Goal: Task Accomplishment & Management: Complete application form

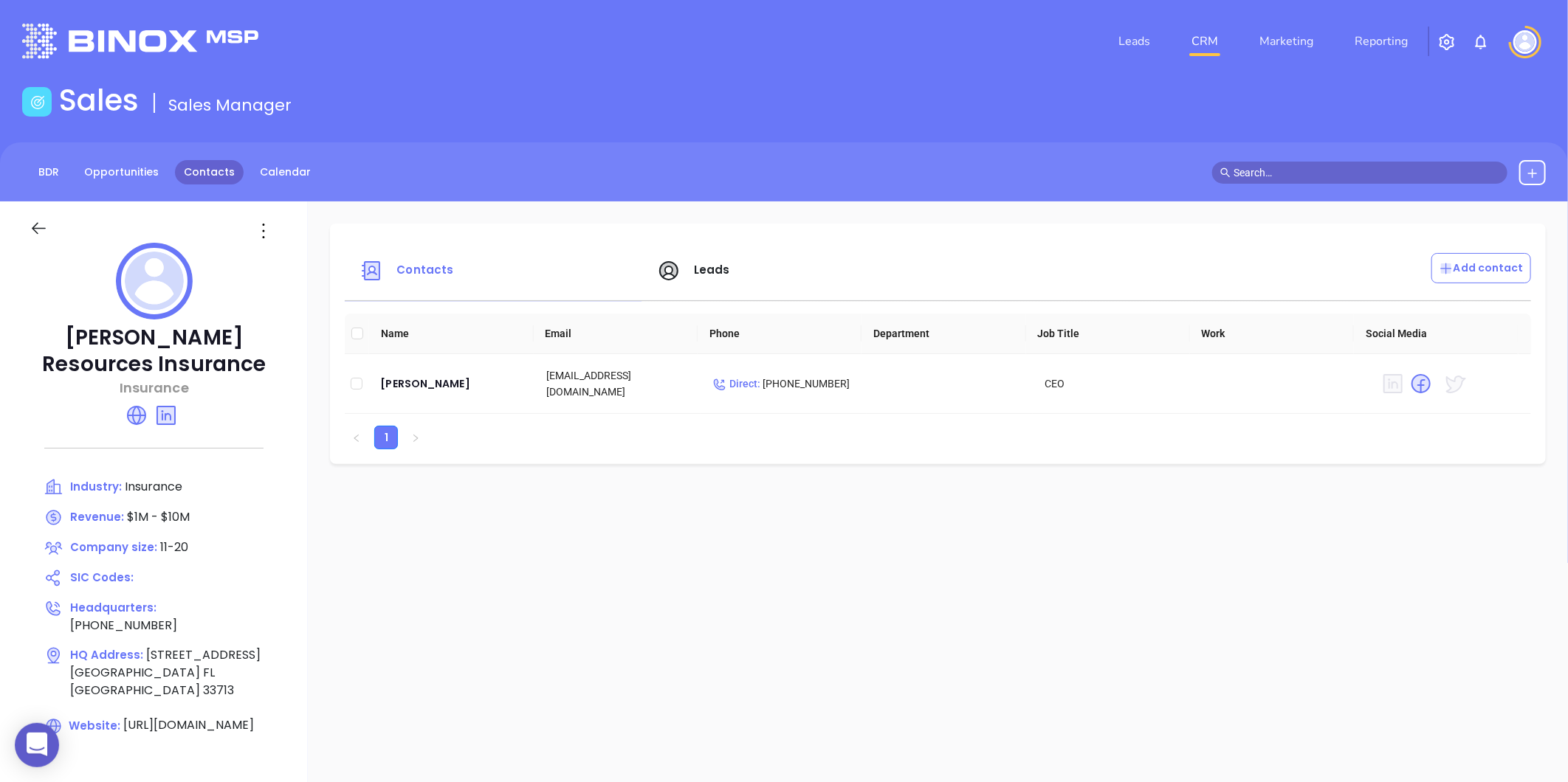
click at [200, 168] on link "Contacts" at bounding box center [209, 172] width 69 height 24
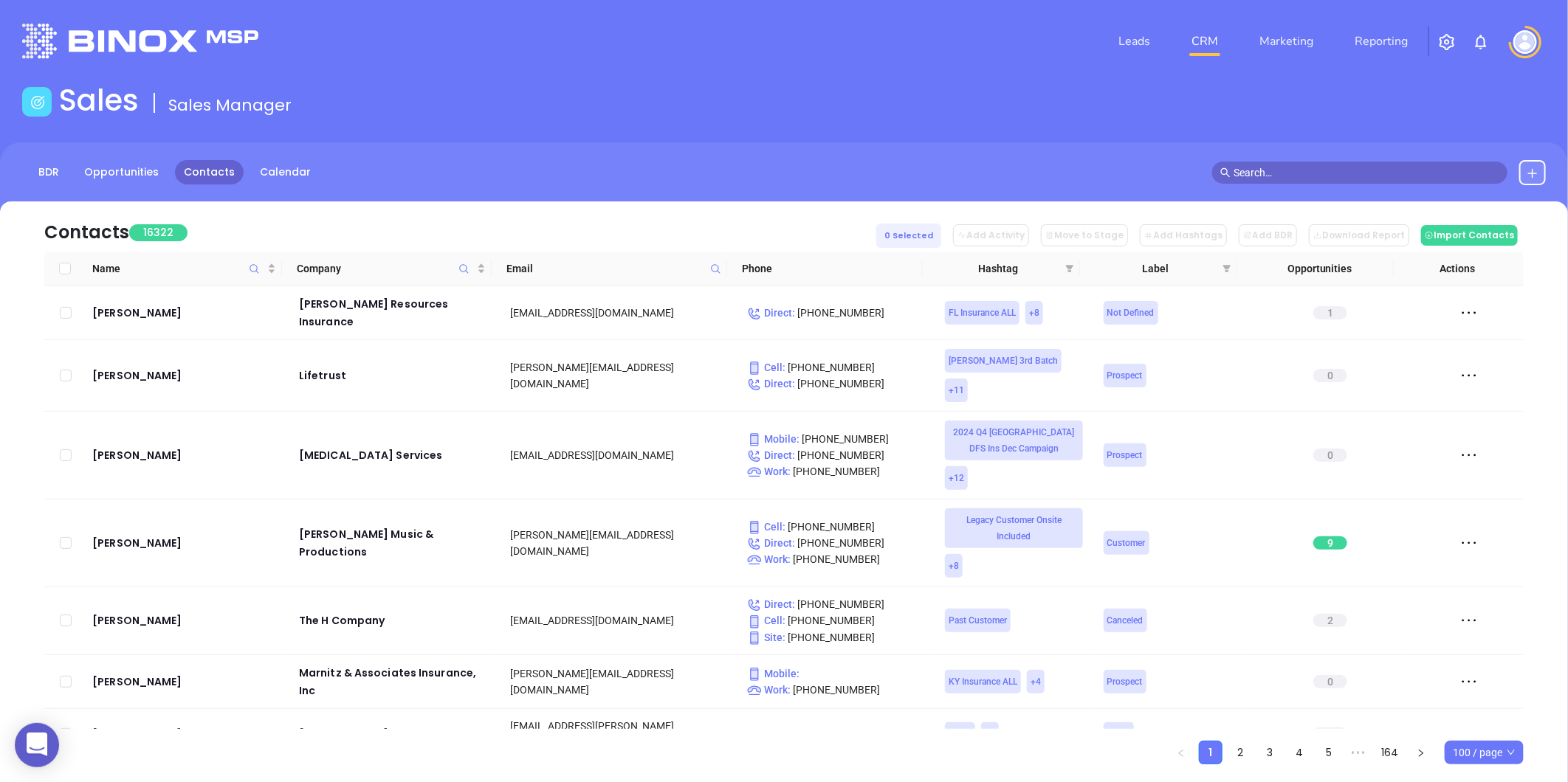
click at [707, 268] on span at bounding box center [716, 268] width 17 height 22
paste input "stanshelton.com"
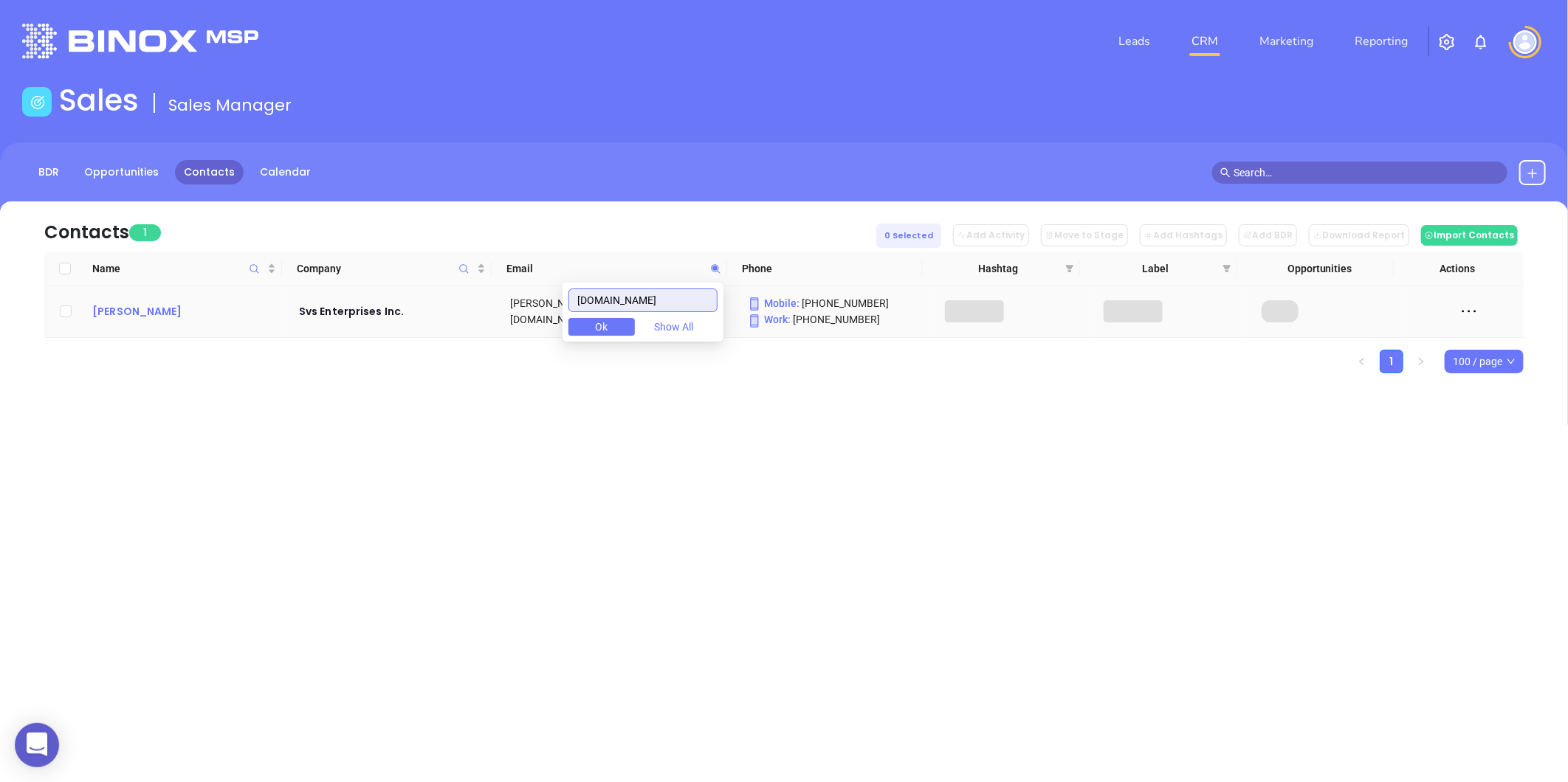
type input "stanshelton.com"
click at [95, 320] on div "stan shelton" at bounding box center [185, 311] width 186 height 18
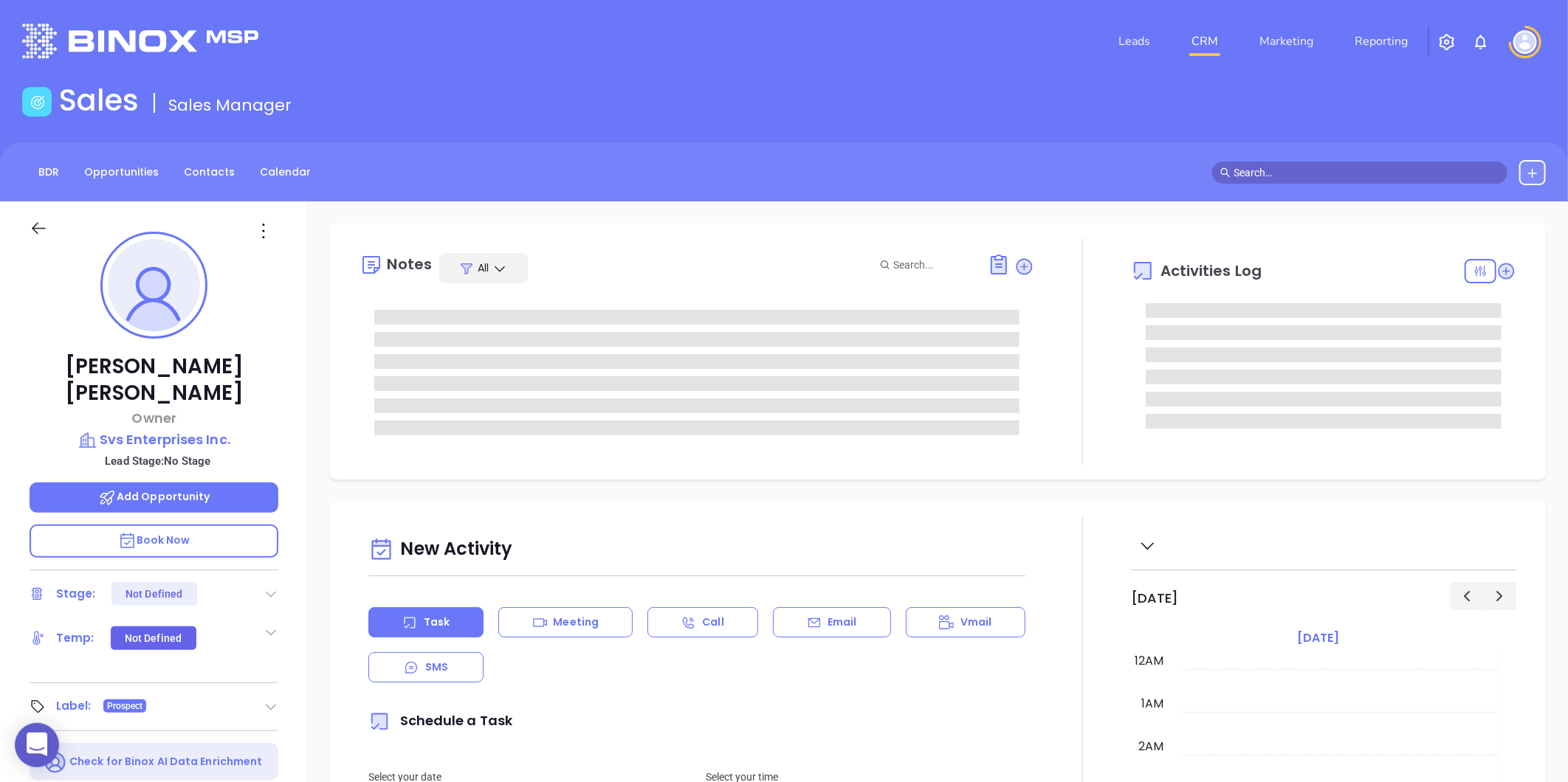
type input "08/13/2025"
click at [173, 430] on p "Svs Enterprises Inc." at bounding box center [154, 440] width 249 height 21
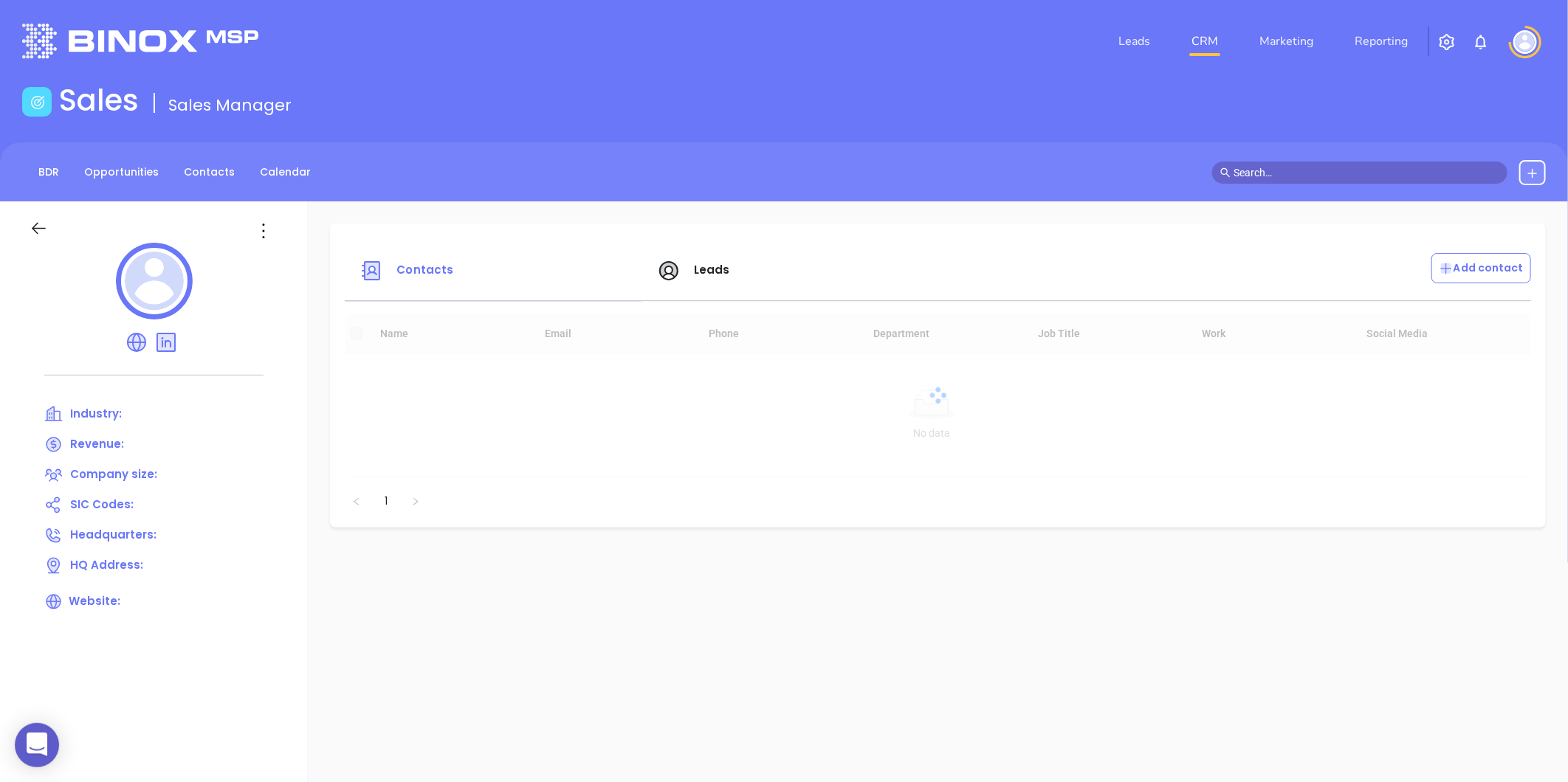
click at [270, 238] on icon at bounding box center [263, 230] width 23 height 23
click at [286, 255] on div "Edit" at bounding box center [330, 260] width 134 height 16
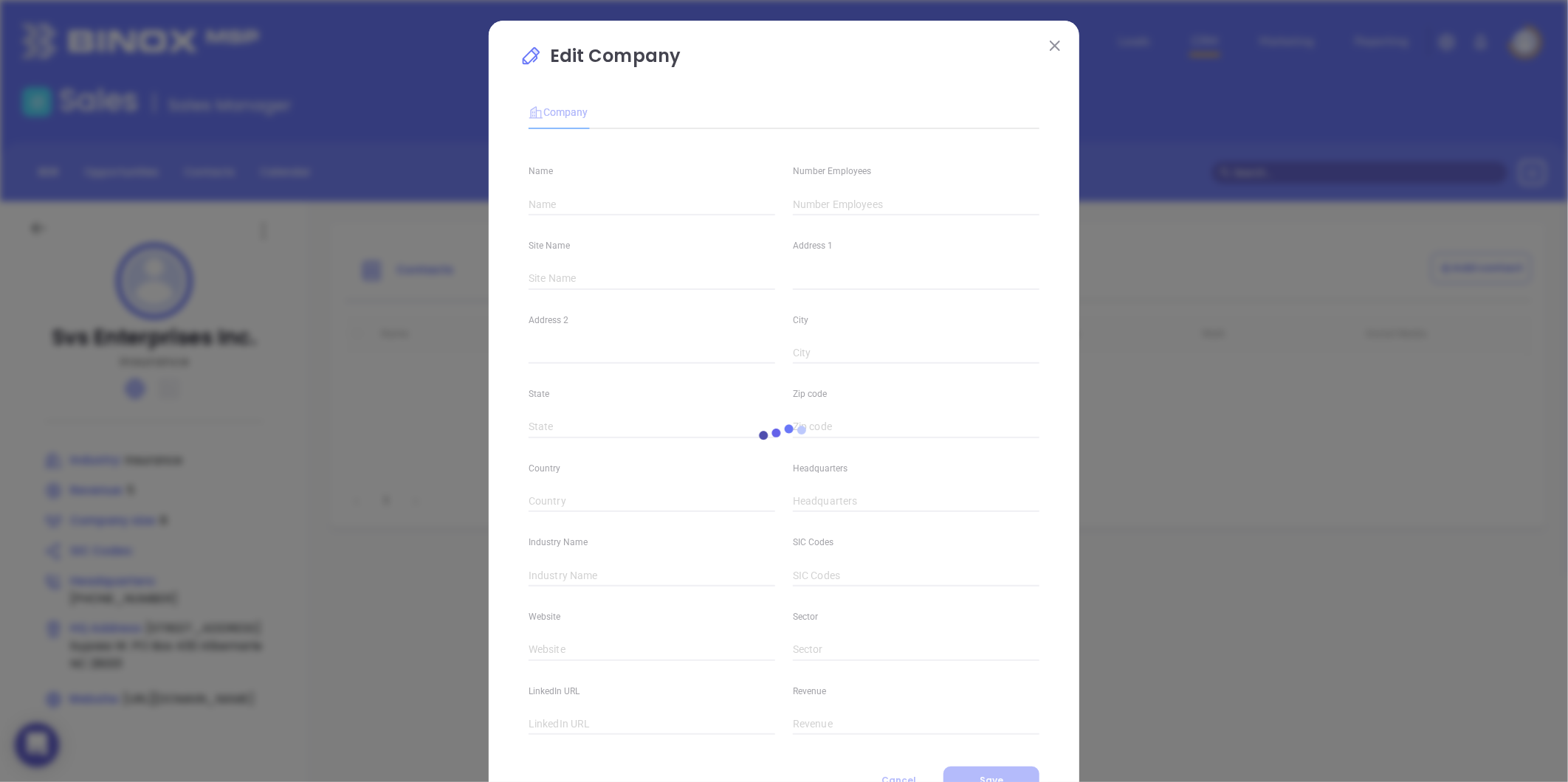
type input "Svs Enterprises Inc."
type input "8"
type input "1625 Hwy 24/27 bypass W."
type input "PO Box 430"
type input "Albemarle"
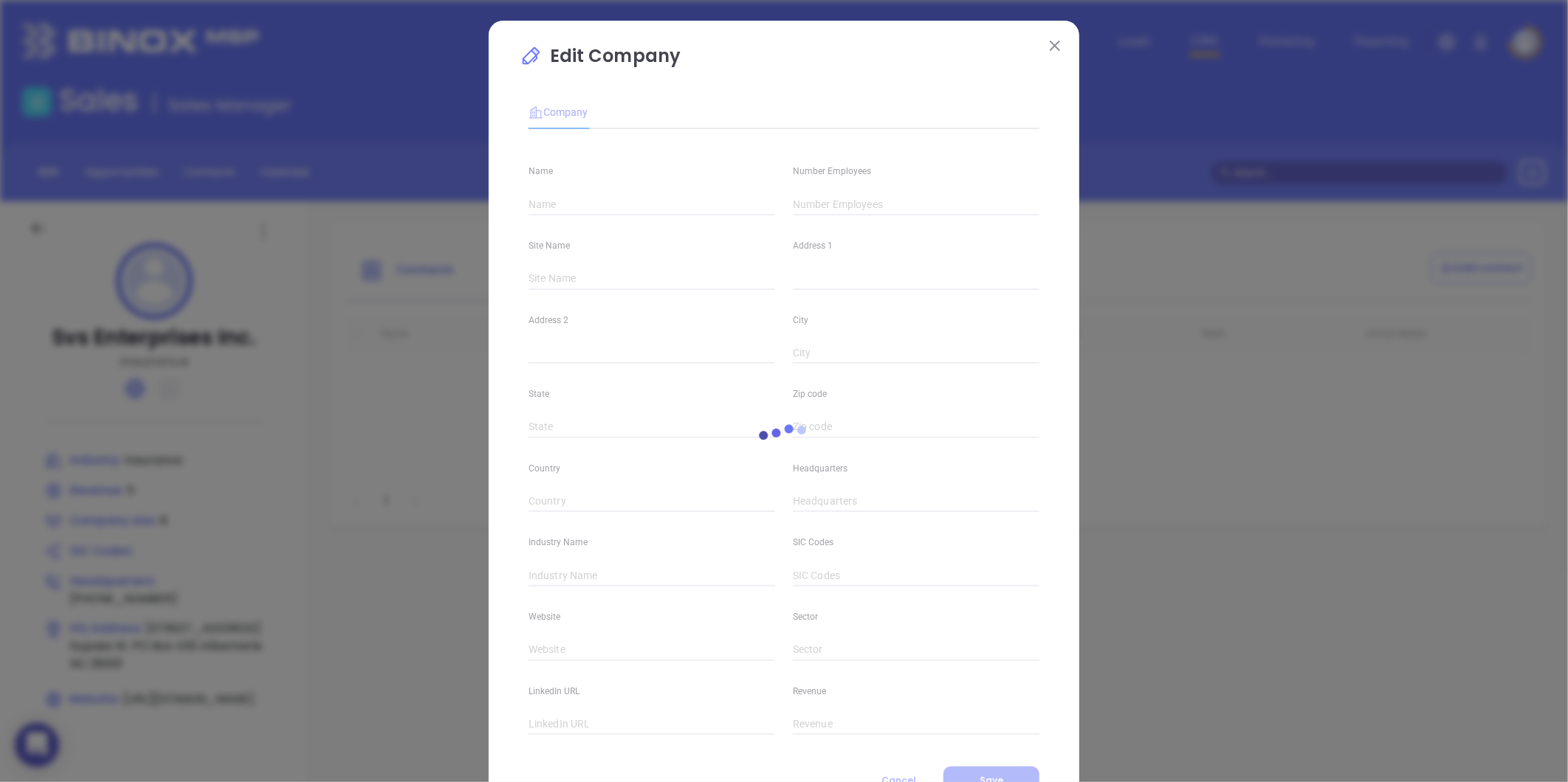
type input "NC"
type input "28001"
type input "(704) 982-0155"
type input "Insurance"
type input "https://www.sheltoninsurancecenter.com/"
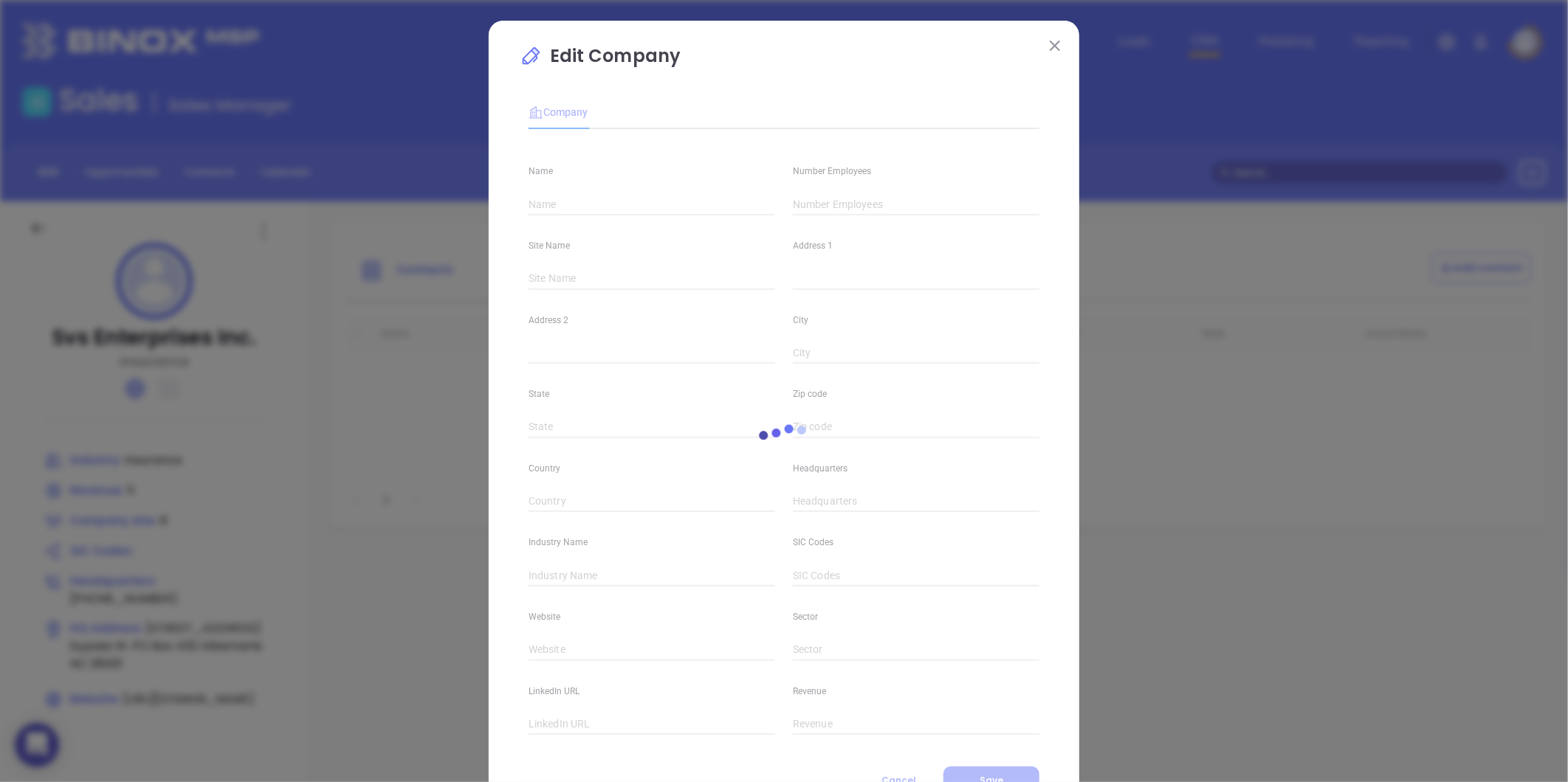
type input "5"
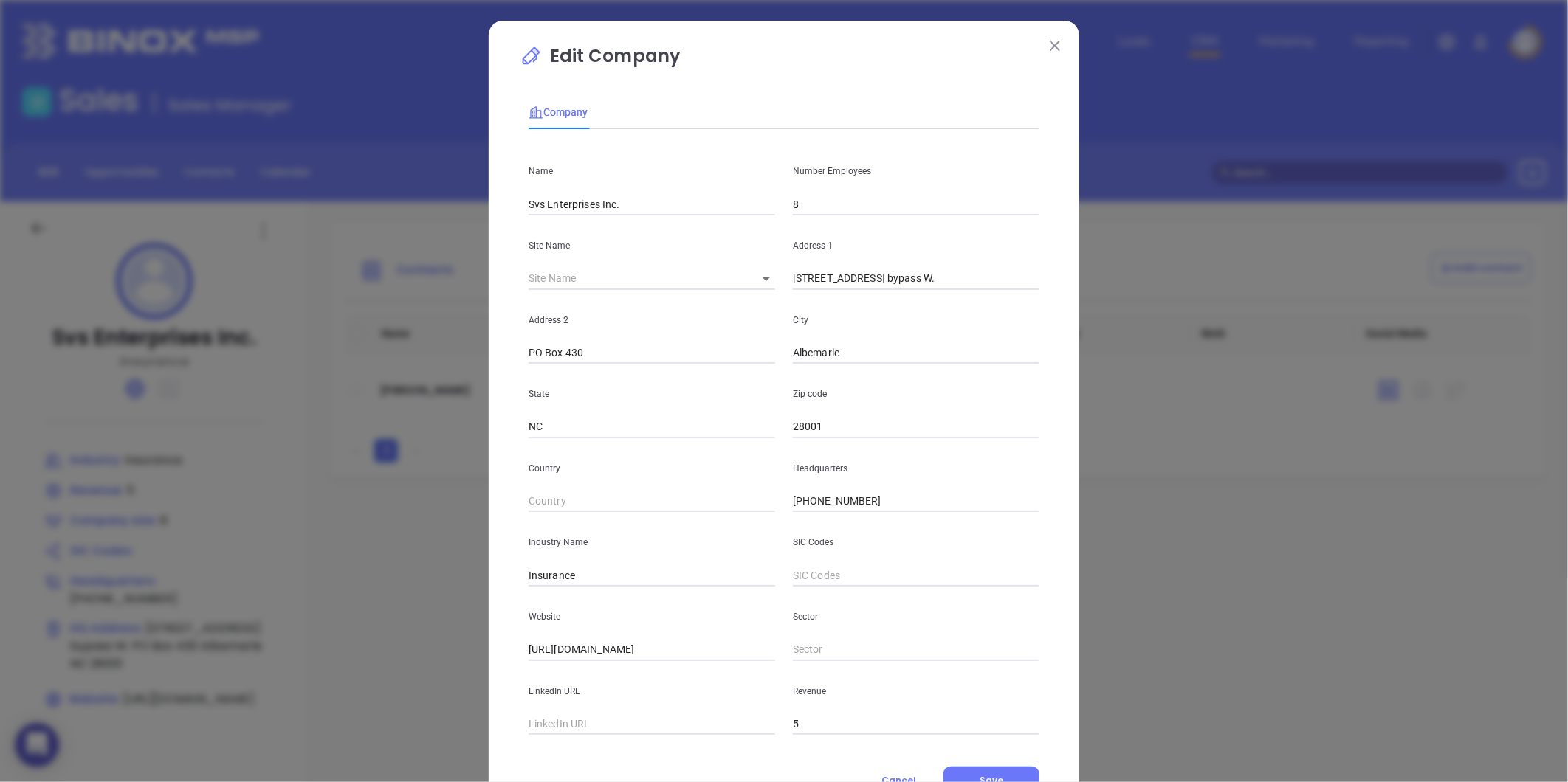
drag, startPoint x: 659, startPoint y: 223, endPoint x: 632, endPoint y: 220, distance: 27.2
click at [632, 220] on div "Site Name ​ 124688" at bounding box center [652, 252] width 264 height 74
drag, startPoint x: 629, startPoint y: 202, endPoint x: 422, endPoint y: 264, distance: 216.1
click at [422, 263] on div "Edit Company Company Name Svs Enterprises Inc. Number Employees 8 Site Name ​ 1…" at bounding box center [784, 391] width 1568 height 782
paste input "Shelton Insurance Center, Inc"
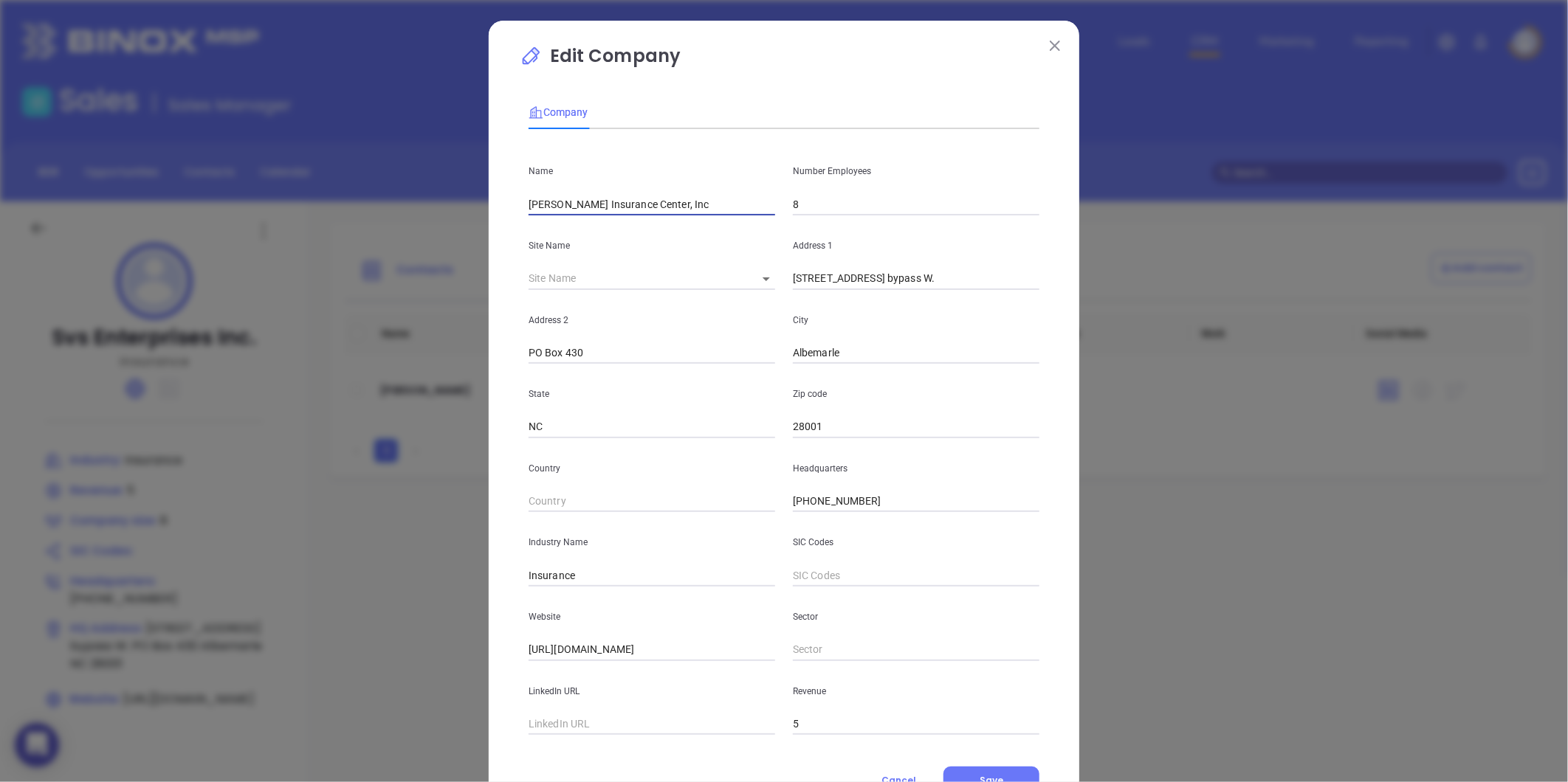
type input "Shelton Insurance Center, Inc"
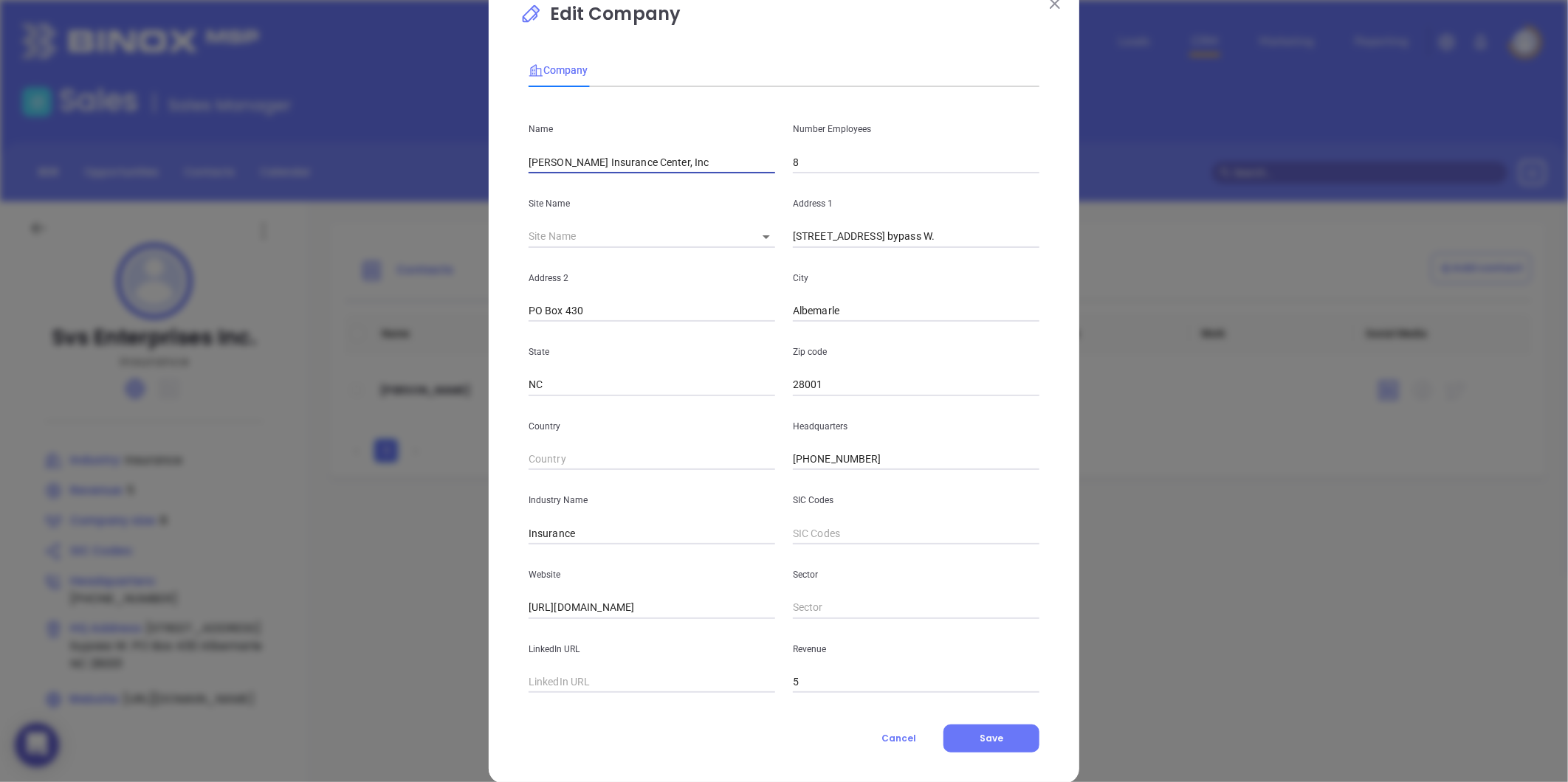
scroll to position [64, 0]
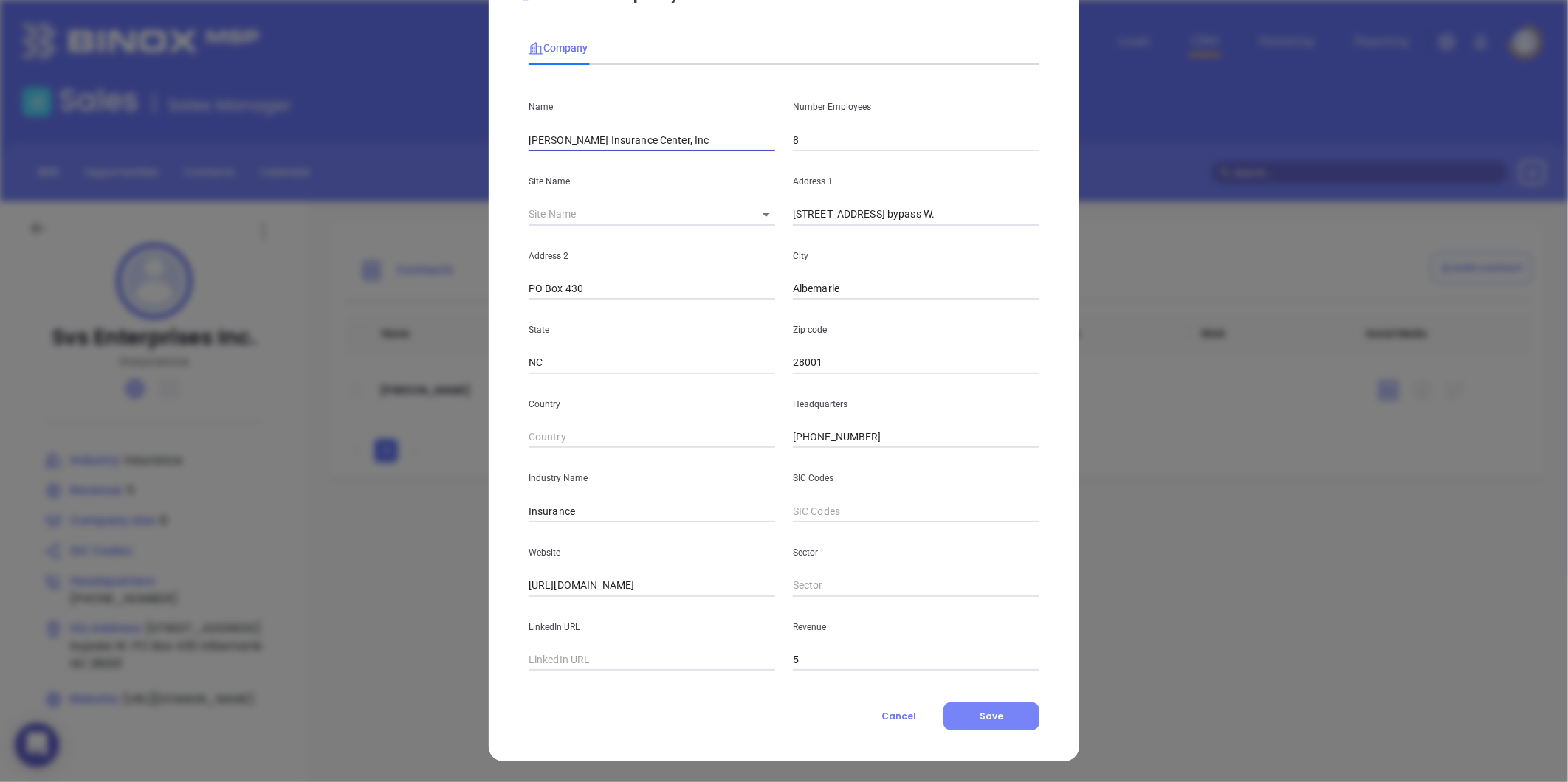
click at [980, 719] on span "Save" at bounding box center [991, 716] width 23 height 13
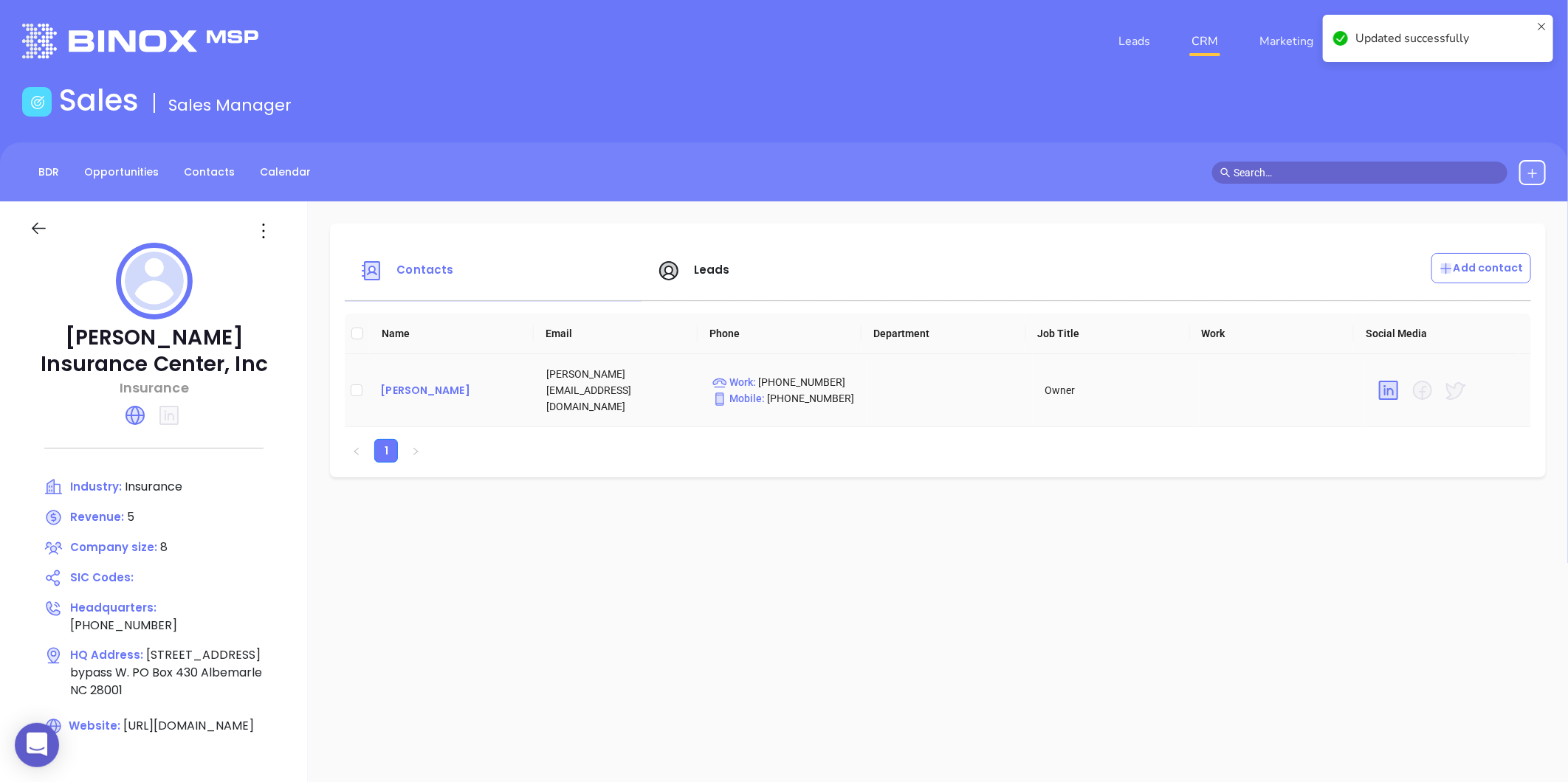
click at [447, 387] on div "stan shelton" at bounding box center [452, 391] width 143 height 18
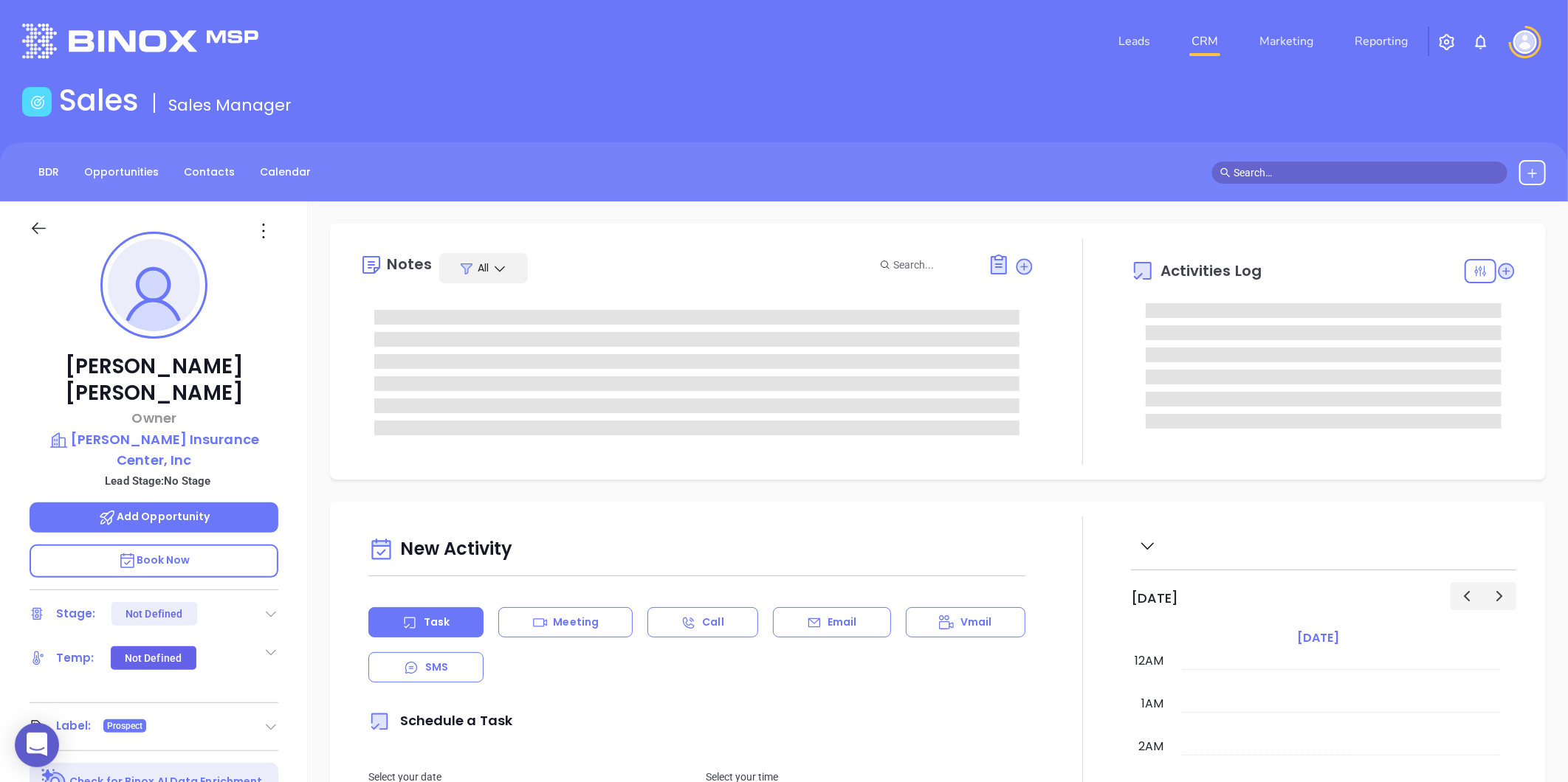
type input "08/13/2025"
click at [266, 231] on icon at bounding box center [263, 230] width 23 height 23
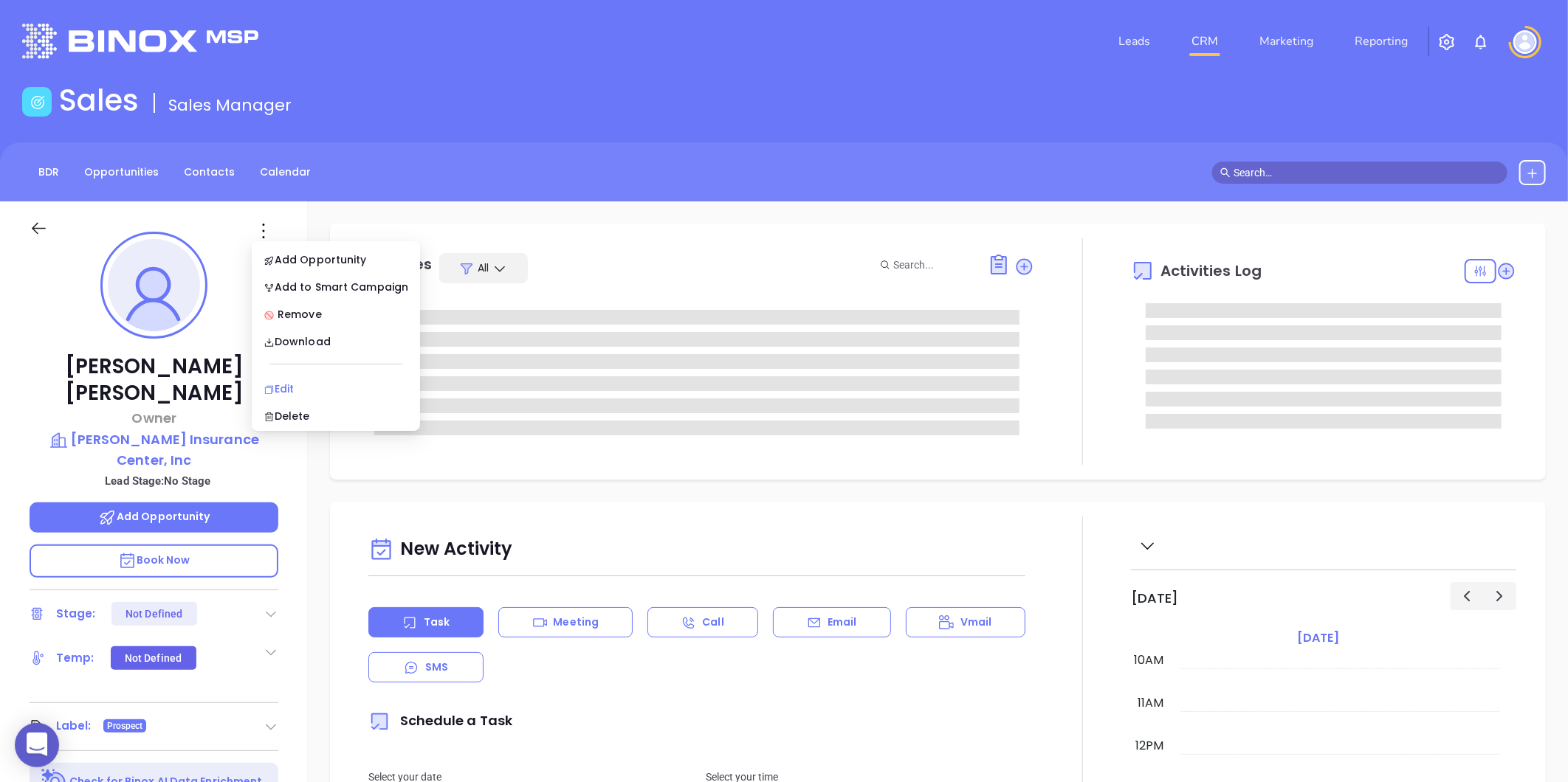
type input "Gissela Vargas"
click at [279, 382] on div "Edit" at bounding box center [335, 389] width 145 height 16
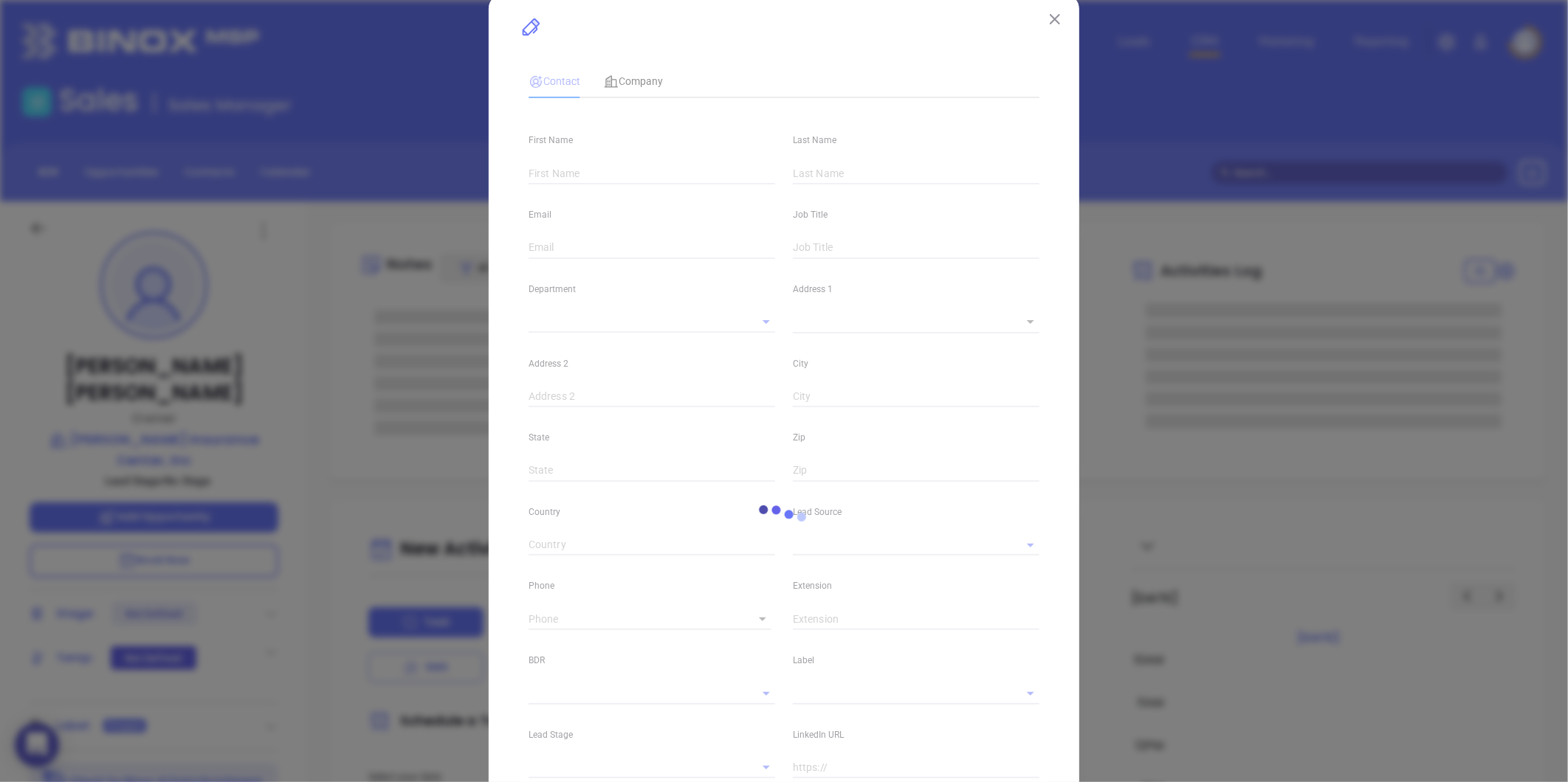
scroll to position [0, 0]
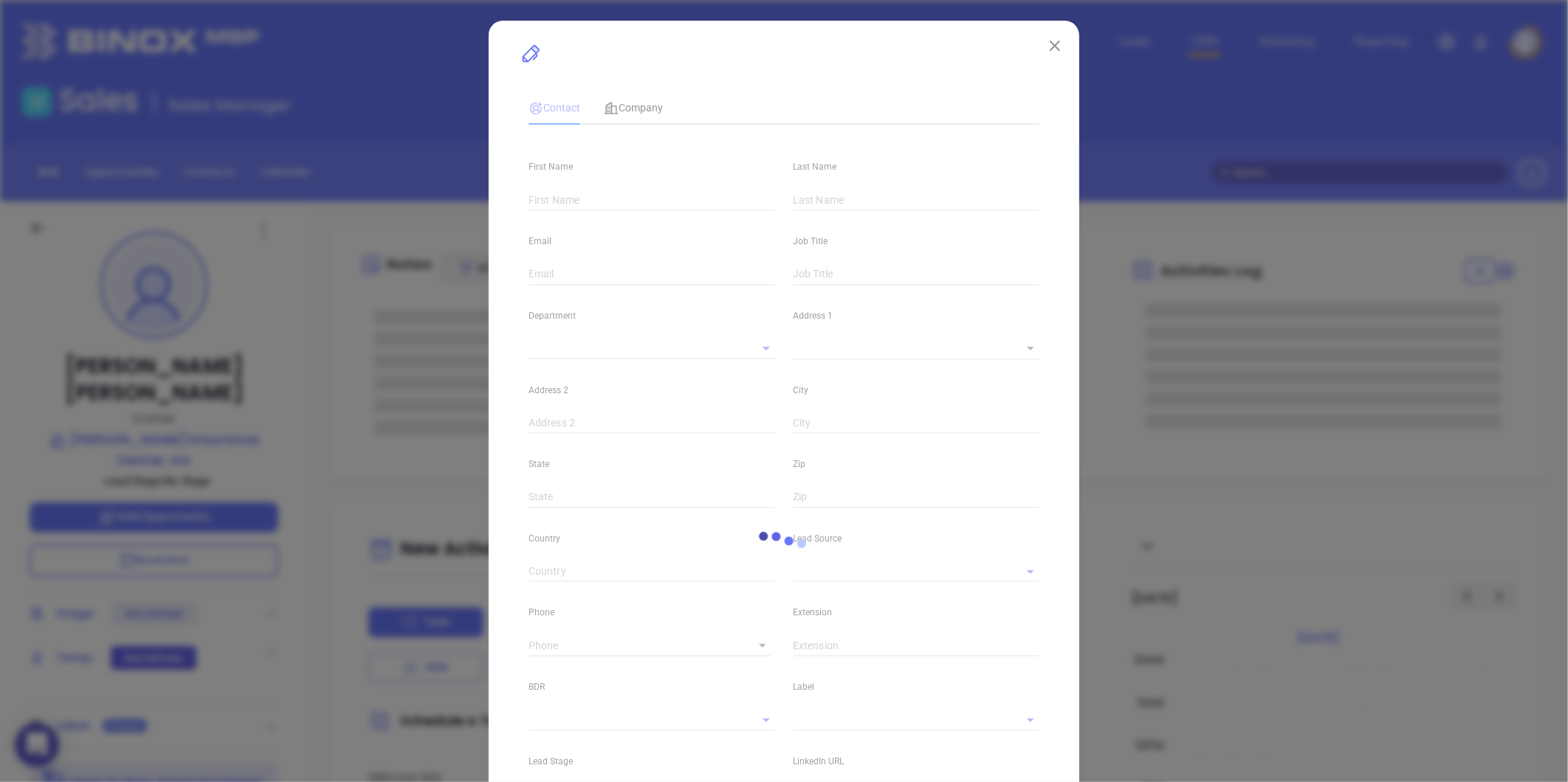
type input "stan"
type input "shelton"
type input "stan@stanshelton.com"
type input "Owner"
type textarea "1625 Hwy 24/27 bypass W."
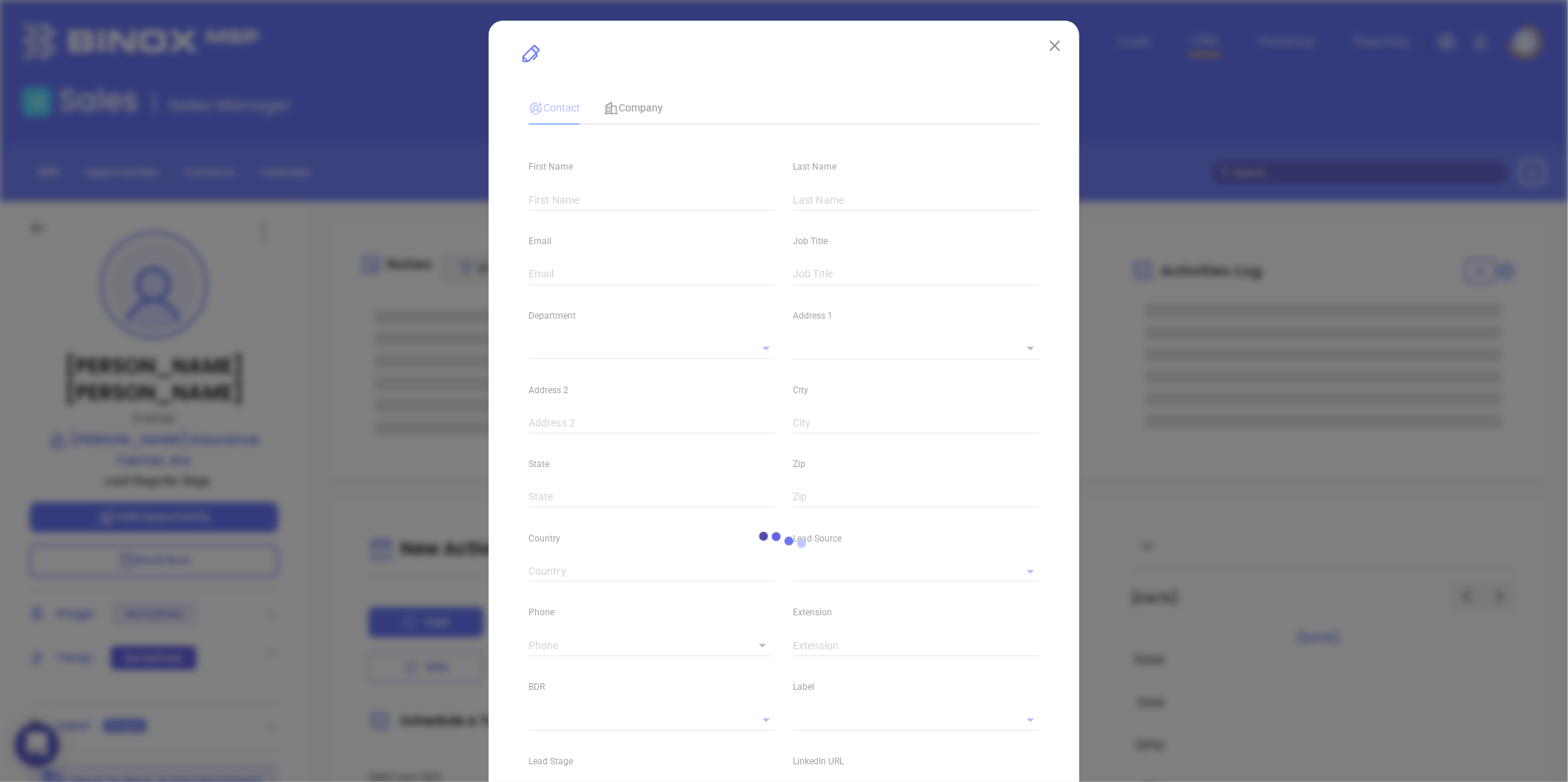
type input "1"
type input "PO Box 430"
type input "Albemarle"
type input "NC"
type input "28001"
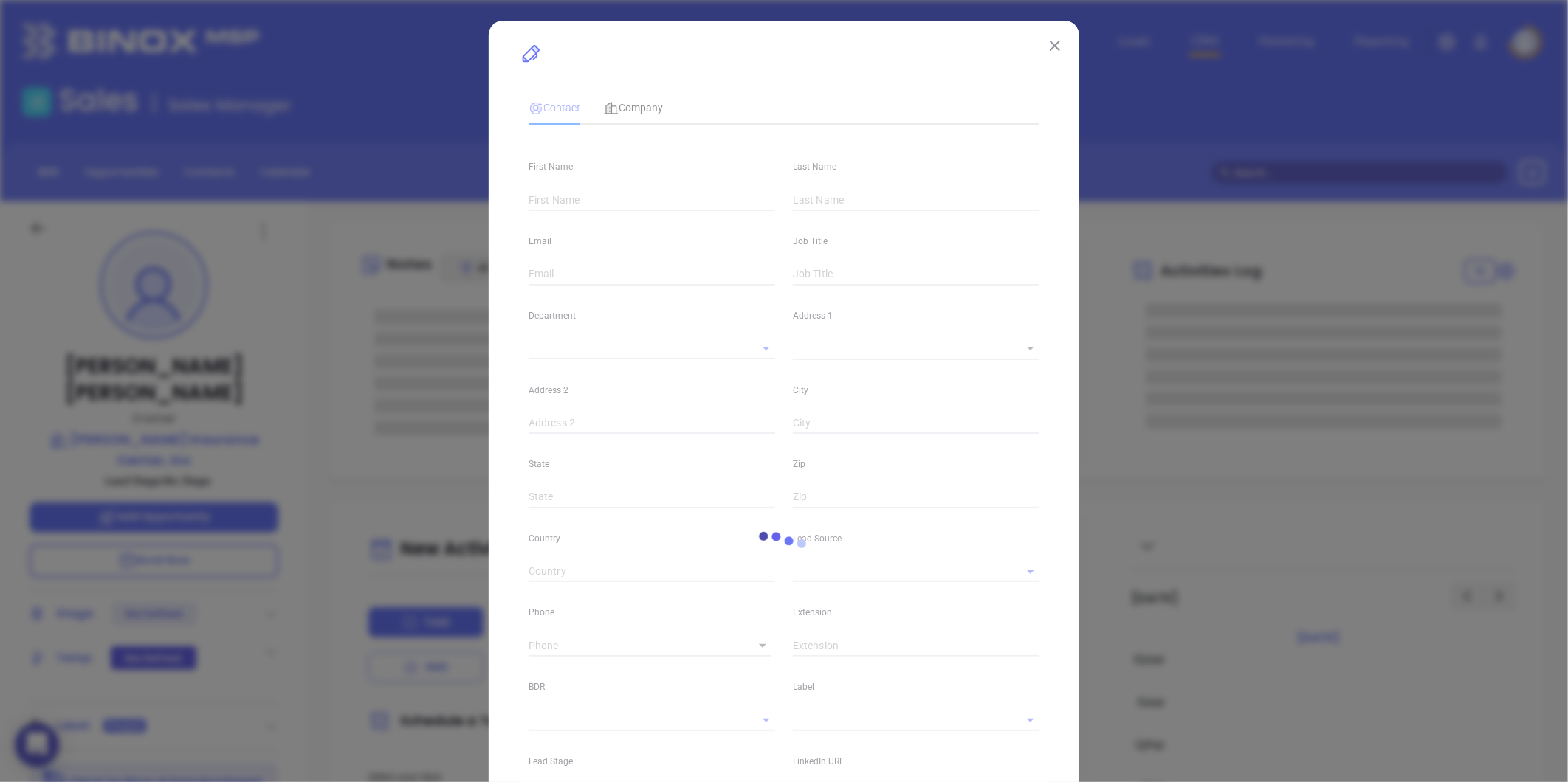
type input "linkedin.com/in/stan-shelton-21158961"
type input "Marketing"
type input "Website Reveal"
type input "undefined undefined"
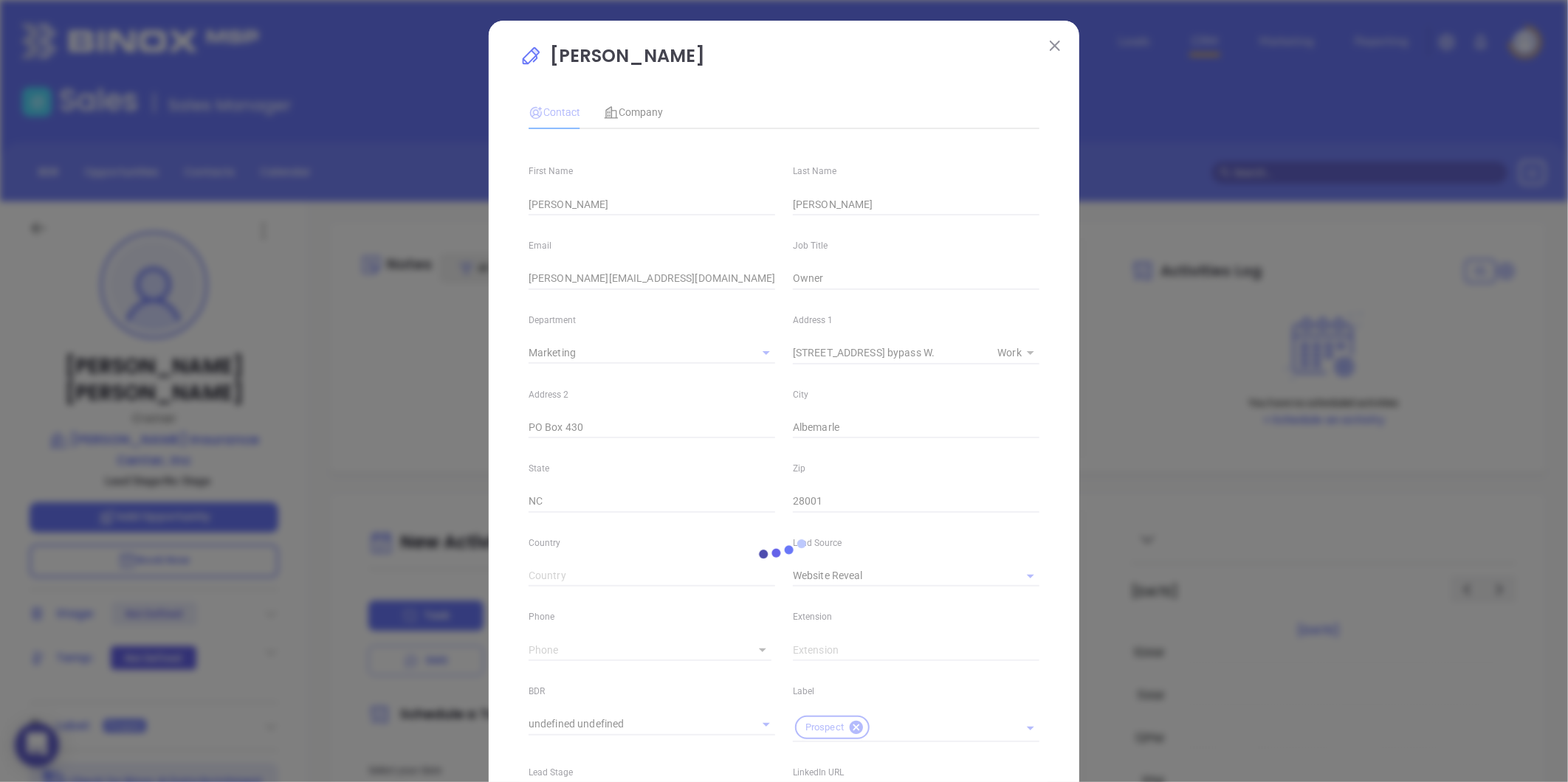
type input "(704) 463-1900"
type input "1"
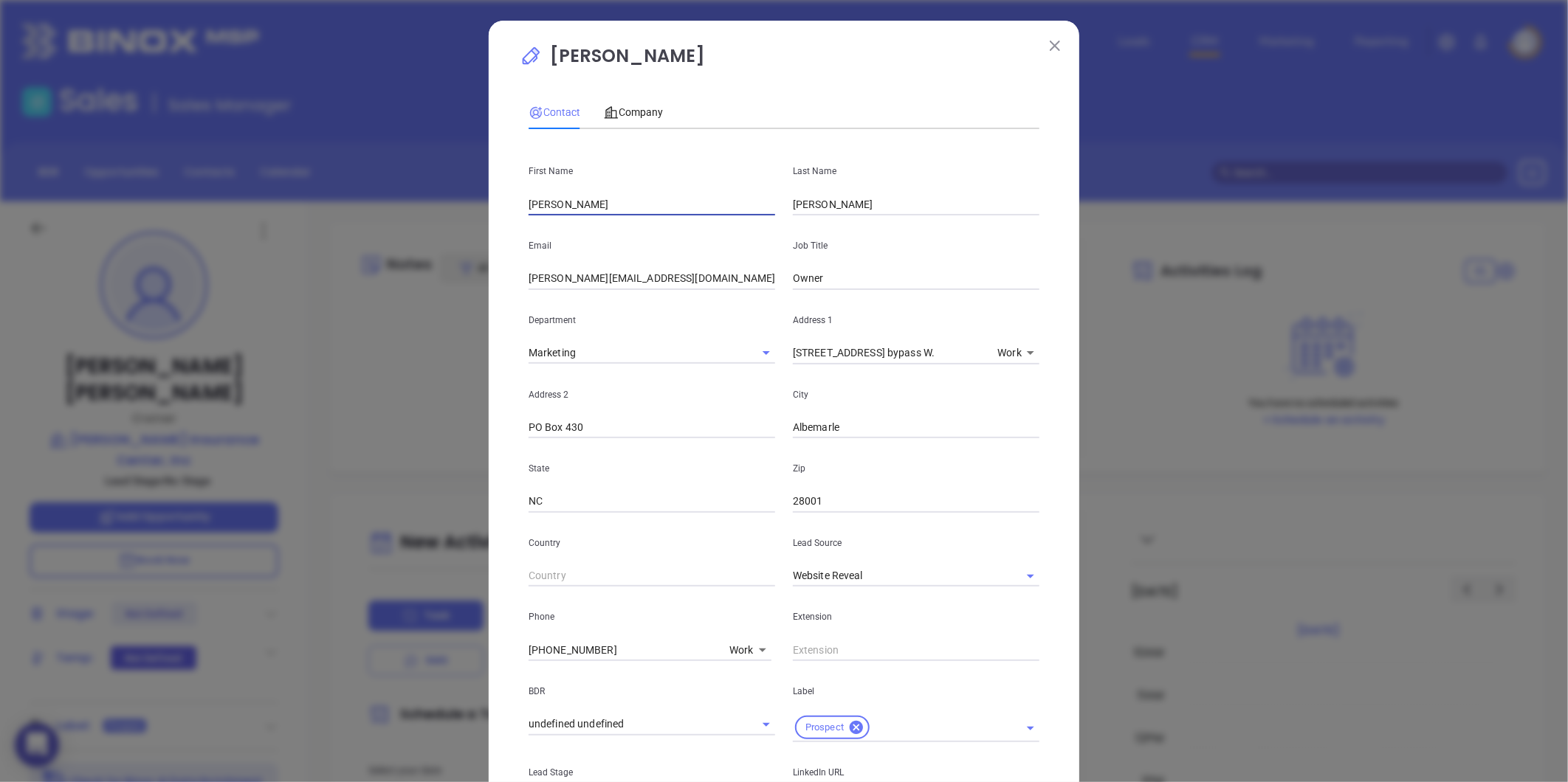
click at [530, 202] on input "stan" at bounding box center [652, 205] width 247 height 22
click at [529, 207] on input "stan" at bounding box center [652, 205] width 247 height 22
type input "Stan"
click at [794, 207] on input "shelton" at bounding box center [916, 205] width 247 height 22
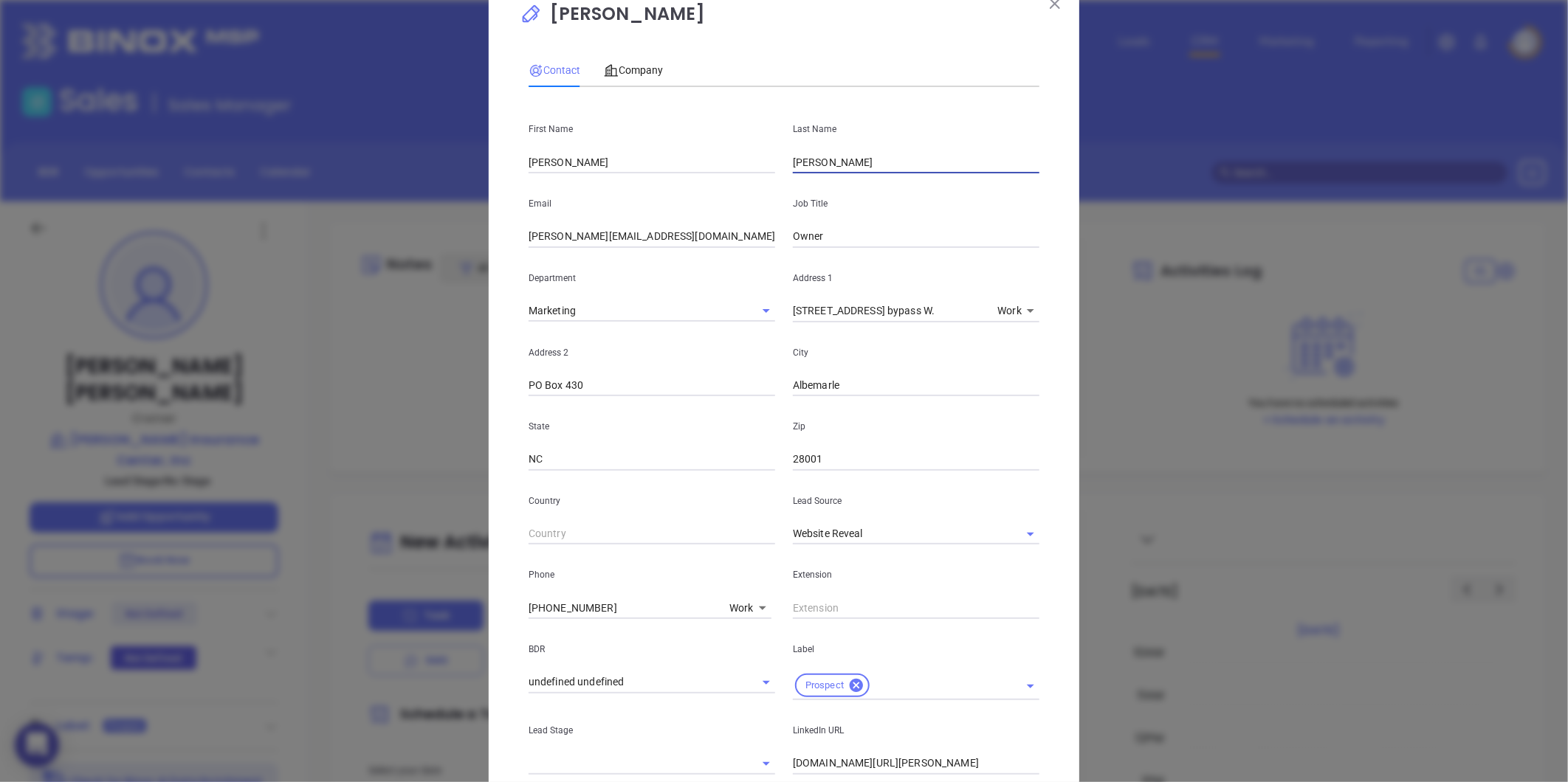
scroll to position [82, 0]
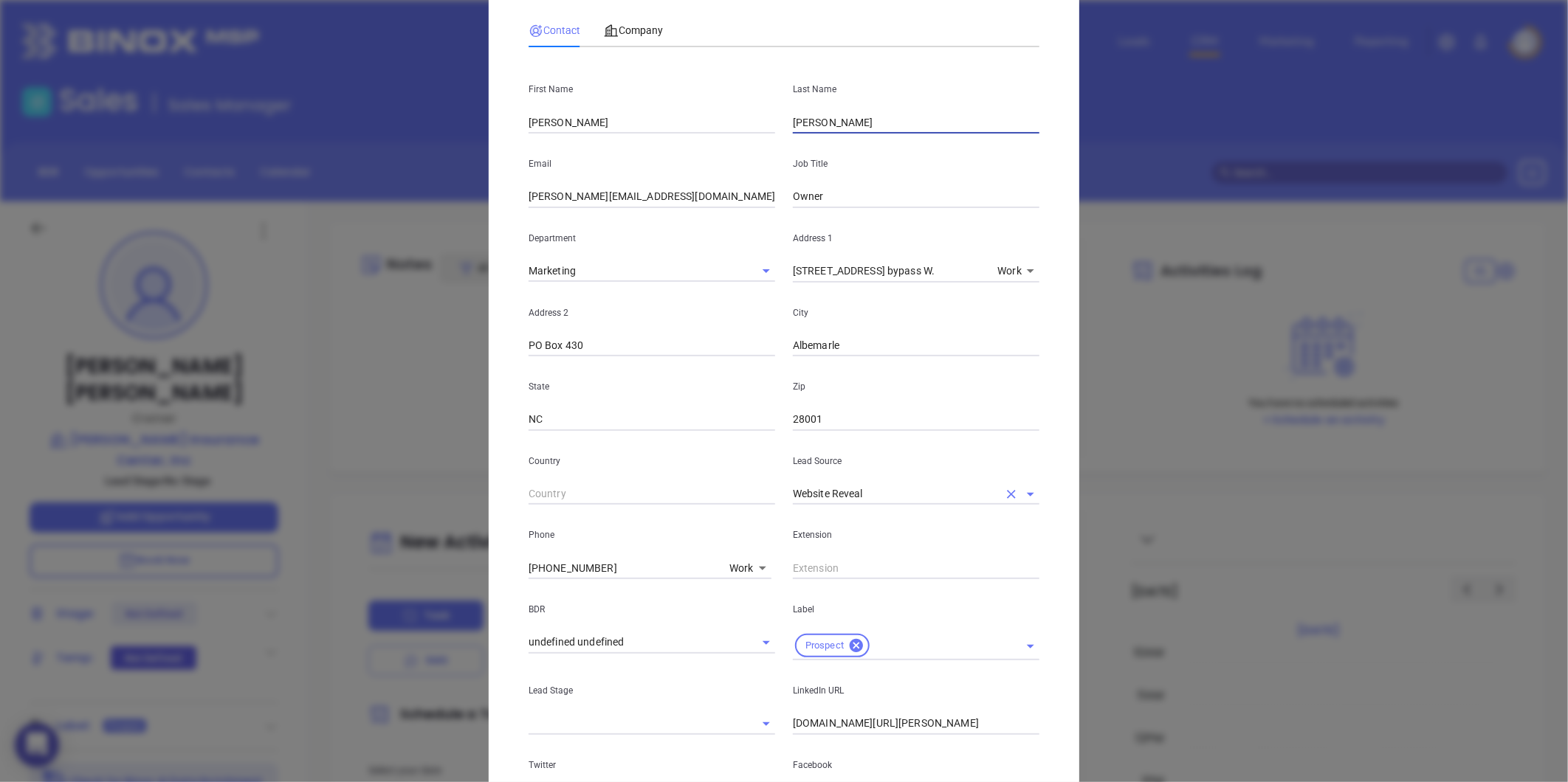
type input "Shelton"
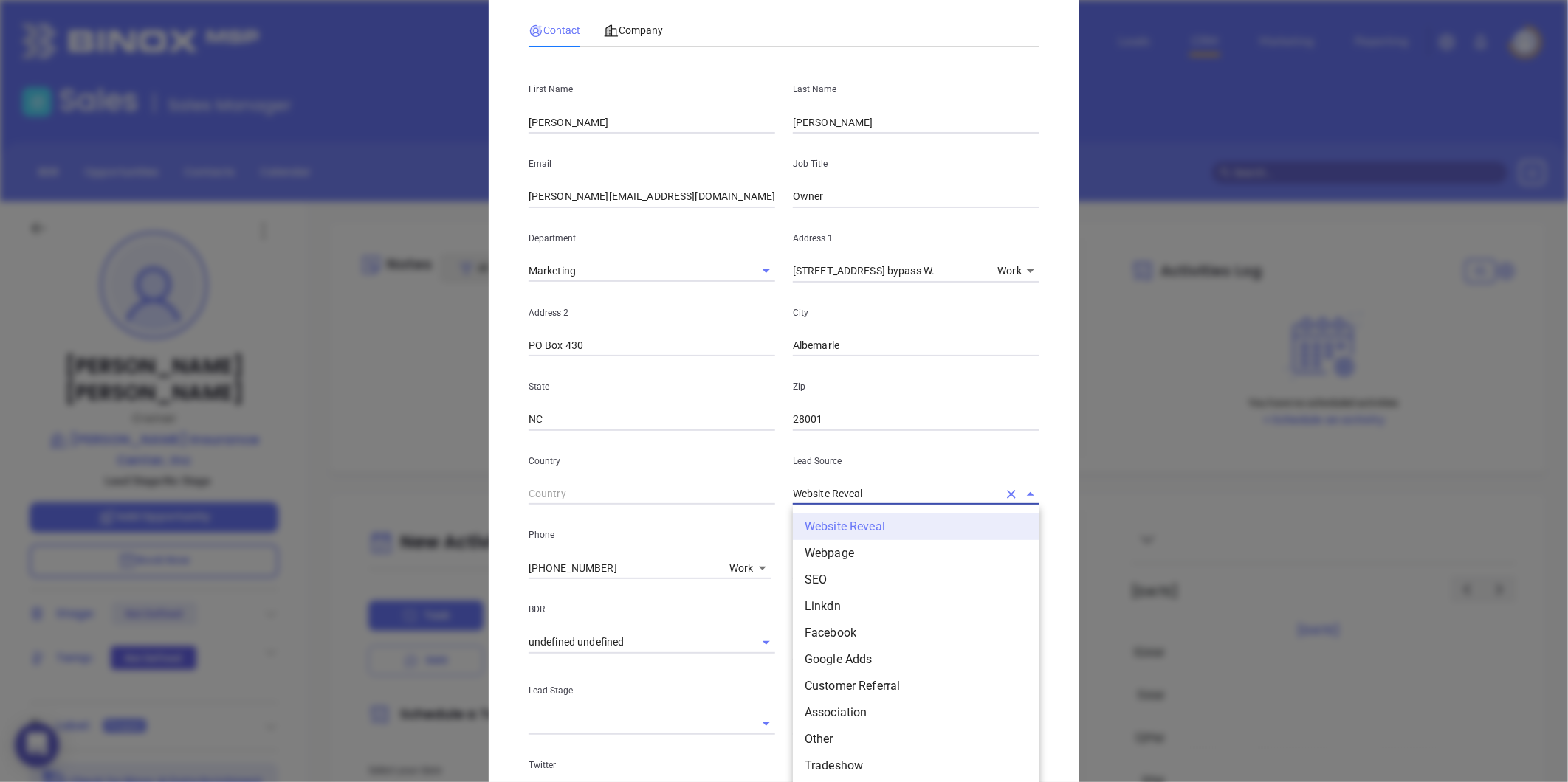
drag, startPoint x: 864, startPoint y: 490, endPoint x: 735, endPoint y: 497, distance: 129.2
click at [735, 497] on div "Country Lead Source Website Reveal Website Reveal Webpage SEO Linkdn Facebook G…" at bounding box center [784, 468] width 529 height 74
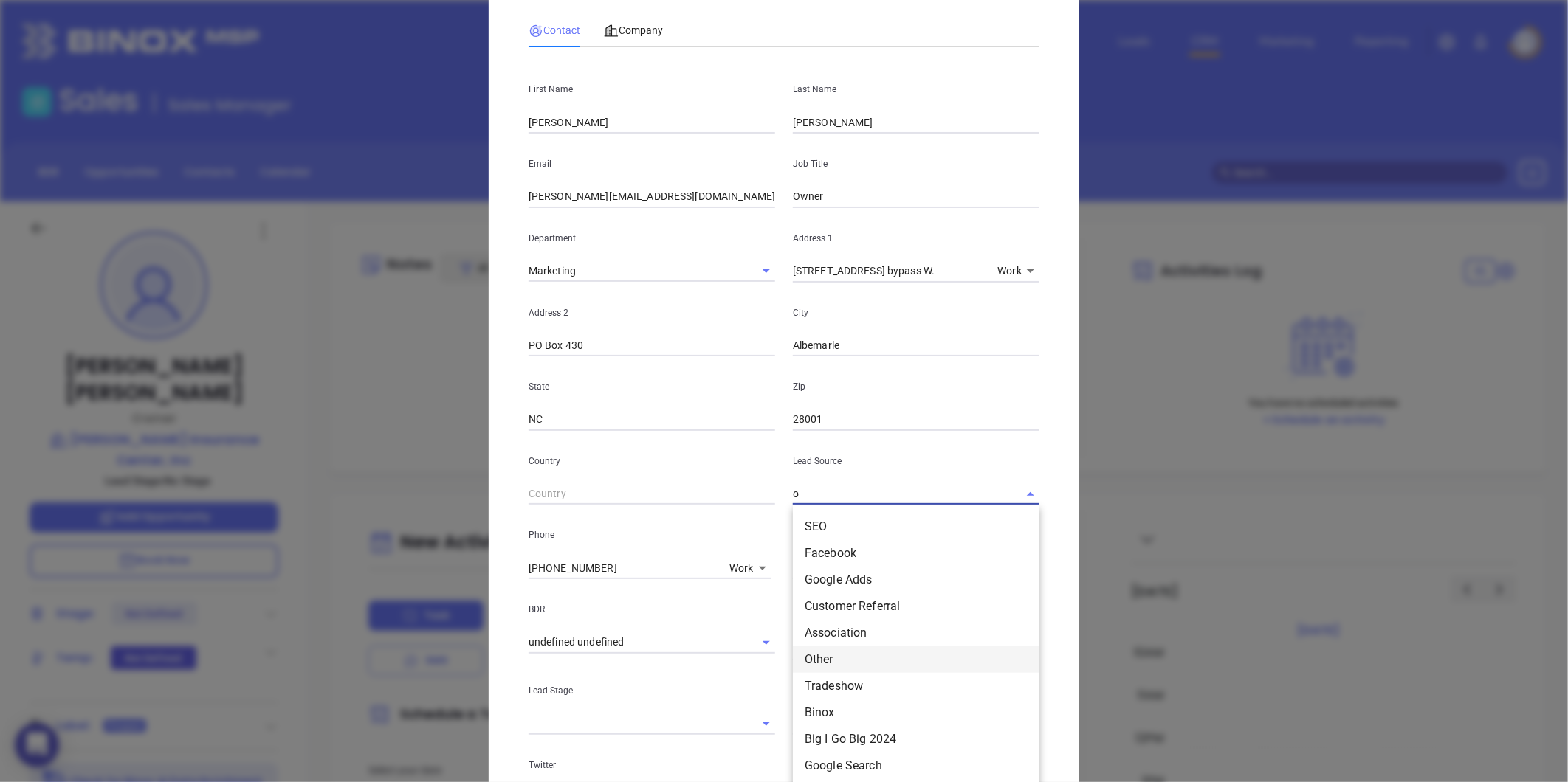
click at [827, 661] on li "Other" at bounding box center [916, 659] width 247 height 26
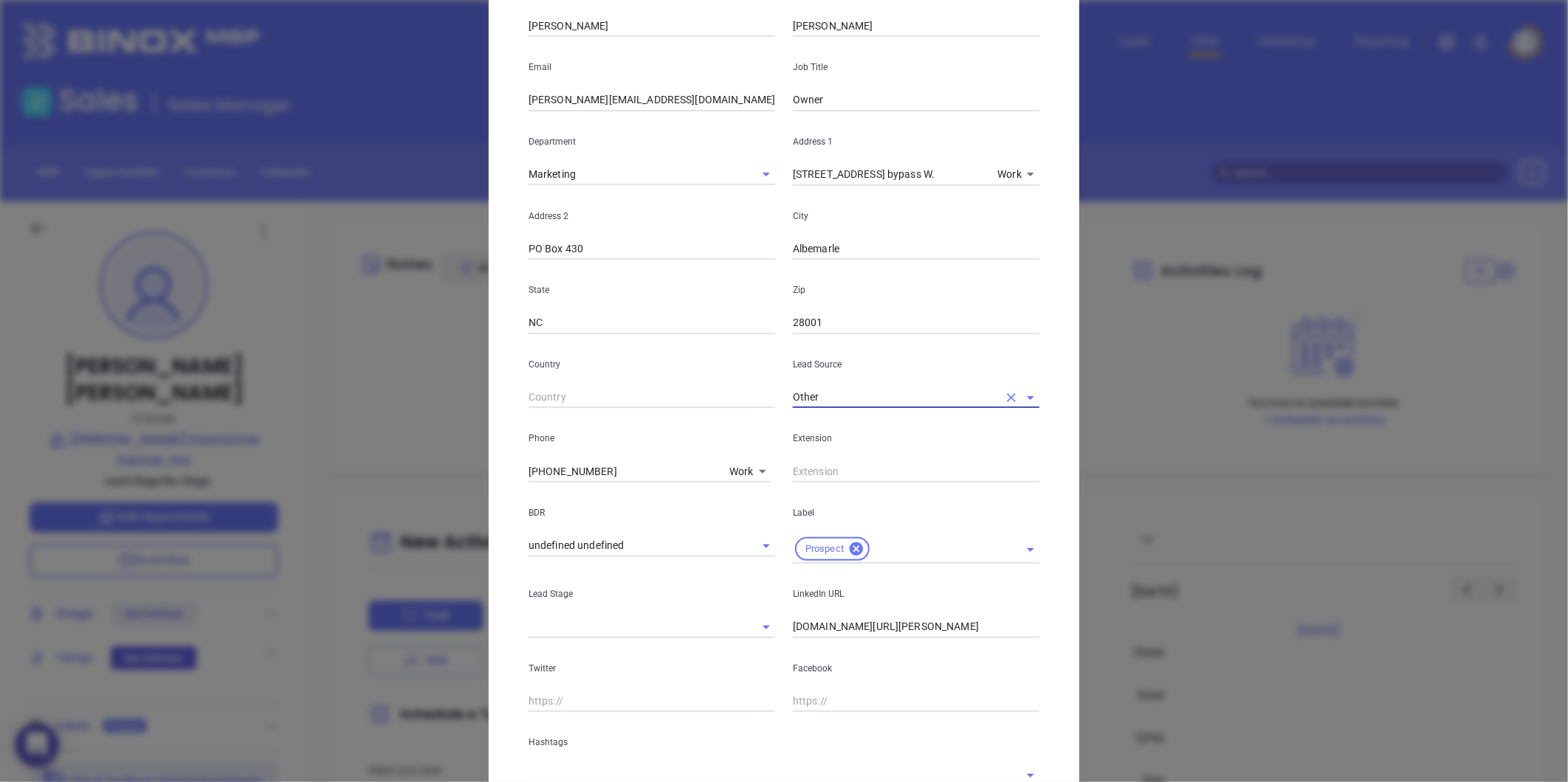
scroll to position [246, 0]
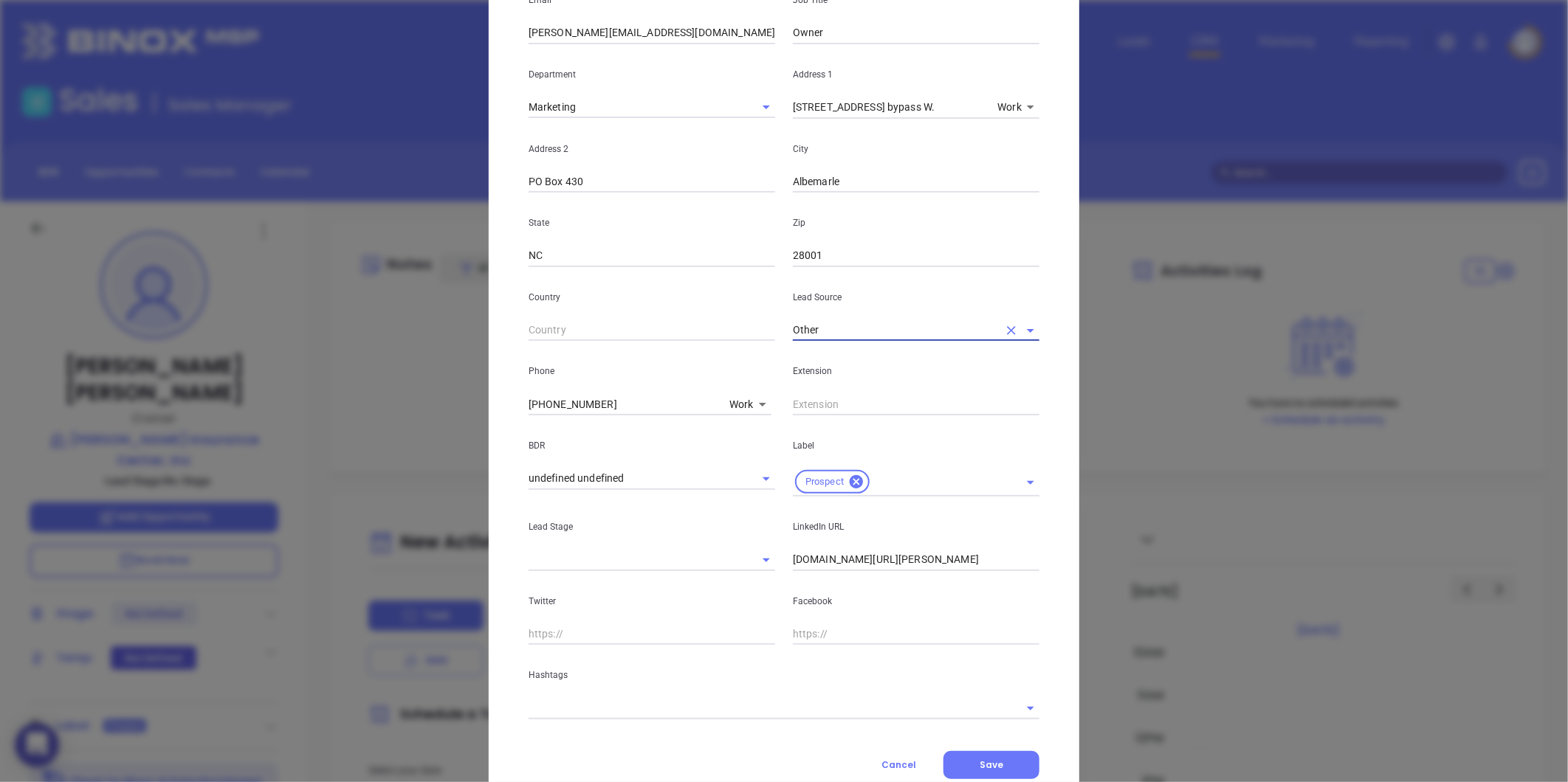
type input "Other"
click at [793, 564] on input "linkedin.com/in/stan-shelton-21158961" at bounding box center [916, 560] width 247 height 22
type input "www.linkedin.com/in/stan-shelton-21158961"
click at [578, 691] on div "Hashtags" at bounding box center [784, 682] width 529 height 74
click at [566, 711] on input "text" at bounding box center [764, 708] width 470 height 22
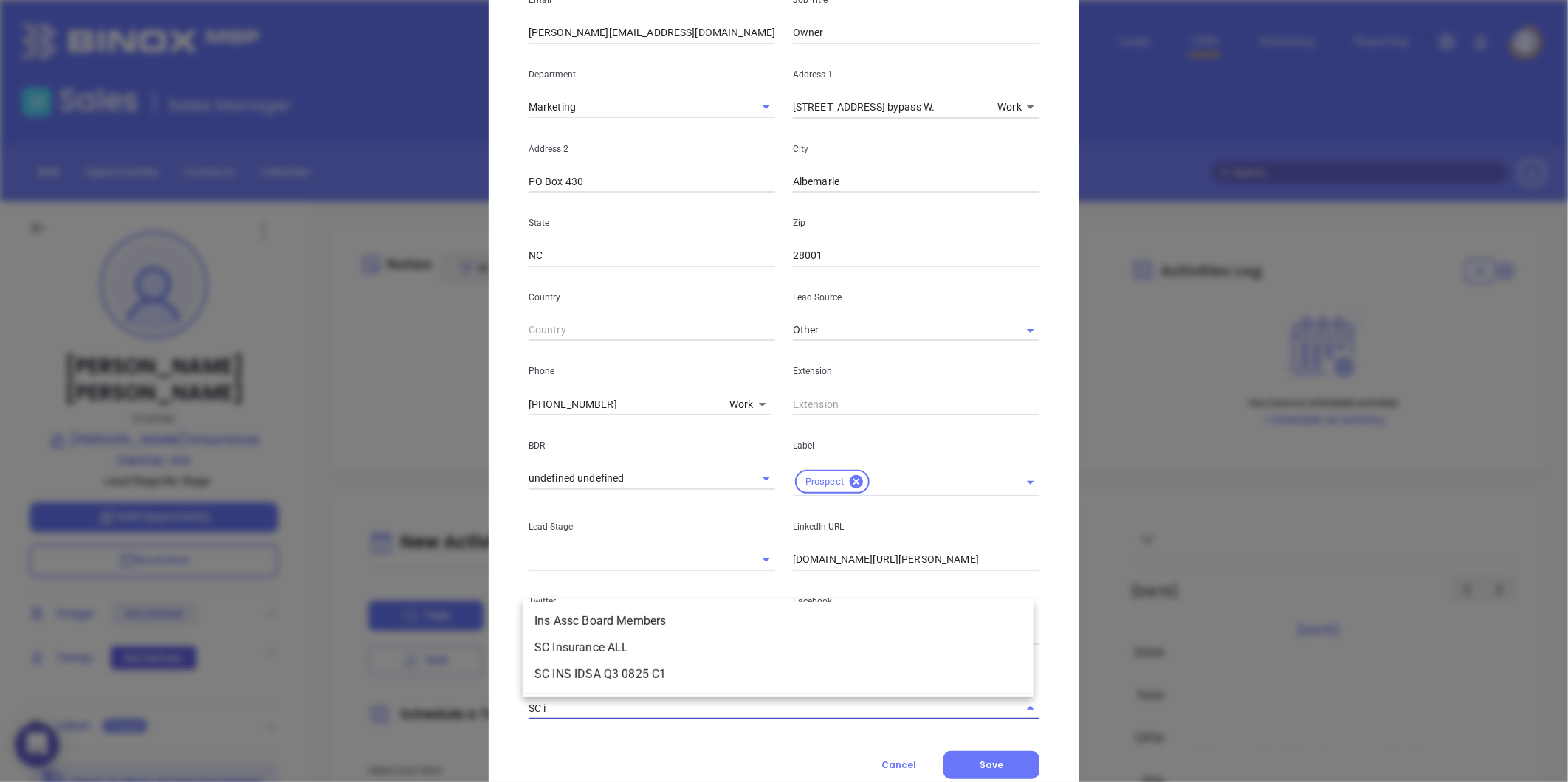
type input "SC in"
click at [572, 645] on li "SC Insurance ALL" at bounding box center [778, 647] width 511 height 26
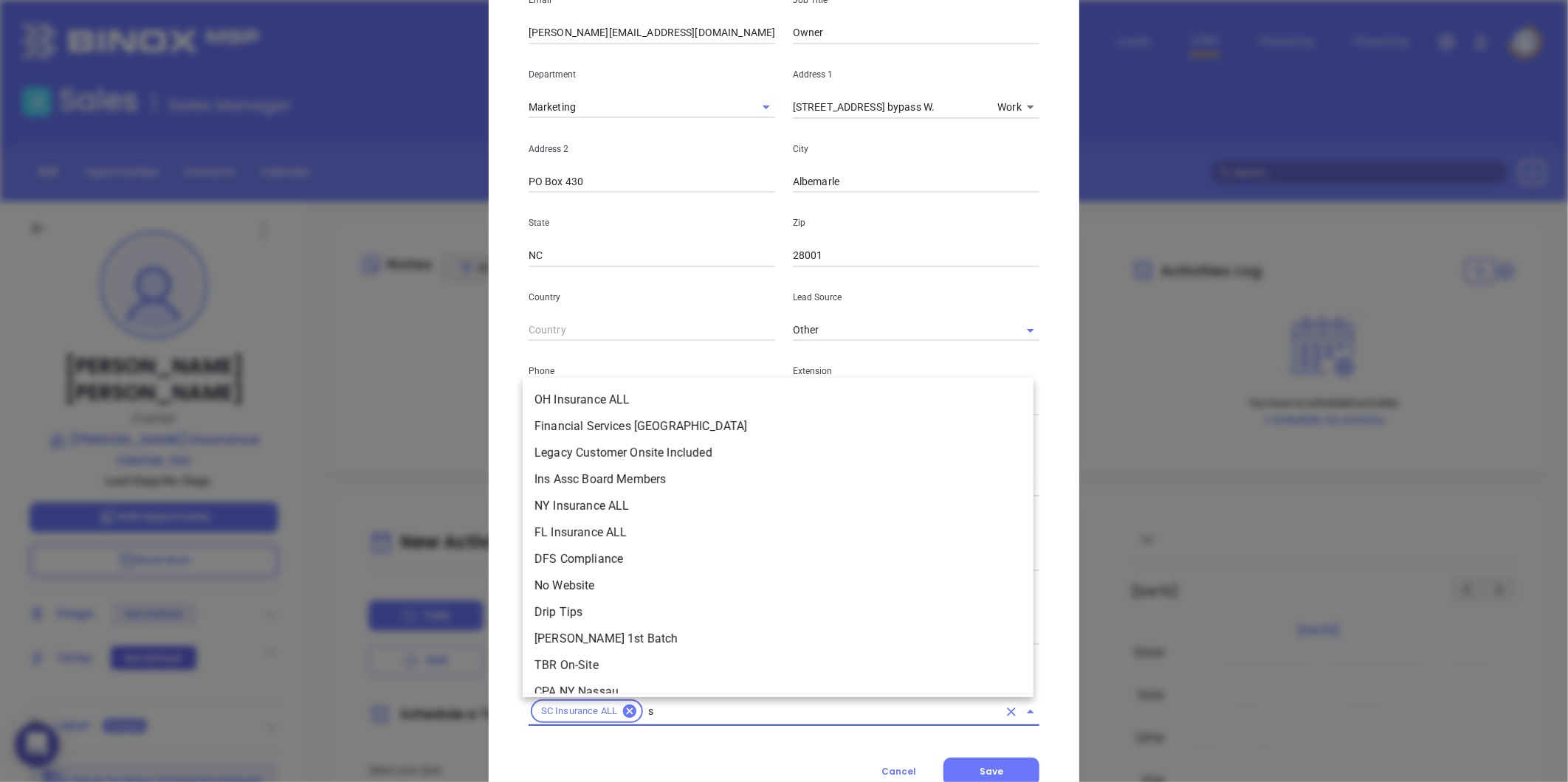
scroll to position [5537, 0]
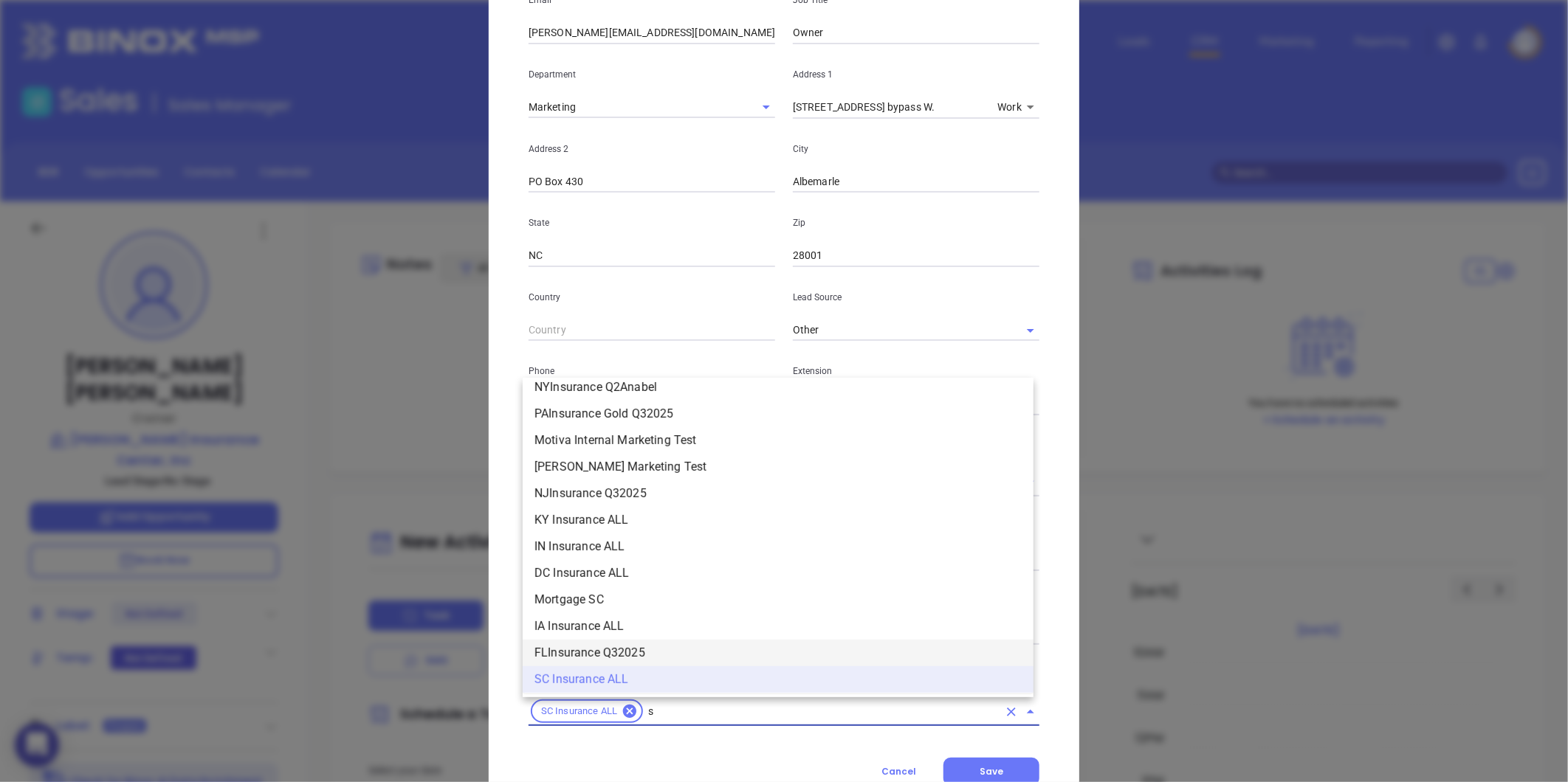
type input "sc"
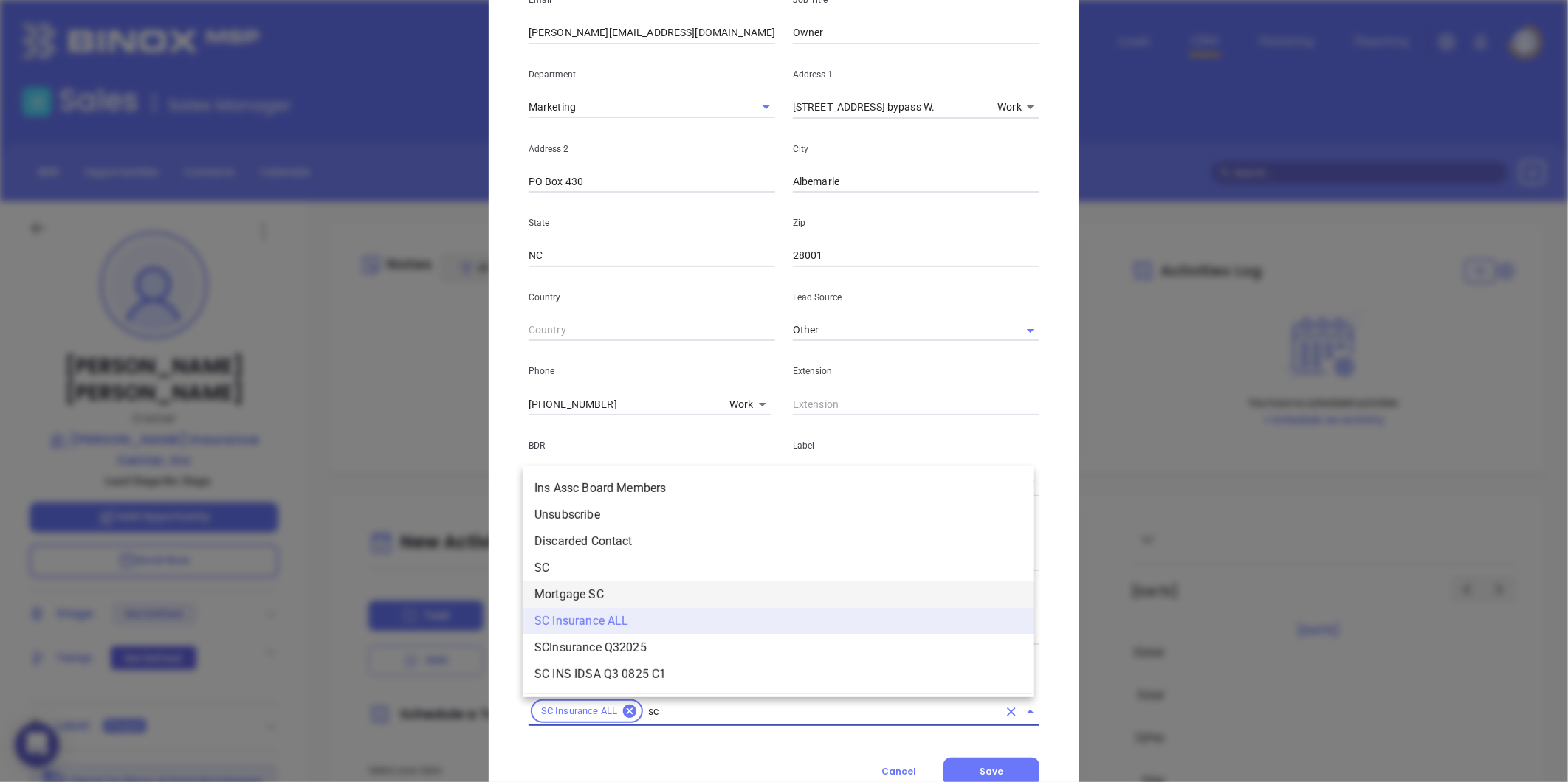
click at [560, 563] on li "SC" at bounding box center [778, 568] width 511 height 26
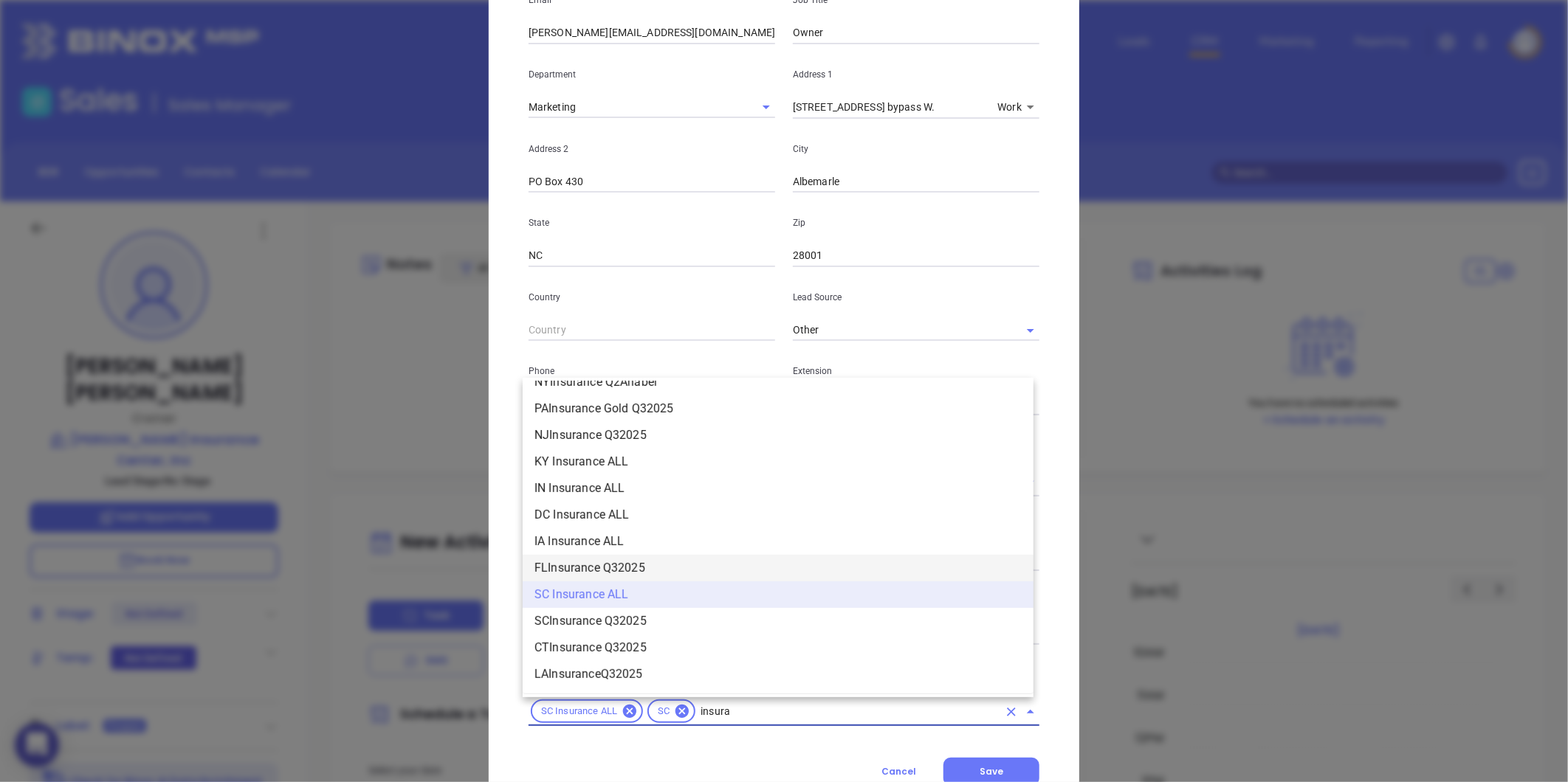
scroll to position [1583, 0]
type input "insurance"
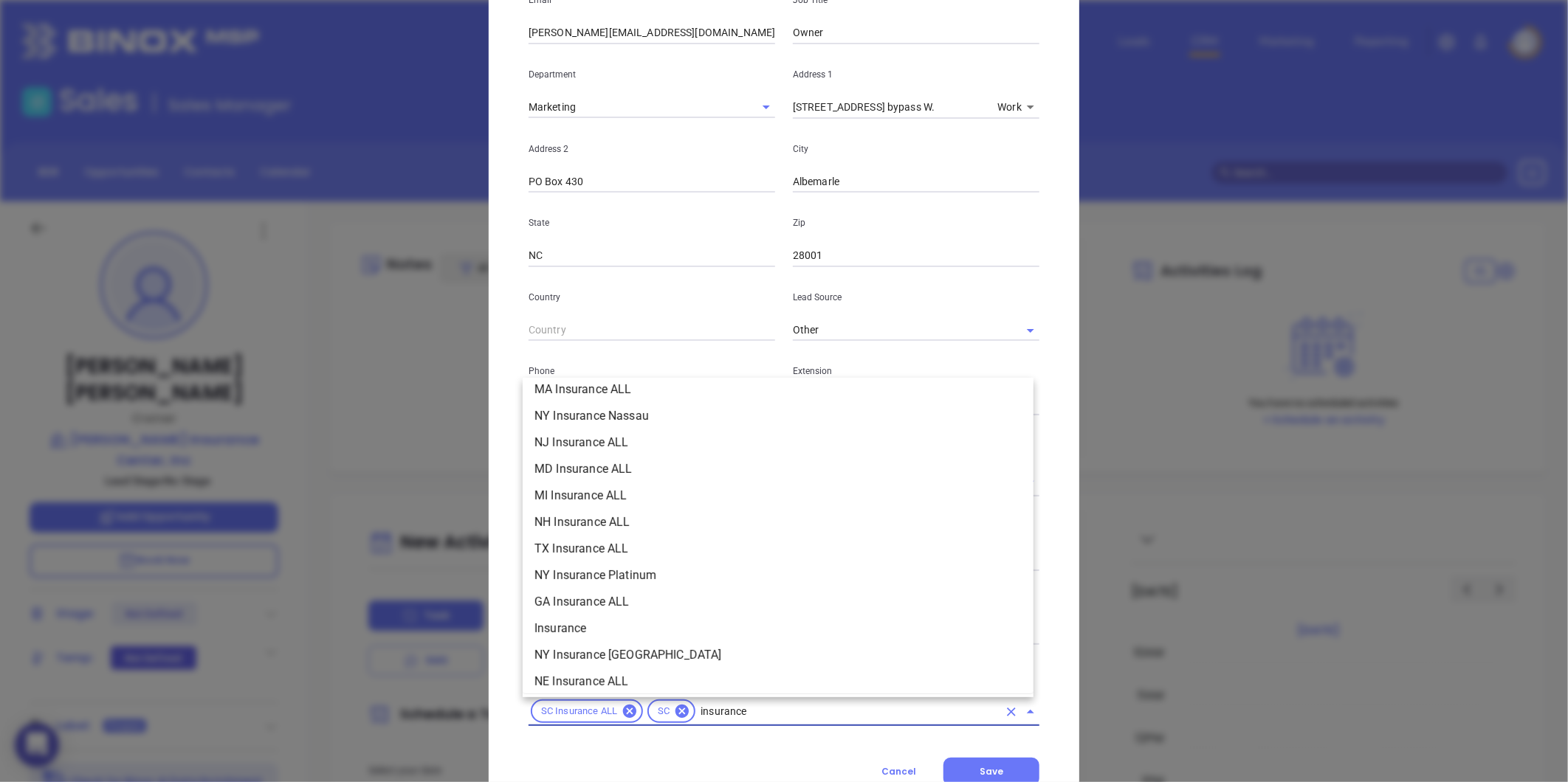
scroll to position [355, 0]
click at [578, 646] on li "Insurance" at bounding box center [778, 655] width 511 height 26
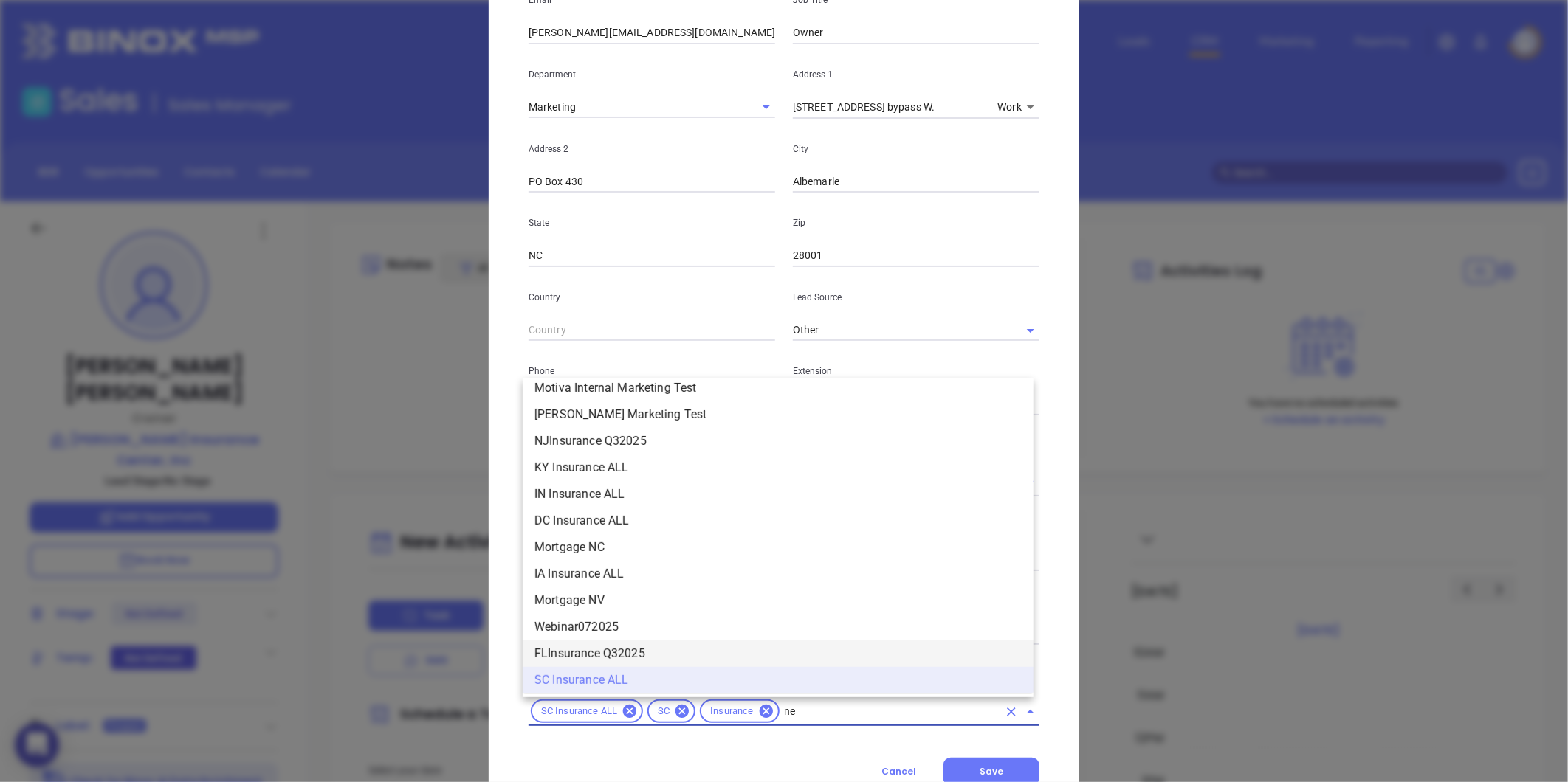
scroll to position [0, 0]
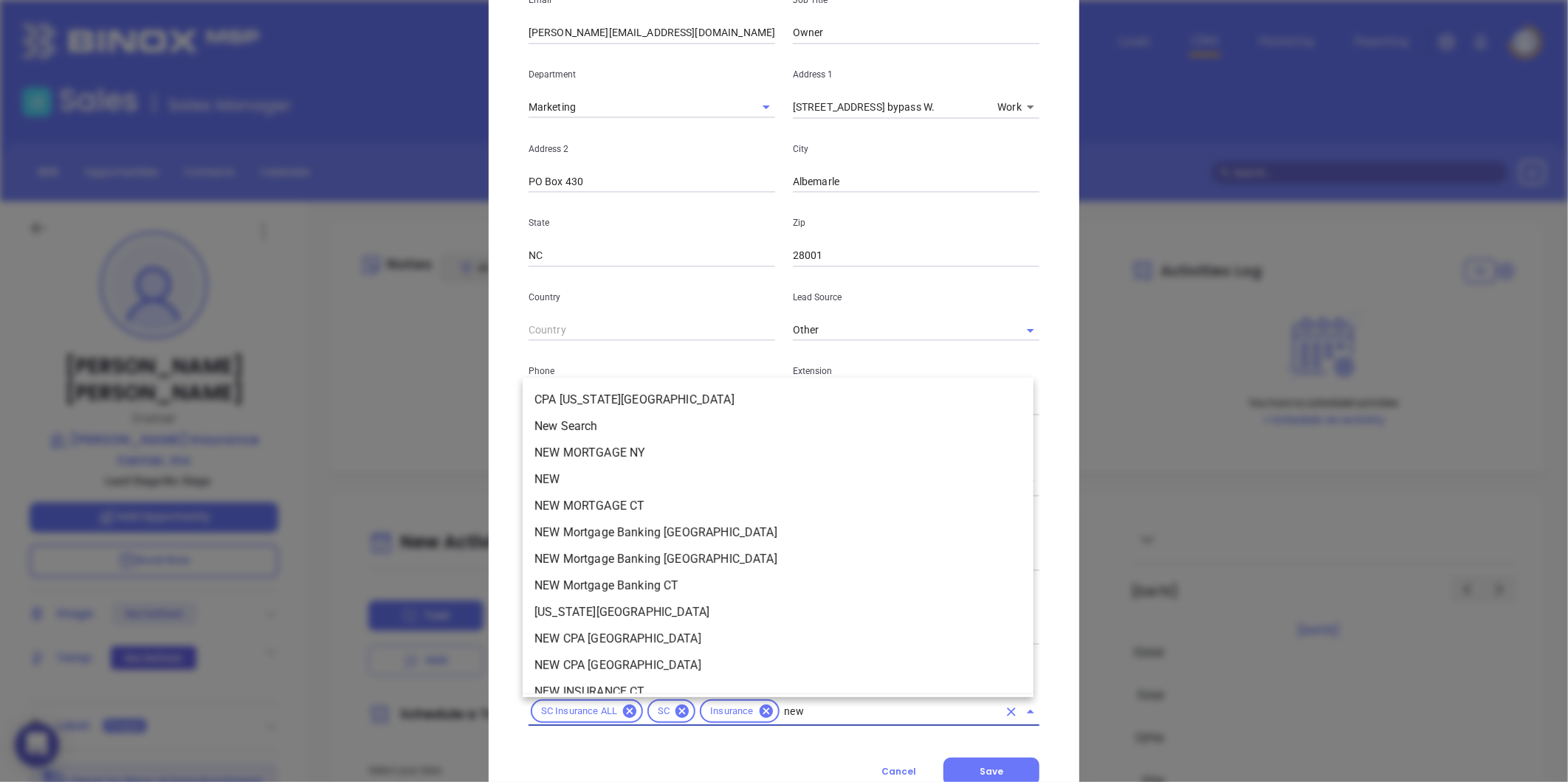
type input "new"
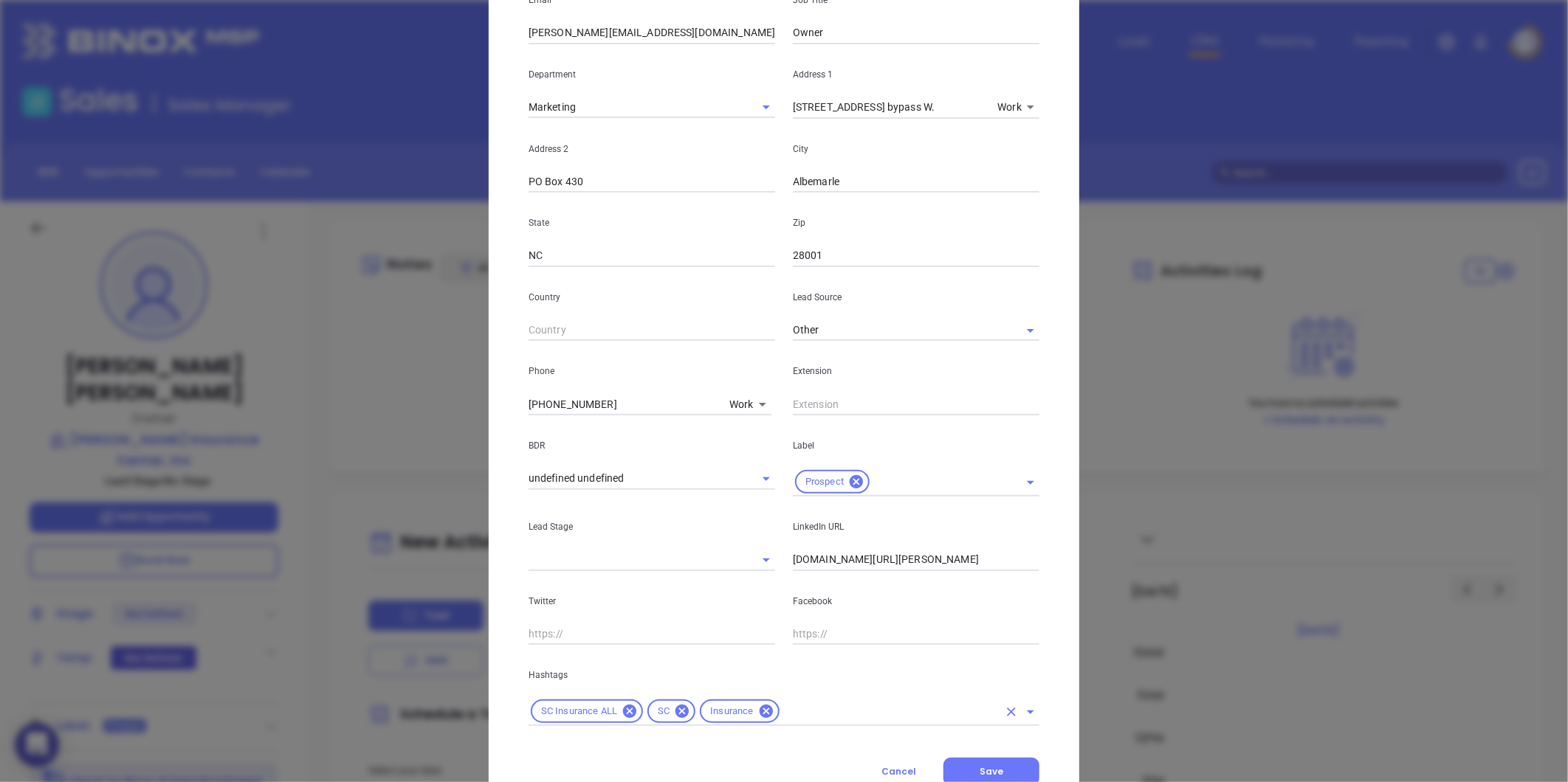
click at [795, 706] on input "text" at bounding box center [890, 712] width 216 height 19
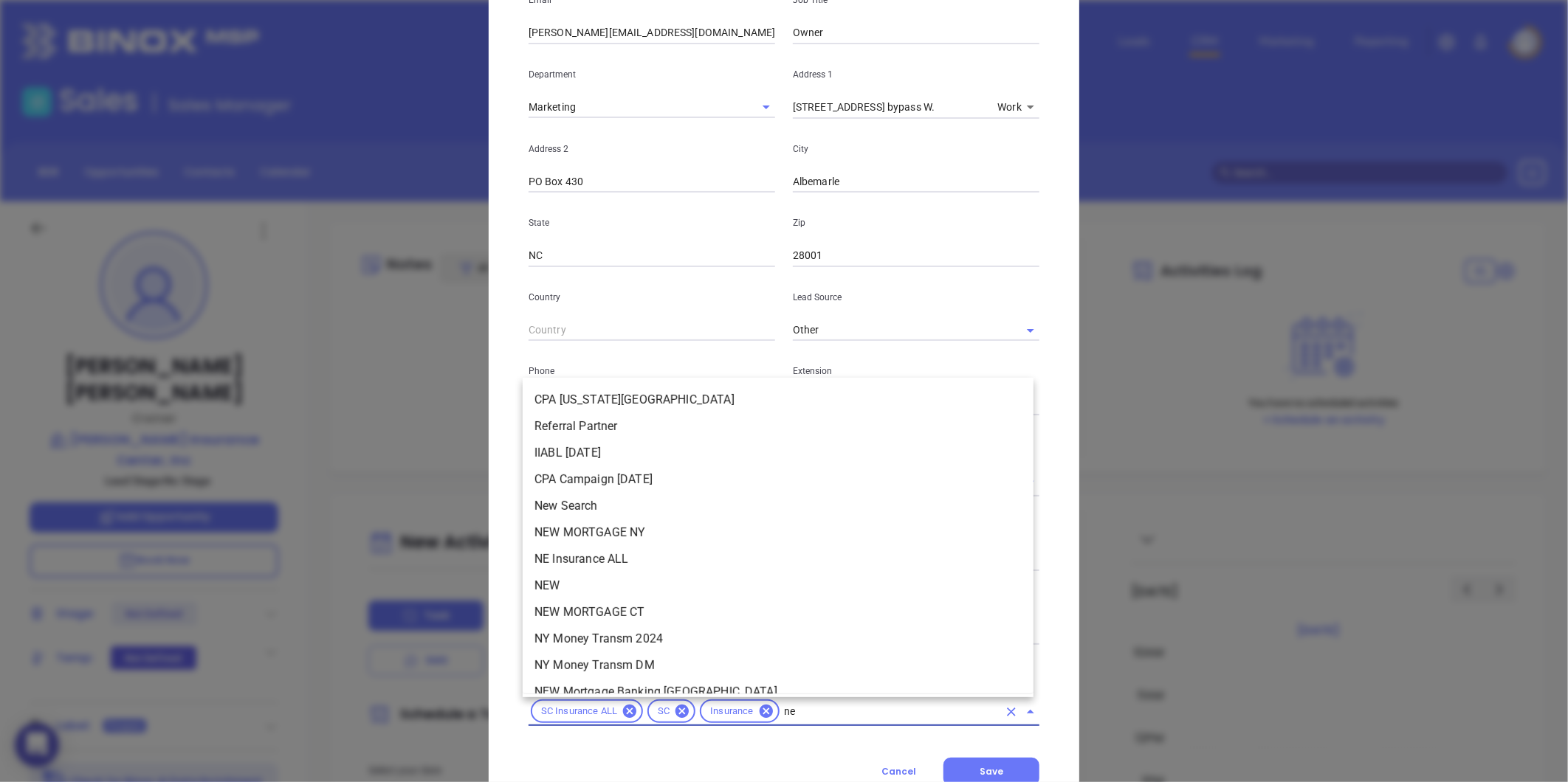
type input "new"
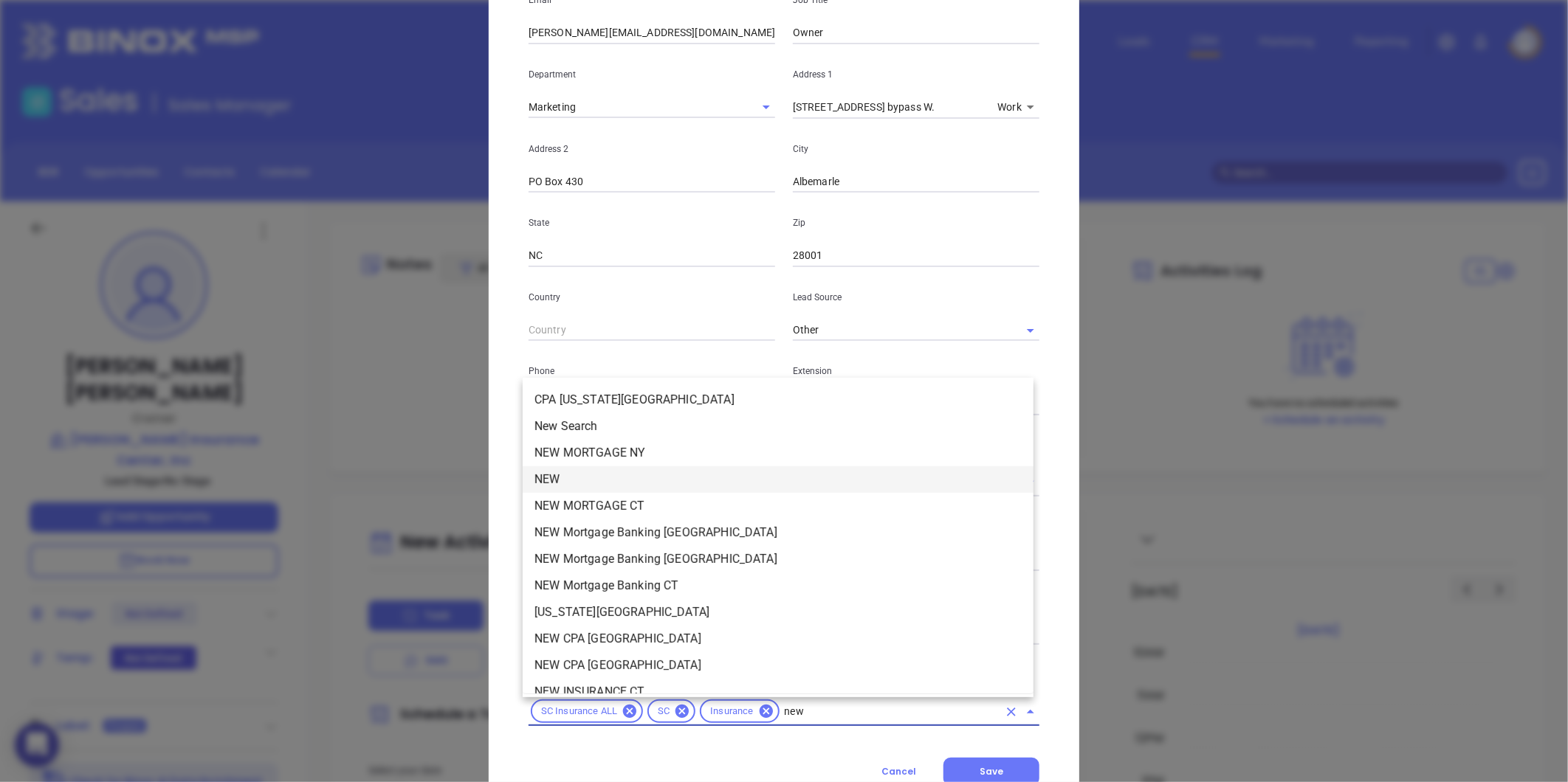
click at [551, 481] on li "NEW" at bounding box center [778, 479] width 511 height 26
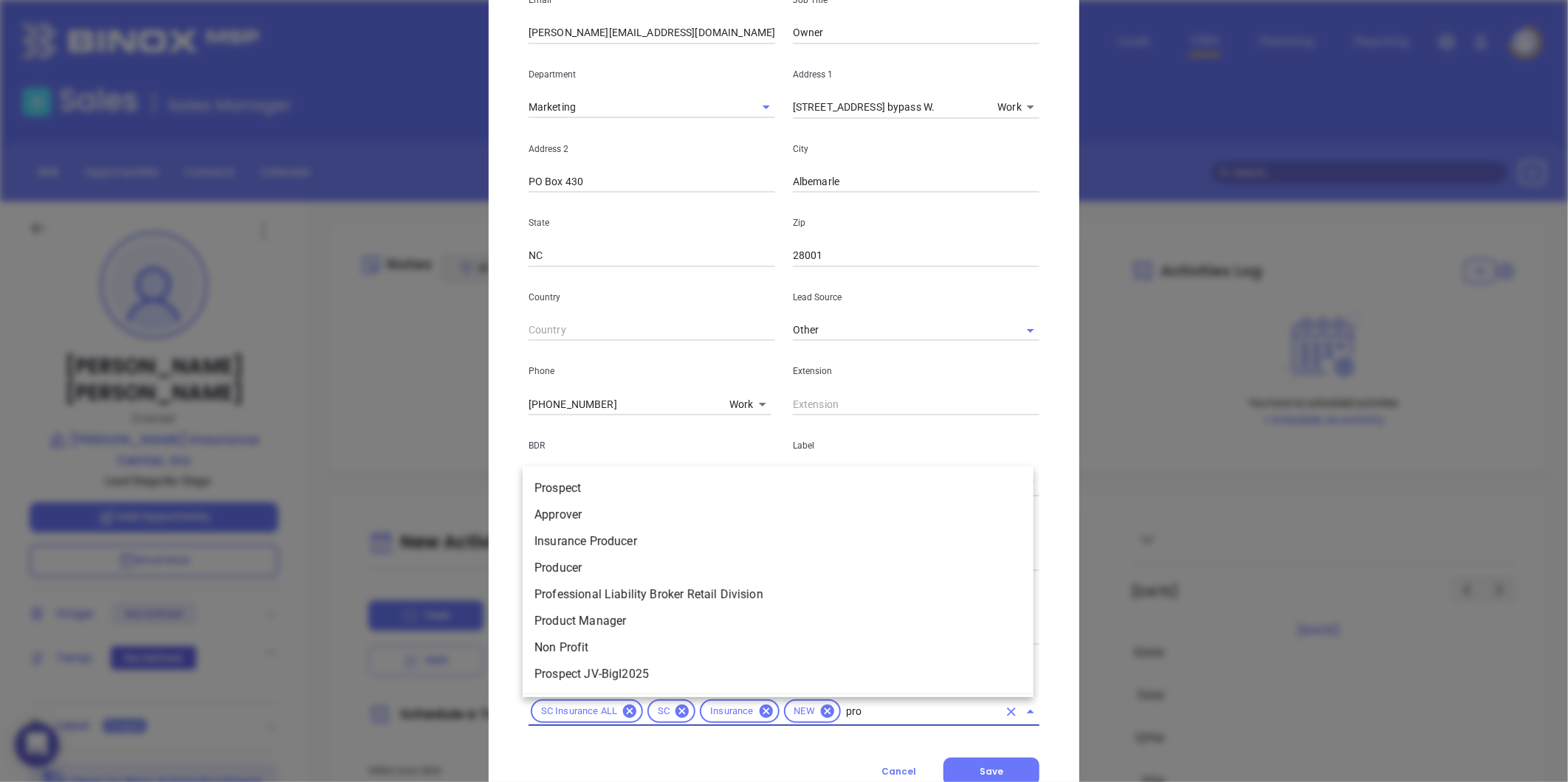
type input "pros"
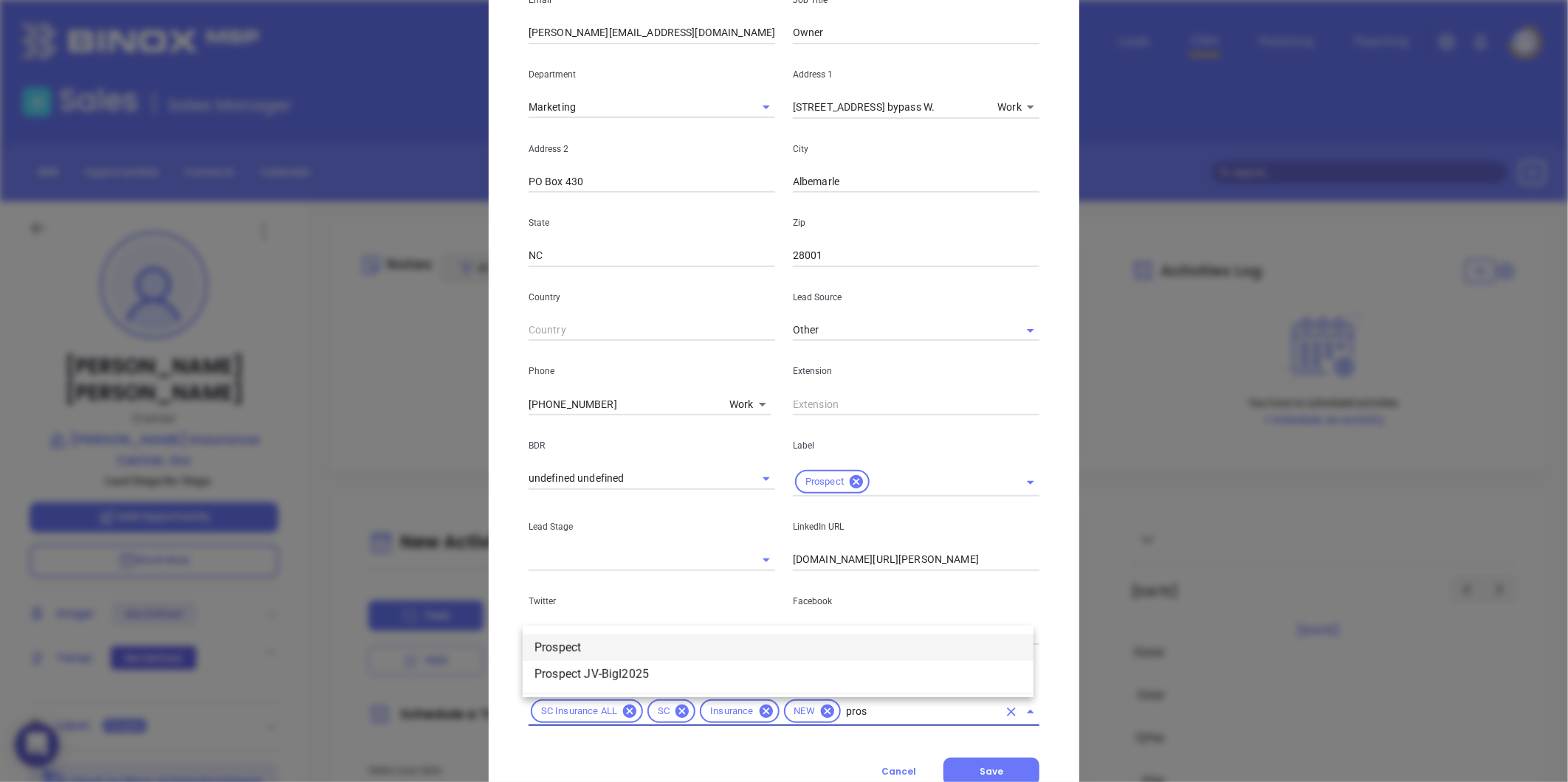
click at [726, 640] on li "Prospect" at bounding box center [778, 647] width 511 height 26
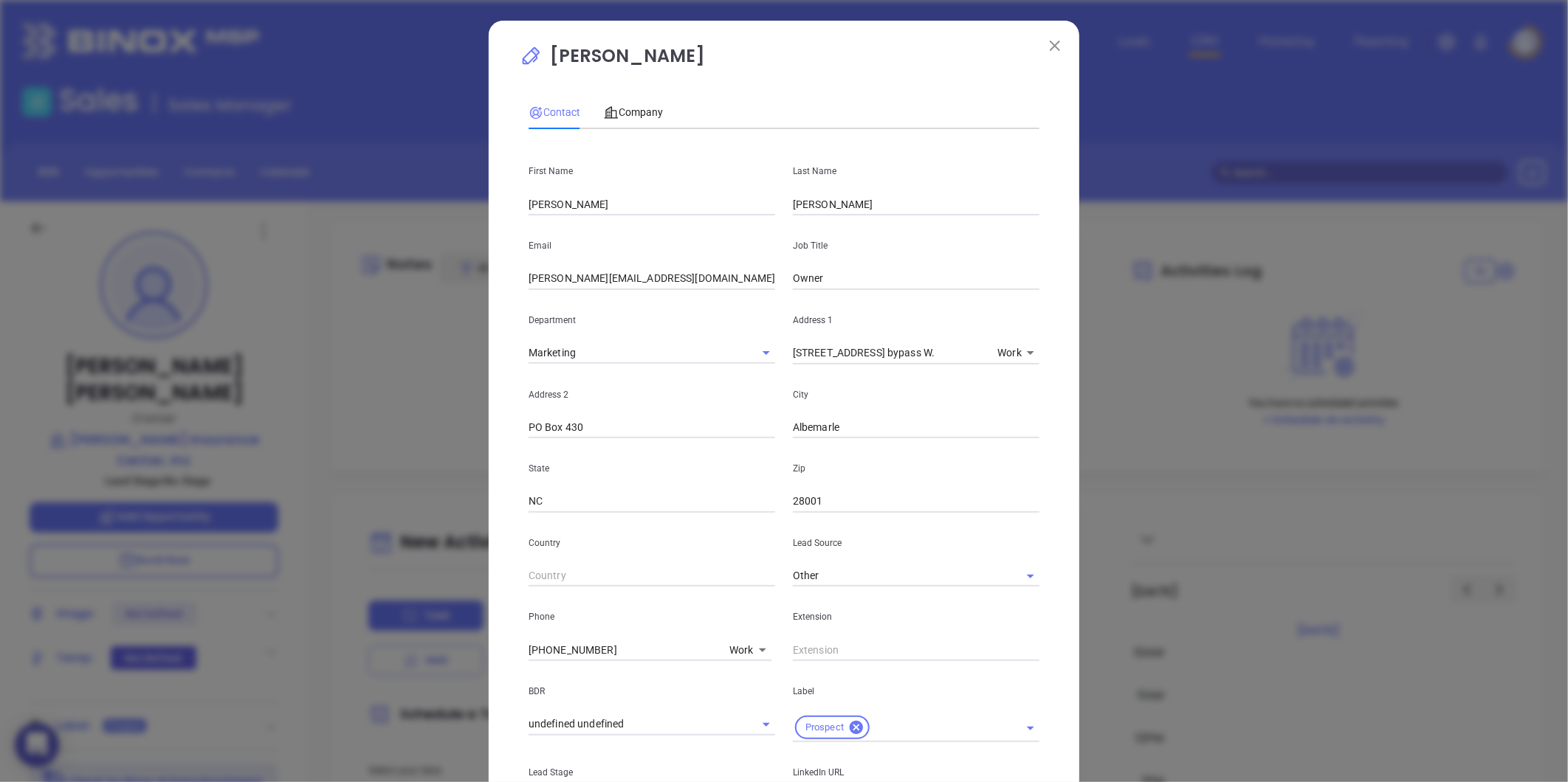
click at [595, 115] on div "Contact Company" at bounding box center [596, 112] width 134 height 34
drag, startPoint x: 615, startPoint y: 119, endPoint x: 598, endPoint y: 116, distance: 17.3
click at [604, 116] on div "Company" at bounding box center [633, 112] width 59 height 16
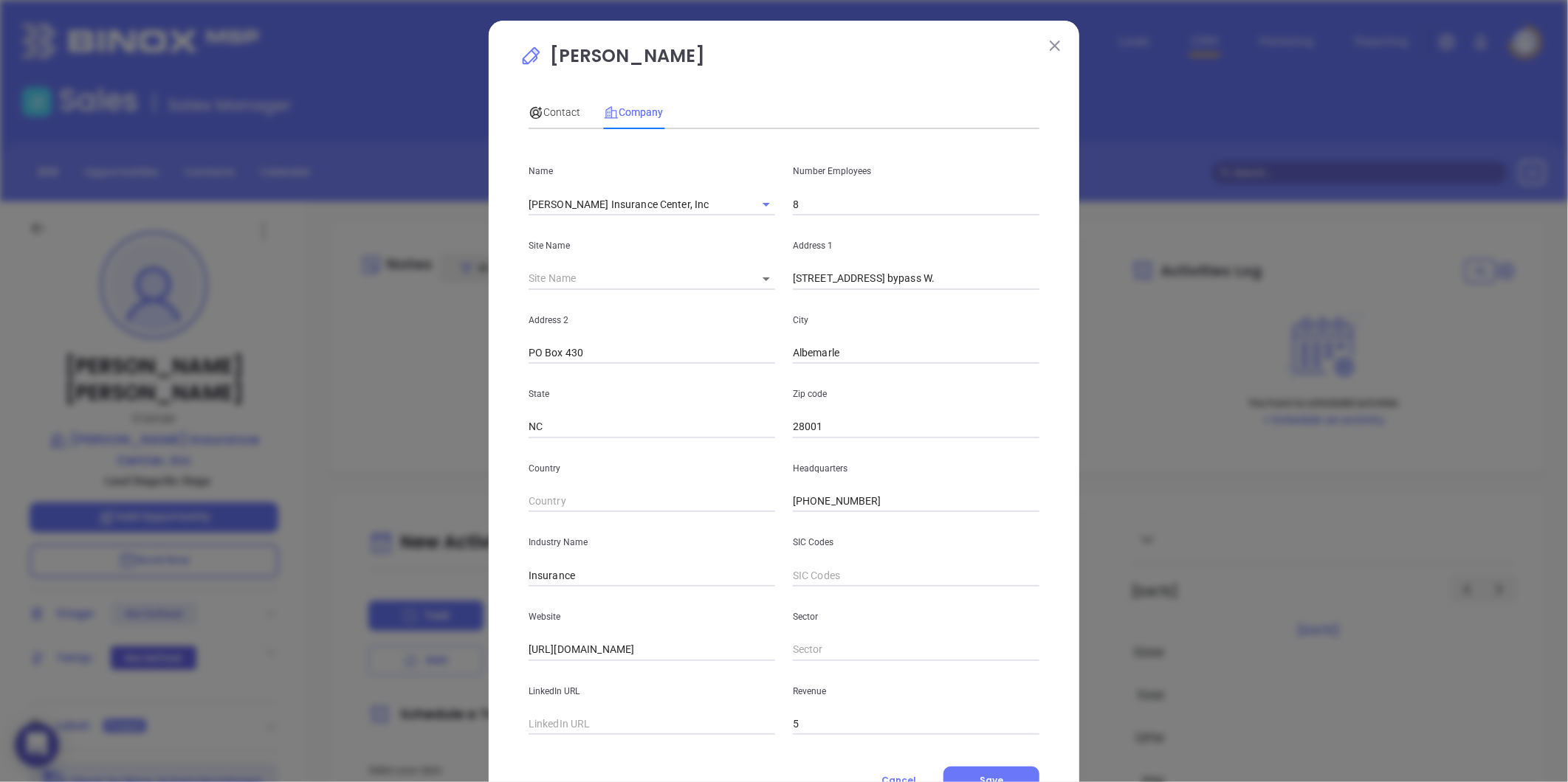
click at [559, 102] on div "Contact" at bounding box center [554, 112] width 52 height 34
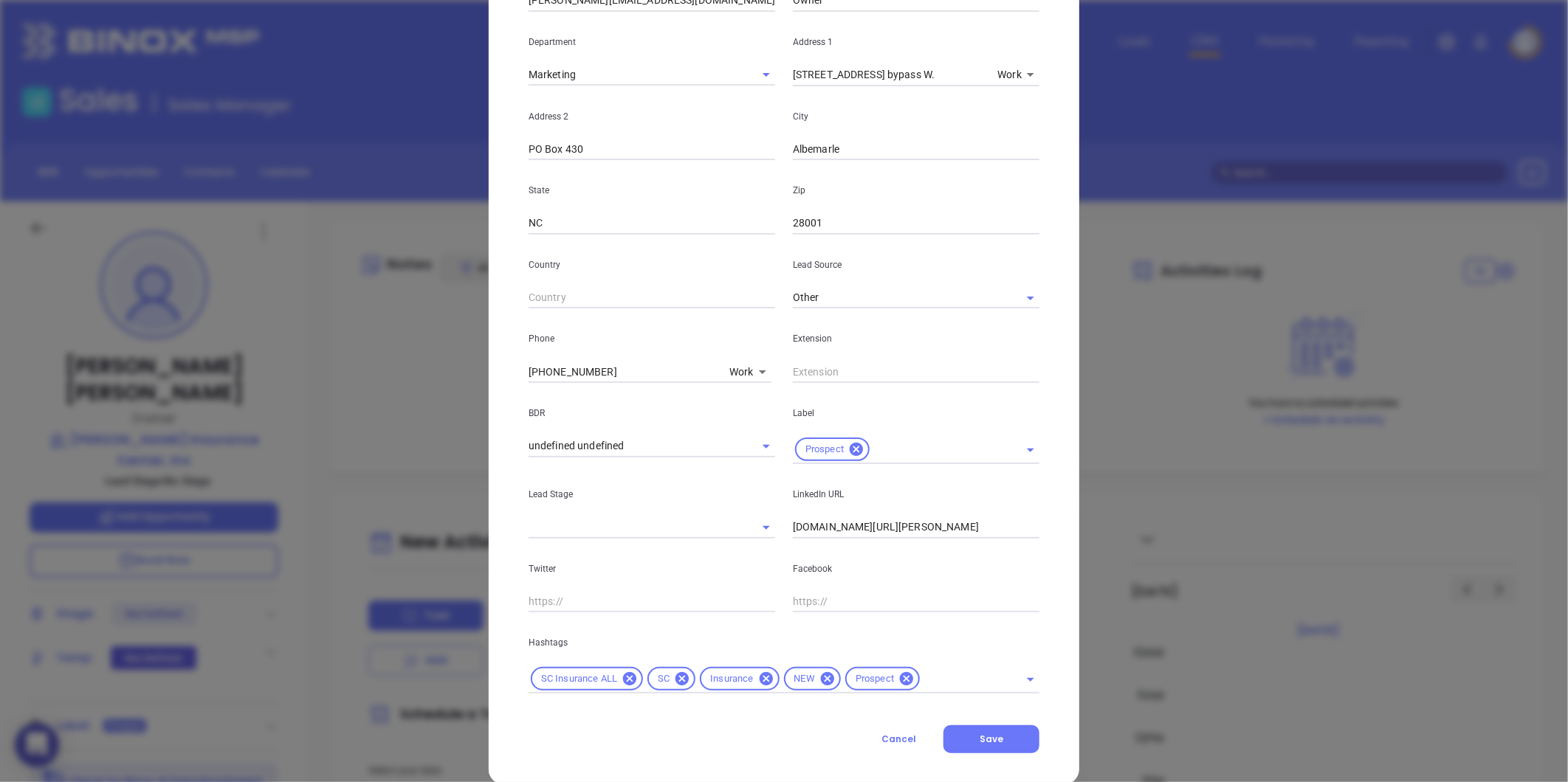
scroll to position [301, 0]
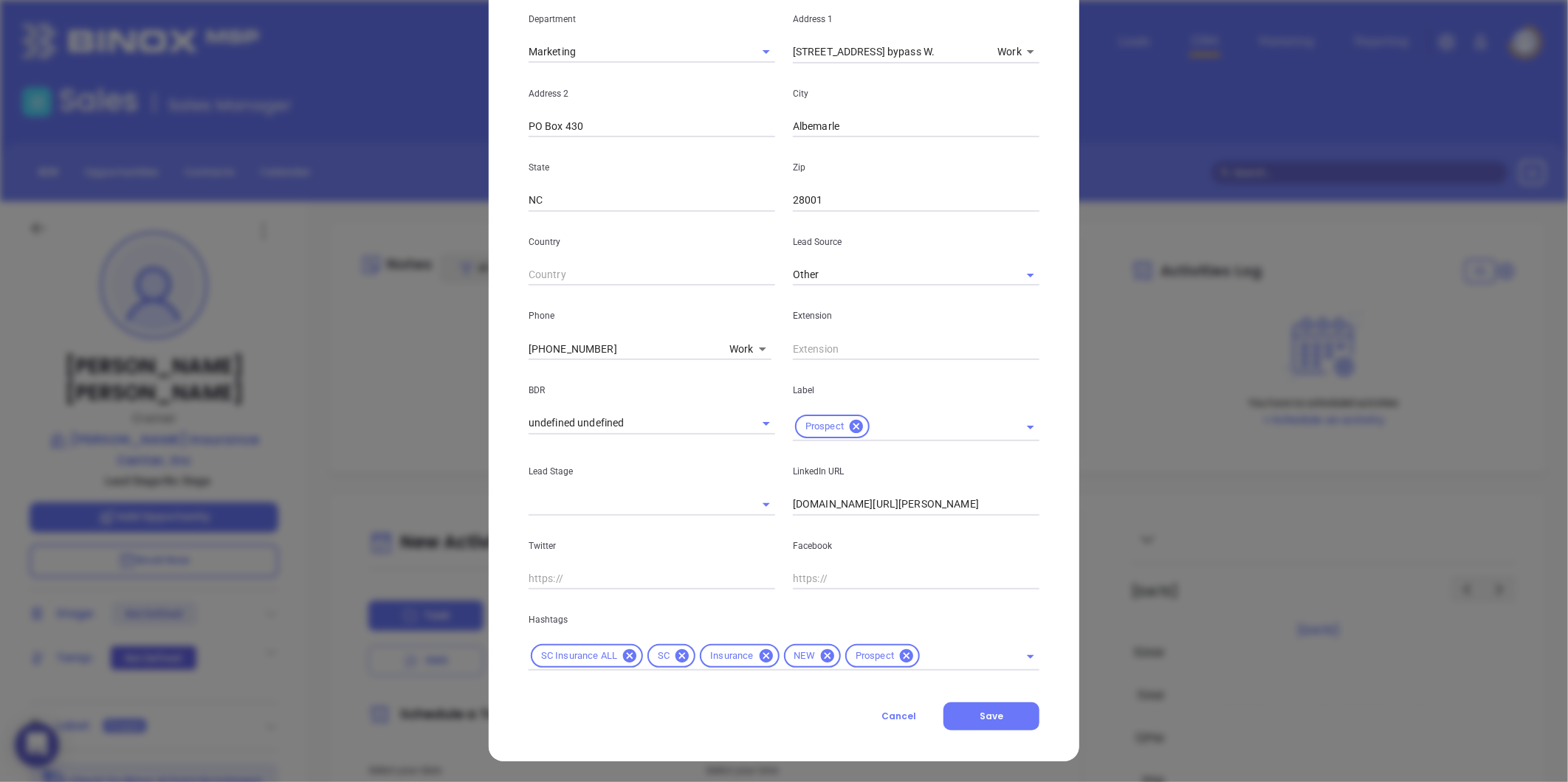
click at [917, 670] on div "Contact Company First Name Stan Last Name Shelton Email stan@stanshelton.com Jo…" at bounding box center [784, 259] width 511 height 944
click at [922, 660] on input "text" at bounding box center [960, 656] width 76 height 19
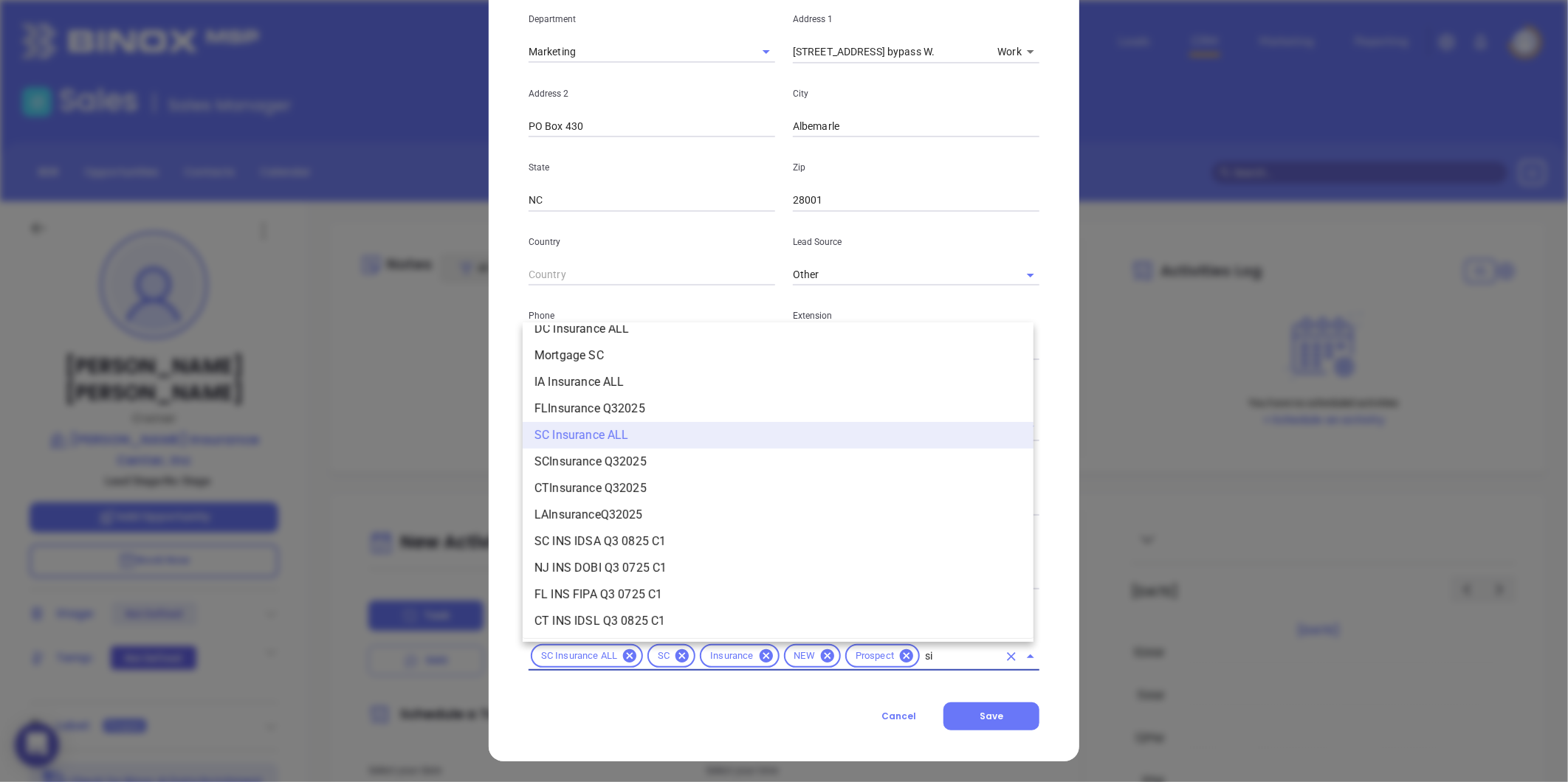
scroll to position [0, 0]
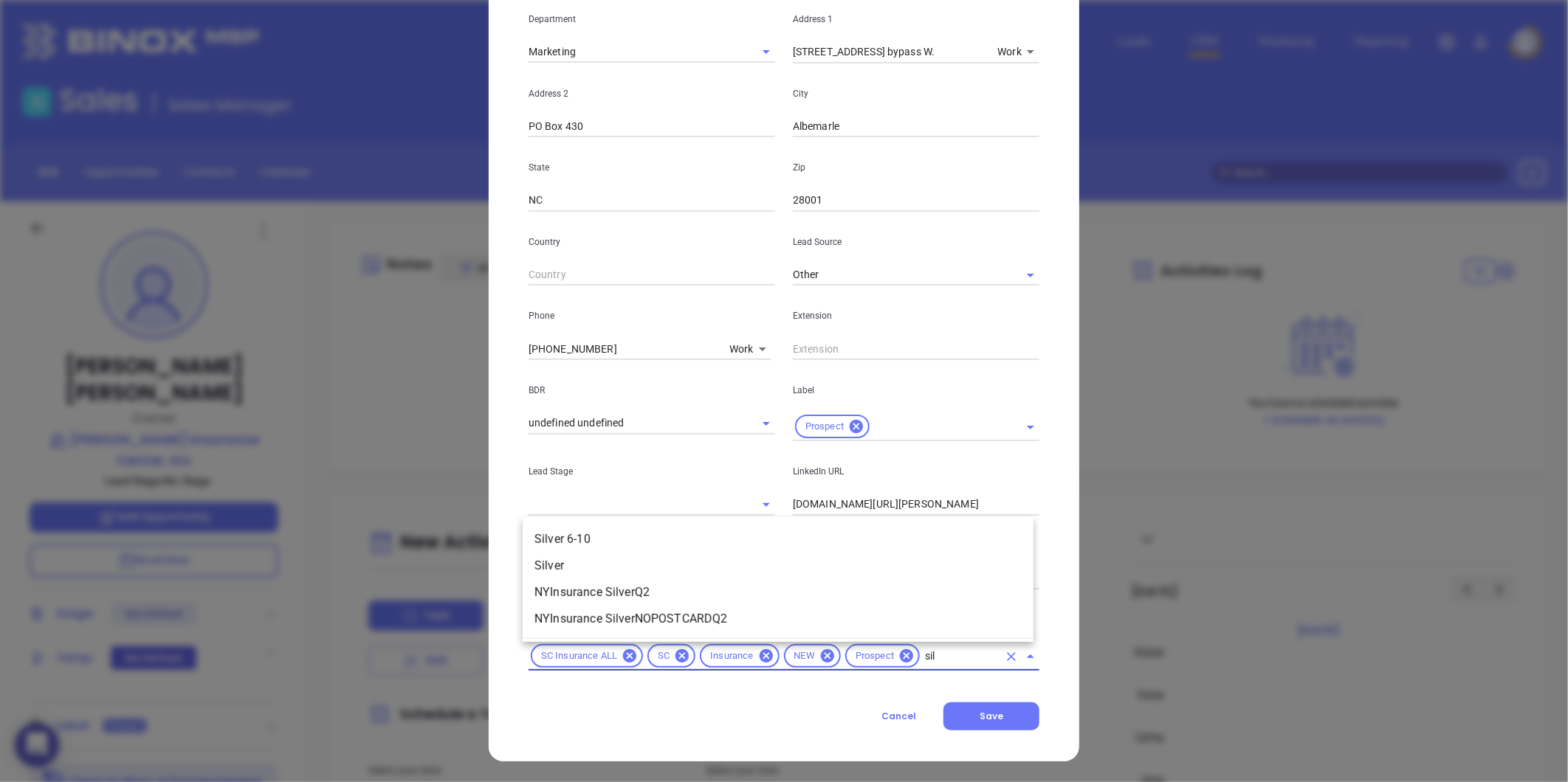
type input "silv"
click at [614, 535] on li "Silver 6-10" at bounding box center [778, 539] width 511 height 26
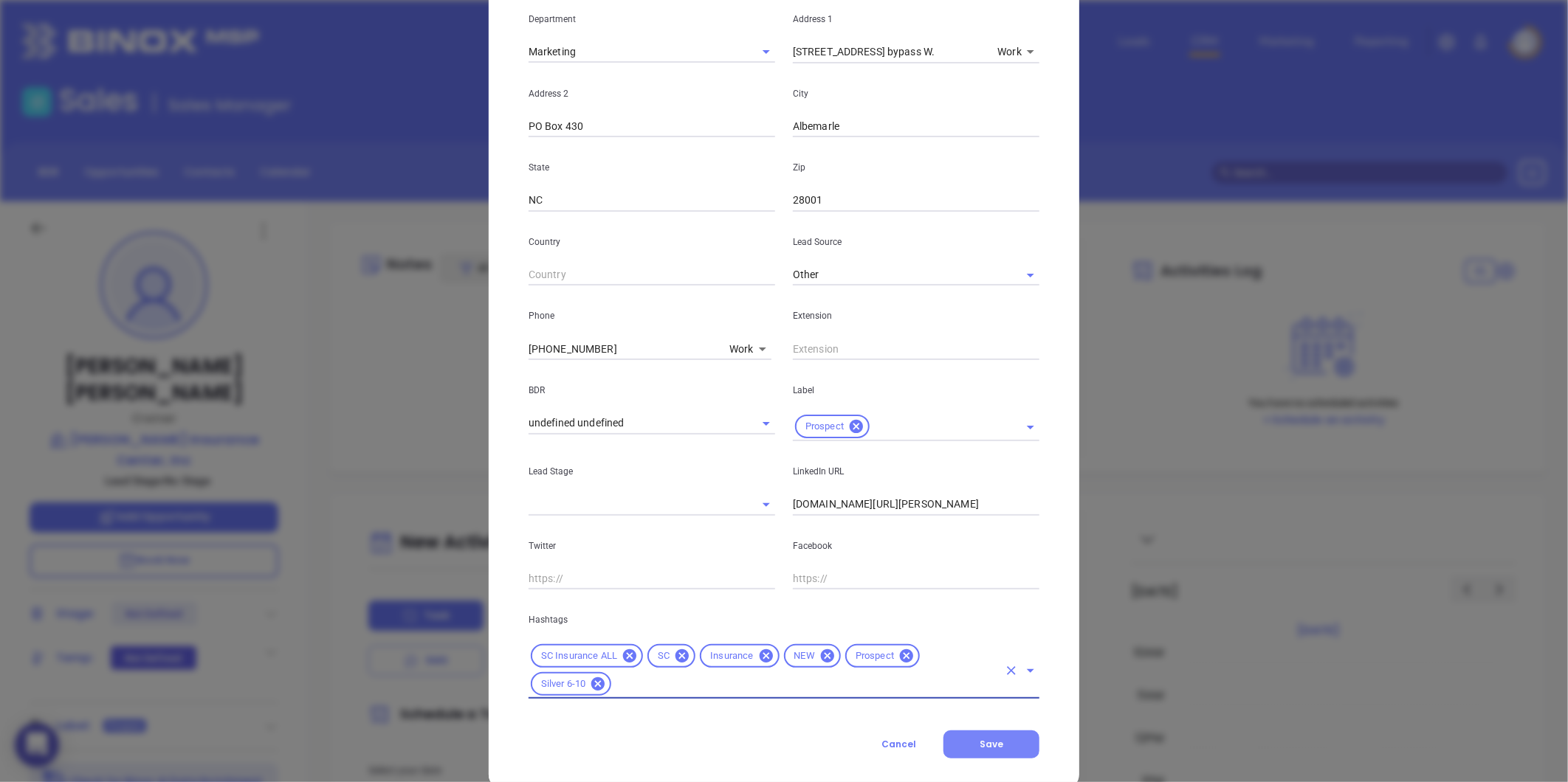
click at [985, 740] on span "Save" at bounding box center [991, 744] width 23 height 13
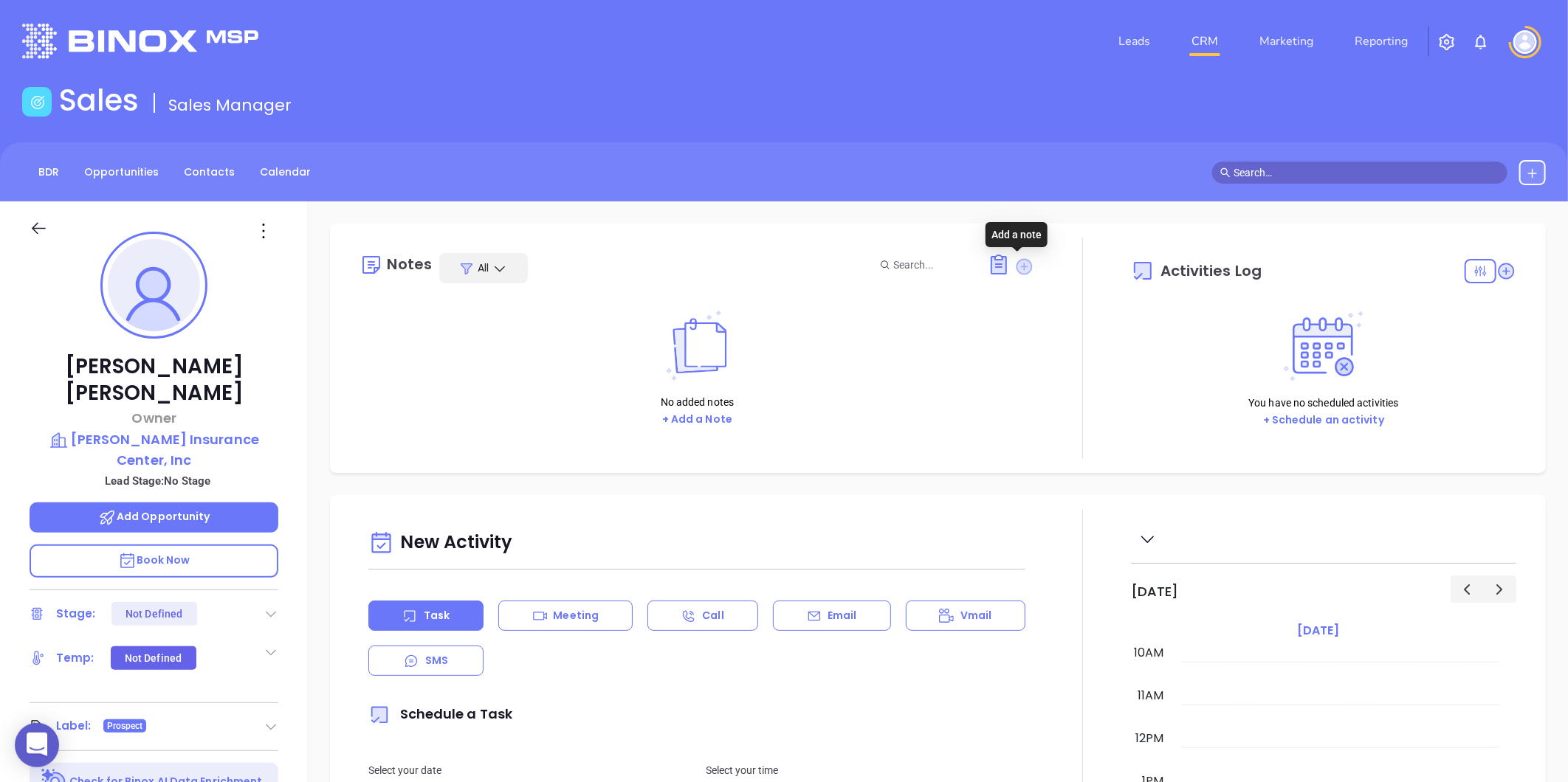
click at [1017, 262] on icon at bounding box center [1025, 266] width 17 height 16
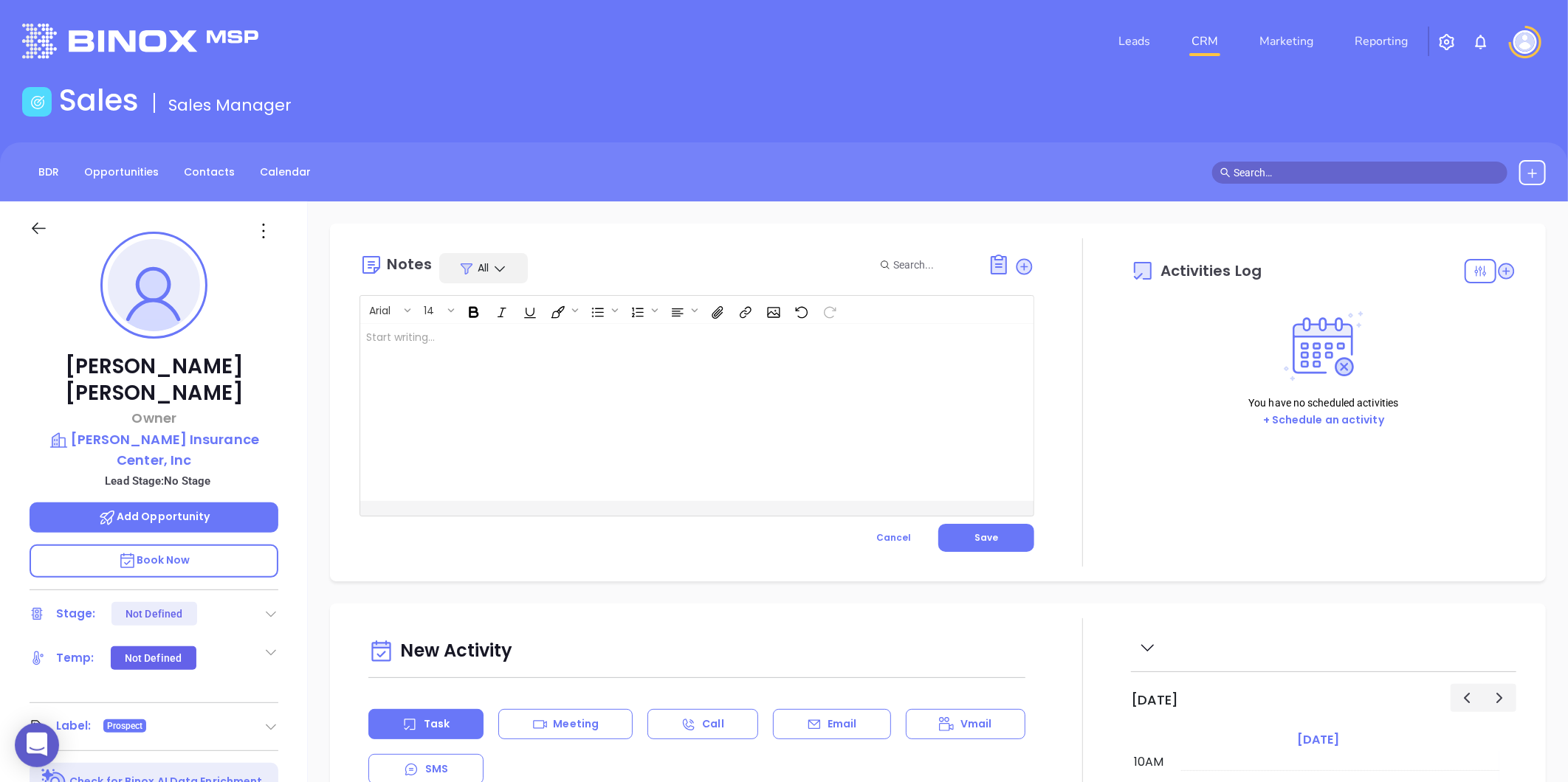
click at [500, 439] on div at bounding box center [673, 412] width 626 height 177
click at [993, 532] on button "Save" at bounding box center [987, 538] width 96 height 28
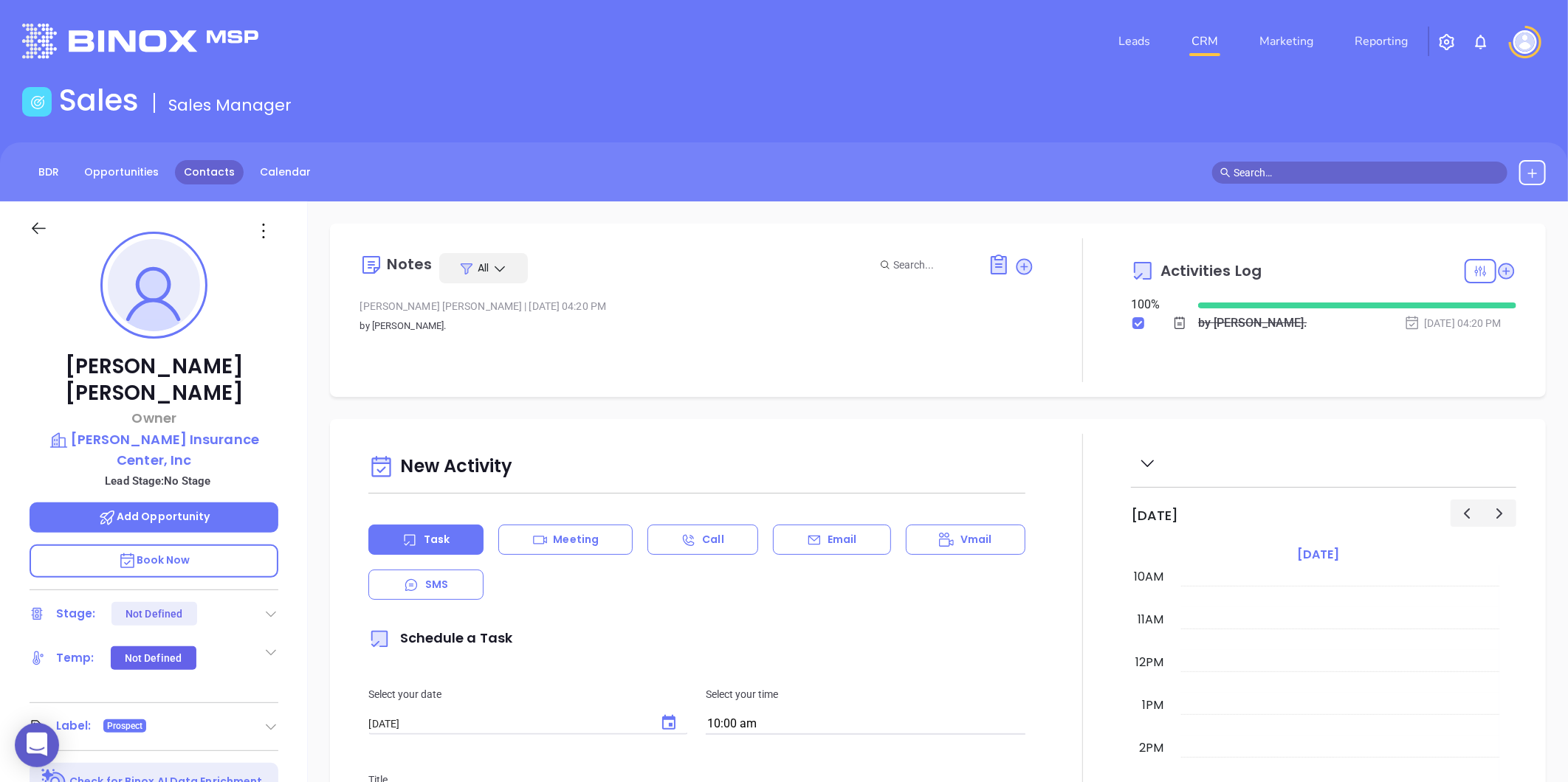
click at [202, 169] on link "Contacts" at bounding box center [209, 172] width 69 height 24
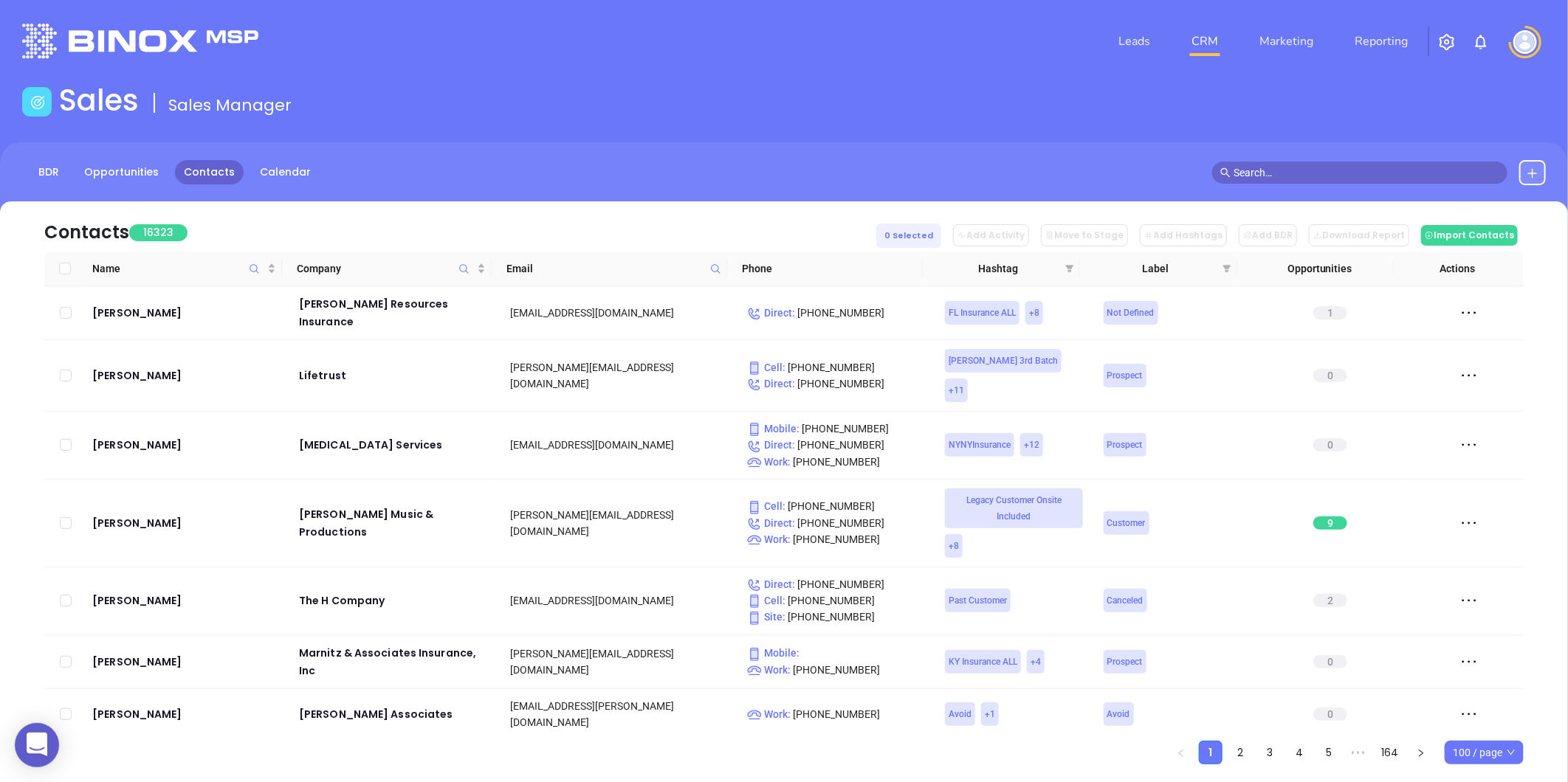
click at [716, 266] on icon at bounding box center [716, 268] width 11 height 11
paste input "[DOMAIN_NAME]"
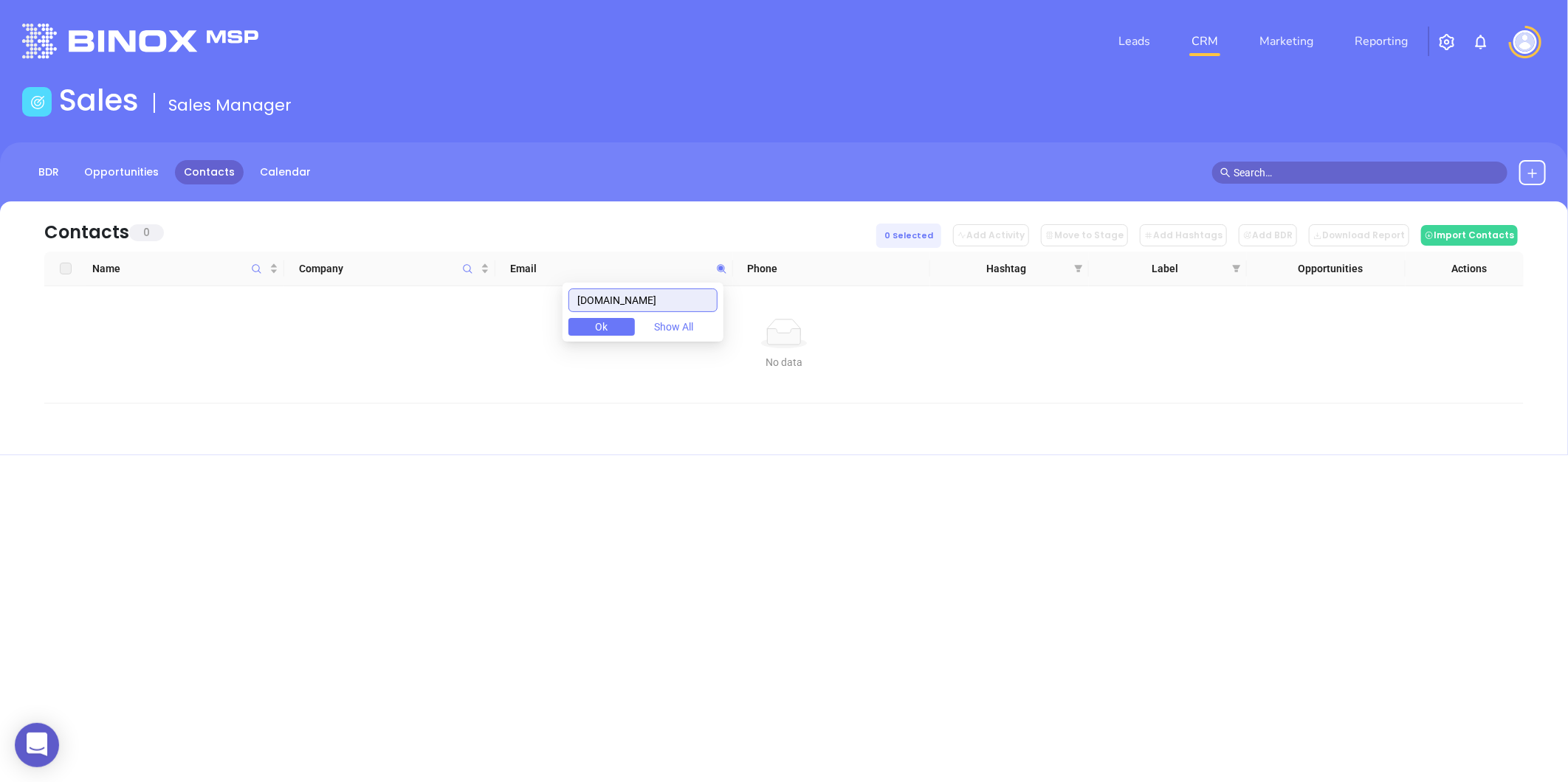
type input "[DOMAIN_NAME]"
drag, startPoint x: 672, startPoint y: 297, endPoint x: 468, endPoint y: 326, distance: 206.1
click at [468, 326] on body "0 Leads CRM Marketing Reporting Financial Leads Leads Sales Sales Manager BDR O…" at bounding box center [784, 391] width 1568 height 782
paste input "[DOMAIN_NAME]"
type input "[DOMAIN_NAME]"
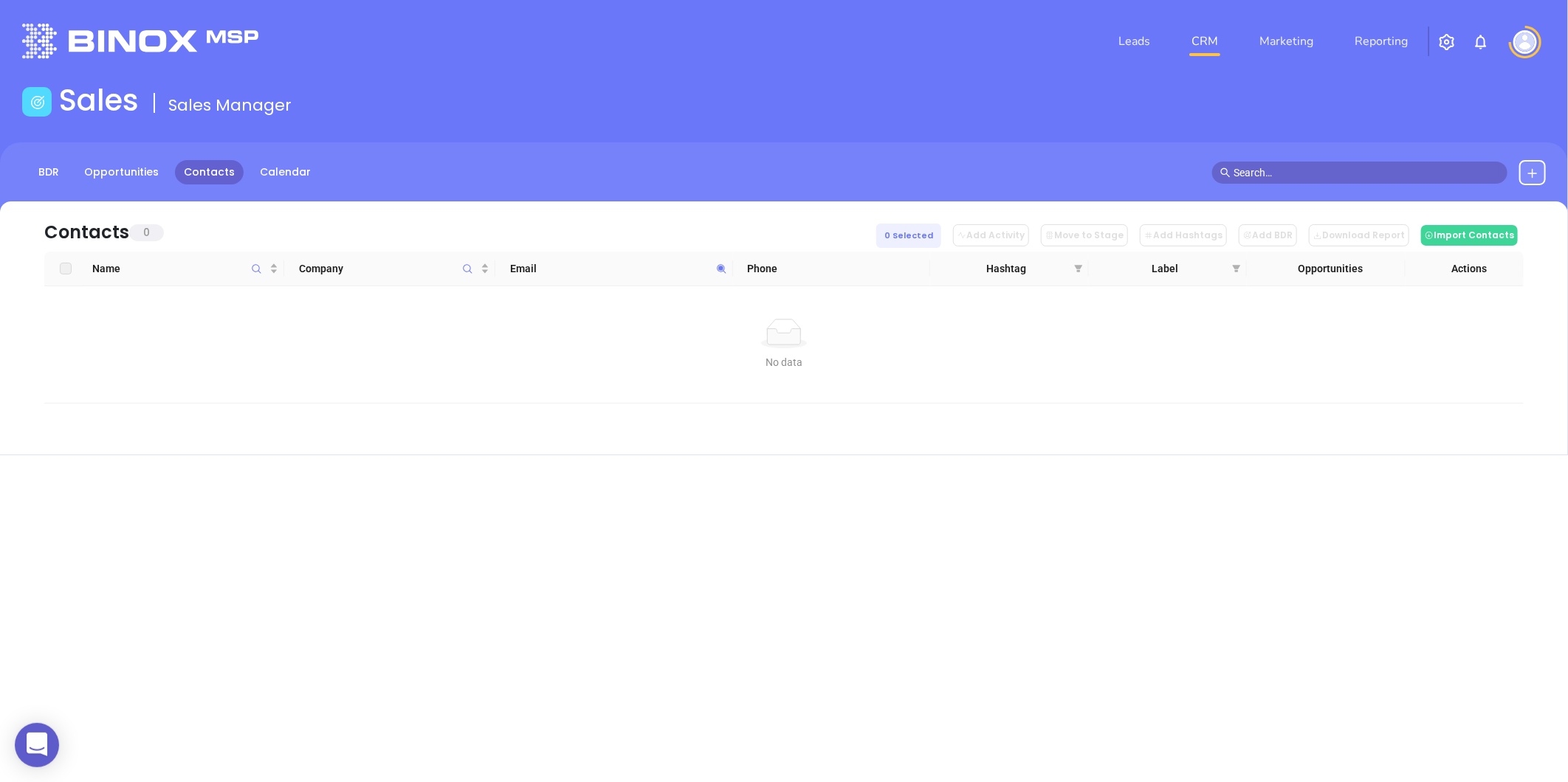
click at [1524, 163] on button at bounding box center [1532, 172] width 26 height 25
click at [1446, 217] on p "New Contact" at bounding box center [1490, 214] width 122 height 23
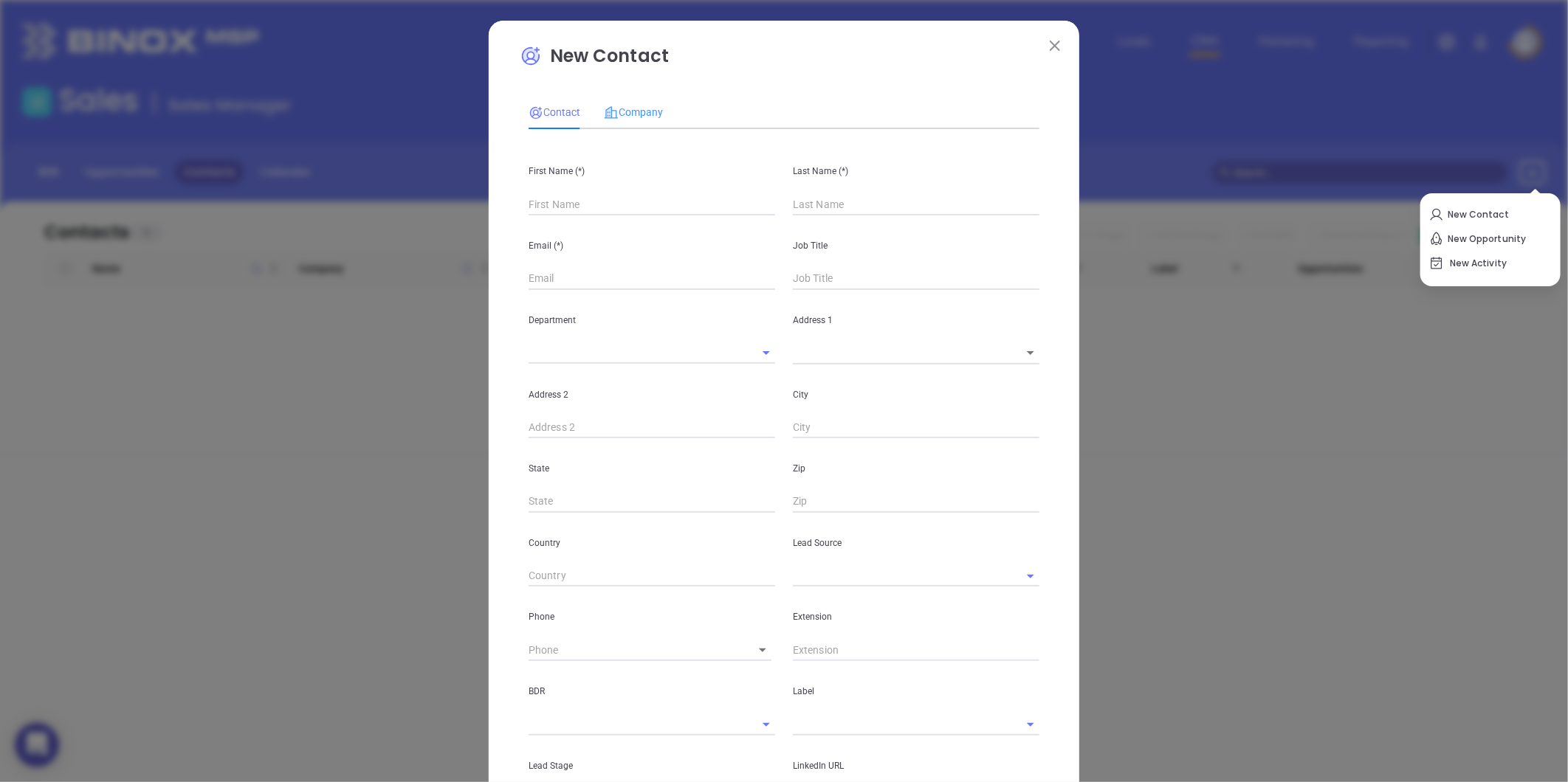
click at [614, 121] on div "Company" at bounding box center [633, 112] width 59 height 34
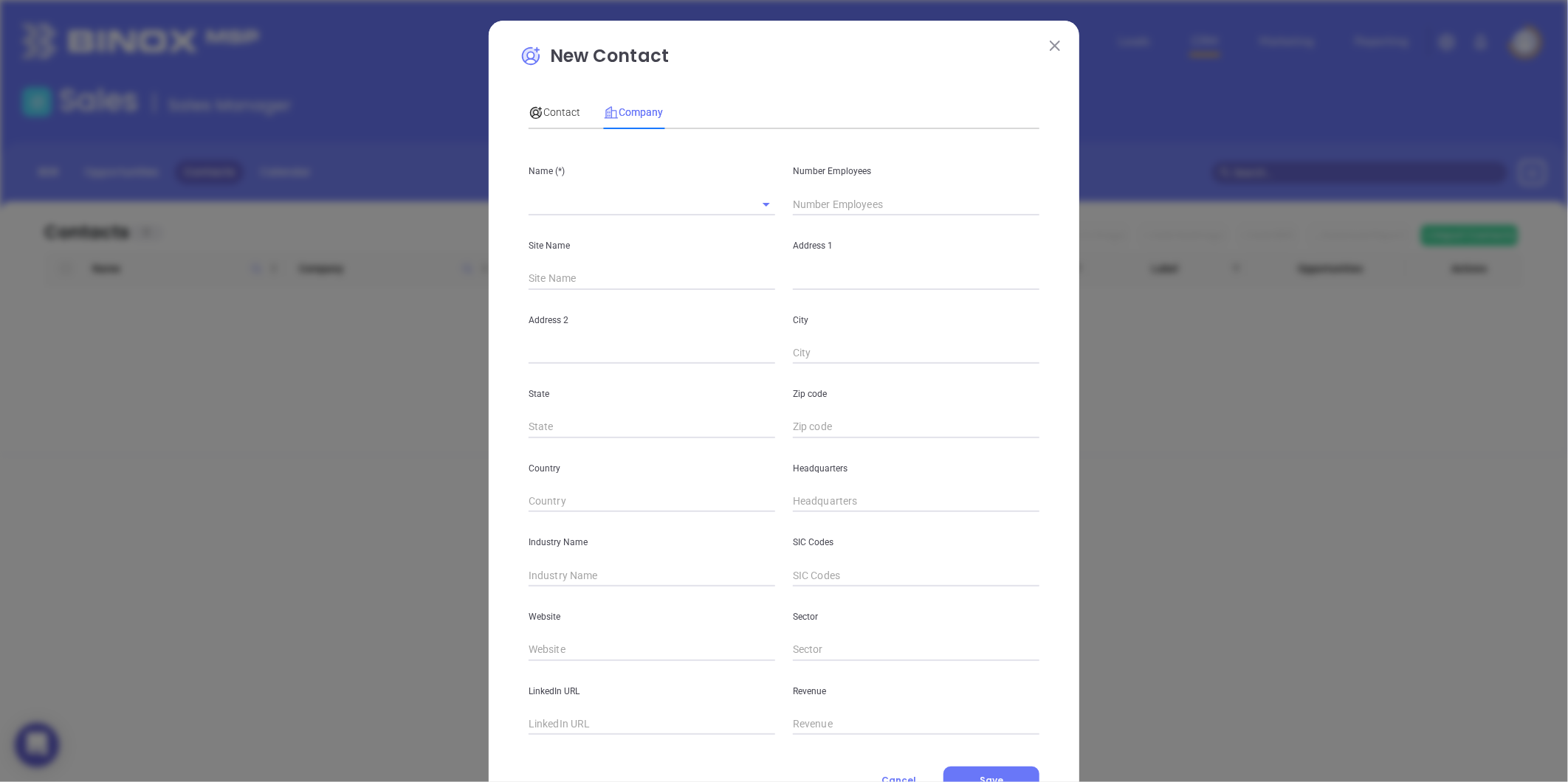
click at [564, 208] on input "text" at bounding box center [632, 204] width 206 height 22
paste input "Mabry Insurance"
type input "Mabry Insurance"
click at [810, 204] on input "text" at bounding box center [916, 205] width 247 height 22
type input "3"
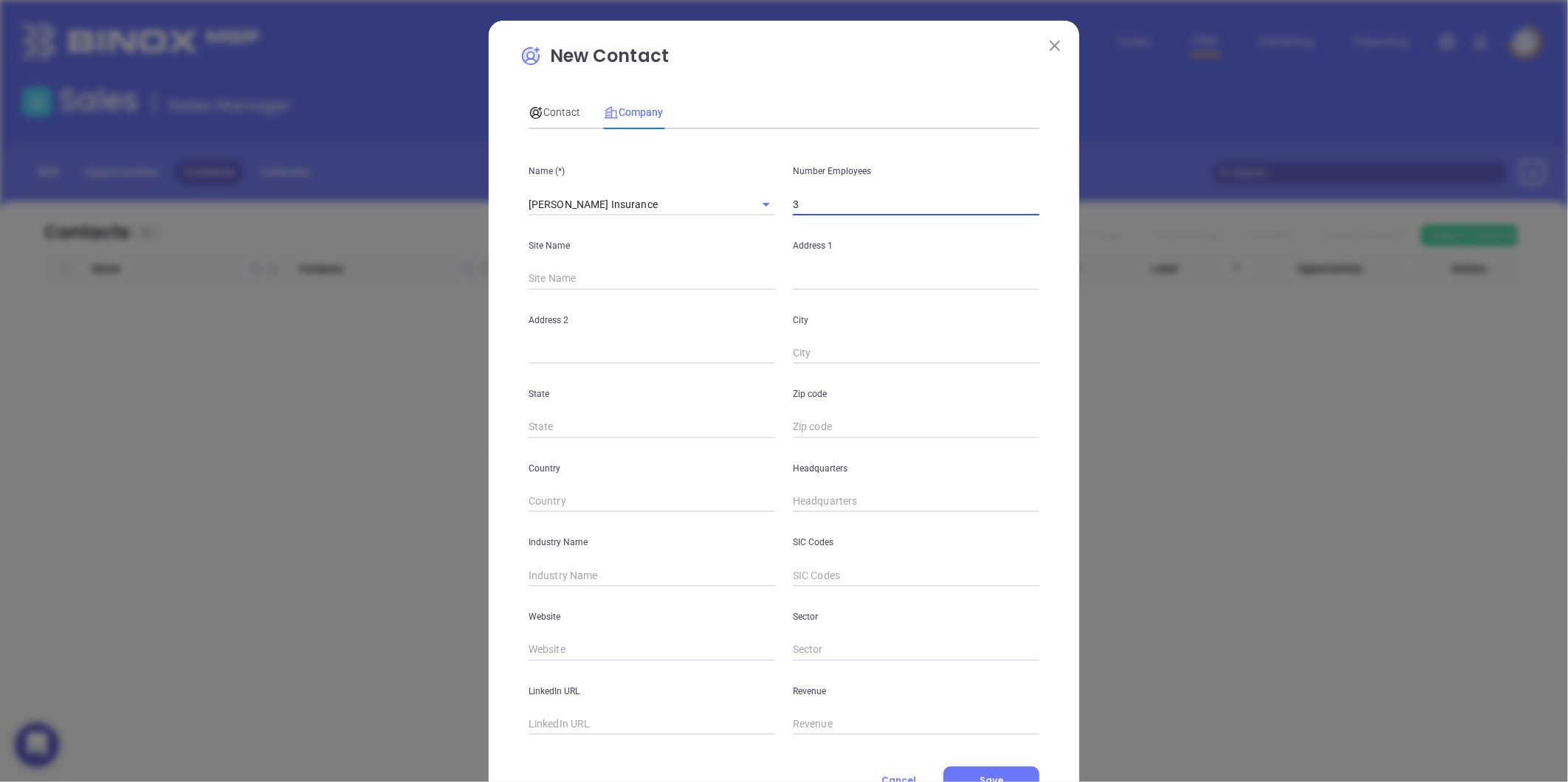
drag, startPoint x: 795, startPoint y: 267, endPoint x: 794, endPoint y: 276, distance: 9.1
click at [795, 268] on div "Address 1" at bounding box center [916, 252] width 264 height 74
click at [794, 276] on input "text" at bounding box center [916, 279] width 247 height 22
paste input "303 N 1st St Albemarle, NC 28001"
drag, startPoint x: 915, startPoint y: 275, endPoint x: 947, endPoint y: 283, distance: 33.0
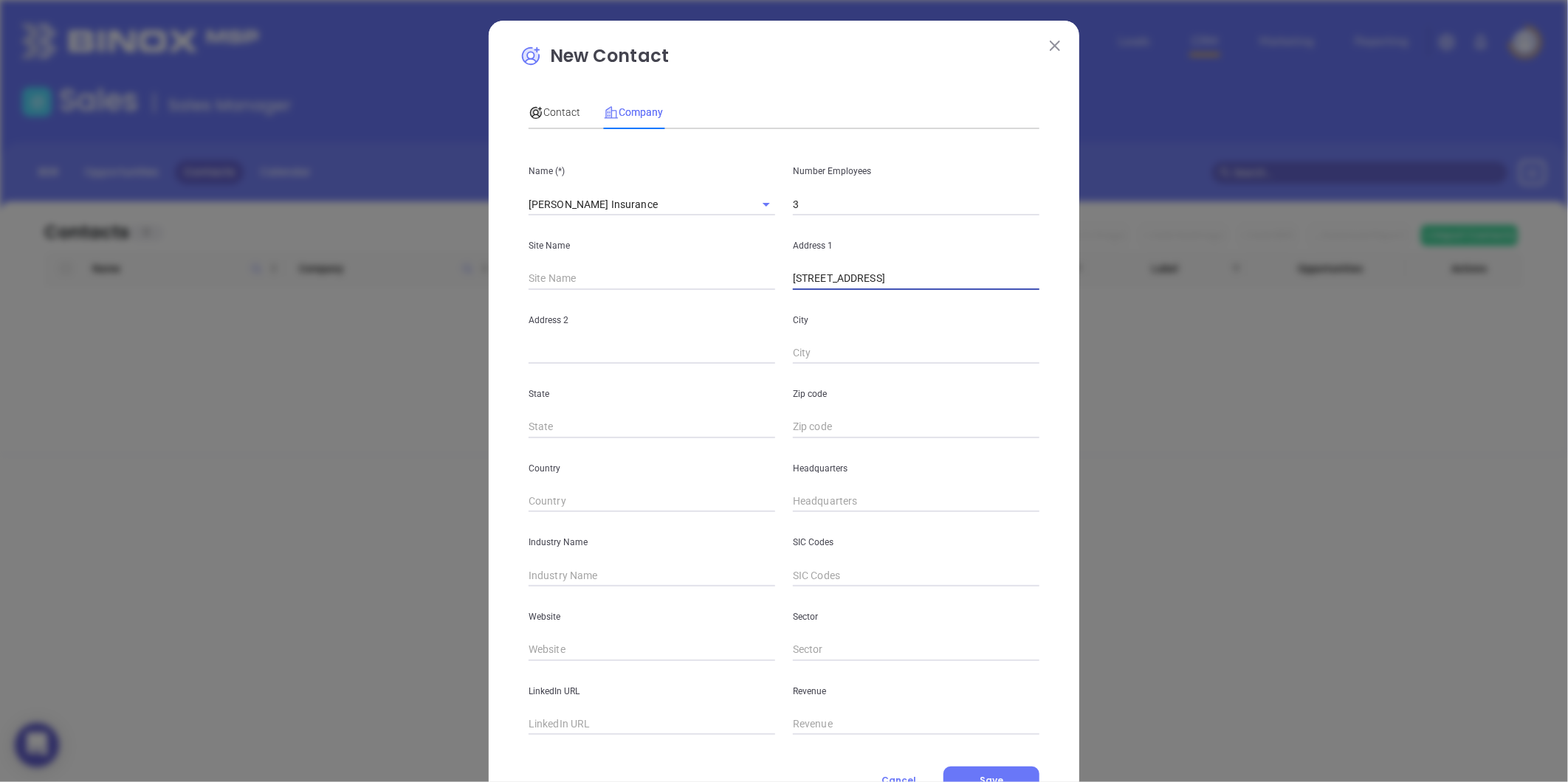
click at [947, 283] on input "303 N 1st St Albemarle, NC 28001" at bounding box center [916, 279] width 247 height 22
type input "303 N 1st St Albemarle, NC 28001"
click at [822, 424] on div "Zip code" at bounding box center [916, 400] width 264 height 74
click at [822, 424] on input "text" at bounding box center [916, 427] width 247 height 22
paste input "28001"
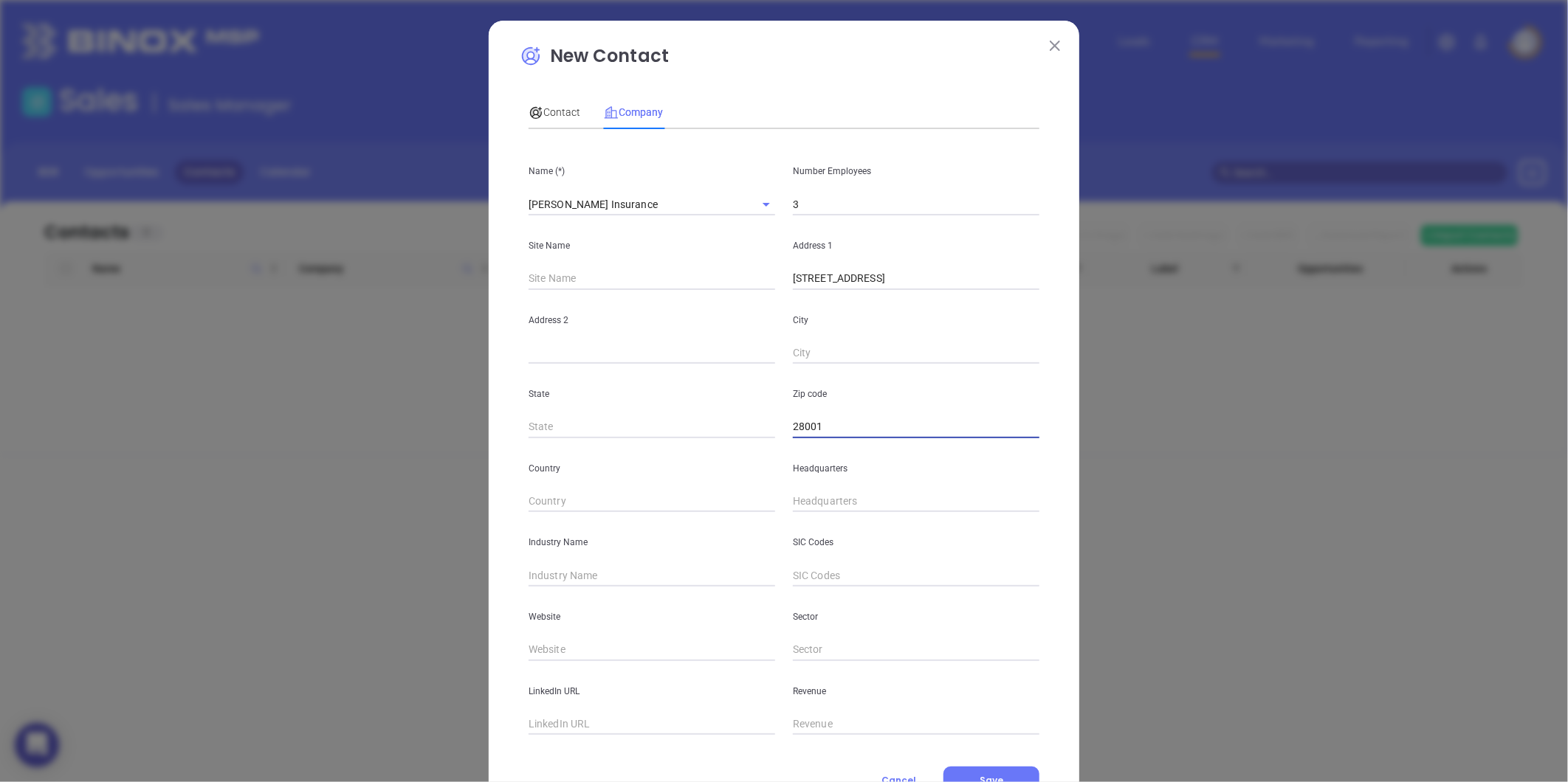
type input "28001"
click at [627, 431] on input "text" at bounding box center [652, 427] width 247 height 22
type input "NC"
click at [852, 279] on input "303 N 1st St Albemarle, NC 28001" at bounding box center [916, 279] width 247 height 22
drag, startPoint x: 848, startPoint y: 283, endPoint x: 864, endPoint y: 333, distance: 52.5
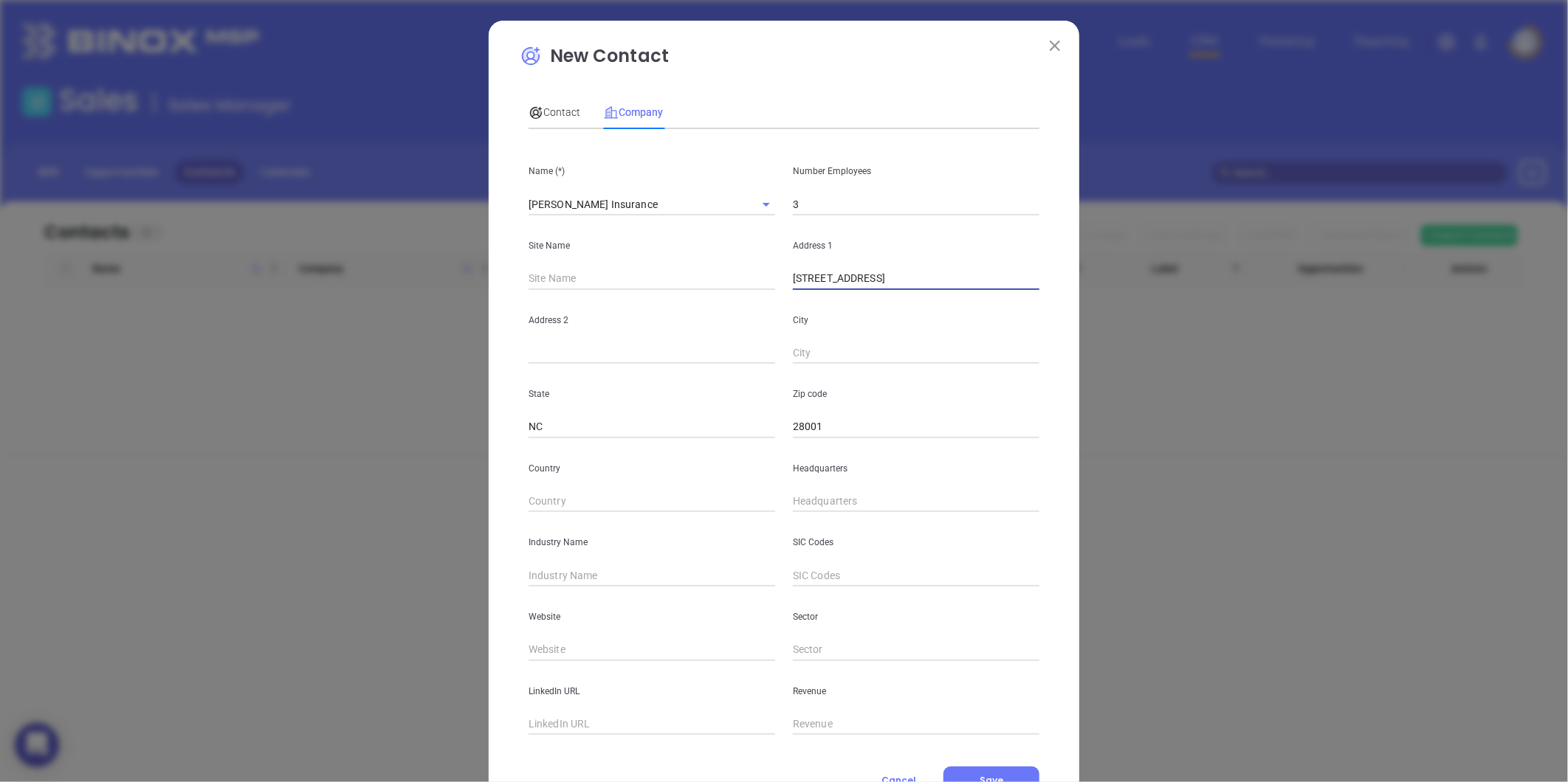
click at [895, 288] on input "303 N 1st St Albemarle, NC 28001" at bounding box center [916, 279] width 247 height 22
click at [817, 365] on div "Zip code 28001" at bounding box center [916, 400] width 264 height 74
click at [821, 358] on input "text" at bounding box center [916, 354] width 247 height 22
paste input "Albemarle"
type input "Albemarle"
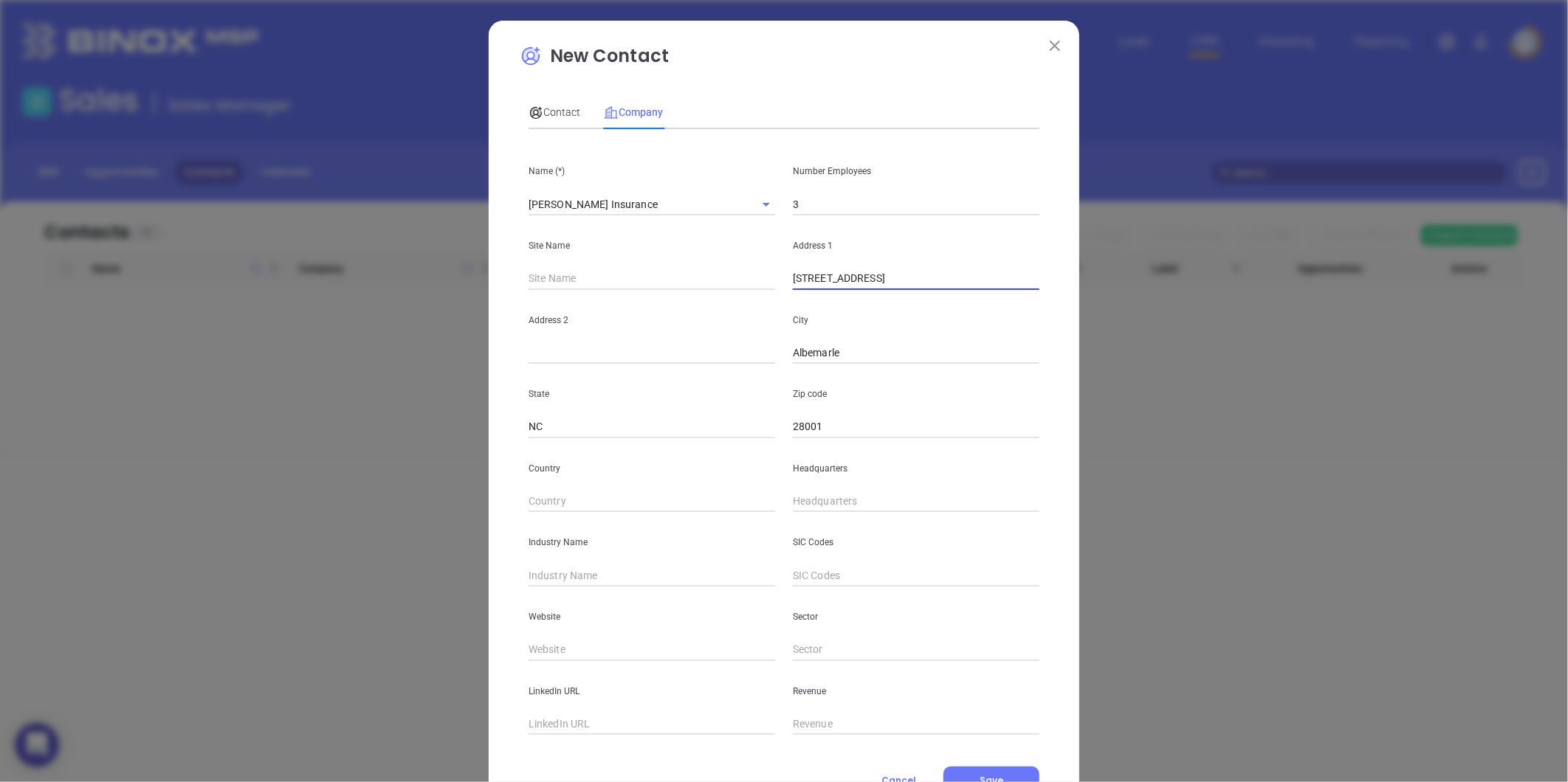
drag, startPoint x: 849, startPoint y: 283, endPoint x: 957, endPoint y: 284, distance: 108.0
click at [957, 284] on input "303 N 1st St Albemarle, NC 28001" at bounding box center [916, 279] width 247 height 22
type input "303 N 1st St."
type input "( ) -"
click at [801, 492] on input "( ) -" at bounding box center [916, 502] width 247 height 22
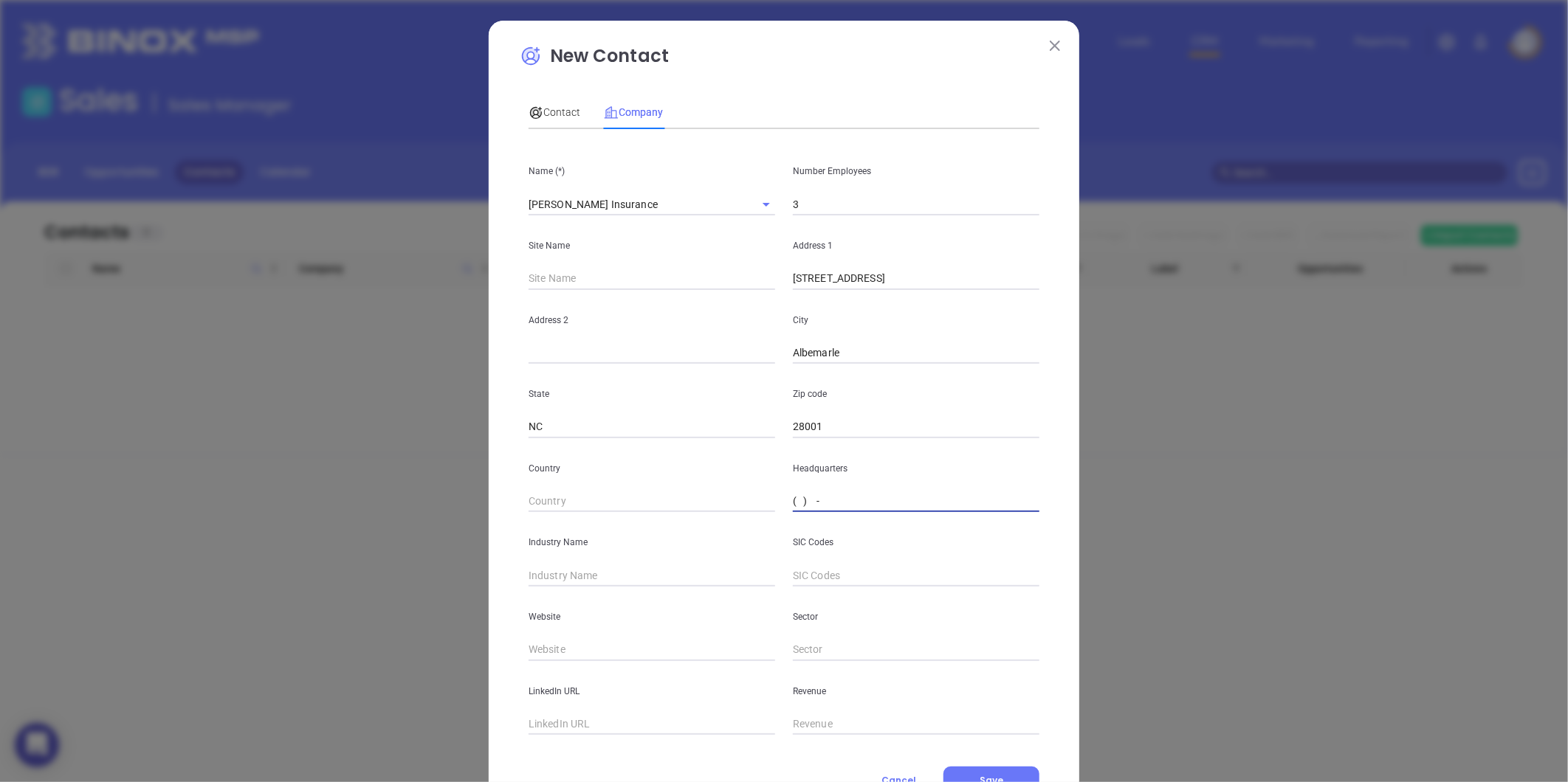
paste input "704) 982-2149"
type input "(704) 982-2149"
click at [572, 570] on input "text" at bounding box center [652, 576] width 247 height 22
type input "Insurance"
click at [555, 638] on div "Website" at bounding box center [652, 623] width 264 height 74
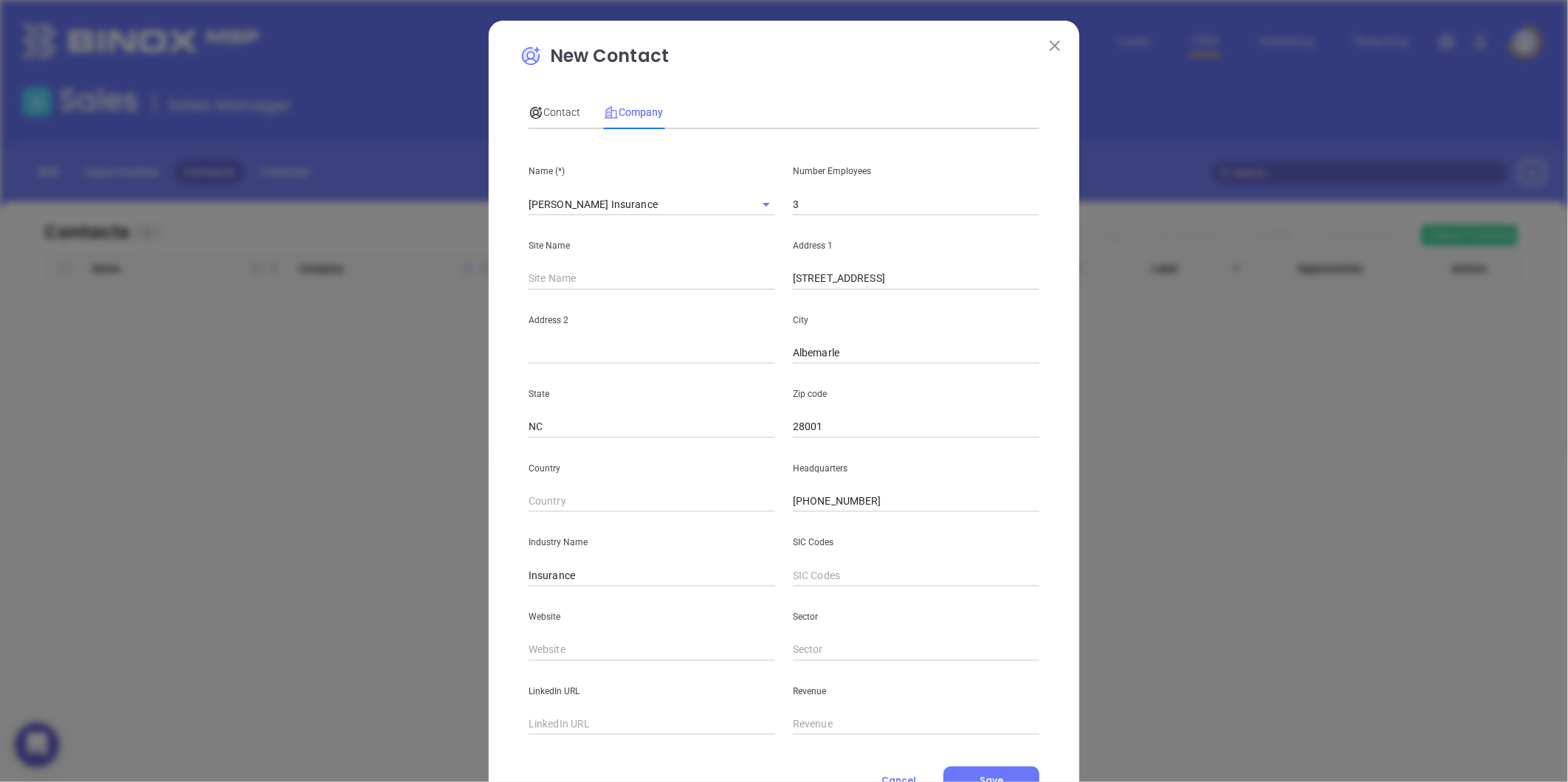
click at [555, 639] on input "text" at bounding box center [652, 650] width 247 height 22
paste input "https://mabryins.com/"
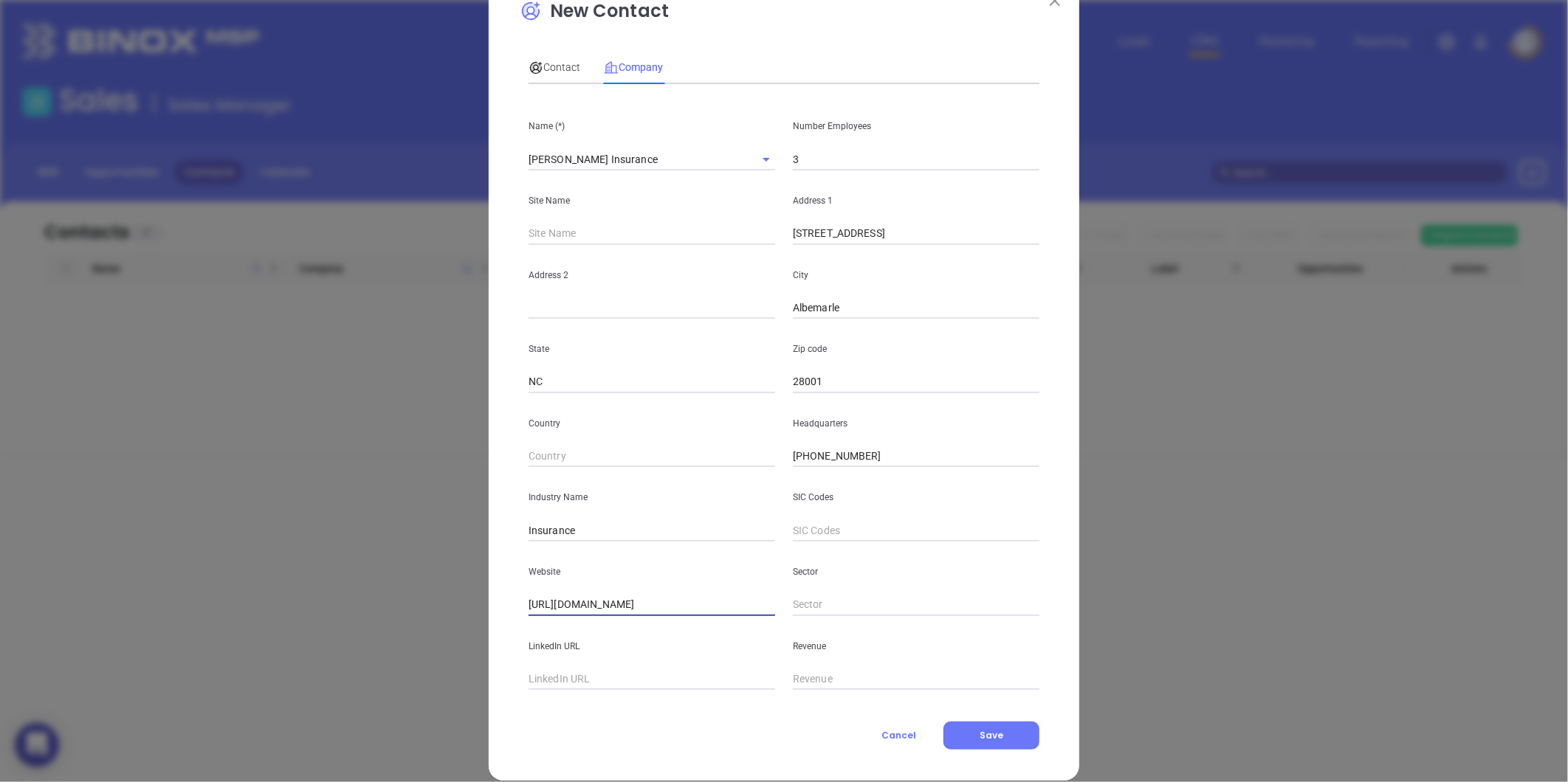
scroll to position [64, 0]
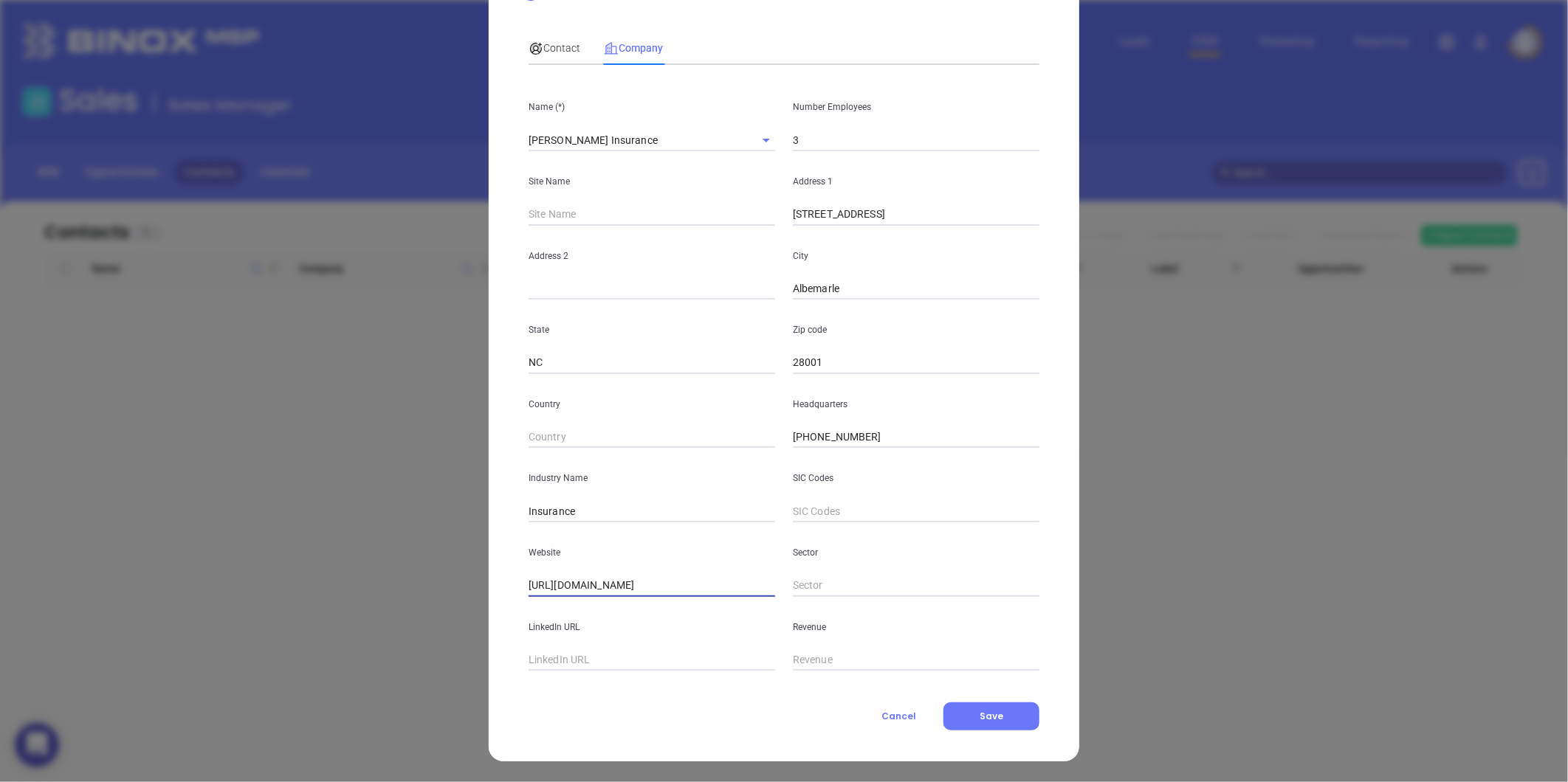
type input "https://mabryins.com/"
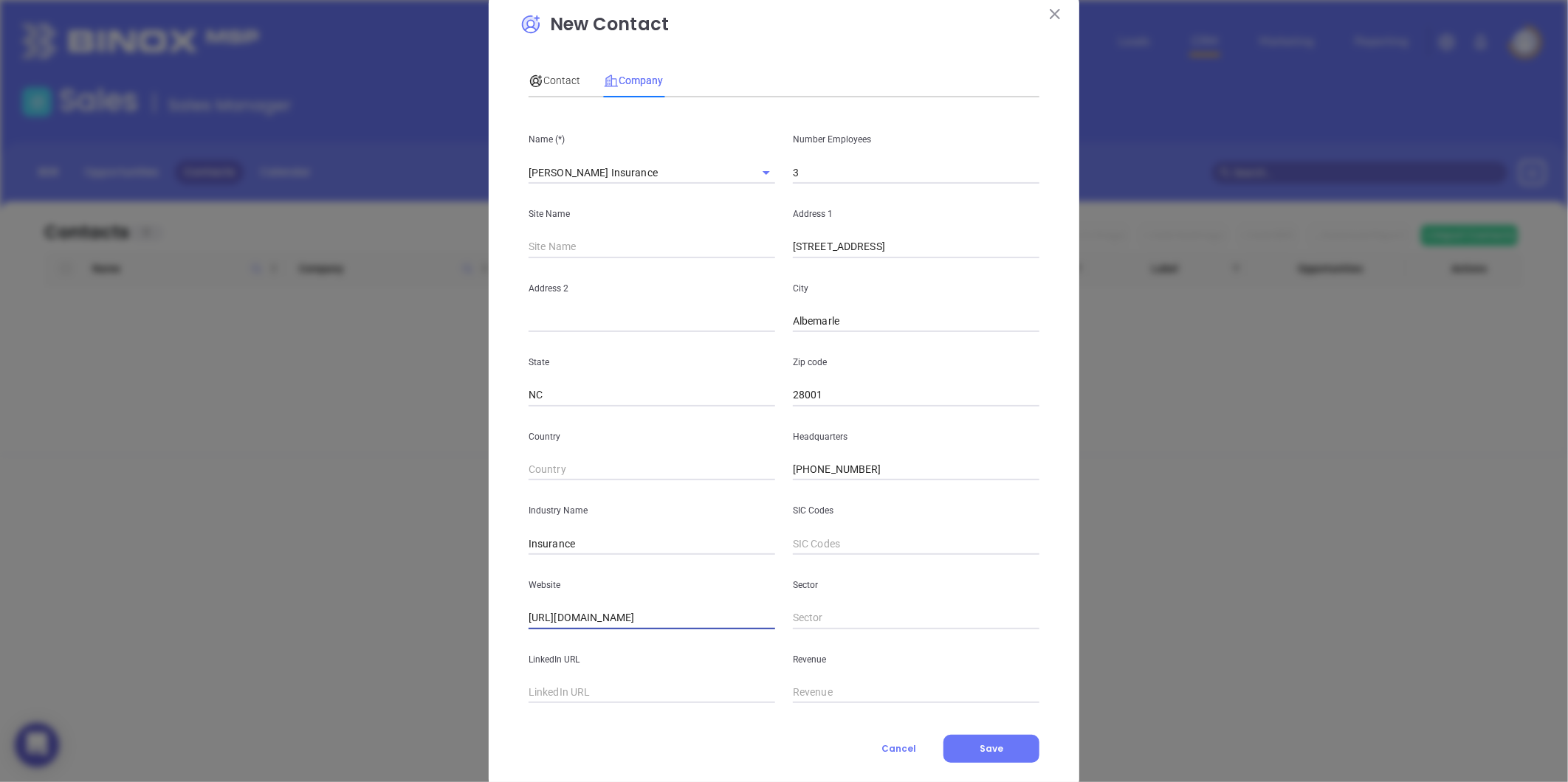
scroll to position [0, 0]
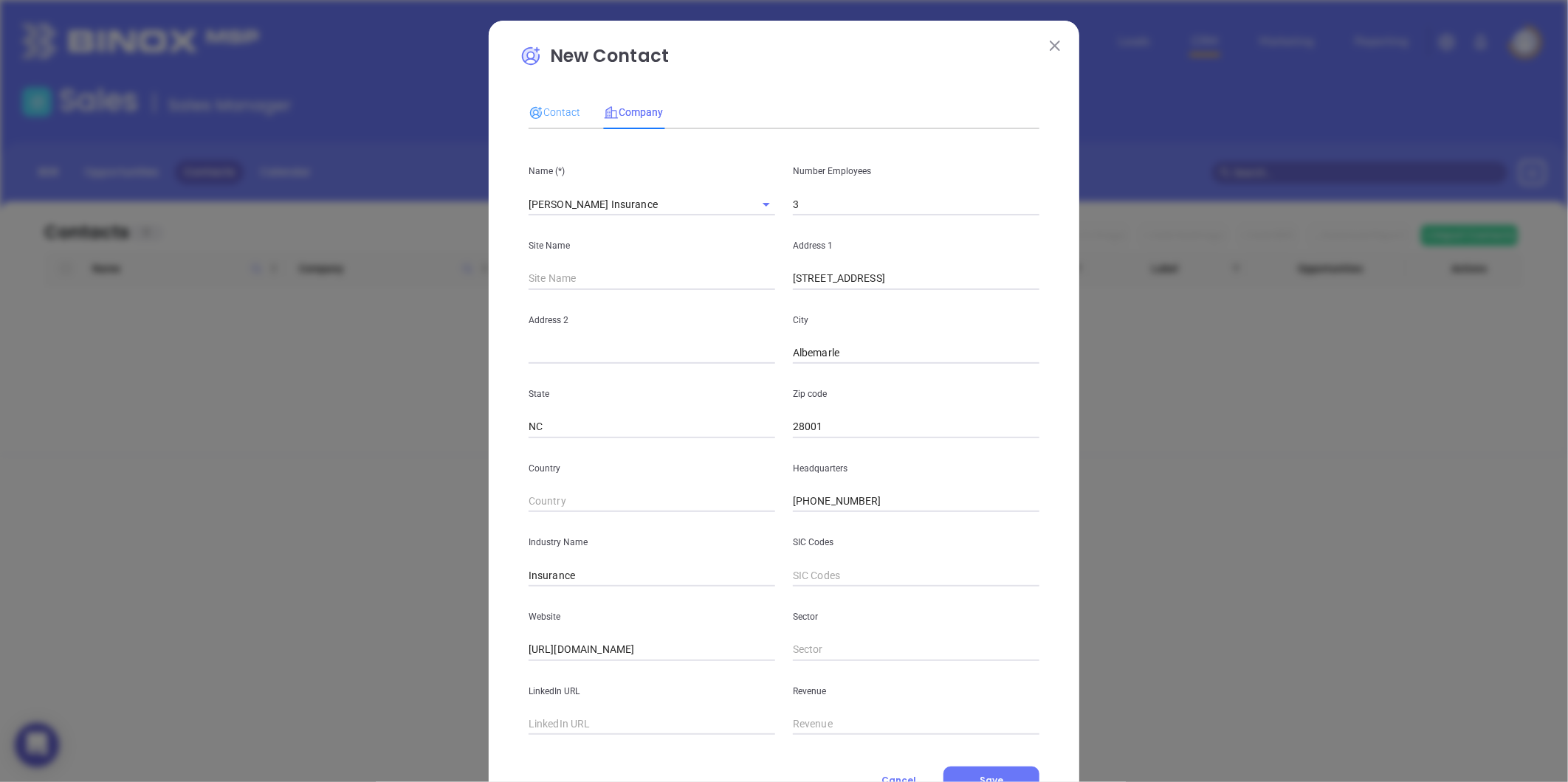
click at [541, 121] on div "Contact" at bounding box center [554, 112] width 52 height 34
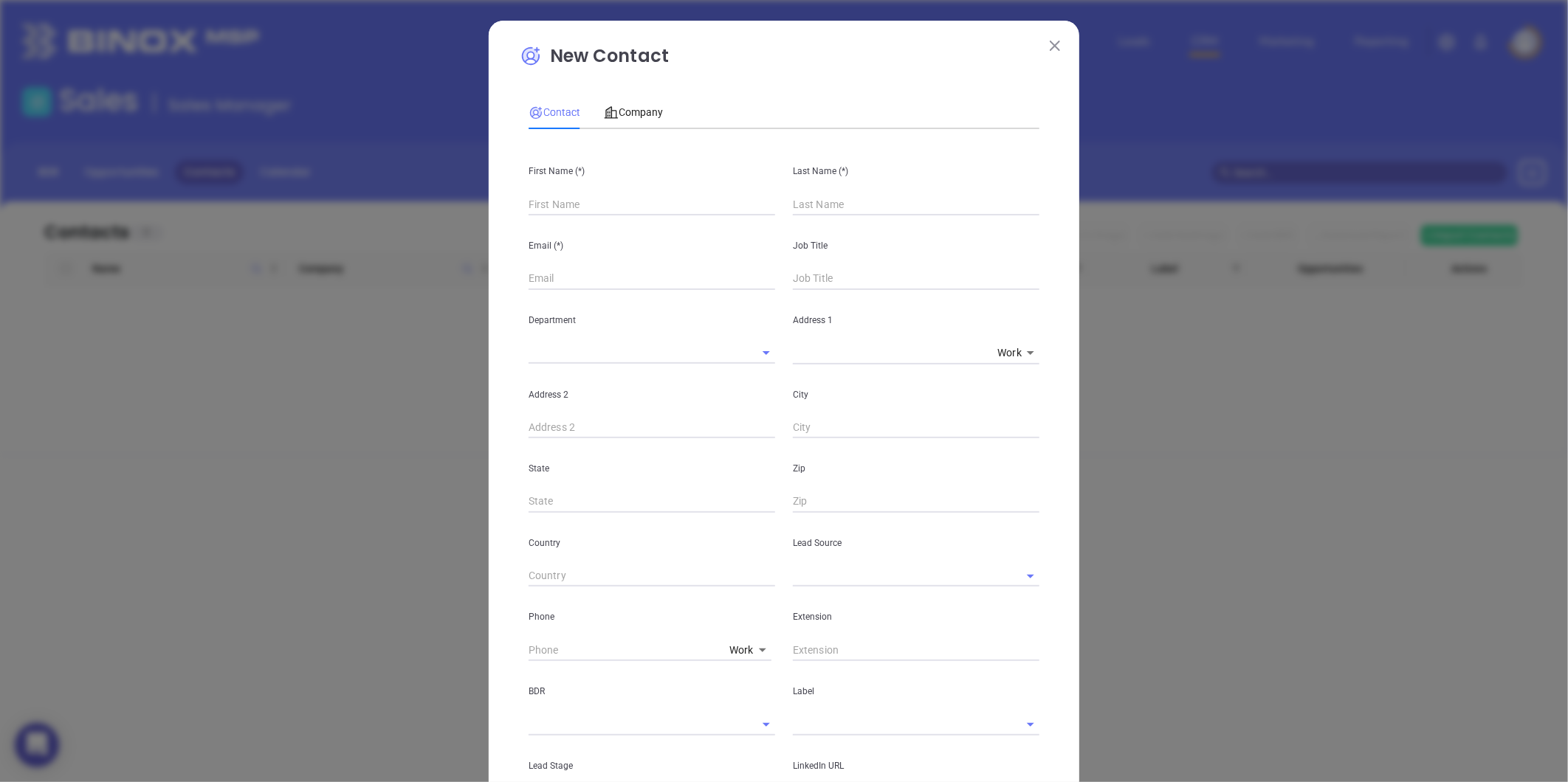
click at [561, 205] on input "text" at bounding box center [652, 205] width 247 height 22
paste input "Kate Mabry Gibson"
drag, startPoint x: 579, startPoint y: 204, endPoint x: 669, endPoint y: 211, distance: 90.3
click at [665, 208] on input "Kate Mabry Gibson" at bounding box center [652, 205] width 247 height 22
type input "Kate Mabry Gibson"
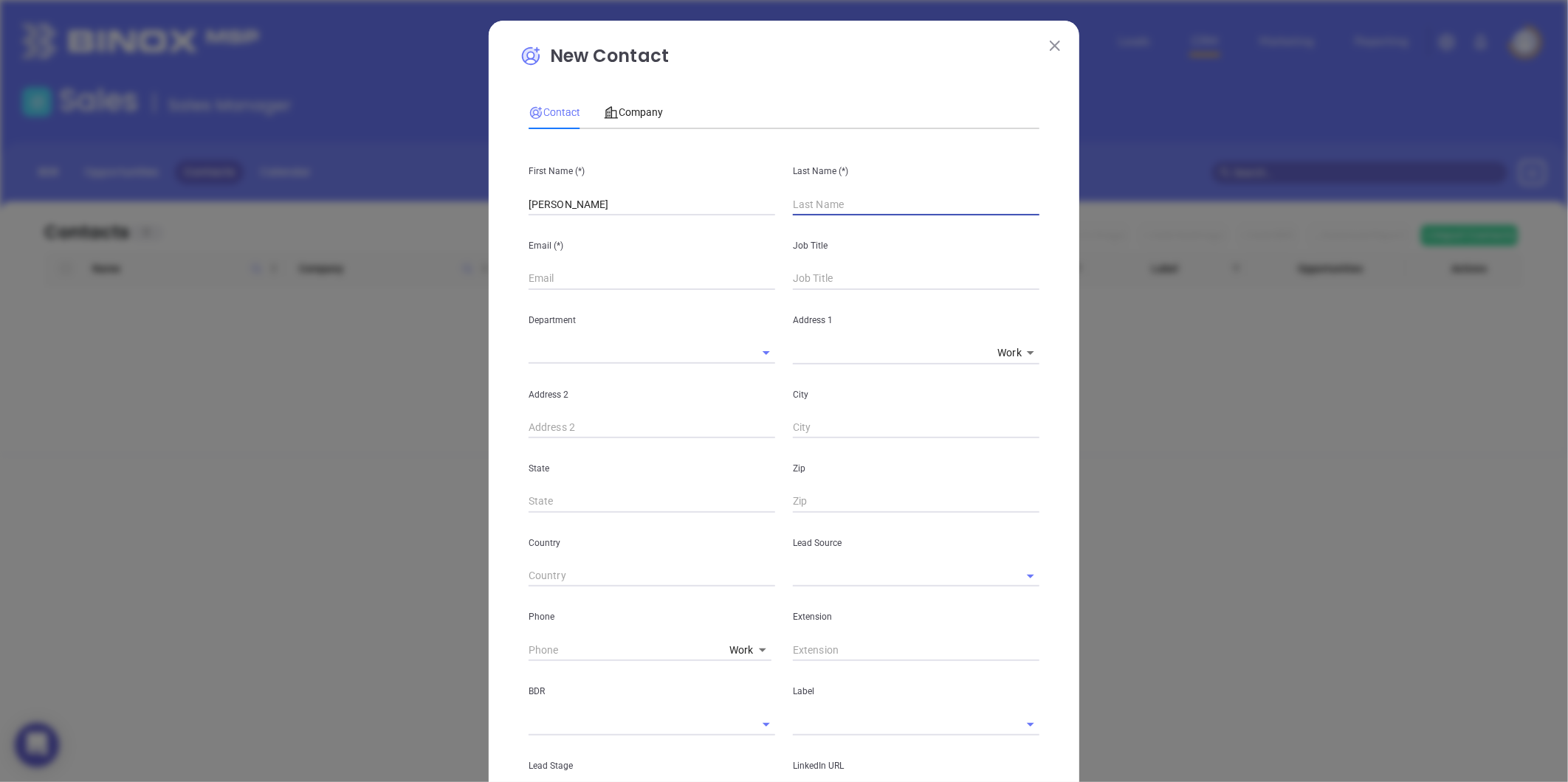
drag, startPoint x: 842, startPoint y: 195, endPoint x: 832, endPoint y: 205, distance: 14.1
click at [840, 196] on input "text" at bounding box center [916, 205] width 247 height 22
paste input "Gibson"
type input "Gibson"
drag, startPoint x: 651, startPoint y: 209, endPoint x: 574, endPoint y: 229, distance: 79.6
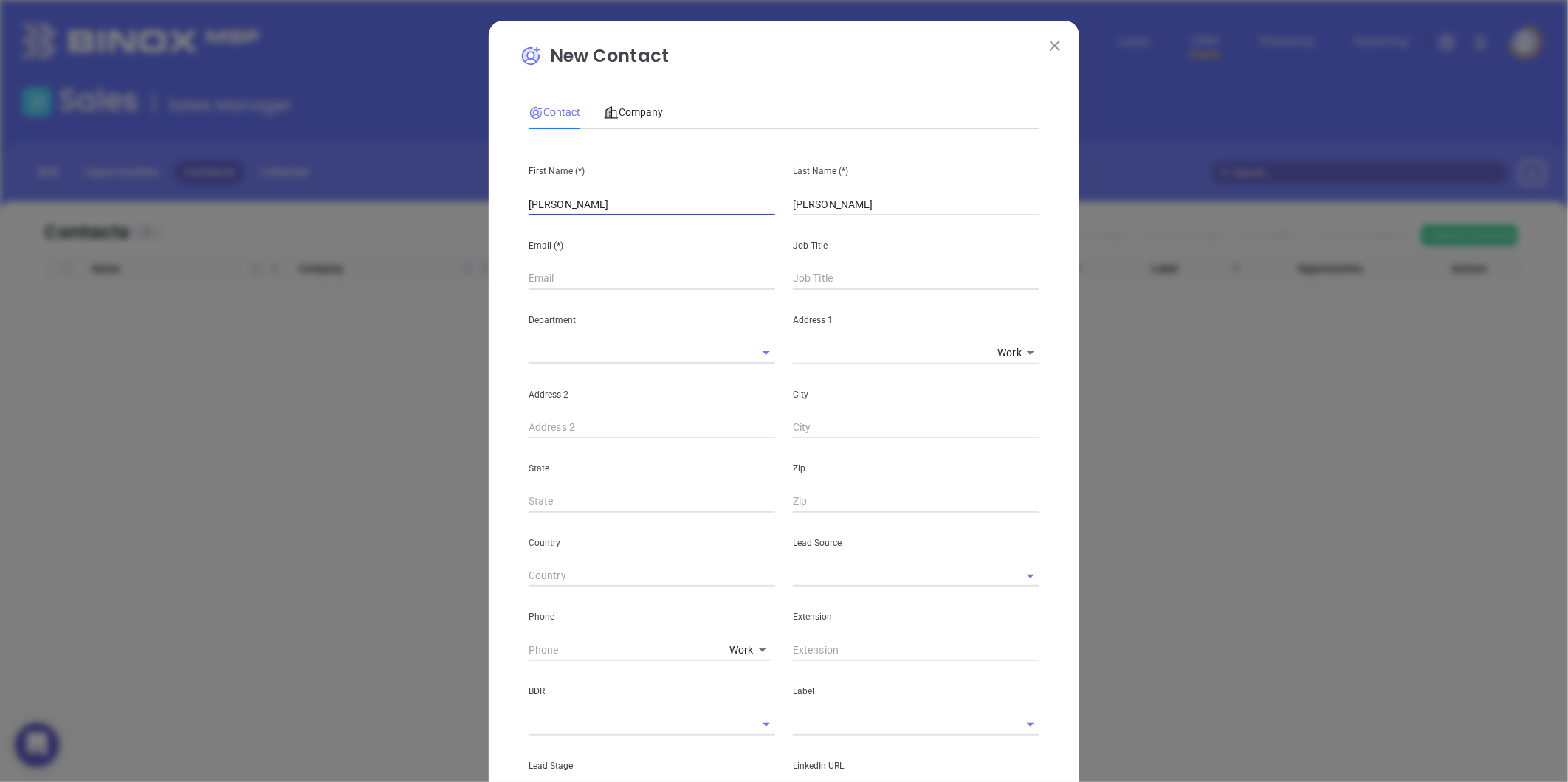
click at [574, 229] on div "First Name (*) Kate Mabry Gibson Last Name (*) Gibson Email (*) Job Title Depar…" at bounding box center [784, 549] width 511 height 816
type input "Kate Mabry"
click at [793, 269] on input "text" at bounding box center [916, 279] width 247 height 22
type input "Owner"
click at [577, 267] on div "Email (*)" at bounding box center [652, 252] width 264 height 74
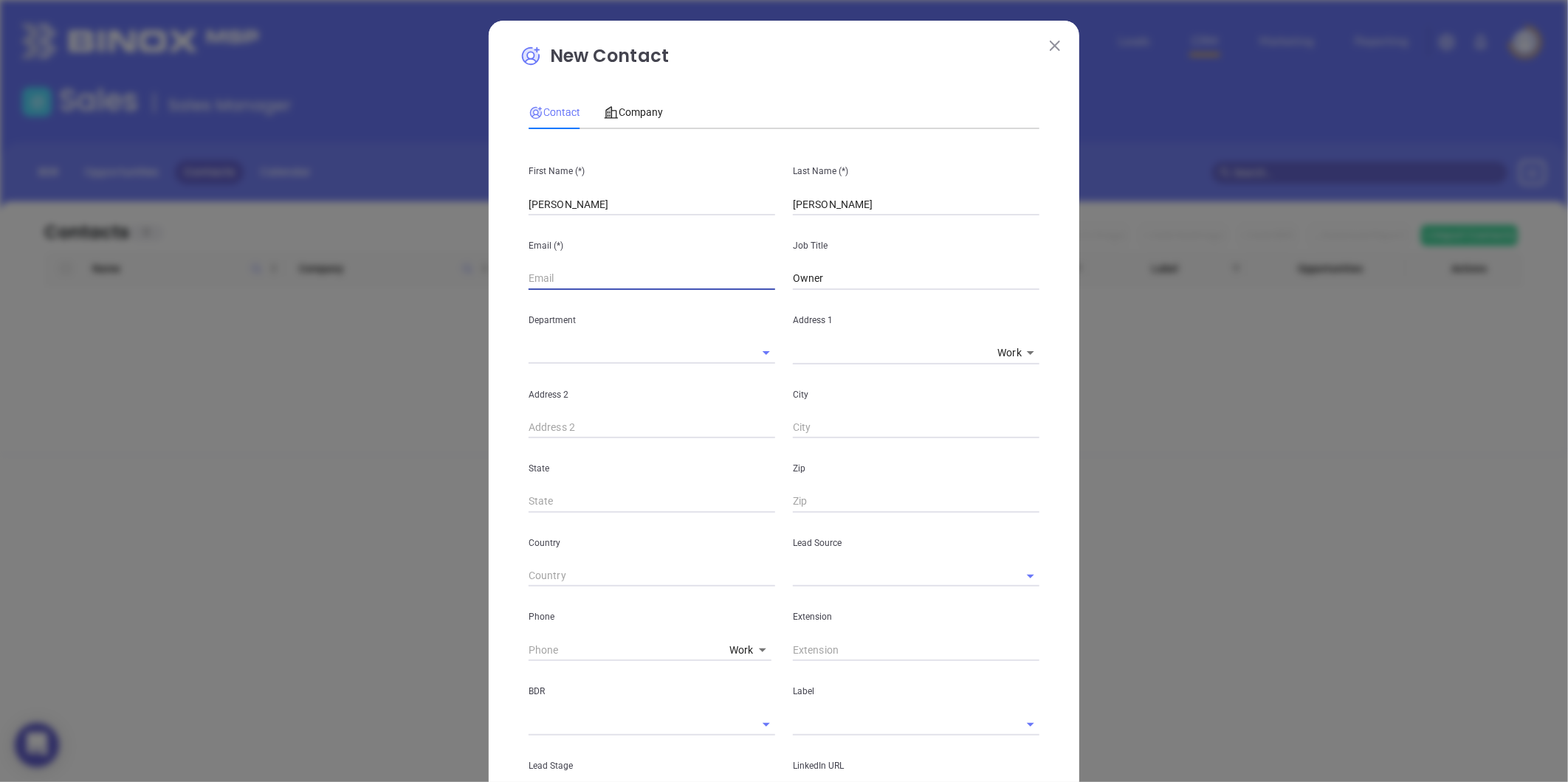
click at [574, 283] on input "text" at bounding box center [652, 279] width 247 height 22
paste input "kate@mabryins.com"
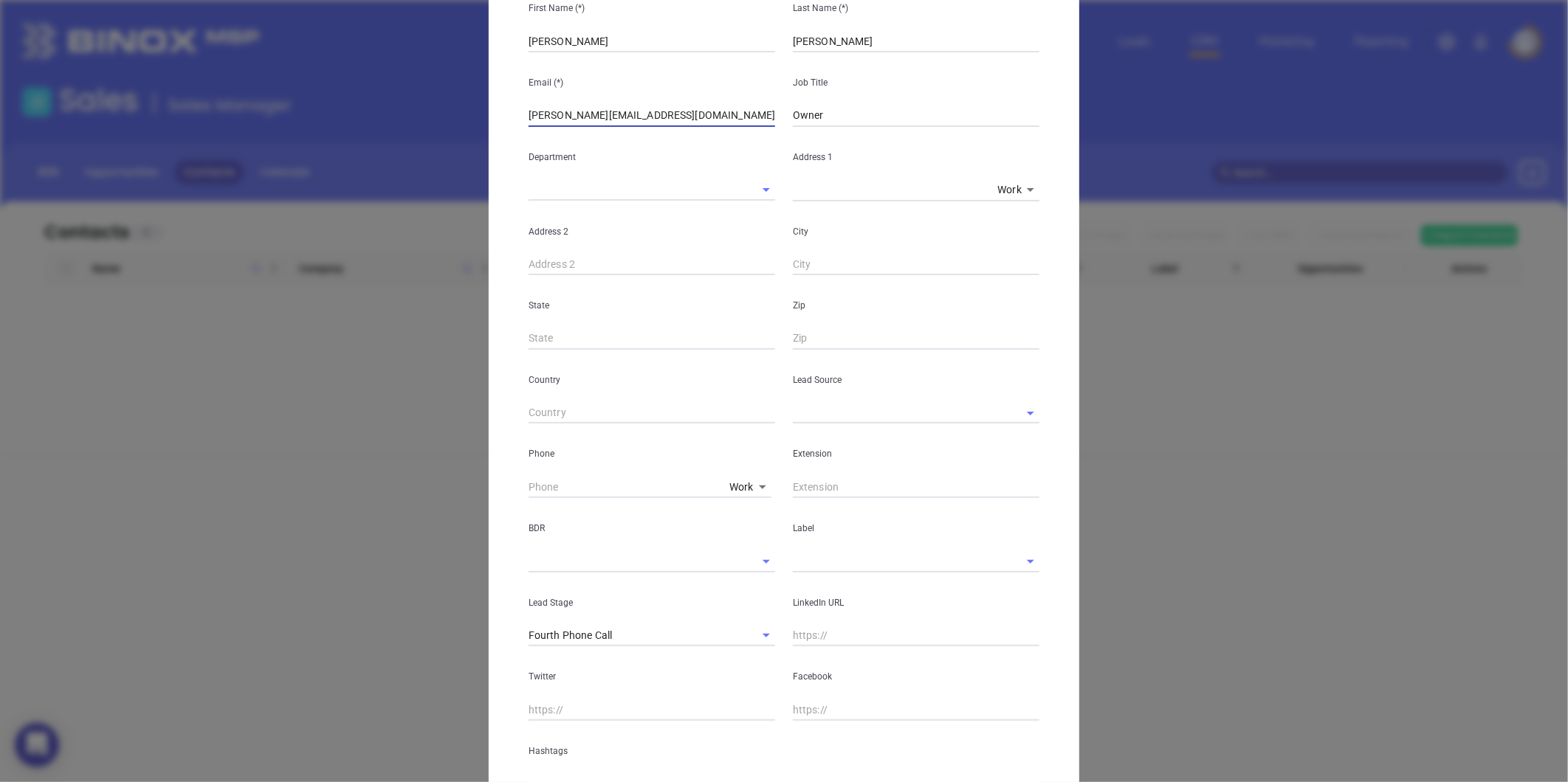
scroll to position [163, 0]
type input "kate@mabryins.com"
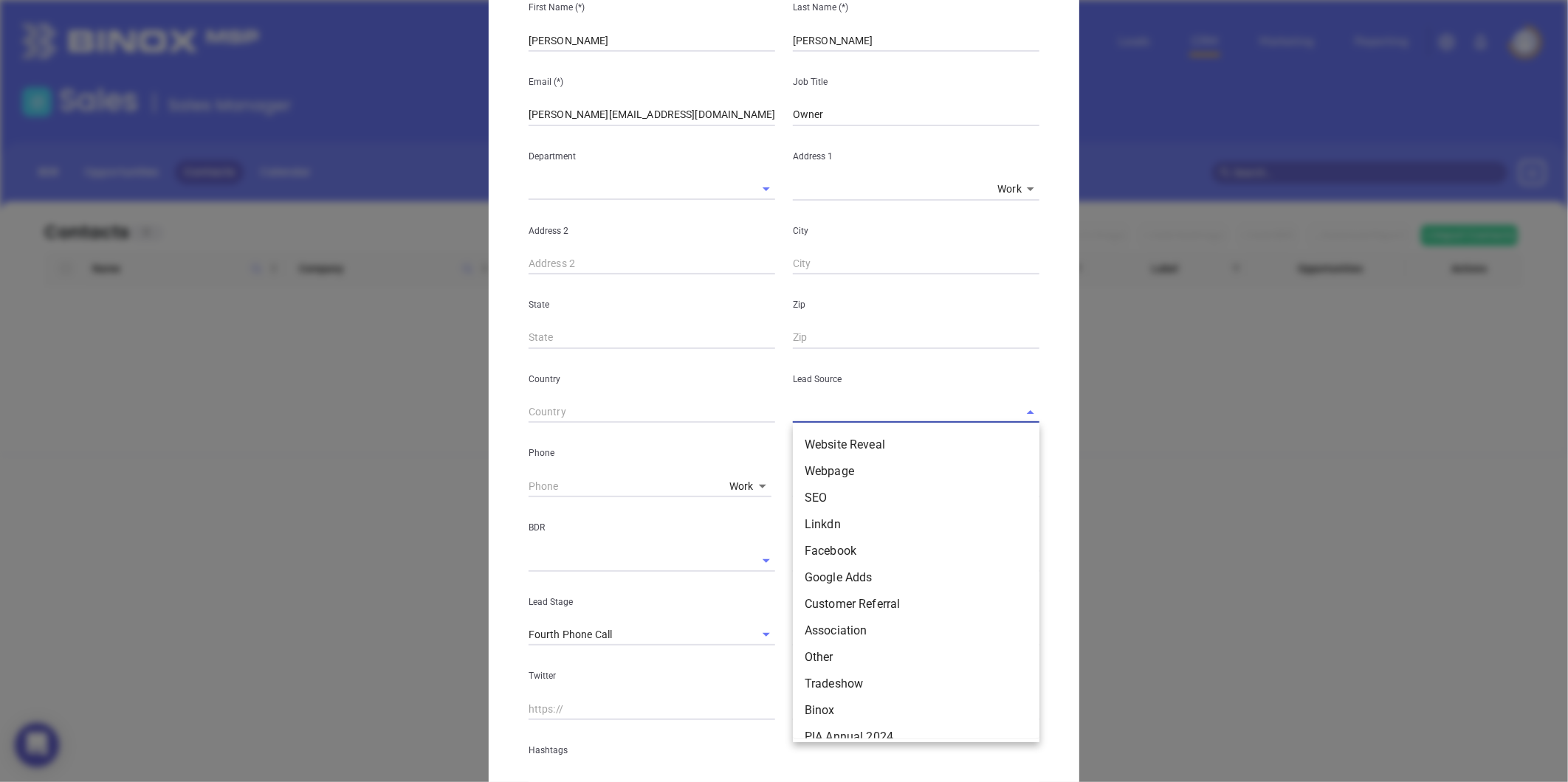
click at [810, 417] on input "text" at bounding box center [896, 412] width 206 height 22
click at [817, 499] on li "Other" at bounding box center [916, 493] width 247 height 26
type input "Other"
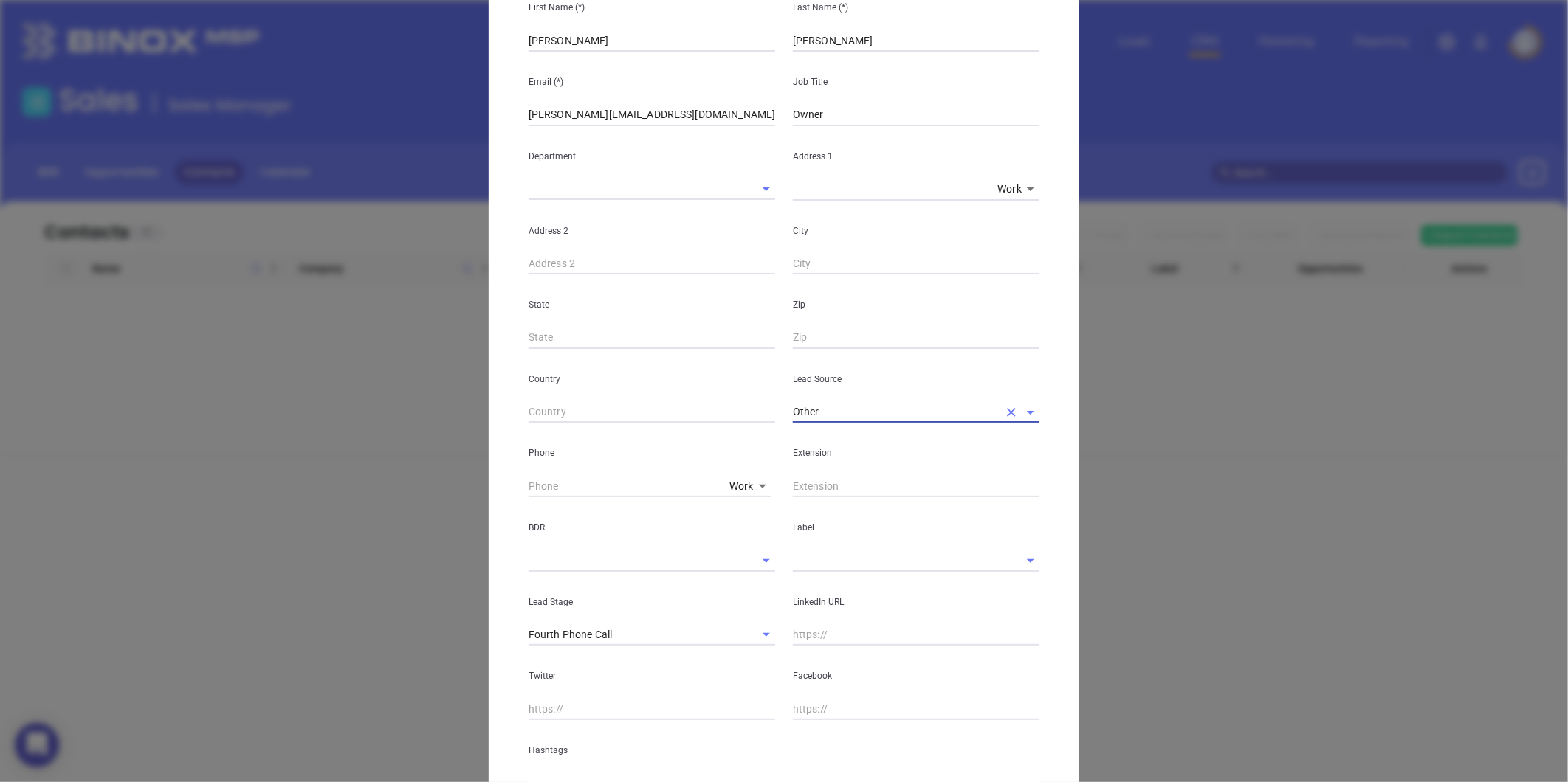
click at [810, 550] on input "text" at bounding box center [896, 560] width 206 height 22
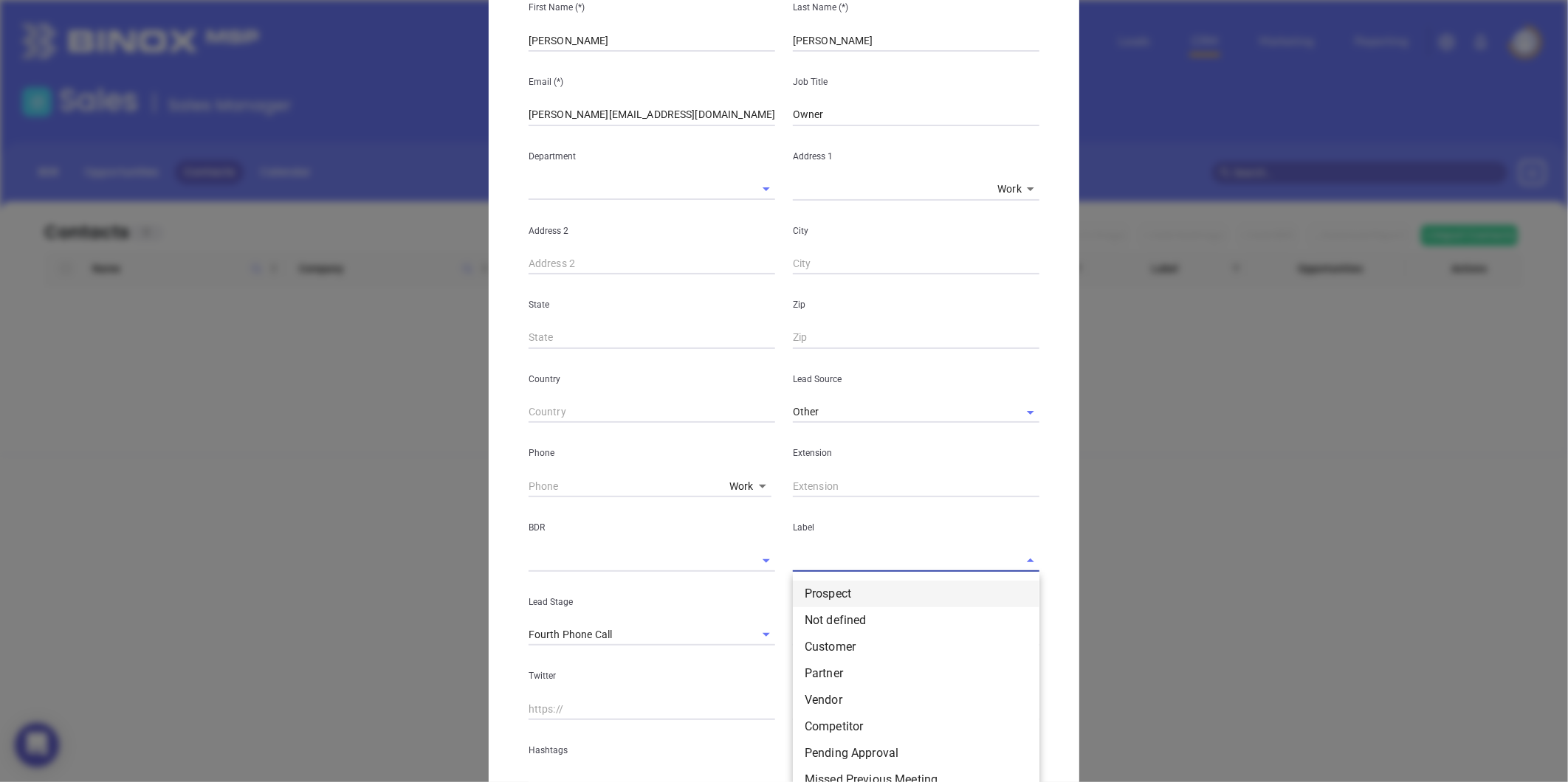
click at [812, 583] on li "Prospect" at bounding box center [916, 593] width 247 height 26
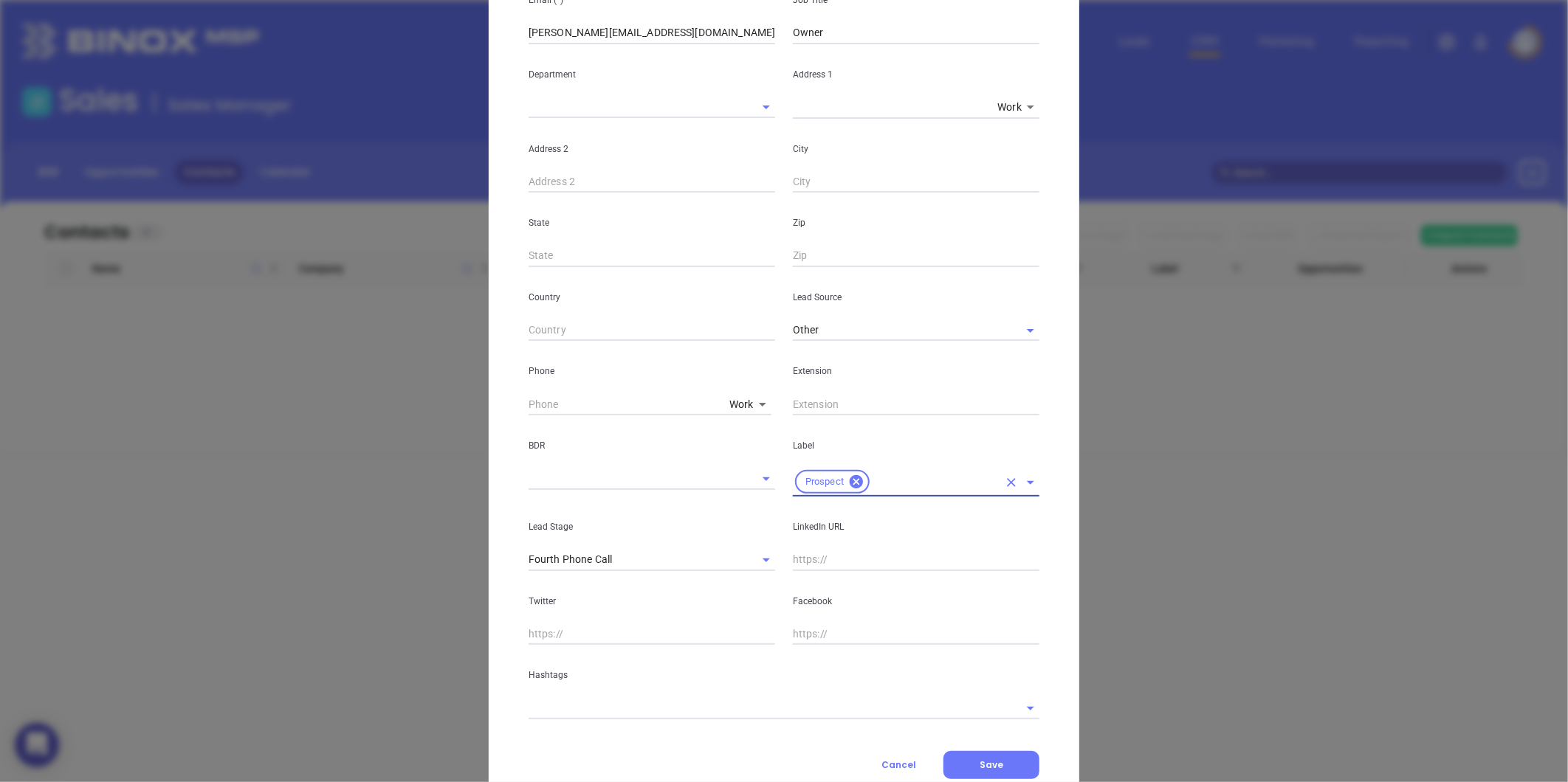
click at [808, 571] on input "text" at bounding box center [916, 560] width 247 height 22
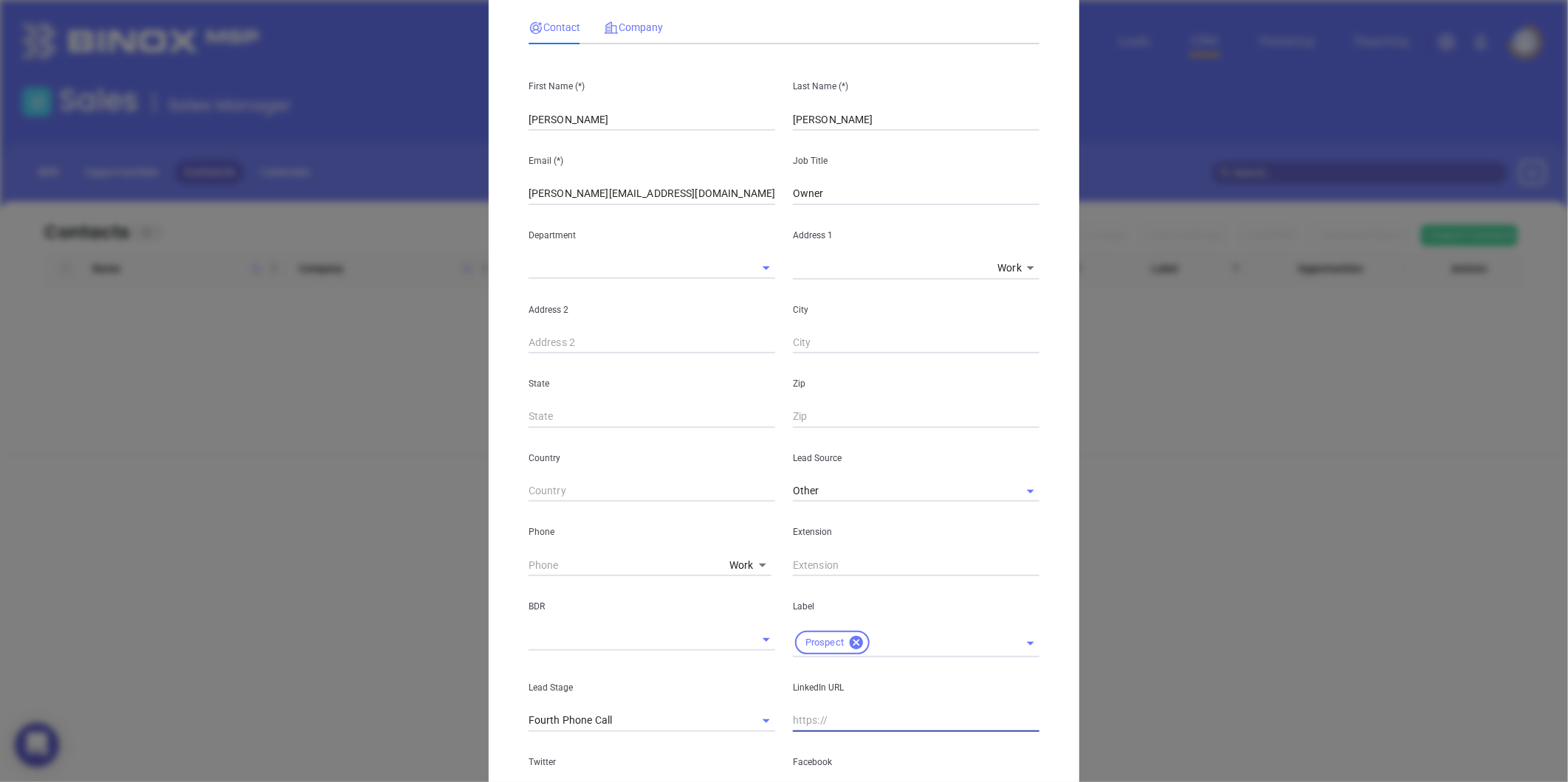
scroll to position [0, 0]
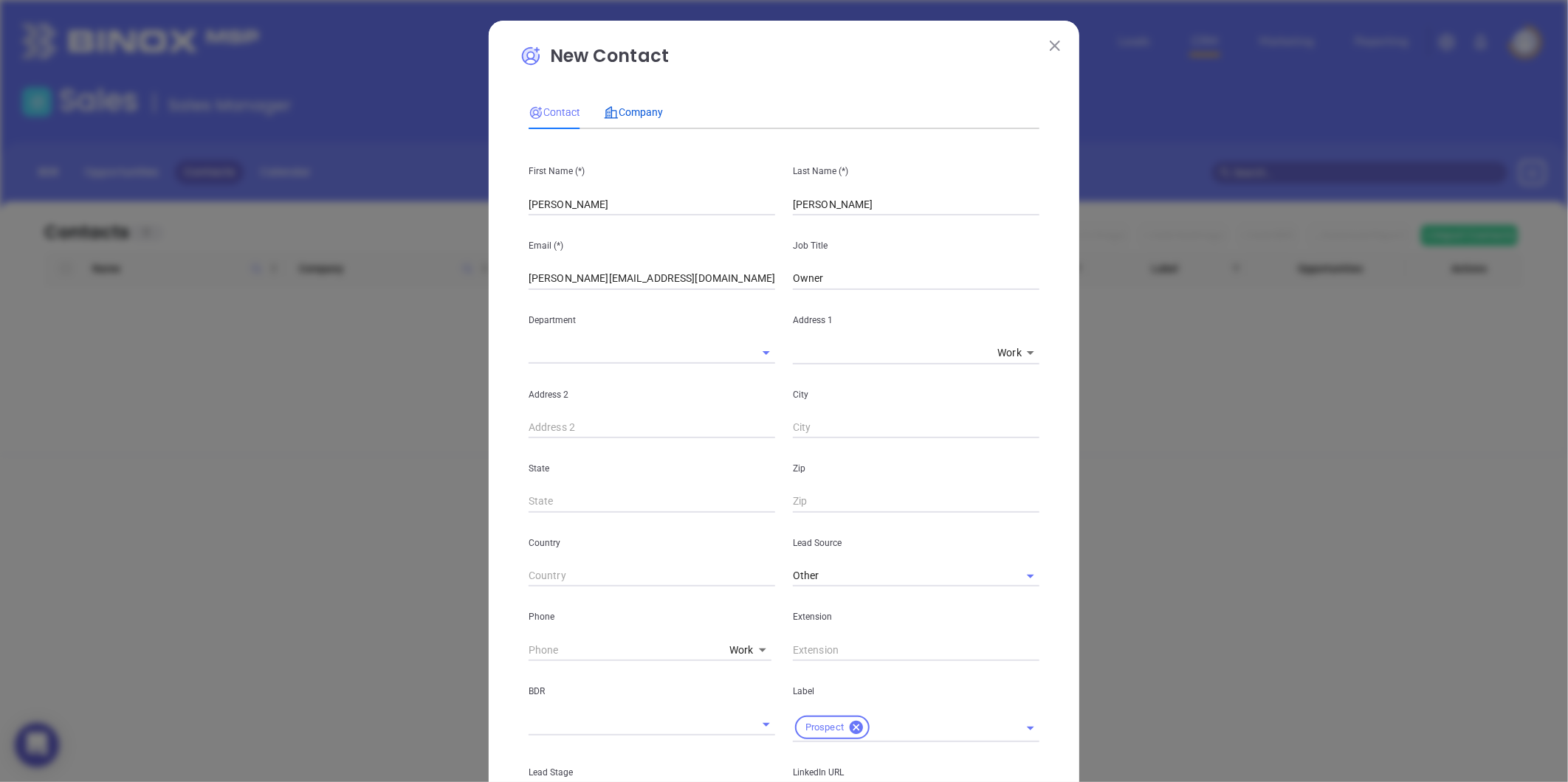
click at [619, 106] on span "Company" at bounding box center [633, 112] width 59 height 12
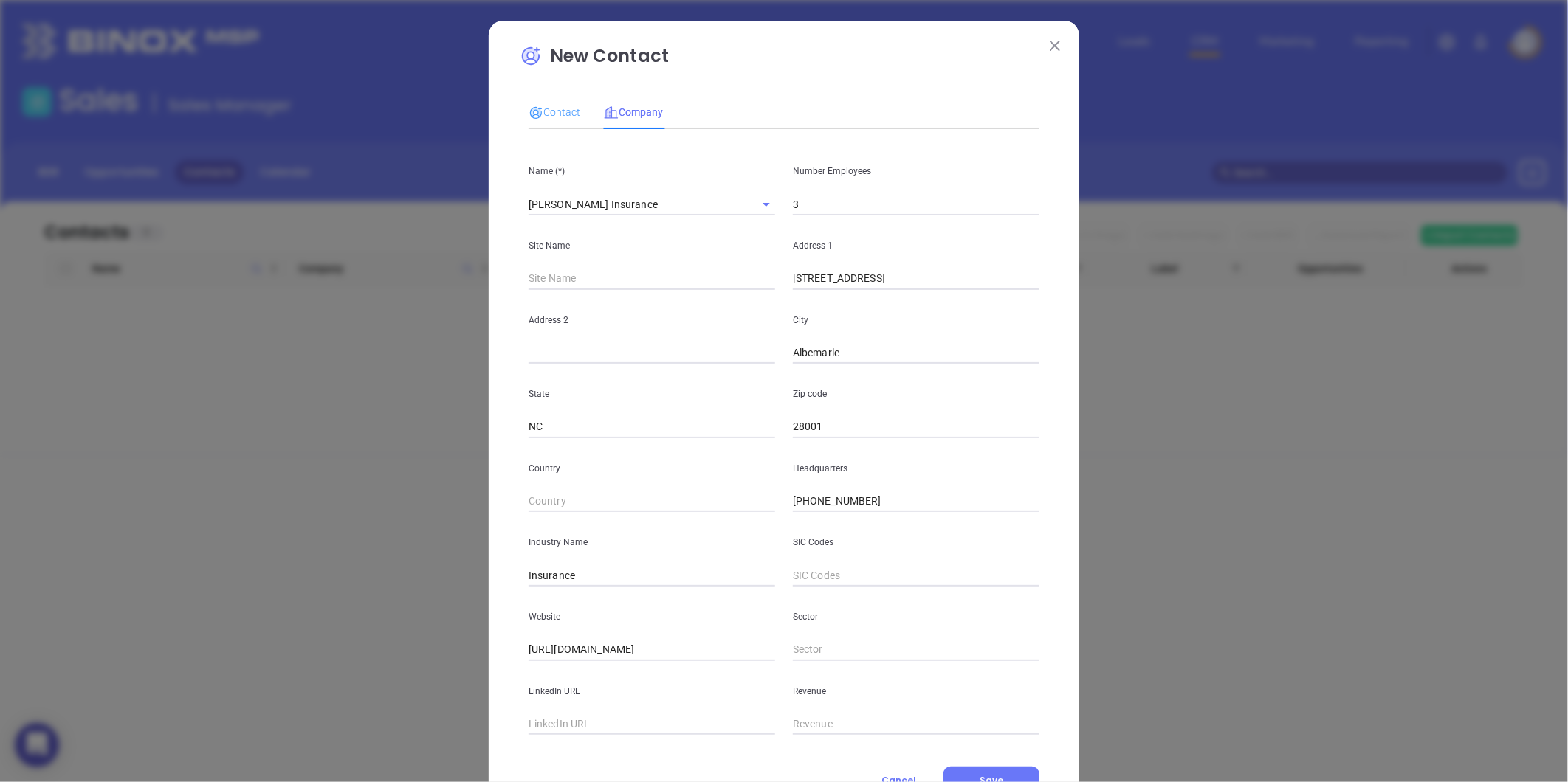
click at [550, 127] on div "Contact" at bounding box center [554, 112] width 52 height 34
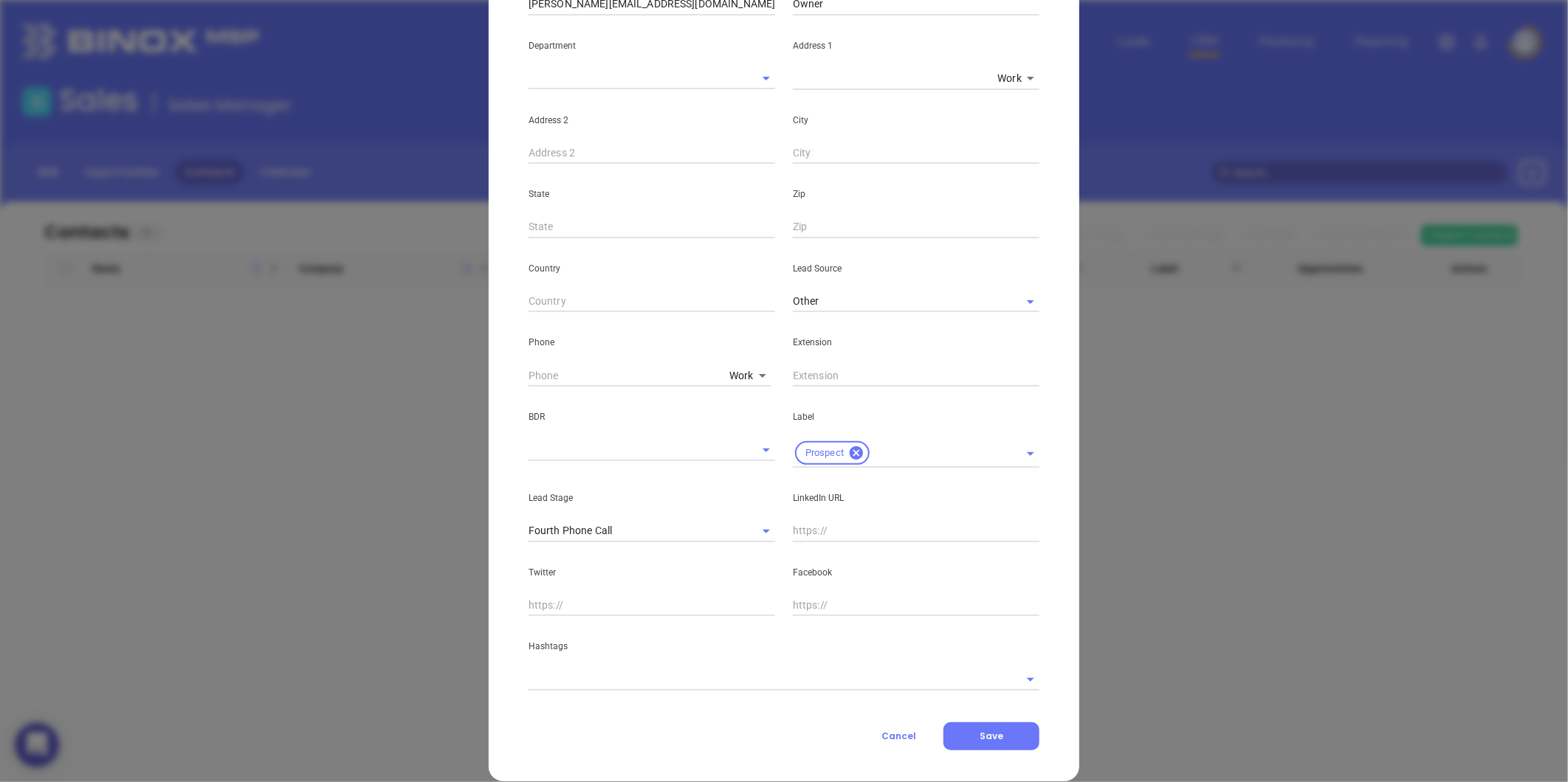
scroll to position [294, 0]
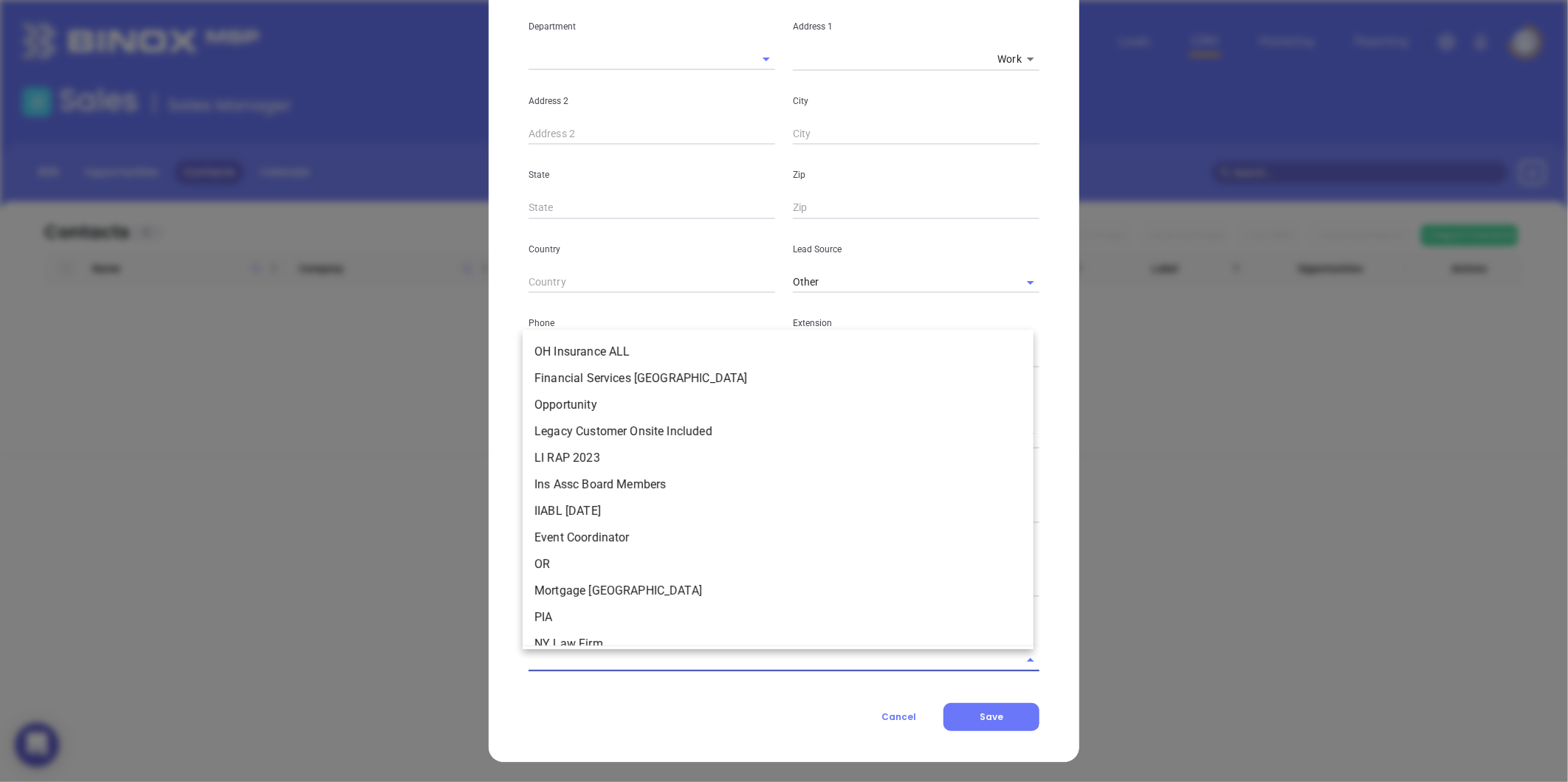
click at [566, 658] on input "text" at bounding box center [764, 660] width 470 height 22
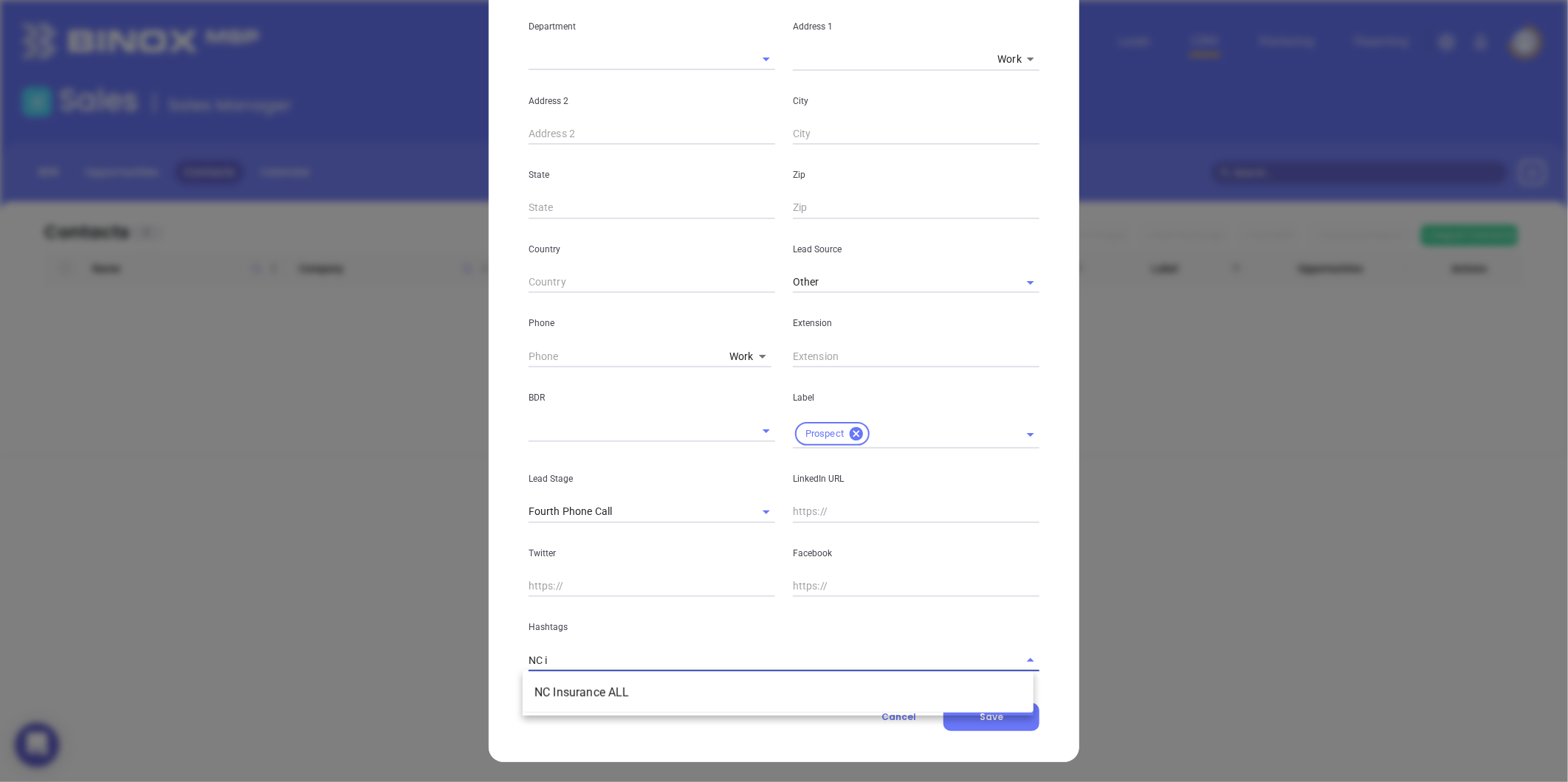
type input "NC in"
click at [563, 686] on li "NC Insurance ALL" at bounding box center [778, 692] width 511 height 26
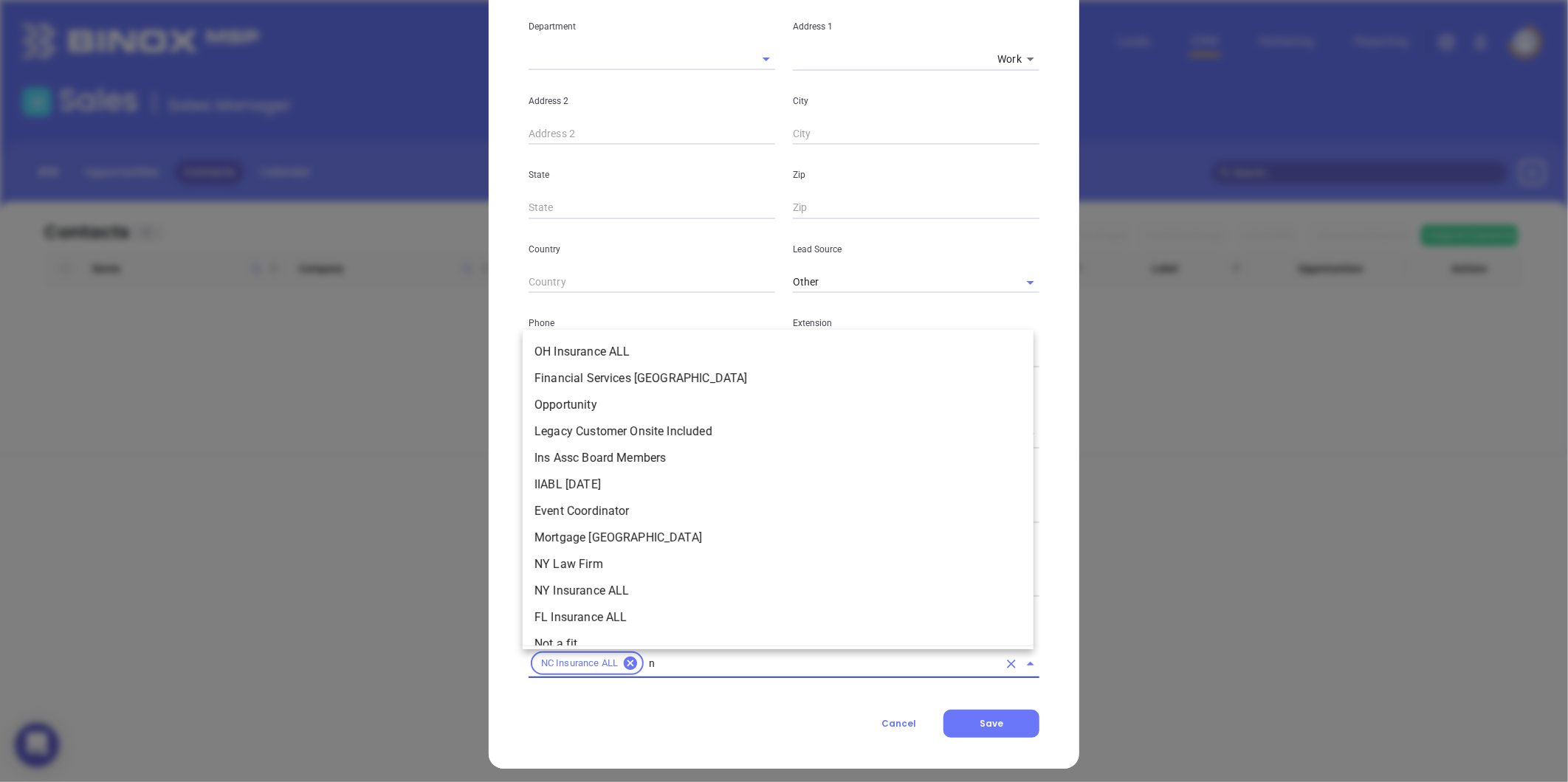
type input "nc"
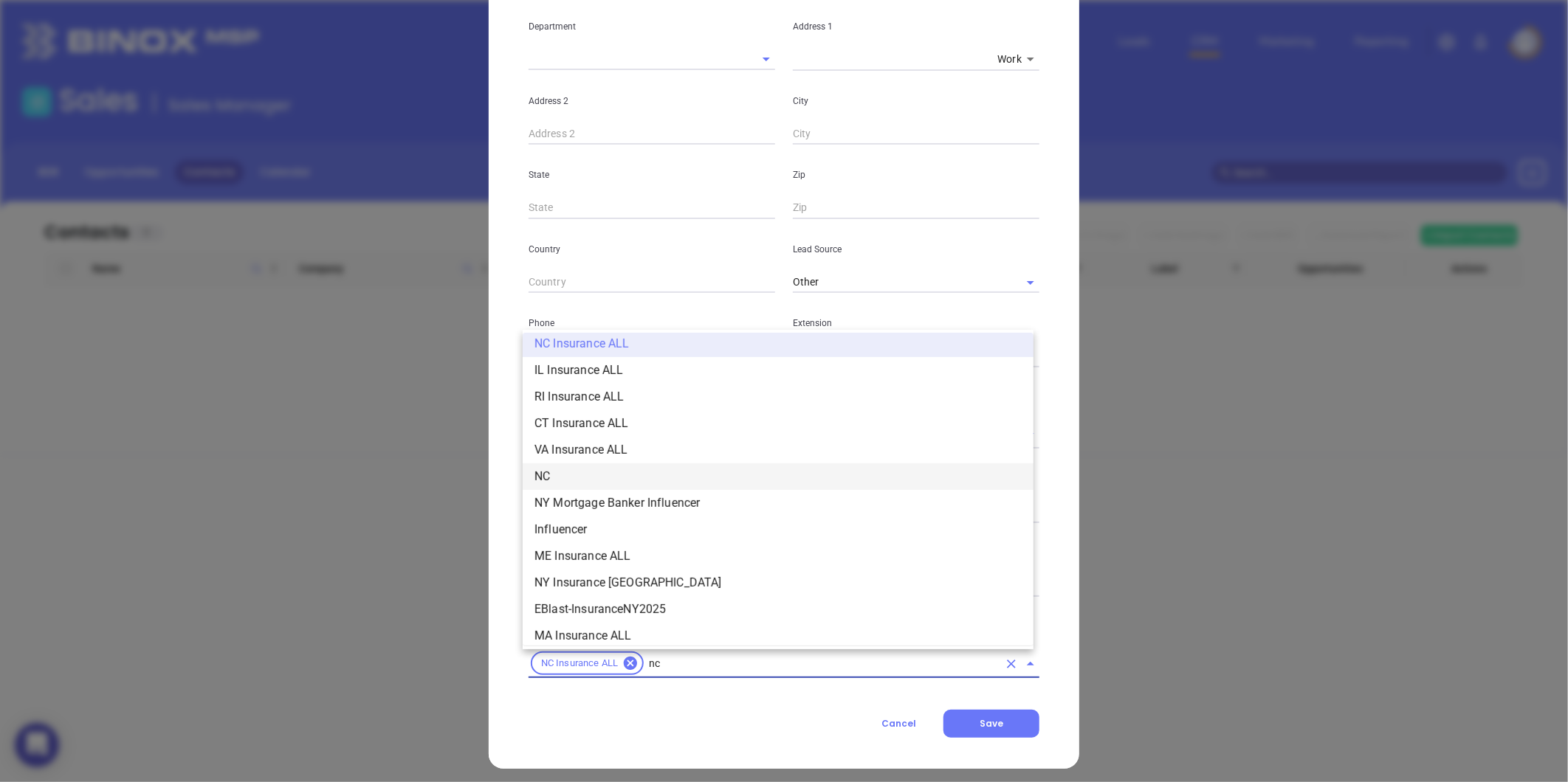
click at [581, 484] on li "NC" at bounding box center [778, 476] width 511 height 26
type input "insurance"
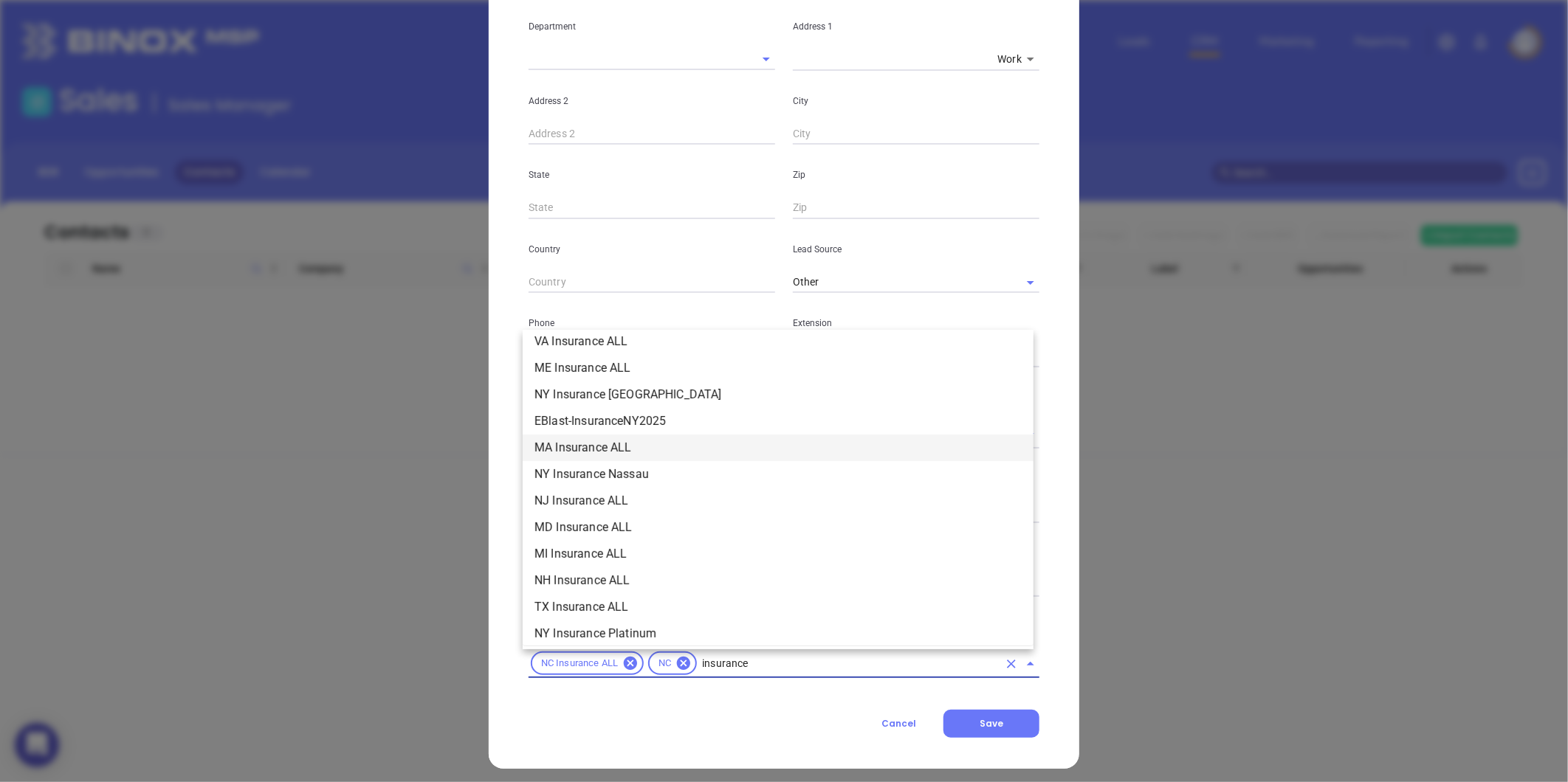
scroll to position [414, 0]
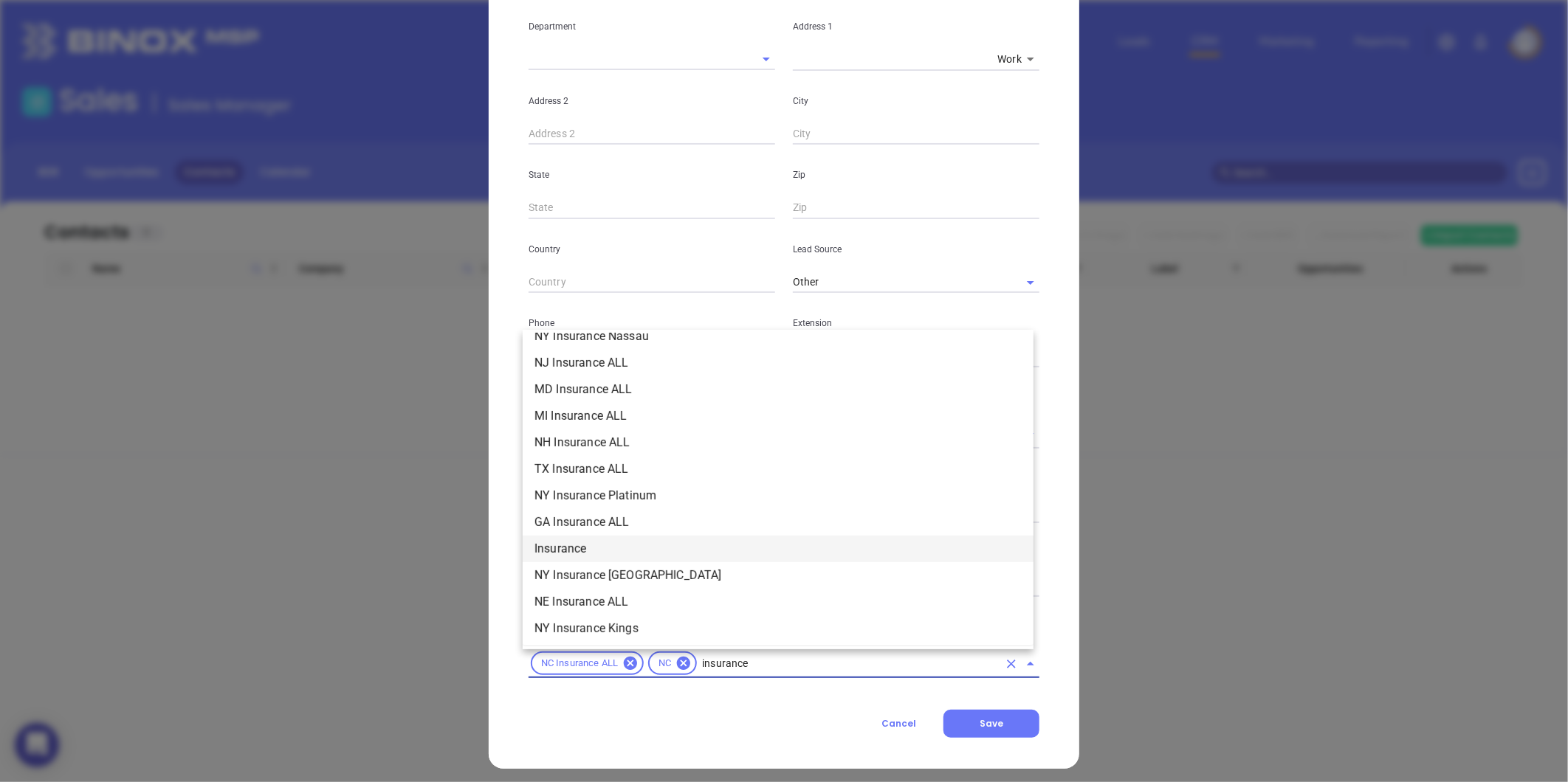
click at [599, 538] on li "Insurance" at bounding box center [778, 548] width 511 height 26
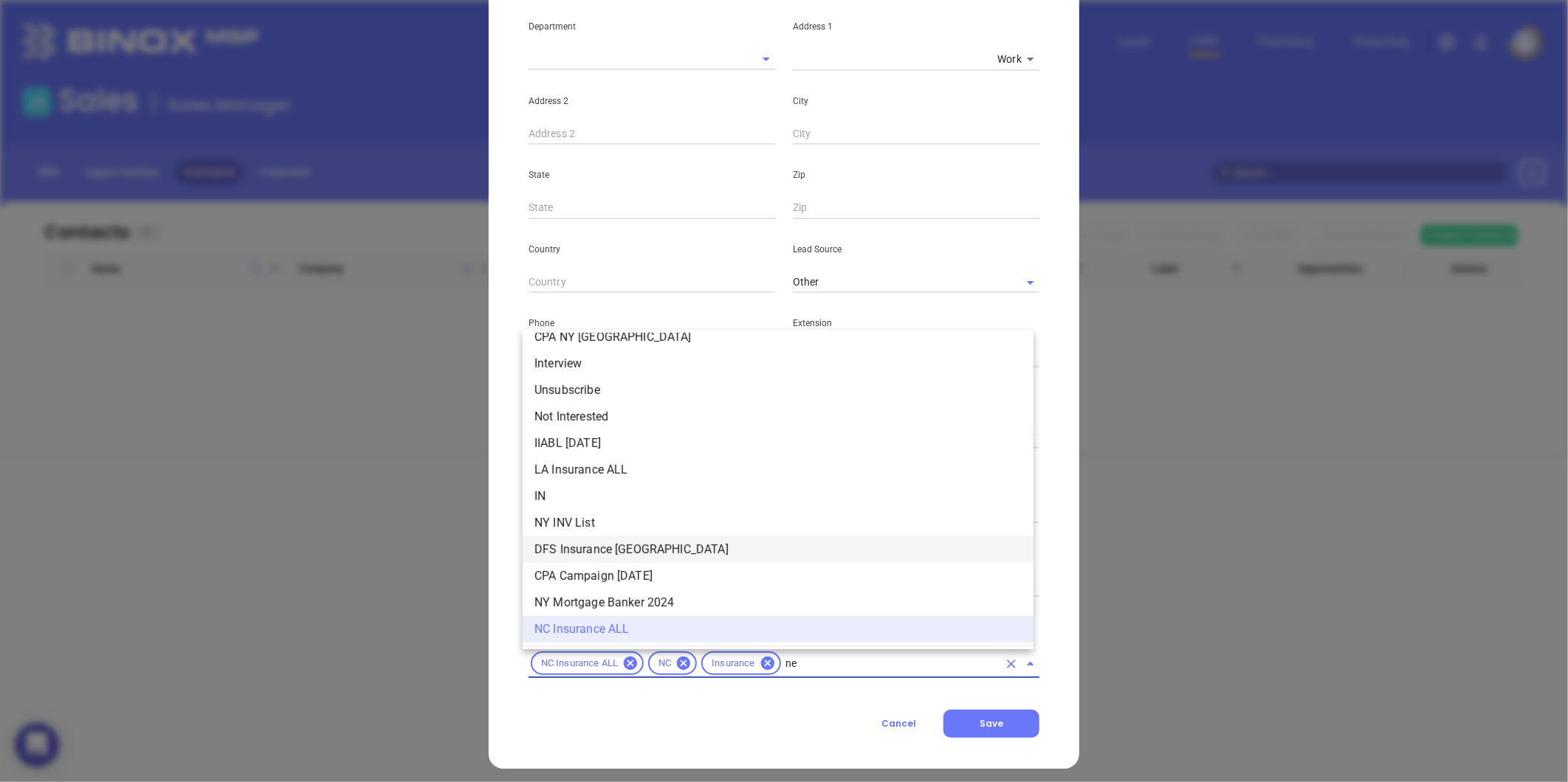
scroll to position [0, 0]
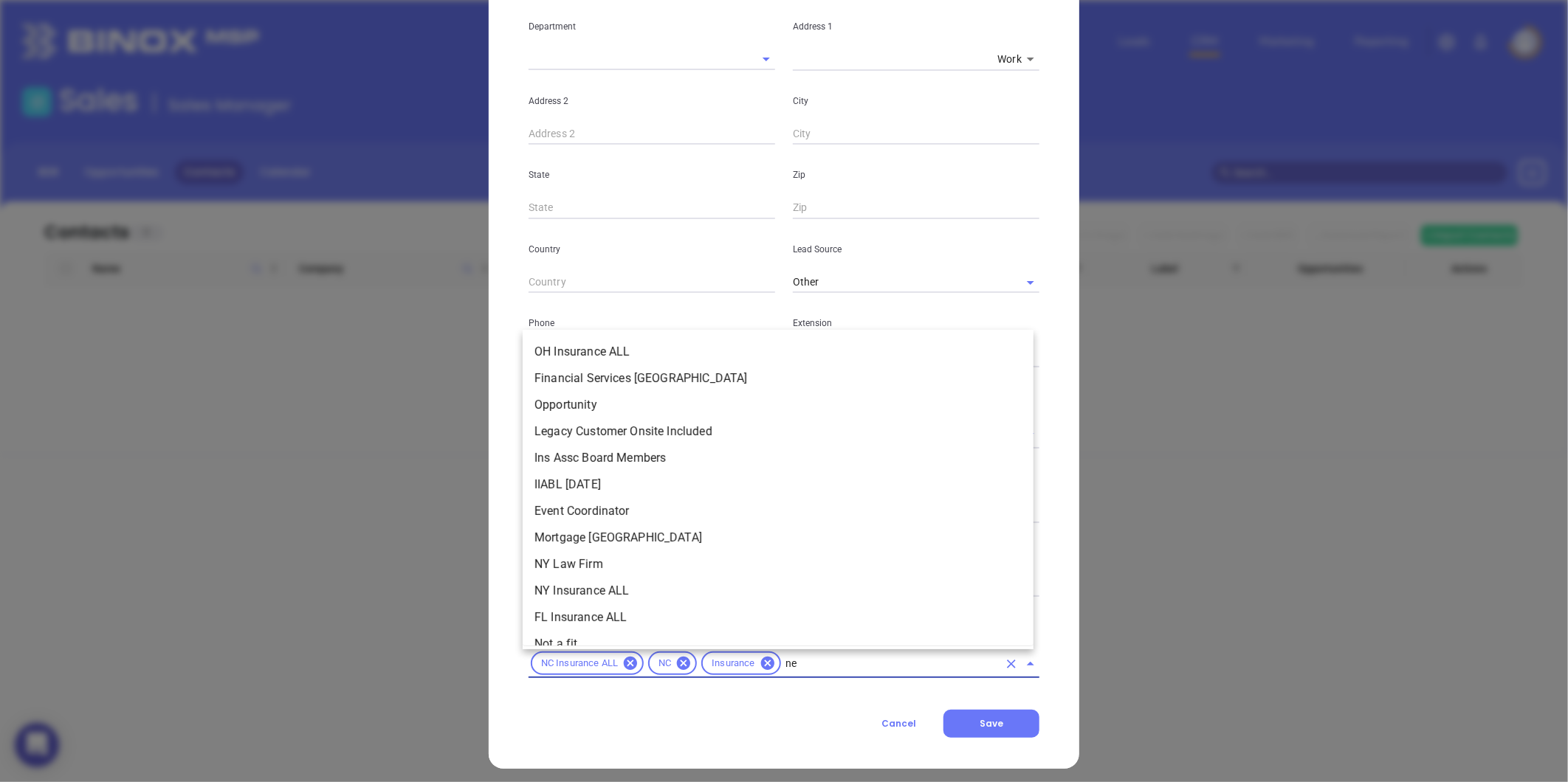
type input "new"
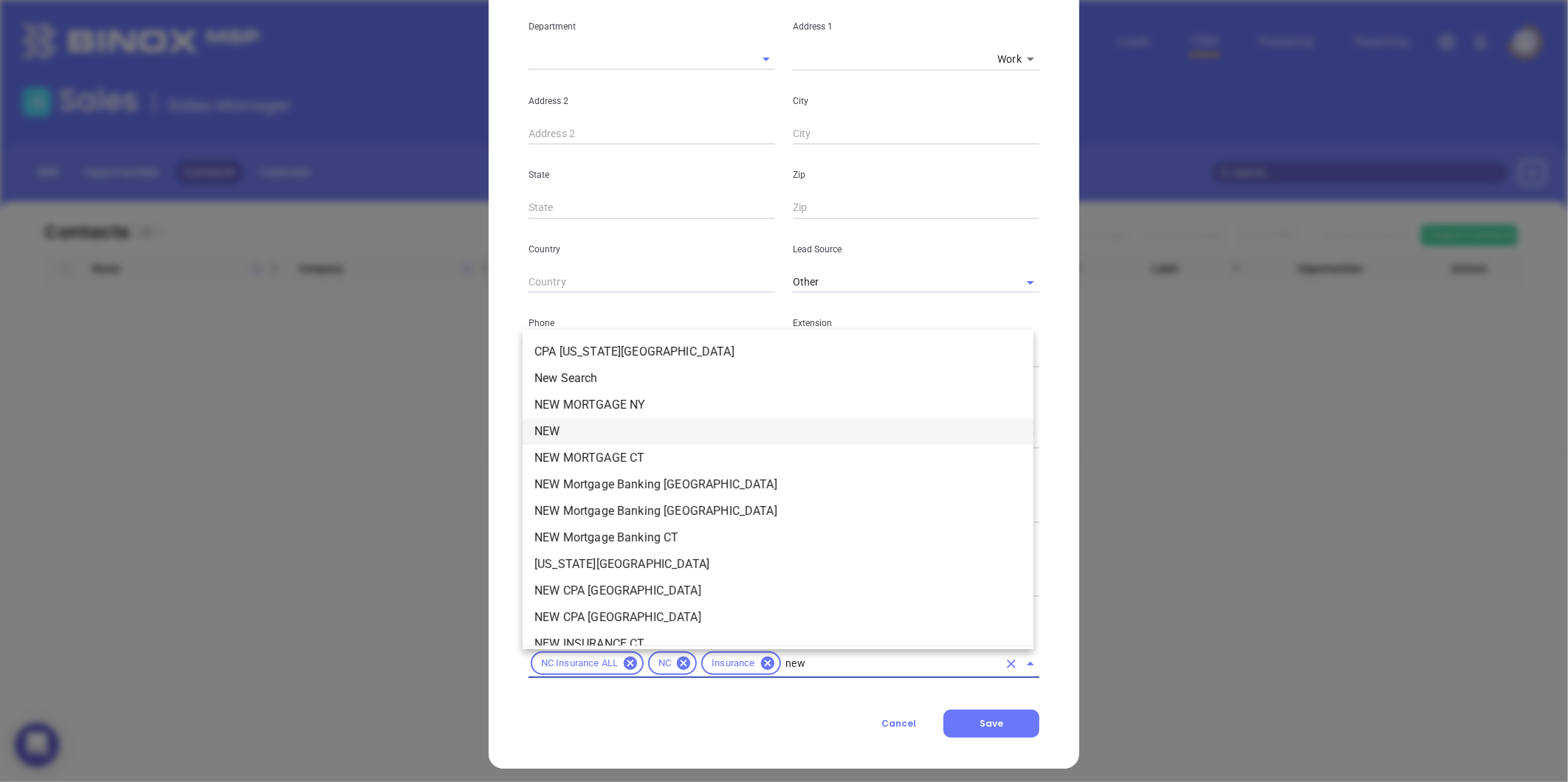
click at [564, 421] on li "NEW" at bounding box center [778, 431] width 511 height 26
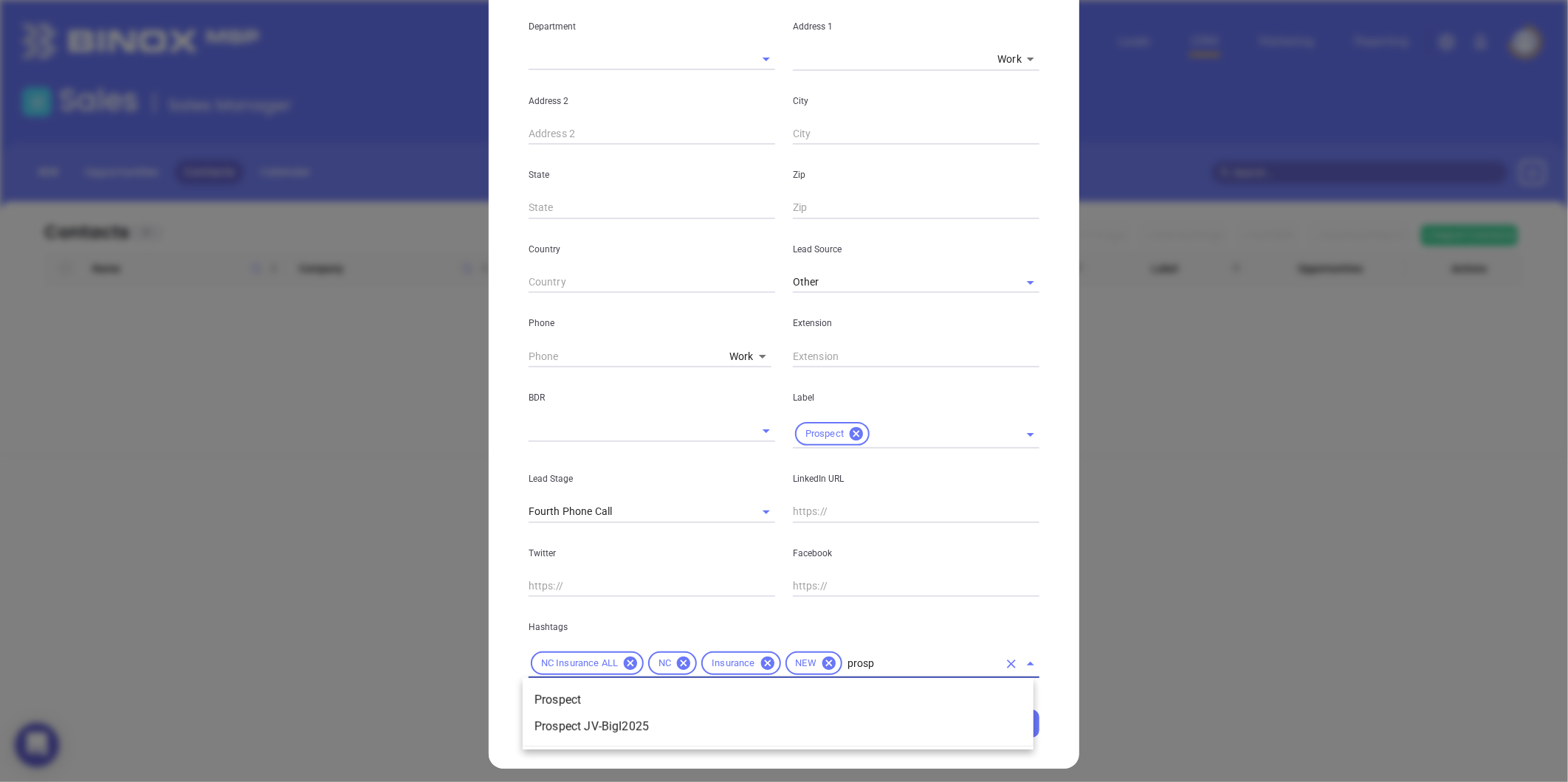
type input "prospe"
click at [718, 700] on li "Prospect" at bounding box center [778, 700] width 511 height 26
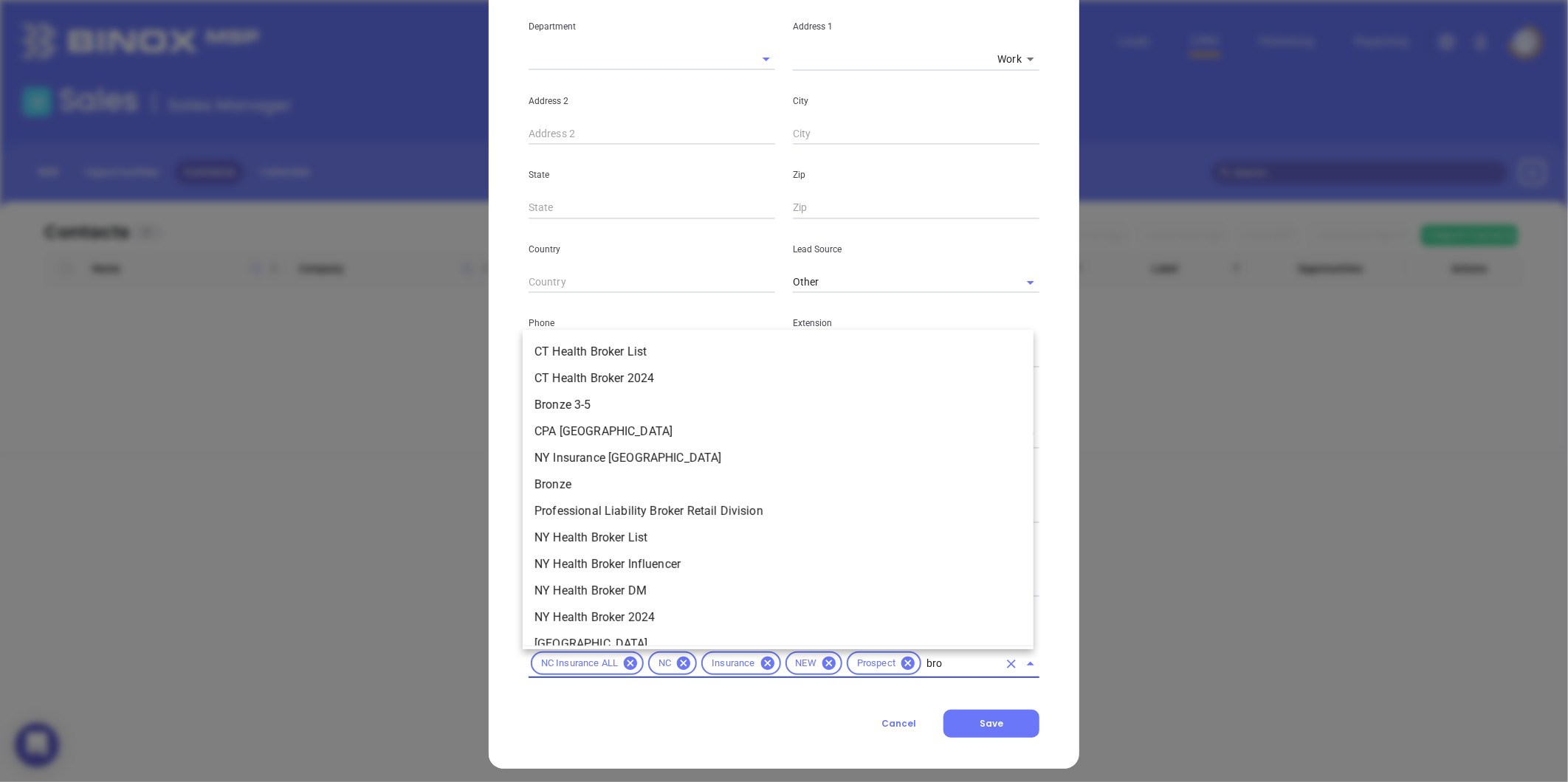
type input "bron"
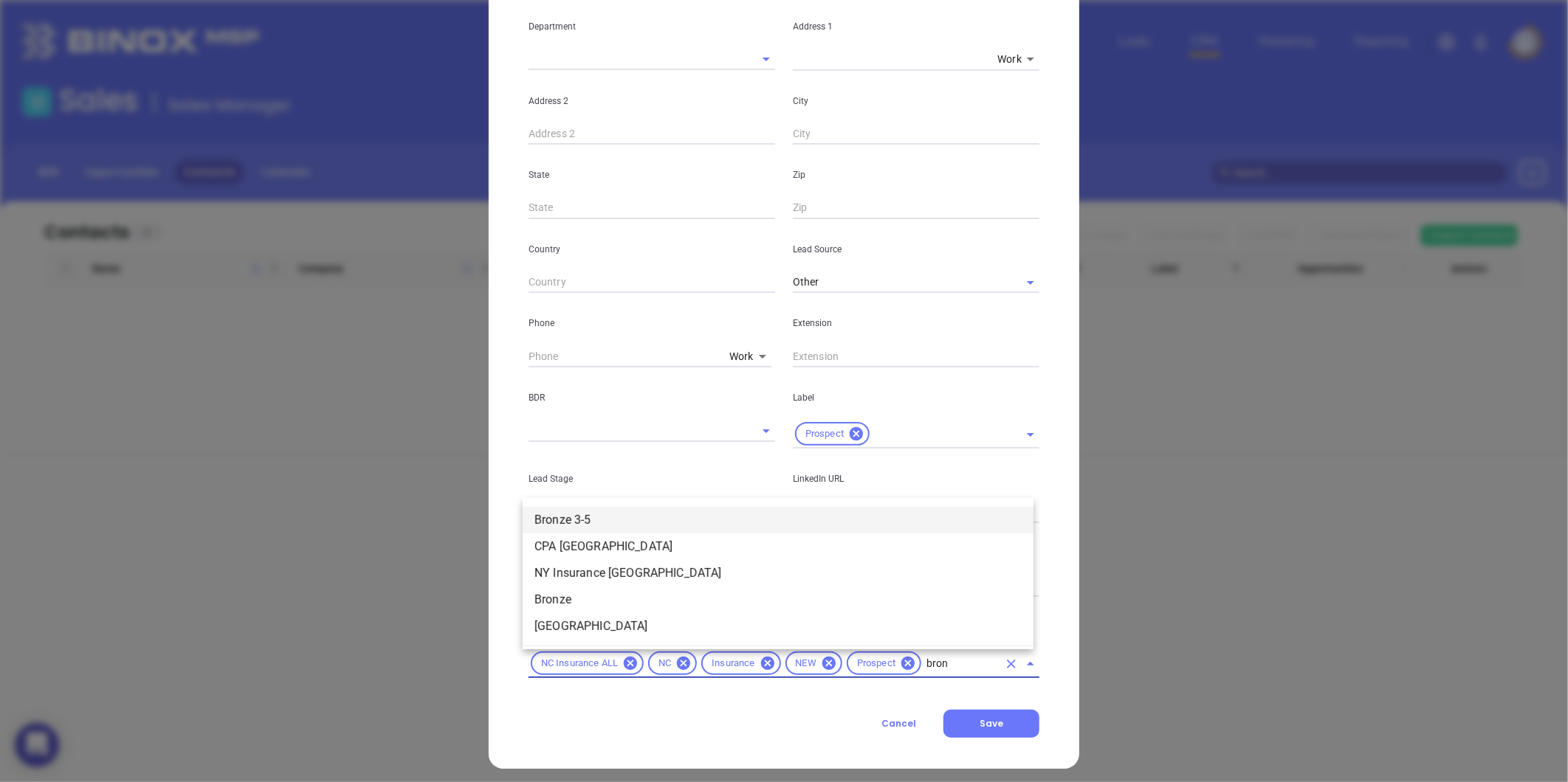
click at [593, 512] on li "Bronze 3-5" at bounding box center [778, 520] width 511 height 26
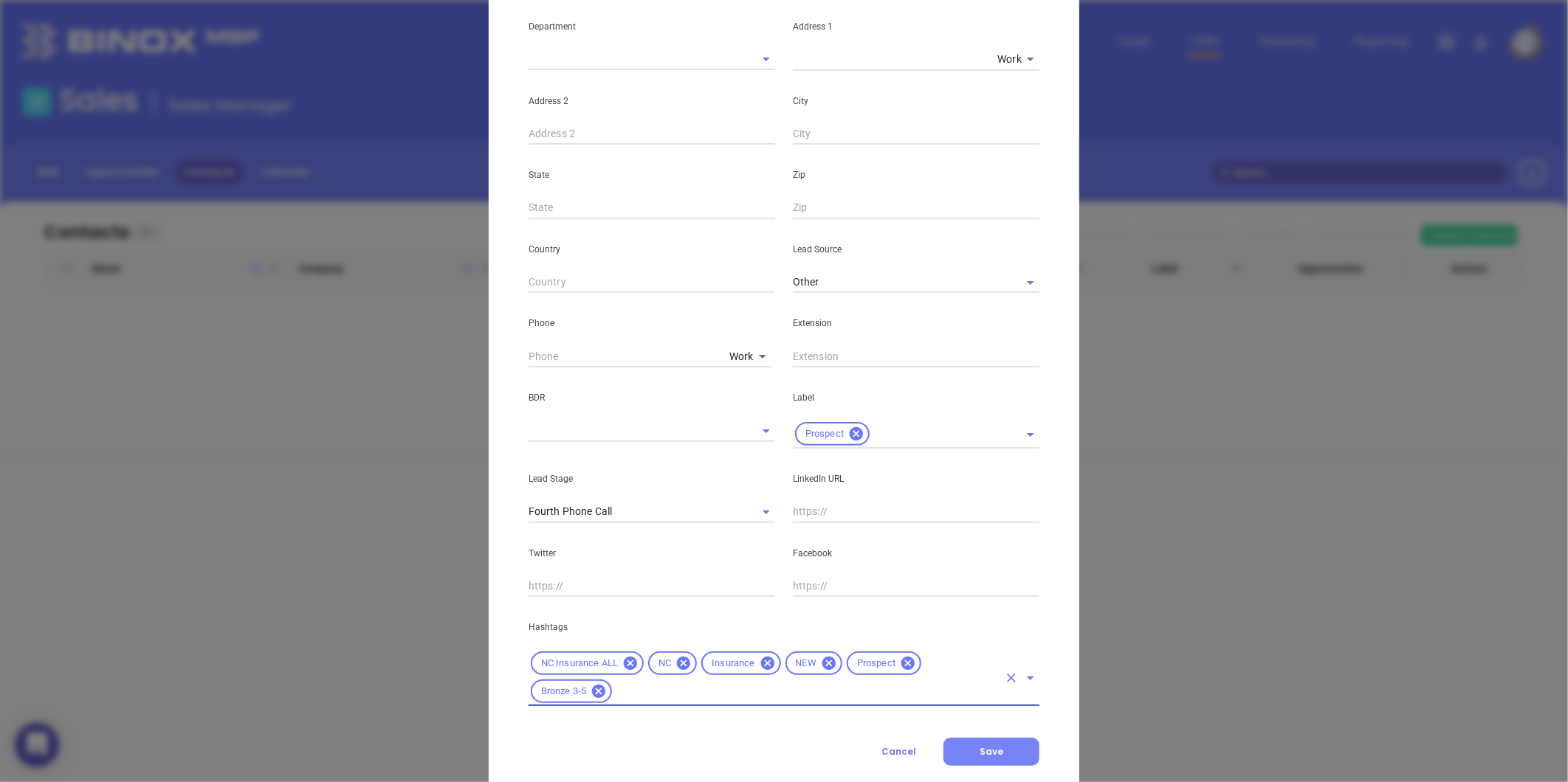
click at [957, 748] on button "Save" at bounding box center [992, 751] width 96 height 28
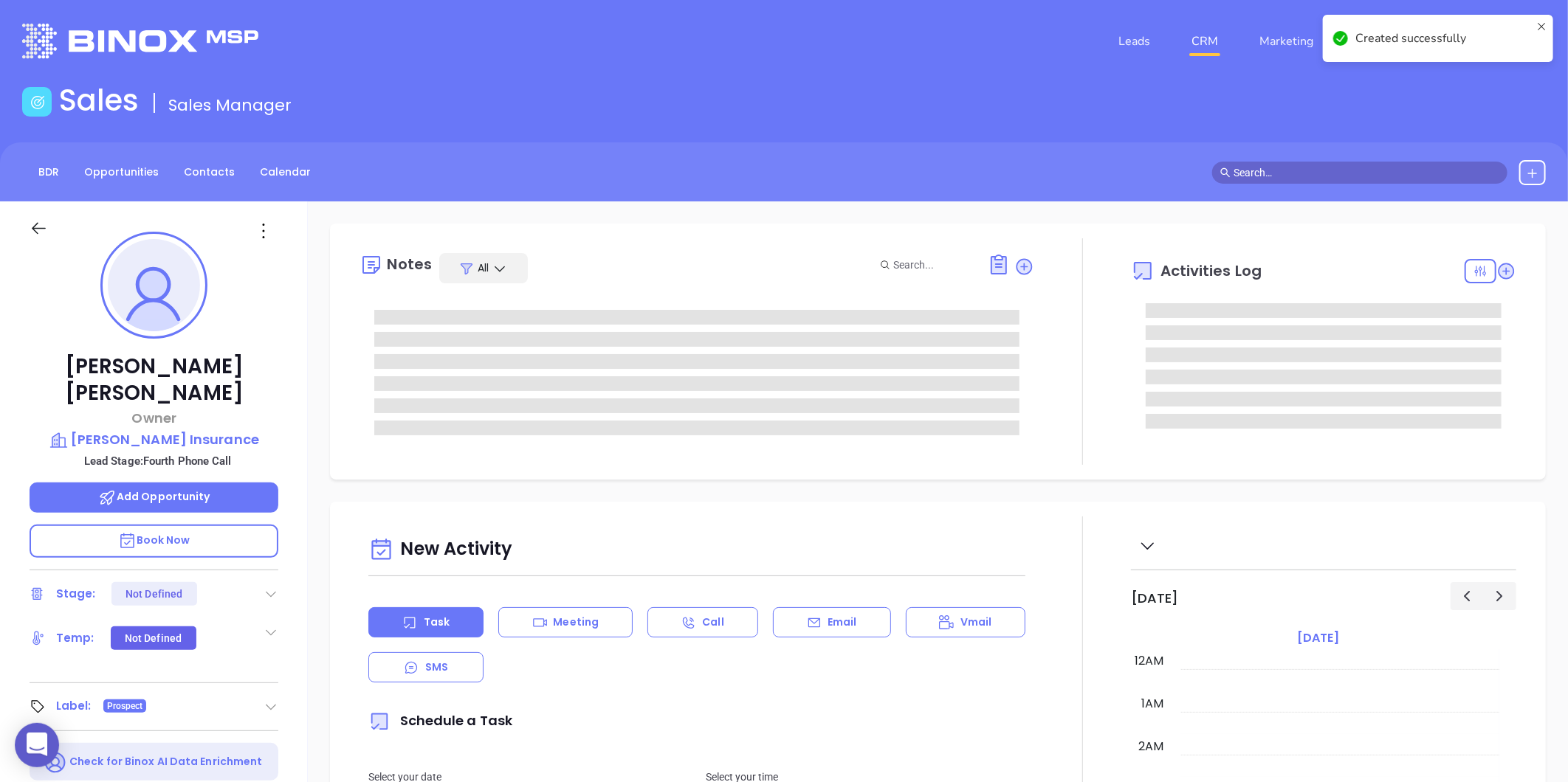
type input "08/13/2025"
type input "Gissela Vargas"
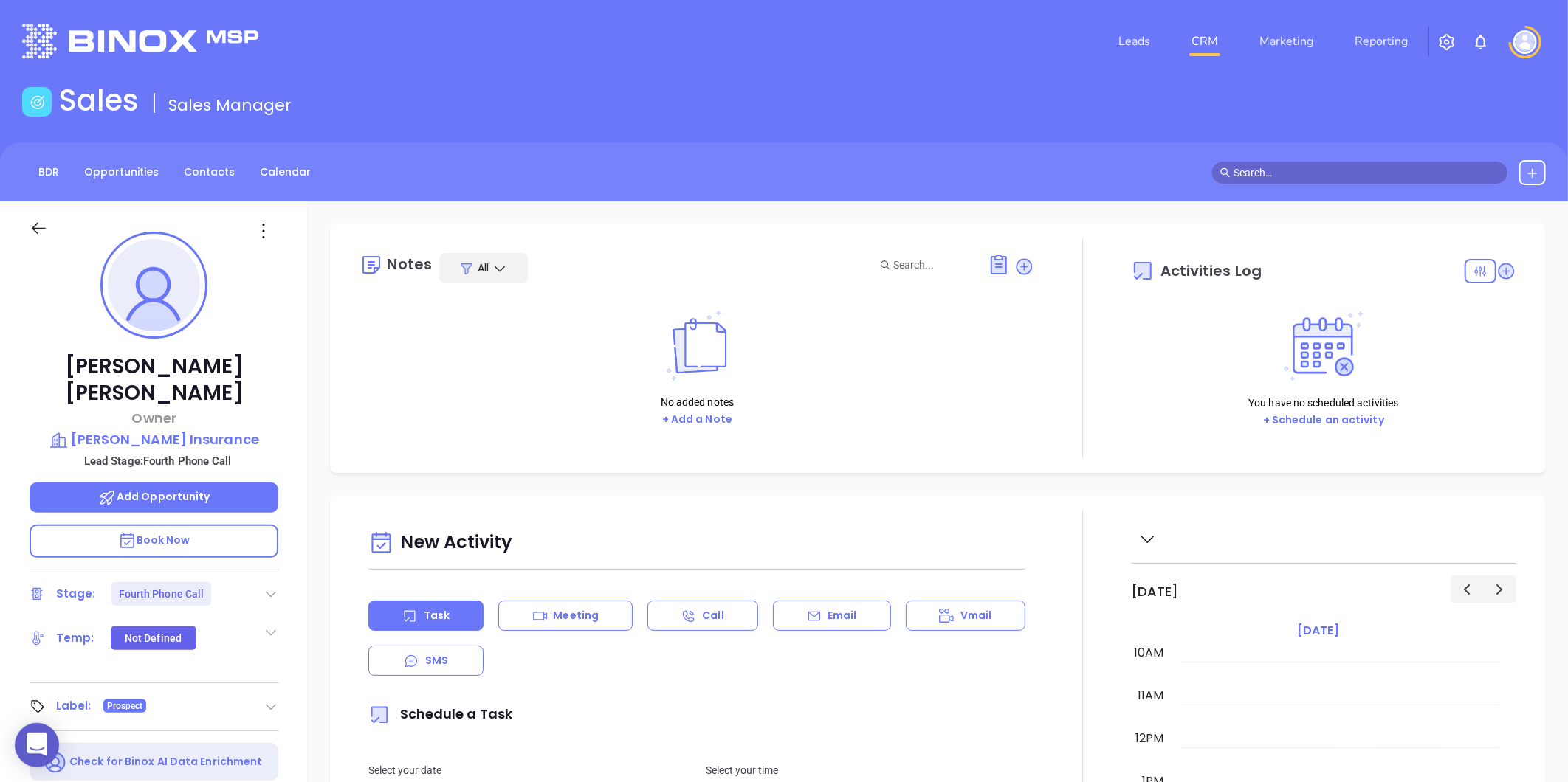
click at [267, 586] on icon at bounding box center [271, 594] width 15 height 15
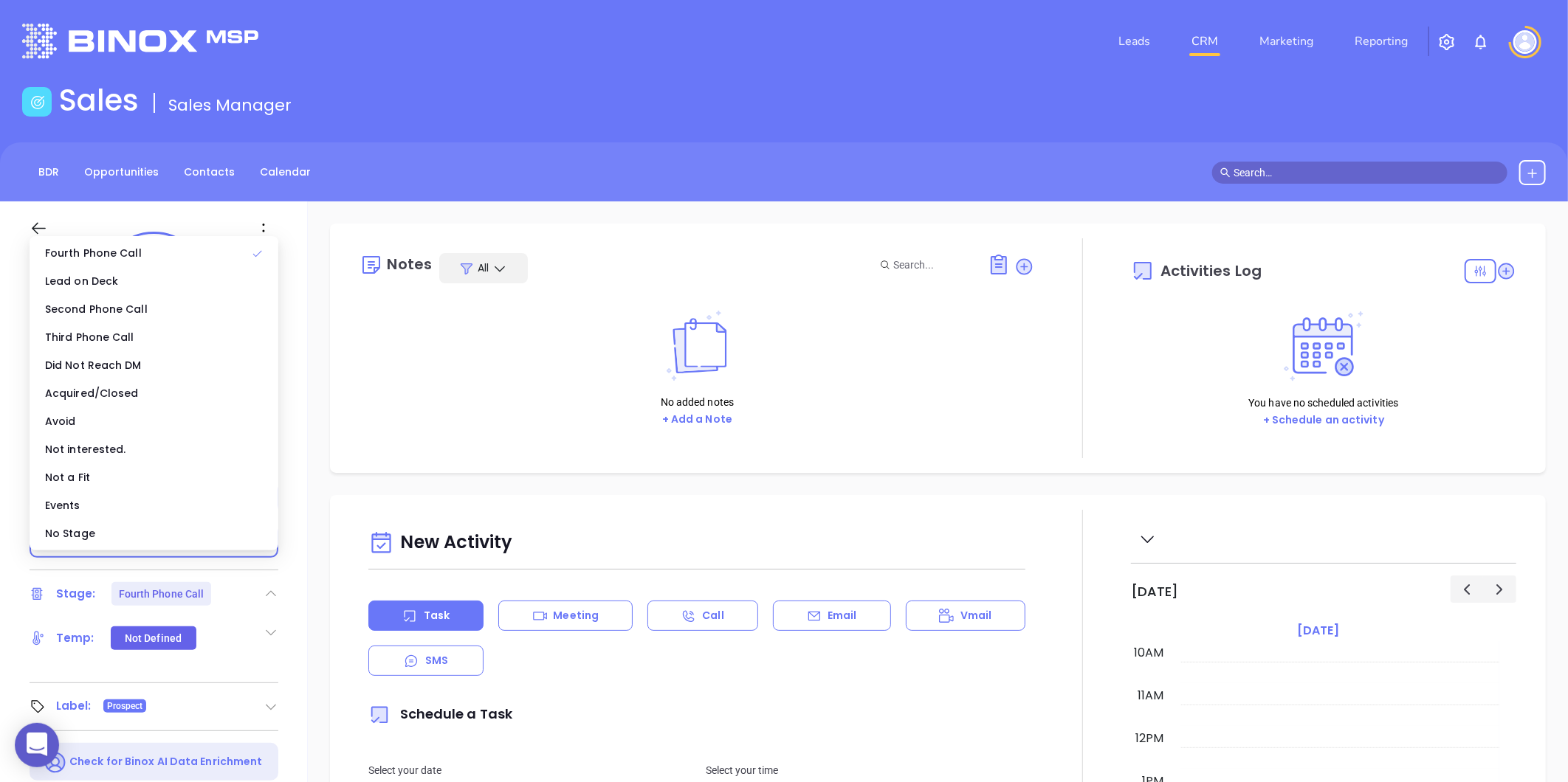
click at [172, 539] on div "No Stage" at bounding box center [154, 533] width 243 height 28
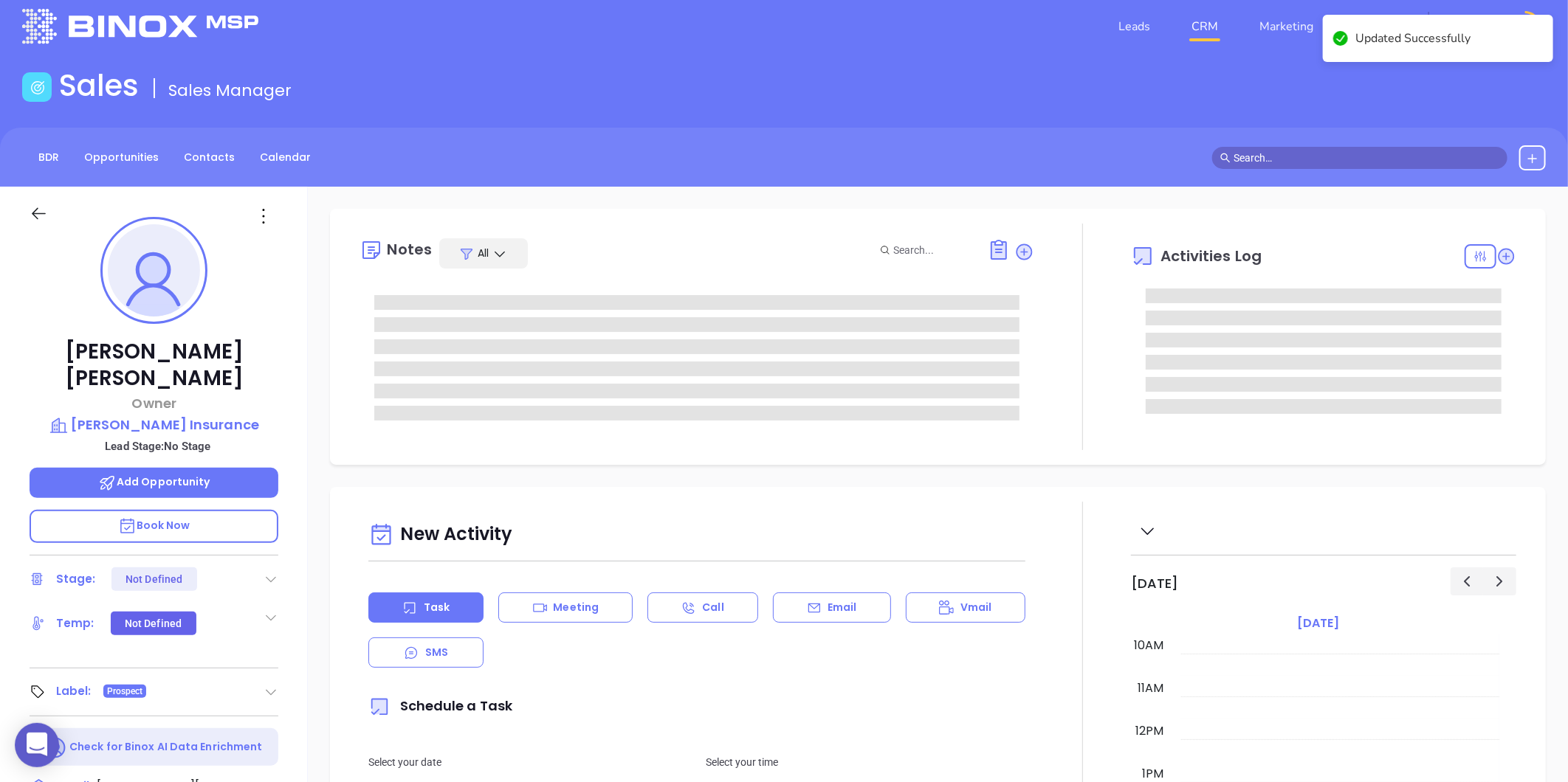
scroll to position [0, 0]
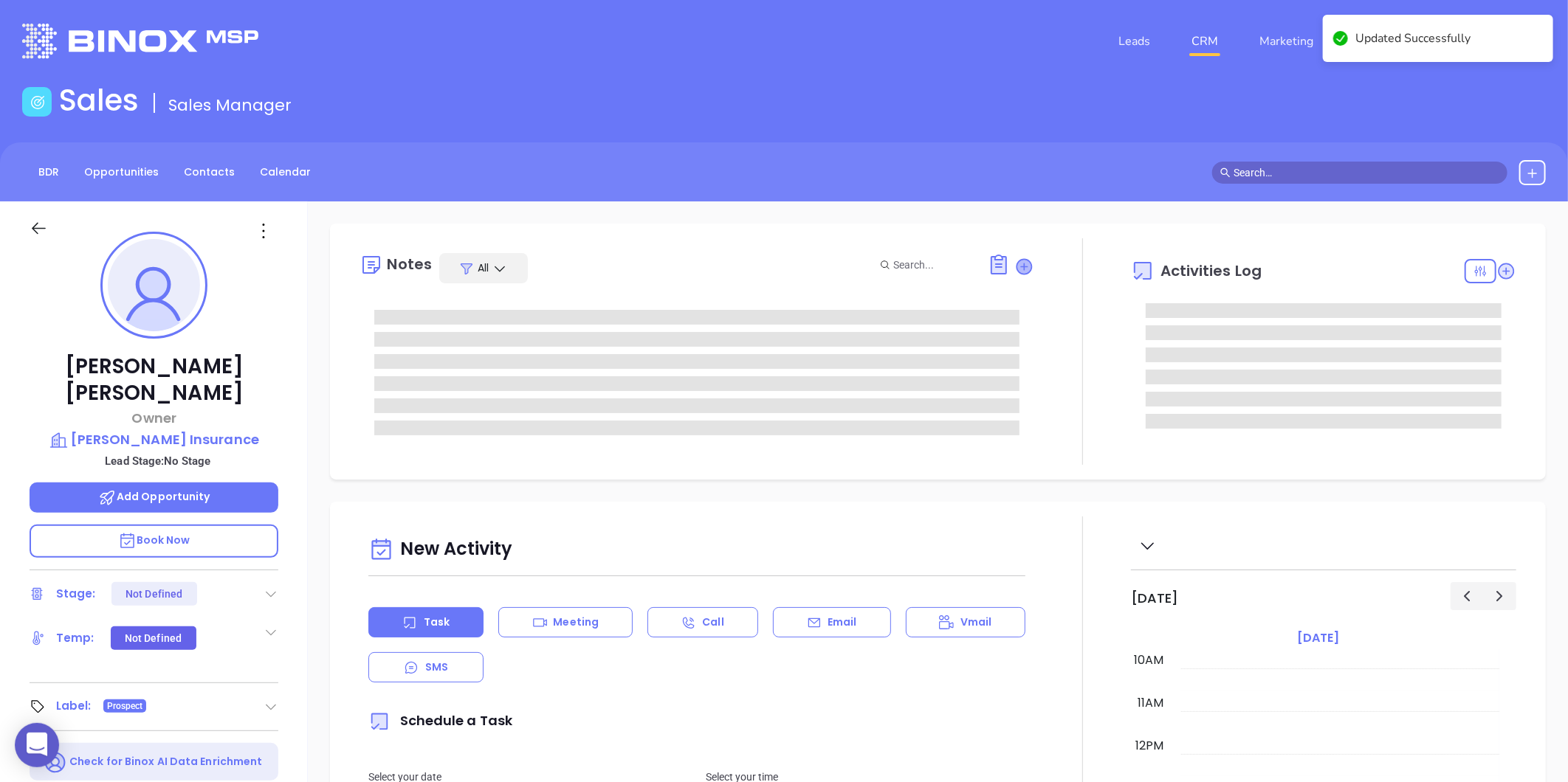
click at [1017, 263] on icon at bounding box center [1025, 266] width 15 height 15
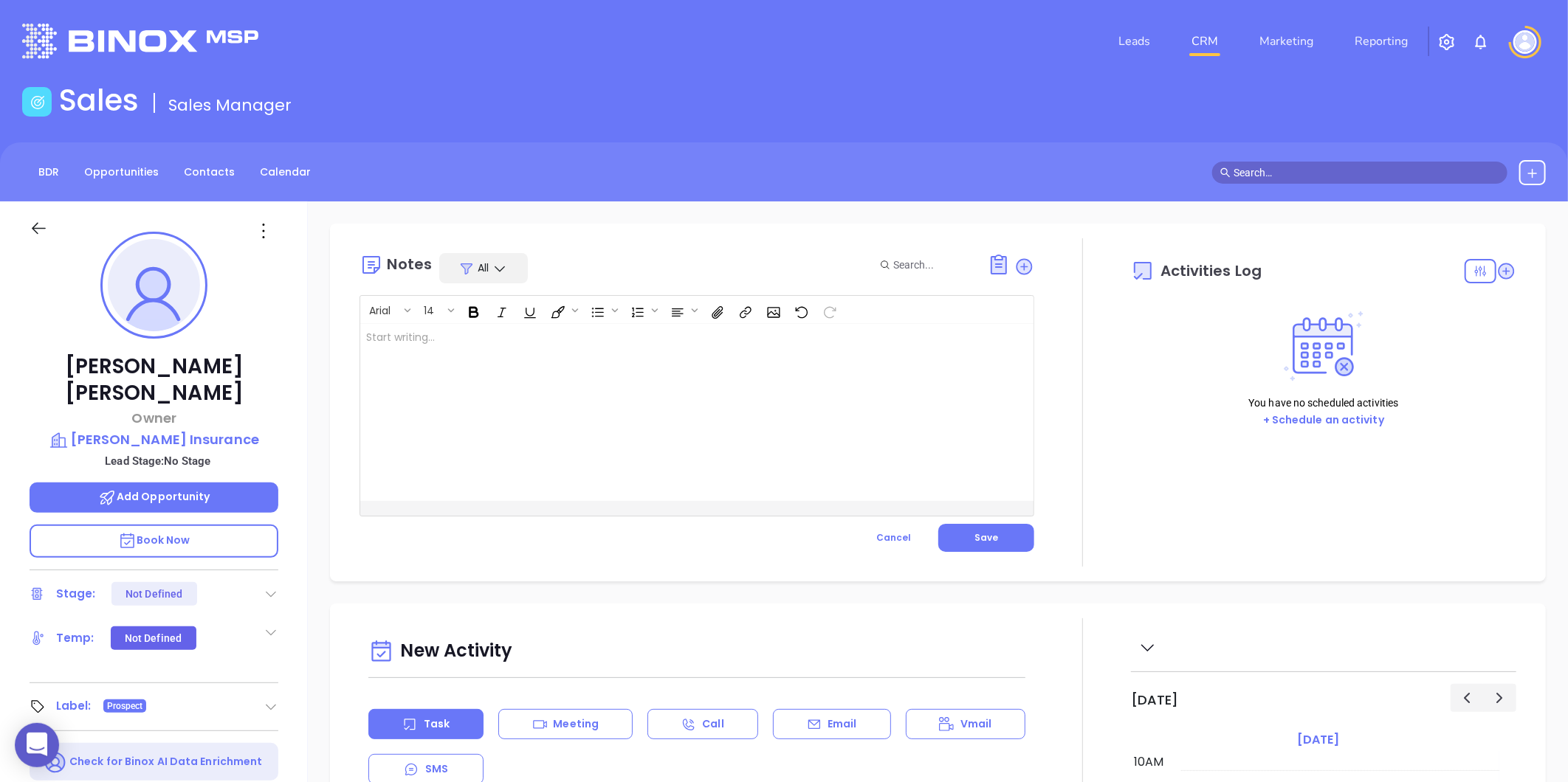
click at [557, 391] on div at bounding box center [673, 412] width 626 height 177
drag, startPoint x: 381, startPoint y: 342, endPoint x: 370, endPoint y: 342, distance: 11.0
click at [370, 342] on p "Linkedin profile not found" at bounding box center [673, 337] width 614 height 16
drag, startPoint x: 366, startPoint y: 338, endPoint x: 478, endPoint y: 345, distance: 112.2
click at [419, 346] on div "Linkedin profile not found" at bounding box center [673, 412] width 626 height 177
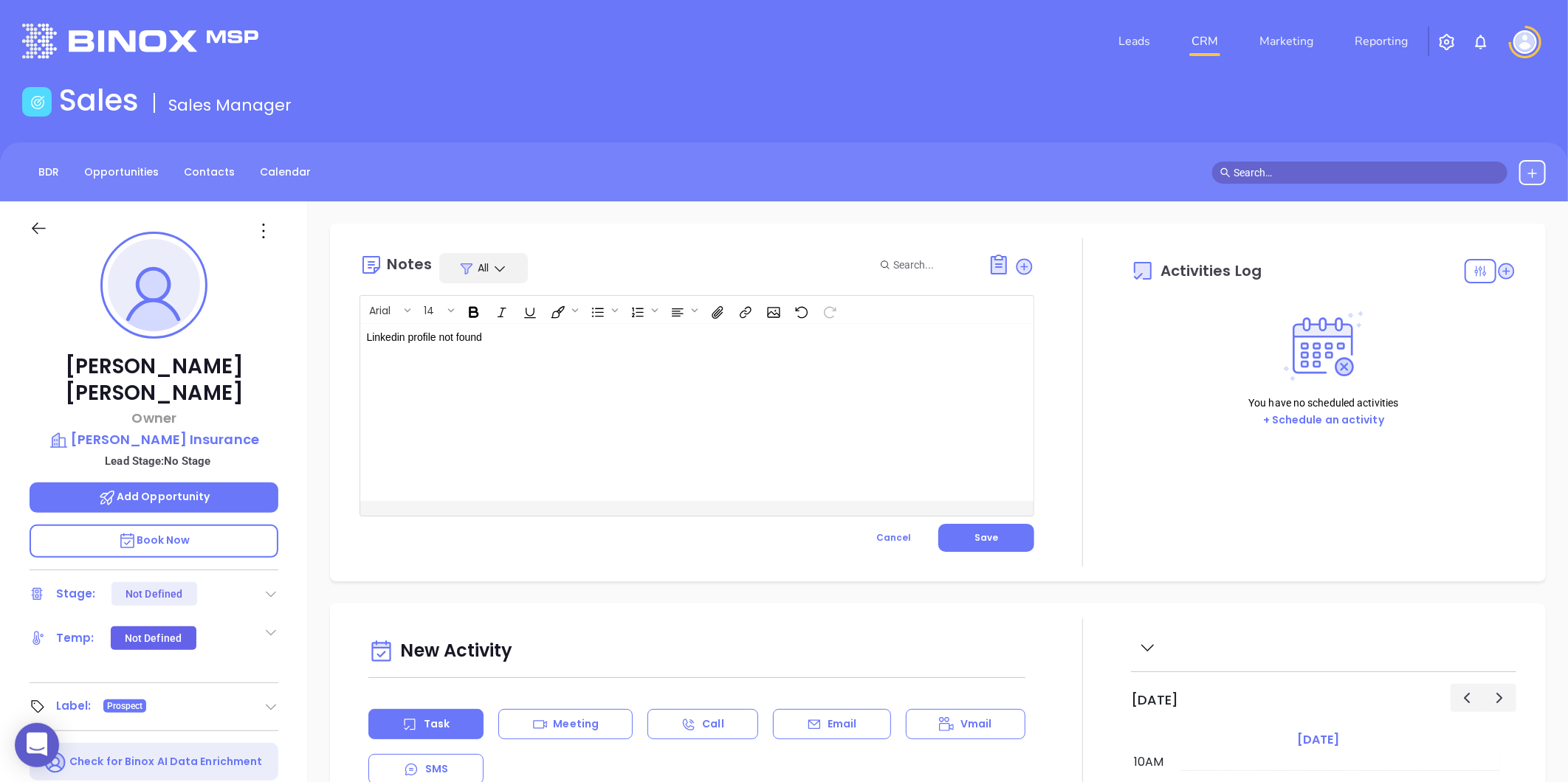
click at [478, 345] on p "Linkedin profile not found" at bounding box center [673, 337] width 614 height 16
click at [462, 395] on div "Linkedin profile not found" at bounding box center [673, 412] width 626 height 177
click at [489, 334] on p "Linkedin profile not found" at bounding box center [673, 337] width 614 height 16
click at [961, 532] on button "Save" at bounding box center [987, 538] width 96 height 28
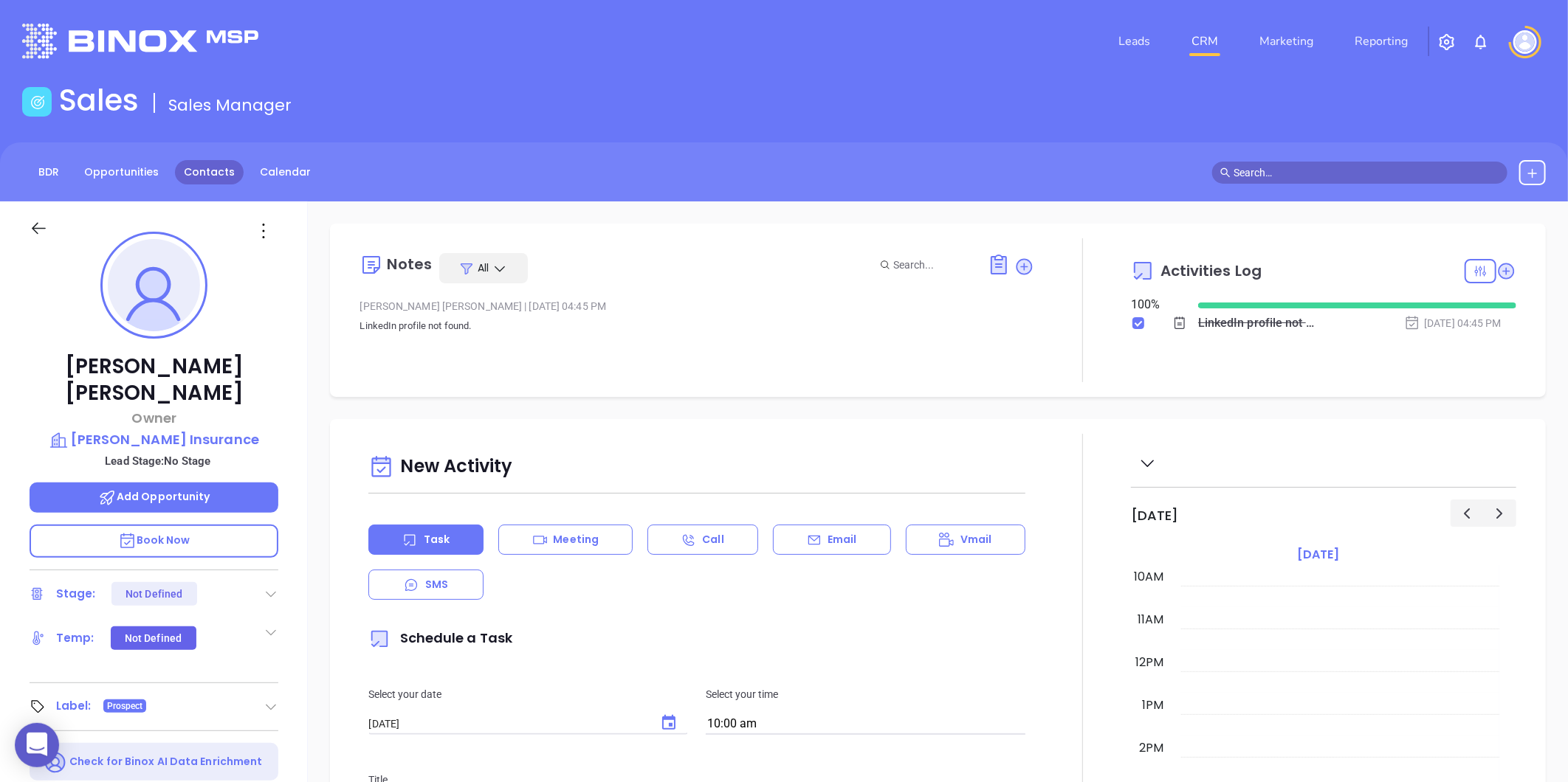
click at [203, 178] on link "Contacts" at bounding box center [209, 172] width 69 height 24
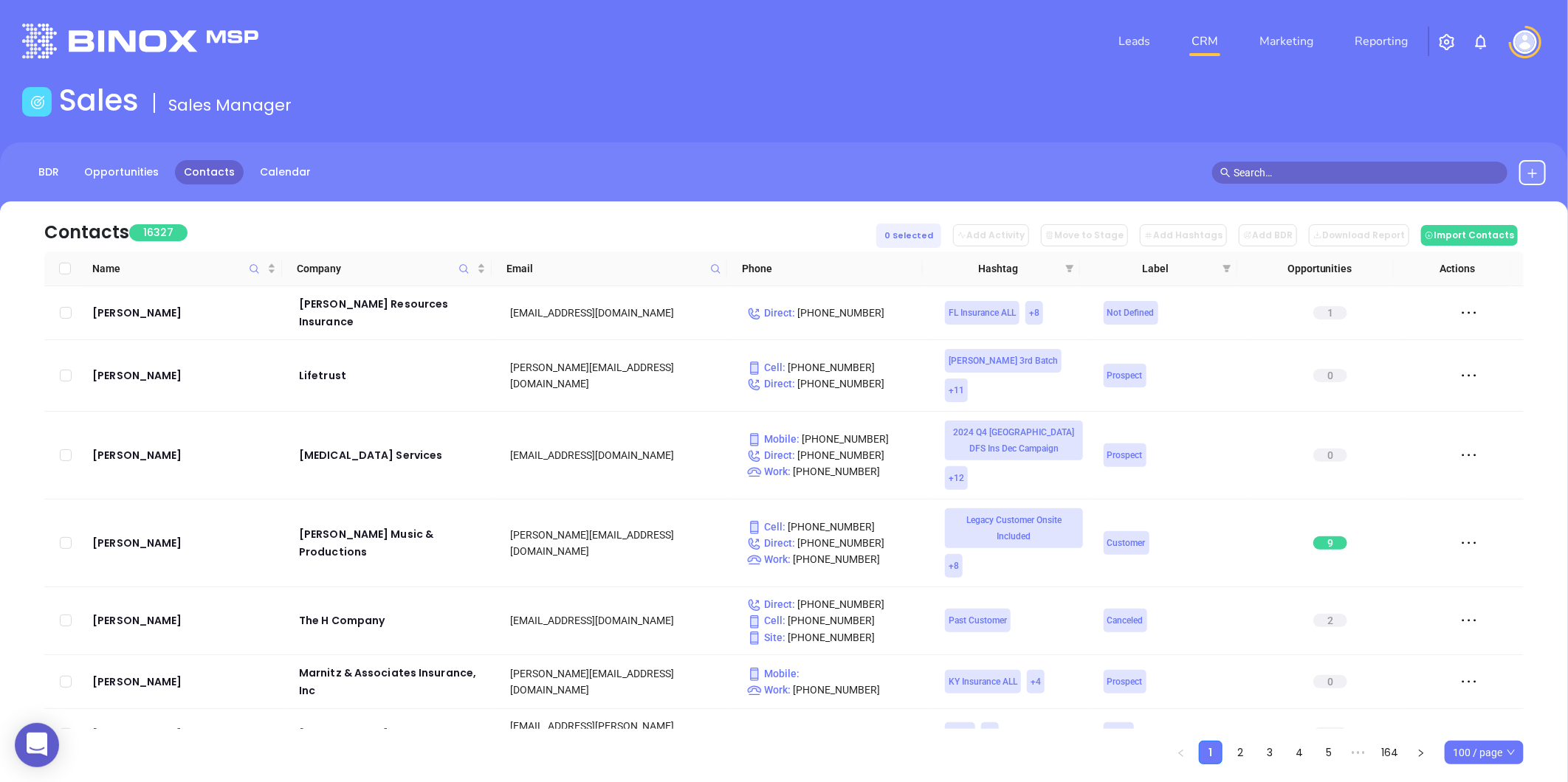
click at [713, 263] on icon at bounding box center [716, 268] width 11 height 11
paste input "[DOMAIN_NAME]"
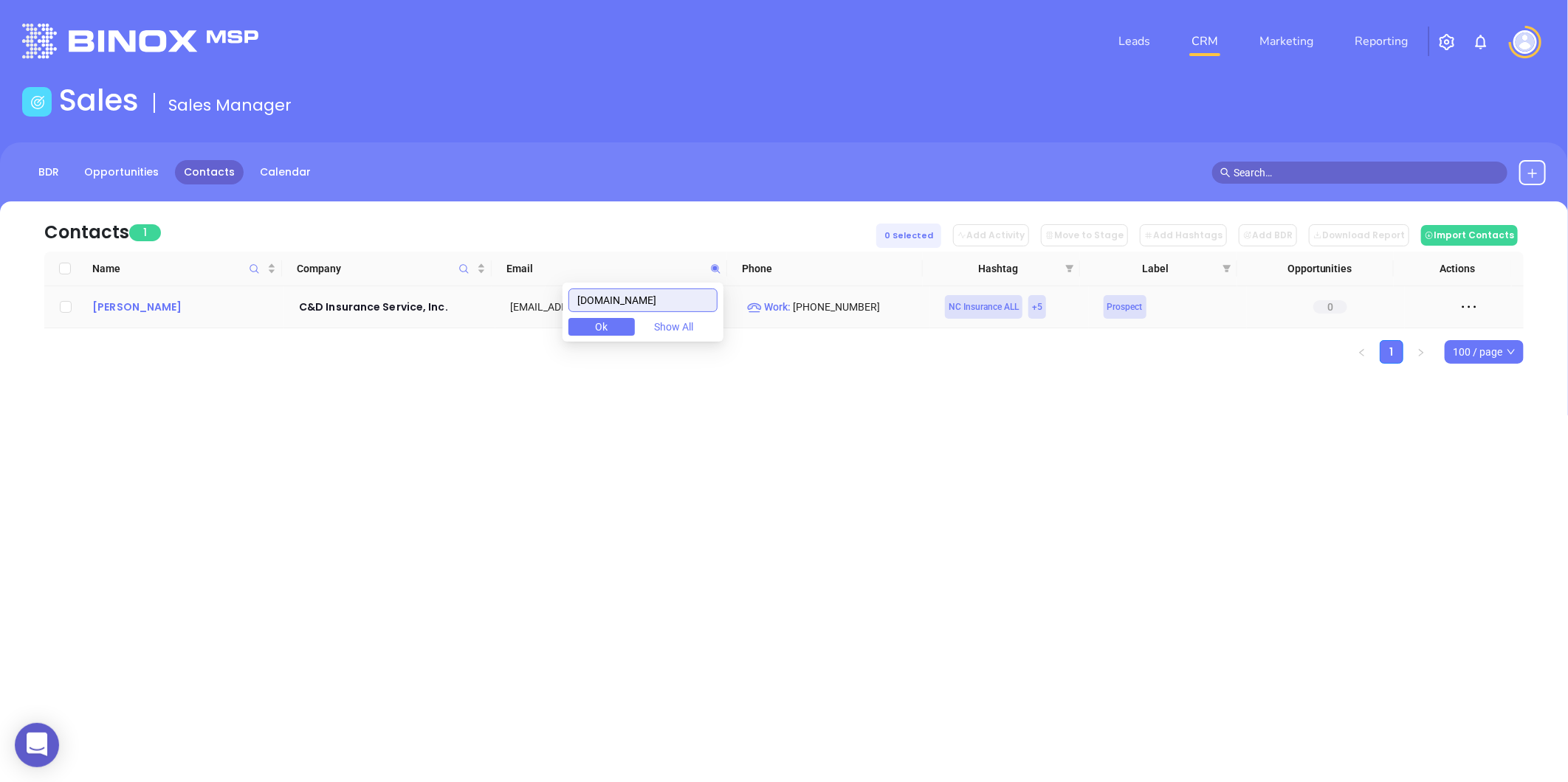
type input "[DOMAIN_NAME]"
click at [134, 307] on div "Jim Burgin" at bounding box center [185, 307] width 186 height 18
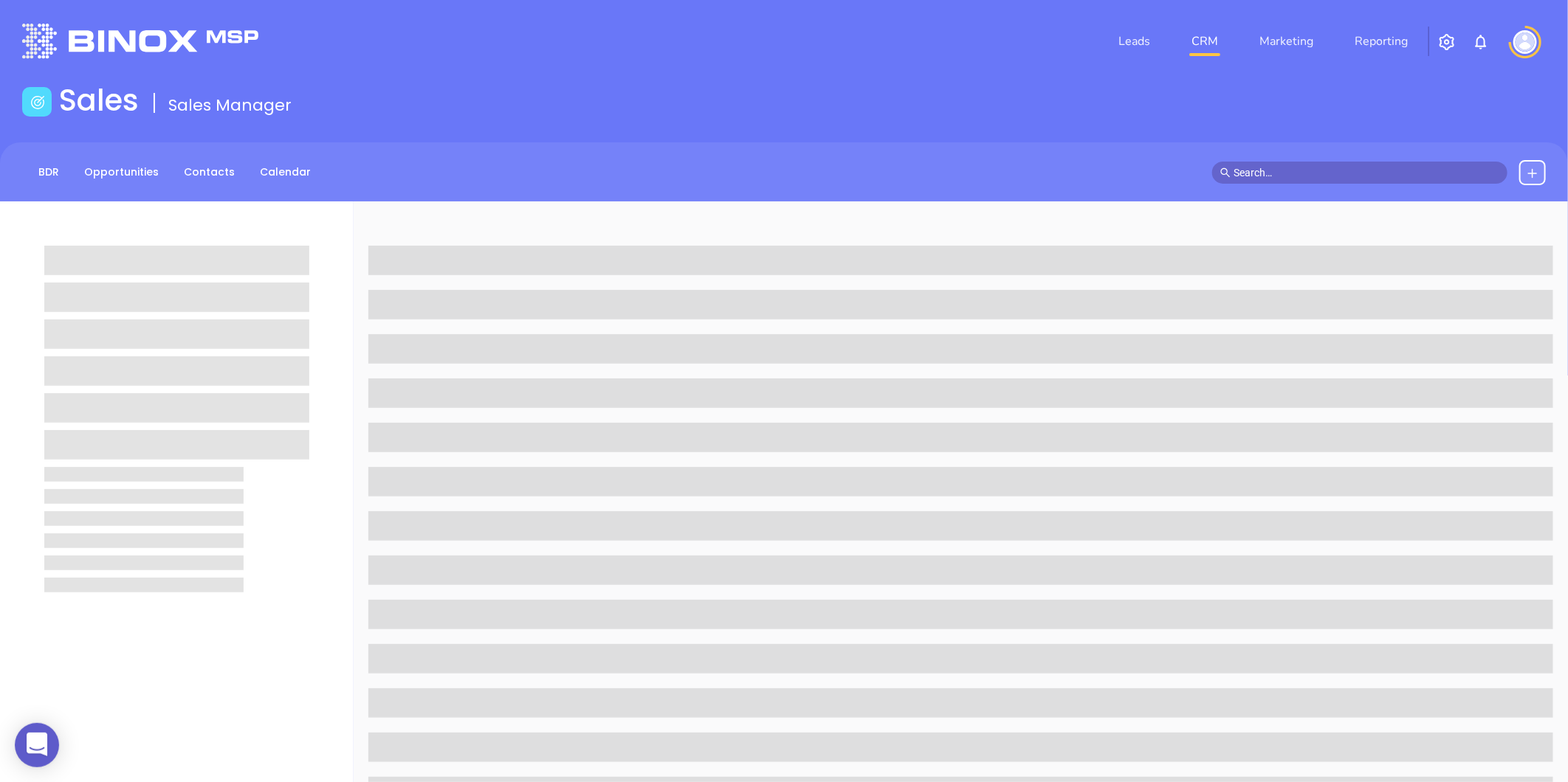
scroll to position [452, 0]
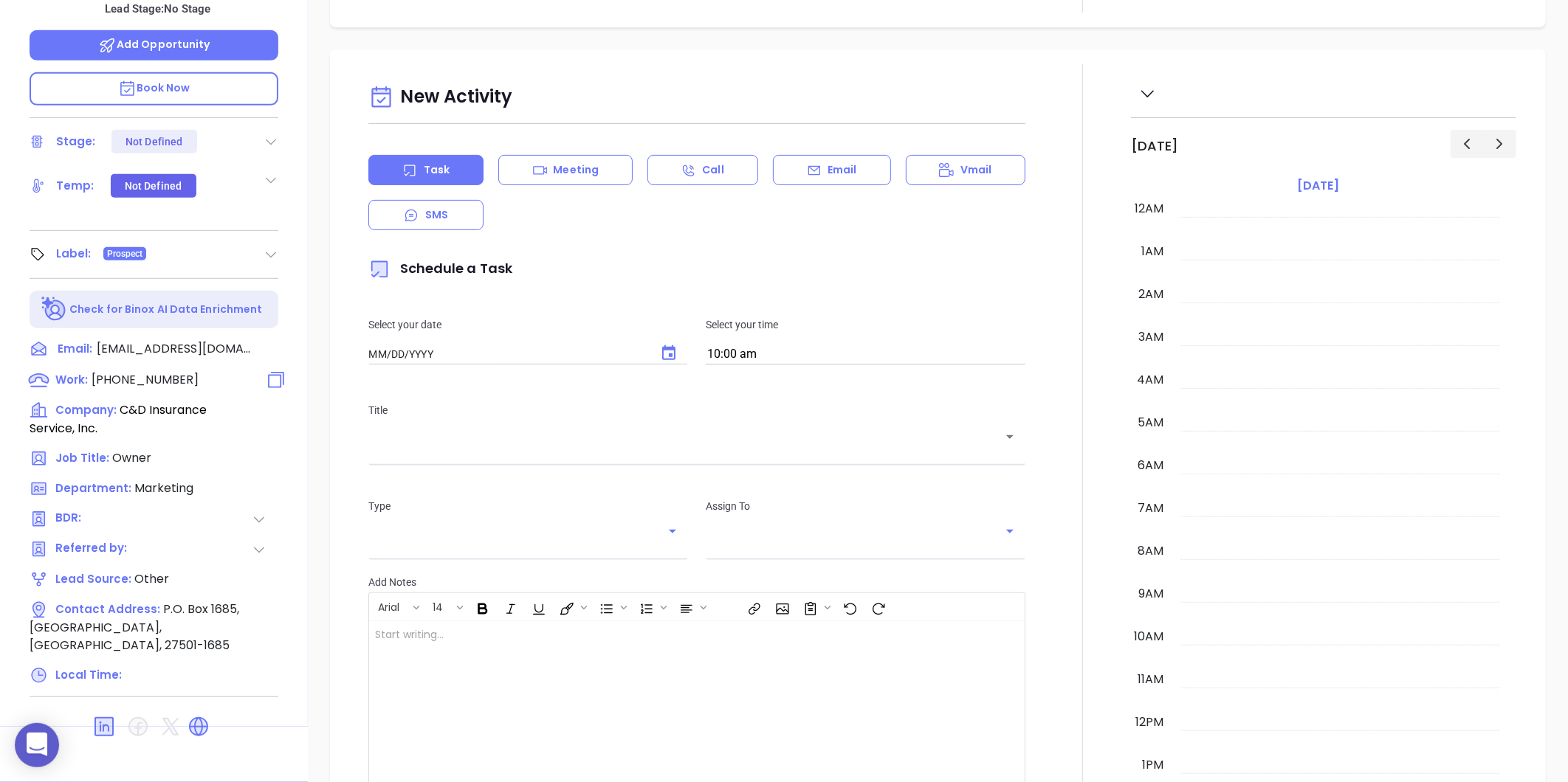
type input "08/13/2025"
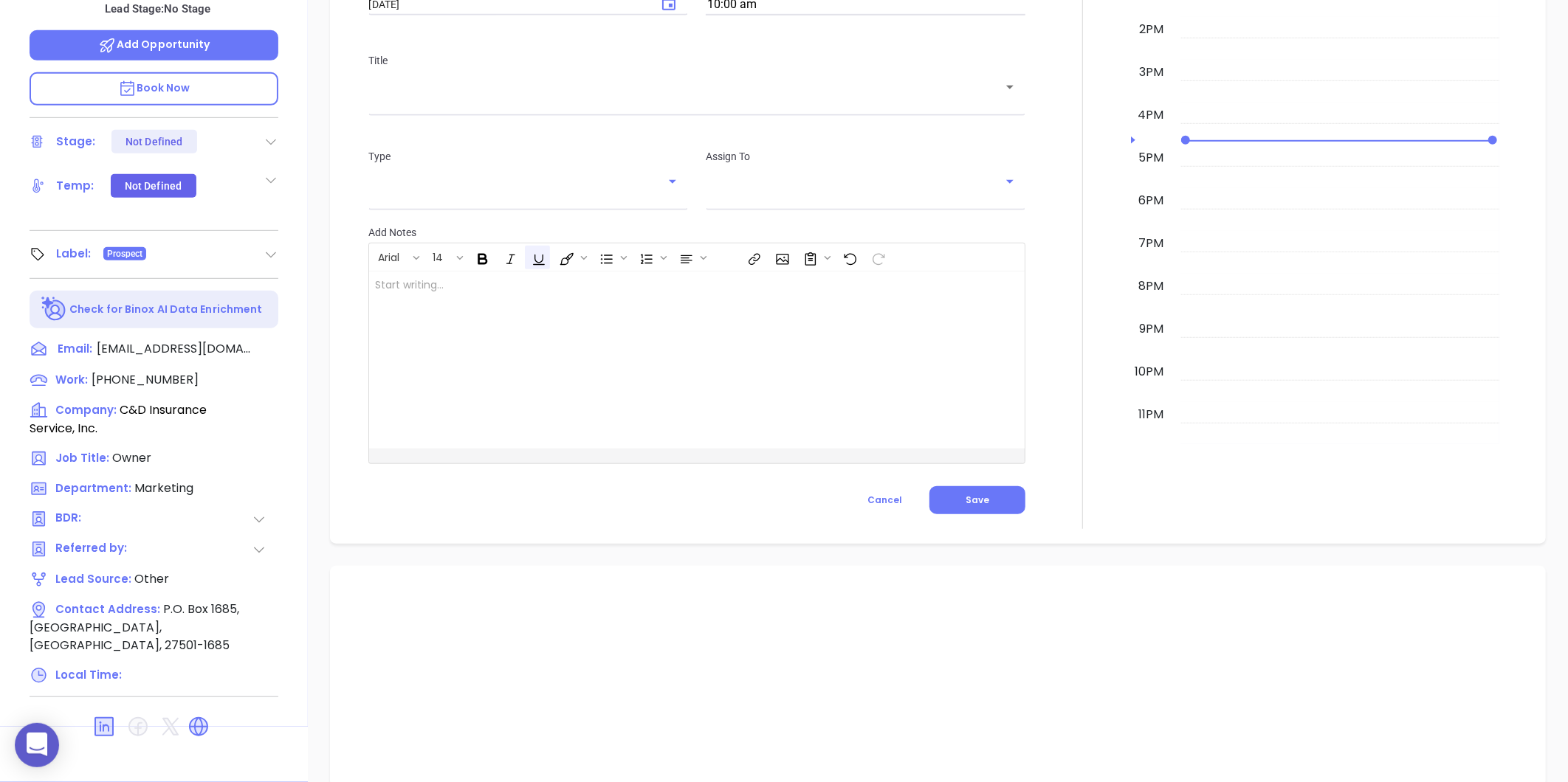
type input "Gissela Vargas"
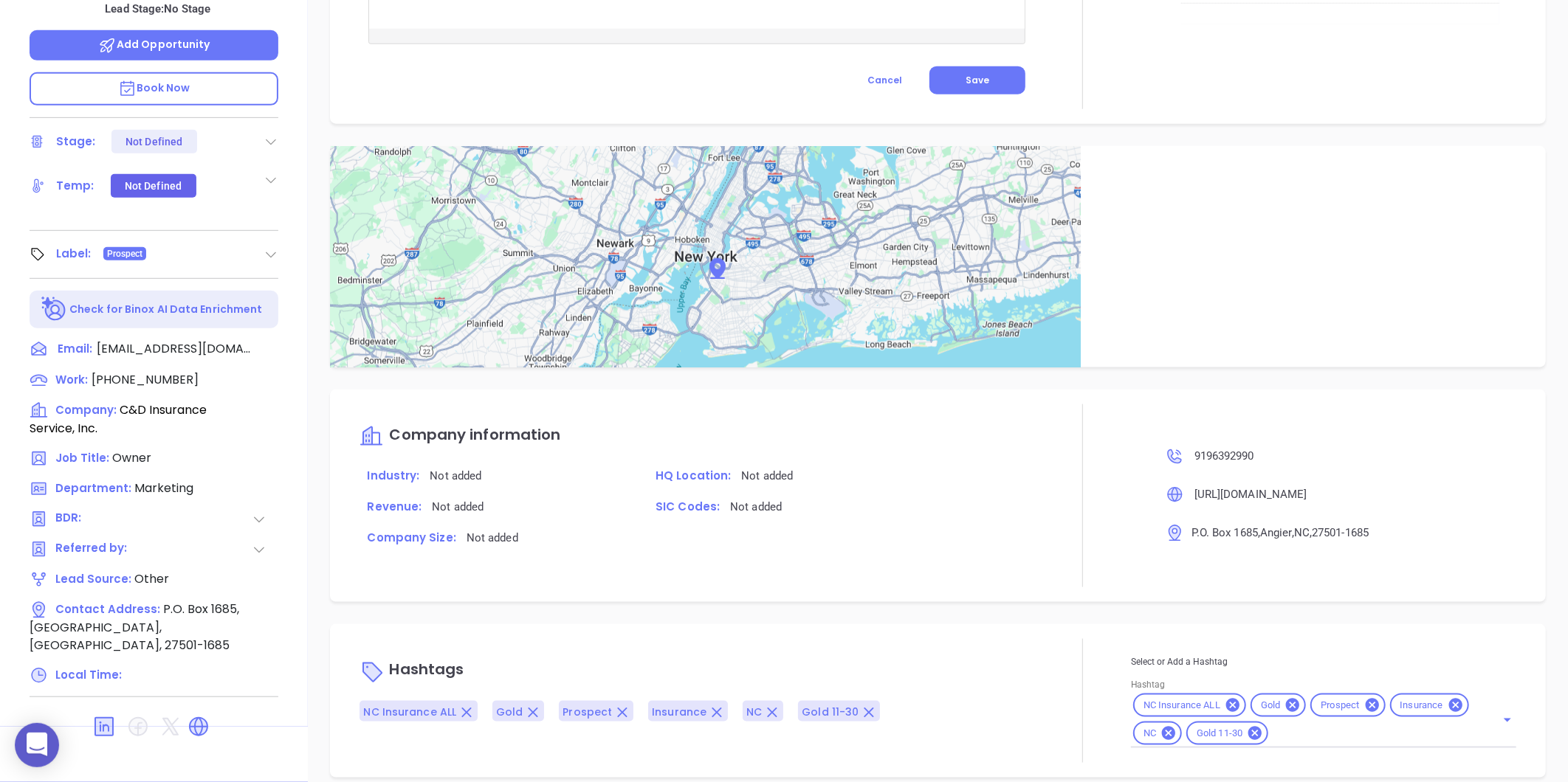
scroll to position [786, 0]
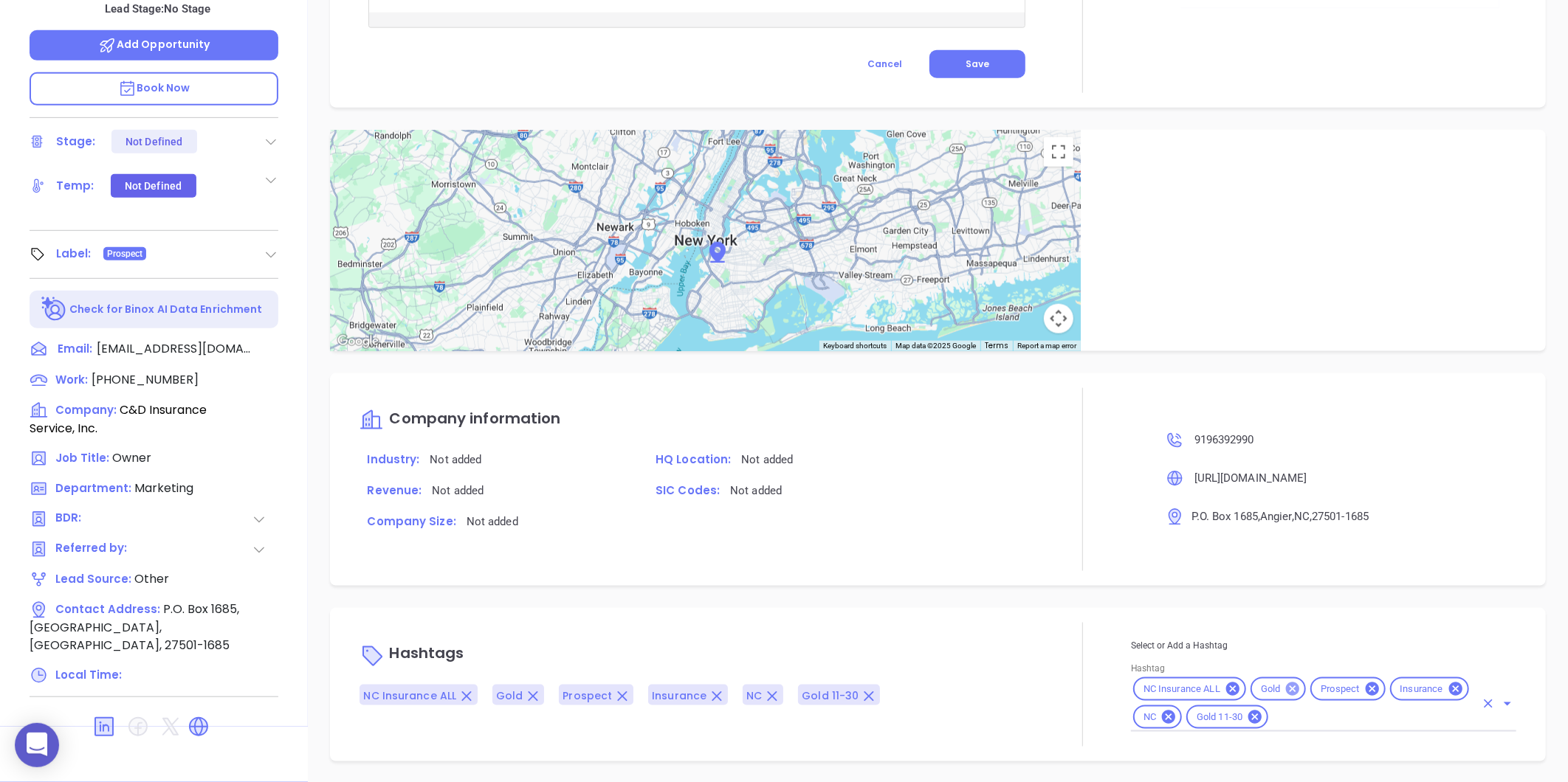
click at [1284, 687] on icon at bounding box center [1293, 689] width 17 height 16
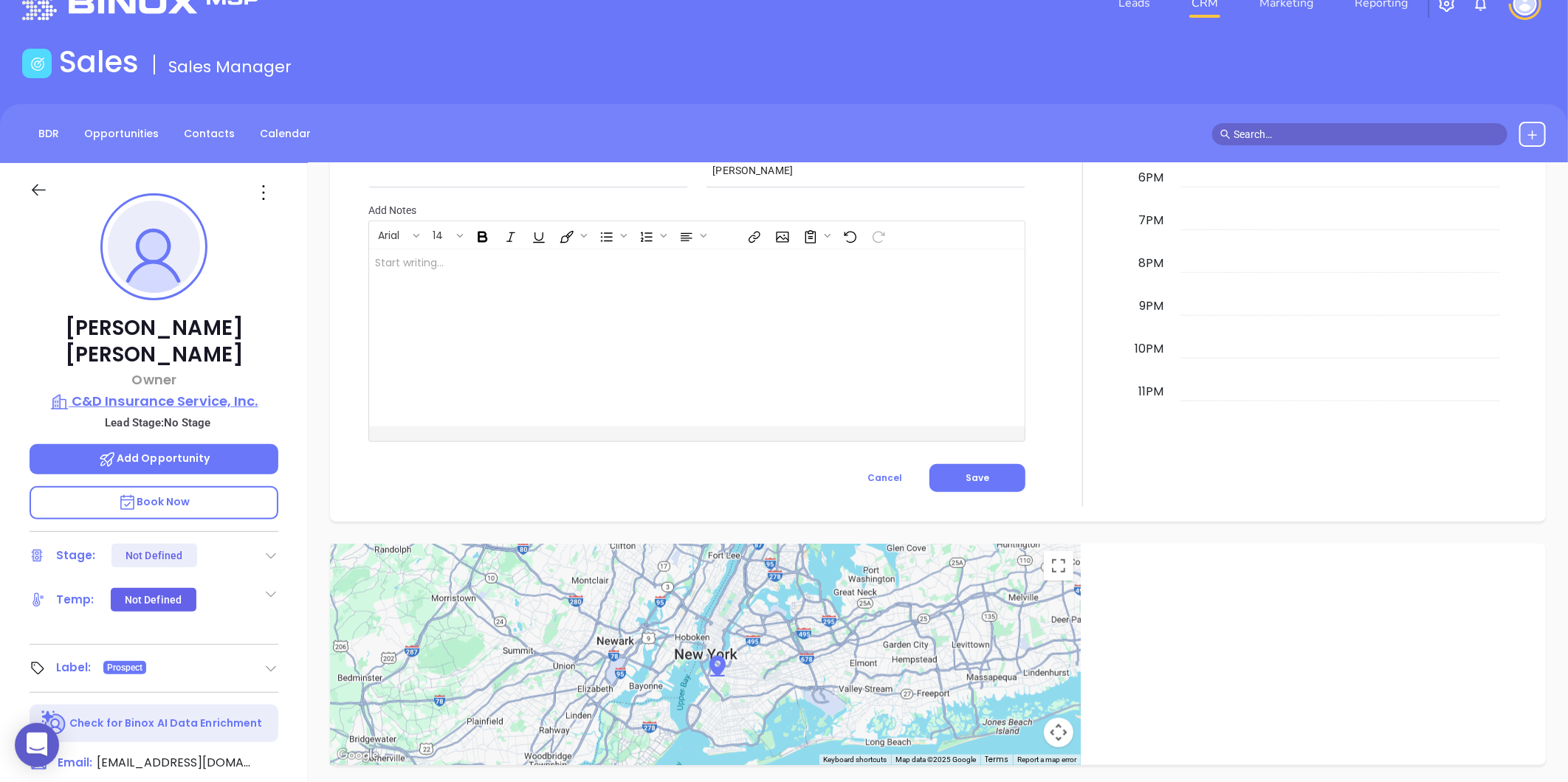
scroll to position [0, 0]
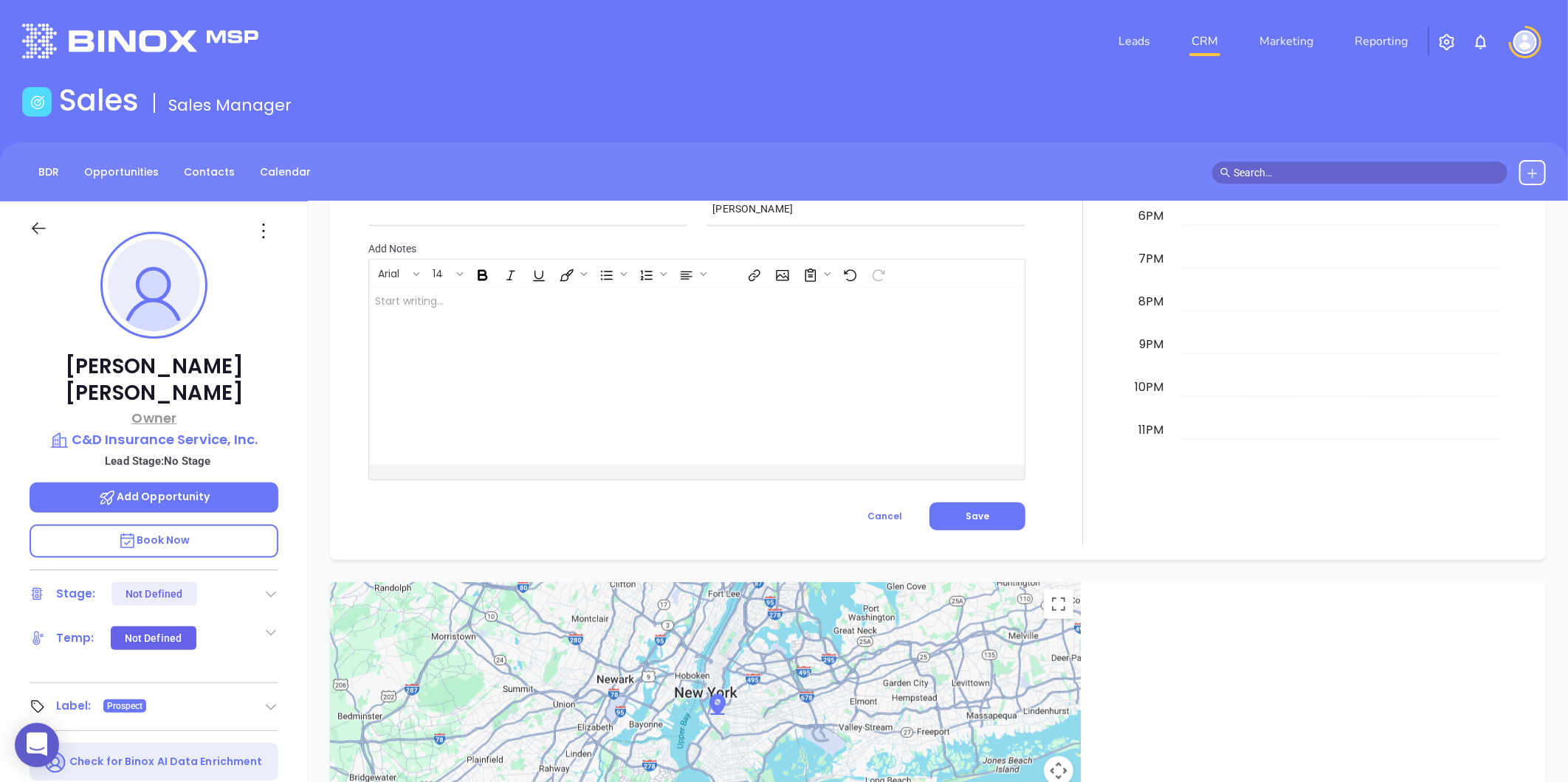
click at [101, 408] on p "Owner" at bounding box center [154, 418] width 249 height 20
click at [104, 430] on p "C&D Insurance Service, Inc." at bounding box center [154, 440] width 249 height 21
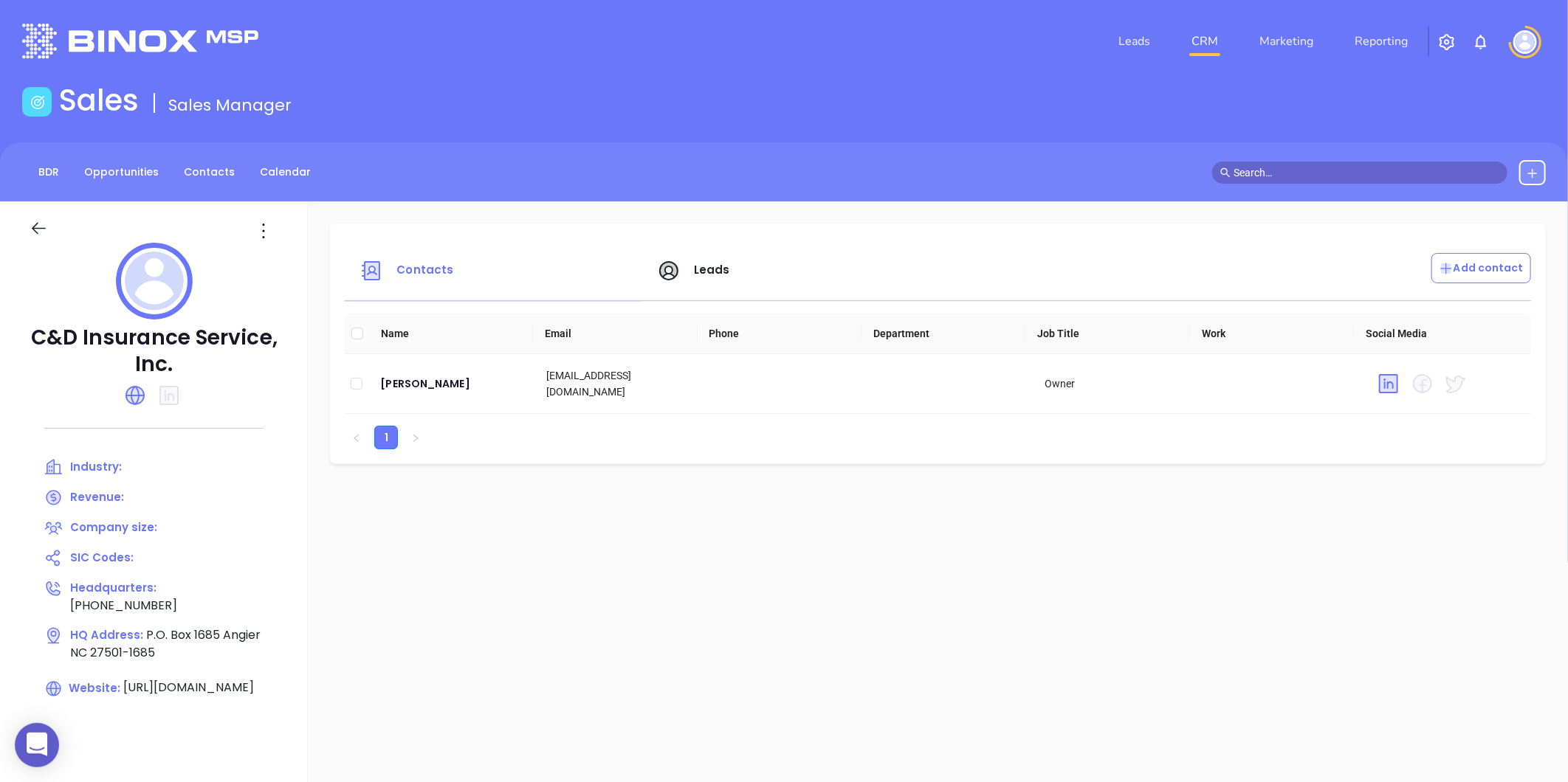
click at [254, 230] on icon at bounding box center [263, 230] width 23 height 23
click at [292, 244] on li "Edit" at bounding box center [330, 259] width 152 height 31
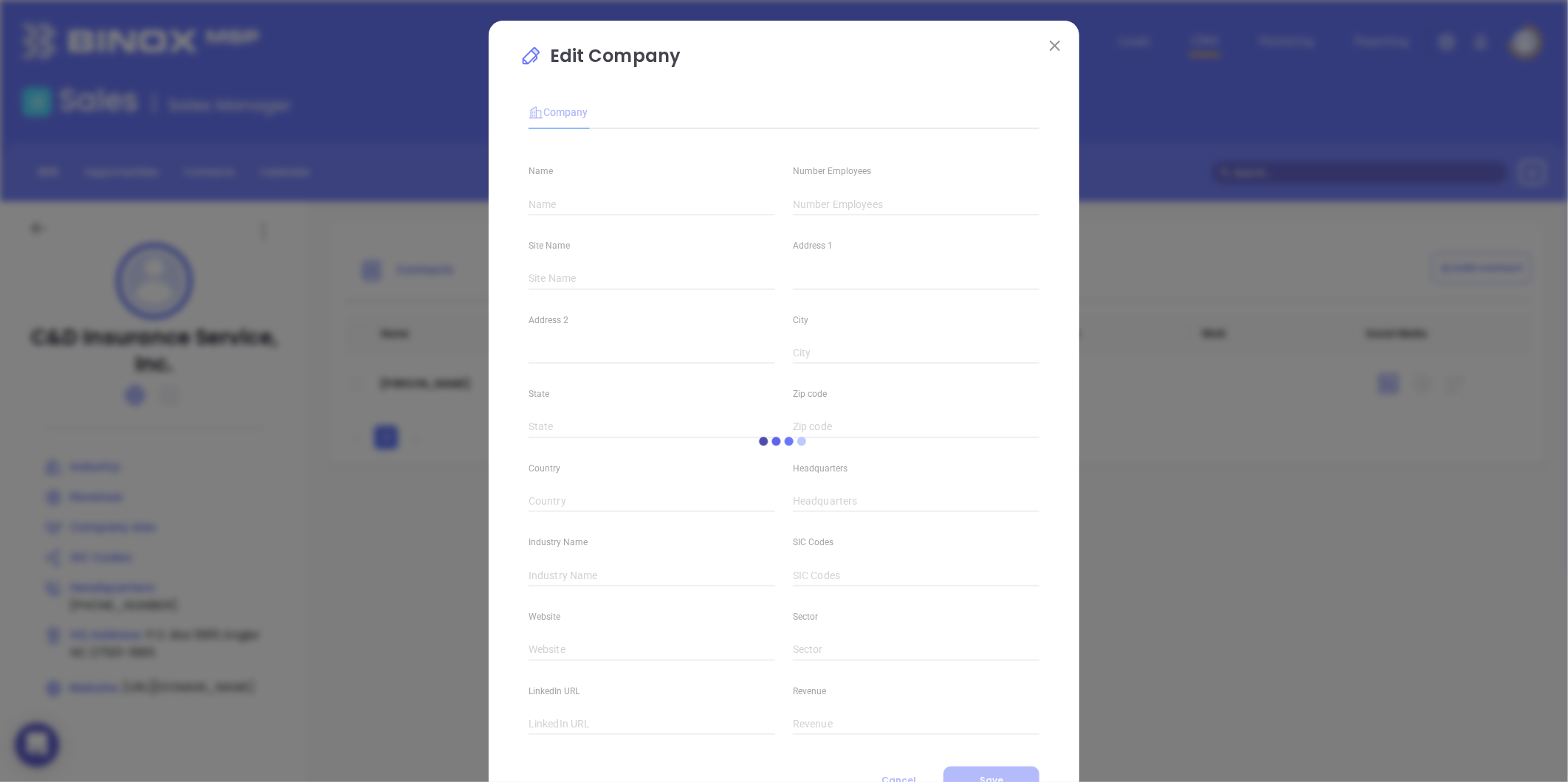
type input "C&D Insurance Service, Inc."
type input "(919) 639-2990"
type input "https://www.canddinsurance.com/"
click at [820, 203] on input "text" at bounding box center [916, 205] width 247 height 22
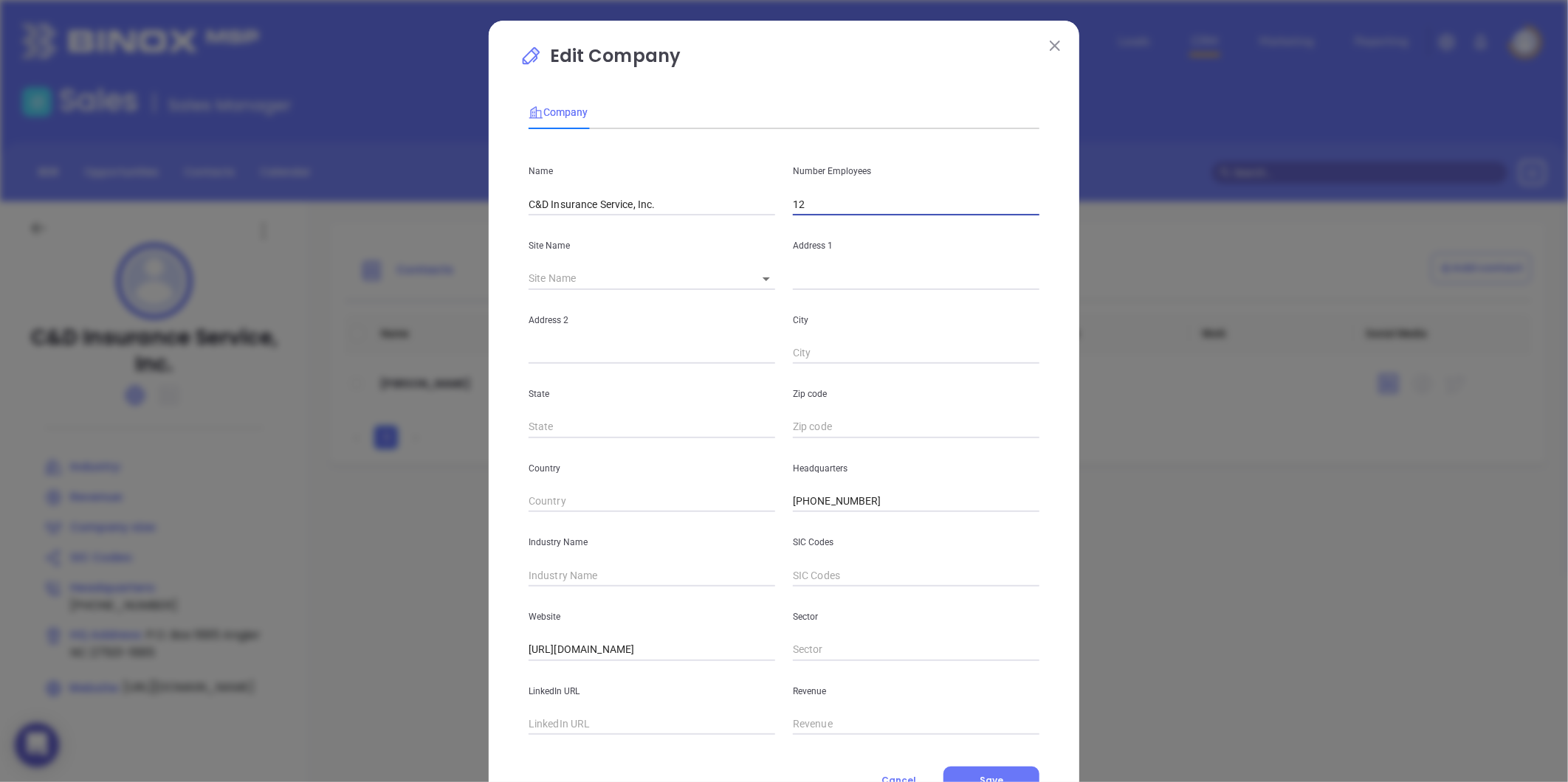
type input "12"
click at [529, 569] on input "text" at bounding box center [652, 576] width 247 height 22
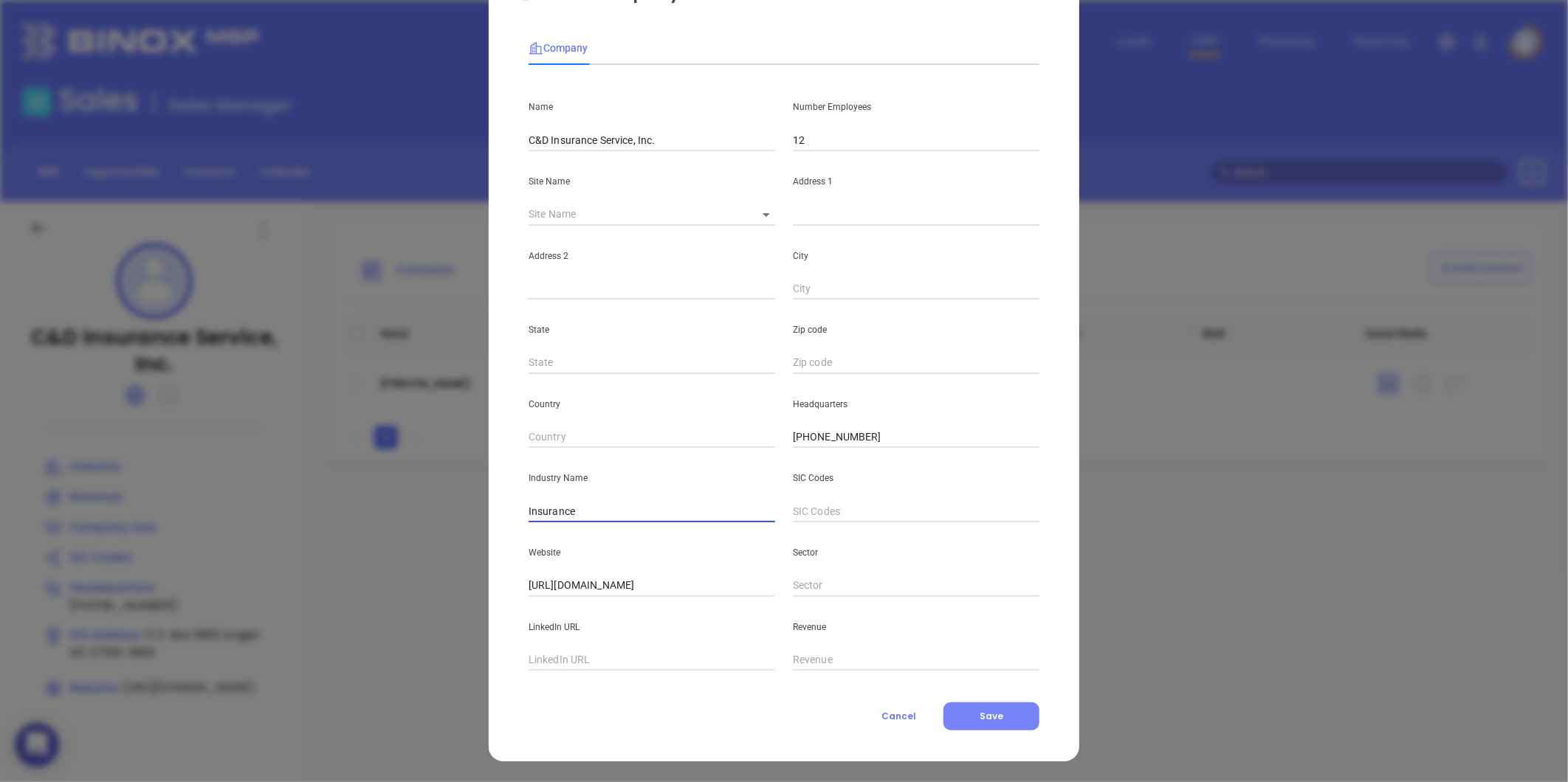
type input "Insurance"
click at [977, 705] on button "Save" at bounding box center [992, 716] width 96 height 28
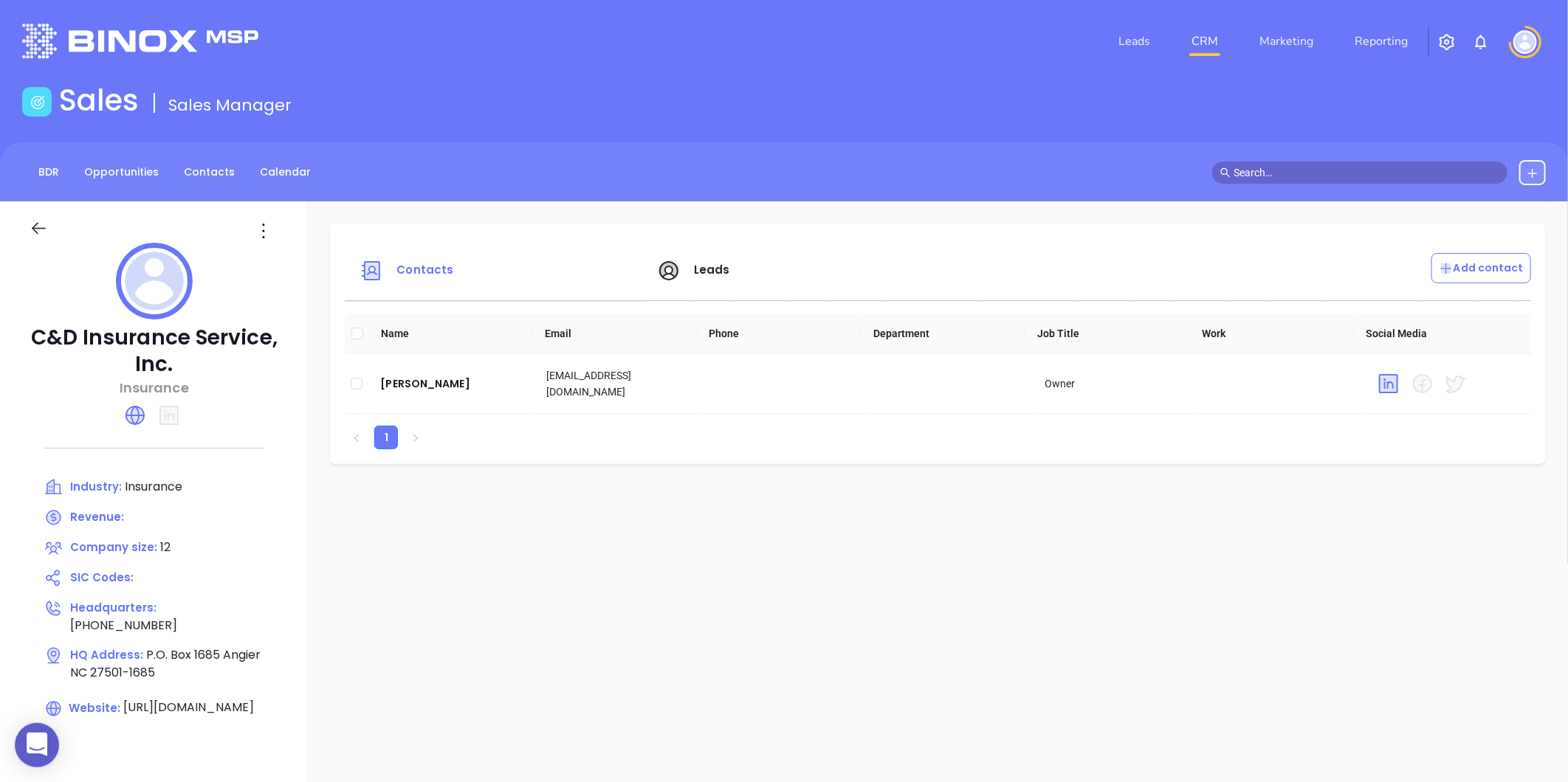
click at [172, 186] on div "BDR Opportunities Contacts Calendar" at bounding box center [784, 172] width 1568 height 59
click at [185, 178] on link "Contacts" at bounding box center [209, 172] width 69 height 24
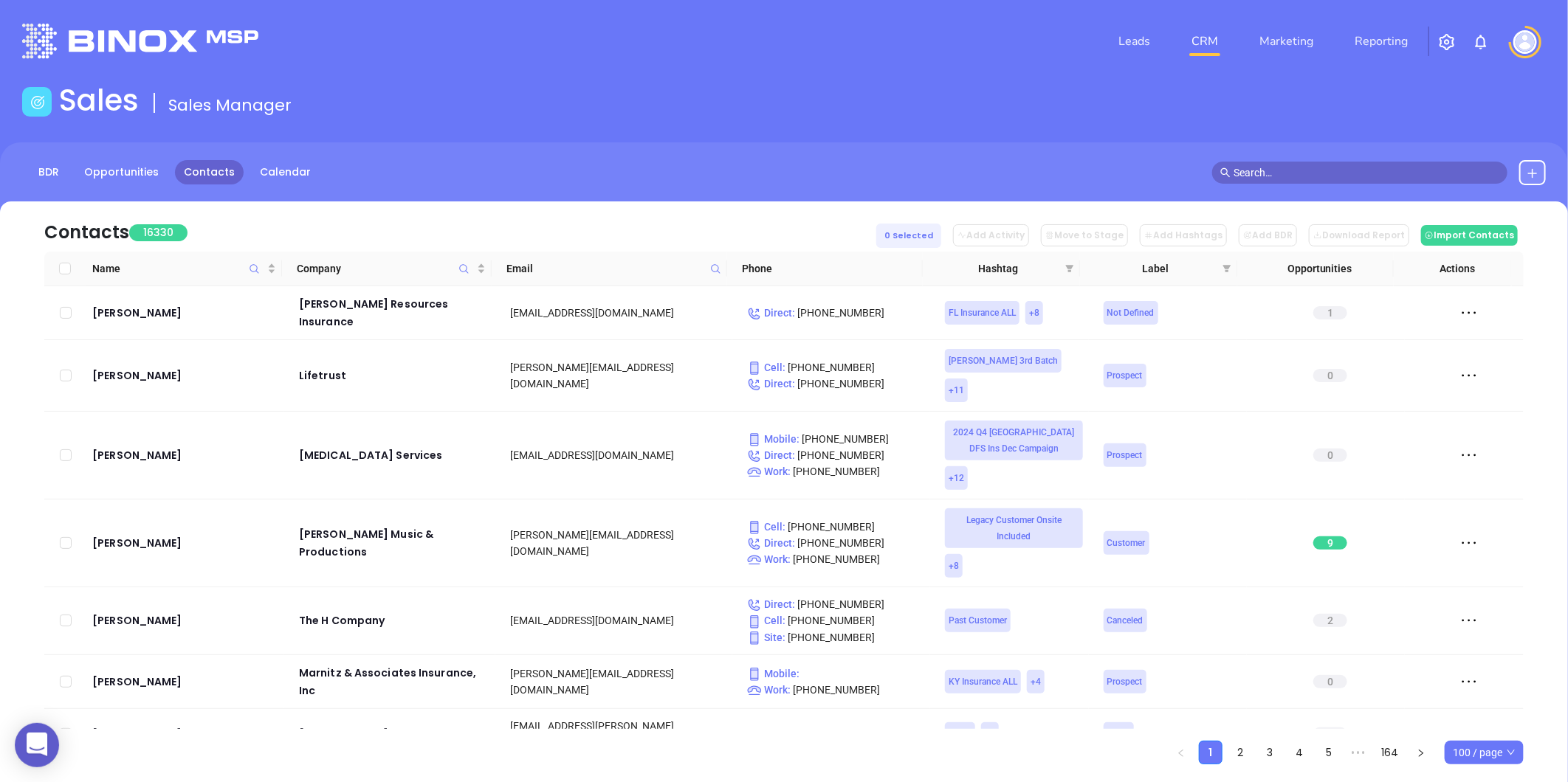
click at [714, 276] on span at bounding box center [716, 268] width 17 height 22
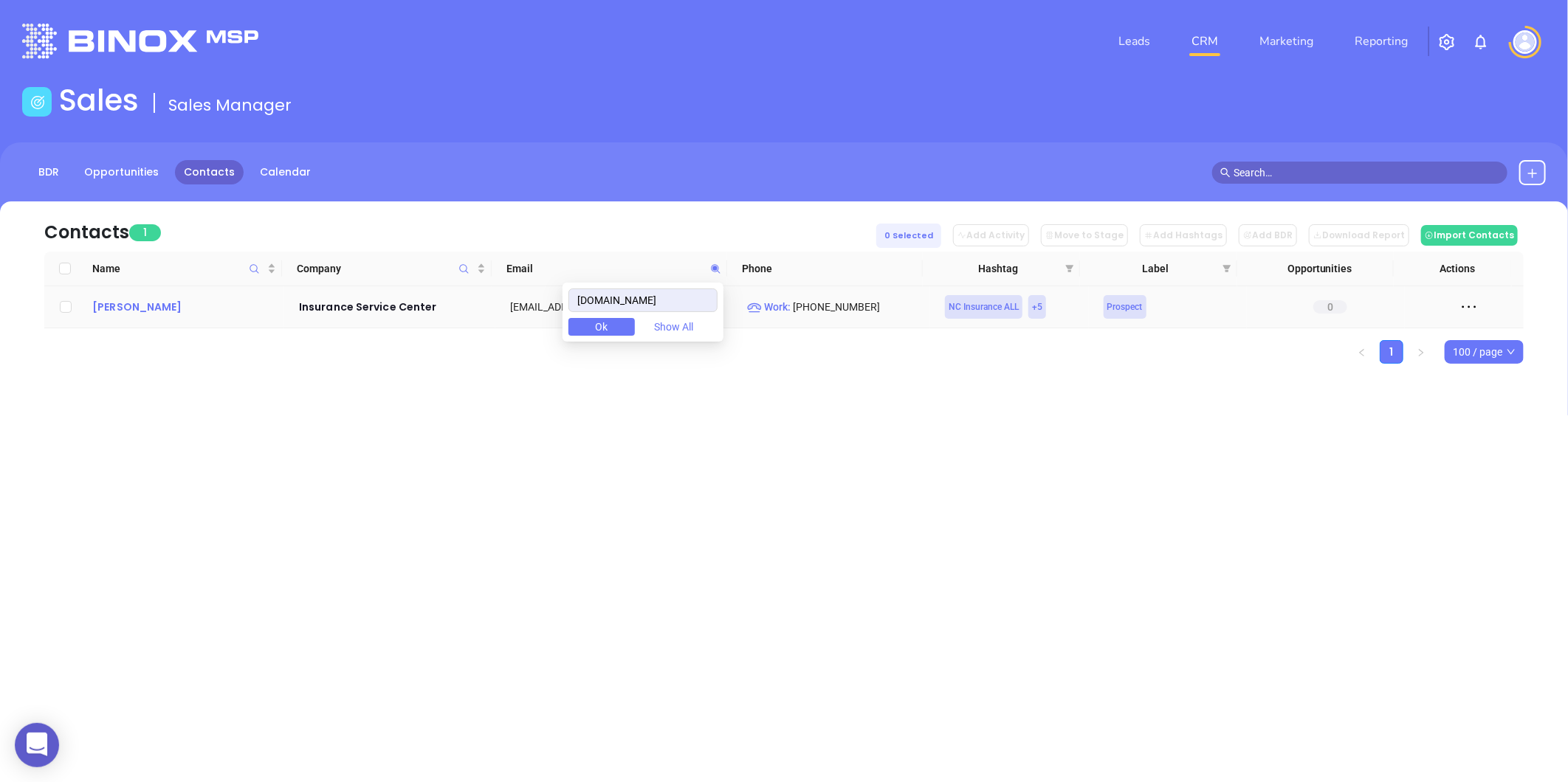
type input "iscfay.com"
click at [179, 303] on div "John L. Canady" at bounding box center [185, 307] width 186 height 18
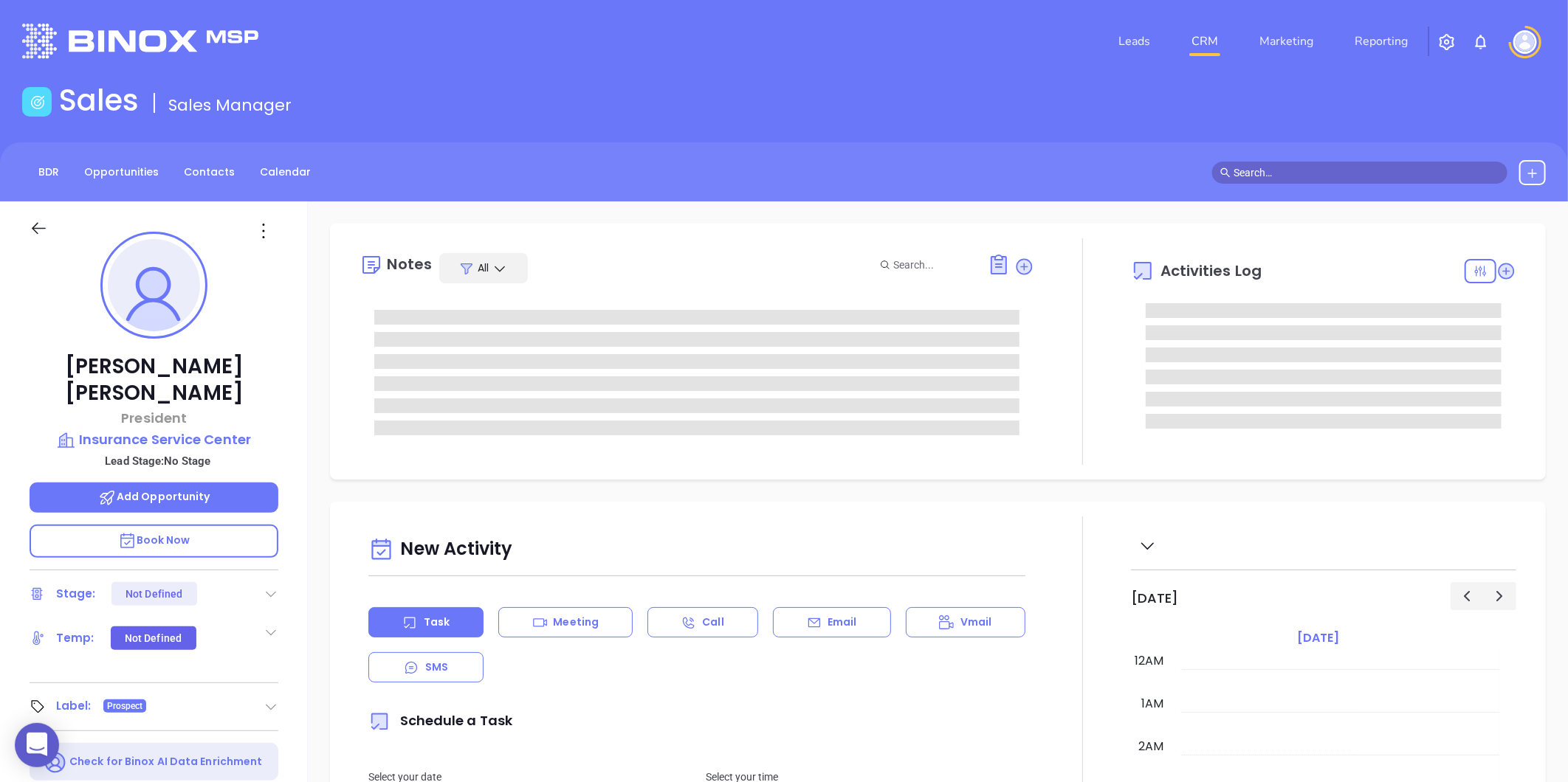
type input "08/13/2025"
type input "Gissela Vargas"
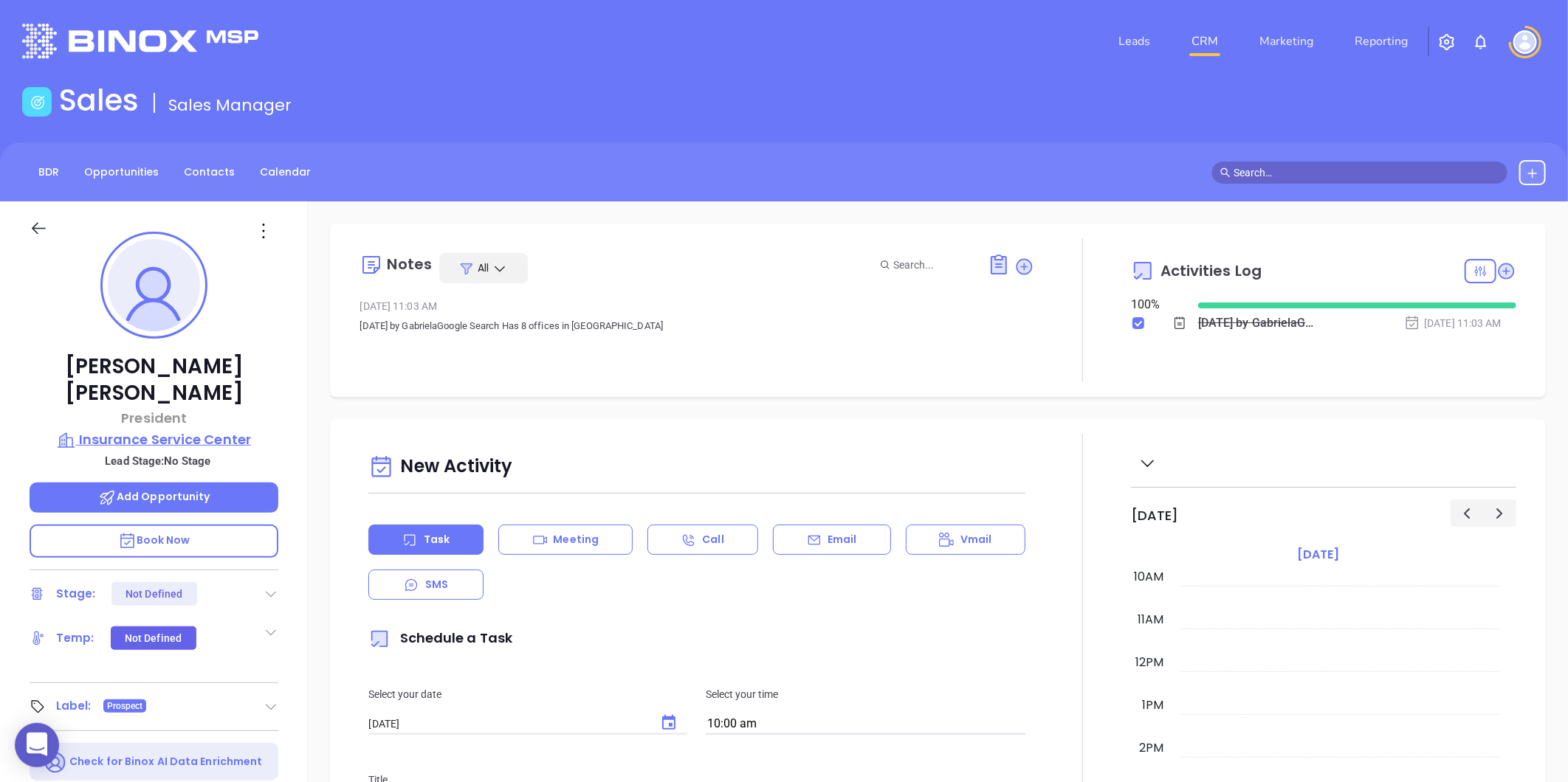
click at [215, 430] on p "Insurance Service Center" at bounding box center [154, 440] width 249 height 21
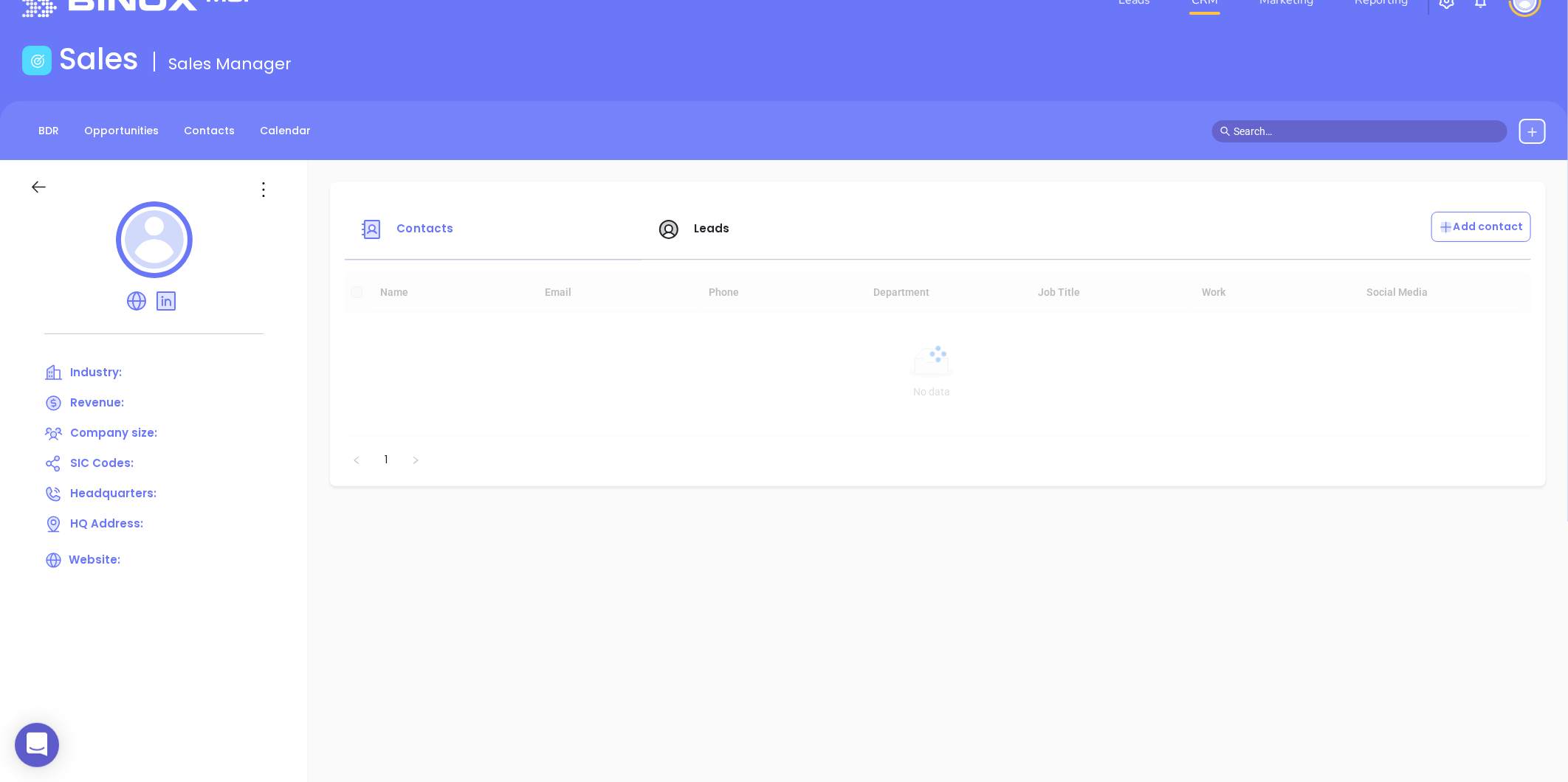
scroll to position [82, 0]
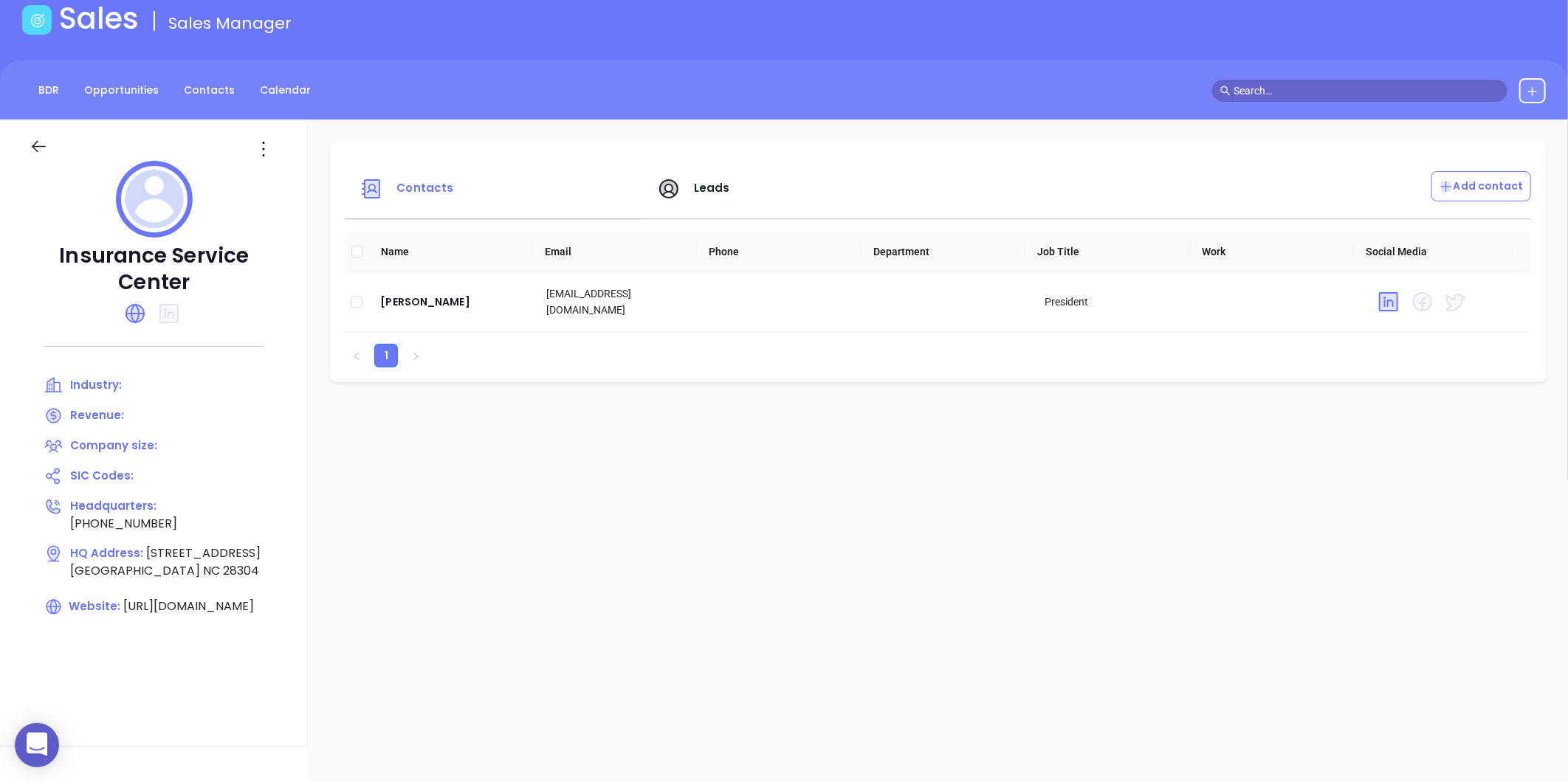
click at [136, 325] on icon at bounding box center [134, 313] width 23 height 23
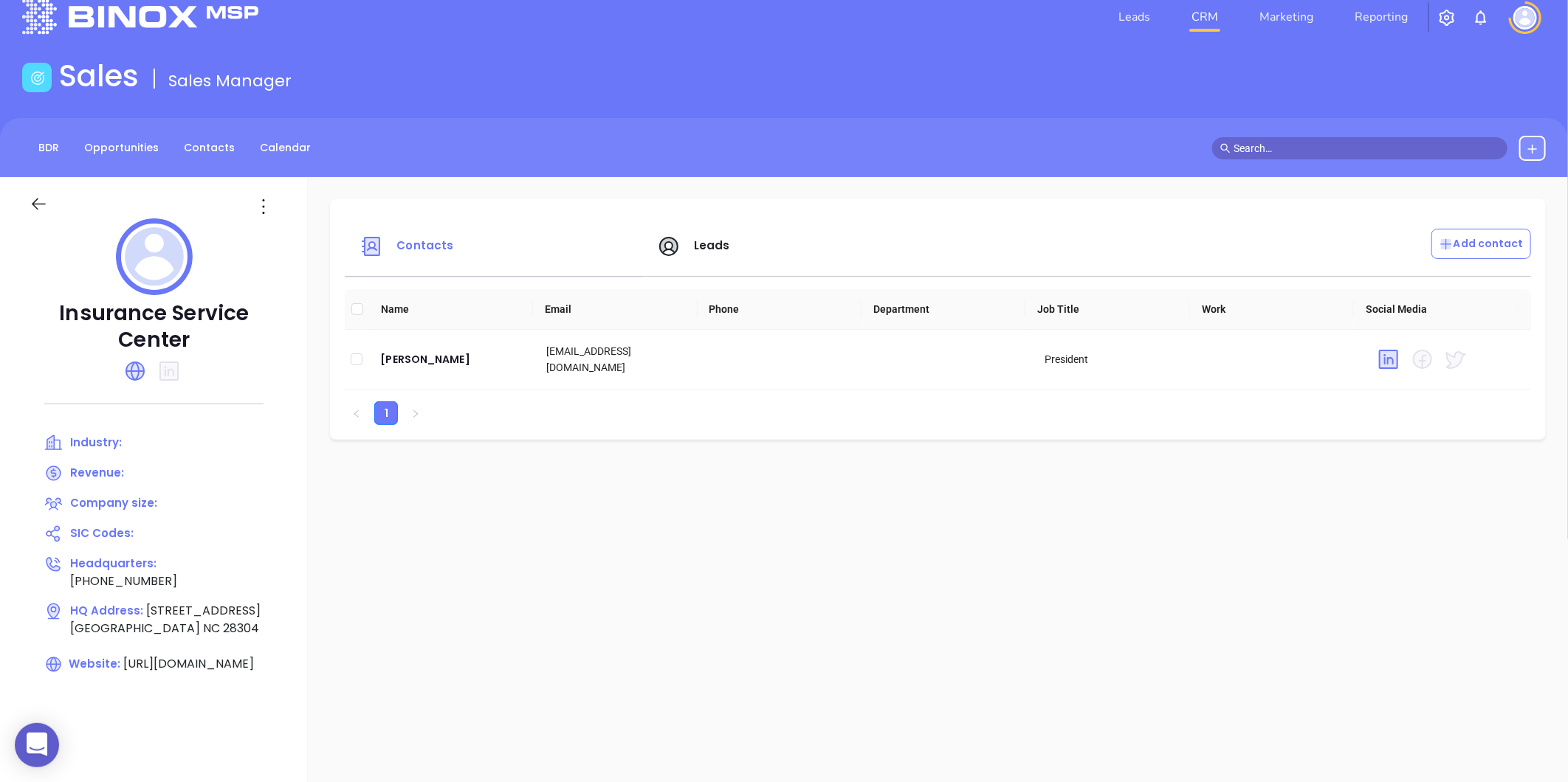
scroll to position [0, 0]
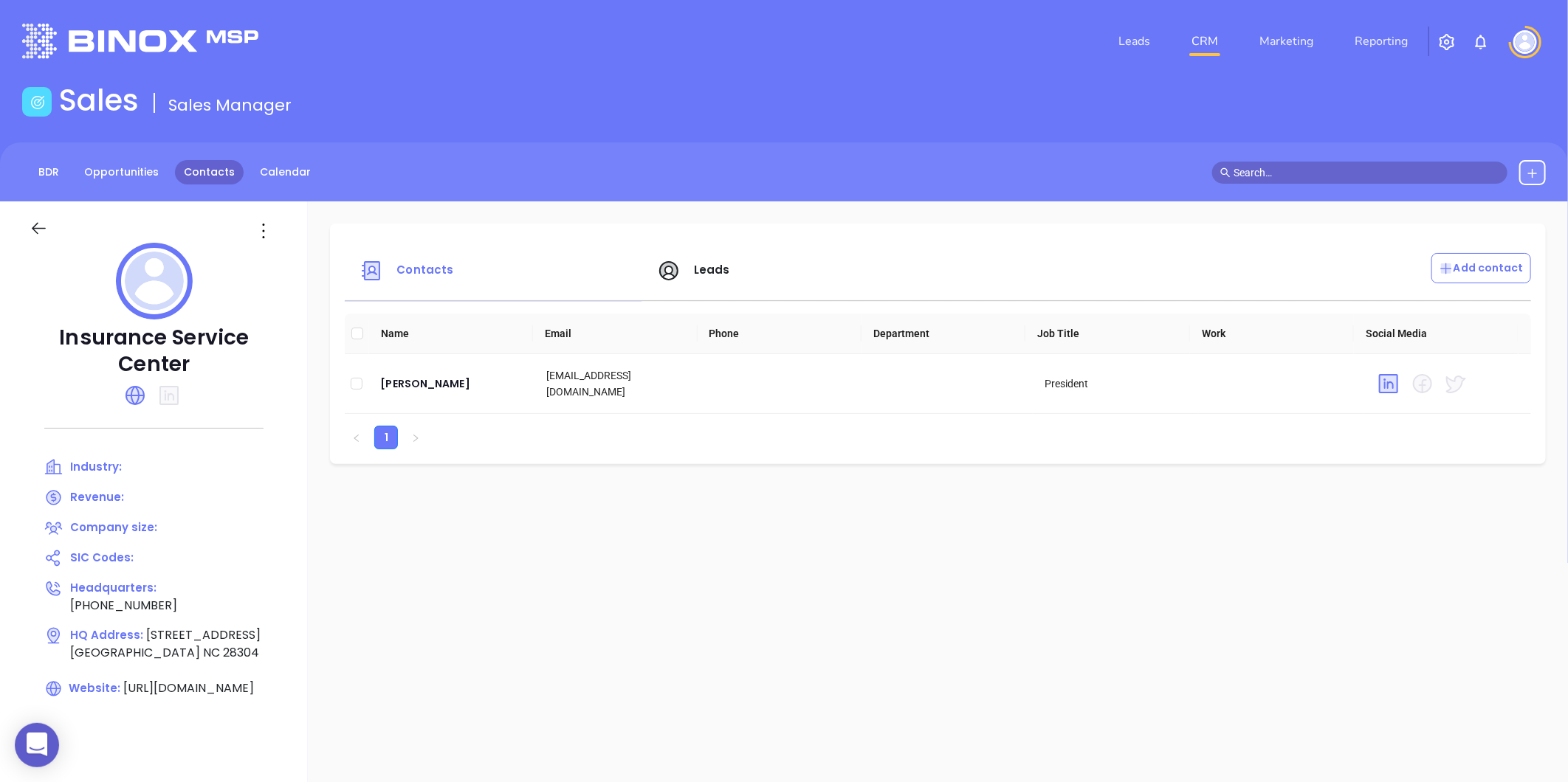
click at [216, 179] on link "Contacts" at bounding box center [209, 172] width 69 height 24
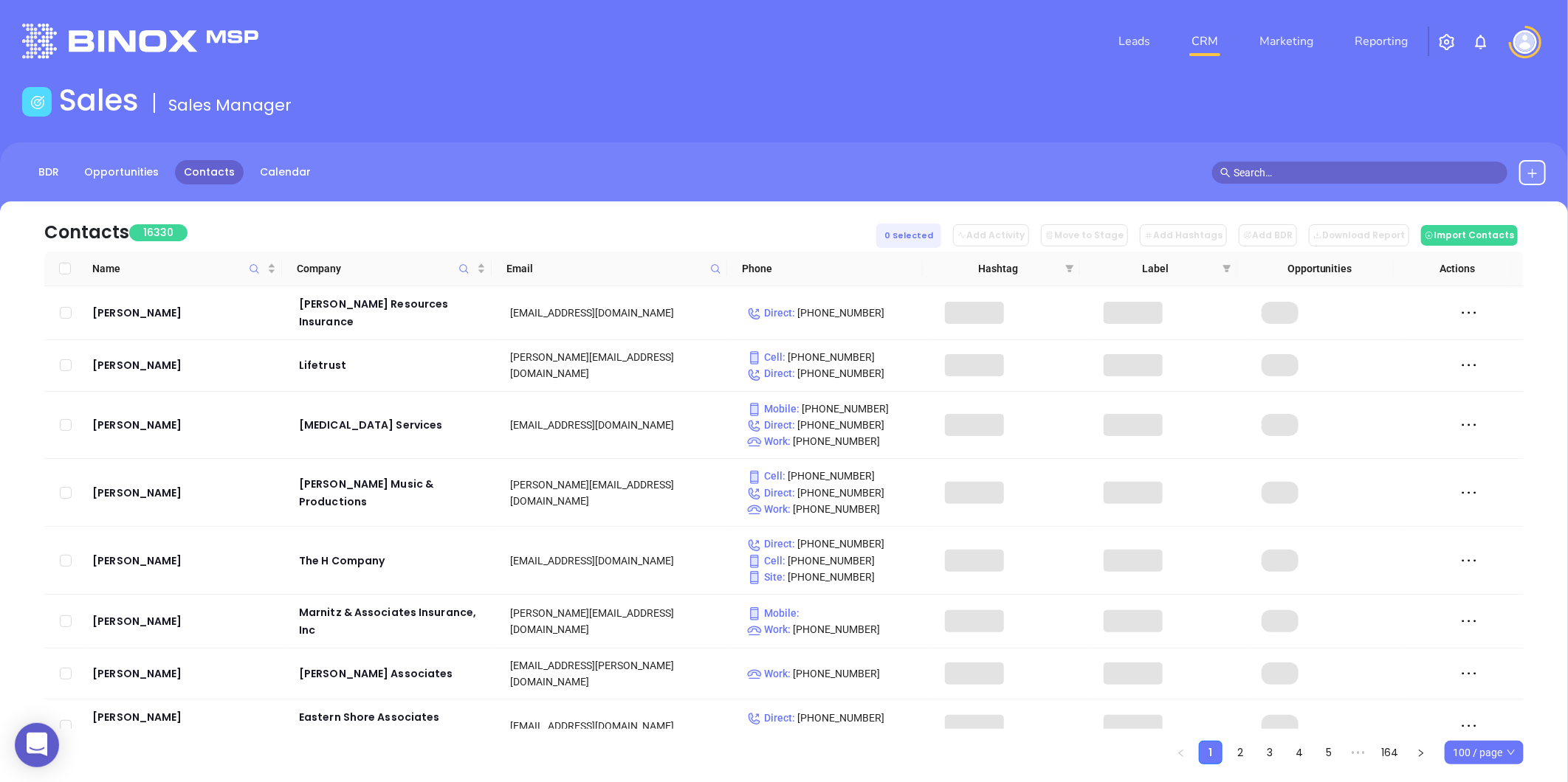
click at [717, 265] on icon at bounding box center [716, 268] width 9 height 9
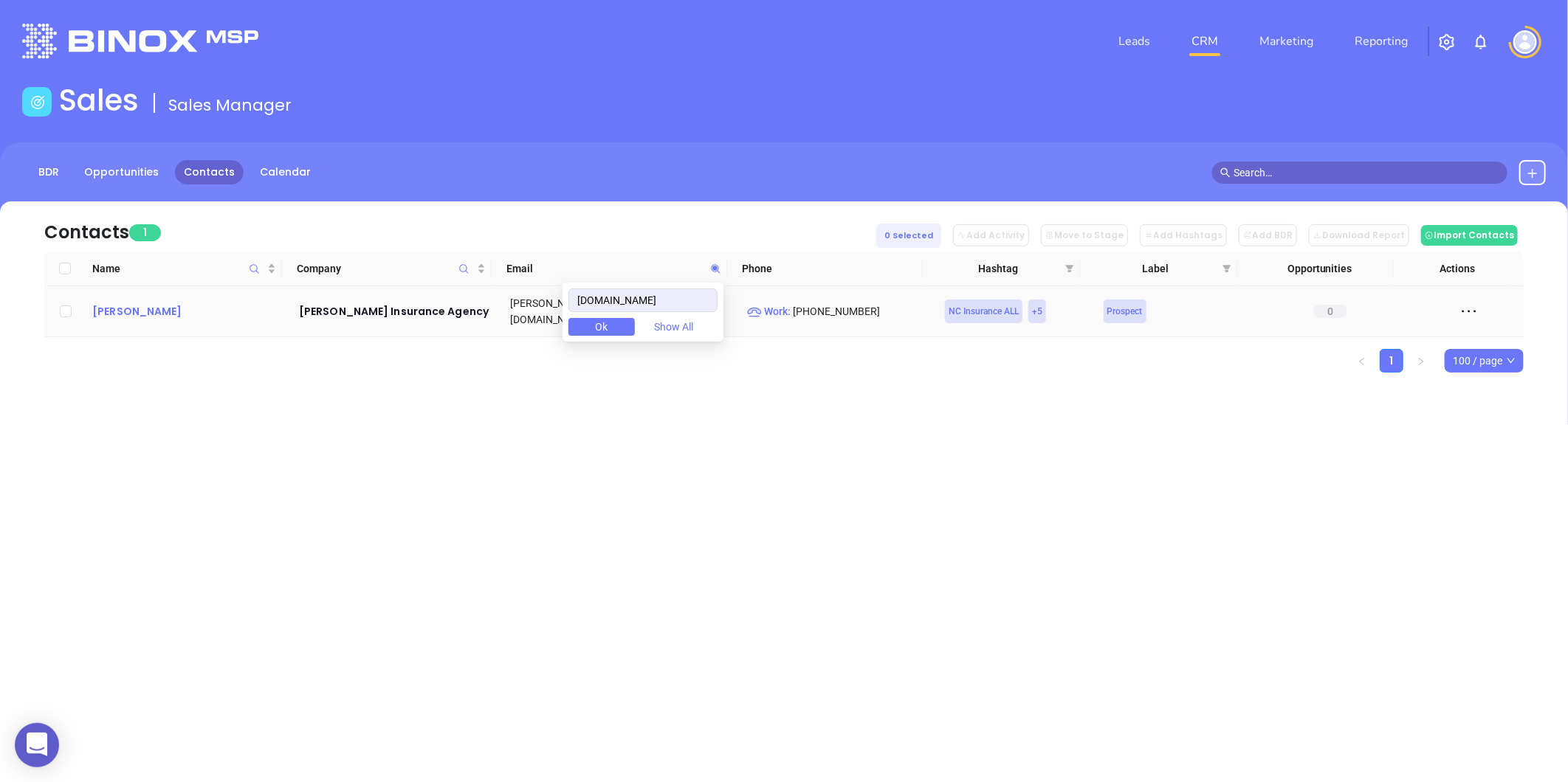
type input "[DOMAIN_NAME]"
click at [145, 312] on div "Glenn Jones" at bounding box center [185, 311] width 186 height 18
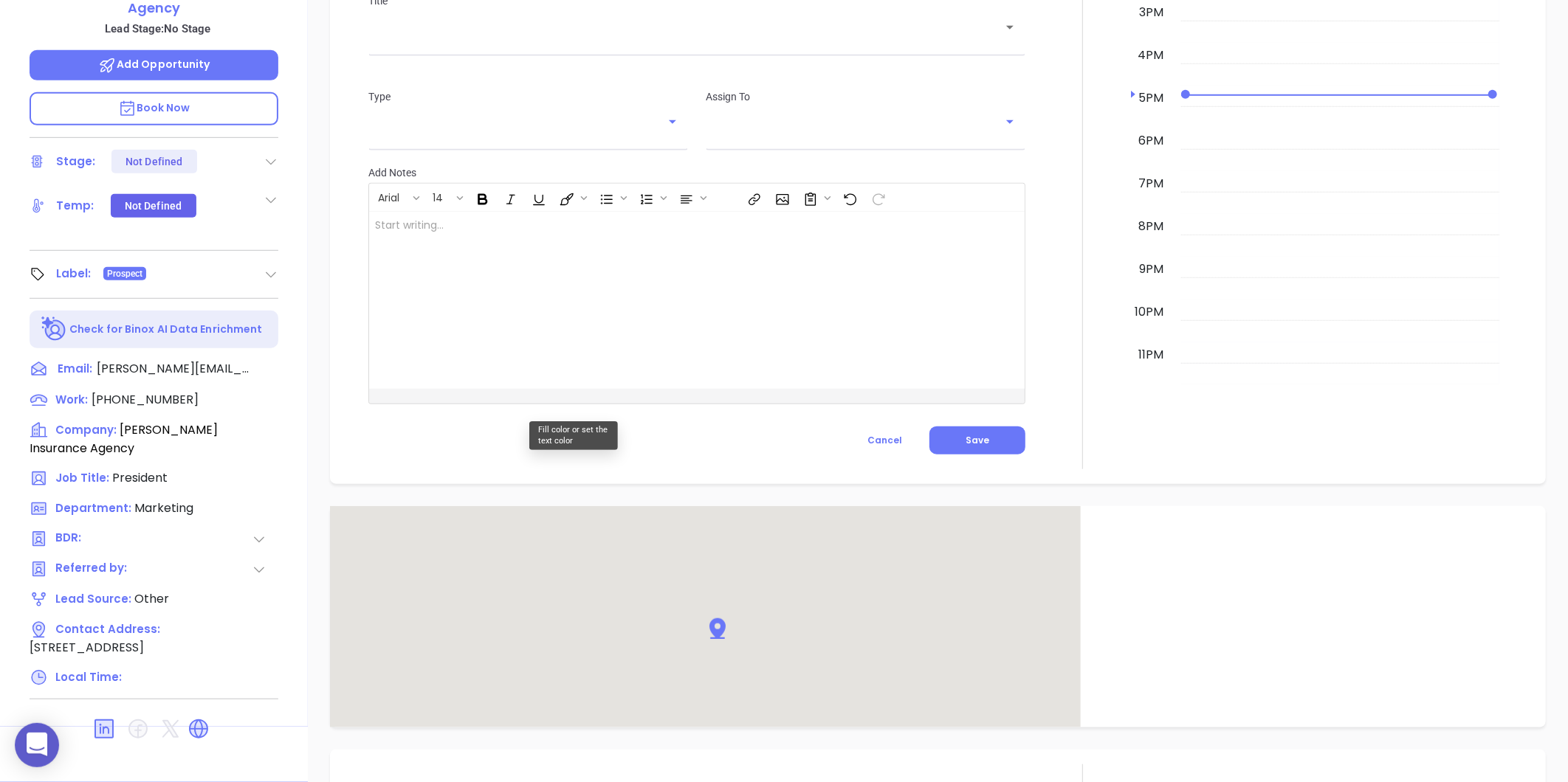
scroll to position [786, 0]
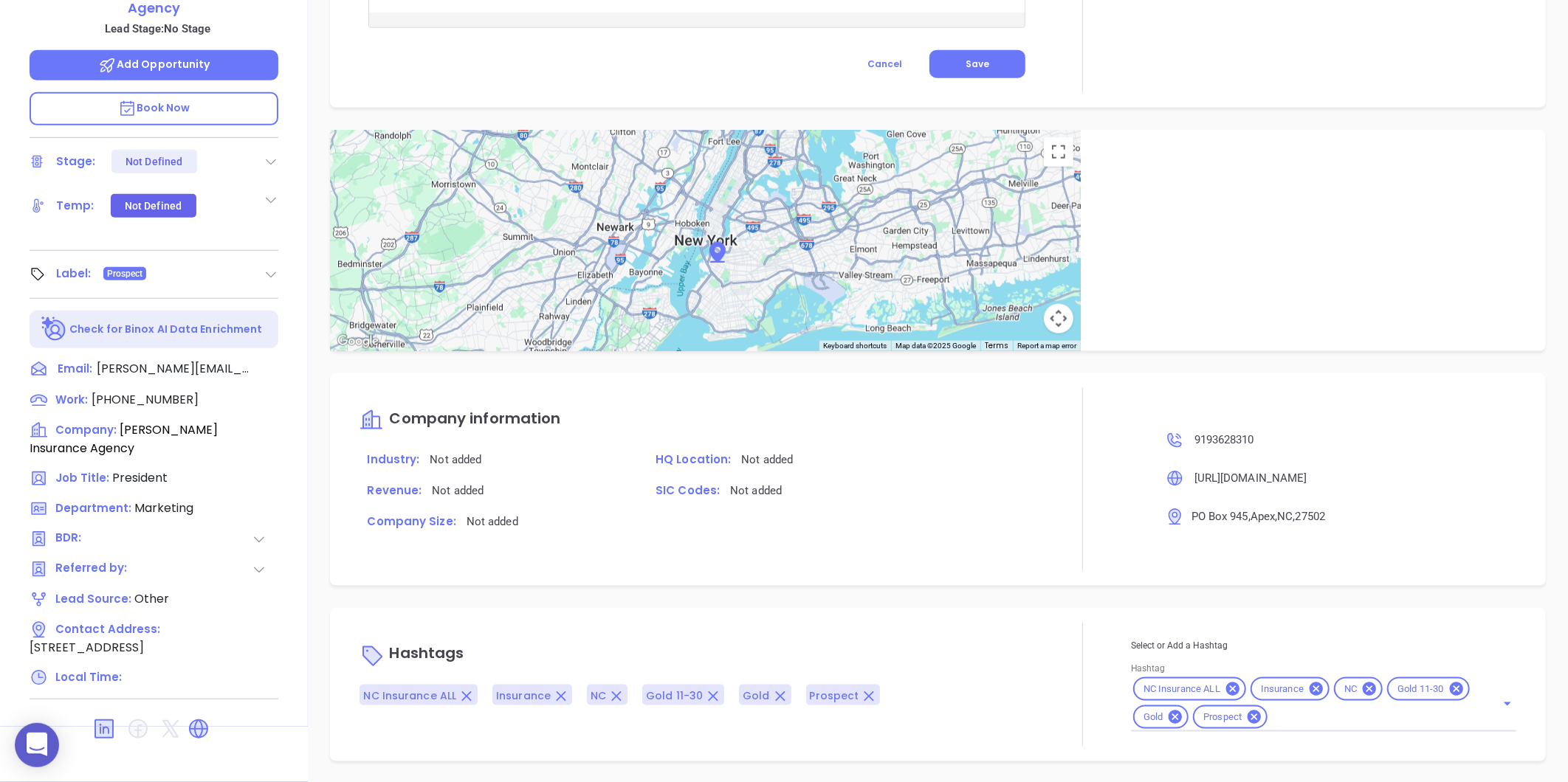
type input "[PERSON_NAME]"
click at [1170, 715] on icon at bounding box center [1176, 718] width 14 height 13
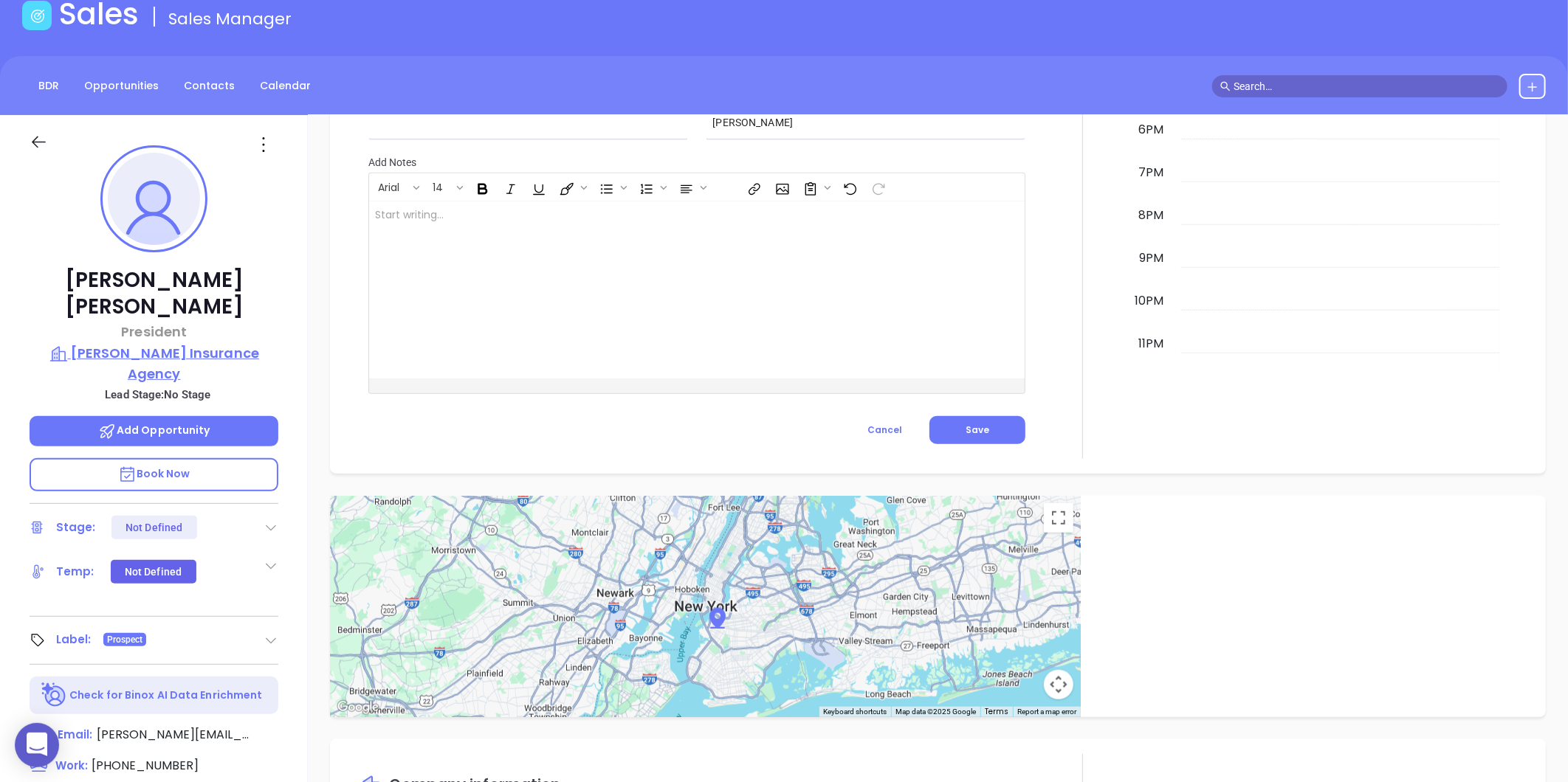
scroll to position [0, 0]
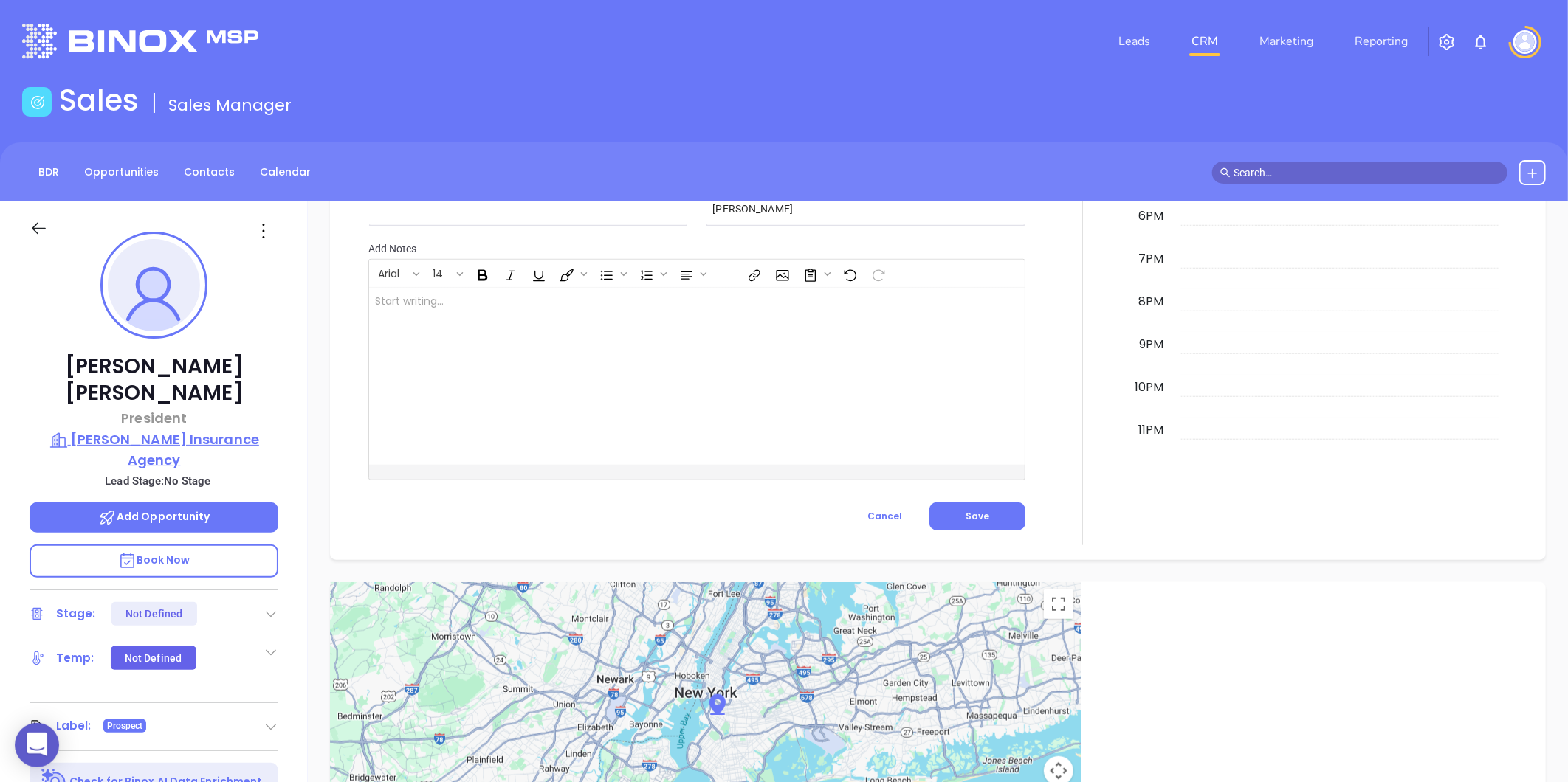
click at [146, 430] on p "Rogers Insurance Agency" at bounding box center [154, 450] width 249 height 40
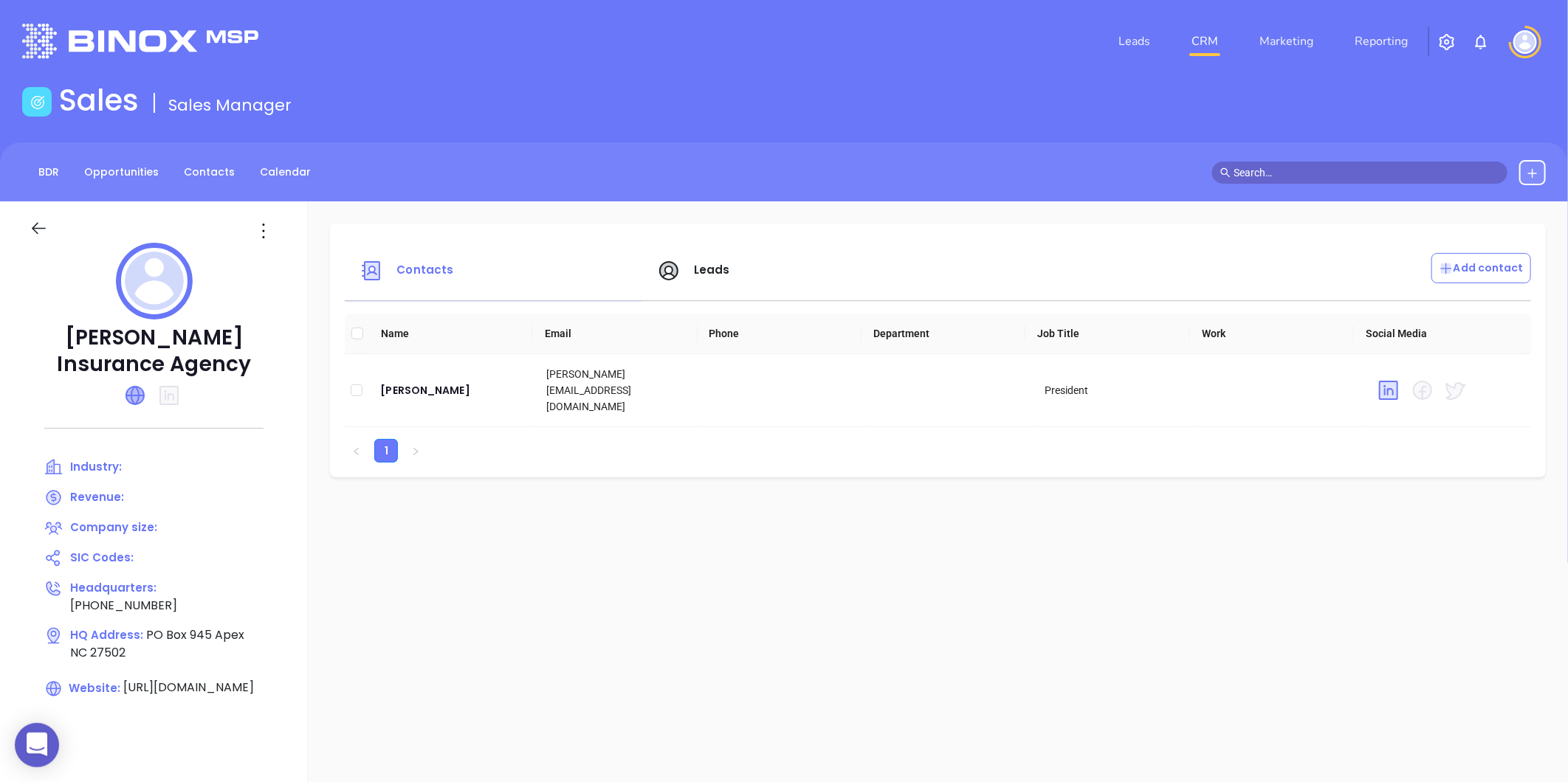
click at [136, 392] on icon at bounding box center [135, 396] width 18 height 18
click at [266, 217] on div at bounding box center [154, 222] width 266 height 41
click at [266, 229] on icon at bounding box center [263, 230] width 23 height 23
click at [277, 255] on div "Edit" at bounding box center [330, 260] width 134 height 16
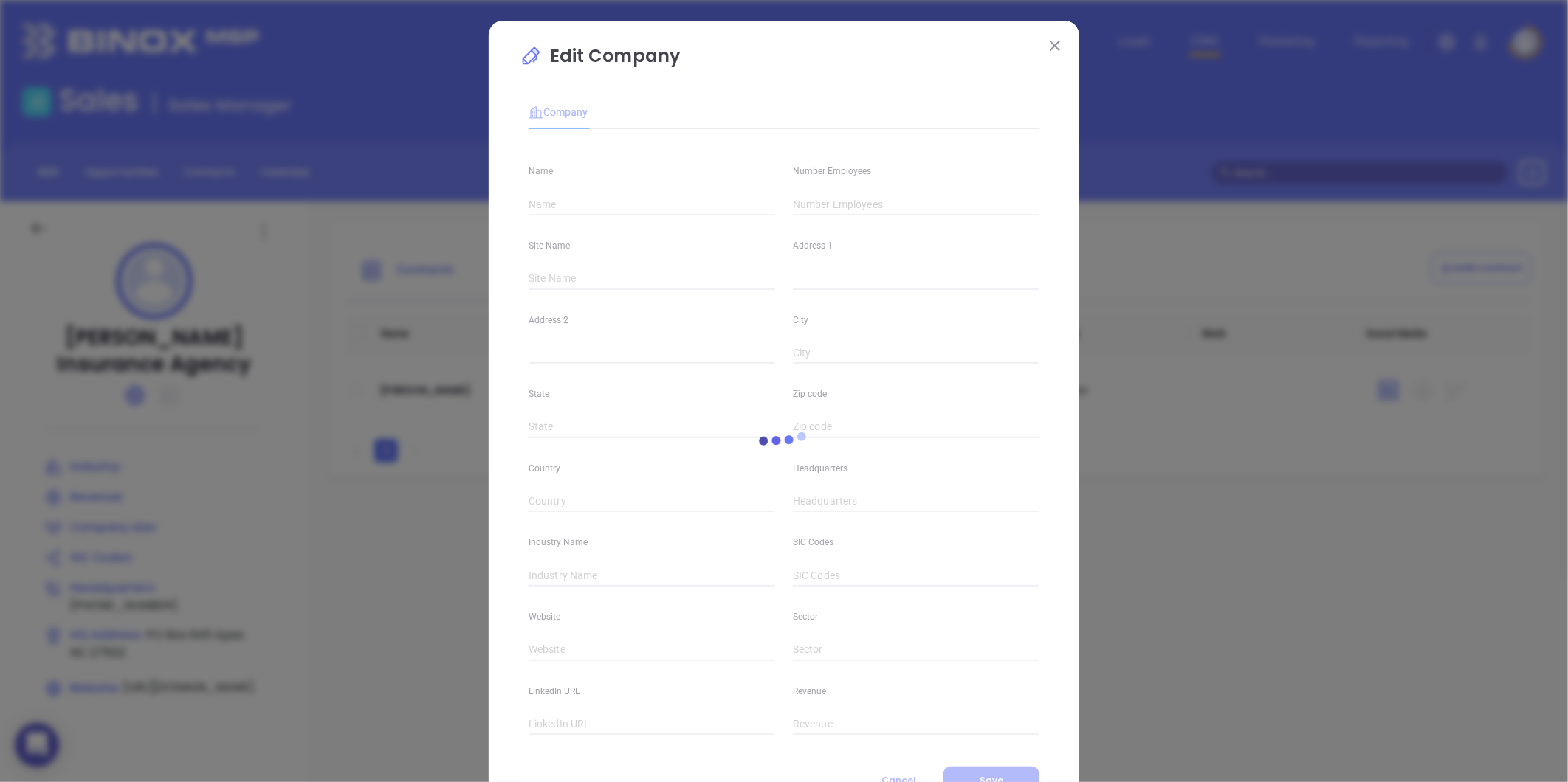
type input "Rogers Insurance Agency"
type input "(919) 362-8310"
type input "https://www.rogersinc.net/"
click at [810, 217] on div "Address 1" at bounding box center [916, 252] width 264 height 74
click at [806, 208] on input "text" at bounding box center [916, 205] width 247 height 22
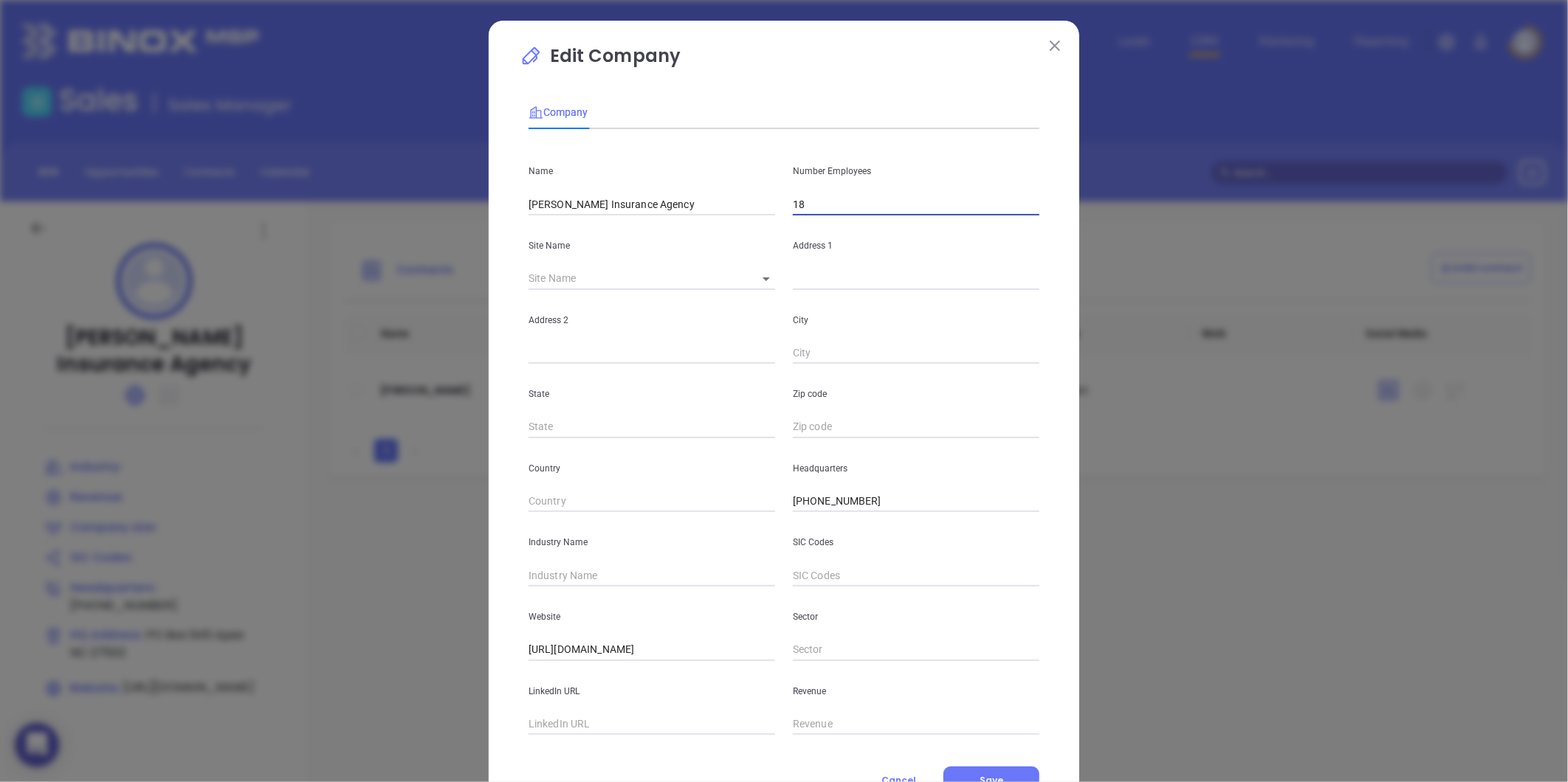
type input "18"
click at [536, 561] on div "Industry Name" at bounding box center [652, 549] width 264 height 74
click at [536, 562] on div "Industry Name" at bounding box center [652, 549] width 264 height 74
click at [547, 573] on input "text" at bounding box center [652, 576] width 247 height 22
type input "Insurance"
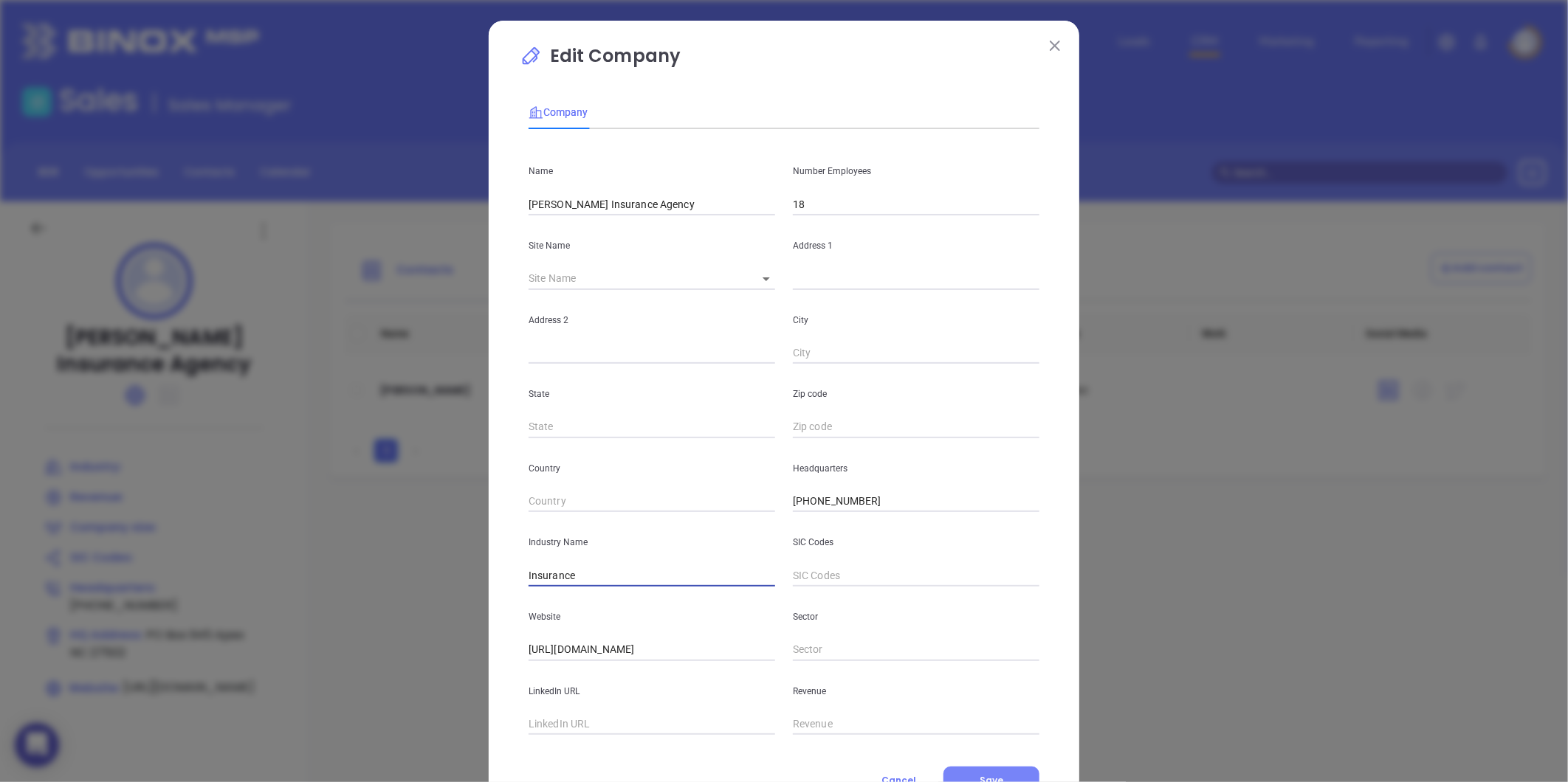
click at [993, 777] on span "Save" at bounding box center [991, 780] width 23 height 13
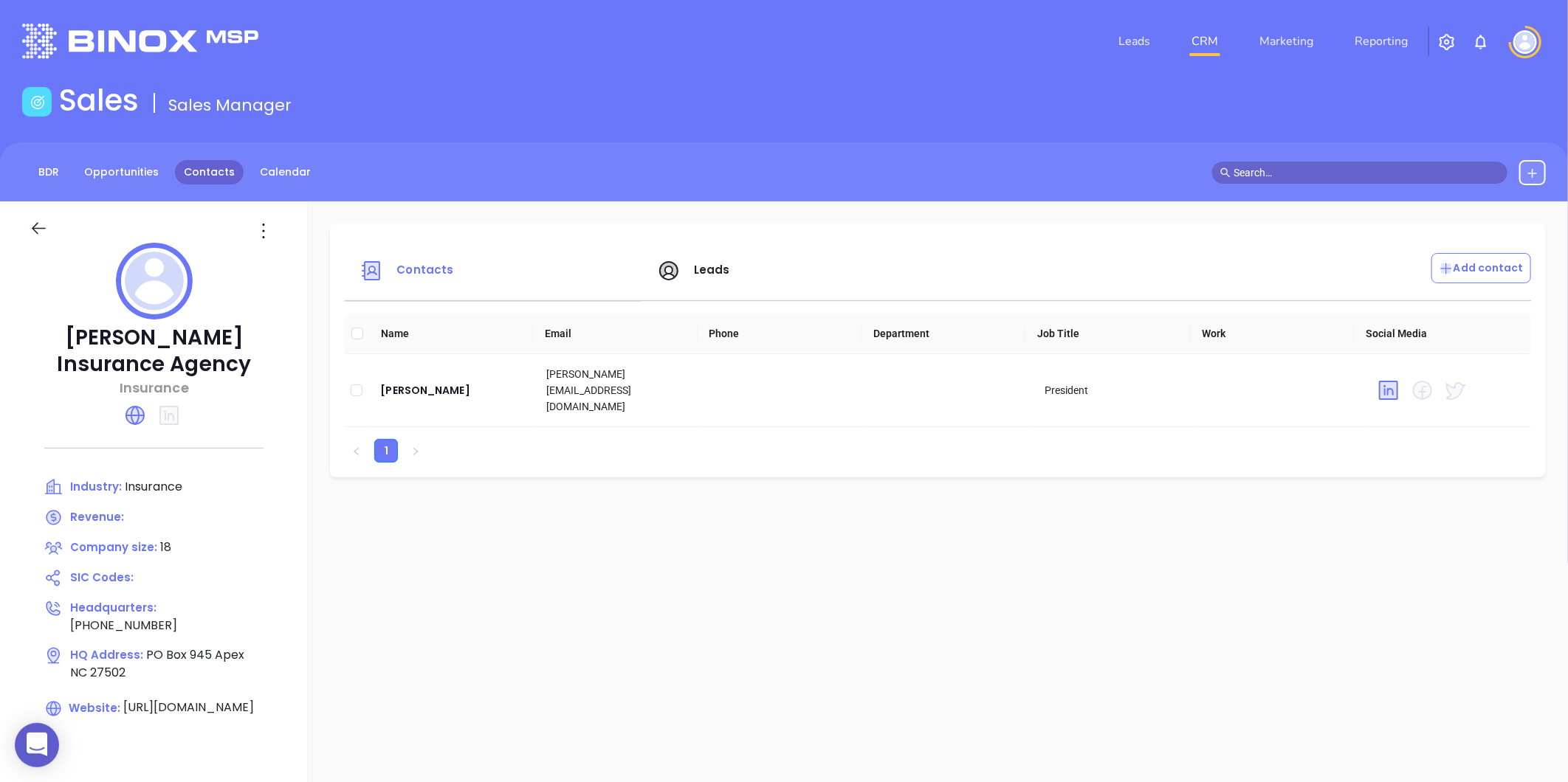
click at [197, 162] on link "Contacts" at bounding box center [209, 172] width 69 height 24
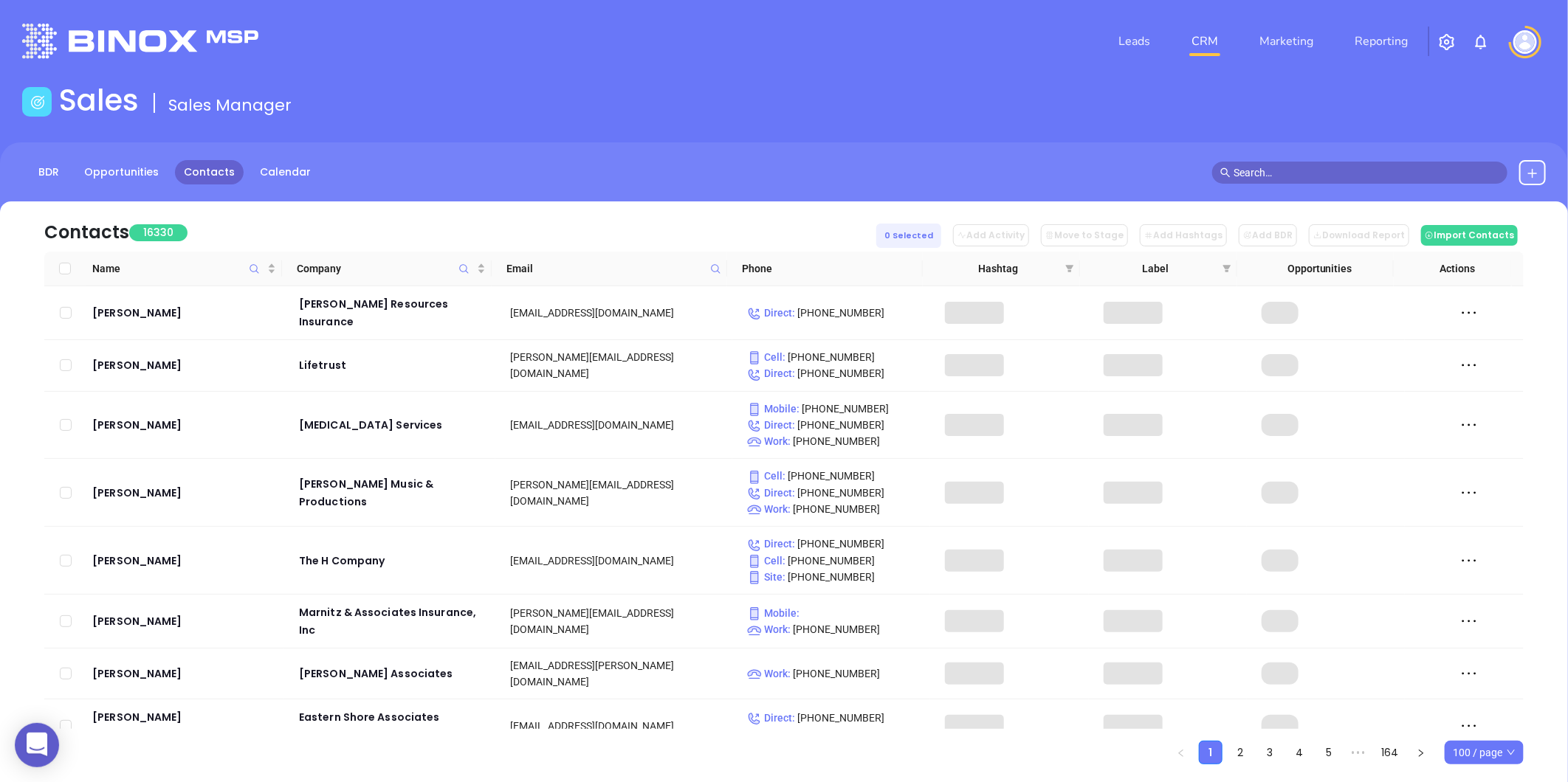
click at [717, 263] on icon at bounding box center [716, 268] width 11 height 11
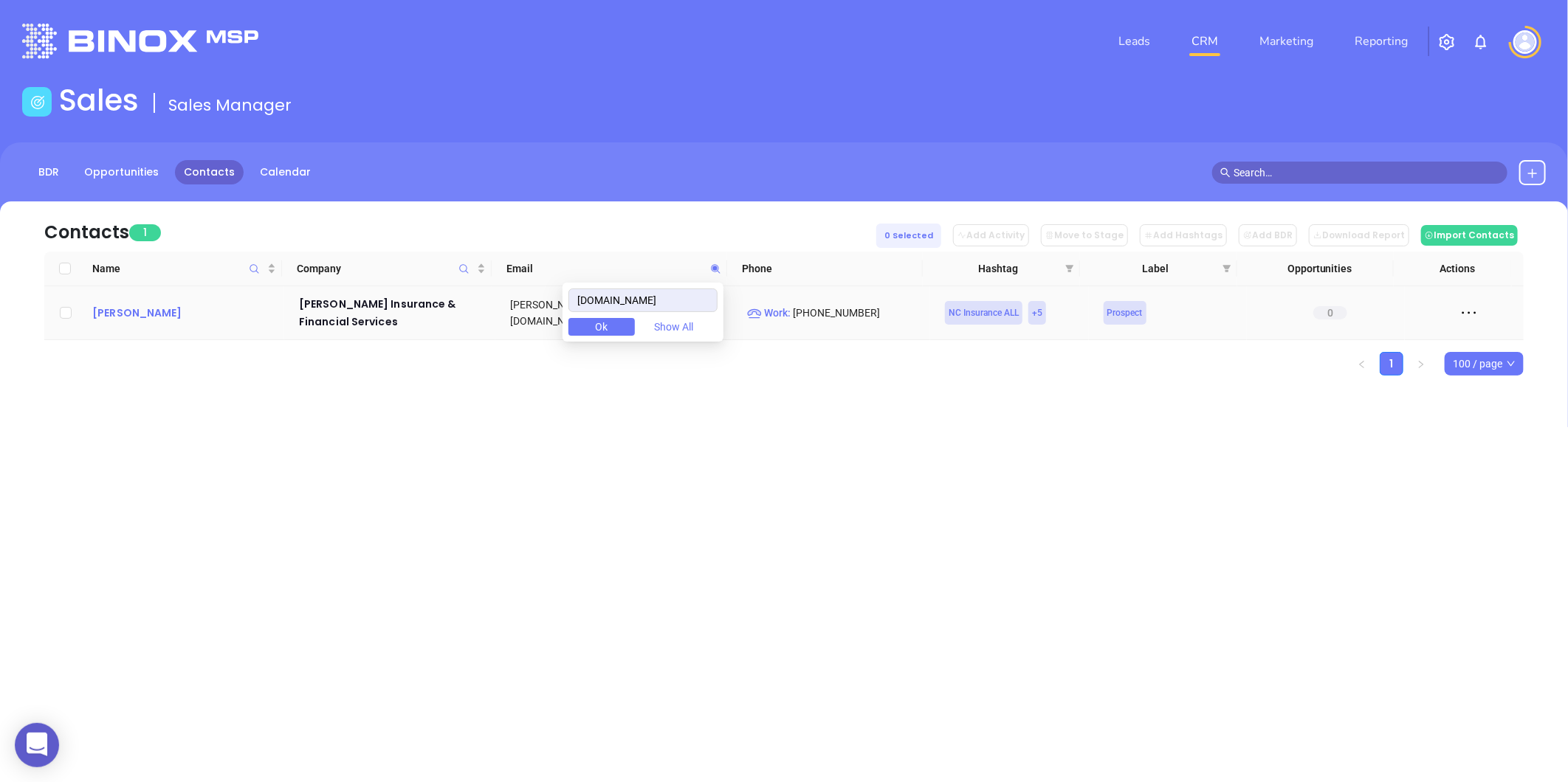
type input "woomerinsurance.com"
click at [122, 310] on div "Brian P. Woomer" at bounding box center [185, 313] width 186 height 18
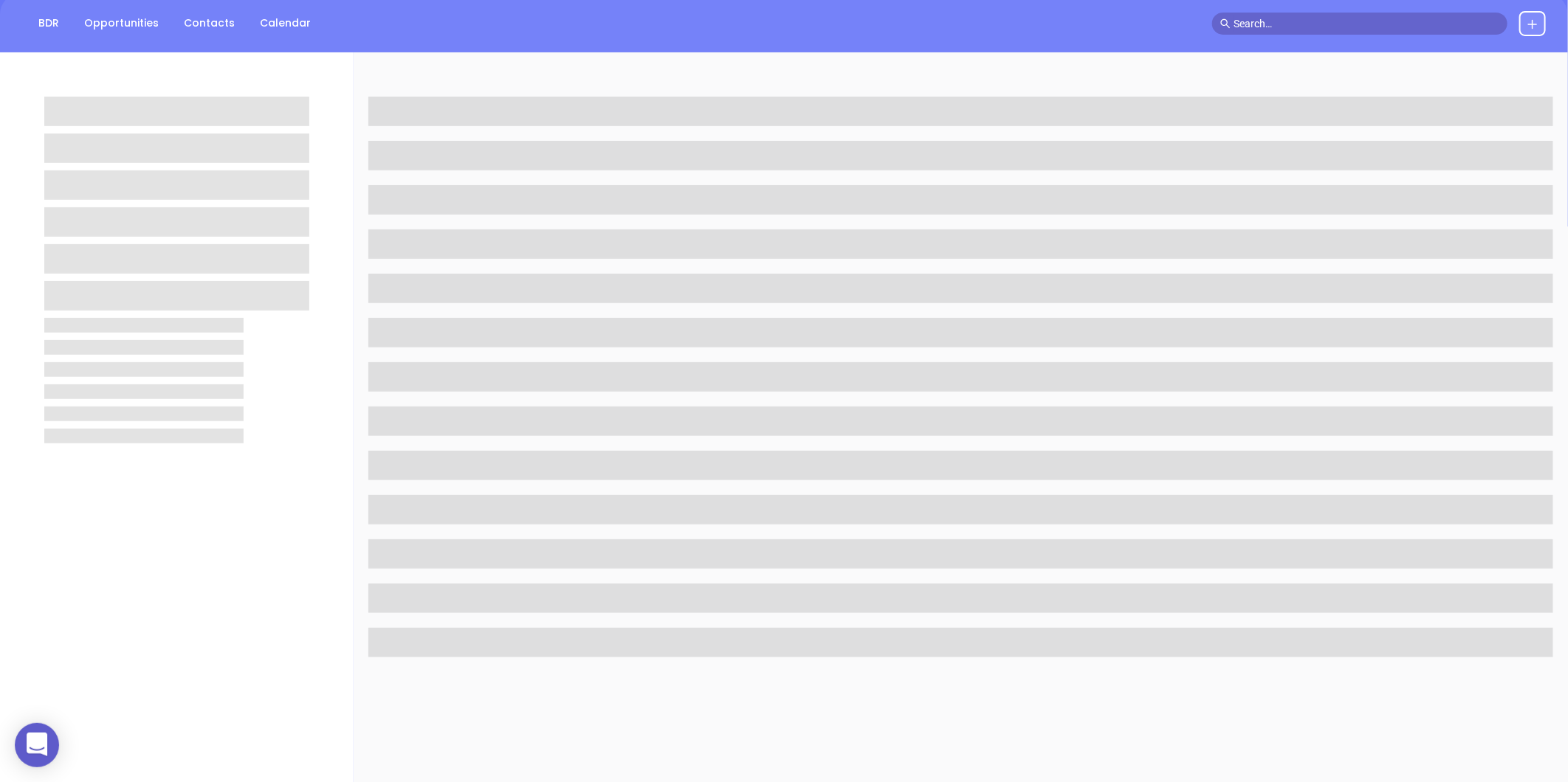
scroll to position [328, 0]
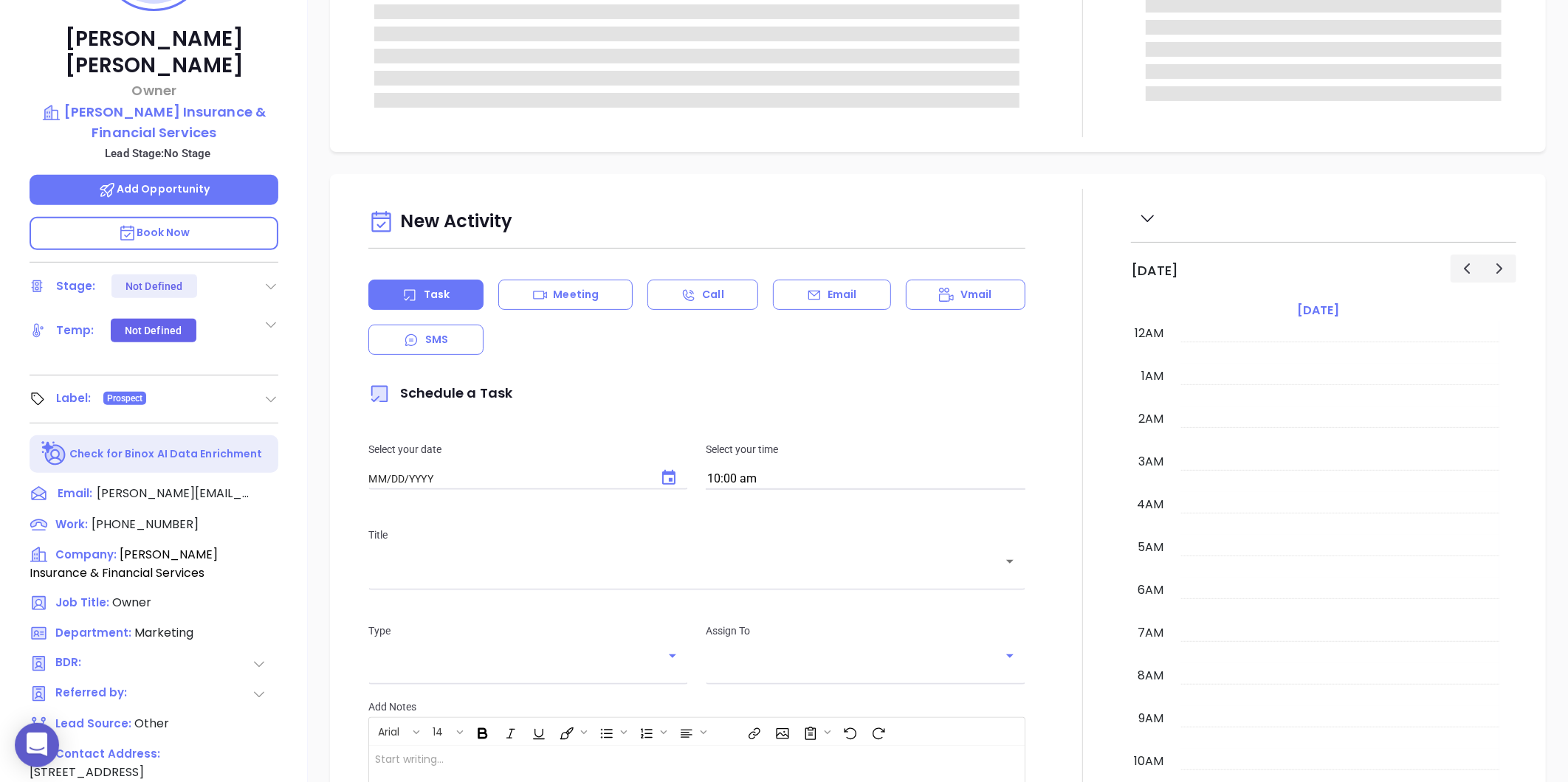
type input "[DATE]"
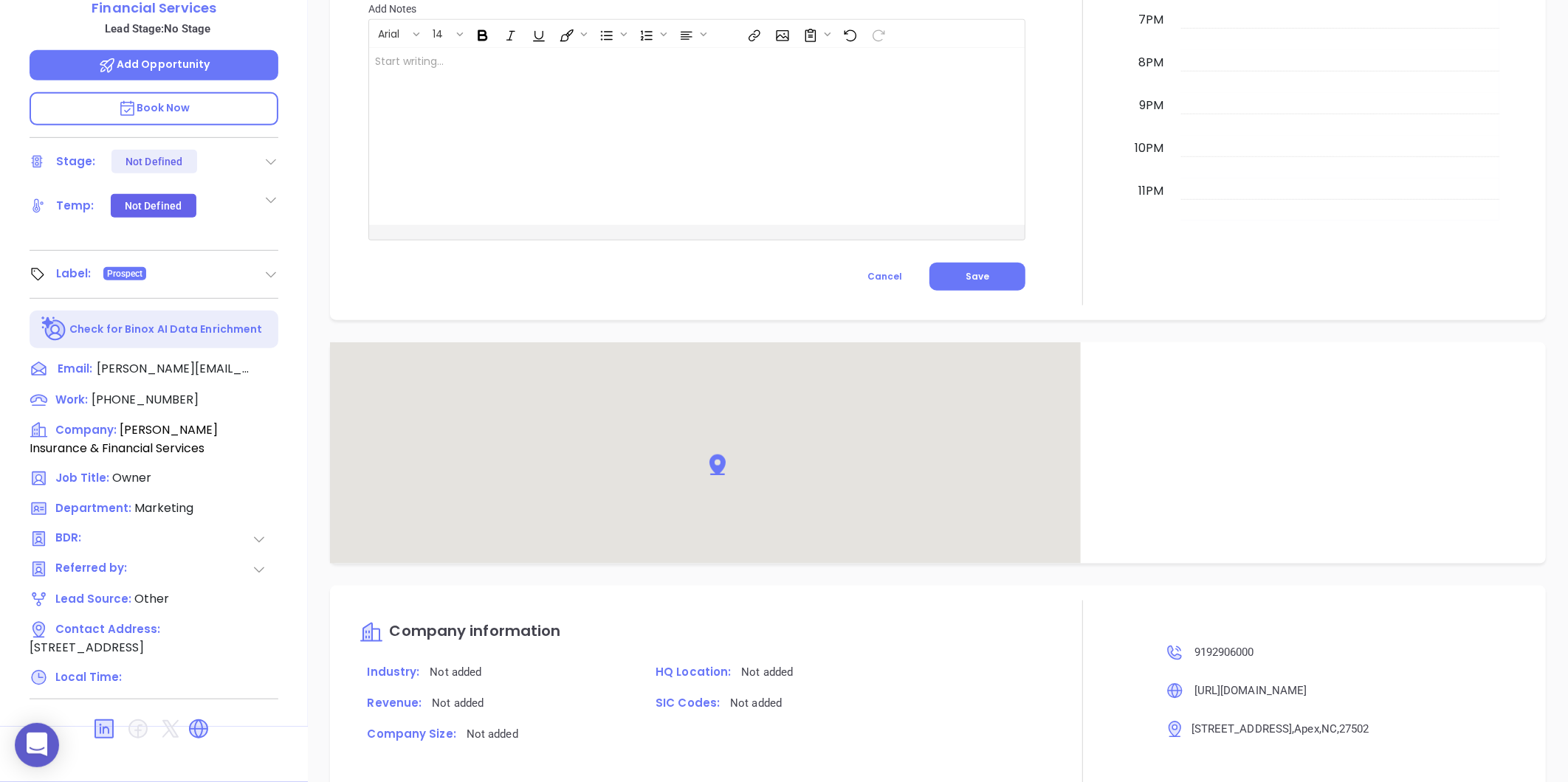
type input "[PERSON_NAME]"
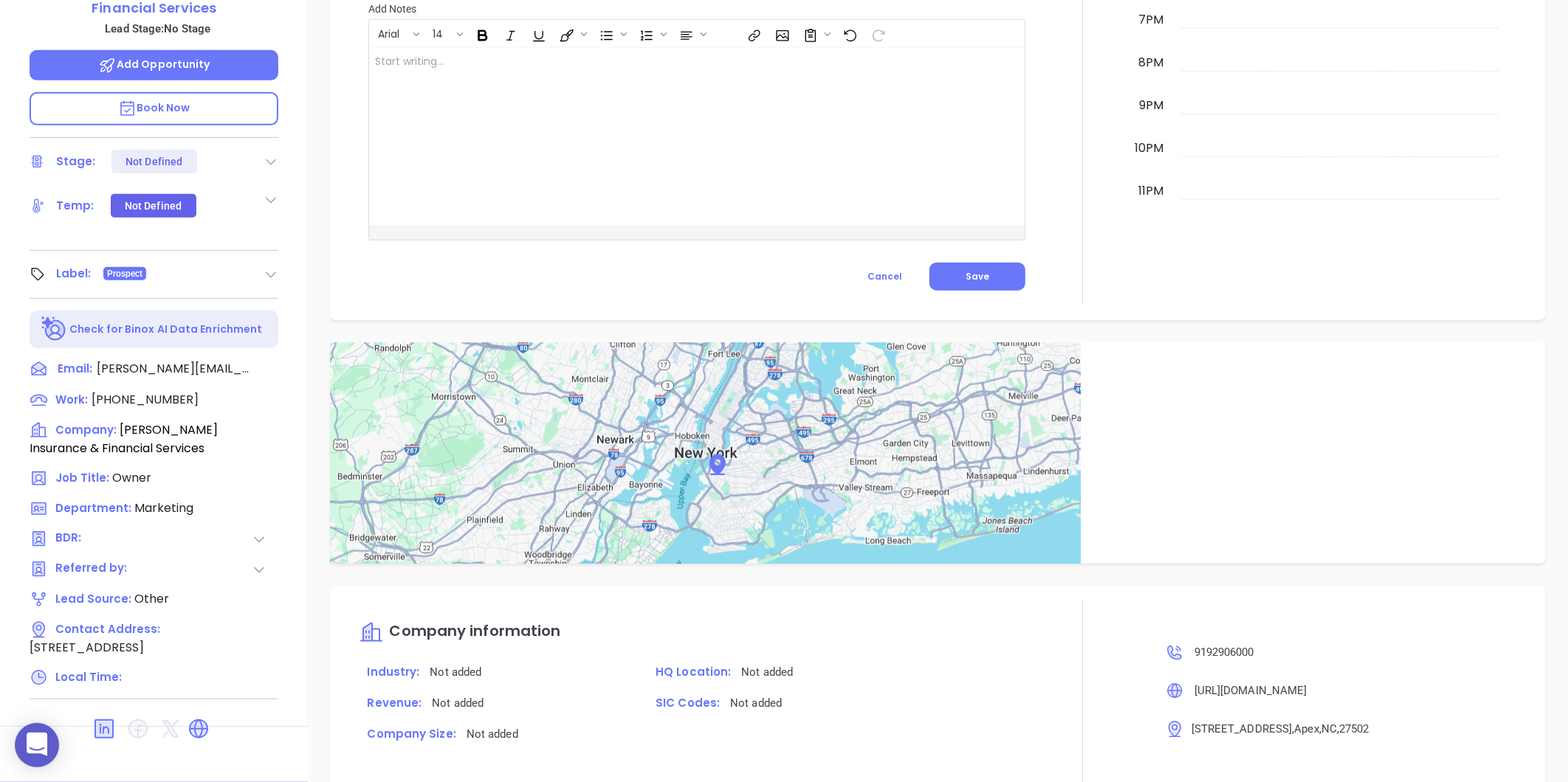
scroll to position [786, 0]
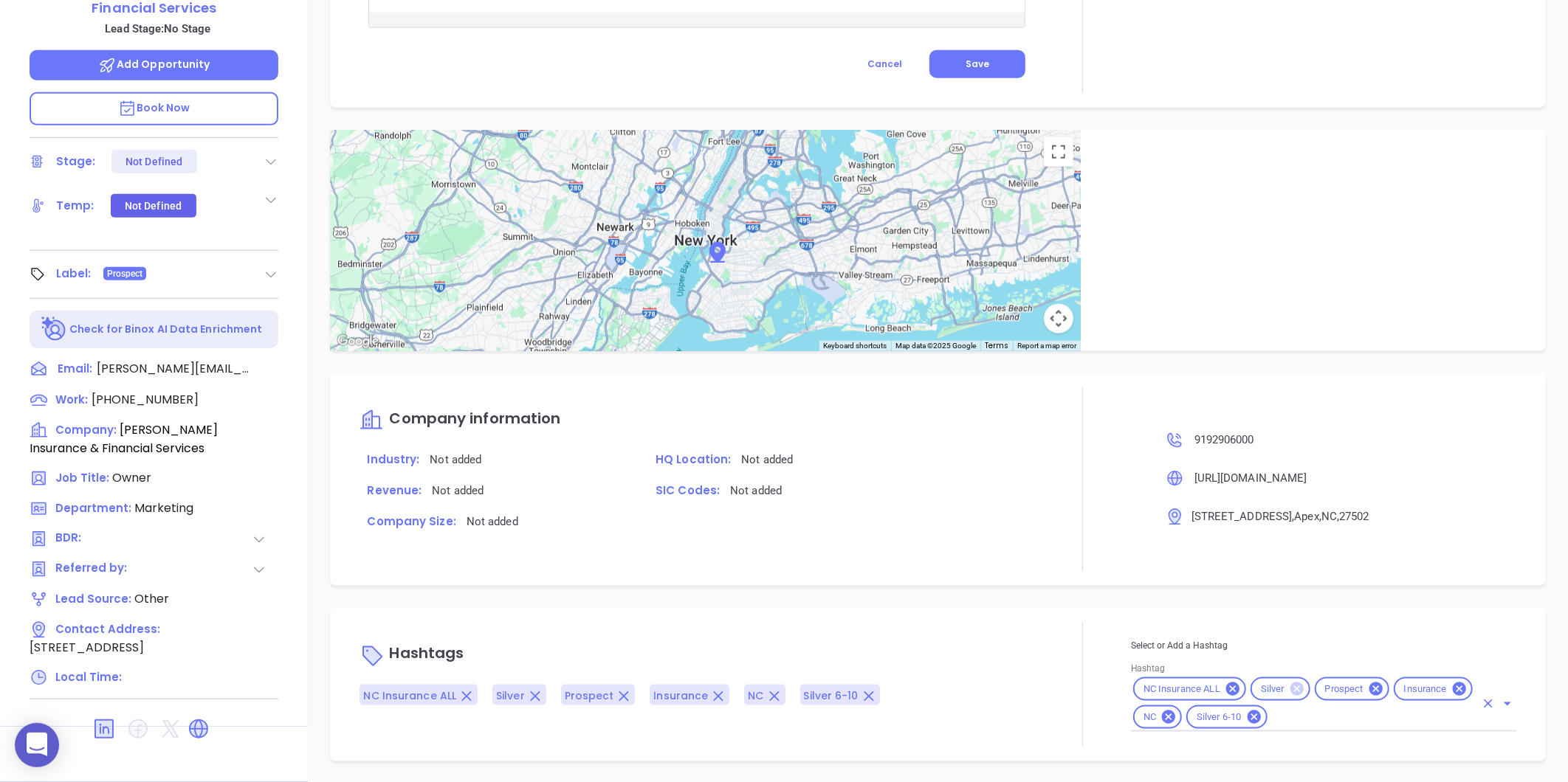
click at [1290, 688] on icon at bounding box center [1297, 689] width 14 height 13
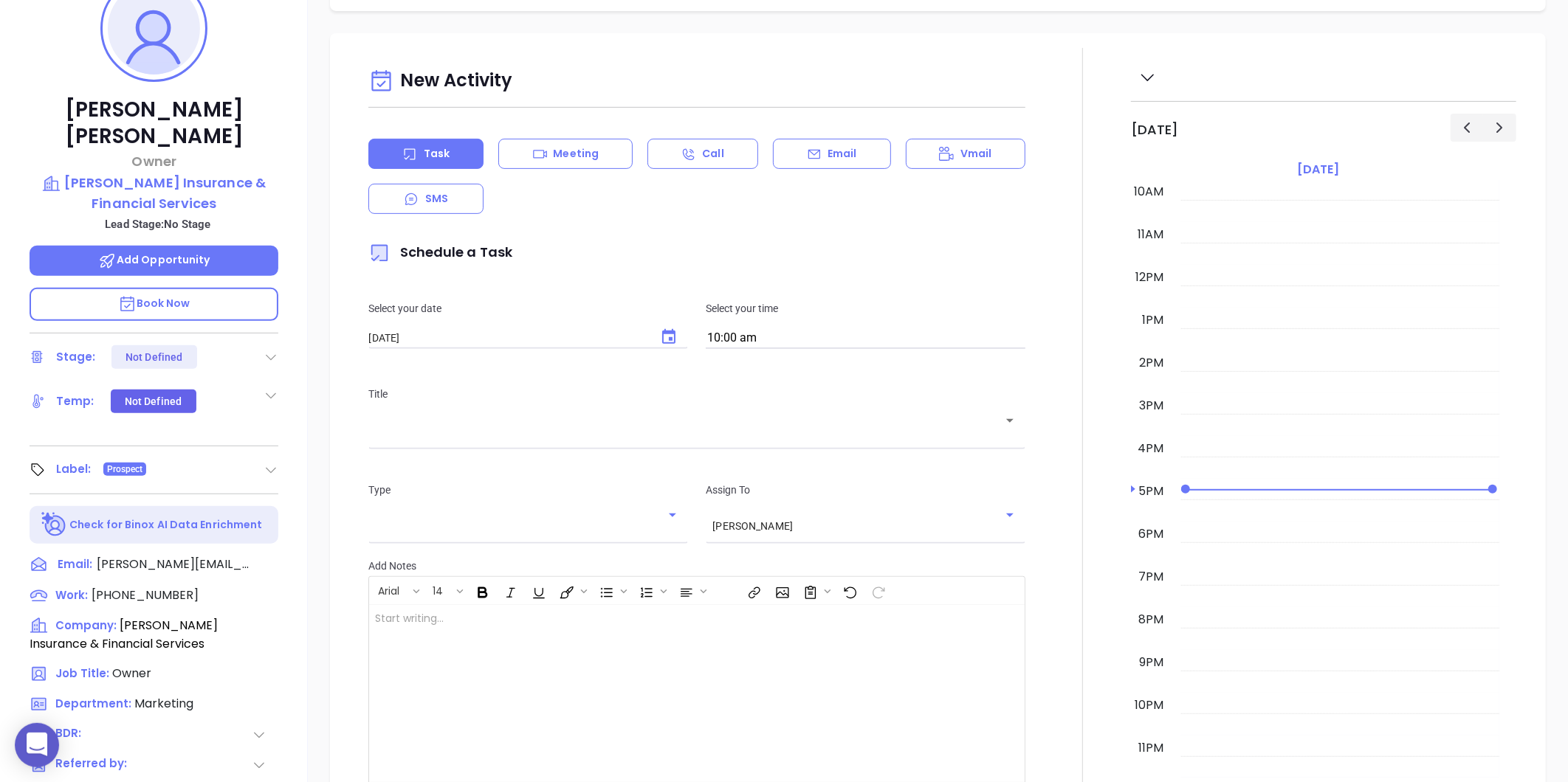
scroll to position [207, 0]
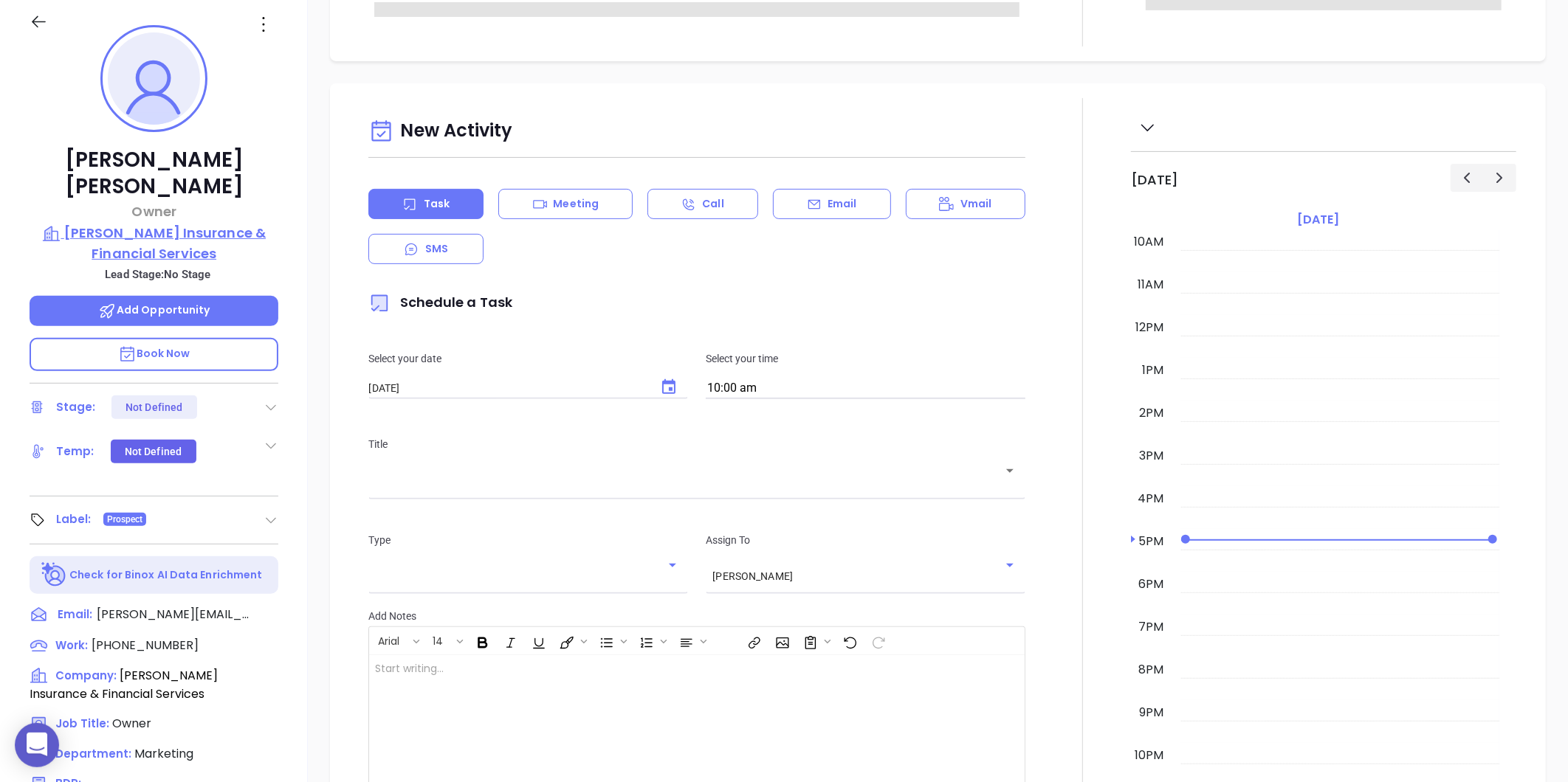
click at [129, 223] on p "Woomer Insurance & Financial Services" at bounding box center [154, 243] width 249 height 40
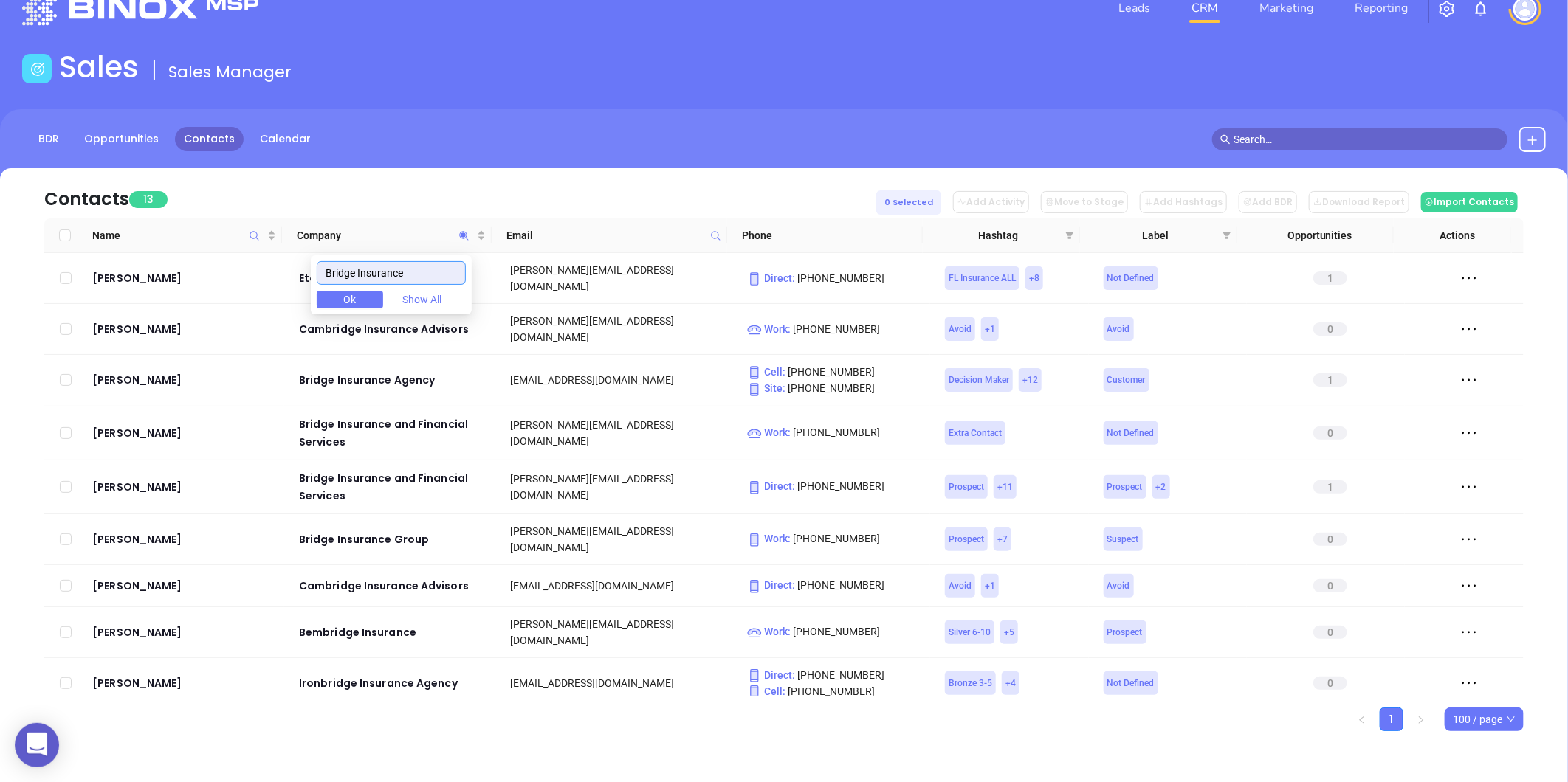
scroll to position [182, 0]
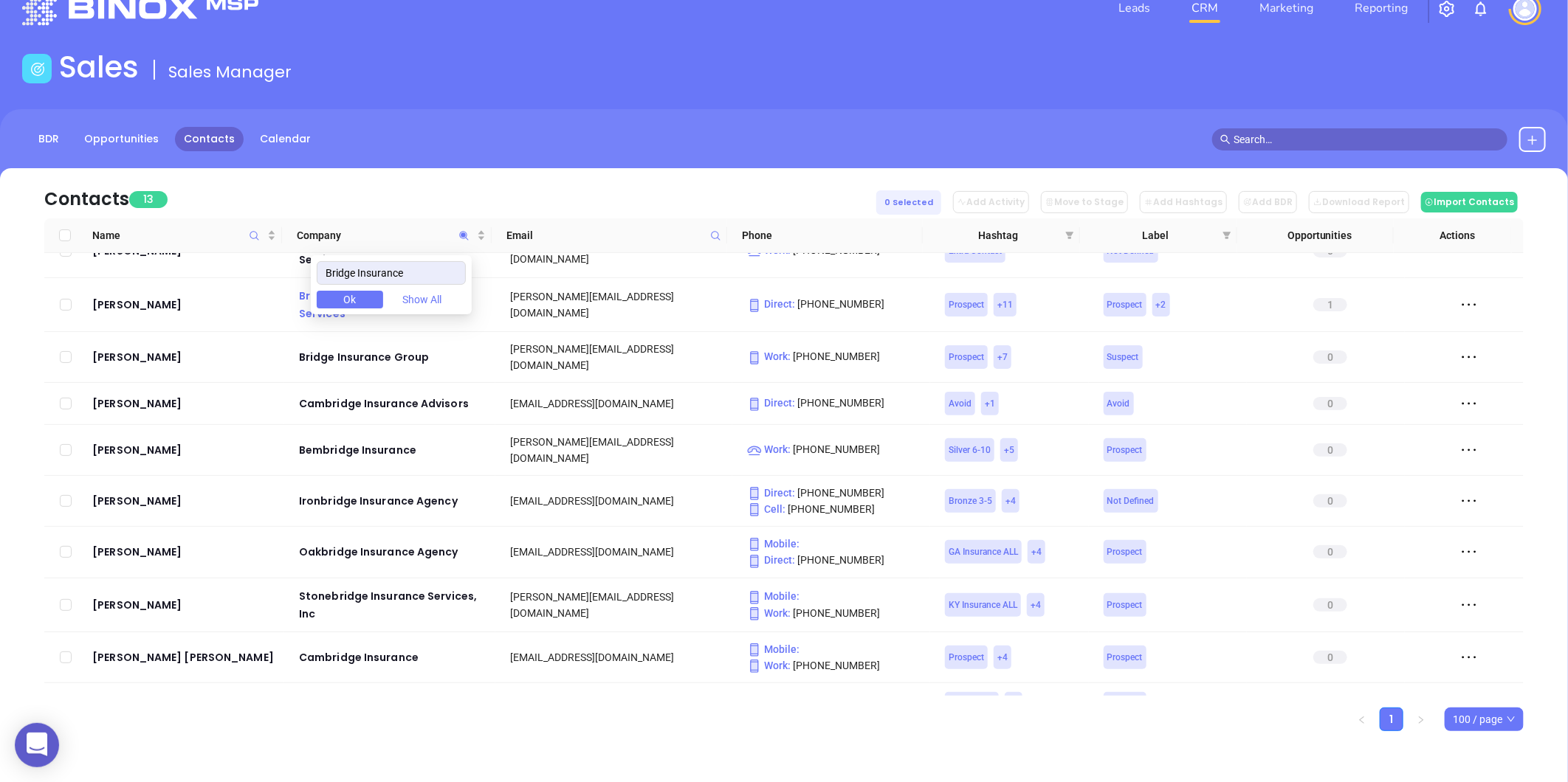
drag, startPoint x: 404, startPoint y: 269, endPoint x: 312, endPoint y: 275, distance: 92.2
click at [312, 275] on body "0 Leads CRM Marketing Reporting Financial Leads Leads Sales Sales Manager BDR O…" at bounding box center [784, 358] width 1568 height 782
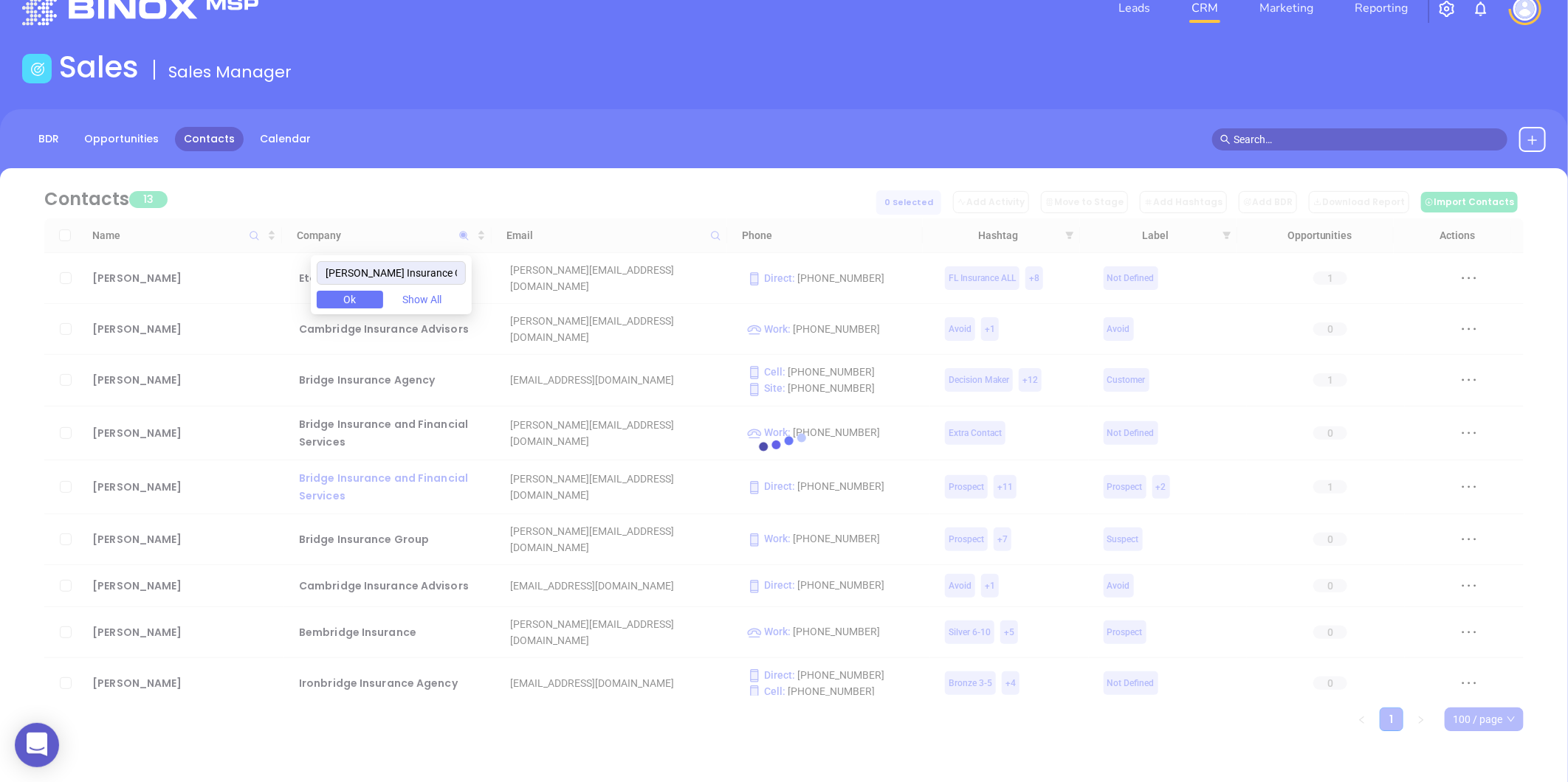
scroll to position [0, 0]
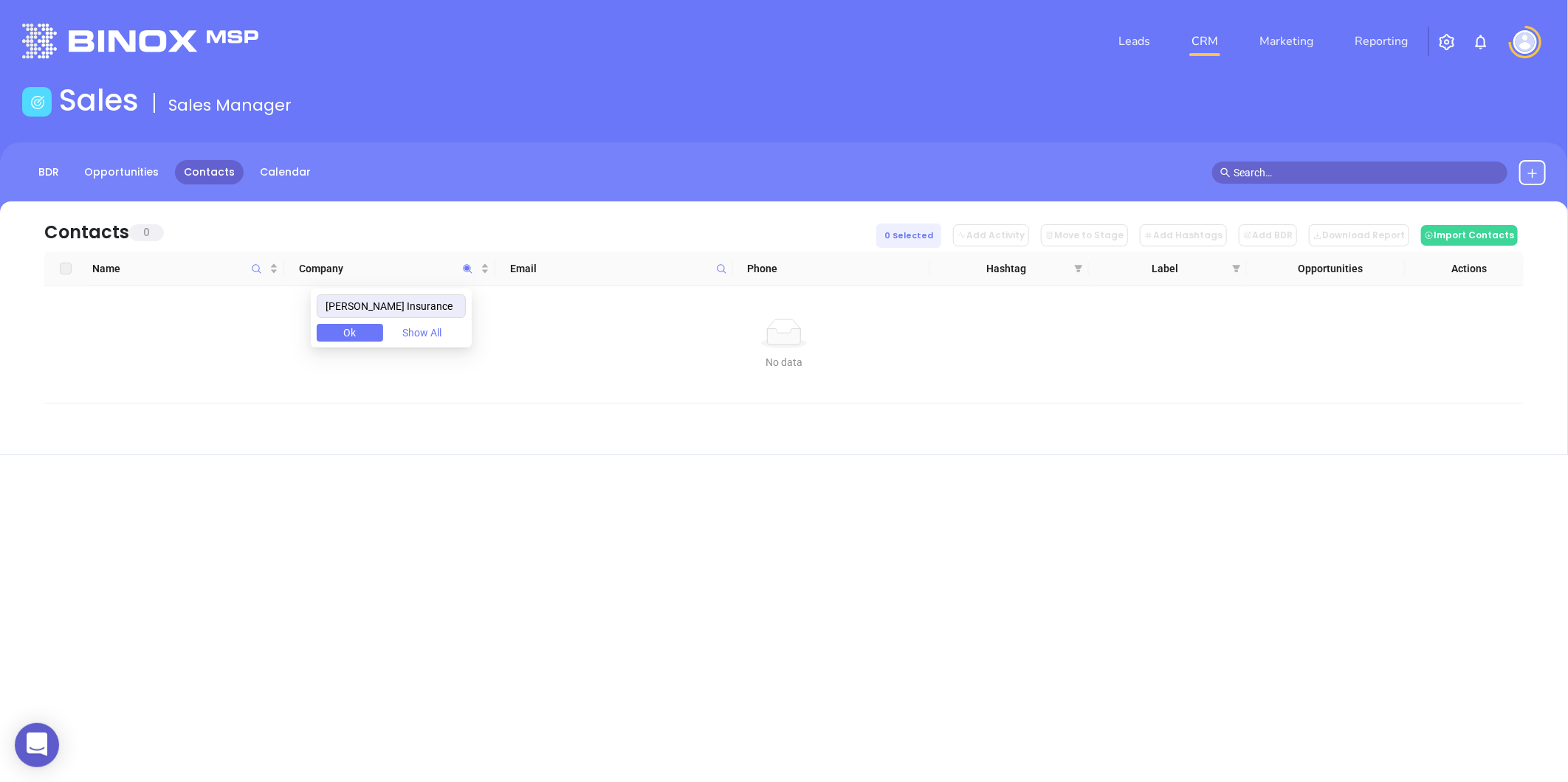
drag, startPoint x: 424, startPoint y: 306, endPoint x: 142, endPoint y: 328, distance: 282.9
click at [152, 322] on body "0 Leads CRM Marketing Reporting Financial Leads Leads Sales Sales Manager BDR O…" at bounding box center [784, 391] width 1568 height 782
type input "Shelton Insurance"
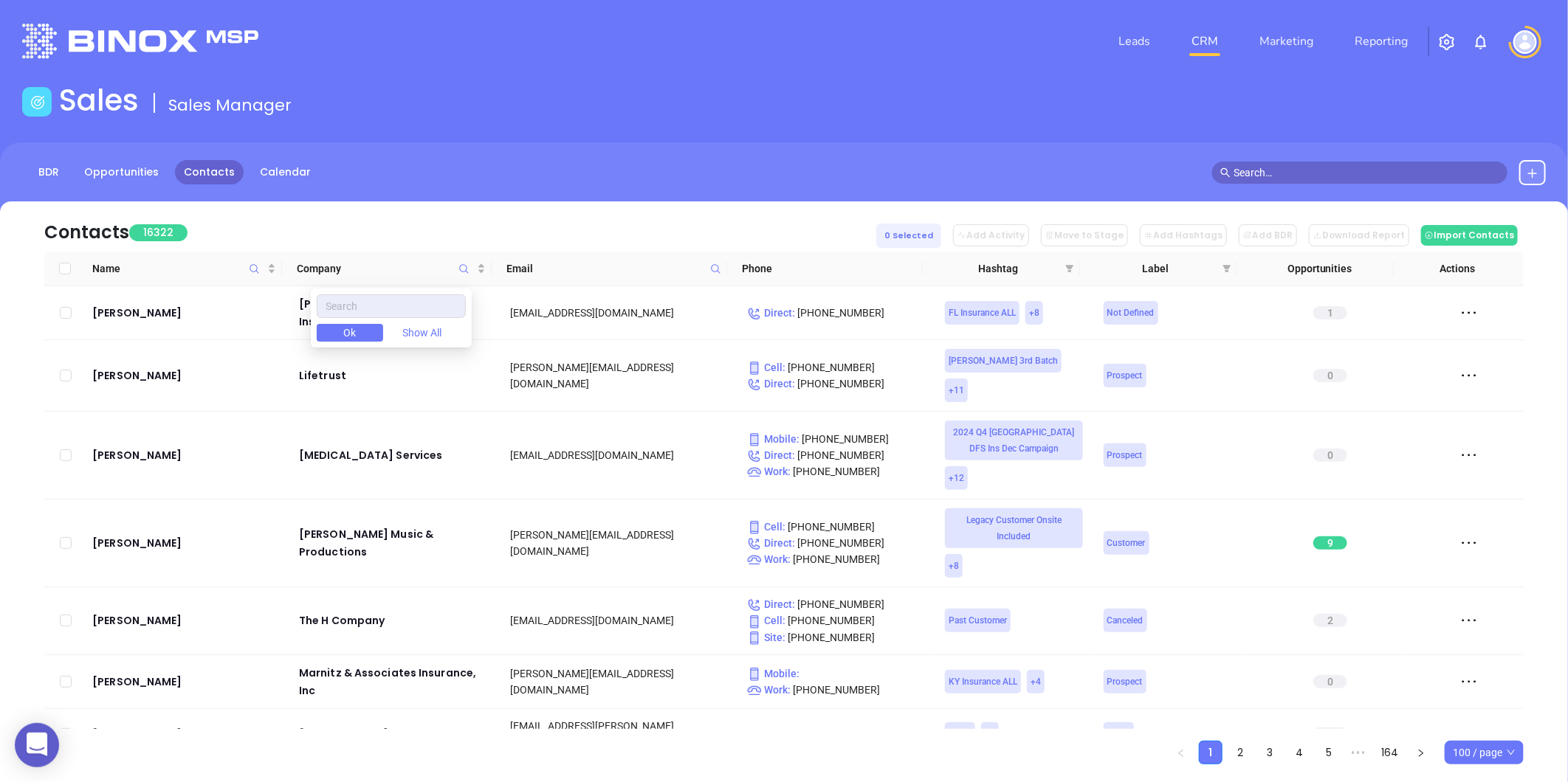
click at [719, 260] on span at bounding box center [716, 268] width 17 height 22
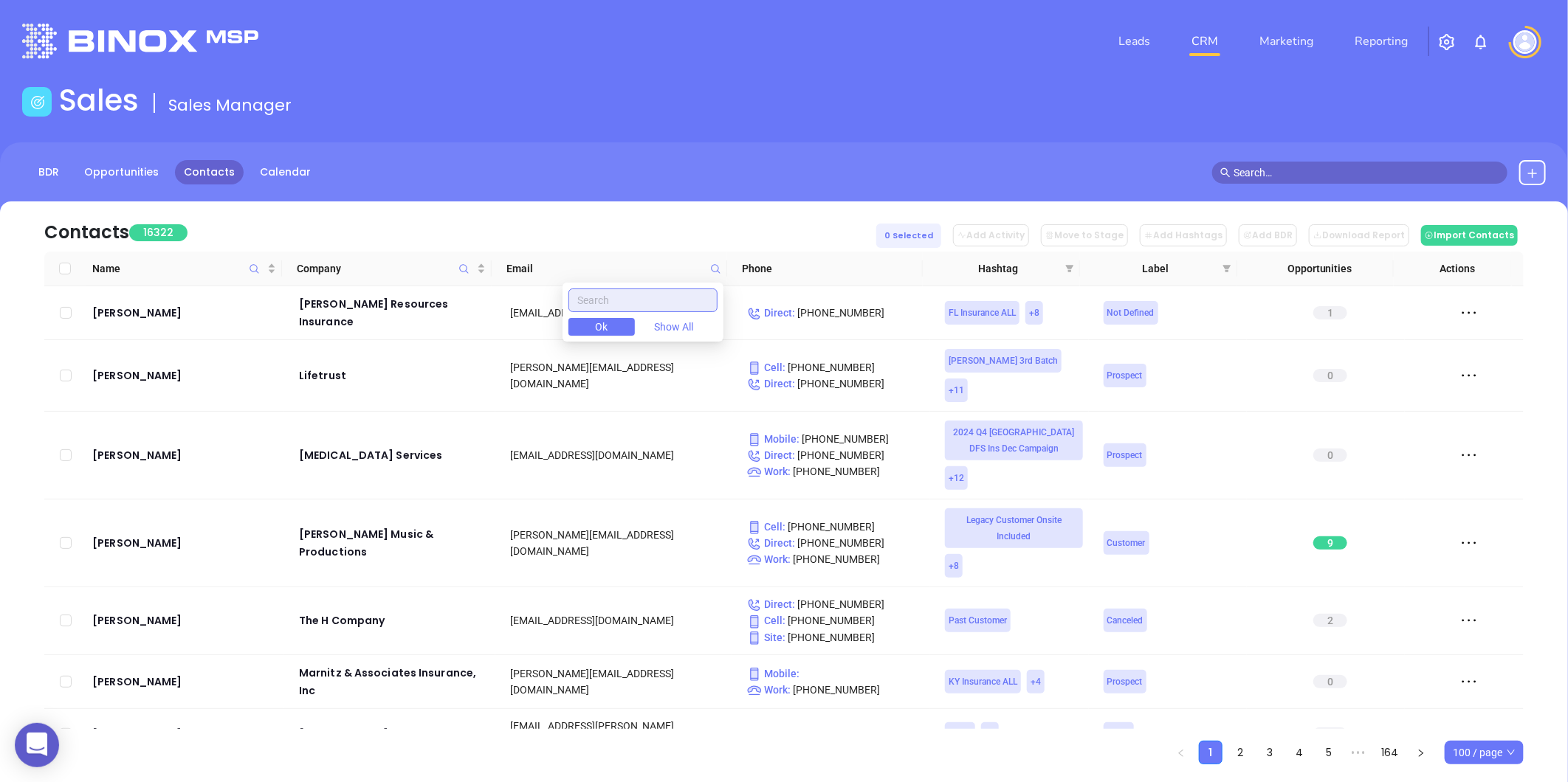
paste input "sheltoninsurancecenter.com"
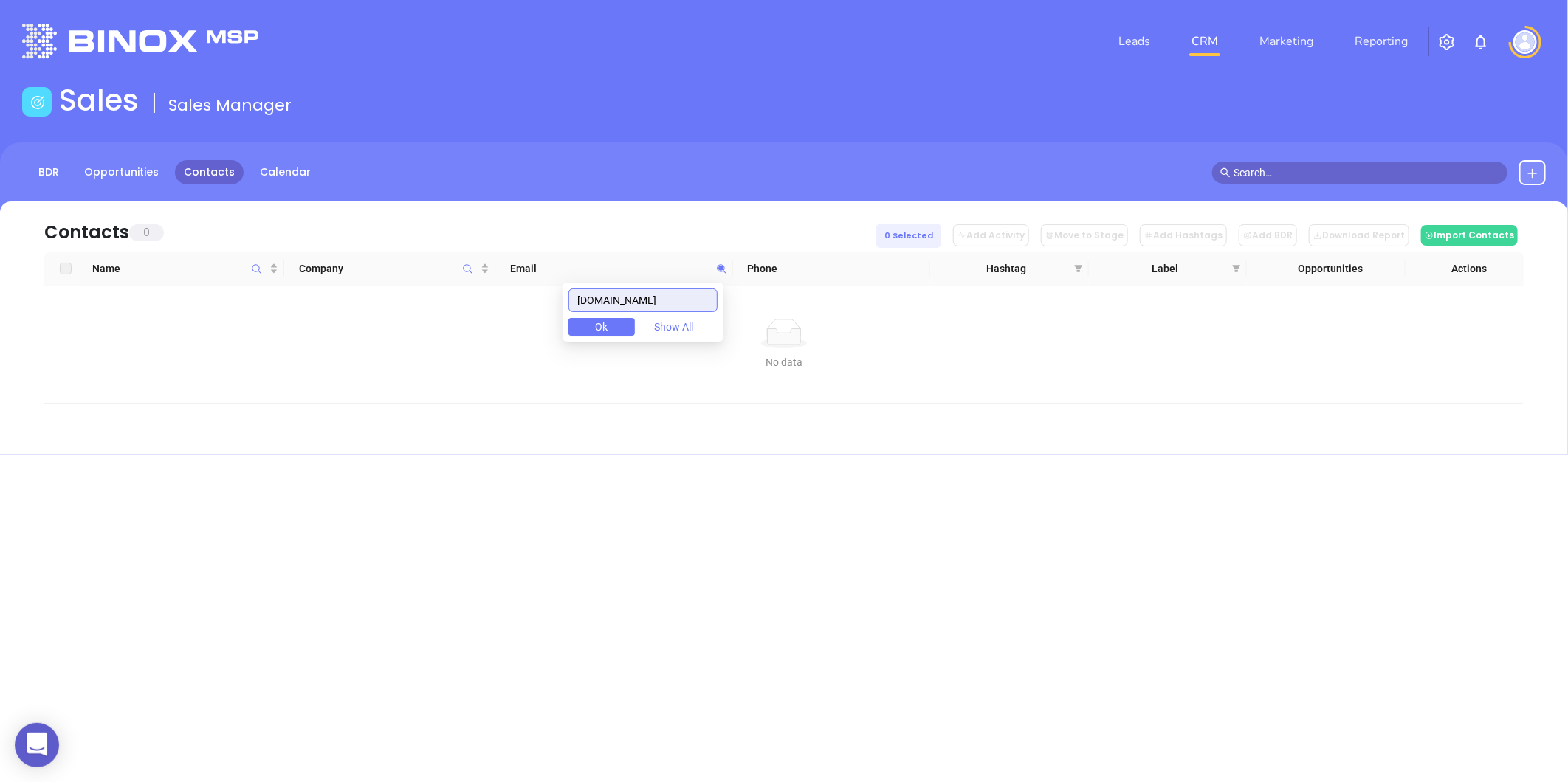
drag, startPoint x: 713, startPoint y: 298, endPoint x: 399, endPoint y: 364, distance: 320.9
click at [404, 364] on body "0 Leads CRM Marketing Reporting Financial Leads Leads Sales Sales Manager BDR O…" at bounding box center [784, 391] width 1568 height 782
type input "sheltoninsurancecenter.com"
paste input "bearinginsurance.com"
type input "bearinginsurance.com"
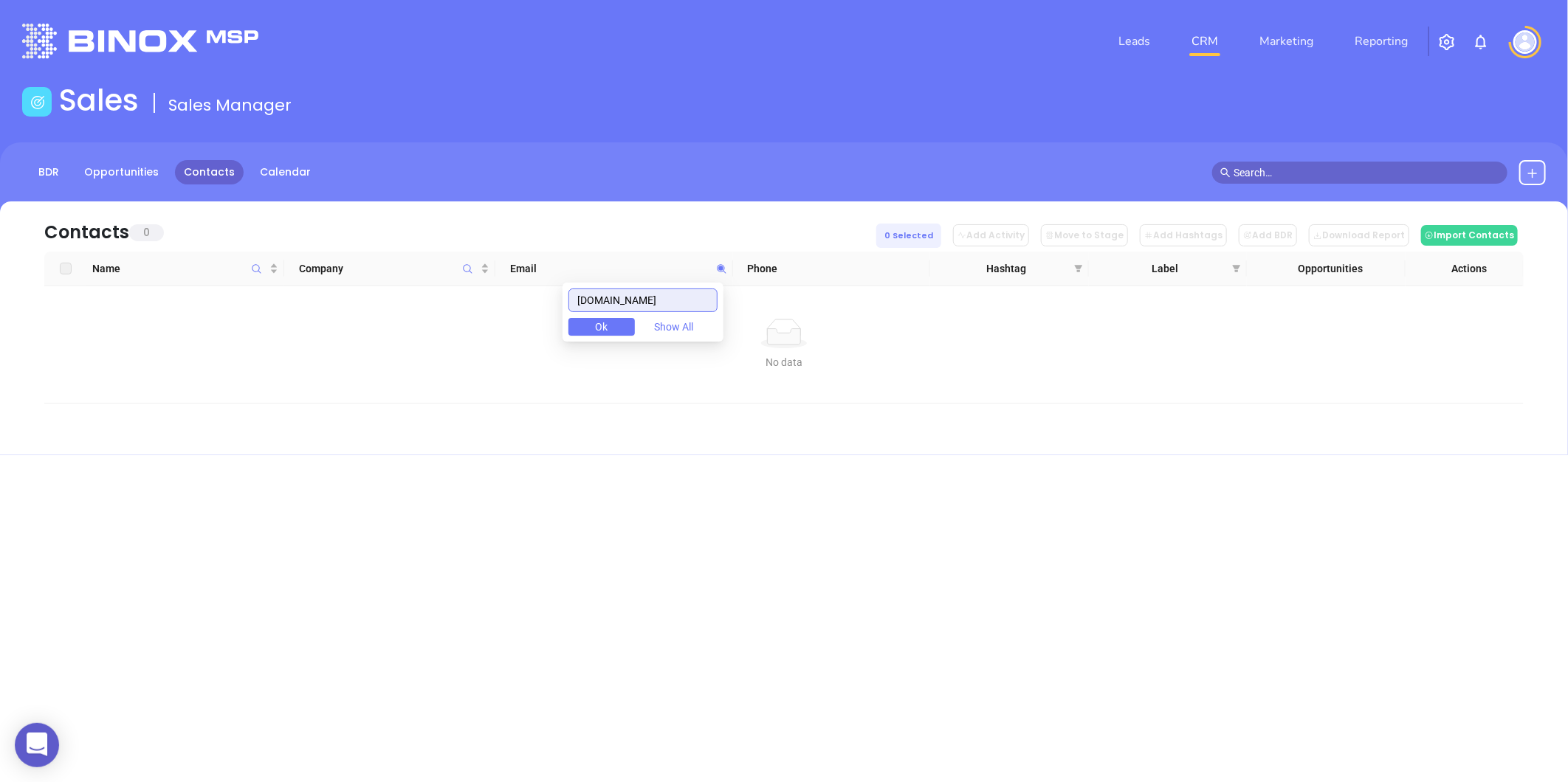
drag, startPoint x: 677, startPoint y: 301, endPoint x: 692, endPoint y: 301, distance: 15.0
click at [677, 301] on input "bearinginsurance.com" at bounding box center [643, 300] width 149 height 23
drag, startPoint x: 694, startPoint y: 298, endPoint x: 522, endPoint y: 323, distance: 173.8
click at [522, 323] on body "0 Leads CRM Marketing Reporting Financial Leads Leads Sales Sales Manager BDR O…" at bounding box center [784, 391] width 1568 height 782
paste input "bearinginsurance.com"
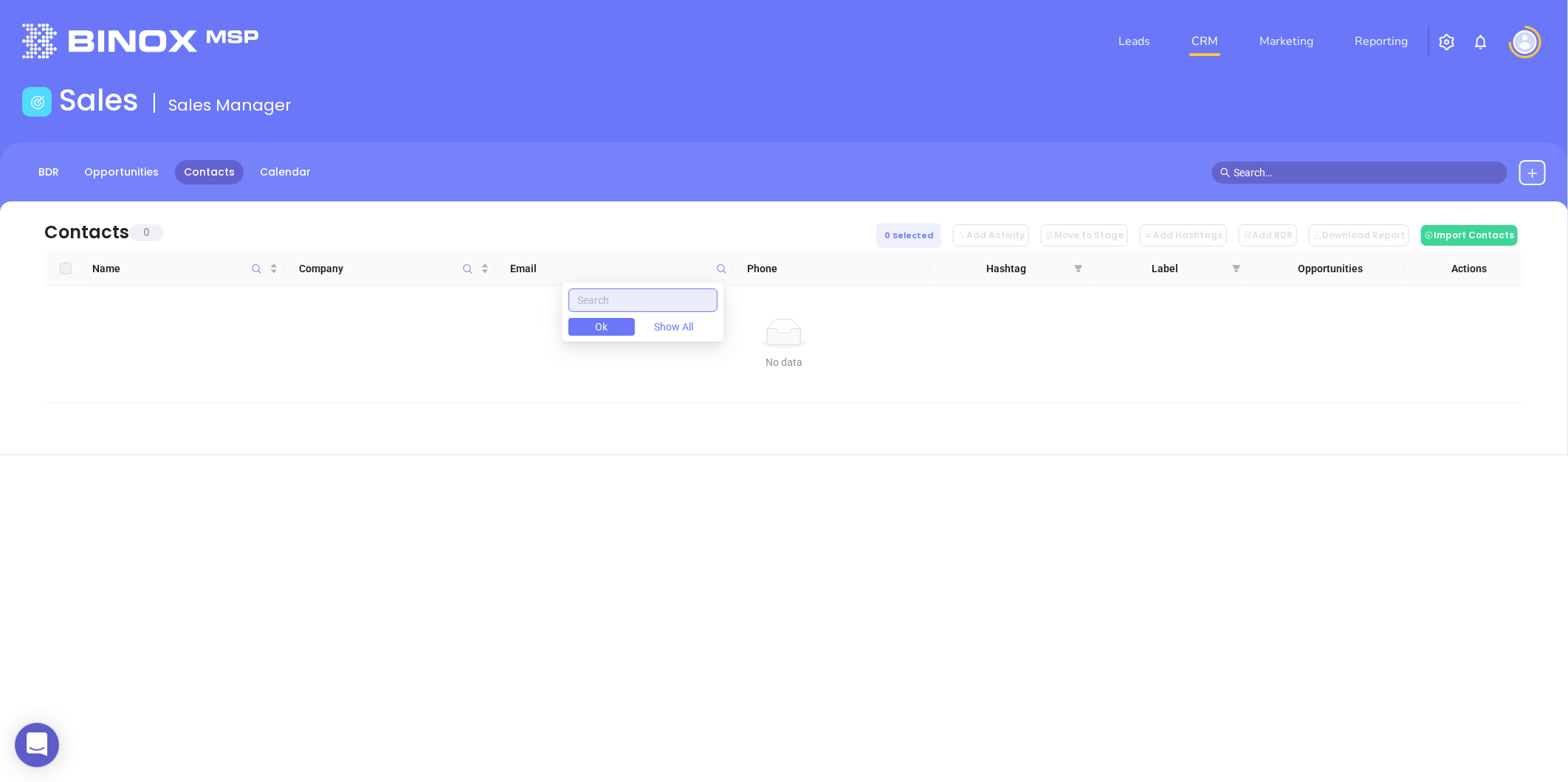
type input "bearinginsurance.com"
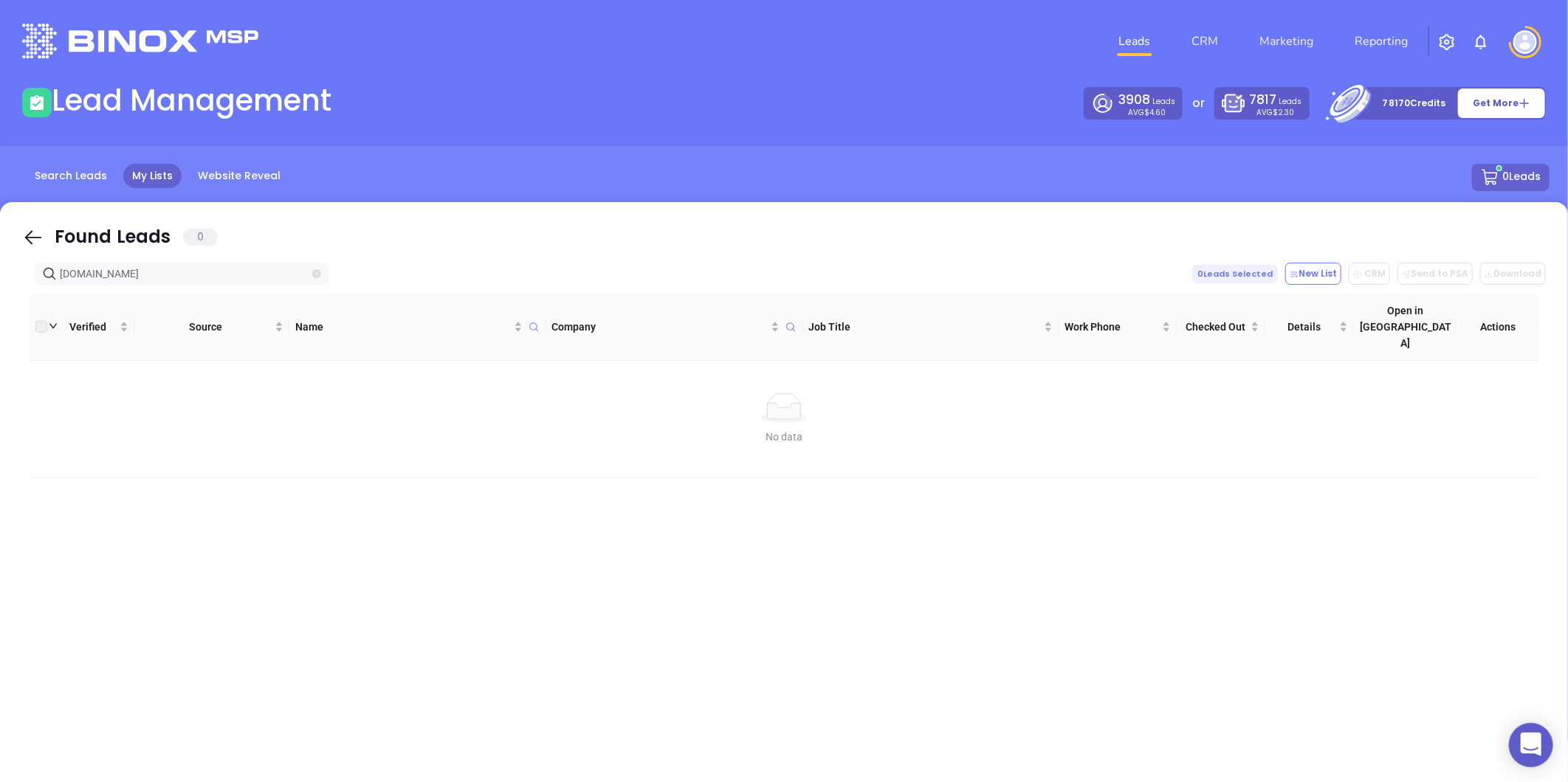
click at [317, 269] on icon "close-circle" at bounding box center [317, 274] width 9 height 9
type input "[PERSON_NAME] Insurance"
click at [316, 274] on icon "close-circle" at bounding box center [317, 274] width 9 height 9
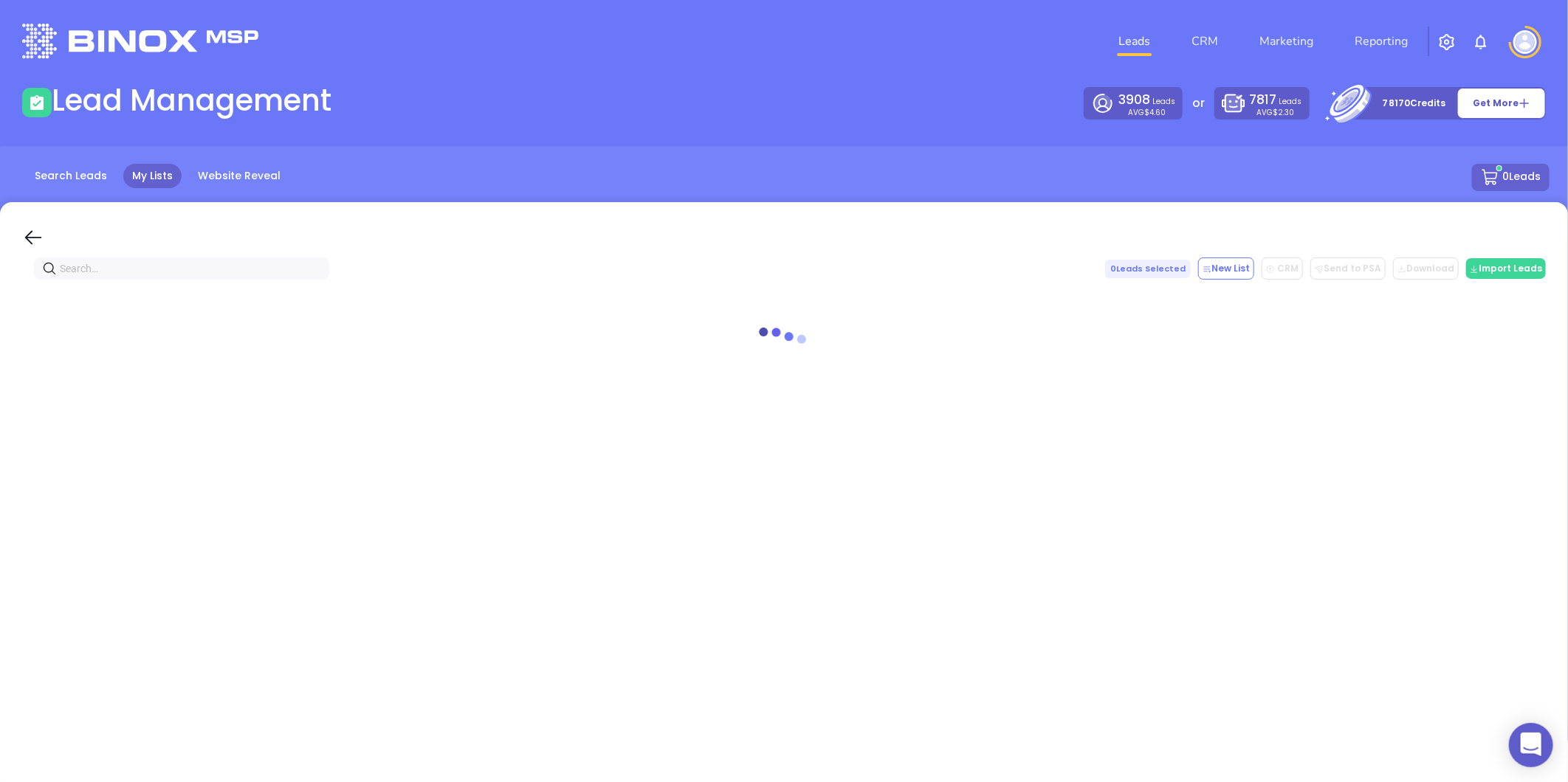
paste input "[DOMAIN_NAME]"
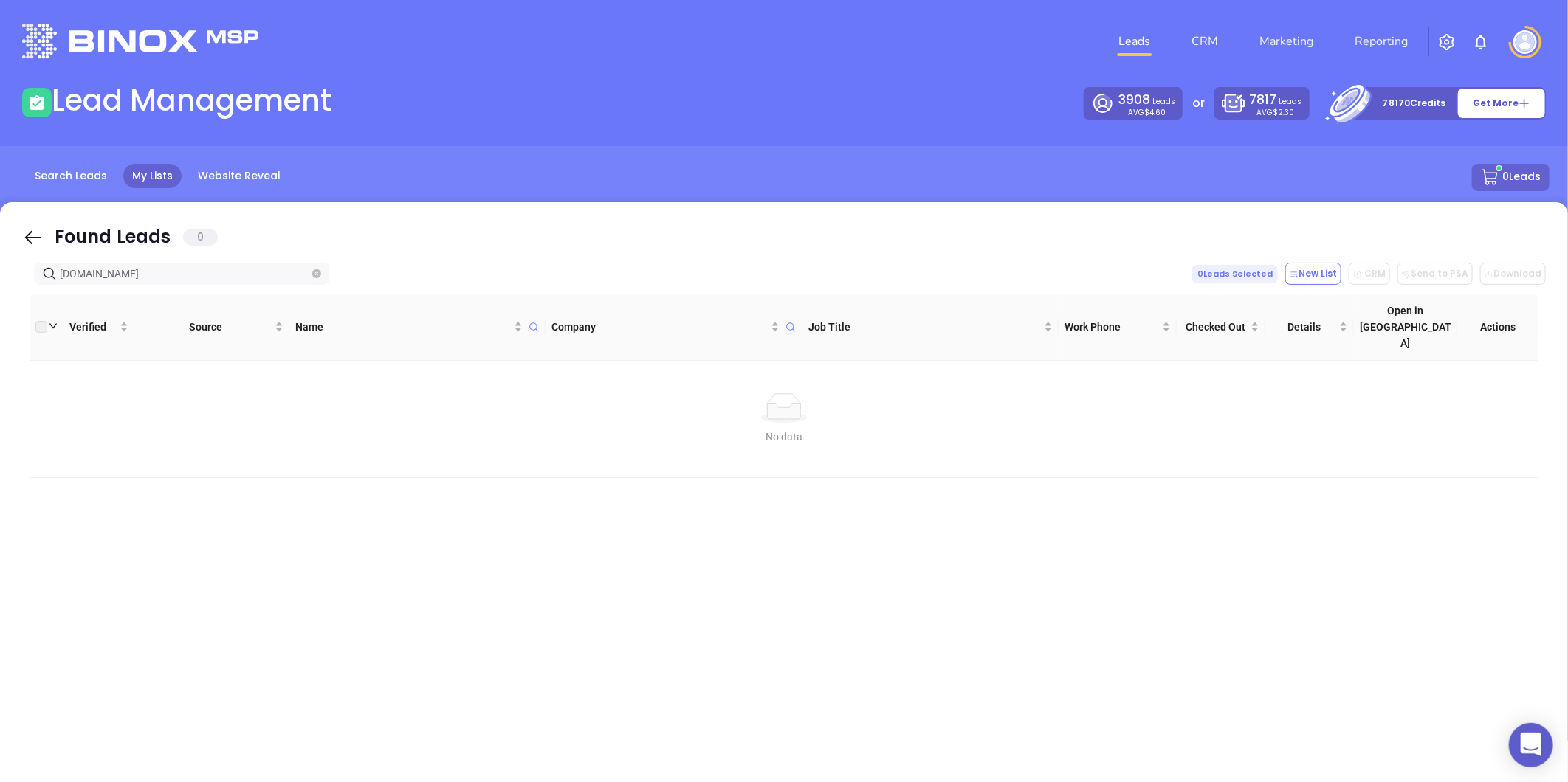
drag, startPoint x: 159, startPoint y: 276, endPoint x: 4, endPoint y: 305, distance: 157.7
click at [4, 305] on div "Found Leads 0 [DOMAIN_NAME] 0 Leads Selected New List CRM Send to PSA Download …" at bounding box center [784, 497] width 1568 height 590
click at [315, 268] on span at bounding box center [317, 274] width 9 height 16
click at [314, 268] on span at bounding box center [317, 274] width 9 height 16
paste input "ncaais"
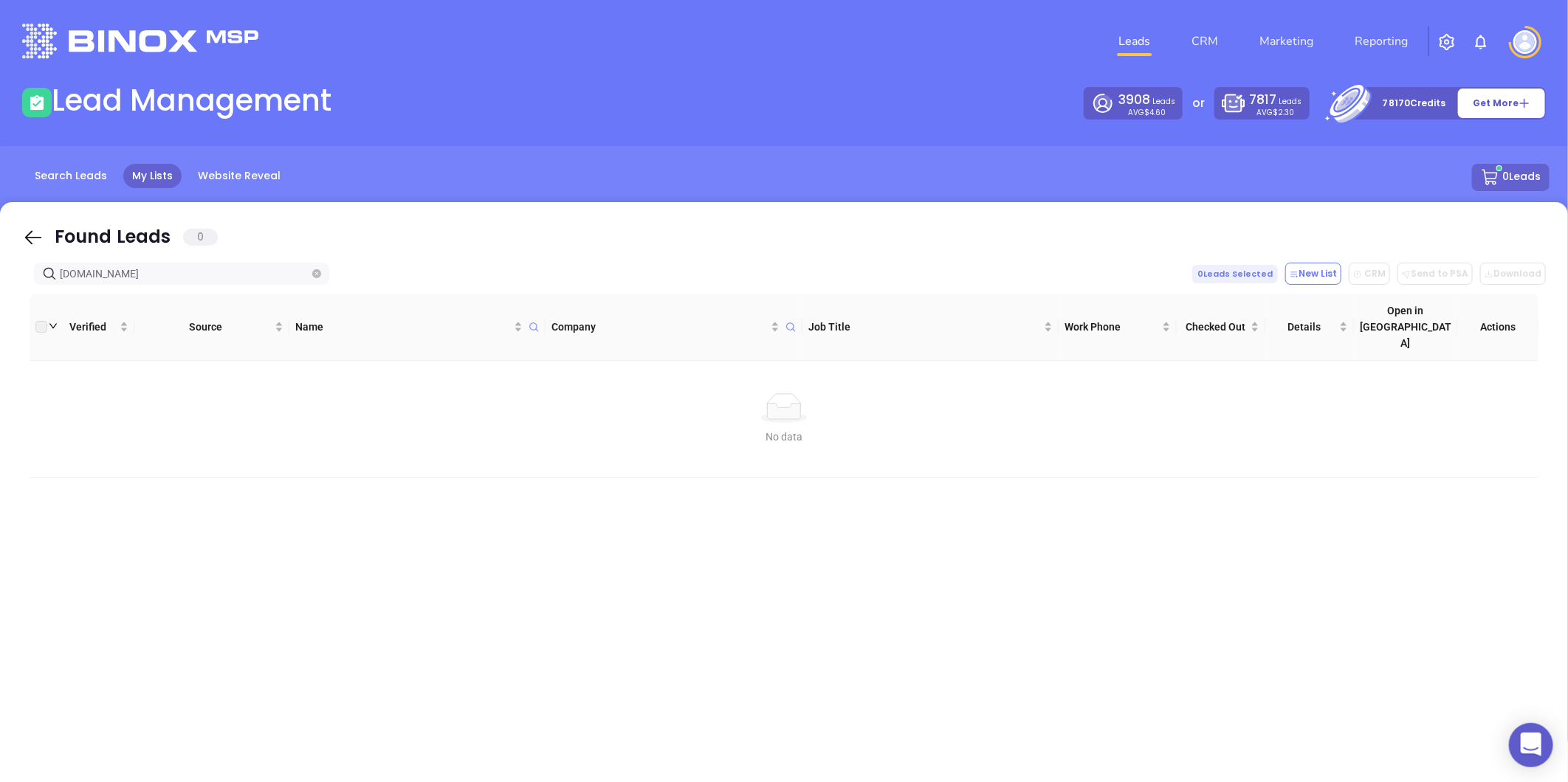
type input "[DOMAIN_NAME]"
click at [121, 261] on div "Found Leads 0 ncaais.com 0 Leads Selected New List CRM Send to PSA Download Dow…" at bounding box center [784, 497] width 1568 height 590
drag, startPoint x: 126, startPoint y: 269, endPoint x: 2, endPoint y: 286, distance: 125.2
click at [2, 286] on div "Found Leads 0 ncaais.com 0 Leads Selected New List CRM Send to PSA Download Dow…" at bounding box center [784, 497] width 1568 height 590
click at [321, 273] on span "ncaais.com" at bounding box center [182, 274] width 296 height 22
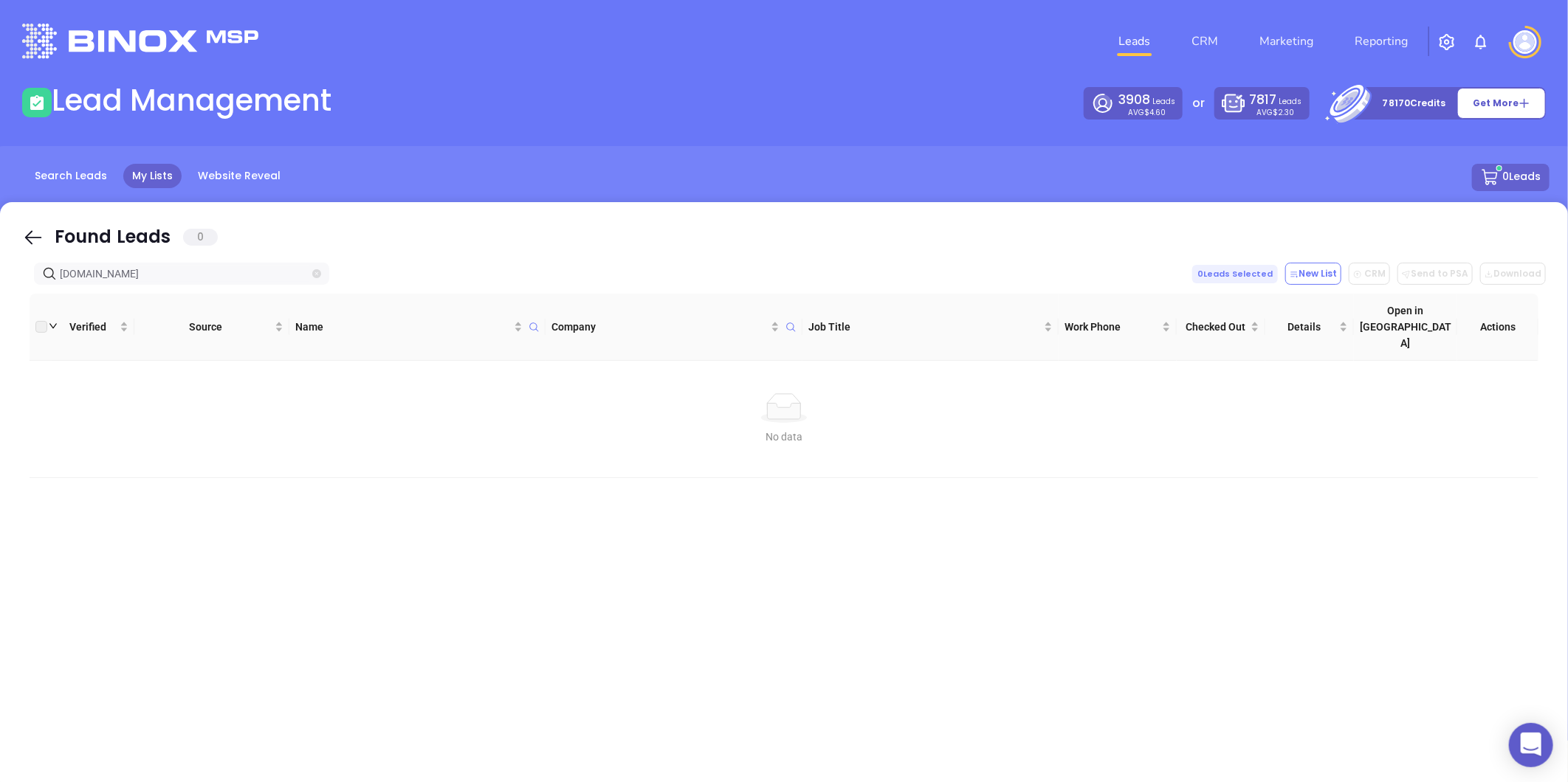
click at [317, 271] on icon "close-circle" at bounding box center [317, 274] width 9 height 9
paste input "mabryins.com"
type input "mabryins.com"
click at [320, 277] on icon "close-circle" at bounding box center [317, 274] width 9 height 9
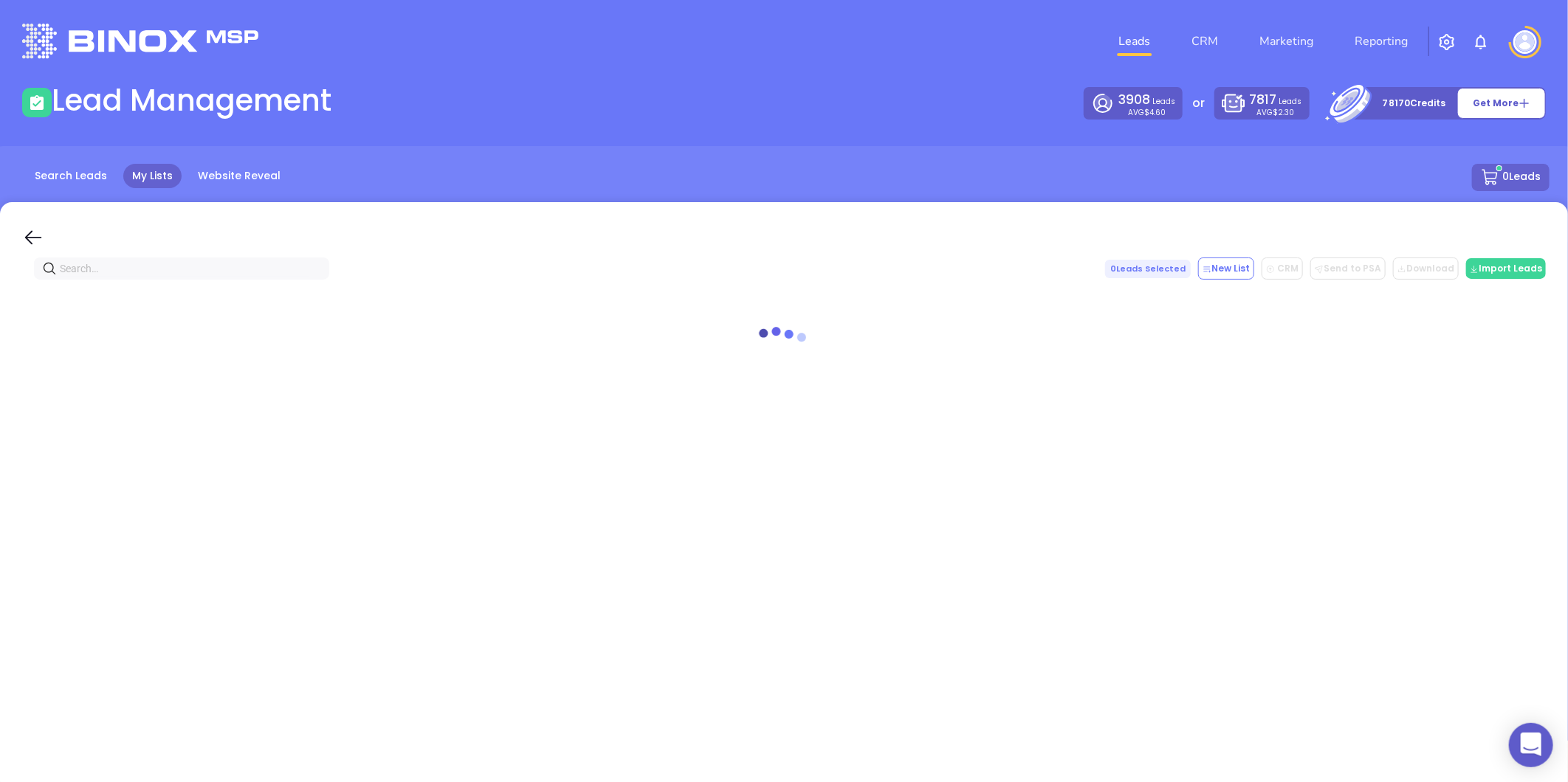
paste input "canddinsurance.com"
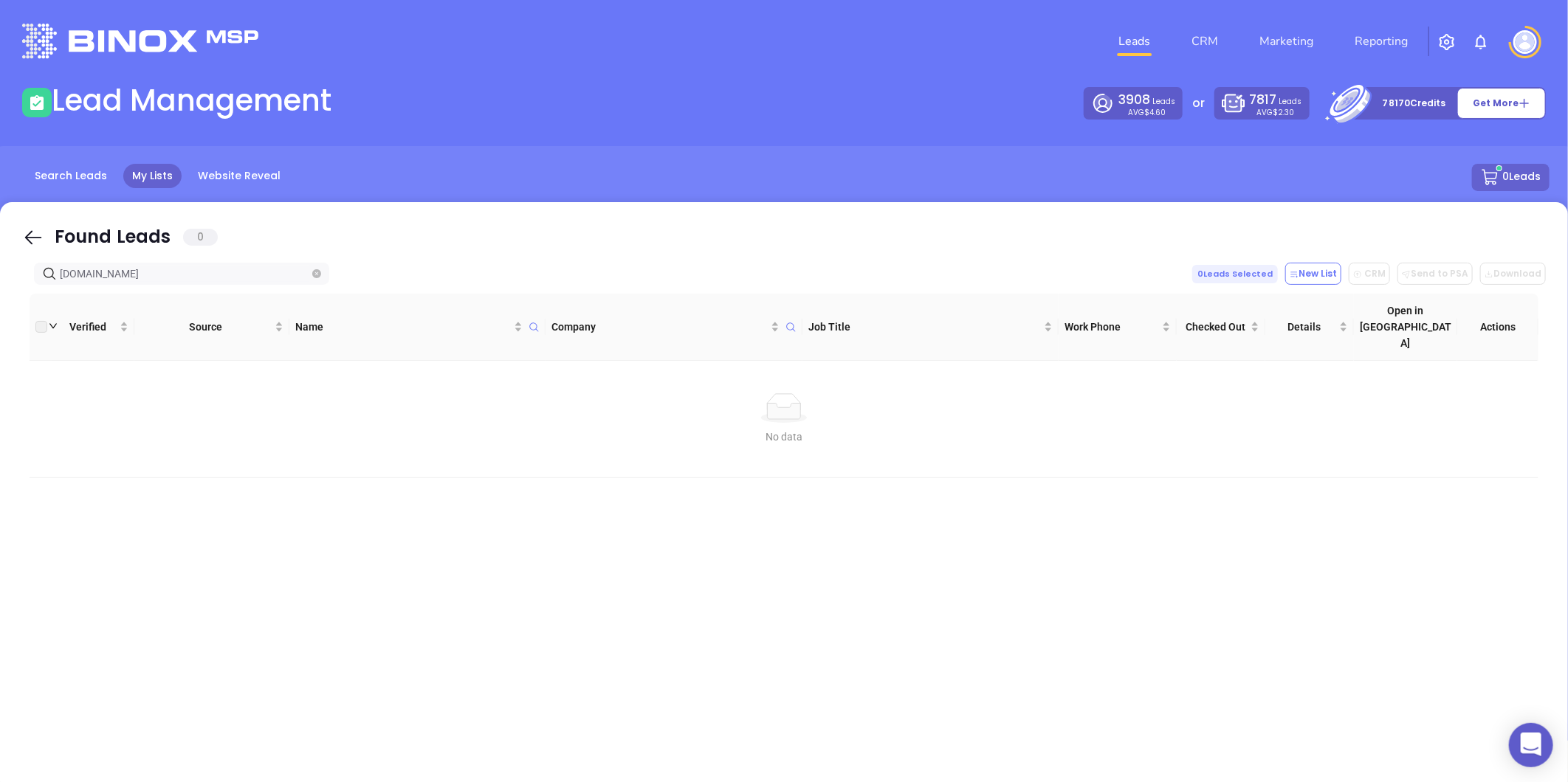
type input "canddinsurance.com"
click at [311, 277] on span "canddinsurance.com" at bounding box center [182, 274] width 296 height 22
click at [315, 275] on icon "close-circle" at bounding box center [317, 274] width 9 height 9
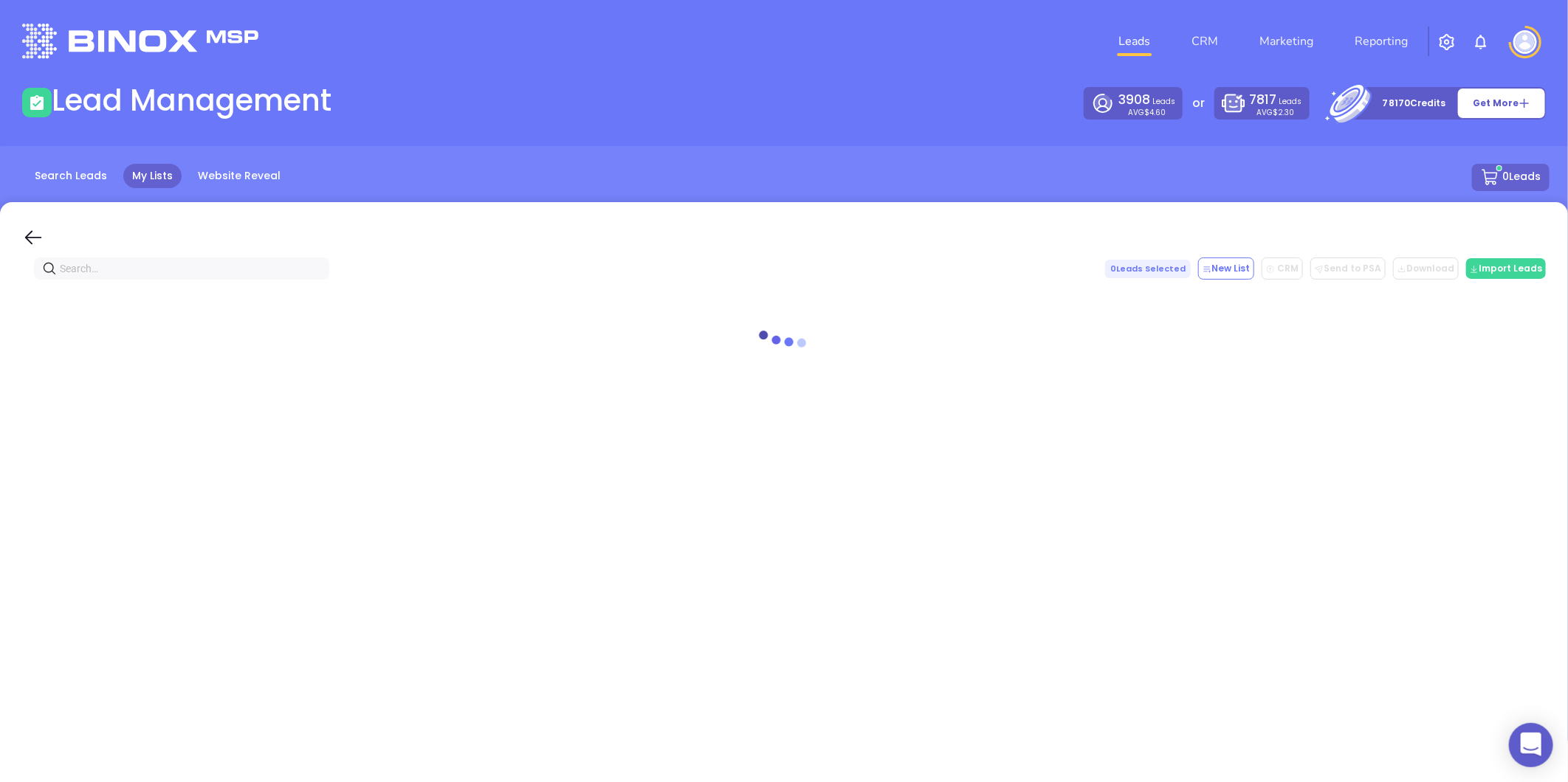
paste input "tudorsinsurance.com"
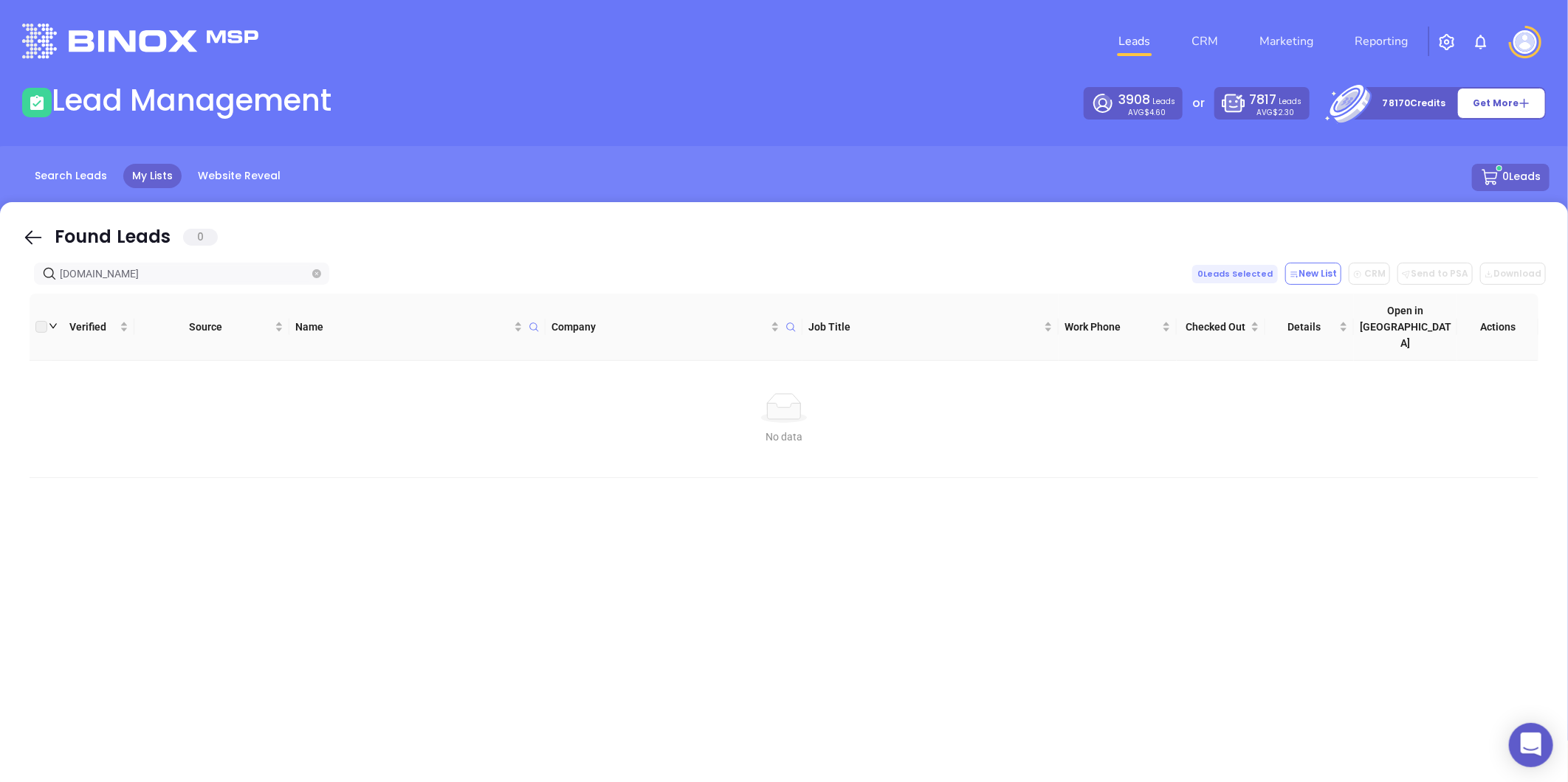
type input "tudorsinsurance.com"
click at [318, 271] on icon "close-circle" at bounding box center [317, 274] width 9 height 9
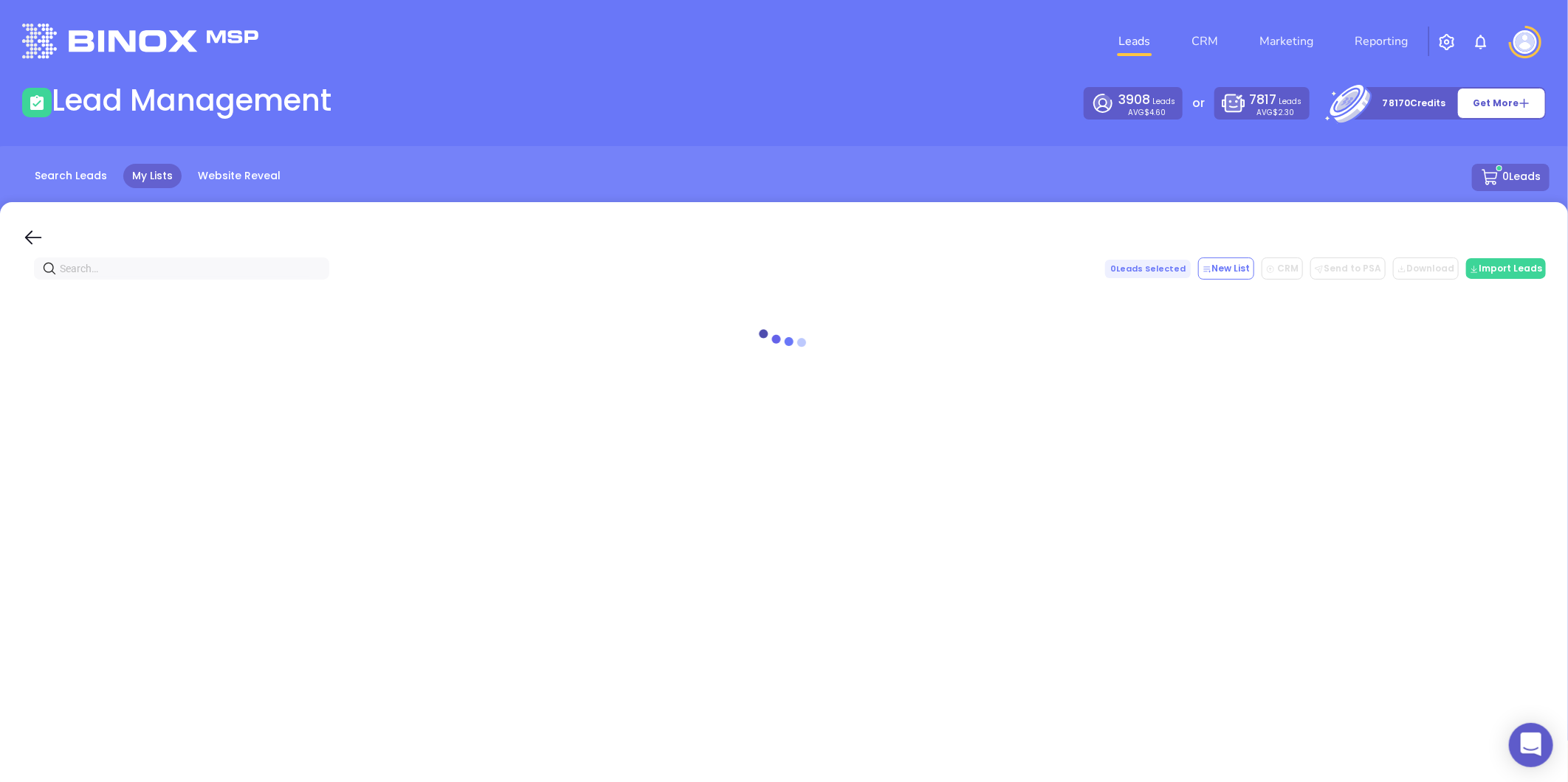
paste input "rogersinc.net"
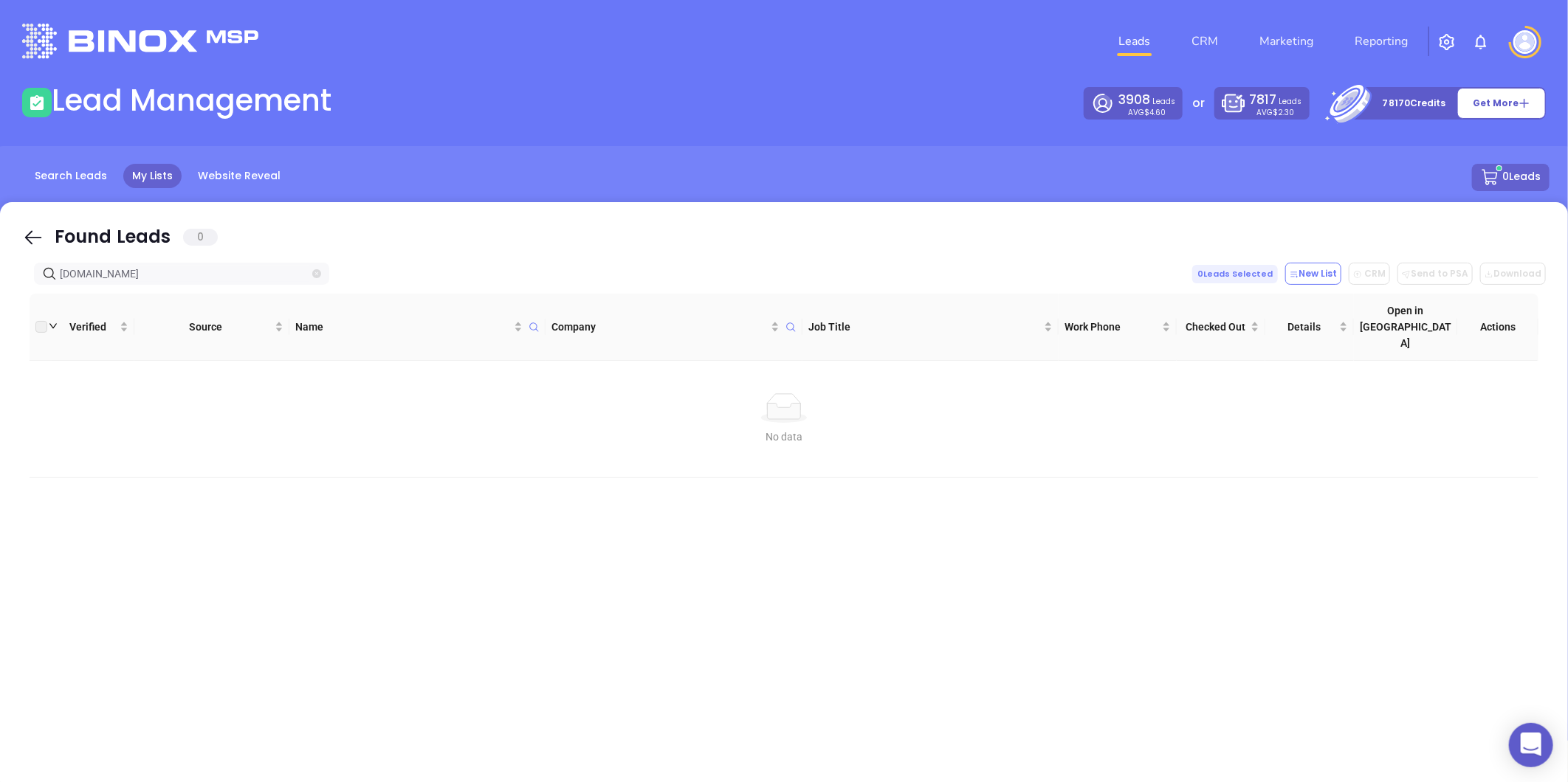
type input "rogersinc.net"
click at [315, 275] on icon "close-circle" at bounding box center [317, 274] width 9 height 9
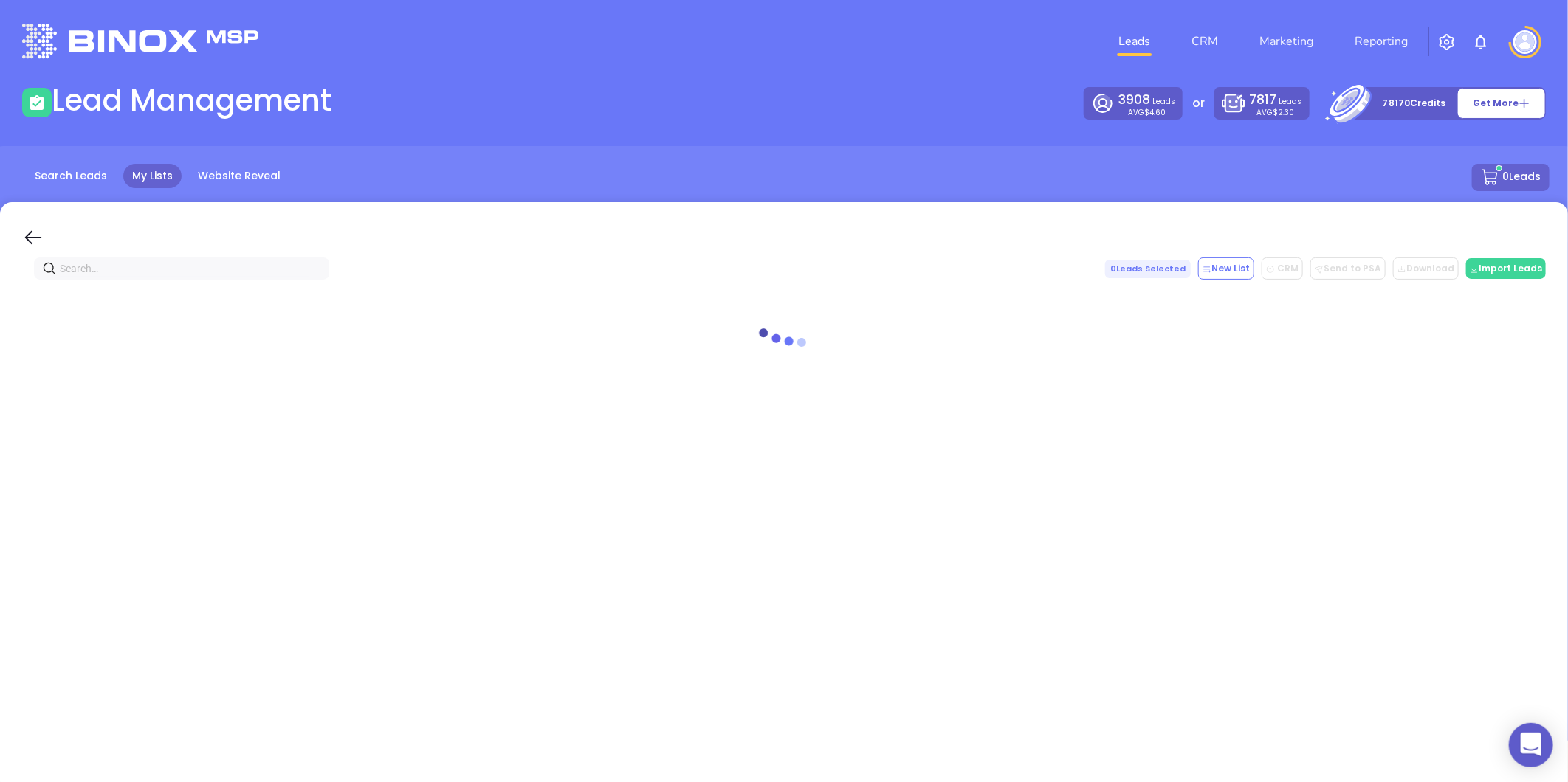
paste input "woomerinsurance.com"
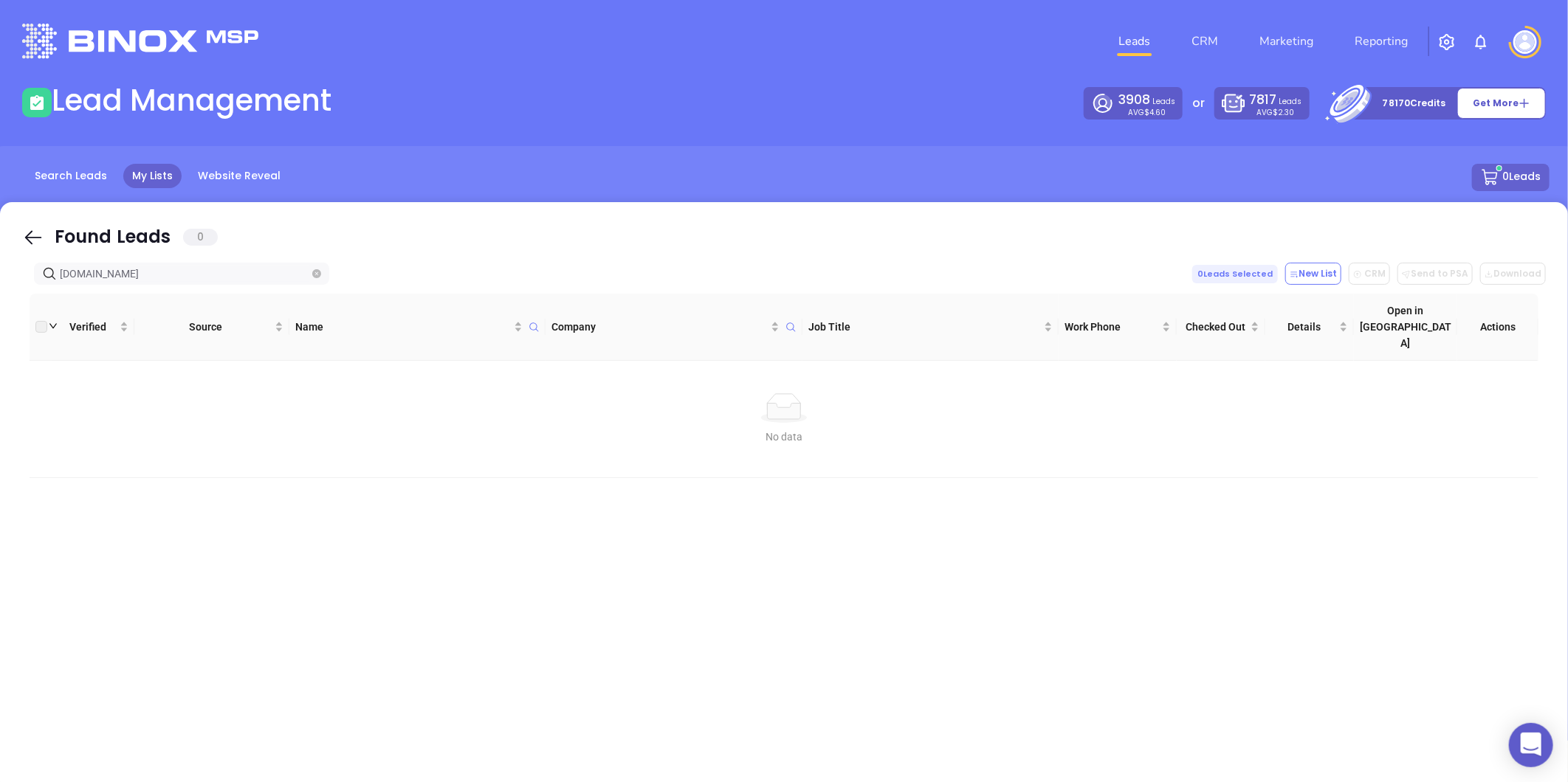
type input "woomerinsurance.com"
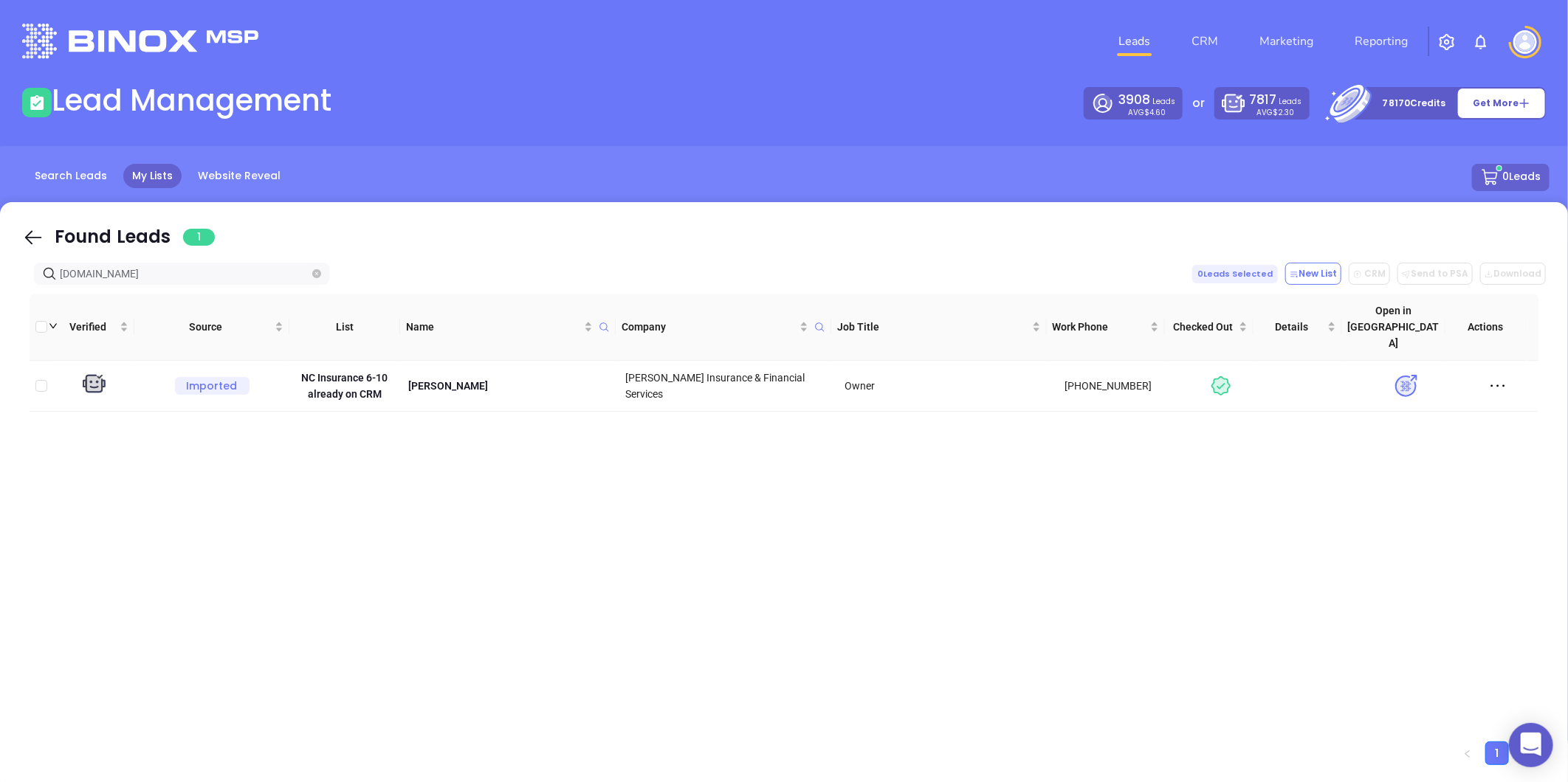
click at [319, 269] on icon "close-circle" at bounding box center [317, 274] width 9 height 9
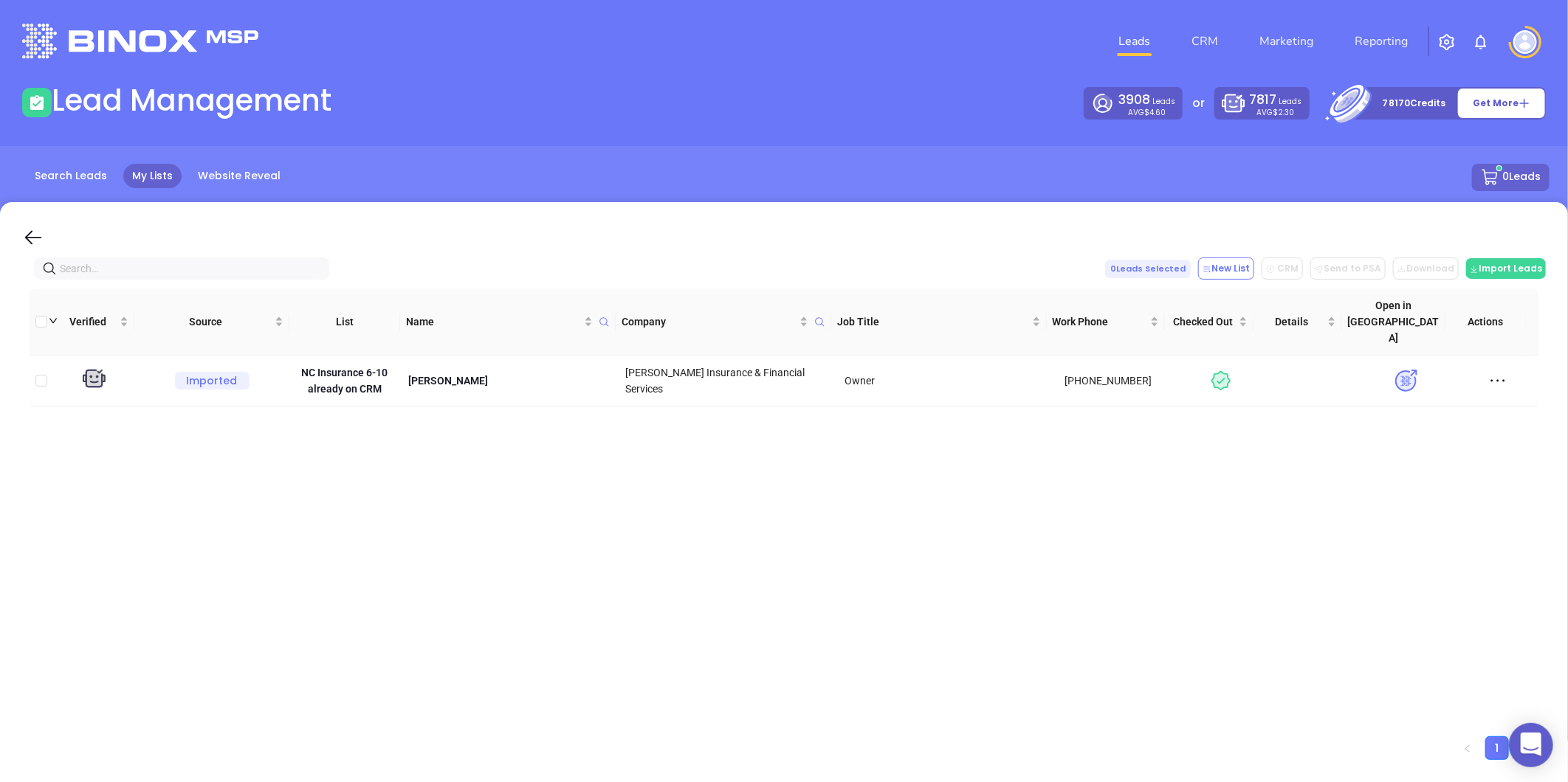
paste input "affinityinsurancenc.com"
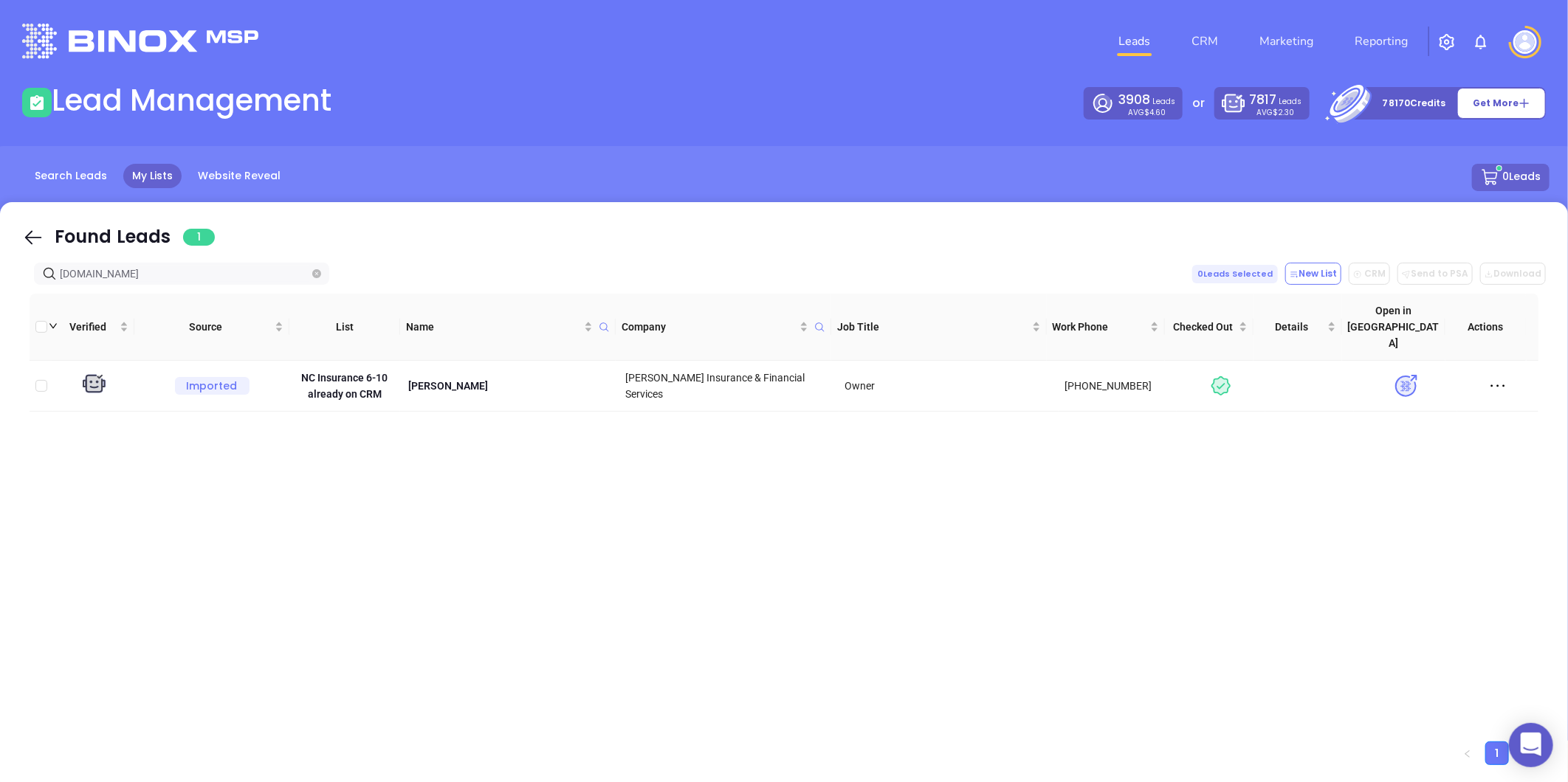
type input "affinityinsurancenc.com"
click at [321, 281] on span "affinityinsurancenc.com" at bounding box center [182, 274] width 296 height 22
click at [320, 276] on icon "close-circle" at bounding box center [317, 274] width 9 height 9
paste input "bestinsurancearound.com"
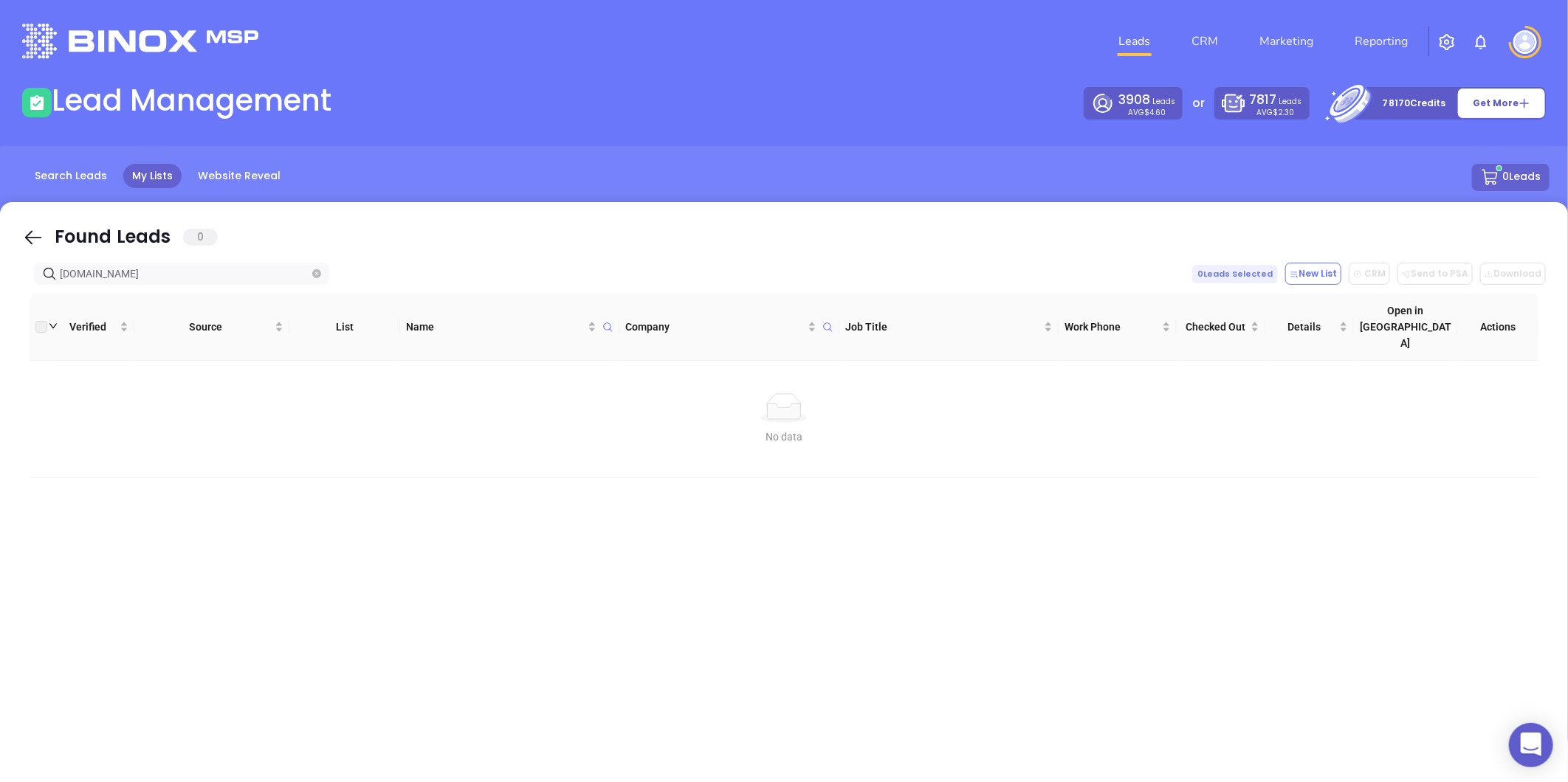
type input "bestinsurancearound.com"
click at [320, 271] on icon "close-circle" at bounding box center [317, 274] width 9 height 9
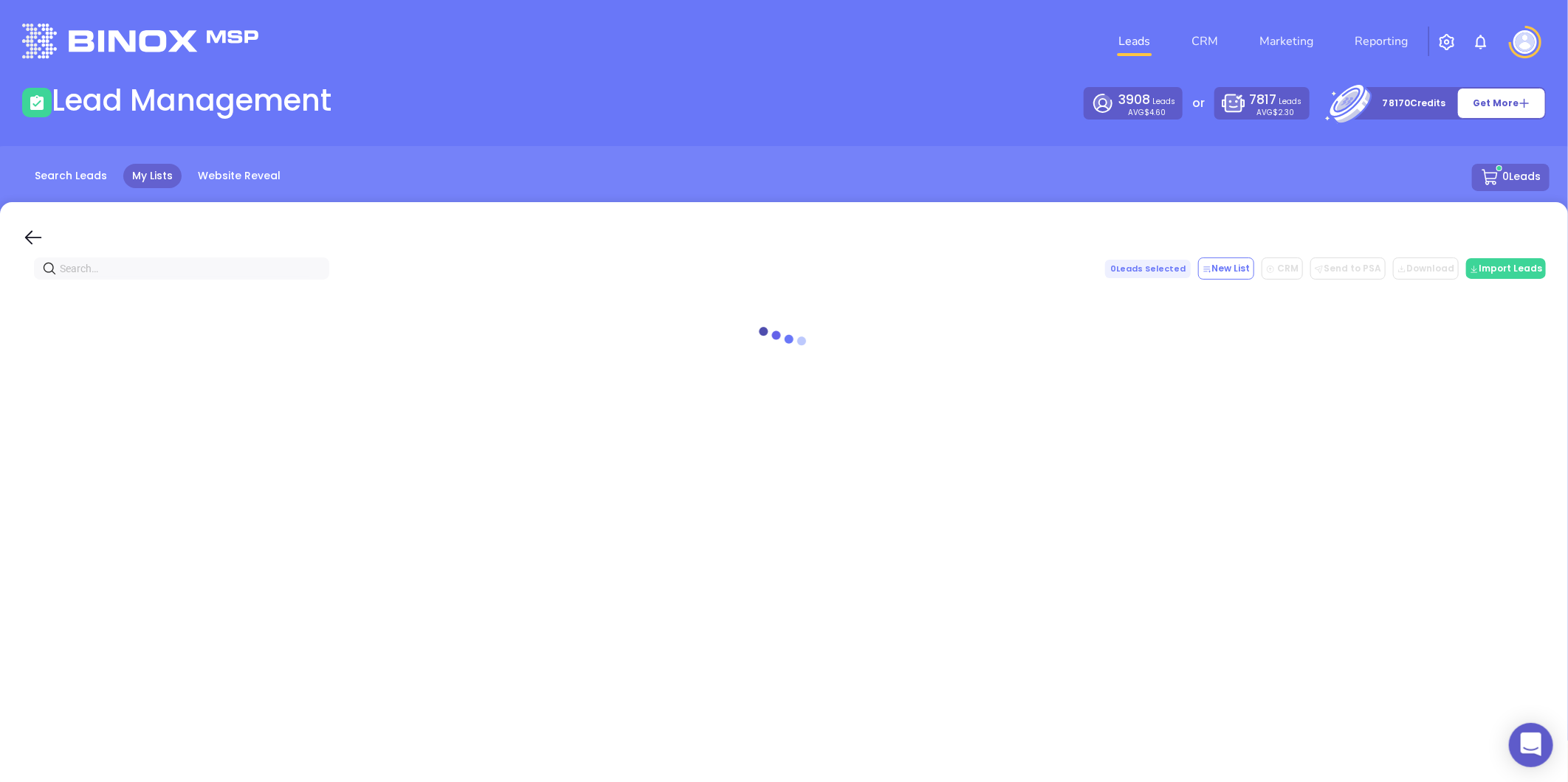
paste input "anchorinsuranceservices.com"
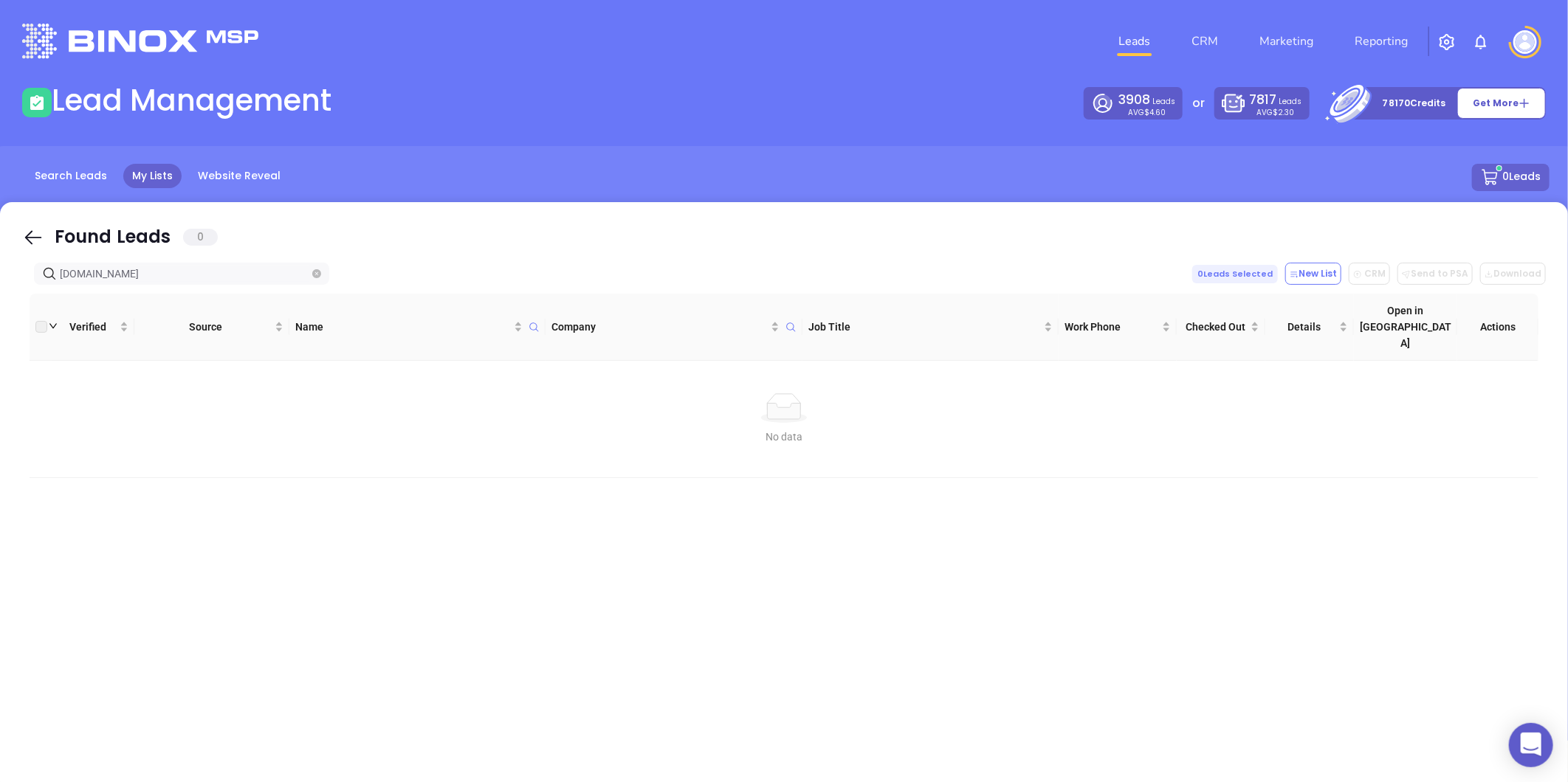
type input "anchorinsuranceservices.com"
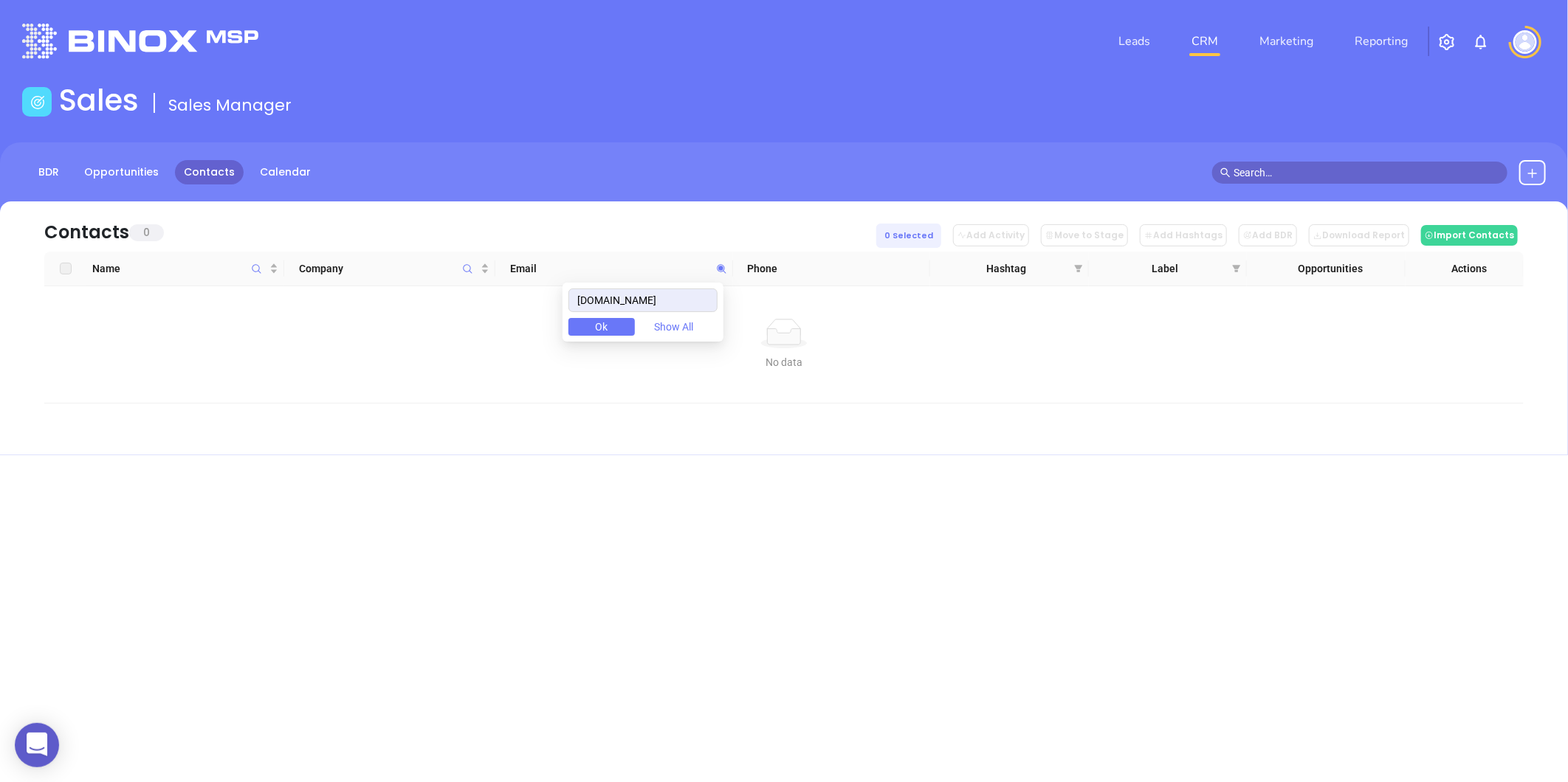
click at [1517, 173] on div at bounding box center [1359, 172] width 319 height 22
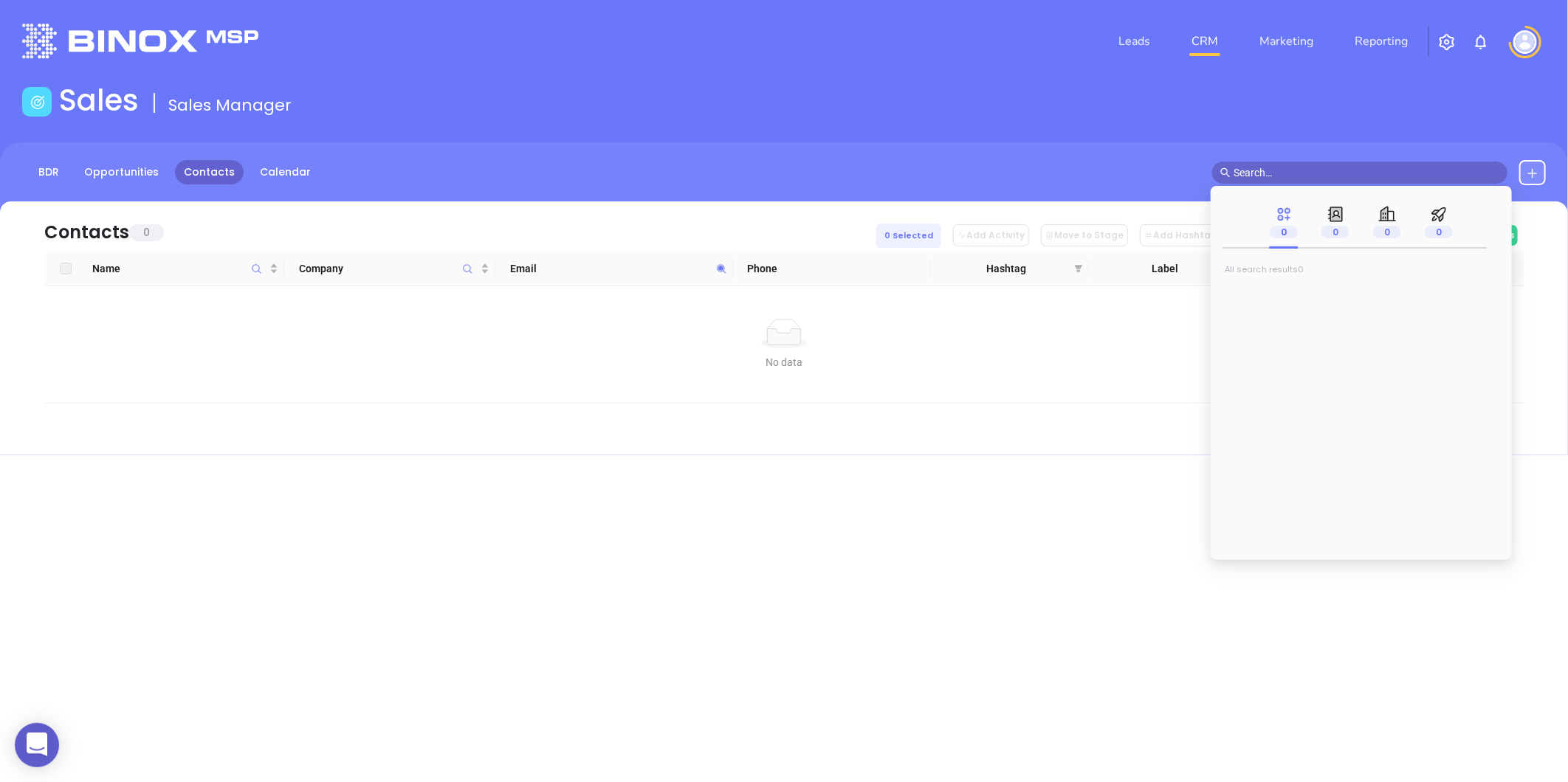
click at [1530, 173] on icon at bounding box center [1533, 173] width 12 height 12
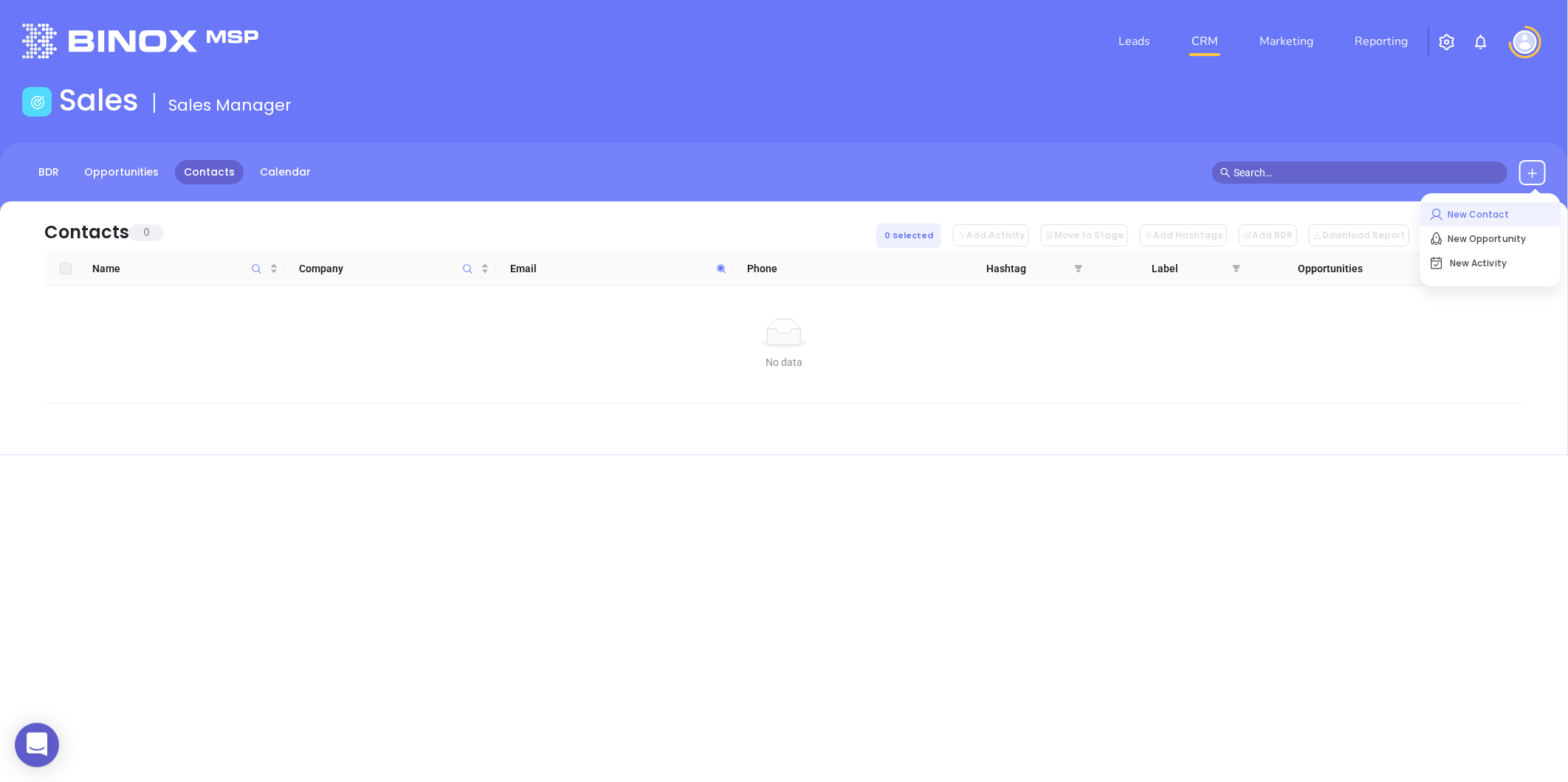
click at [1501, 214] on p "New Contact" at bounding box center [1490, 214] width 122 height 23
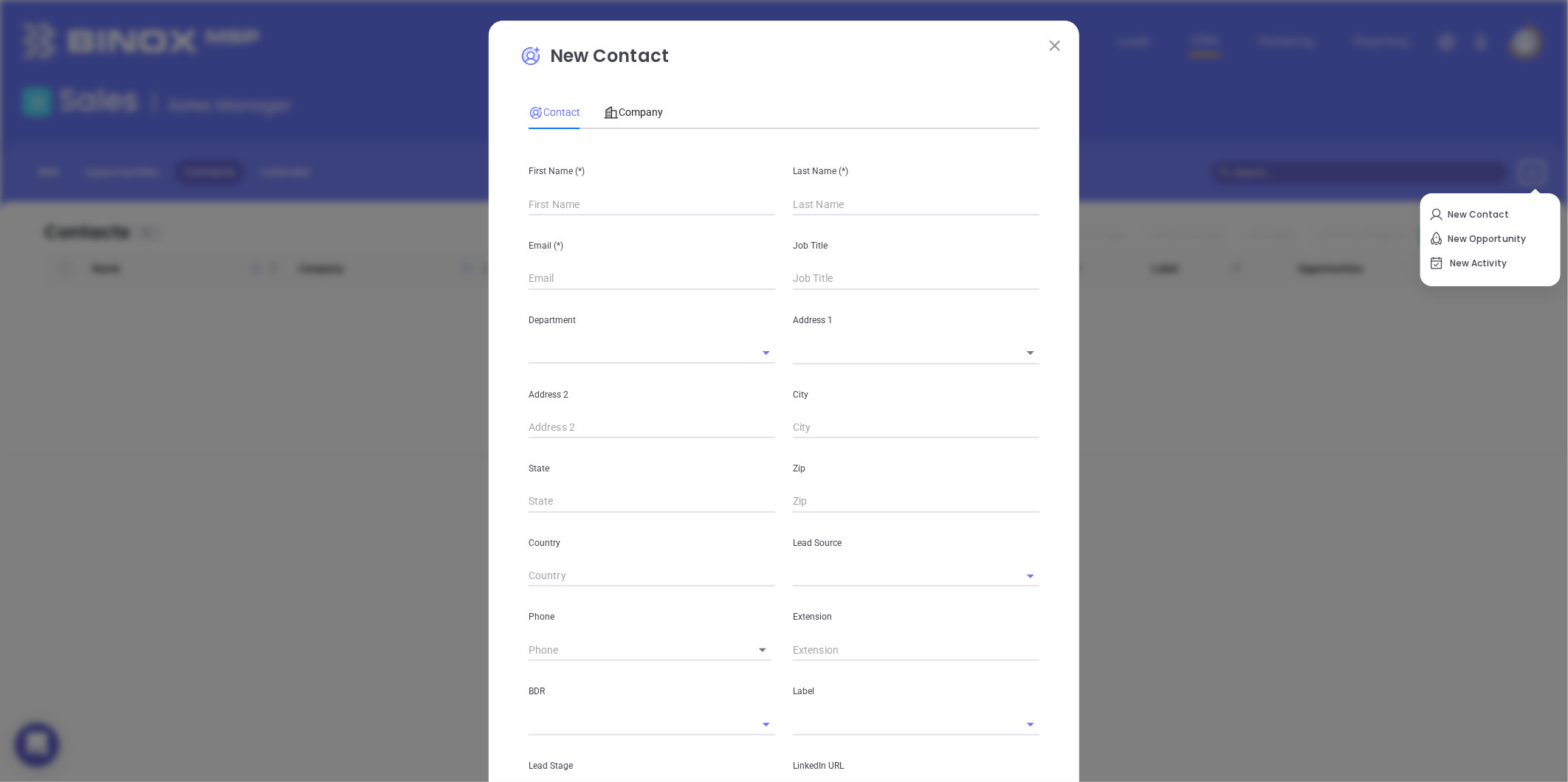
type input "Fourth Phone Call"
type input "1"
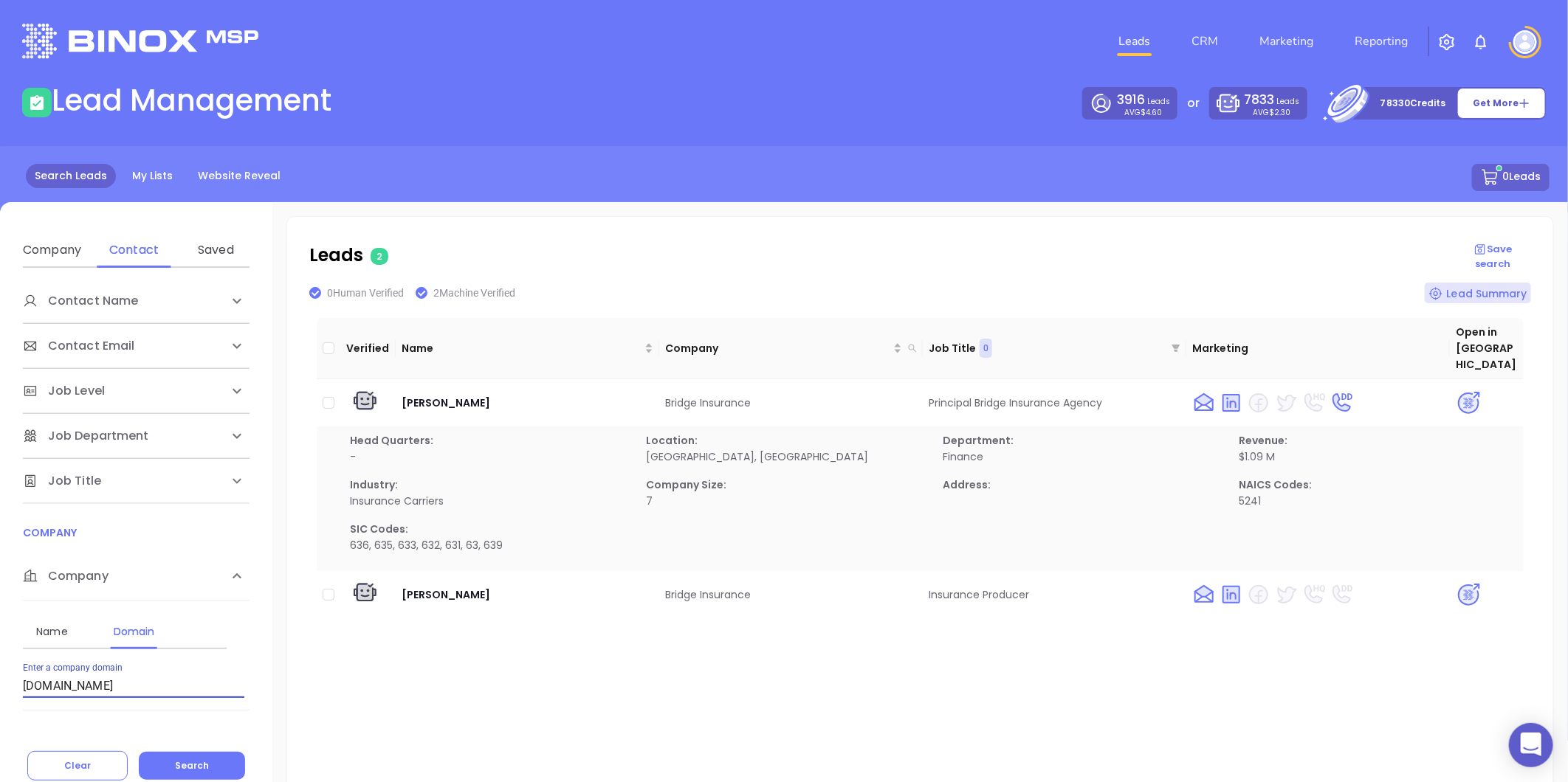
click at [0, 580] on html "0 Leads CRM Marketing Reporting Financial Leads Leads Lead Management 3916 Lead…" at bounding box center [784, 391] width 1568 height 782
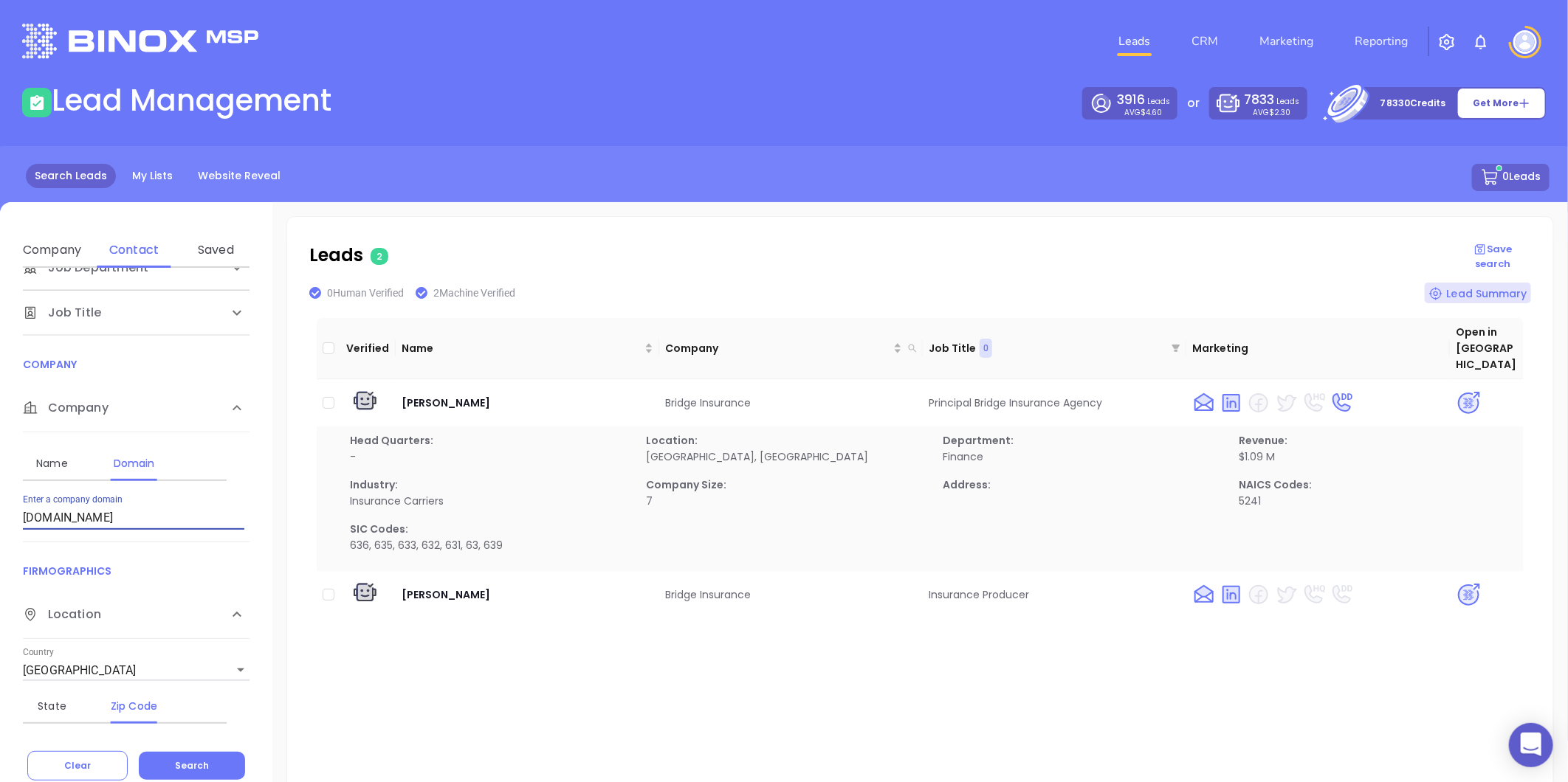
type input "[DOMAIN_NAME]"
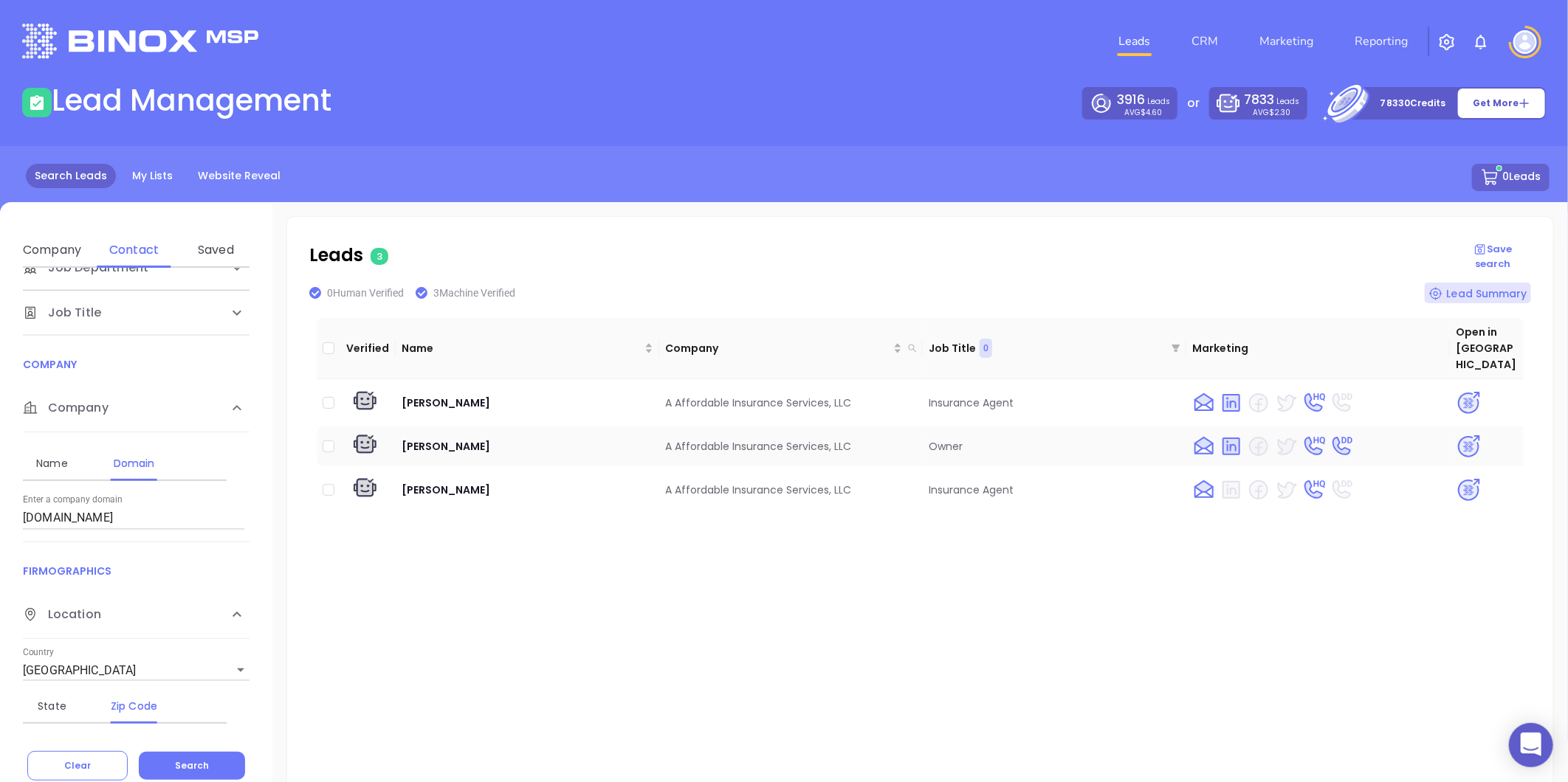
click at [1464, 434] on img at bounding box center [1468, 447] width 26 height 25
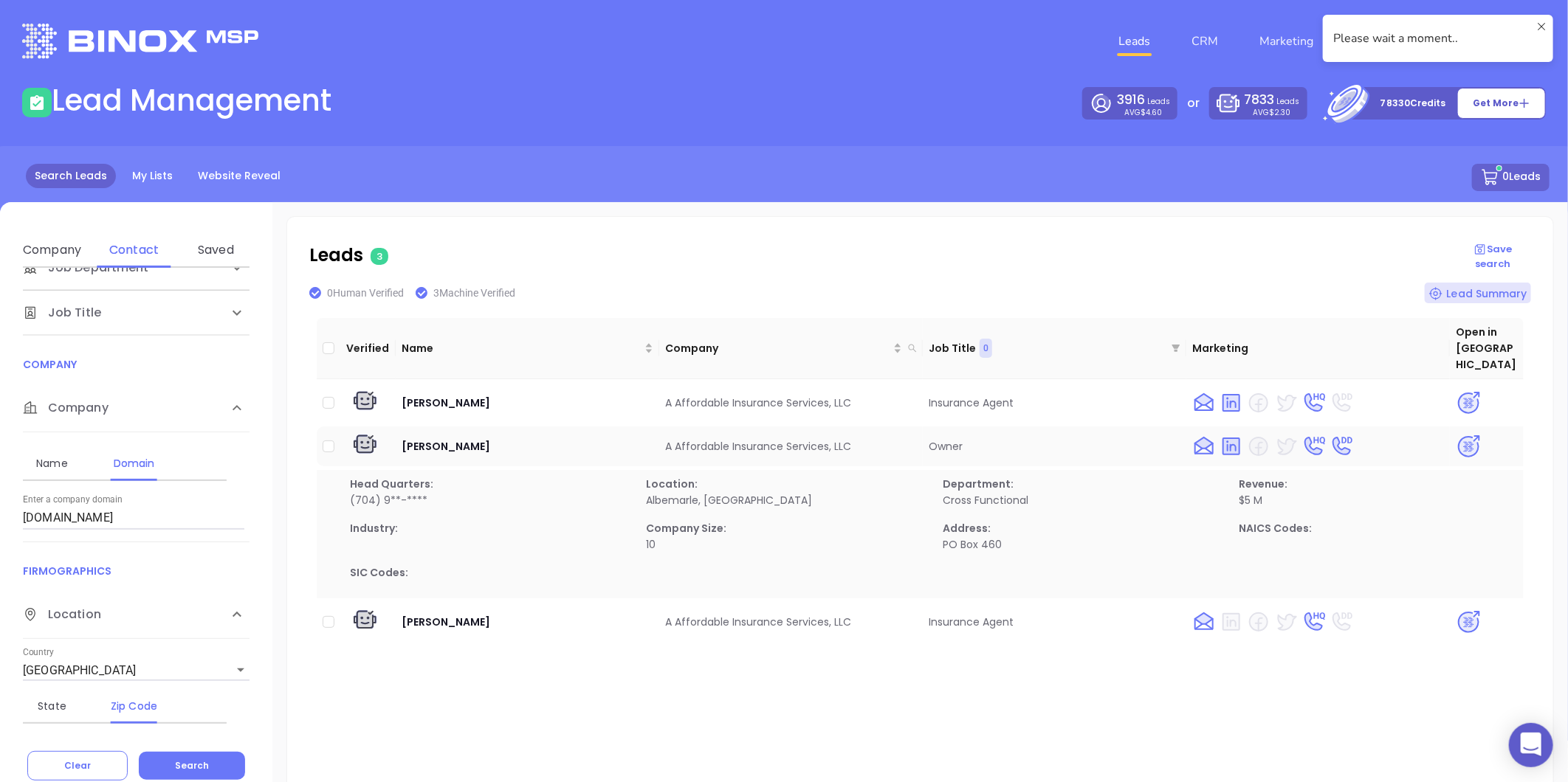
click at [1463, 434] on img at bounding box center [1468, 447] width 26 height 25
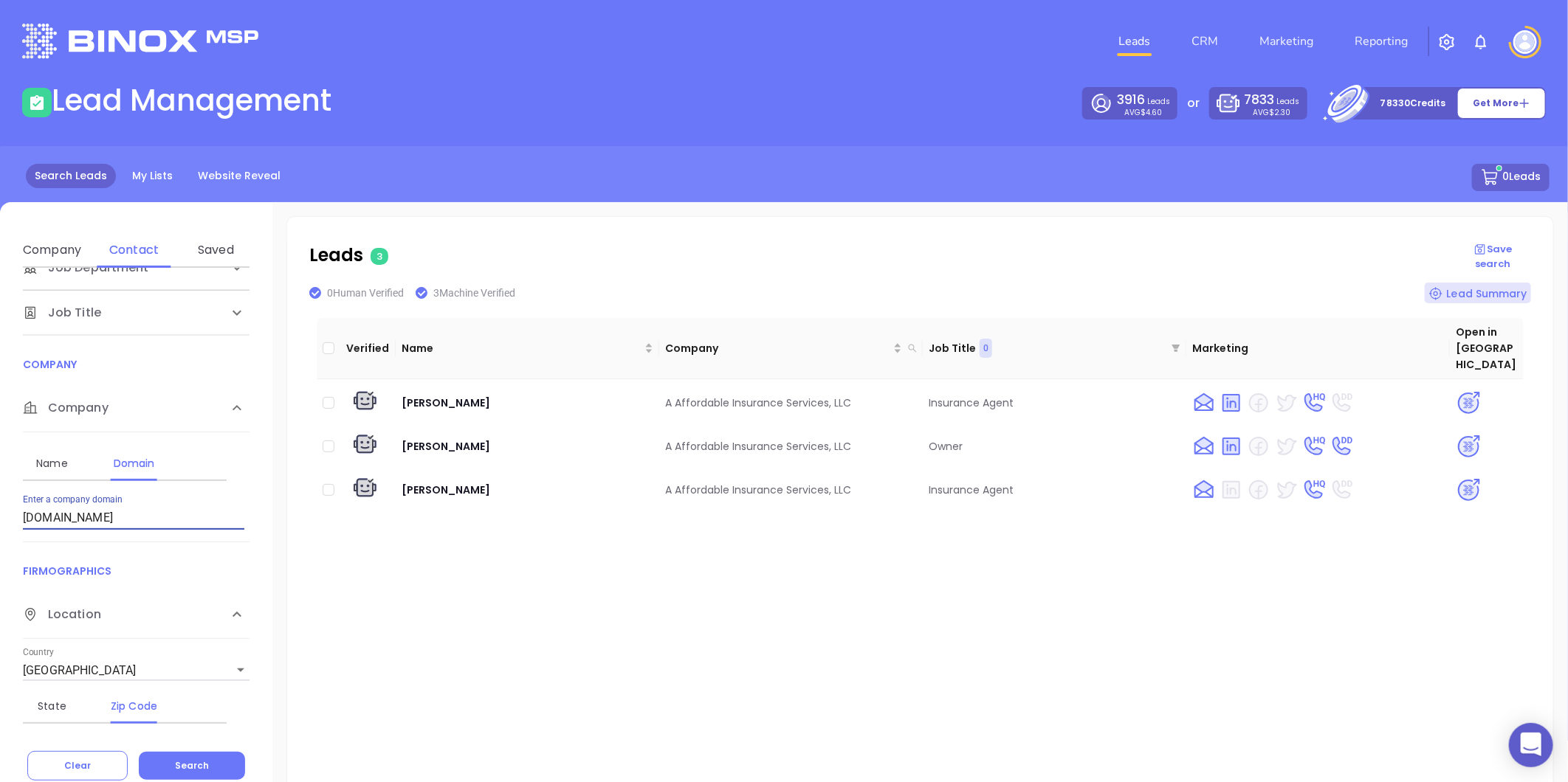
drag, startPoint x: 110, startPoint y: 509, endPoint x: -26, endPoint y: 556, distance: 143.9
click at [0, 556] on html "0 Leads CRM Marketing Reporting Financial Leads Leads Lead Management 3916 Lead…" at bounding box center [784, 391] width 1568 height 782
paste input "[DOMAIN_NAME]"
type input "[DOMAIN_NAME]"
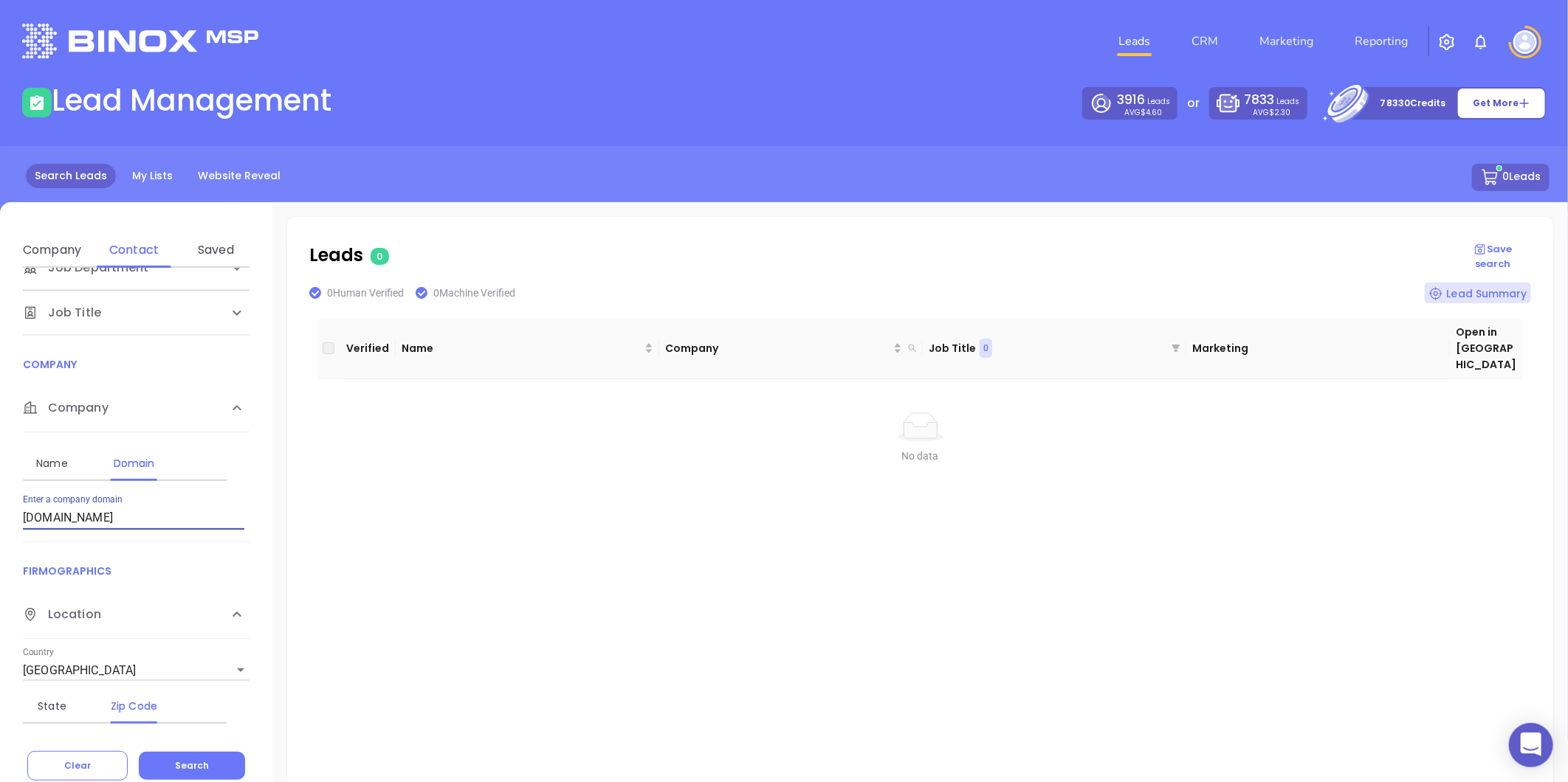
drag, startPoint x: 128, startPoint y: 510, endPoint x: -2, endPoint y: 537, distance: 132.8
click at [0, 537] on html "0 Leads CRM Marketing Reporting Financial Leads Leads Lead Management 3916 Lead…" at bounding box center [784, 391] width 1568 height 782
paste input "[DOMAIN_NAME]"
type input "[DOMAIN_NAME]"
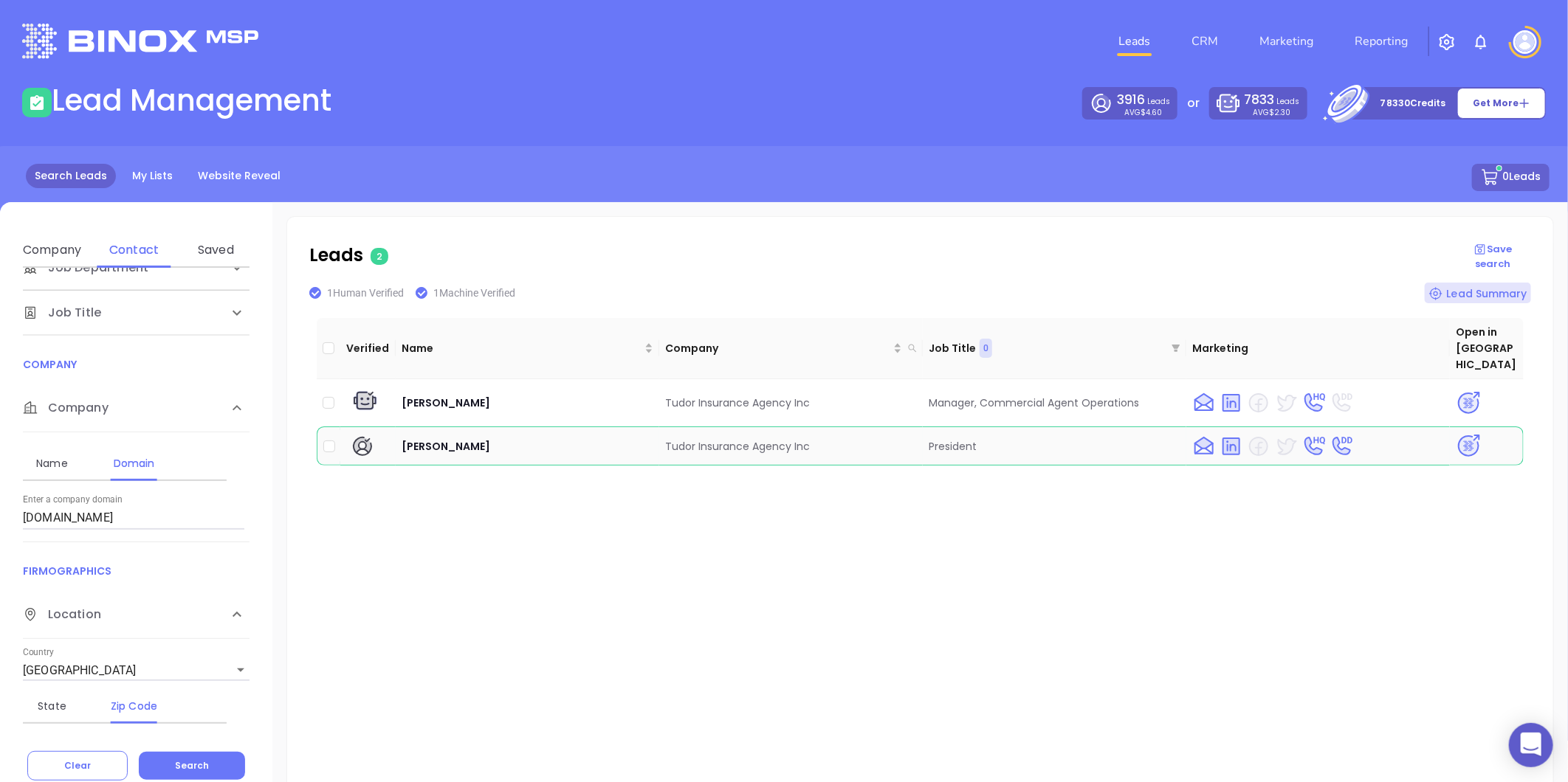
click at [1454, 440] on td at bounding box center [1487, 446] width 74 height 39
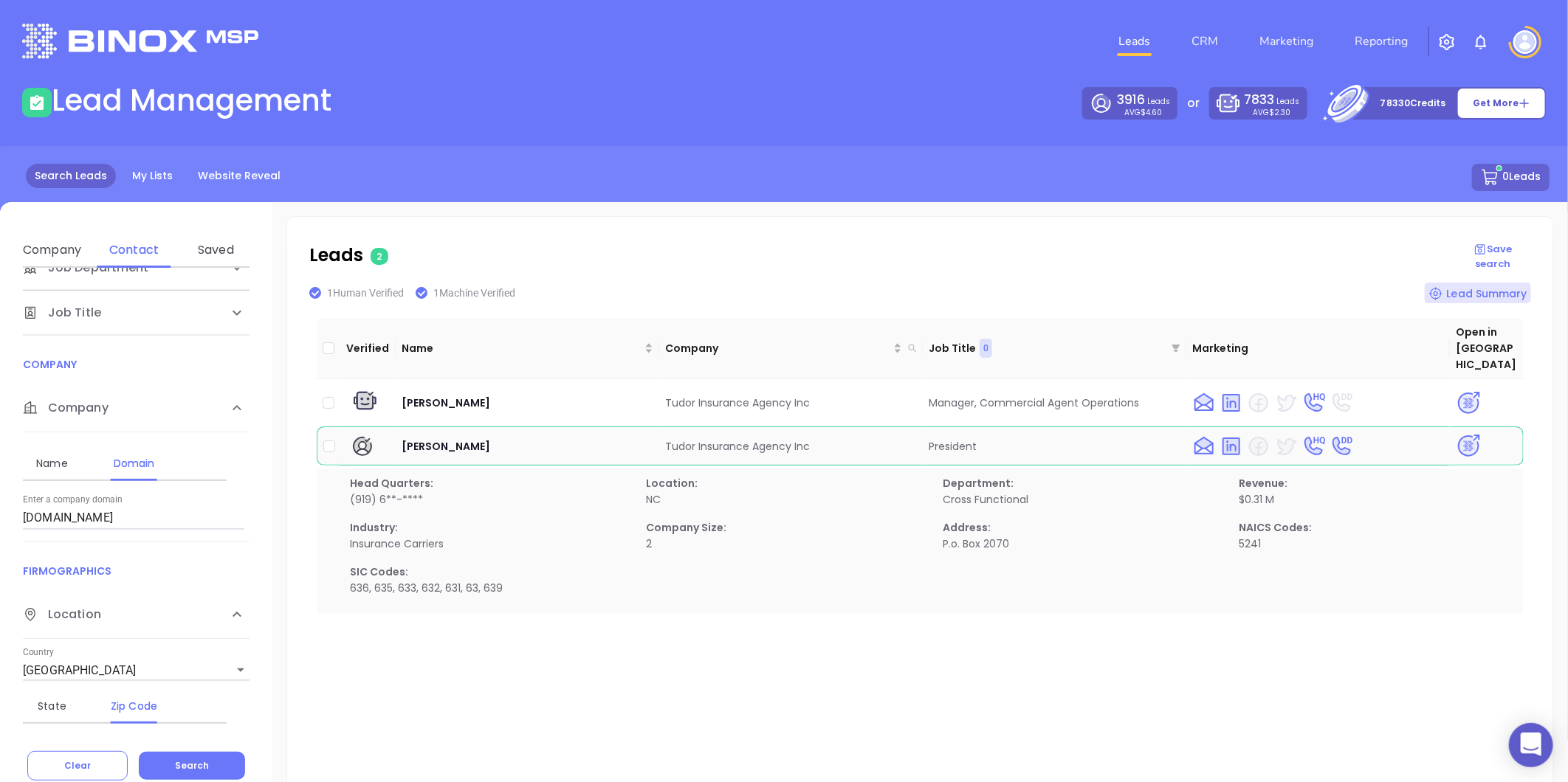
click at [1463, 433] on img at bounding box center [1468, 446] width 26 height 25
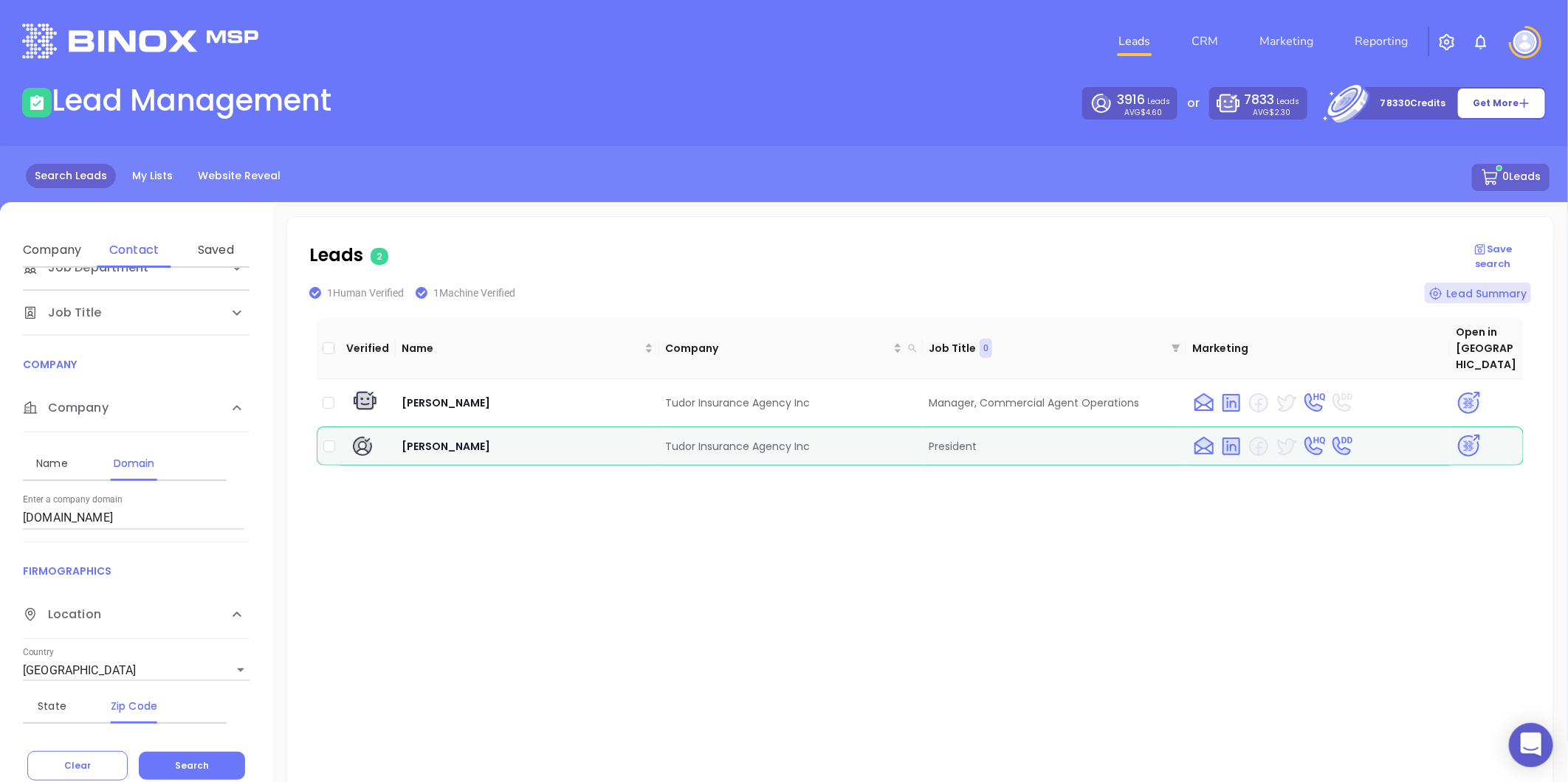
click at [1457, 433] on img at bounding box center [1468, 446] width 26 height 25
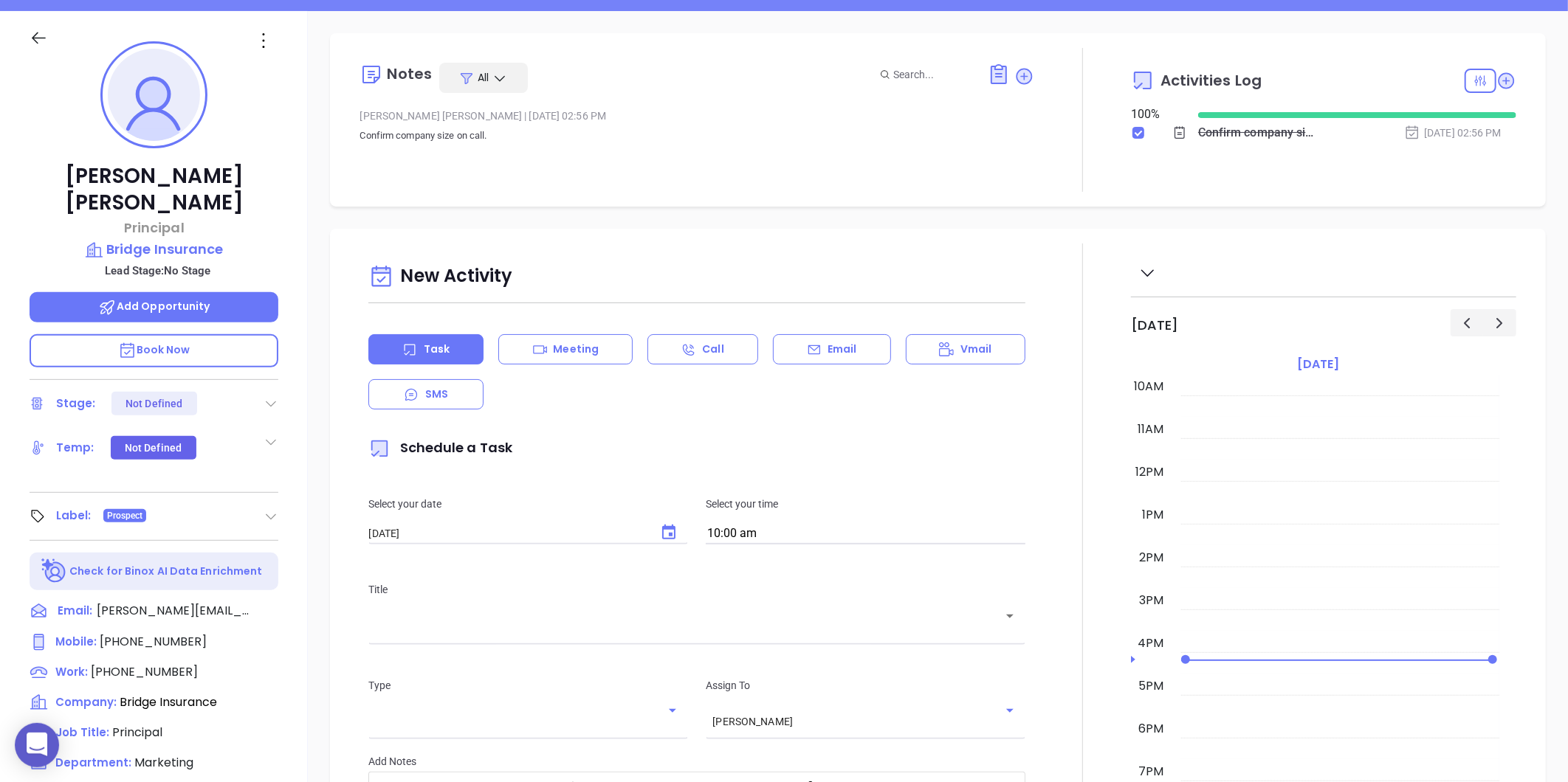
scroll to position [42, 0]
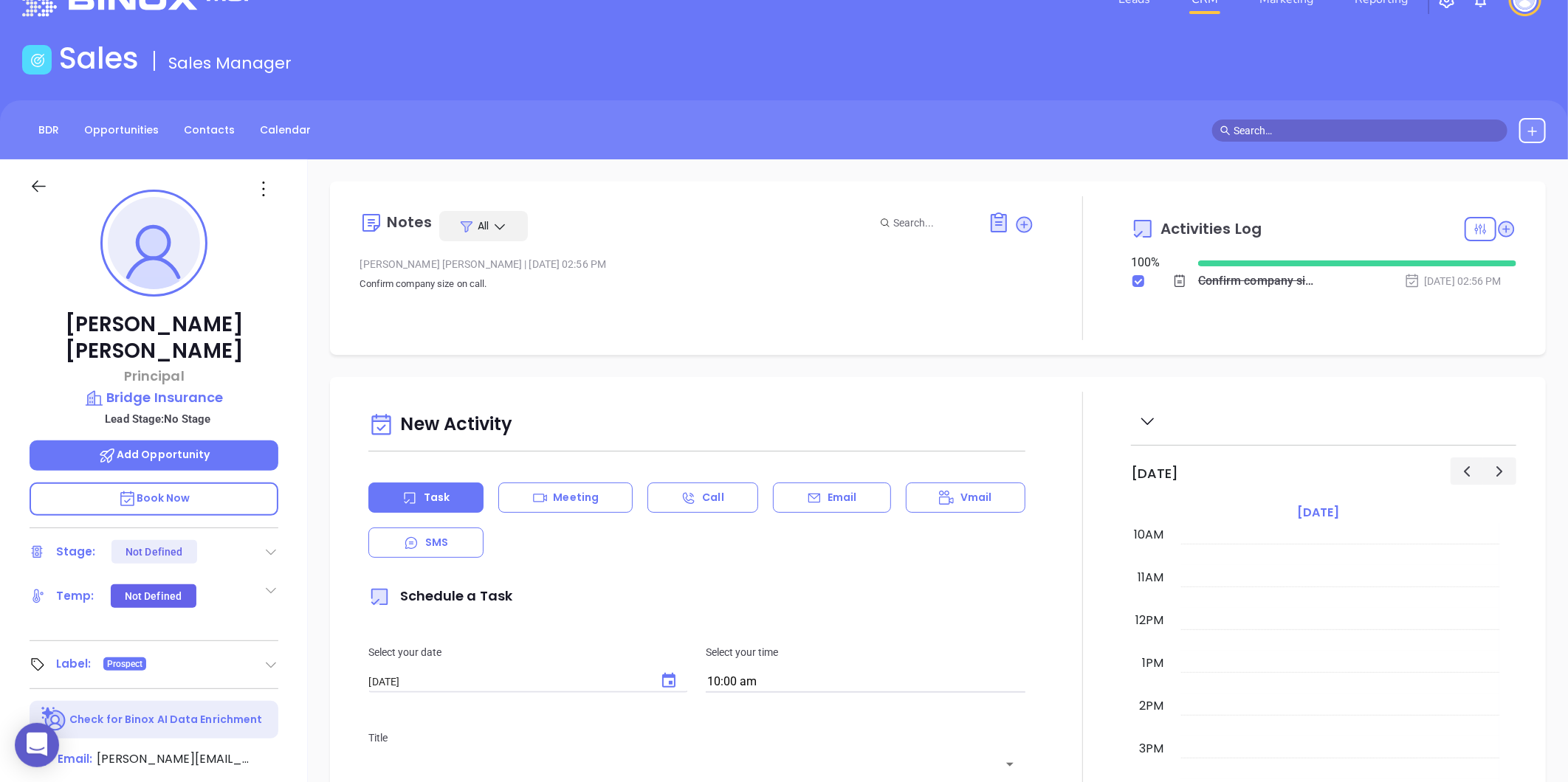
click at [200, 115] on div "BDR Opportunities Contacts Calendar" at bounding box center [784, 130] width 1568 height 59
click at [207, 125] on link "Contacts" at bounding box center [209, 130] width 69 height 24
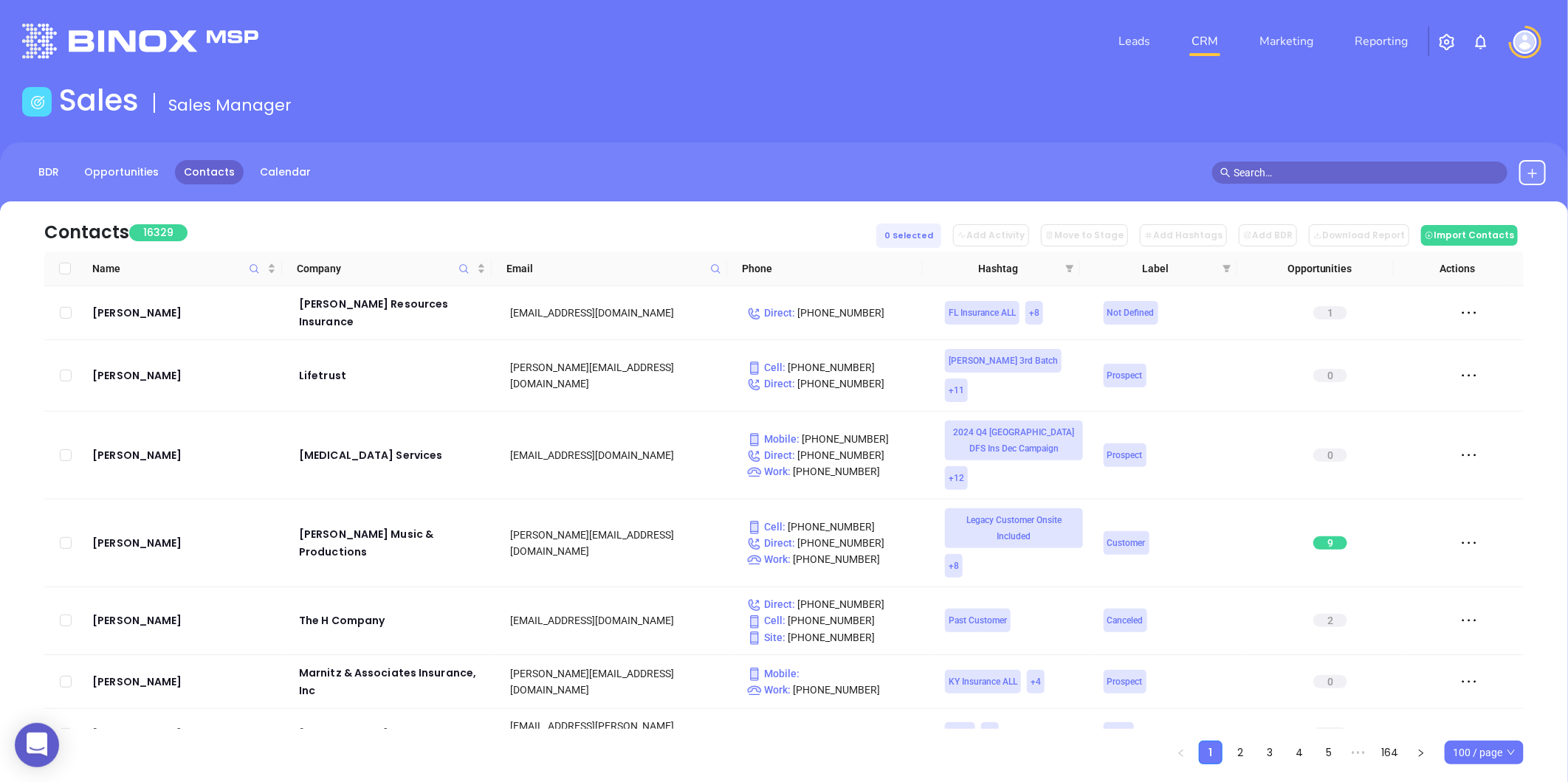
click at [713, 271] on icon at bounding box center [716, 268] width 11 height 11
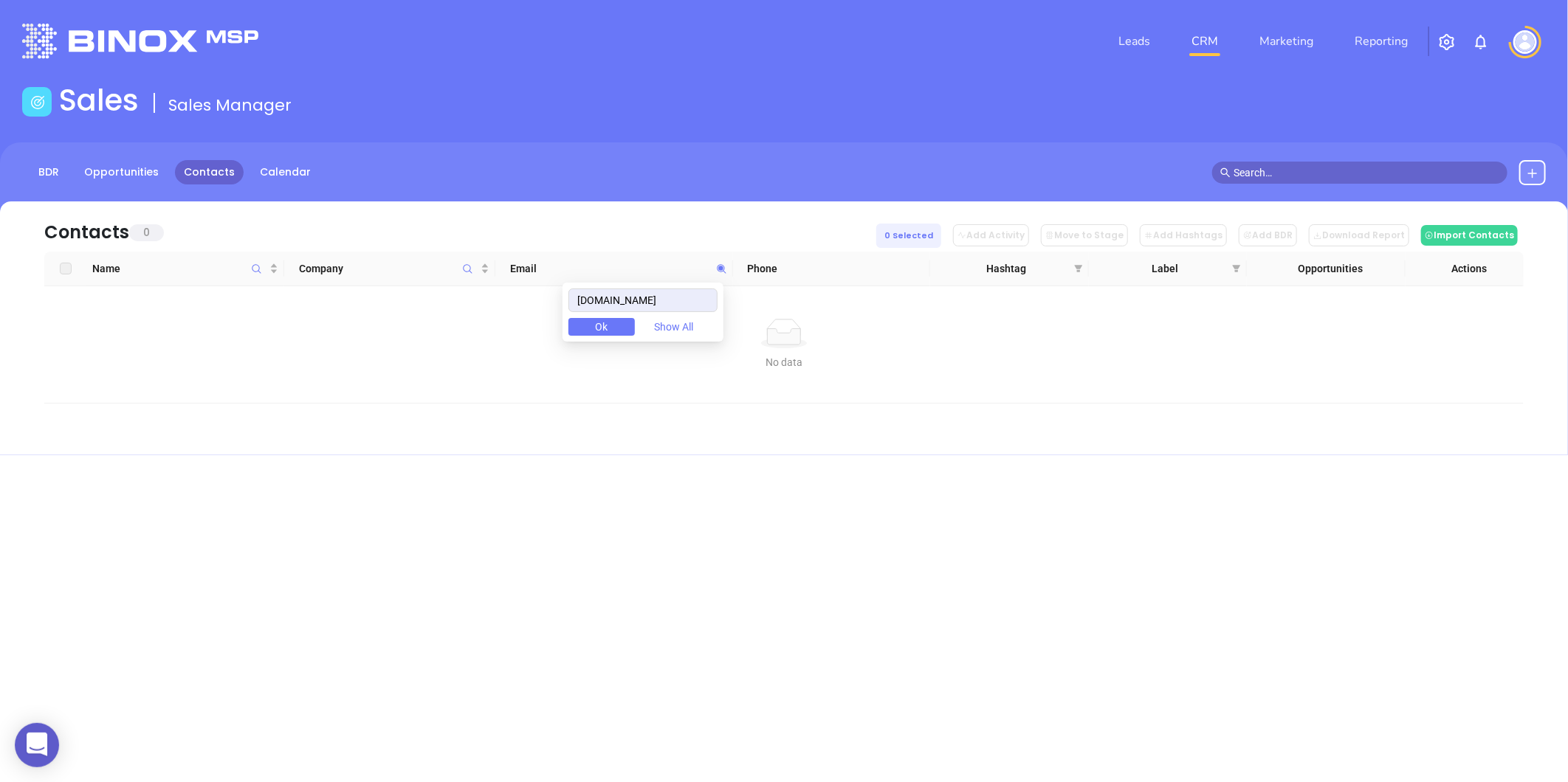
drag, startPoint x: 699, startPoint y: 299, endPoint x: 542, endPoint y: 308, distance: 157.3
click at [542, 308] on body "0 Leads CRM Marketing Reporting Financial Leads Leads Sales Sales Manager BDR O…" at bounding box center [784, 391] width 1568 height 782
type input "[DOMAIN_NAME]"
paste input "[DOMAIN_NAME]"
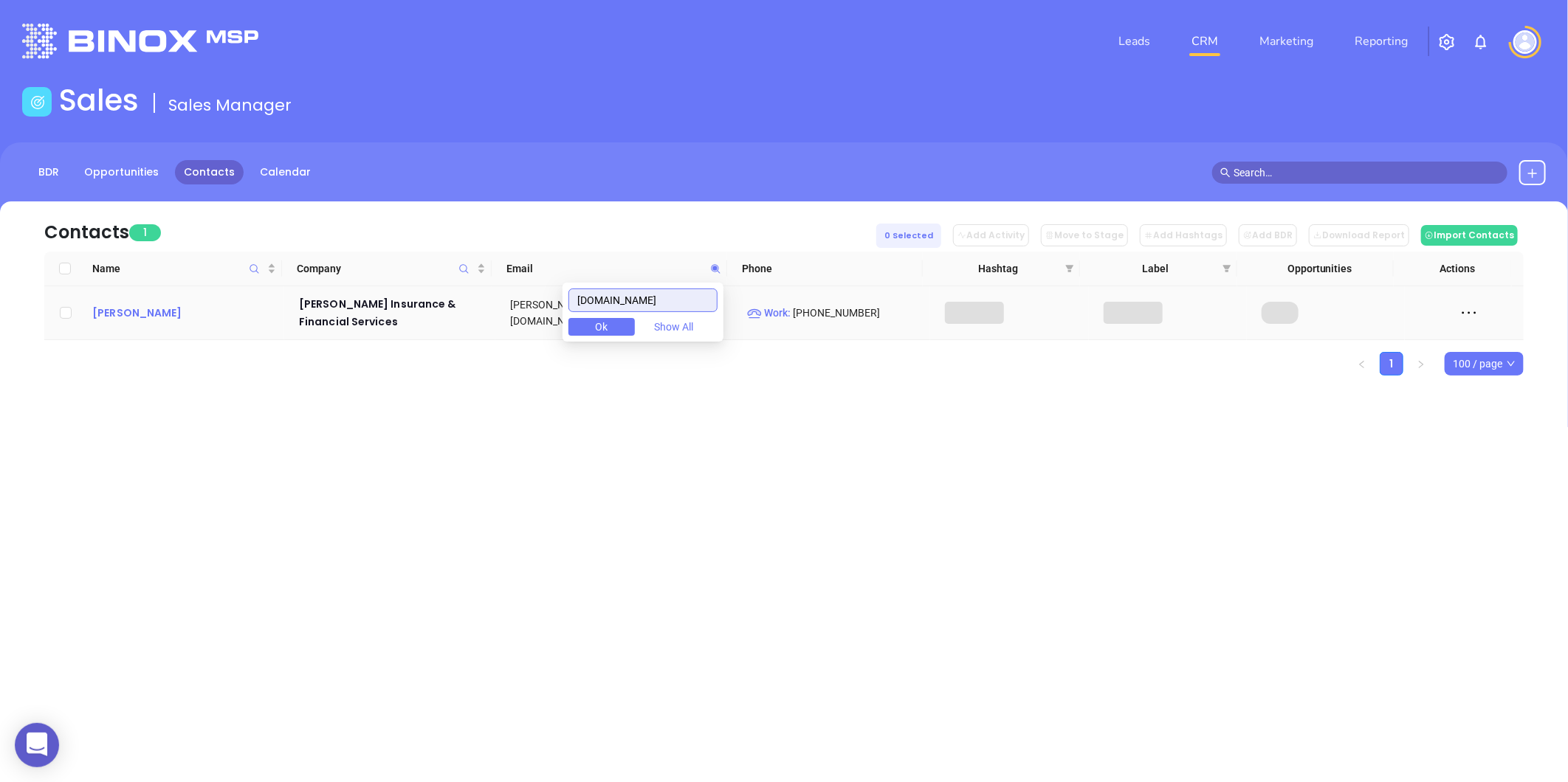
type input "[DOMAIN_NAME]"
click at [151, 307] on div "[PERSON_NAME]" at bounding box center [185, 313] width 186 height 18
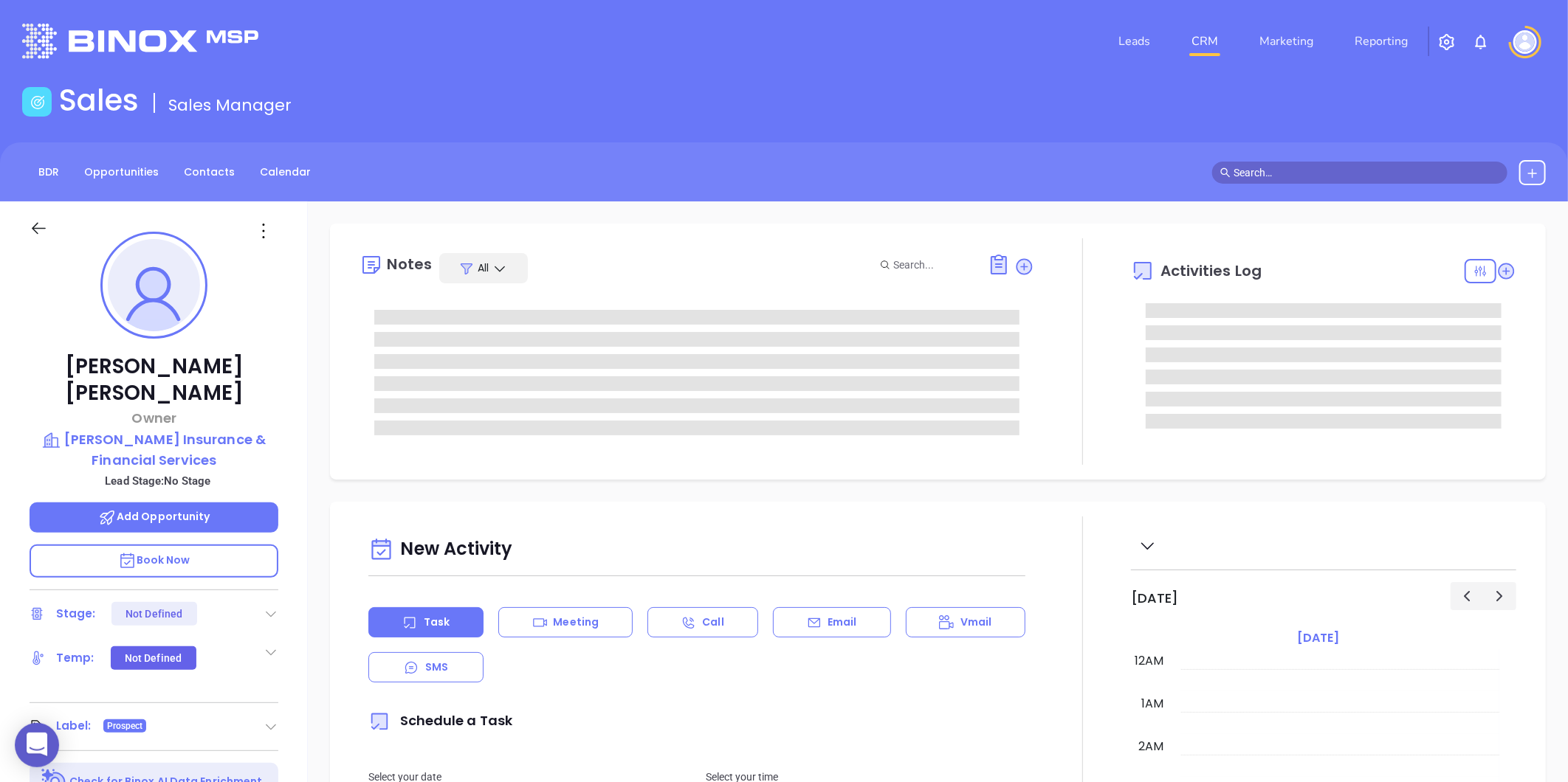
type input "08/13/2025"
click at [267, 231] on icon at bounding box center [263, 230] width 23 height 23
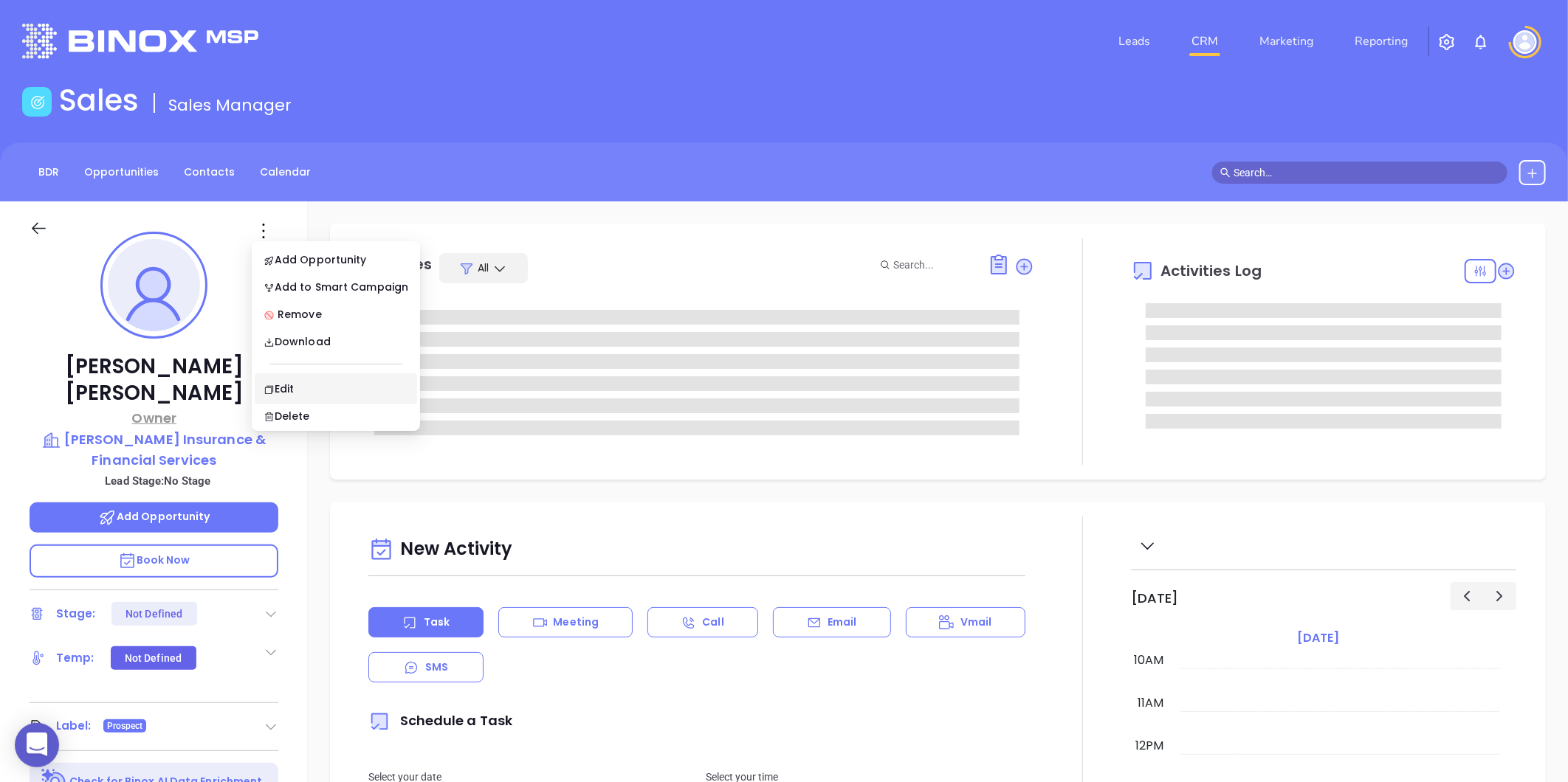
type input "Gissela Vargas"
click at [146, 430] on p "[PERSON_NAME] Insurance & Financial Services" at bounding box center [154, 450] width 249 height 40
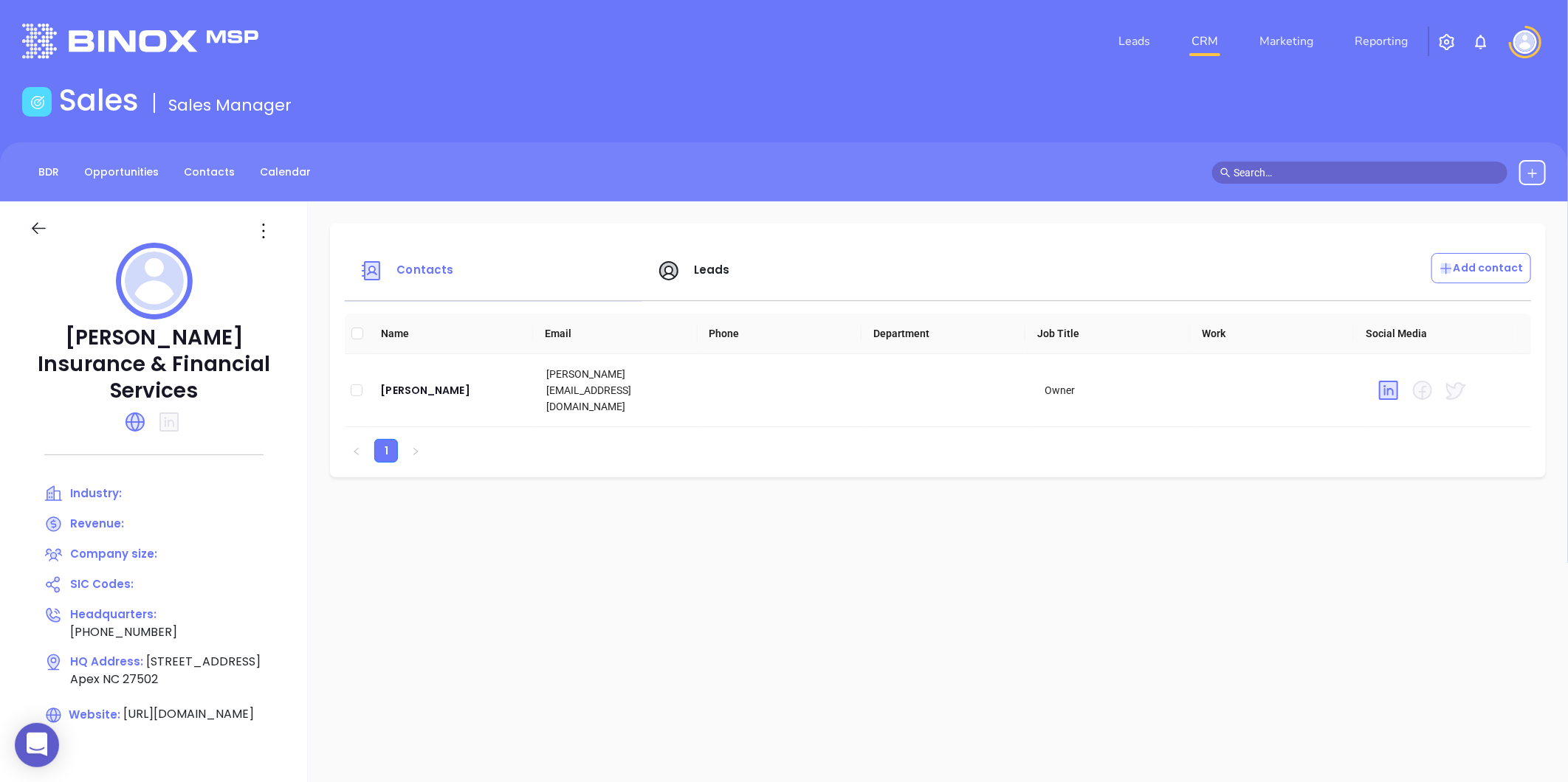
click at [258, 224] on icon at bounding box center [263, 230] width 23 height 23
click at [273, 252] on div "Edit" at bounding box center [330, 260] width 134 height 16
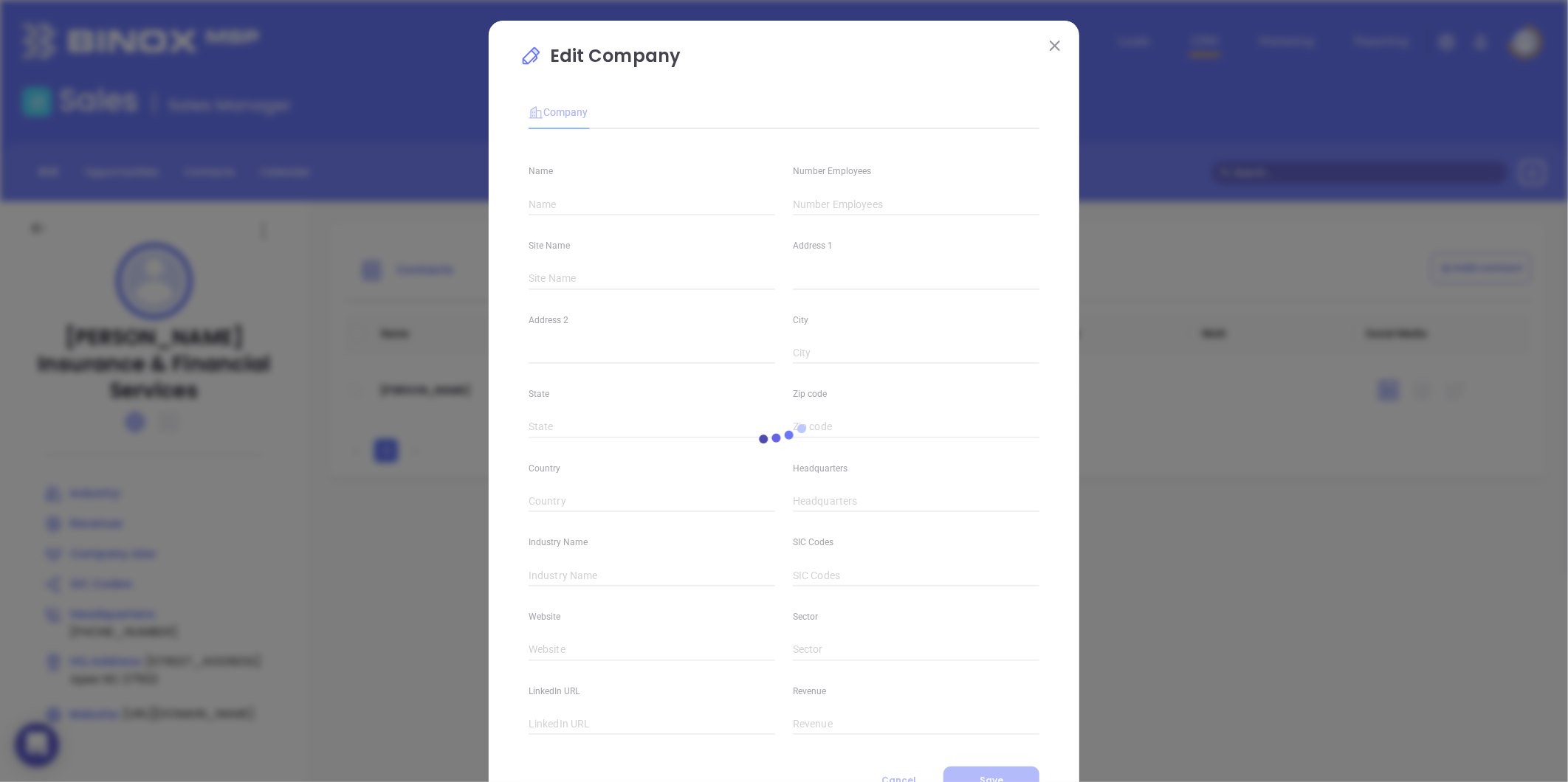
type input "[PERSON_NAME] Insurance & Financial Services"
type input "[PHONE_NUMBER]"
type input "https://www.woomerinsurance.com/"
click at [816, 208] on input "text" at bounding box center [916, 205] width 247 height 22
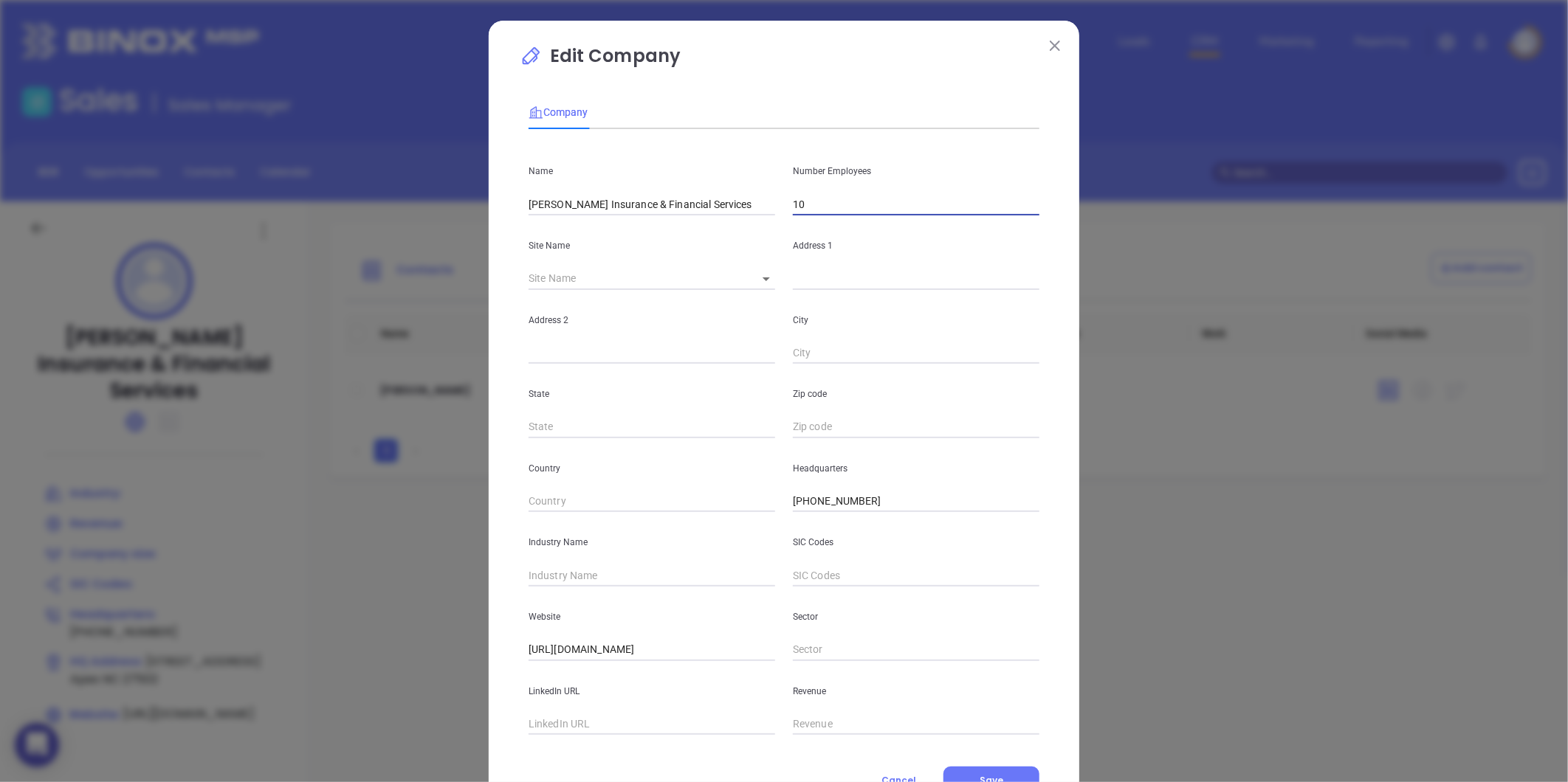
type input "10"
click at [626, 558] on div "Industry Name" at bounding box center [652, 549] width 264 height 74
click at [617, 574] on input "text" at bounding box center [652, 576] width 247 height 22
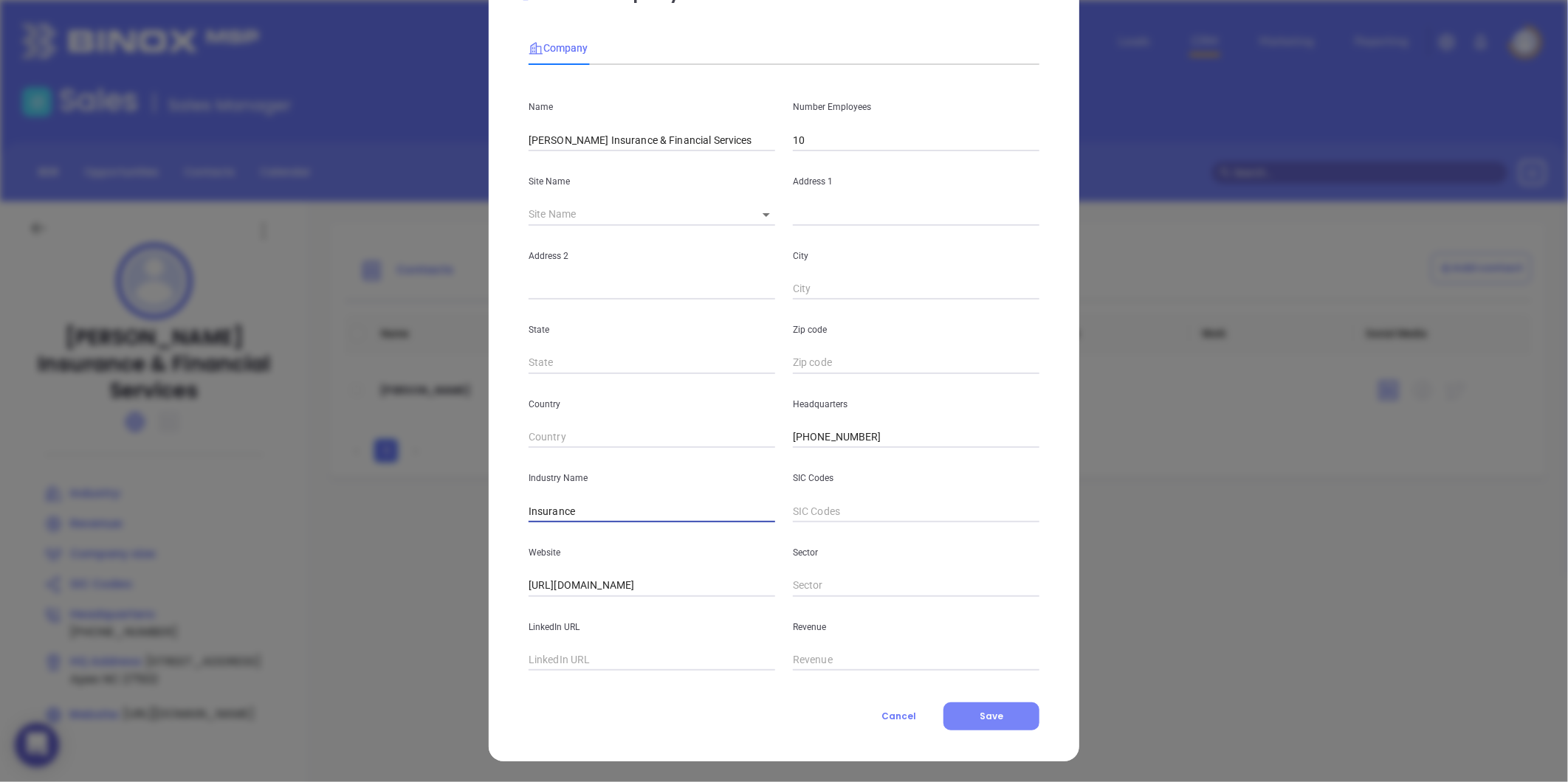
type input "Insurance"
click at [975, 721] on button "Save" at bounding box center [992, 716] width 96 height 28
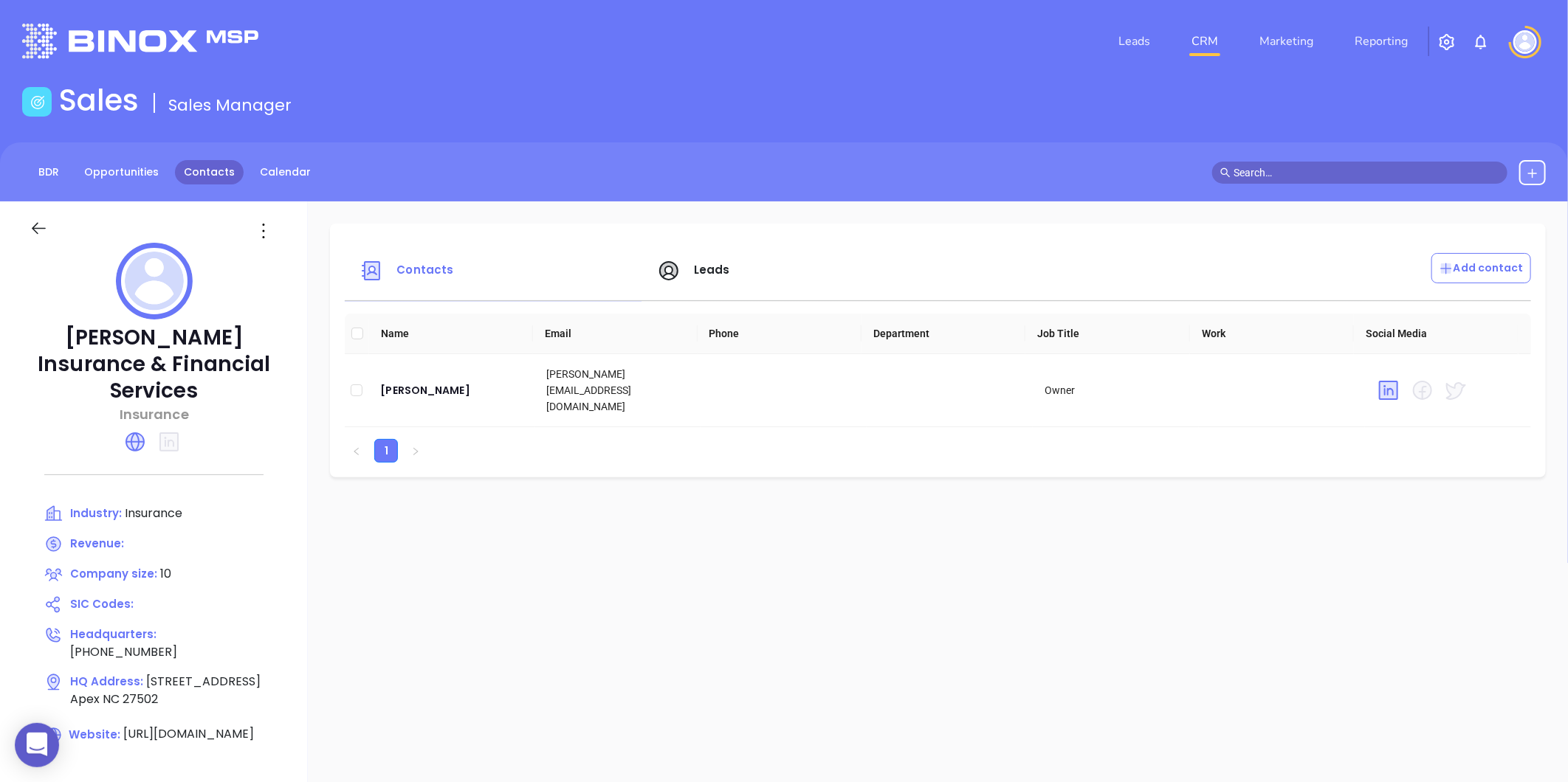
click at [209, 166] on link "Contacts" at bounding box center [209, 172] width 69 height 24
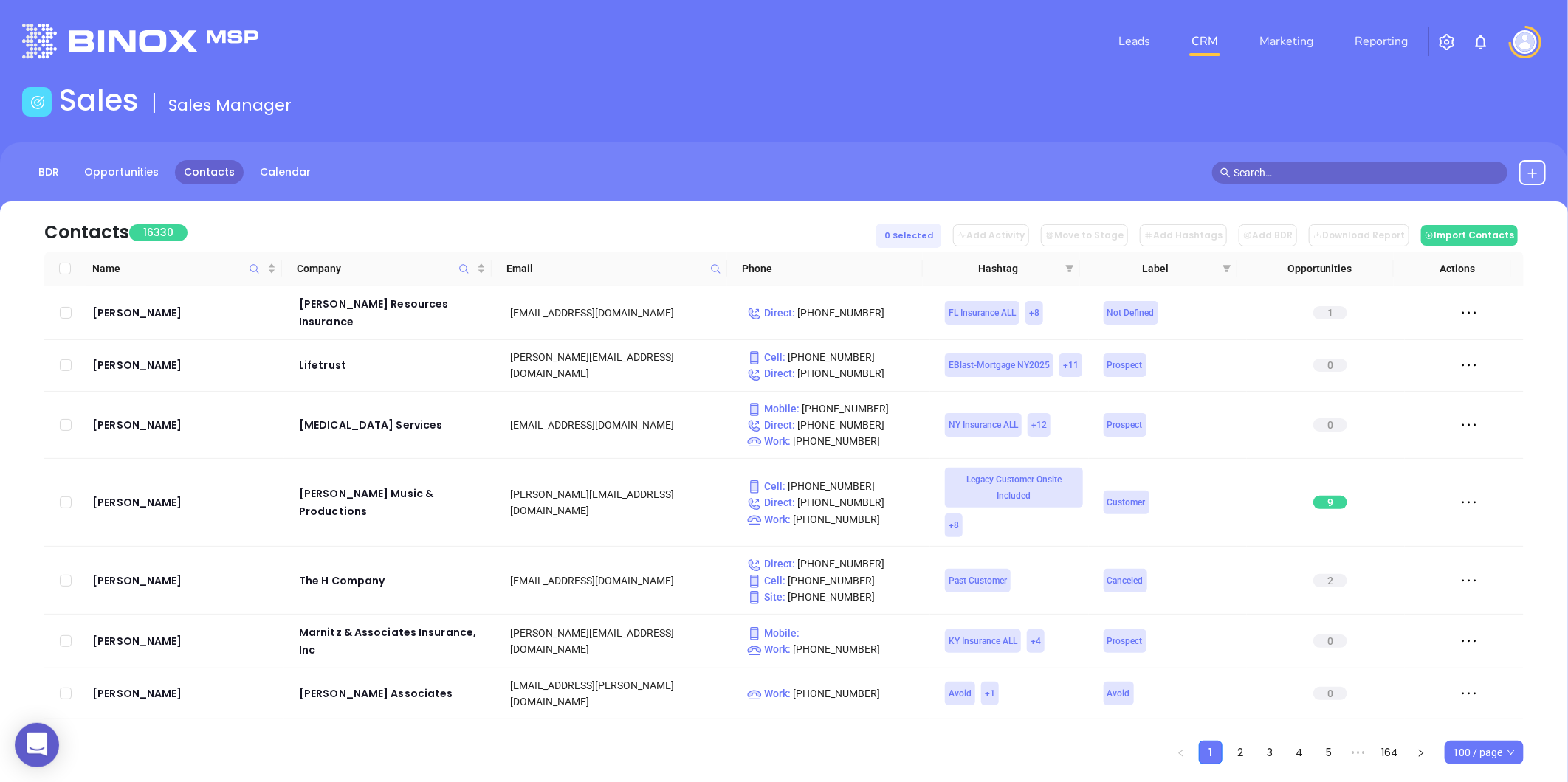
click at [713, 274] on icon at bounding box center [716, 268] width 11 height 11
paste input "[DOMAIN_NAME]"
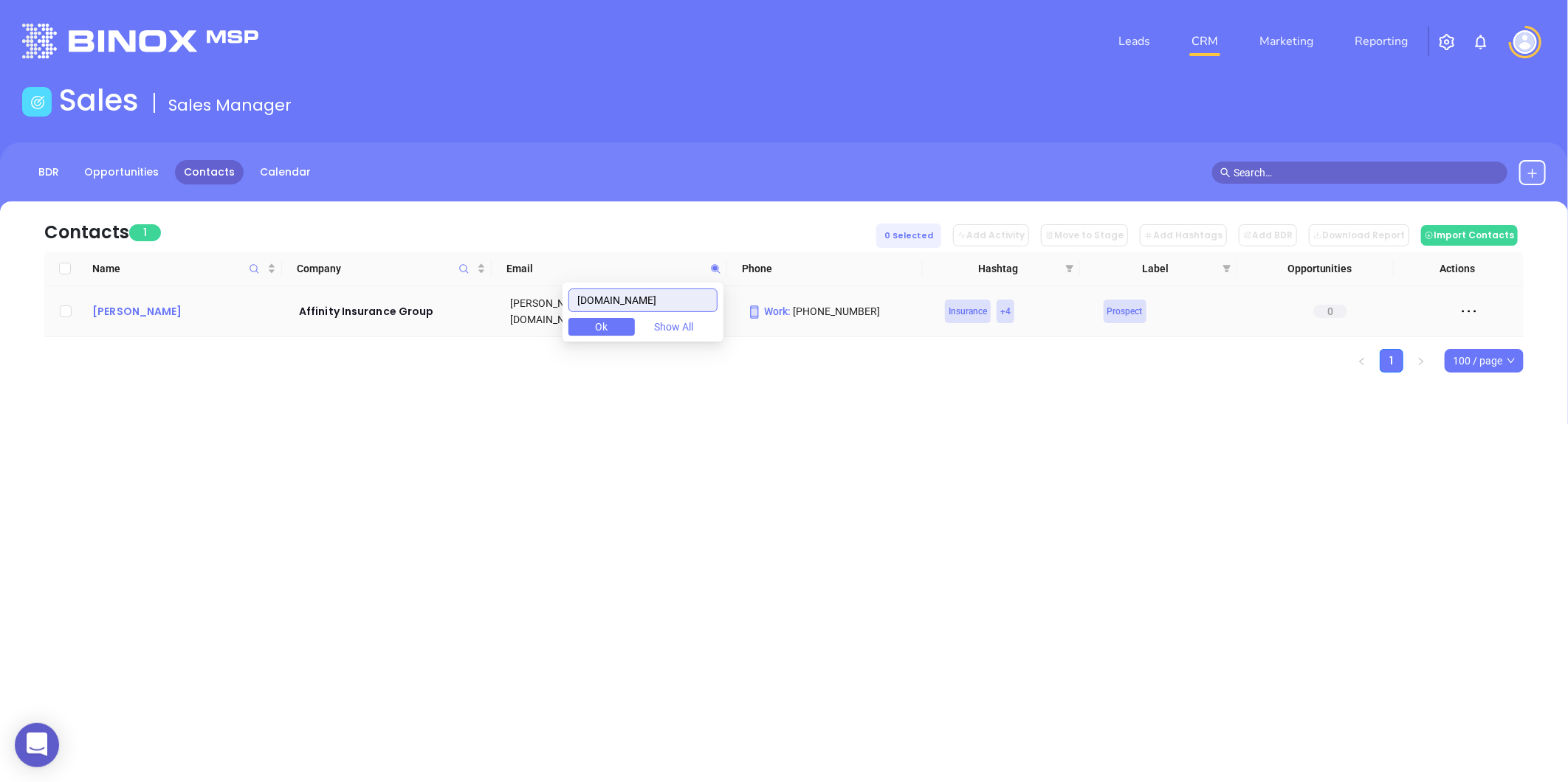
type input "[DOMAIN_NAME]"
click at [151, 302] on div "[PERSON_NAME]" at bounding box center [185, 311] width 186 height 18
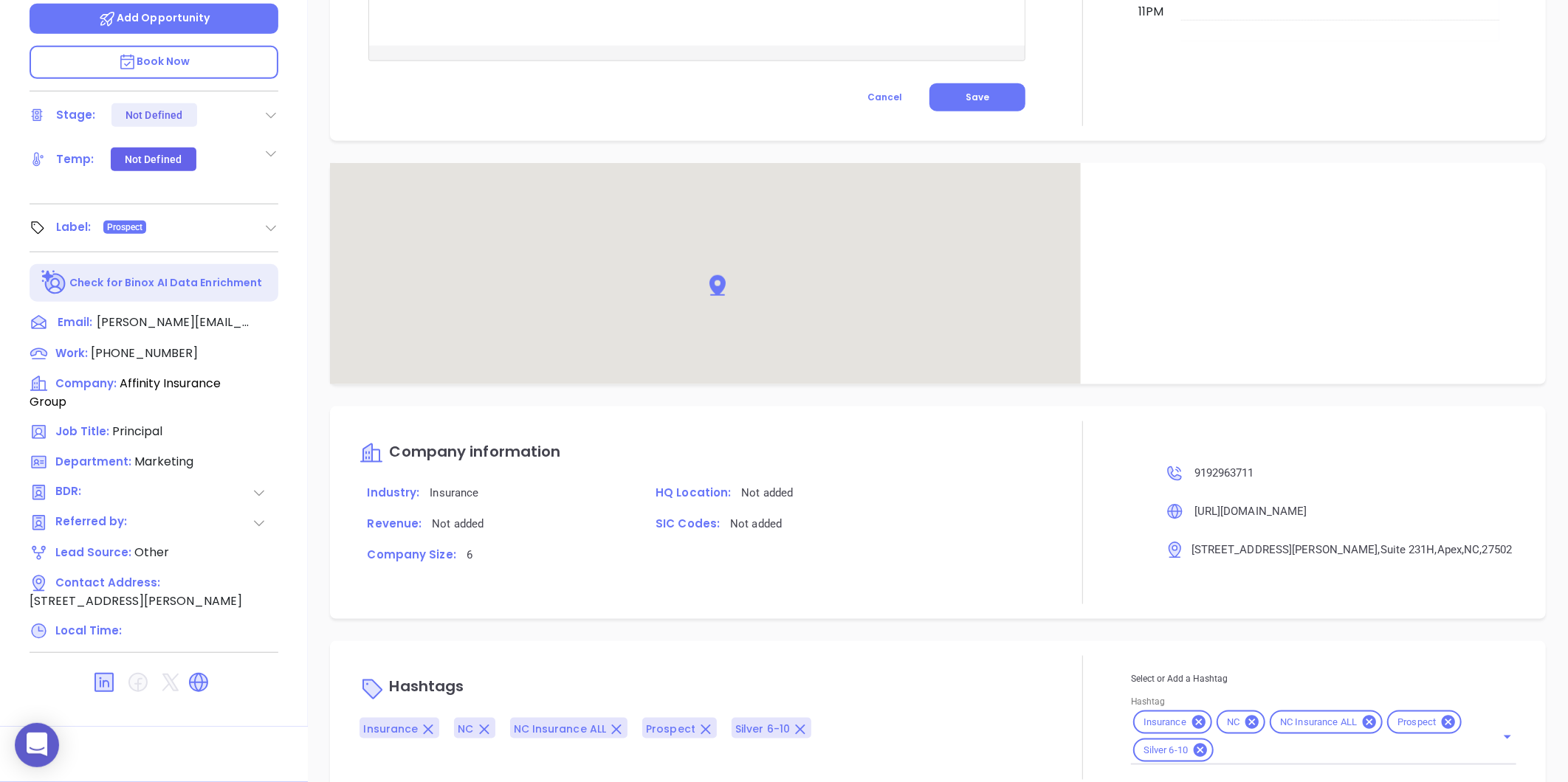
scroll to position [786, 0]
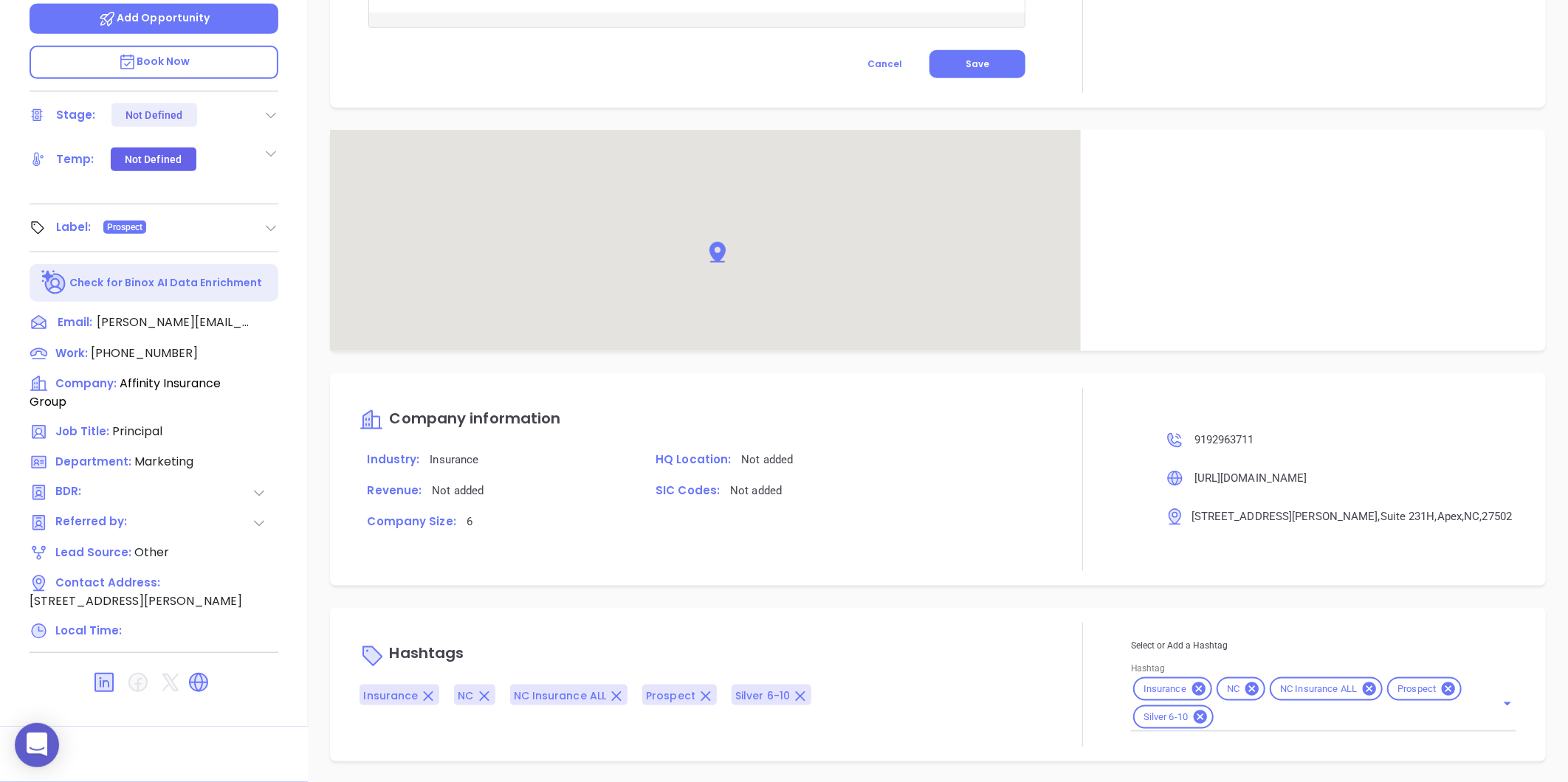
type input "Gissela Vargas"
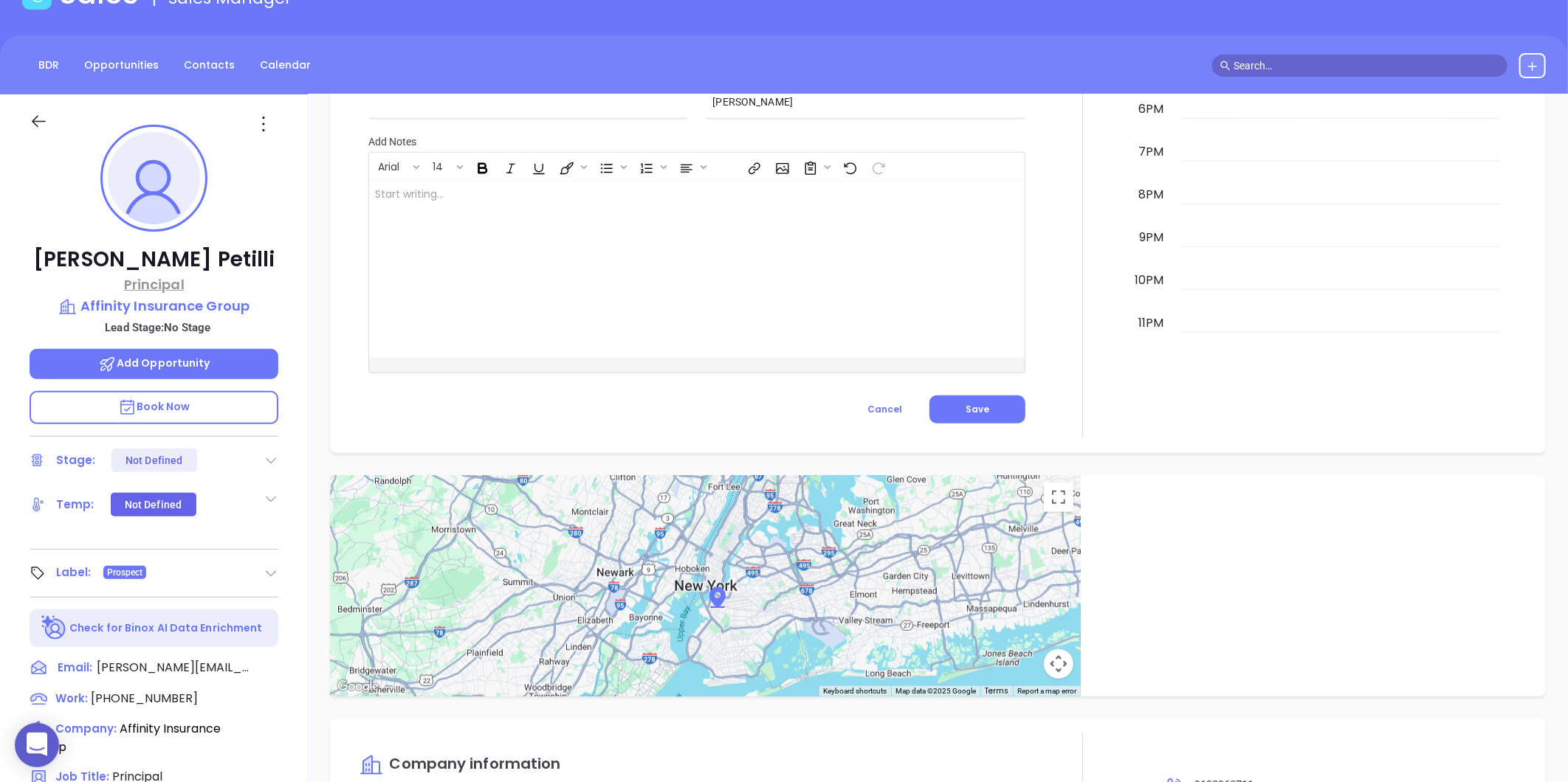
scroll to position [0, 0]
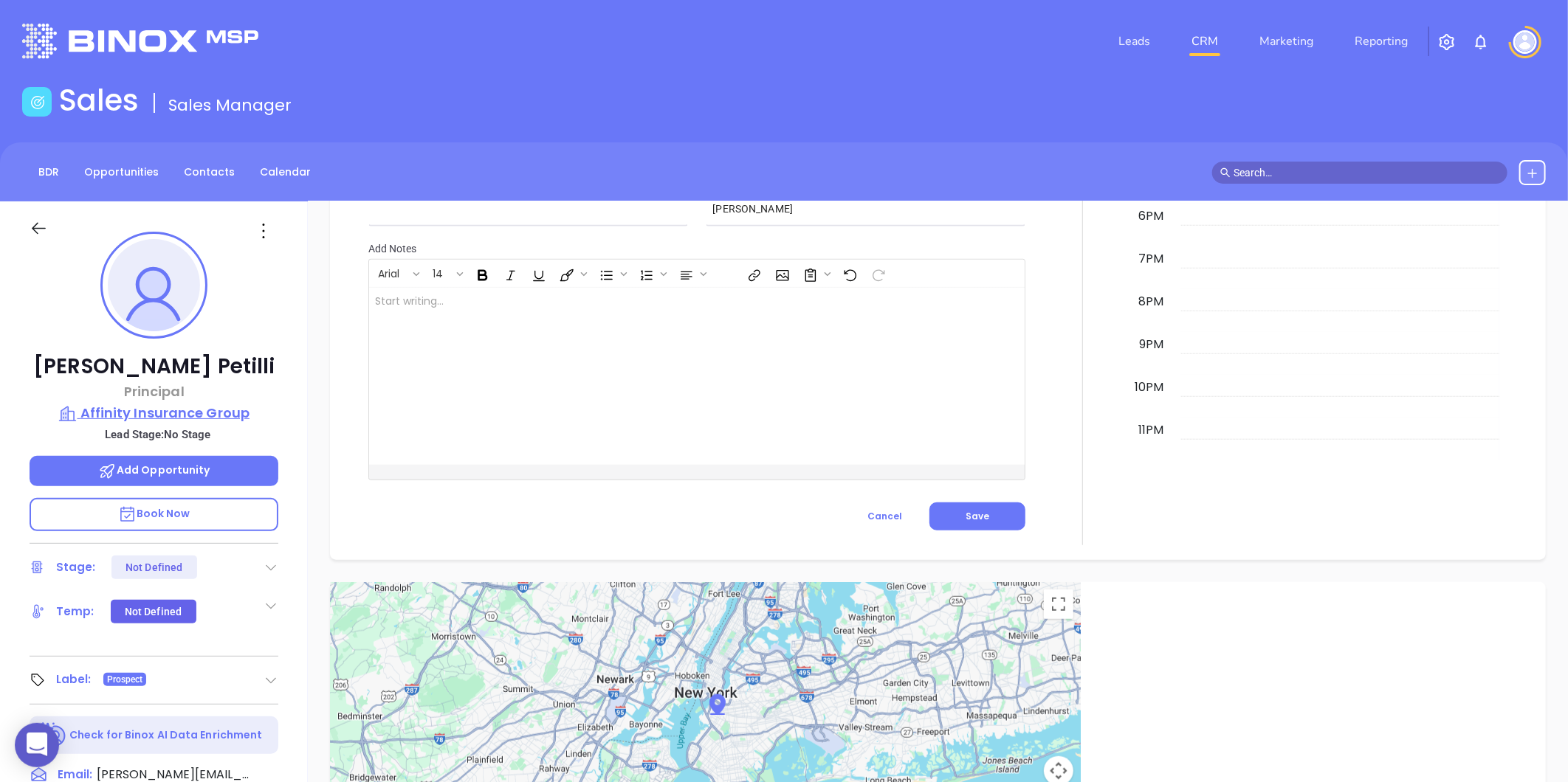
click at [146, 409] on p "Affinity Insurance Group" at bounding box center [154, 413] width 249 height 21
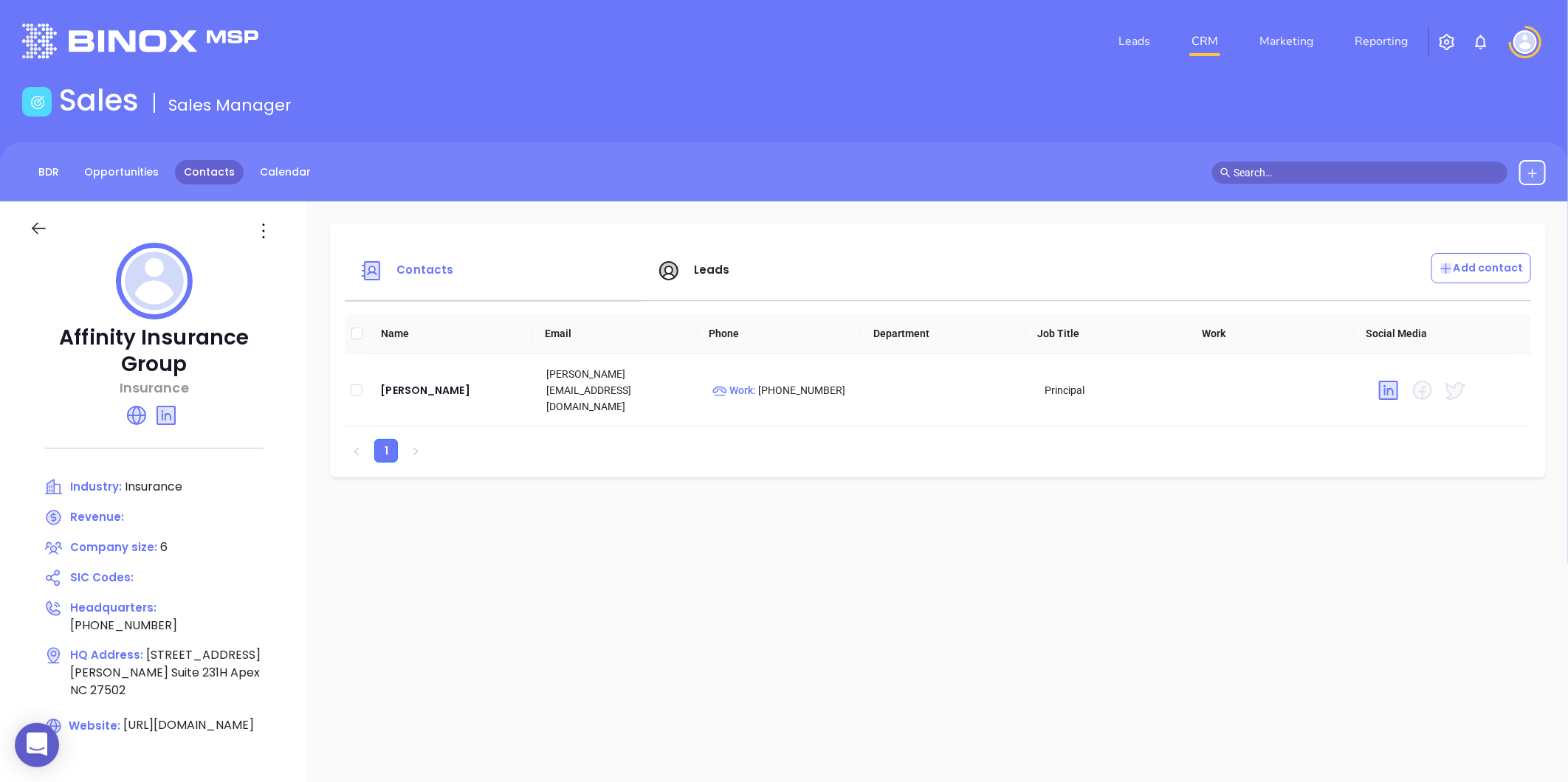
click at [186, 175] on link "Contacts" at bounding box center [209, 172] width 69 height 24
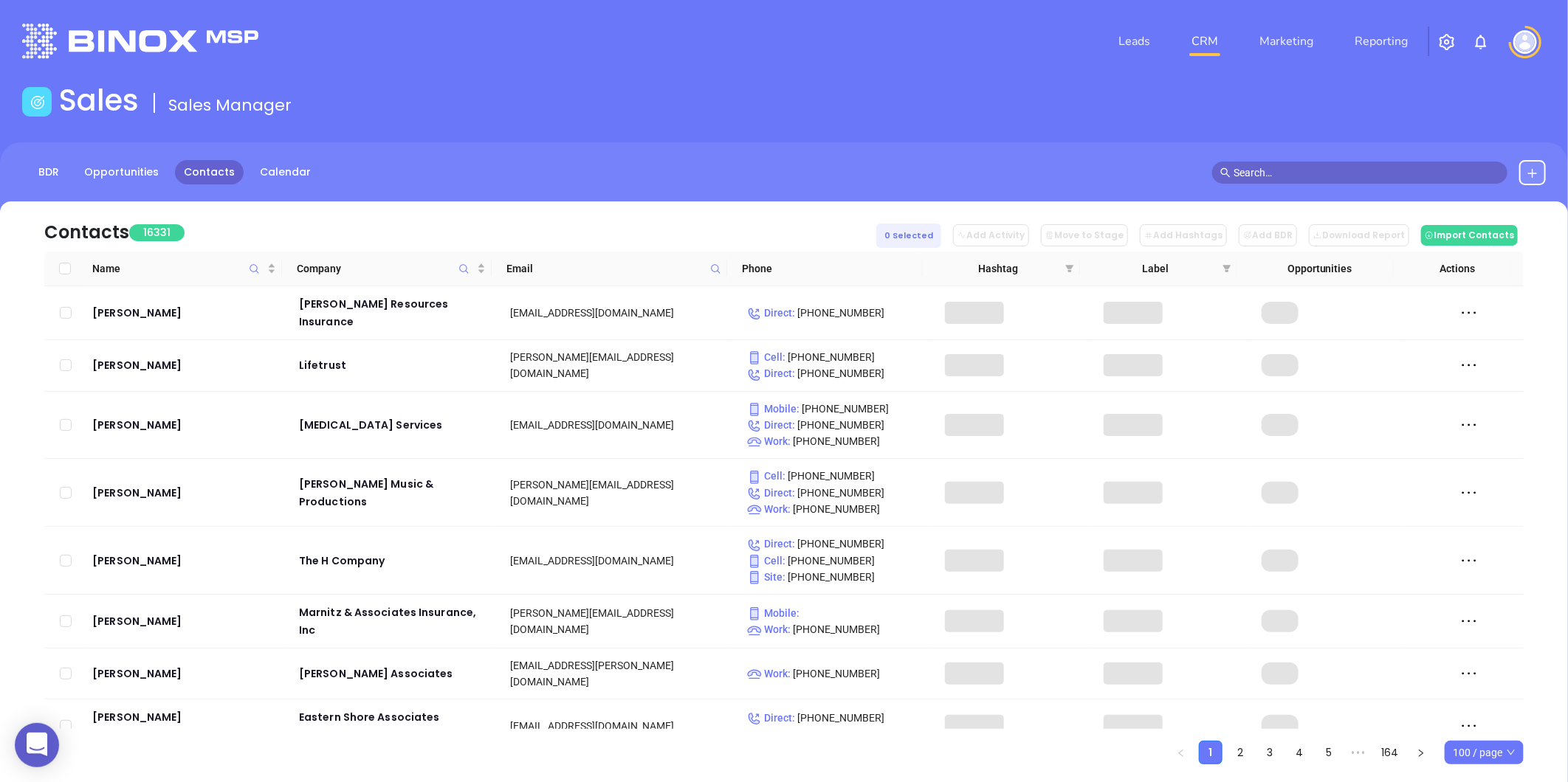
click at [714, 268] on icon at bounding box center [716, 268] width 11 height 11
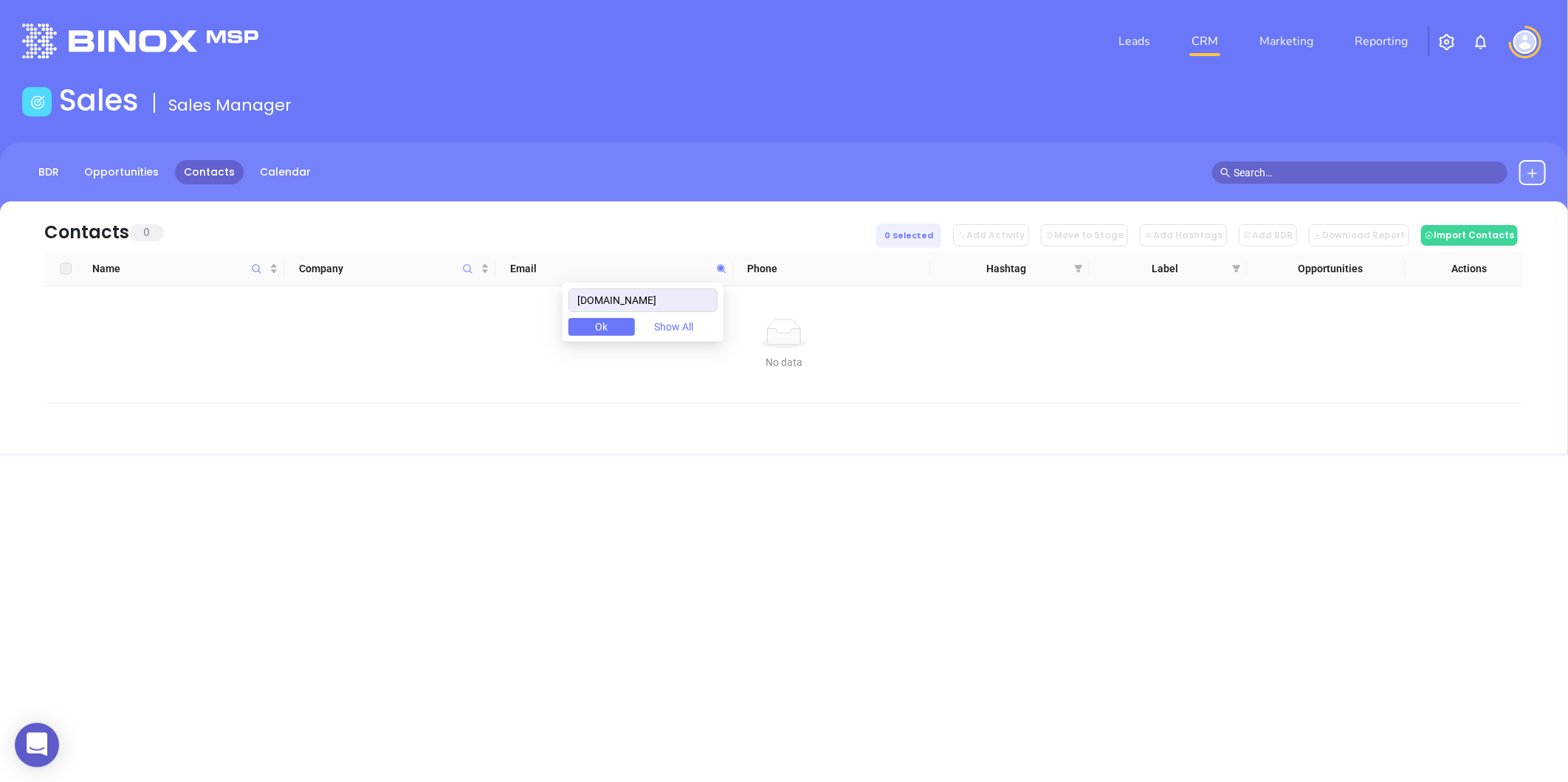
drag, startPoint x: 713, startPoint y: 291, endPoint x: 327, endPoint y: 381, distance: 396.4
click at [327, 381] on body "0 Leads CRM Marketing Reporting Financial Leads Leads Sales Sales Manager BDR O…" at bounding box center [784, 391] width 1568 height 782
type input "[DOMAIN_NAME]"
click at [464, 271] on icon "Company" at bounding box center [467, 268] width 11 height 11
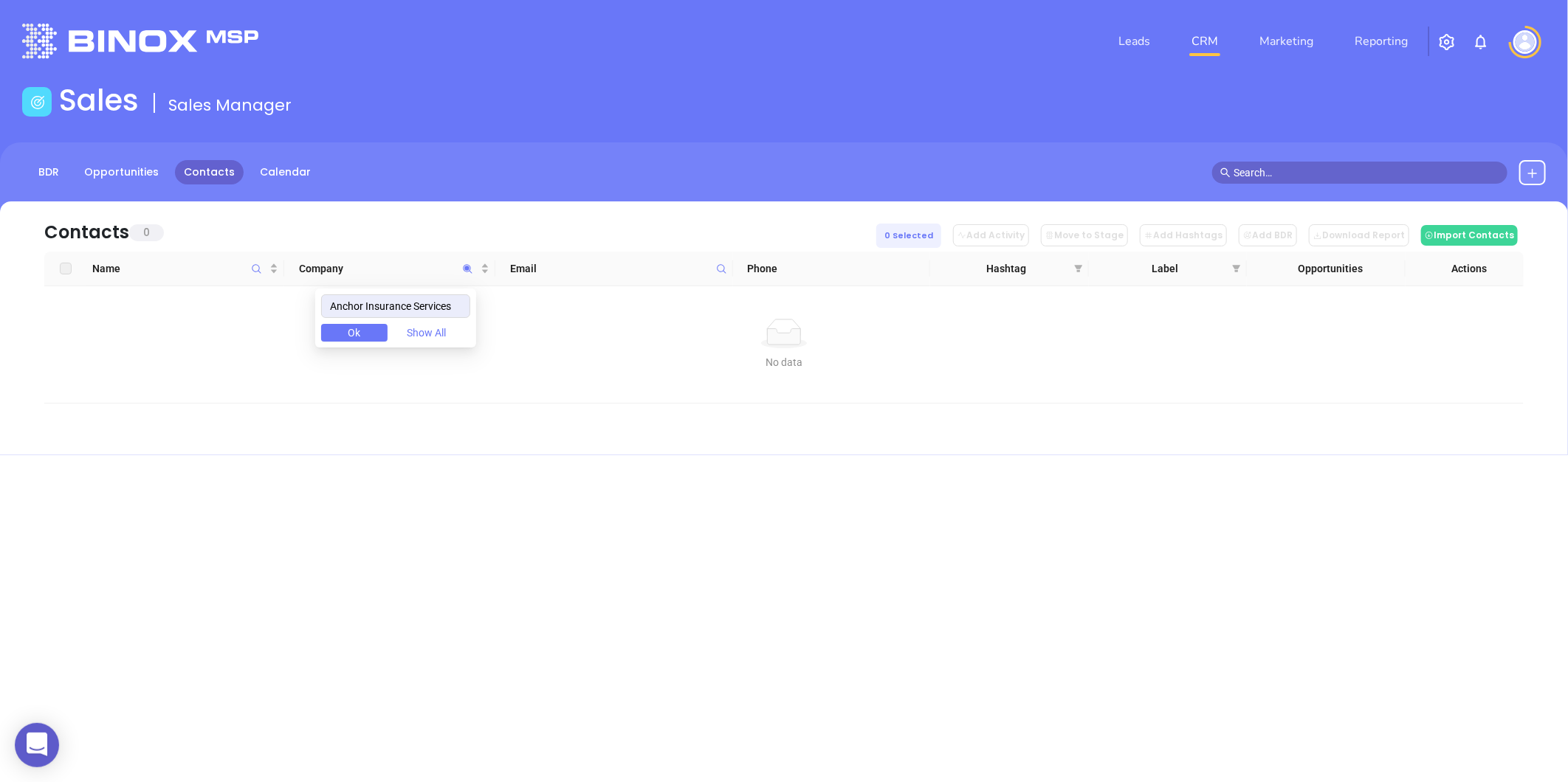
drag, startPoint x: 463, startPoint y: 310, endPoint x: 156, endPoint y: 293, distance: 307.5
click at [156, 293] on body "0 Leads CRM Marketing Reporting Financial Leads Leads Sales Sales Manager BDR O…" at bounding box center [784, 391] width 1568 height 782
type input "Anchor Insurance Services"
click at [1518, 165] on div at bounding box center [1359, 172] width 319 height 22
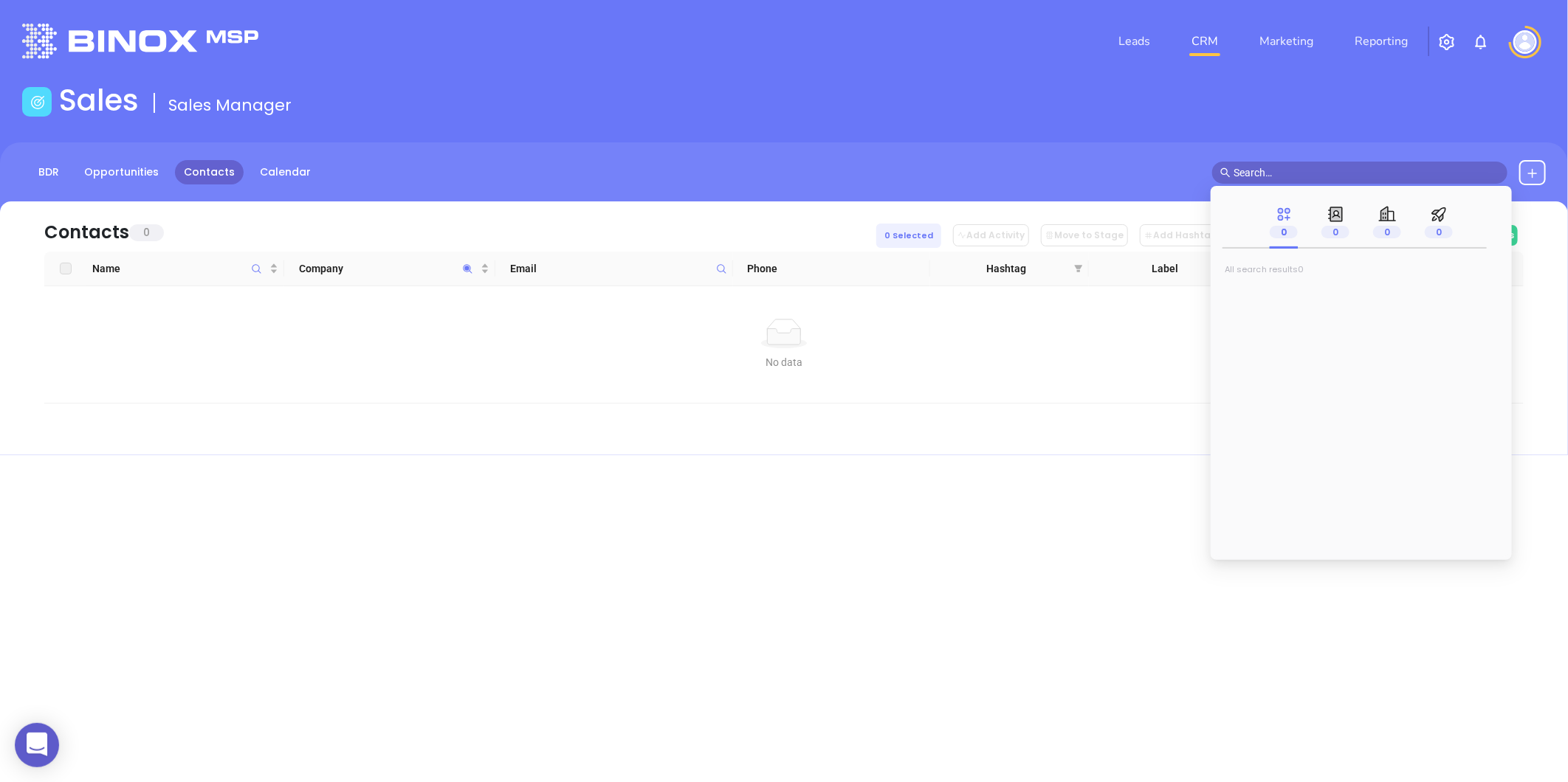
click at [1528, 167] on icon at bounding box center [1533, 173] width 12 height 12
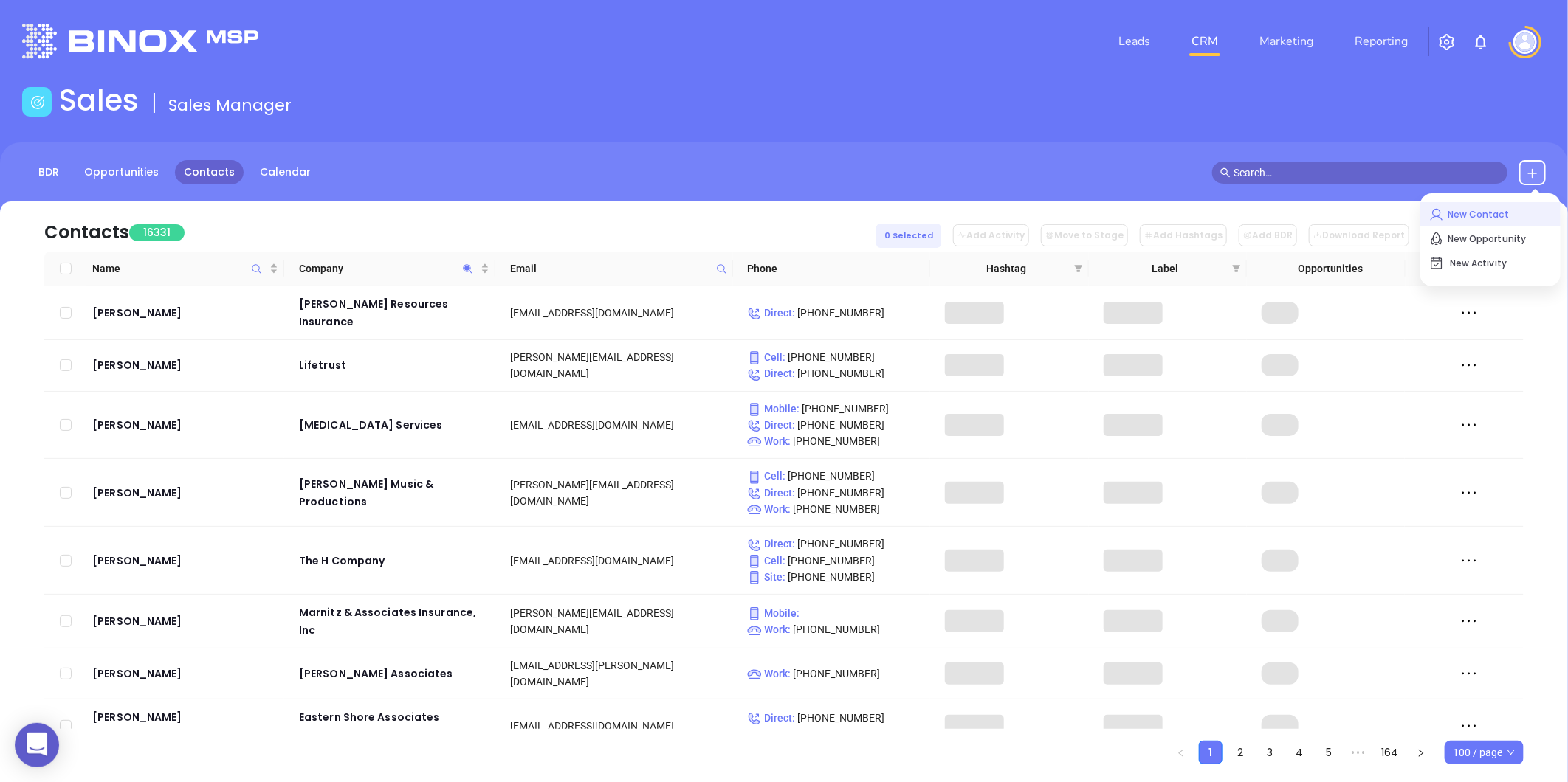
click at [1499, 203] on p "New Contact" at bounding box center [1490, 214] width 122 height 23
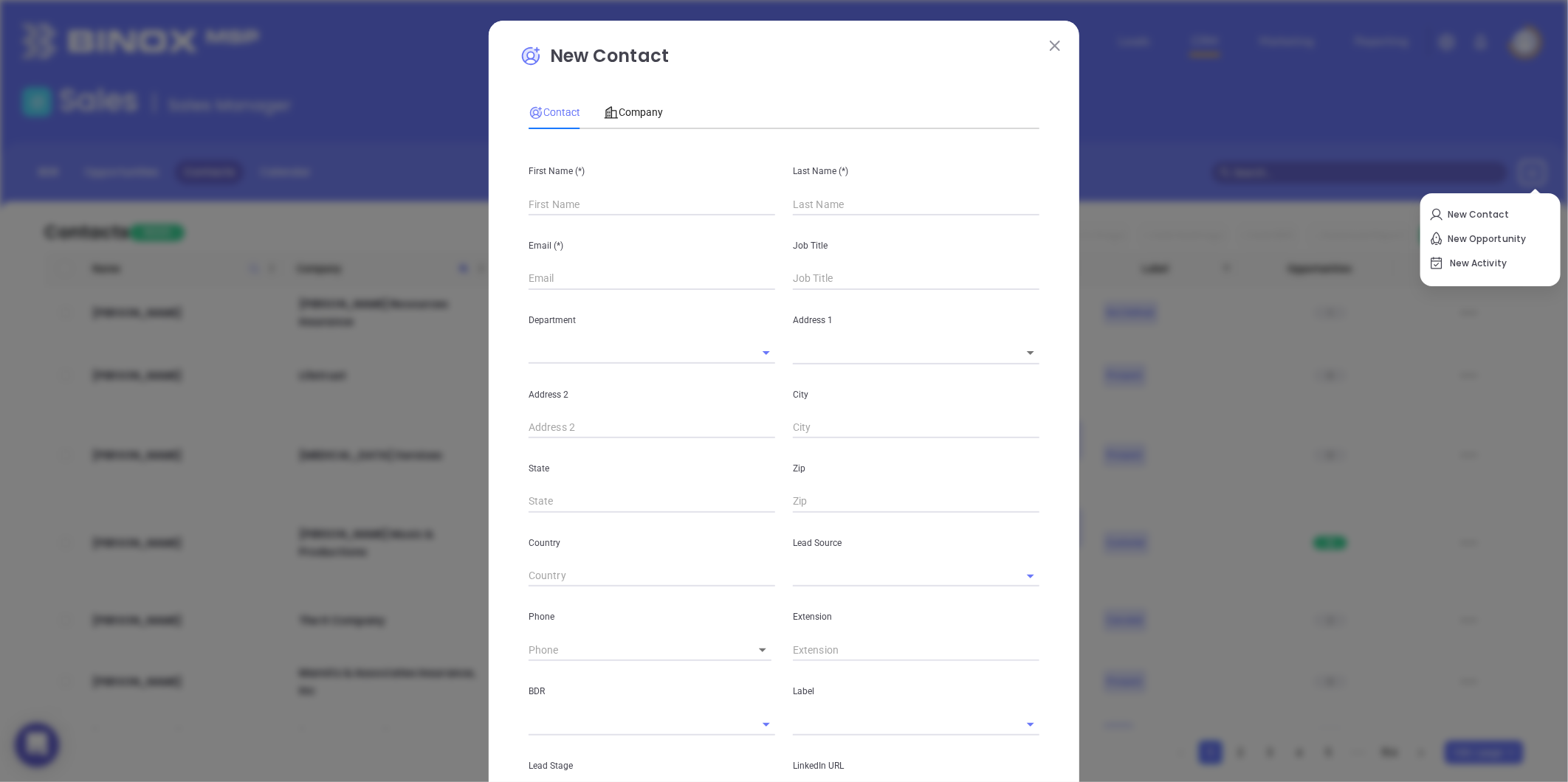
type input "Fourth Phone Call"
type input "1"
click at [629, 95] on div "Company" at bounding box center [633, 112] width 59 height 34
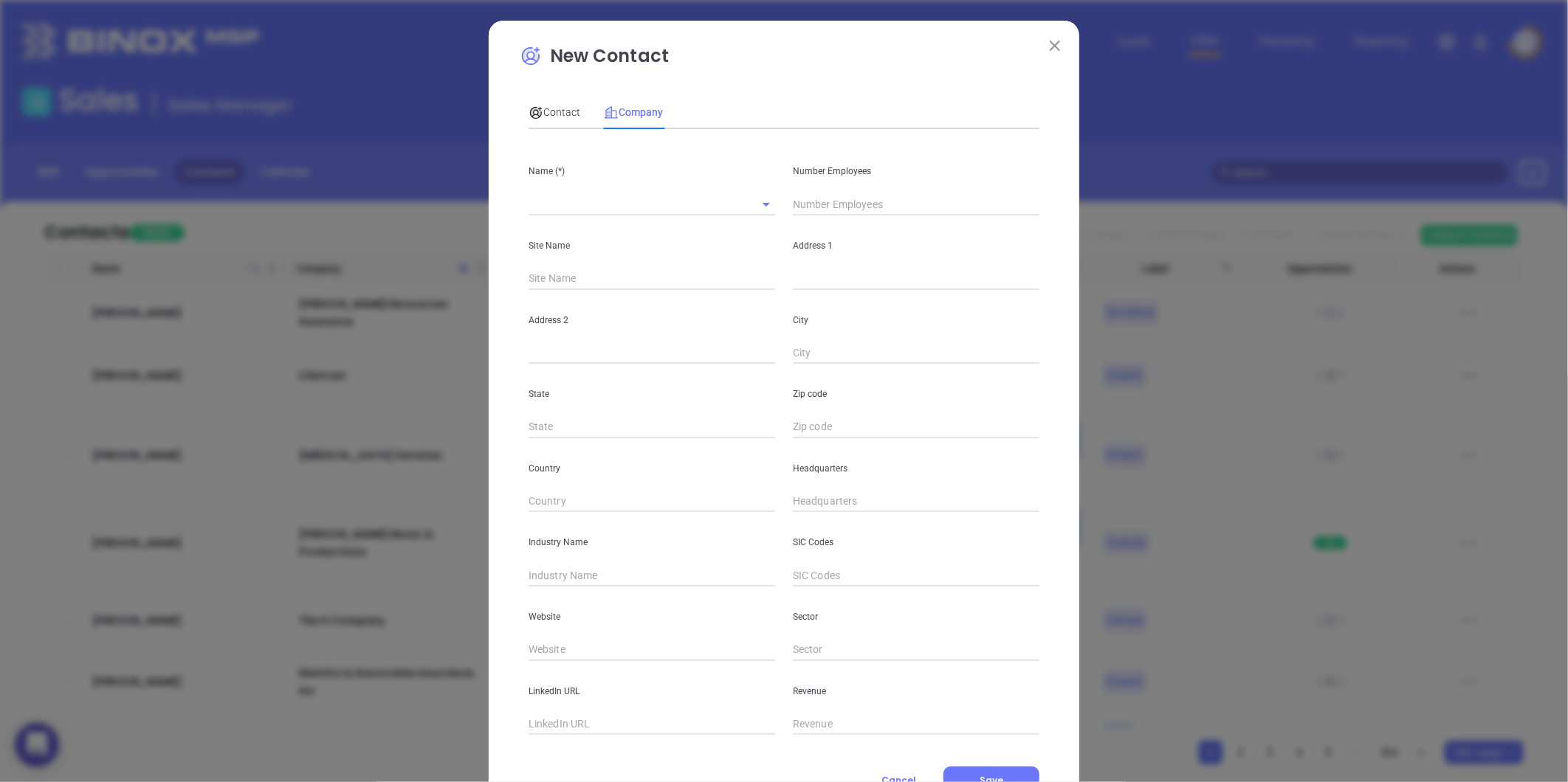
click at [584, 204] on input "text" at bounding box center [632, 204] width 206 height 22
paste input "Anchor Insurance Services, LLC"
type input "Anchor Insurance Services, LLC"
click at [795, 194] on input "text" at bounding box center [916, 205] width 247 height 22
type input "3"
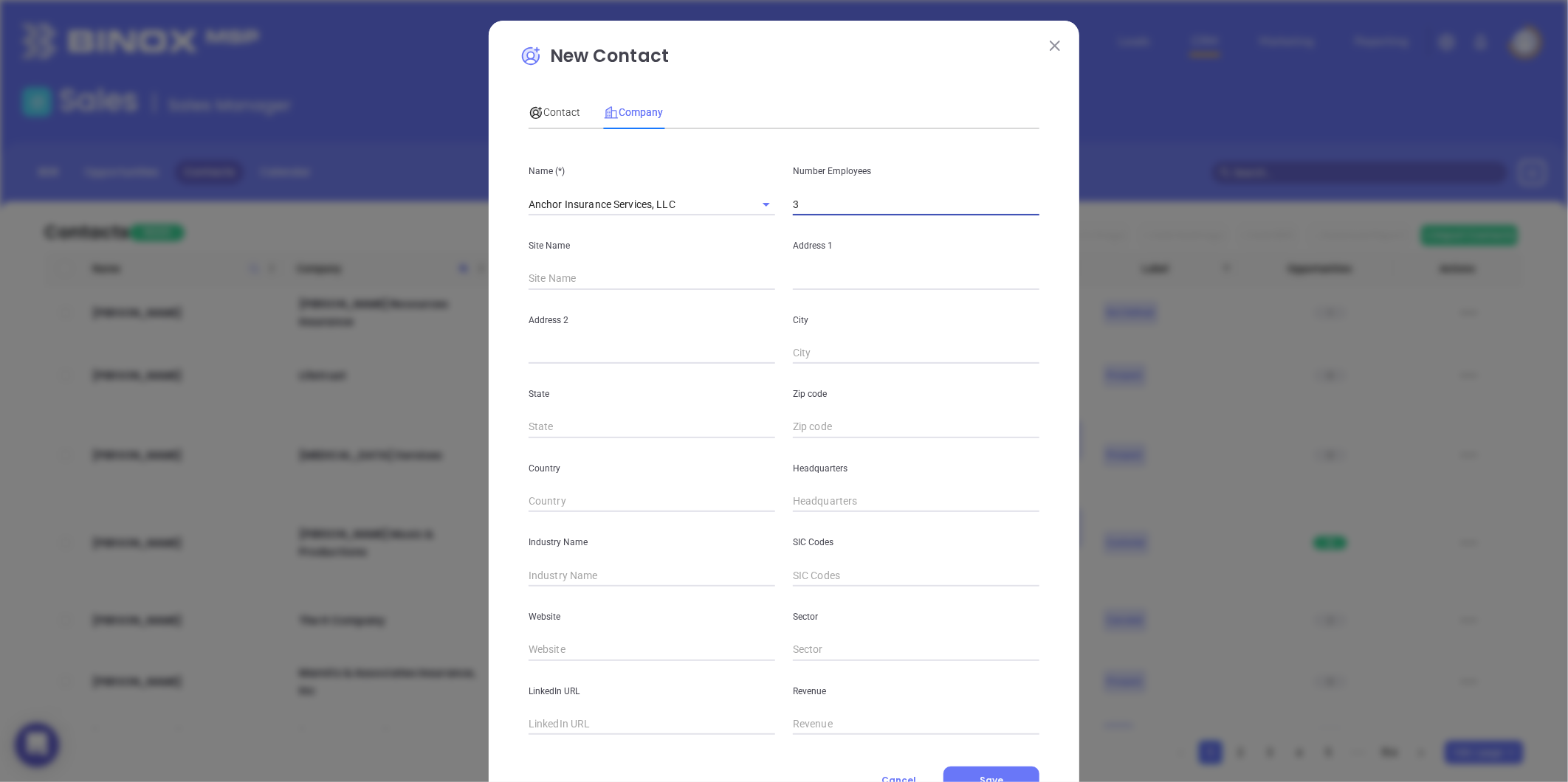
click at [793, 277] on input "text" at bounding box center [916, 279] width 247 height 22
paste input "306 Eden TerraceSuite AArchdale, NC 27263"
drag, startPoint x: 965, startPoint y: 271, endPoint x: 990, endPoint y: 298, distance: 36.8
click at [1001, 280] on input "306 Eden TerraceSuite AArchdale, NC 27263" at bounding box center [916, 279] width 247 height 22
type input "306 Eden TerraceSuite AArchdale, NC 27263"
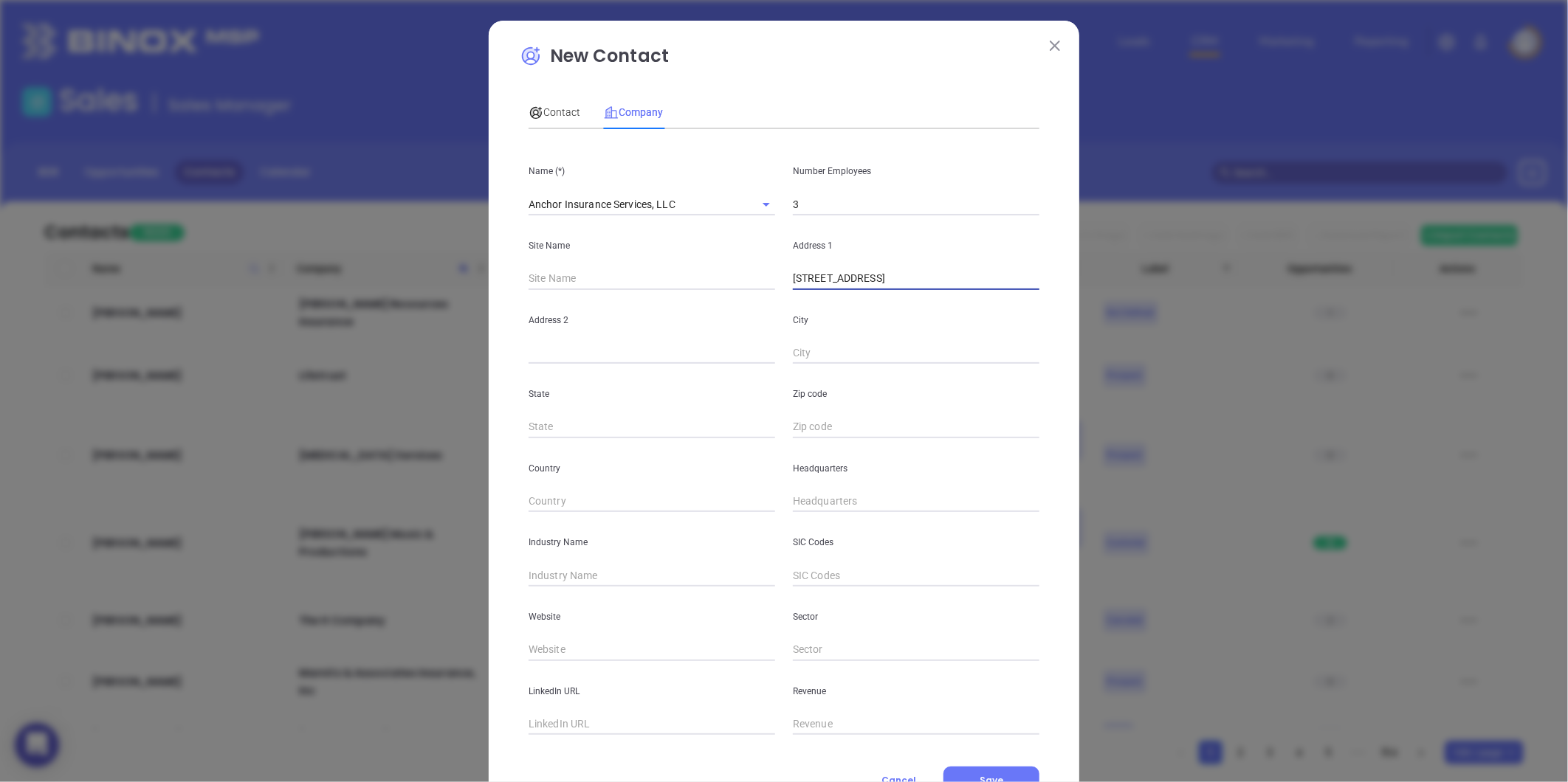
click at [825, 430] on input "text" at bounding box center [916, 427] width 247 height 22
paste input "27263"
type input "27263"
click at [584, 427] on input "text" at bounding box center [652, 427] width 247 height 22
type input "NC"
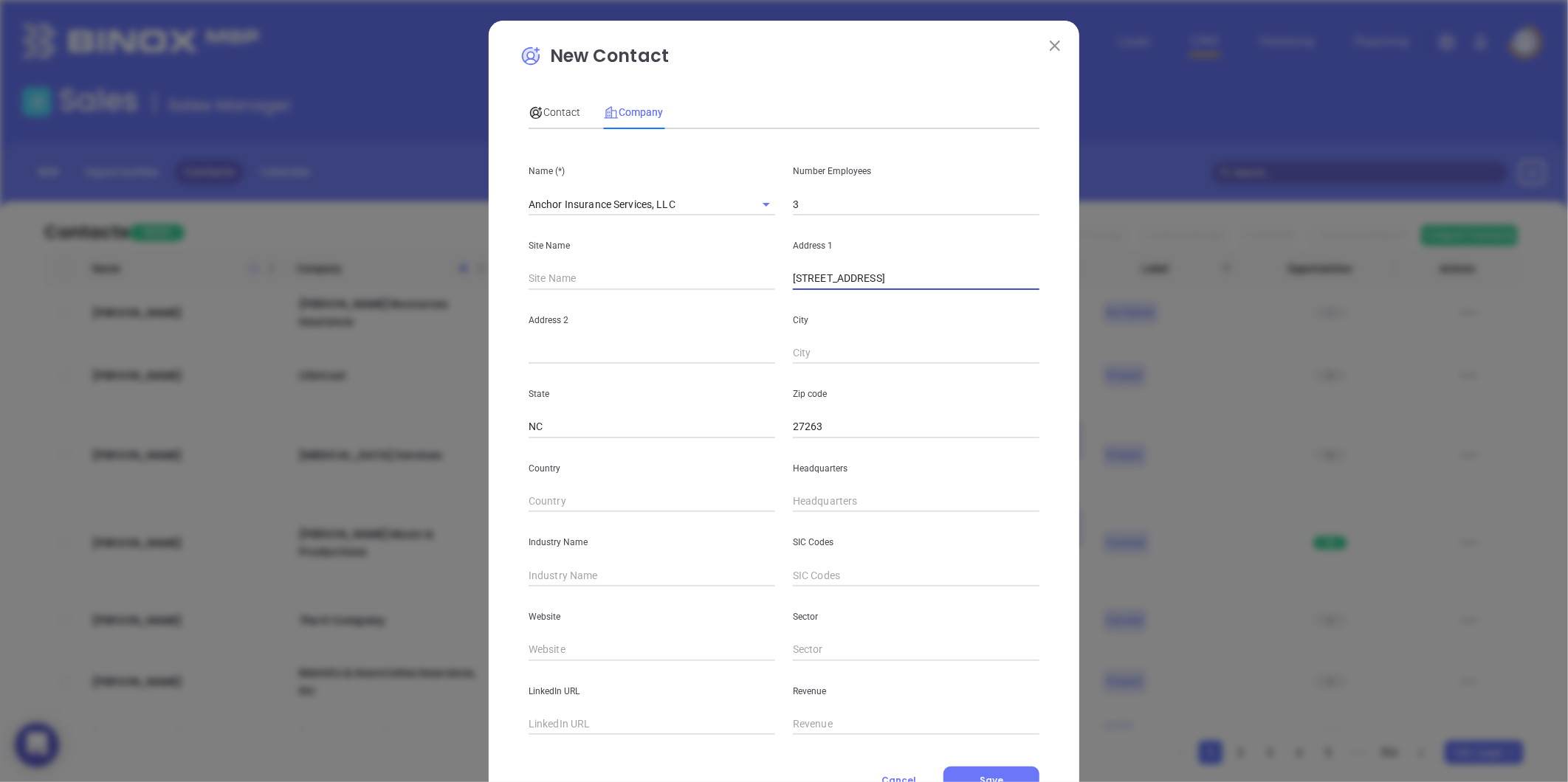
drag, startPoint x: 903, startPoint y: 277, endPoint x: 941, endPoint y: 283, distance: 38.5
click at [941, 283] on input "306 Eden TerraceSuite AArchdale, NC 27263" at bounding box center [916, 279] width 247 height 22
click at [794, 357] on input "text" at bounding box center [916, 354] width 247 height 22
paste input "Archdale"
type input "Archdale"
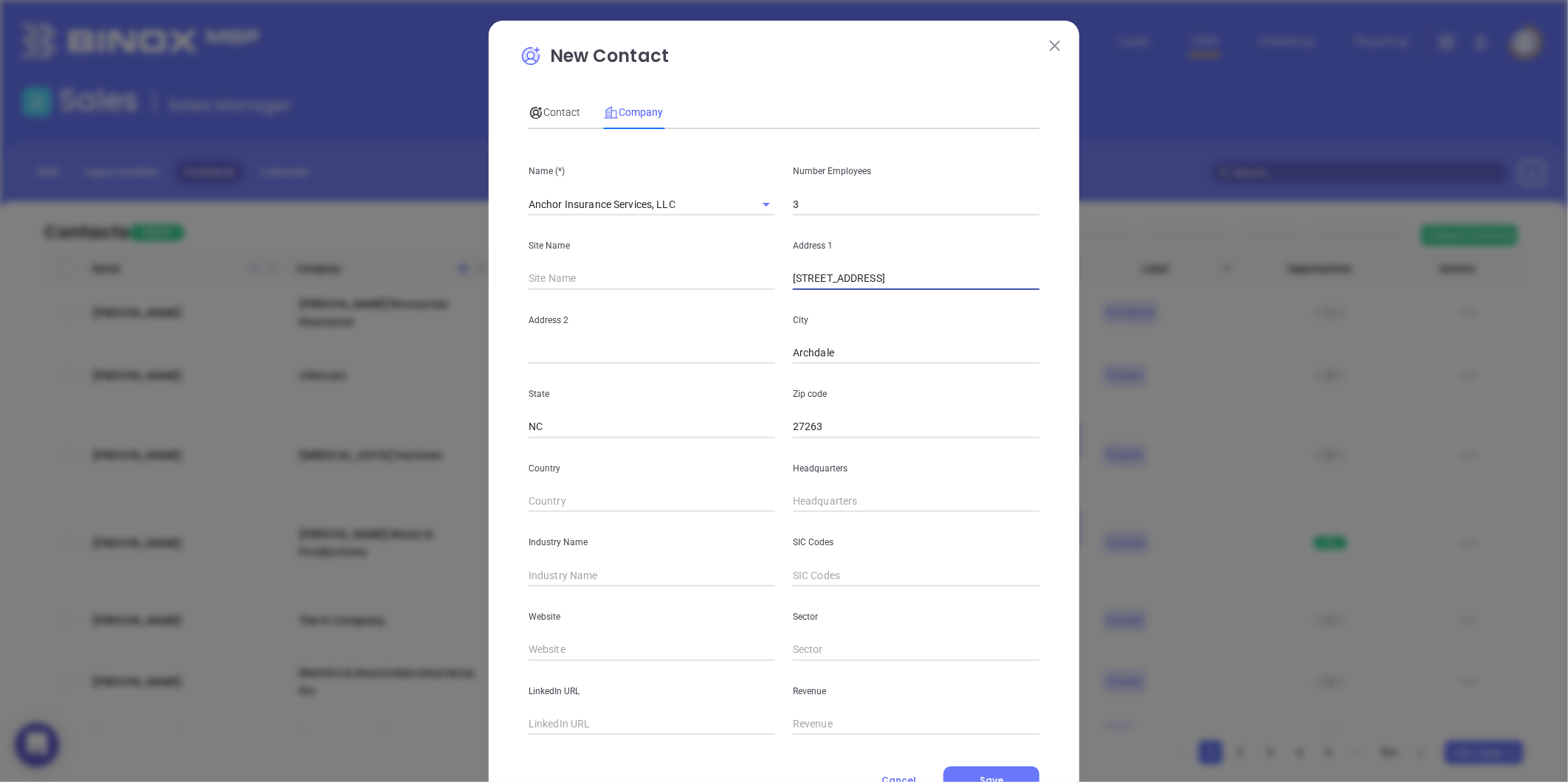
drag, startPoint x: 867, startPoint y: 283, endPoint x: 898, endPoint y: 286, distance: 31.1
click at [898, 286] on input "306 Eden TerraceSuite AArchdale, NC 27263" at bounding box center [916, 279] width 247 height 22
click at [633, 343] on input "text" at bounding box center [652, 354] width 247 height 22
paste input "Suite A"
type input "Suite A"
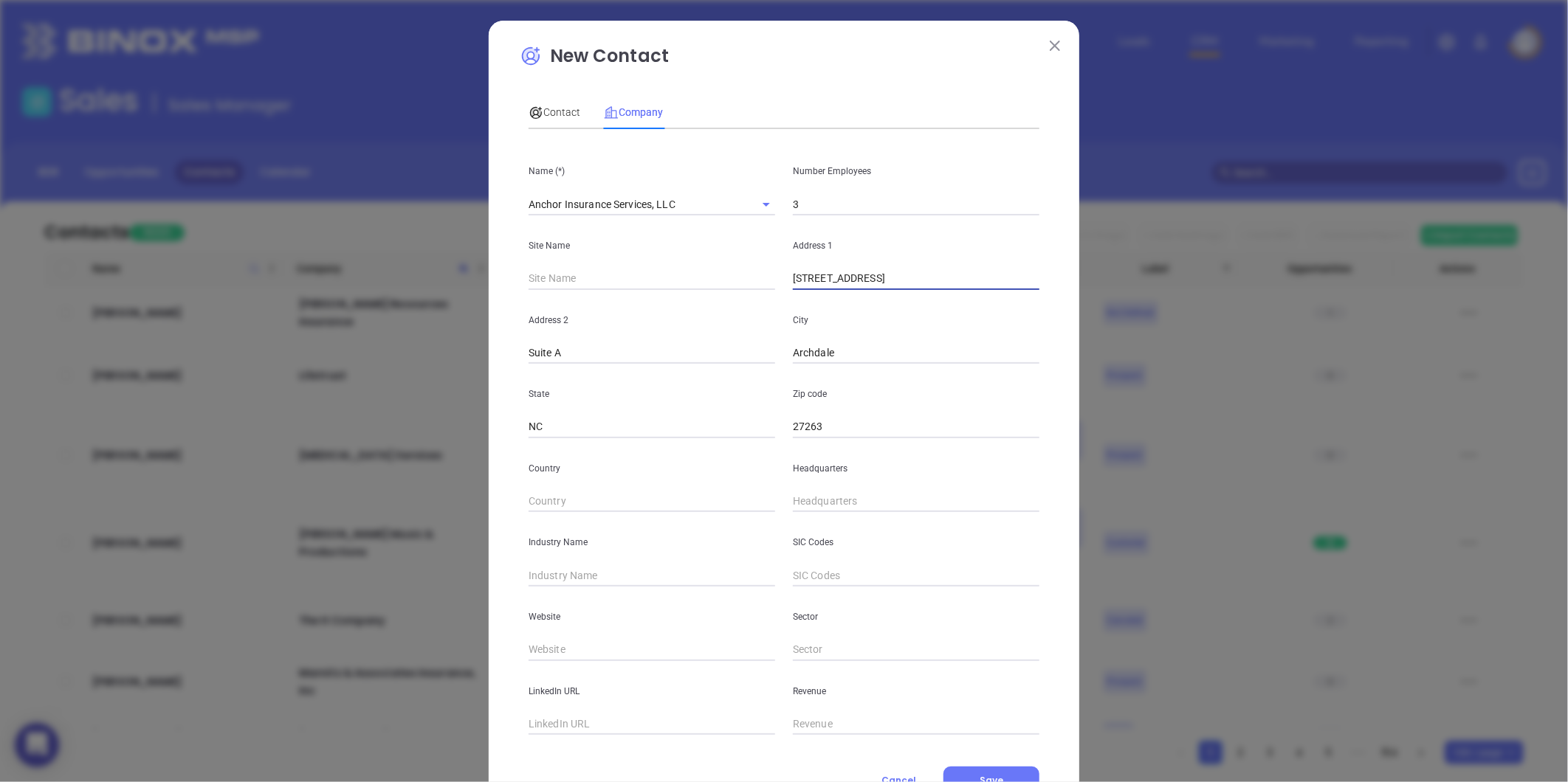
drag, startPoint x: 868, startPoint y: 278, endPoint x: 1038, endPoint y: 291, distance: 170.5
click at [1038, 283] on div "Address 1 306 Eden TerraceSuite AArchdale, NC 27263" at bounding box center [916, 252] width 264 height 74
type input "306 Eden Terrace"
type input "( ) -"
click at [834, 493] on input "( ) -" at bounding box center [916, 502] width 247 height 22
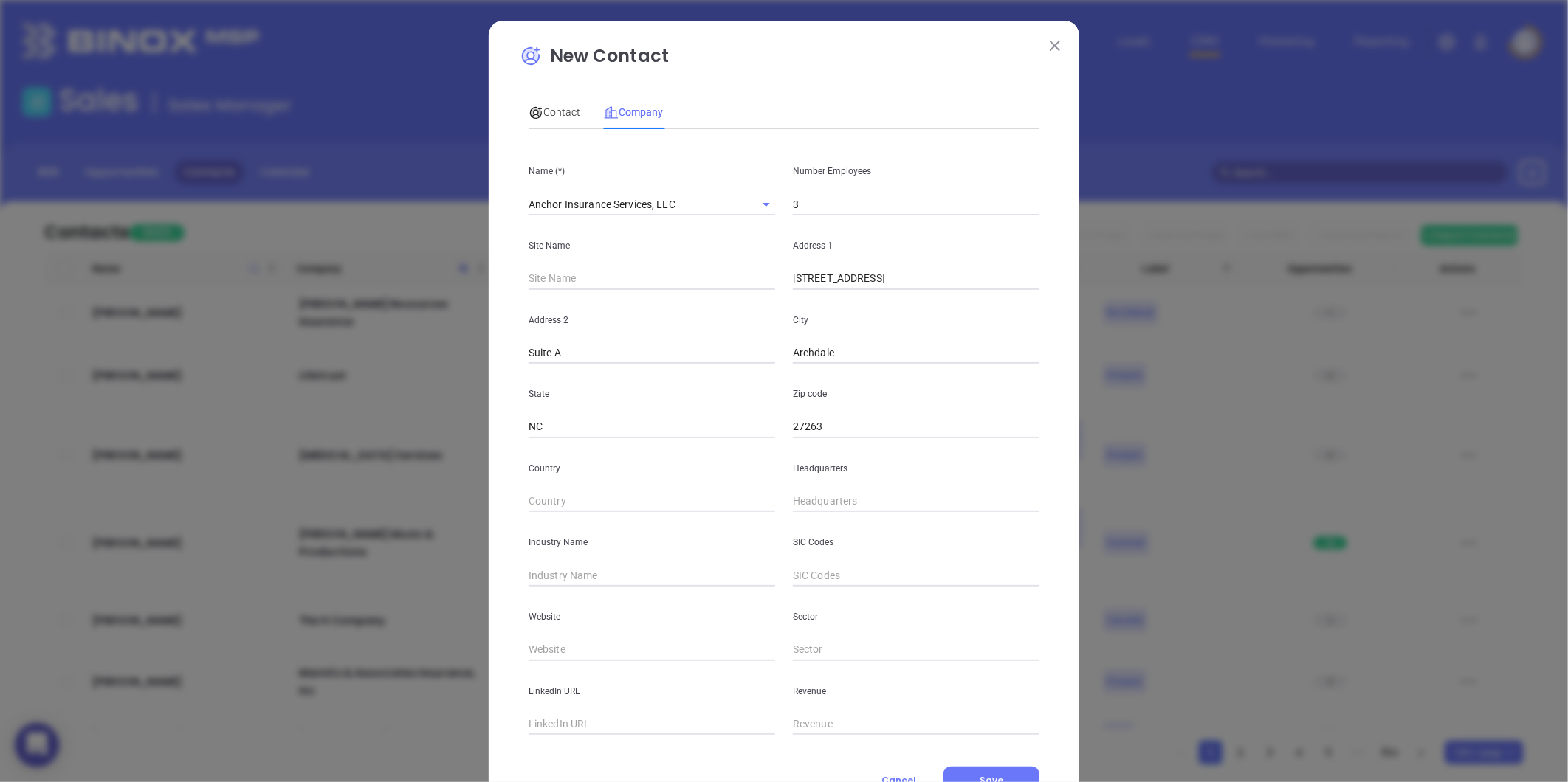
type input "( ) -"
paste input "336) 434-7717"
type input "(336) 434-7717"
click at [580, 564] on div "Industry Name" at bounding box center [652, 549] width 264 height 74
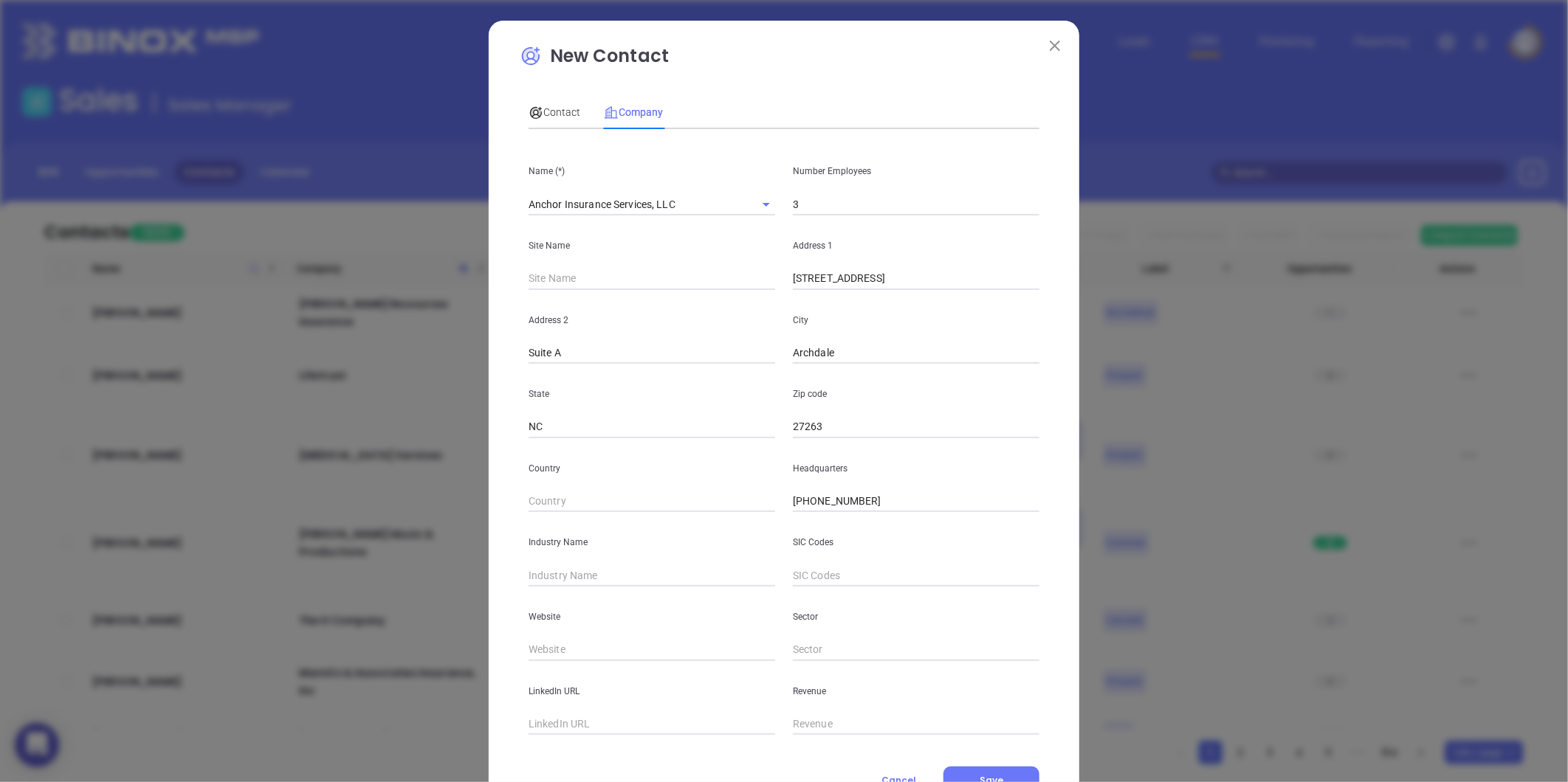
click at [562, 576] on input "text" at bounding box center [652, 576] width 247 height 22
type input "Insurance"
click at [574, 654] on input "text" at bounding box center [652, 650] width 247 height 22
paste input "https://www.anchorinsuranceservices.com/"
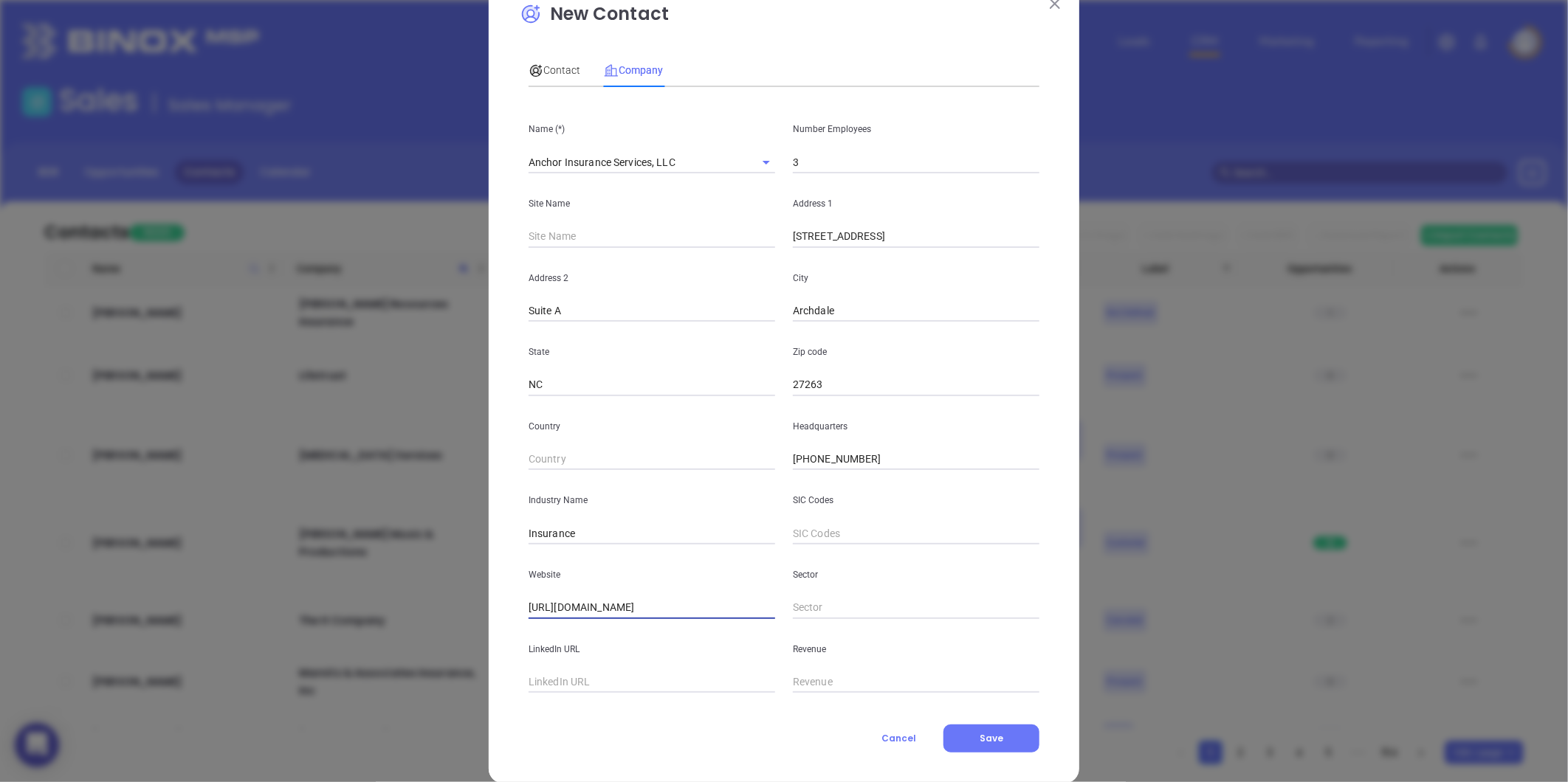
scroll to position [64, 0]
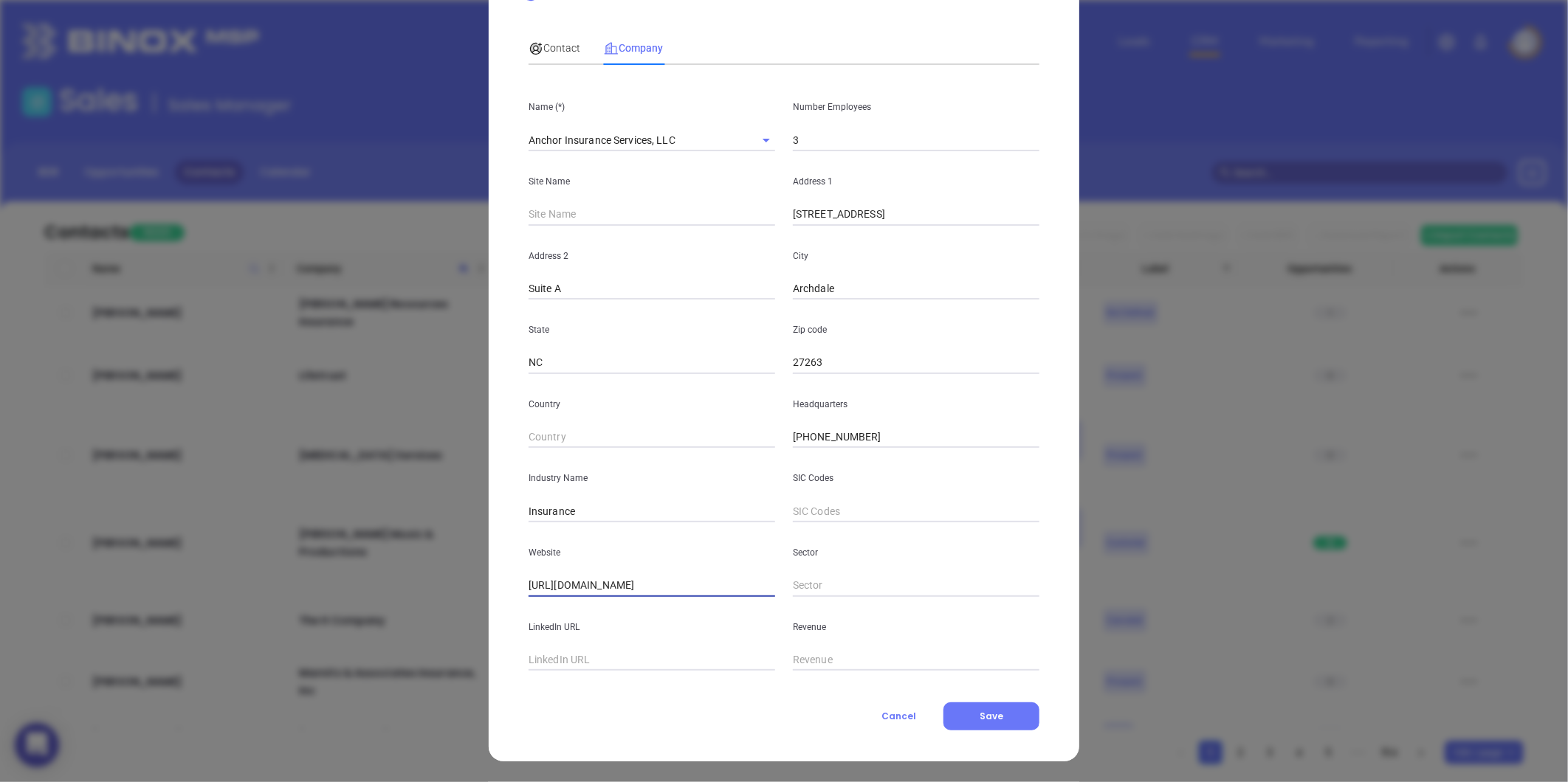
type input "https://www.anchorinsuranceservices.com/"
click at [541, 45] on span "Contact" at bounding box center [554, 48] width 52 height 12
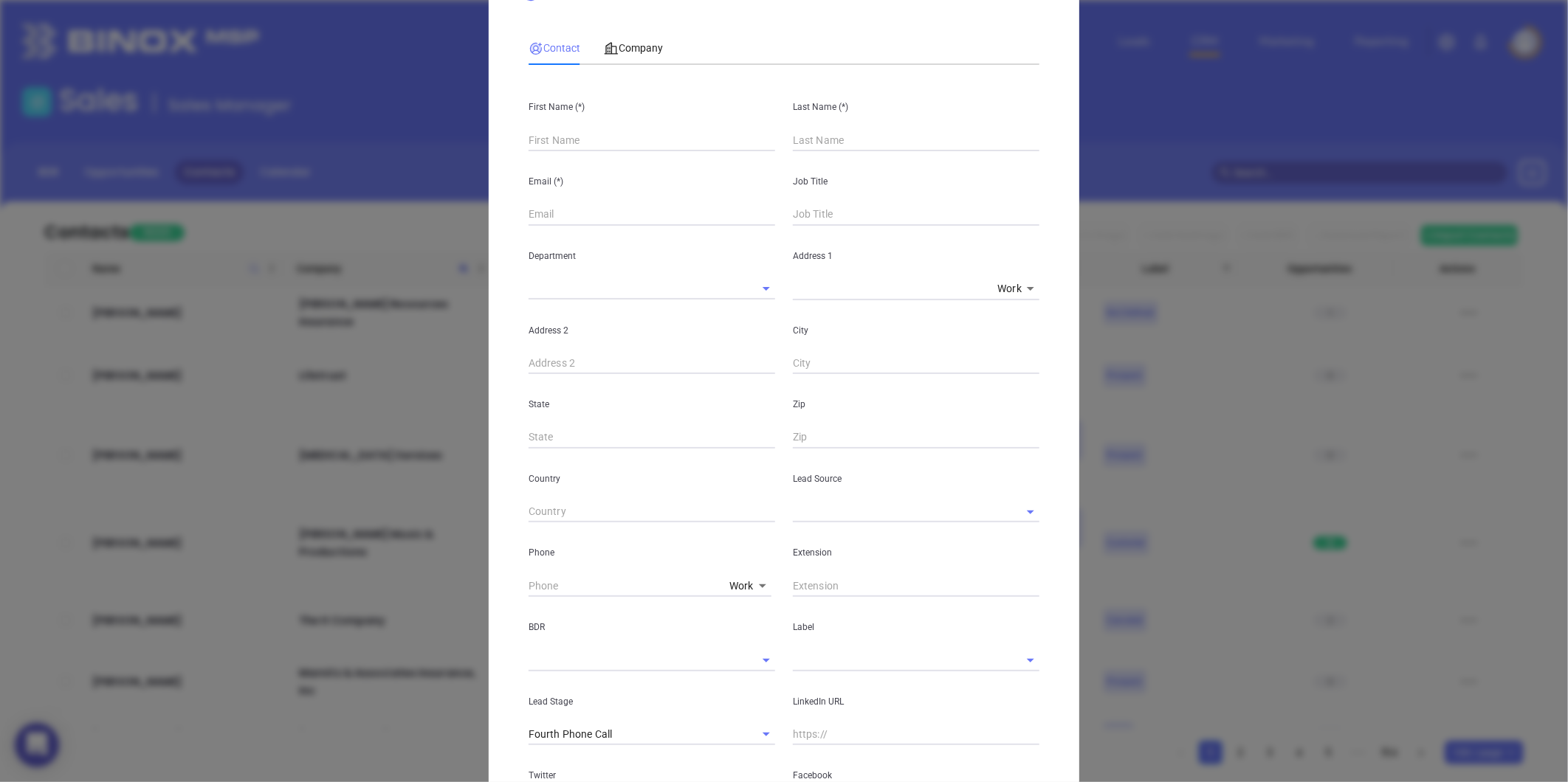
click at [581, 139] on input "text" at bounding box center [652, 140] width 247 height 22
paste input "Vickie Jones"
drag, startPoint x: 557, startPoint y: 137, endPoint x: 595, endPoint y: 142, distance: 38.3
click at [594, 142] on input "Vickie Jones" at bounding box center [652, 140] width 247 height 22
drag, startPoint x: 555, startPoint y: 141, endPoint x: 605, endPoint y: 145, distance: 50.2
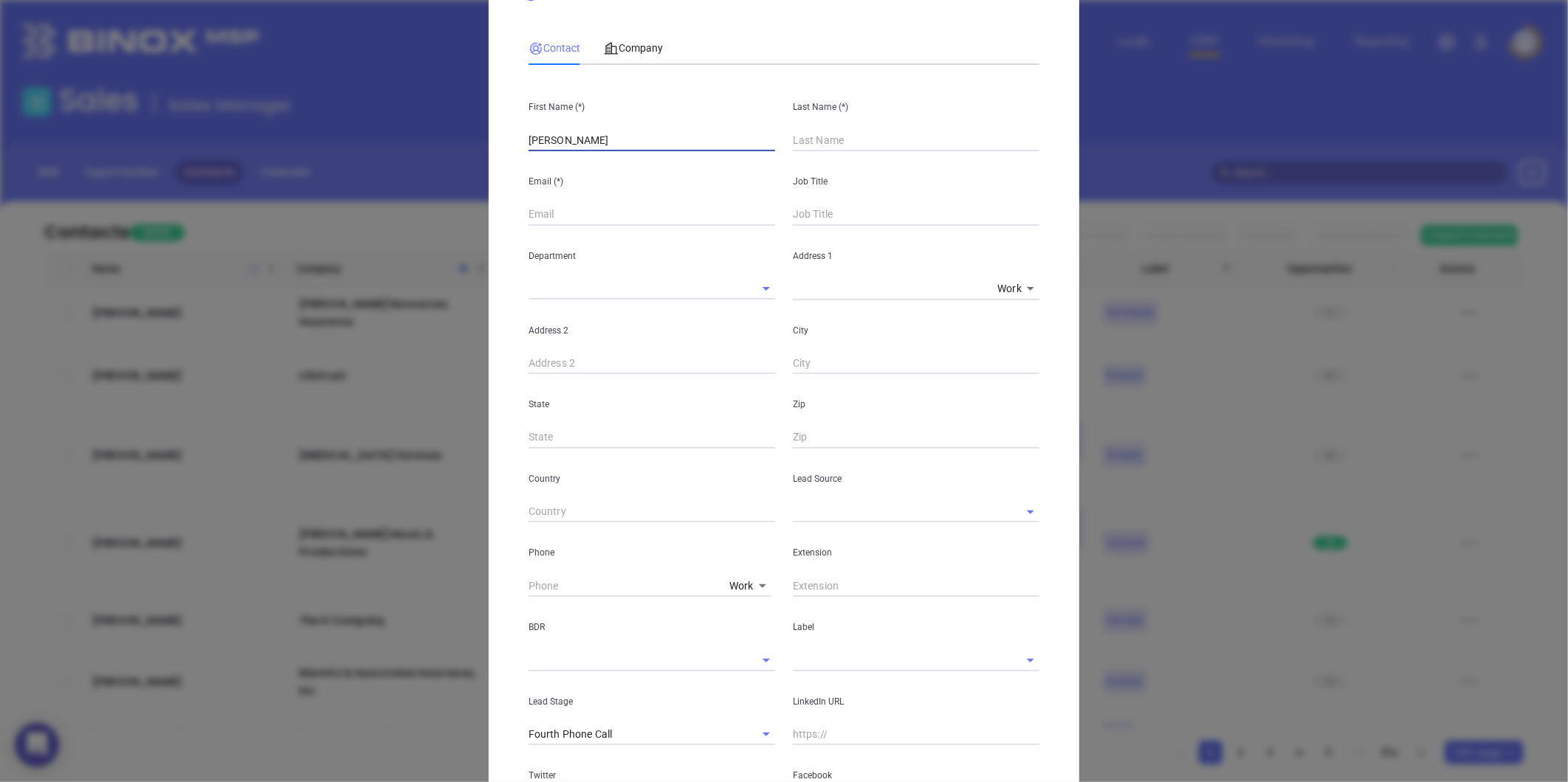
click at [602, 145] on input "Vickie Jones" at bounding box center [652, 140] width 247 height 22
type input "Vickie"
click at [813, 149] on input "text" at bounding box center [916, 140] width 247 height 22
paste input "Jones"
type input "Jones"
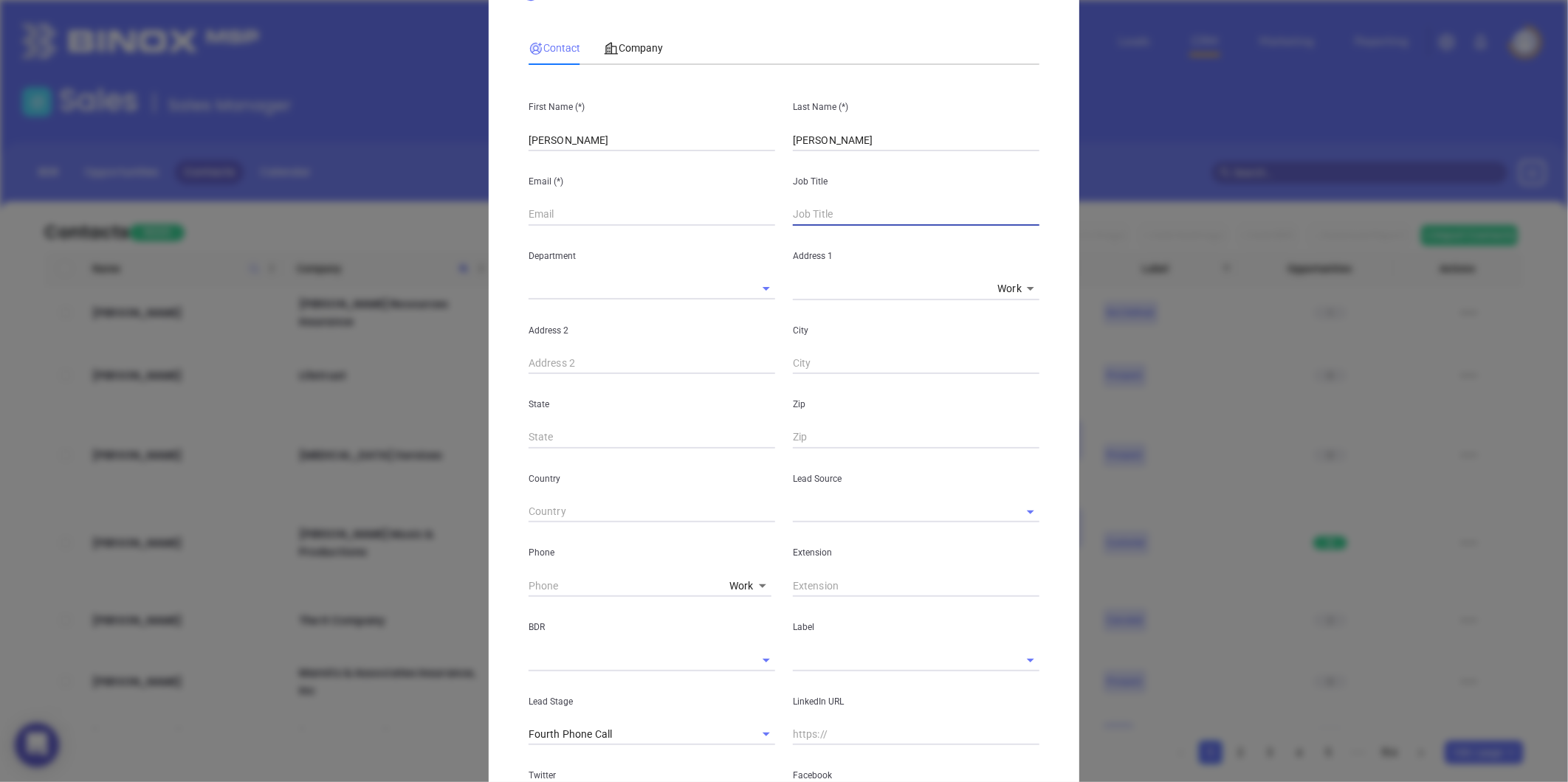
click at [798, 211] on input "text" at bounding box center [916, 215] width 247 height 22
type input "President"
click at [657, 226] on div "Department" at bounding box center [652, 262] width 264 height 74
click at [647, 217] on input "text" at bounding box center [652, 215] width 247 height 22
paste input "vjones@AnchorInsuranceServices.com"
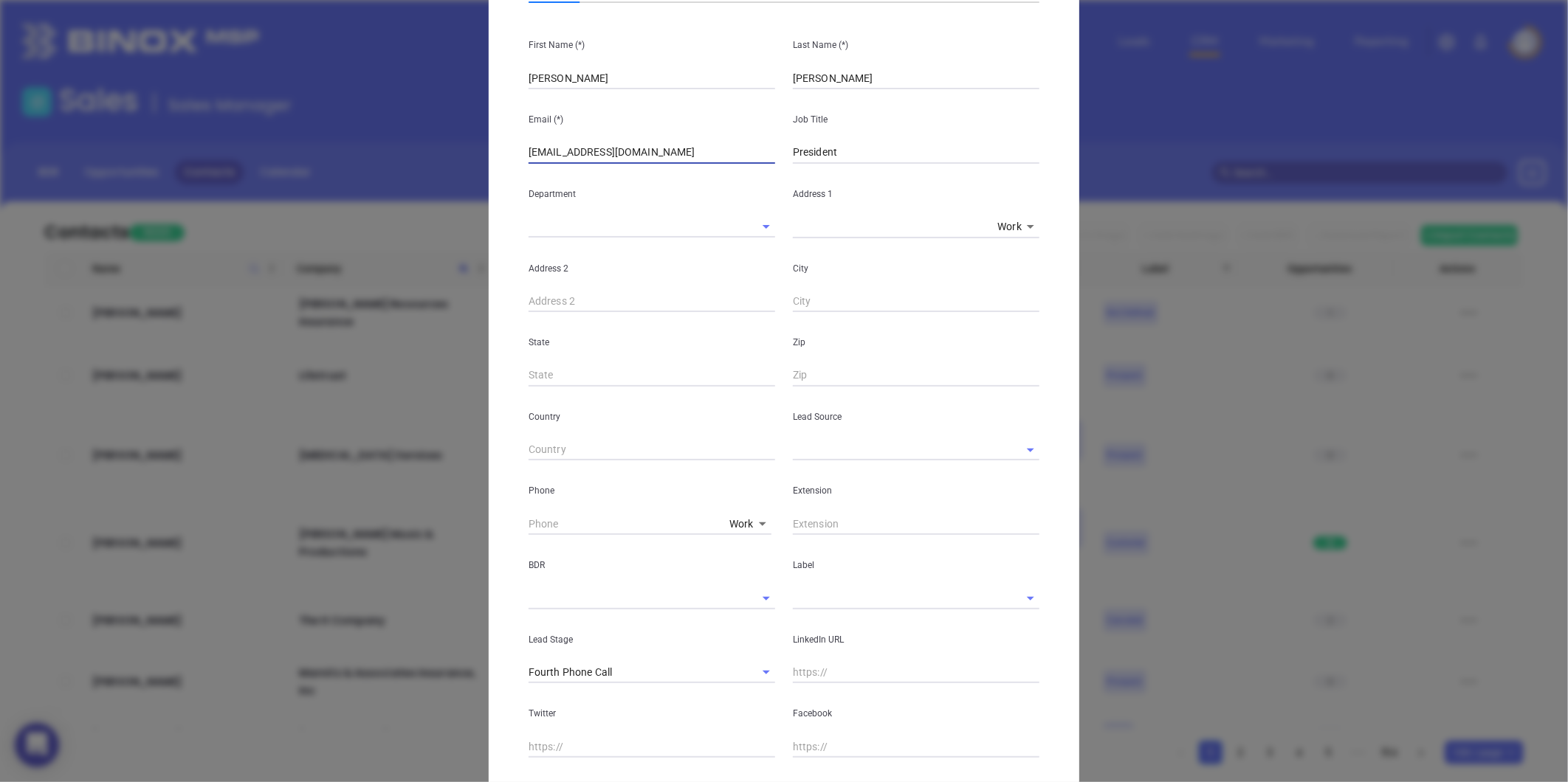
scroll to position [229, 0]
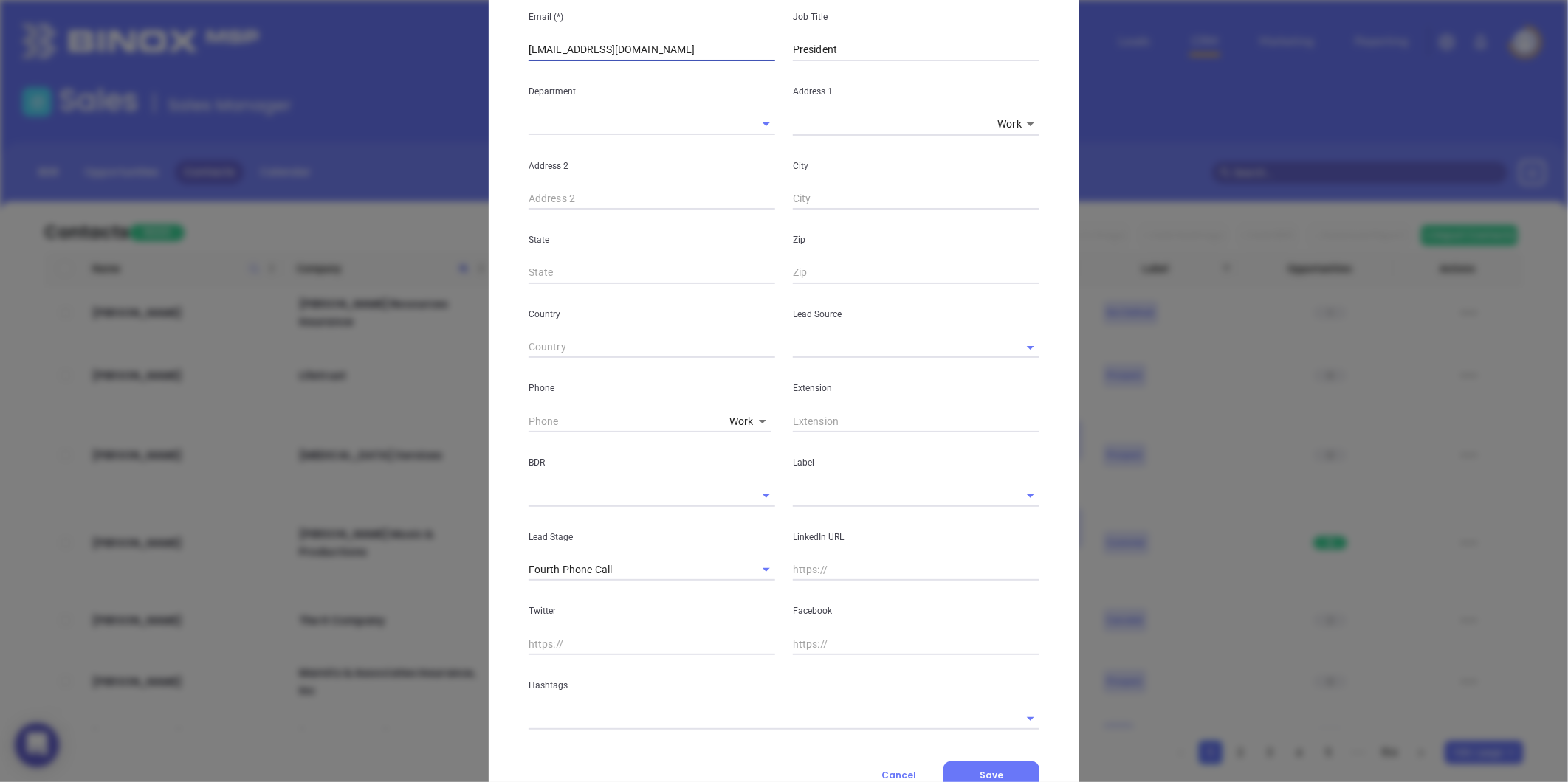
type input "vjones@AnchorInsuranceServices.com"
click at [801, 345] on input "text" at bounding box center [896, 347] width 206 height 22
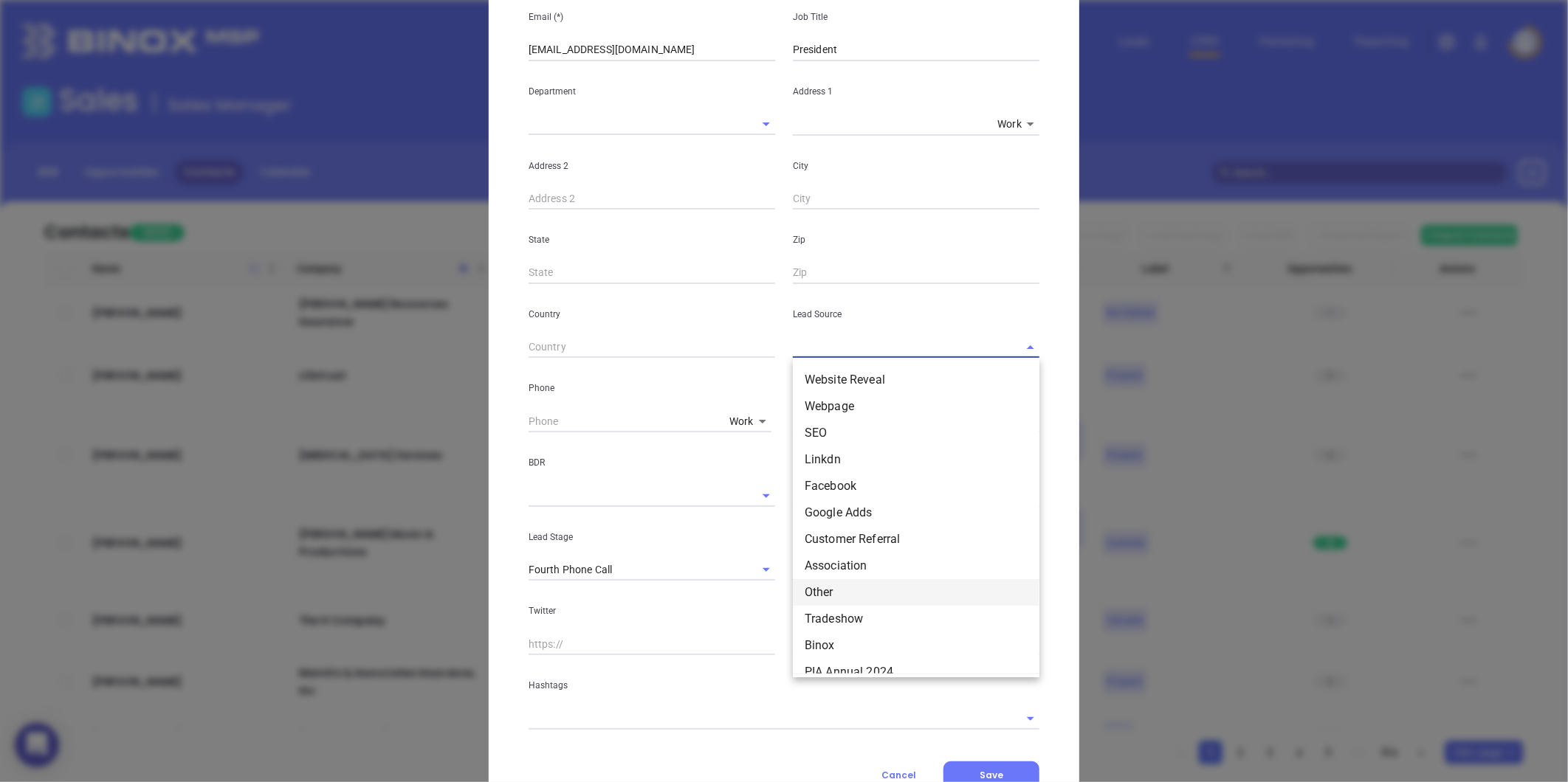
click at [815, 598] on li "Other" at bounding box center [916, 592] width 247 height 26
type input "Other"
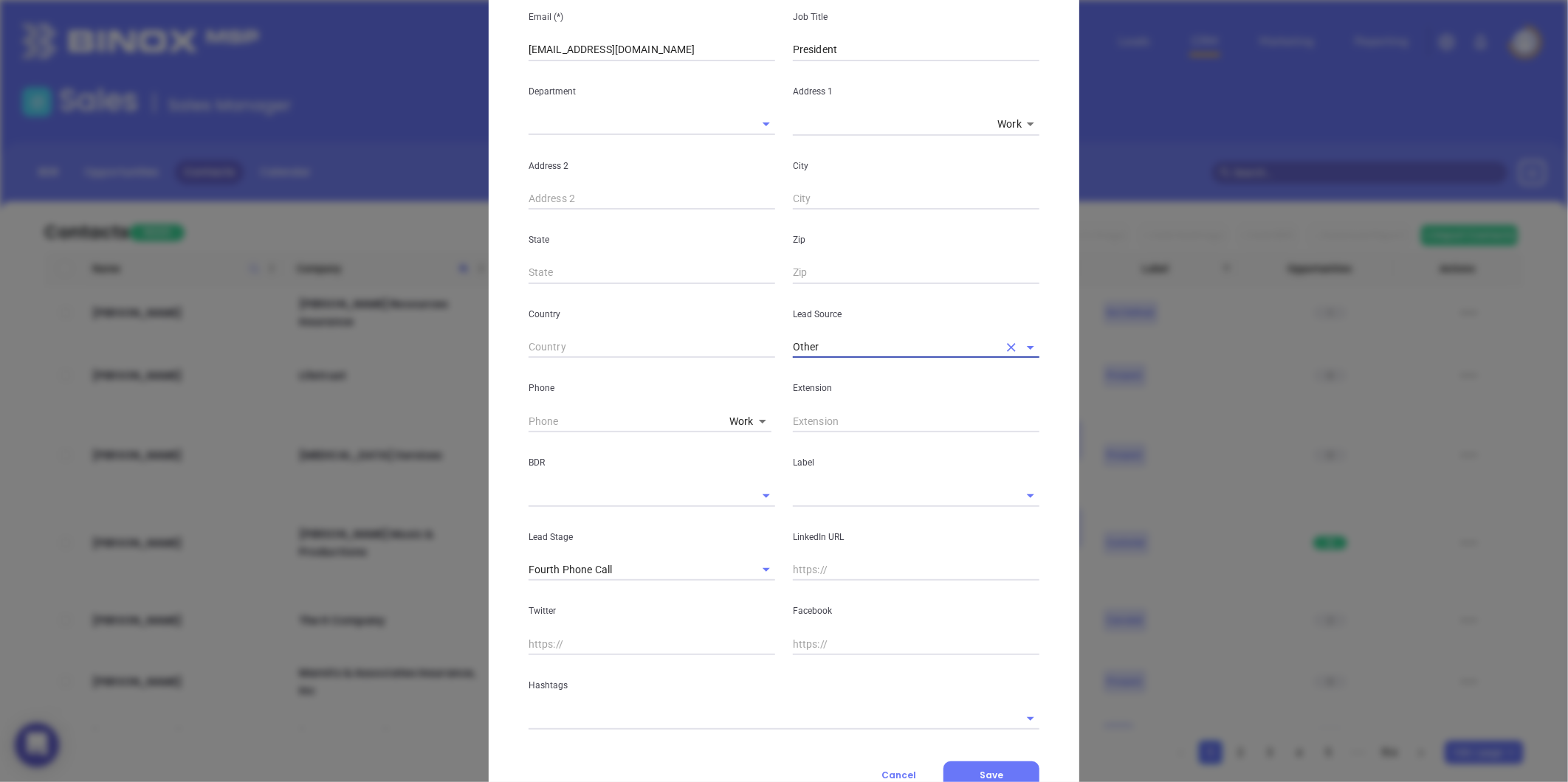
click at [793, 504] on input "text" at bounding box center [896, 495] width 206 height 22
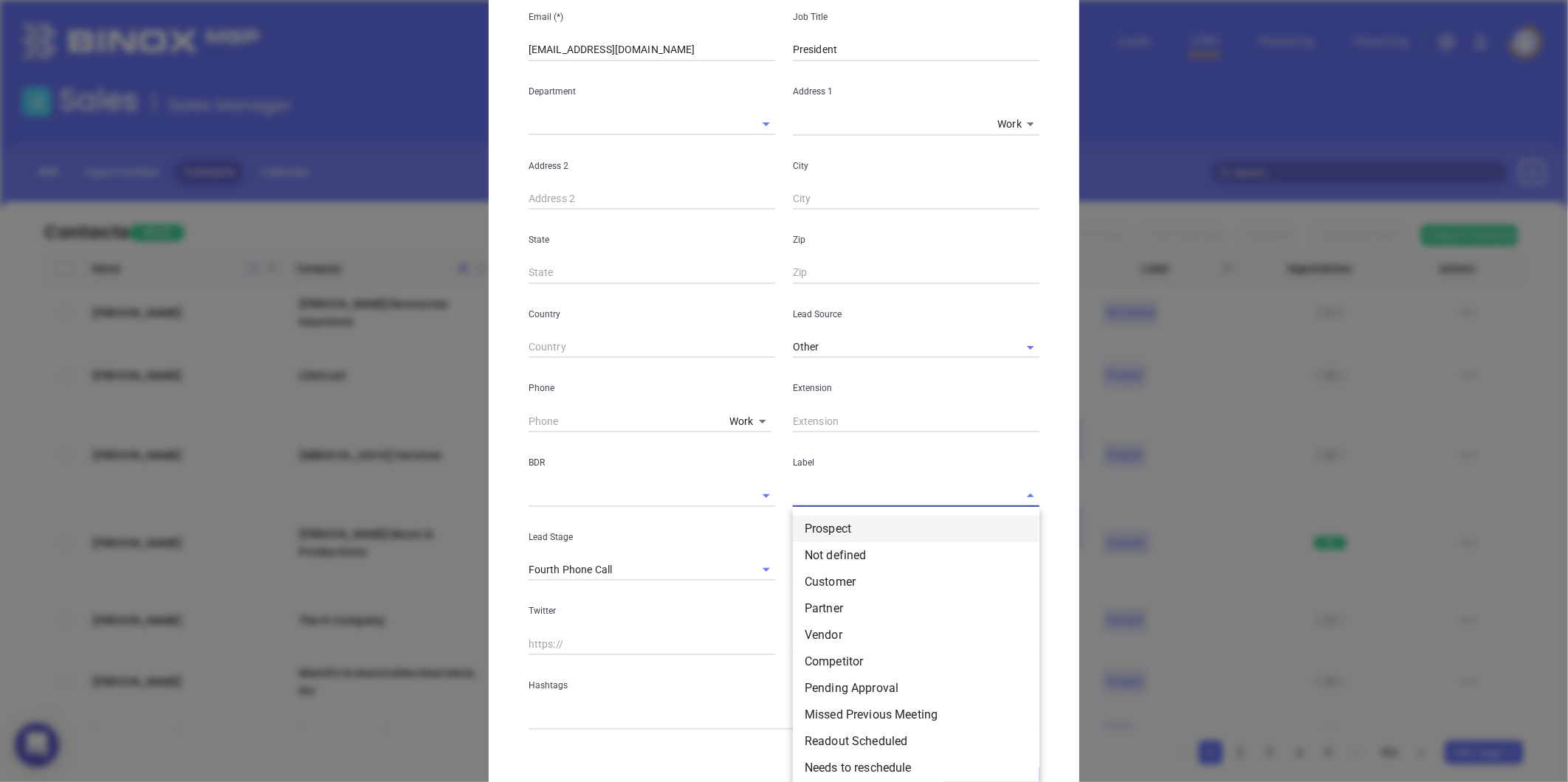
click at [813, 528] on li "Prospect" at bounding box center [916, 529] width 247 height 26
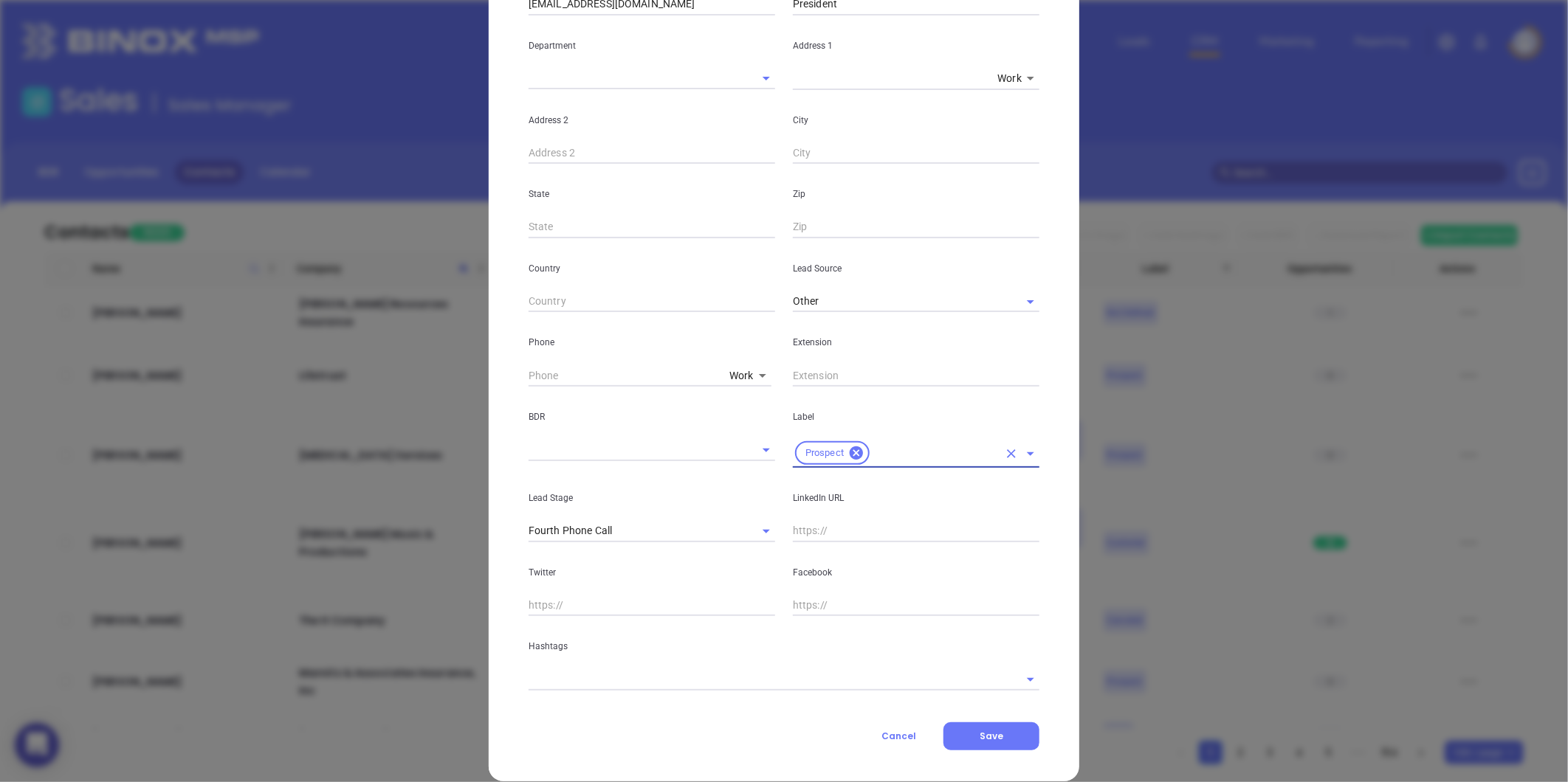
scroll to position [294, 0]
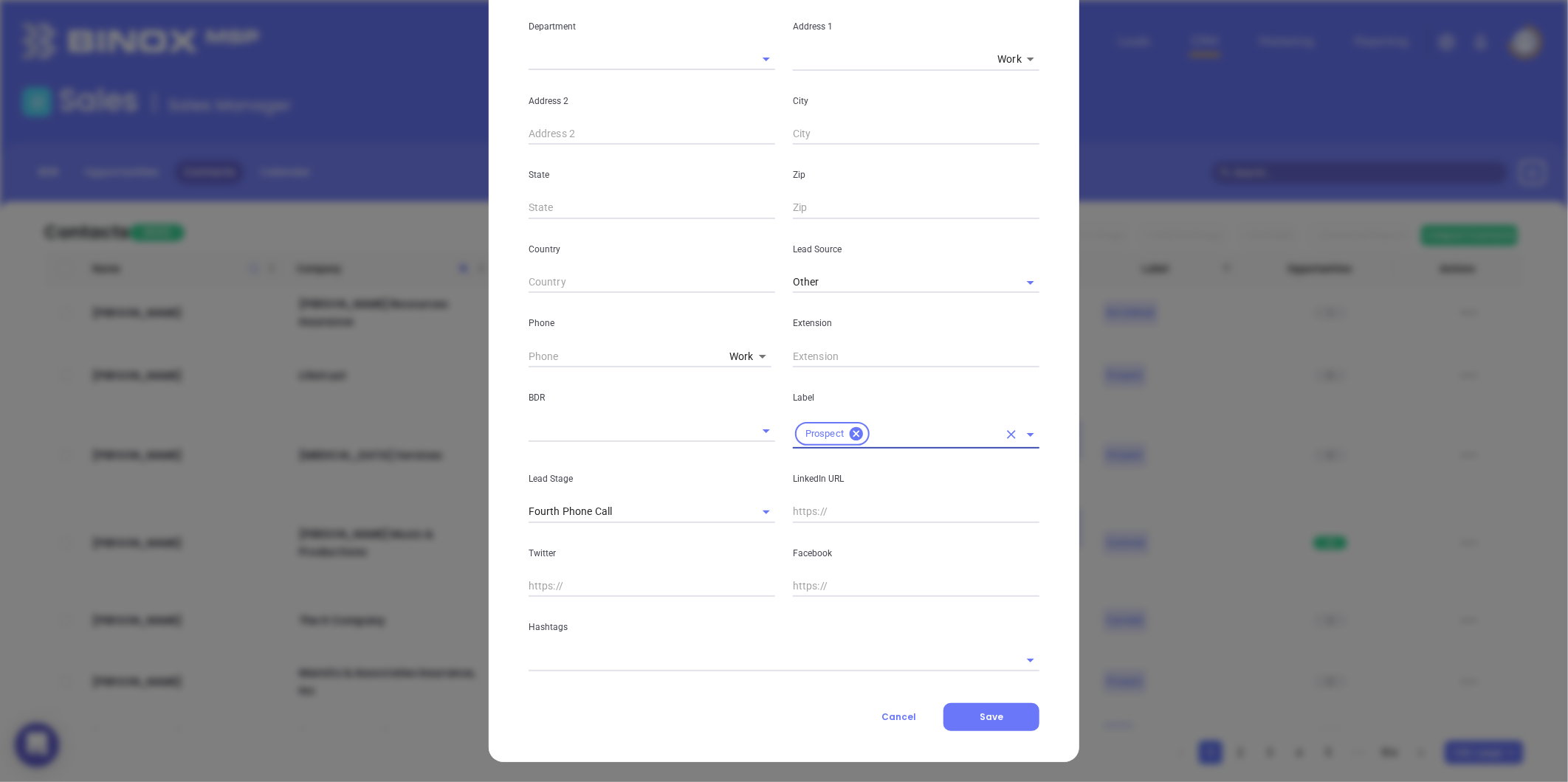
click at [818, 523] on div "Facebook" at bounding box center [916, 560] width 264 height 74
click at [822, 505] on input "text" at bounding box center [916, 512] width 247 height 22
paste input "linkedin.com/in/vickie-jones-92a159a5"
type input "www.linkedin.com/in/vickie-jones-92a159a5"
click at [548, 651] on input "text" at bounding box center [764, 660] width 470 height 22
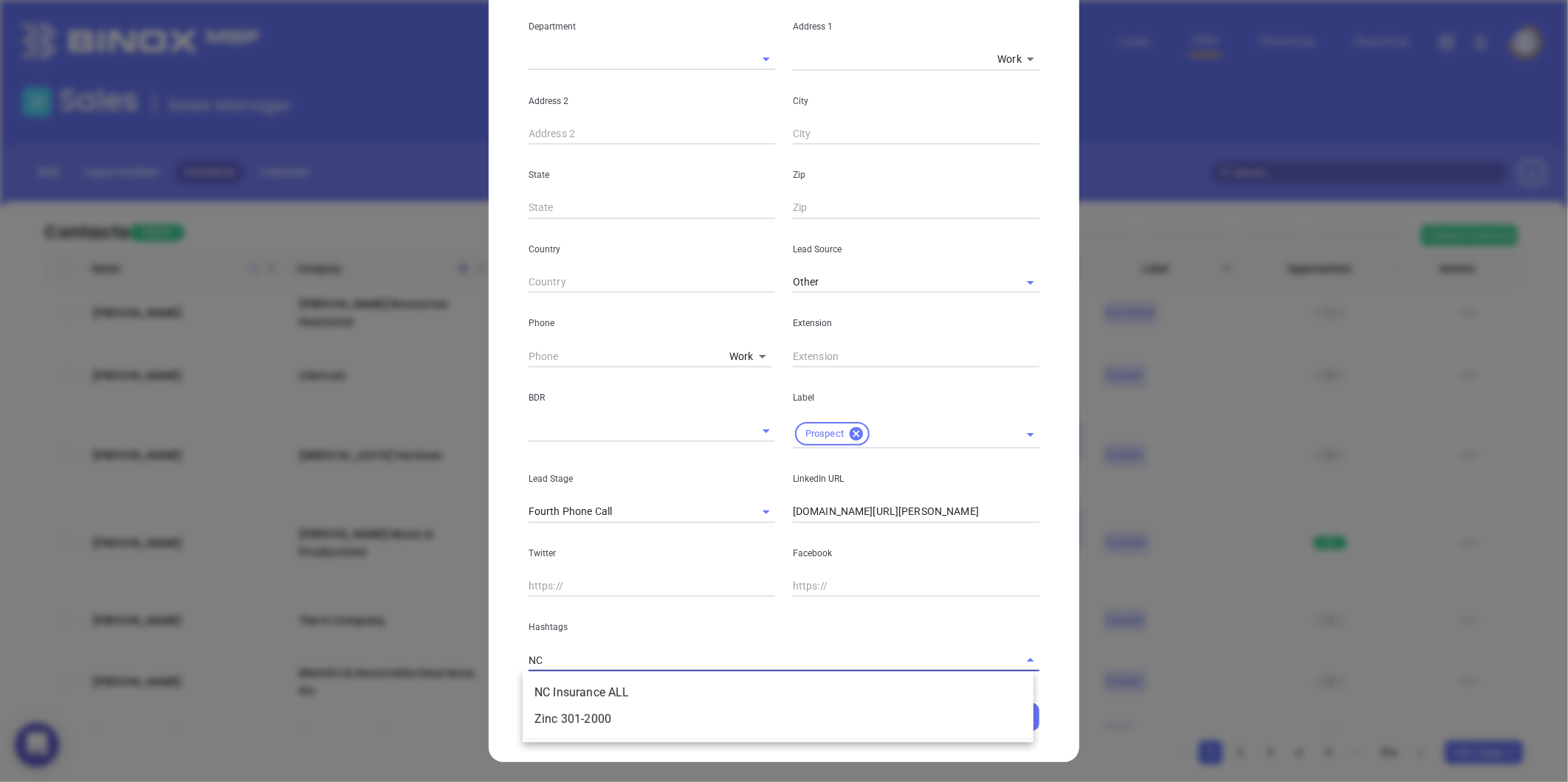
type input "NC i"
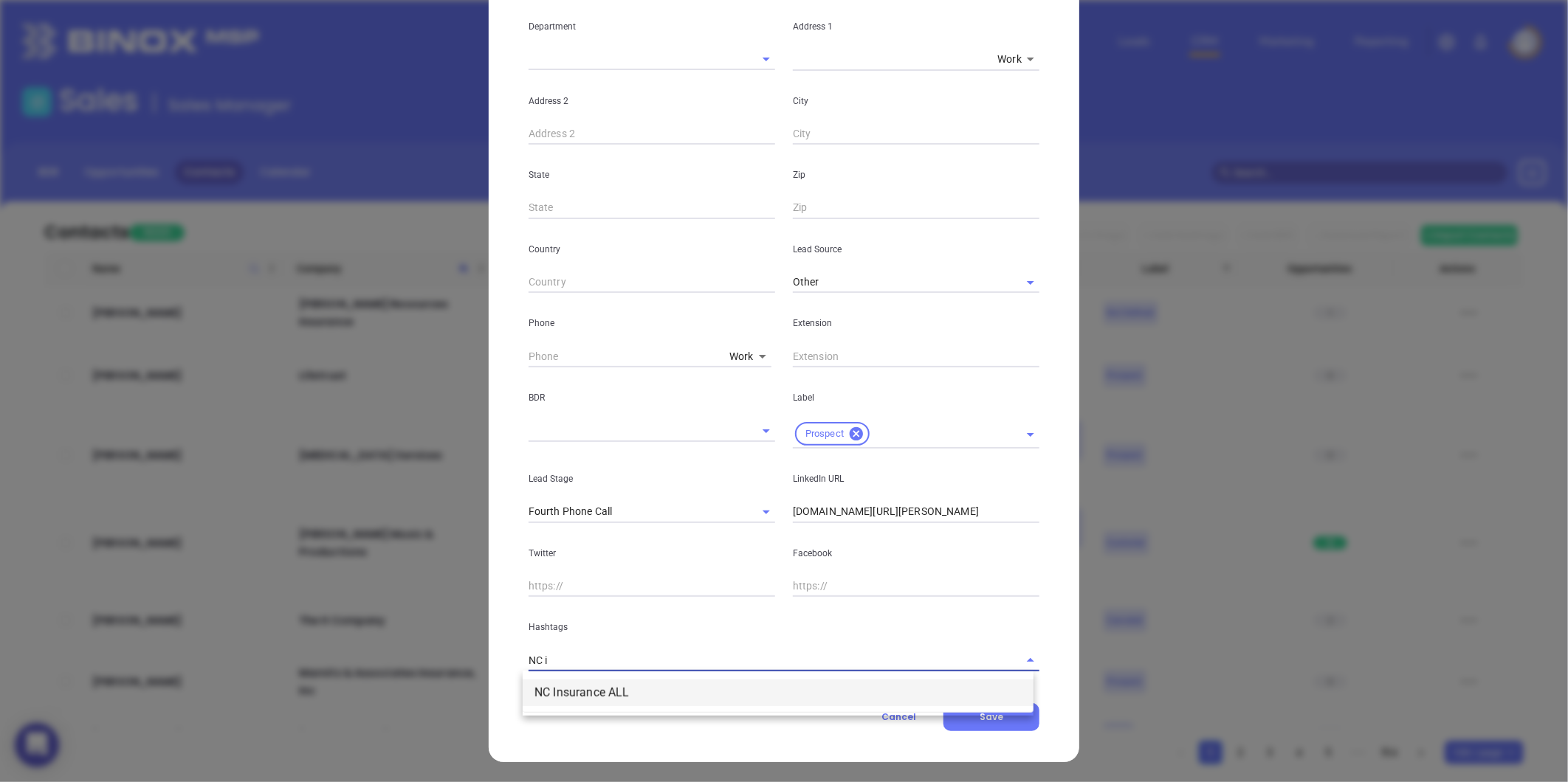
click at [566, 681] on li "NC Insurance ALL" at bounding box center [778, 692] width 511 height 26
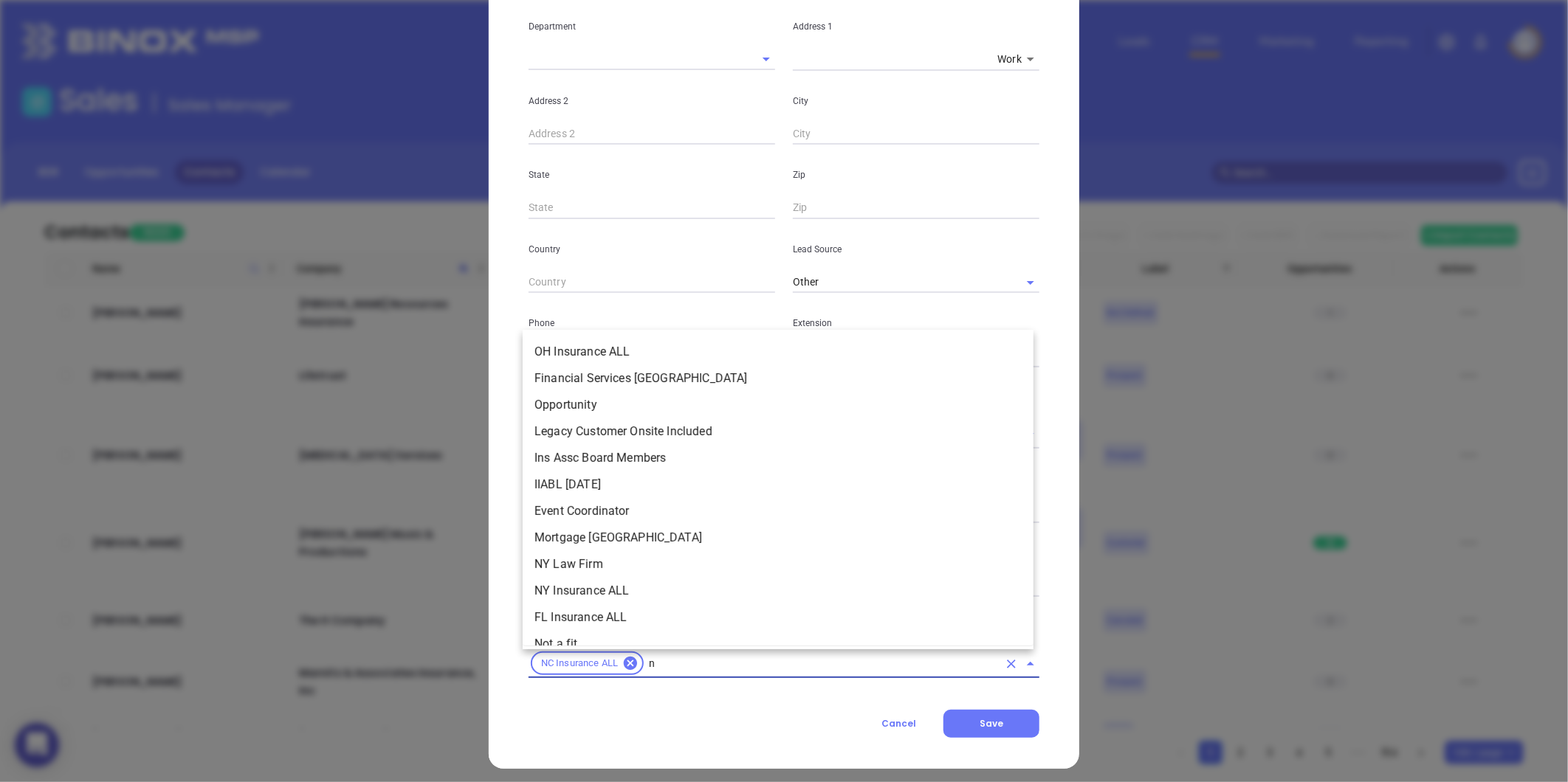
type input "nc"
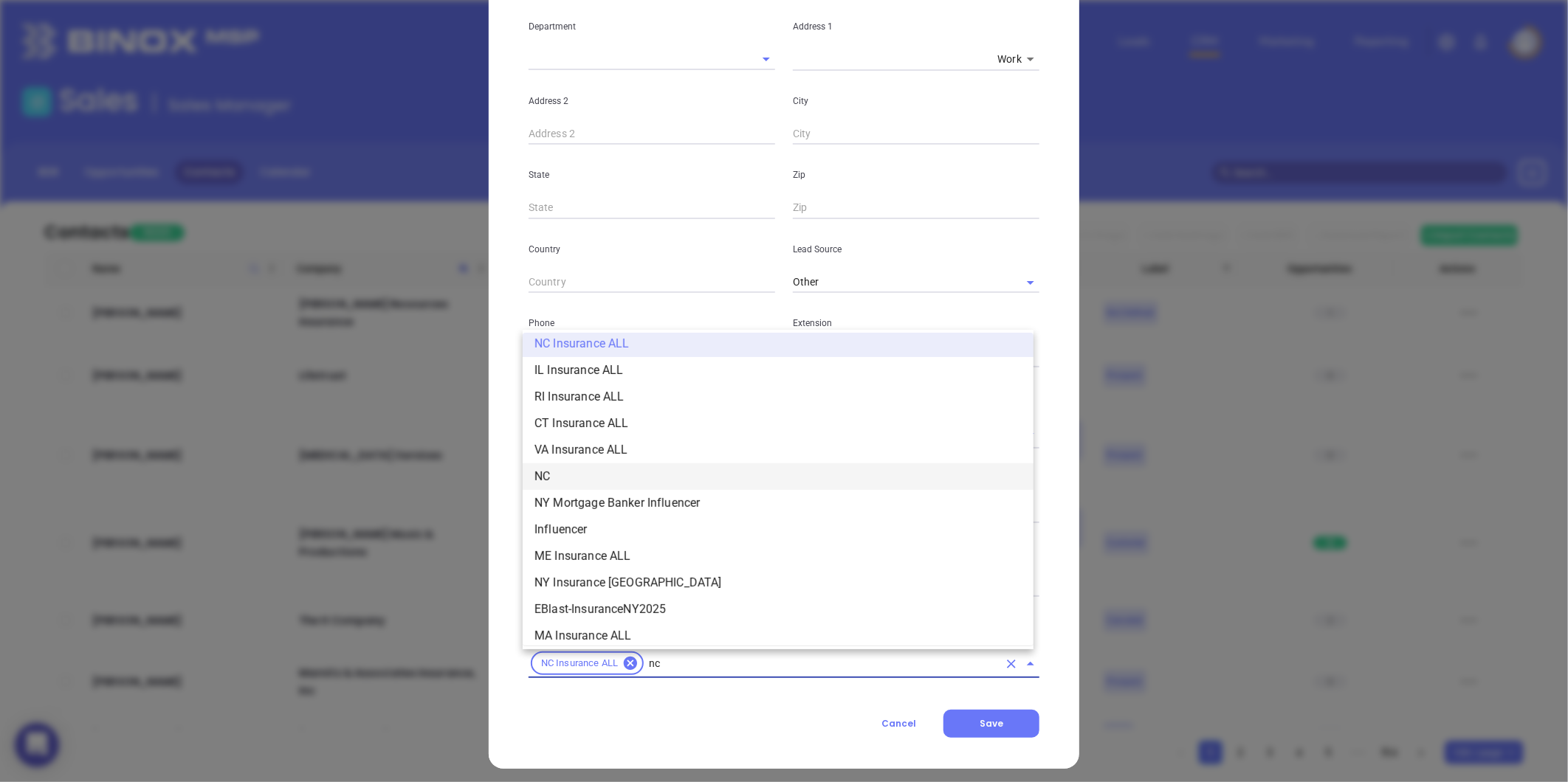
click at [641, 475] on li "NC" at bounding box center [778, 476] width 511 height 26
type input "insurance"
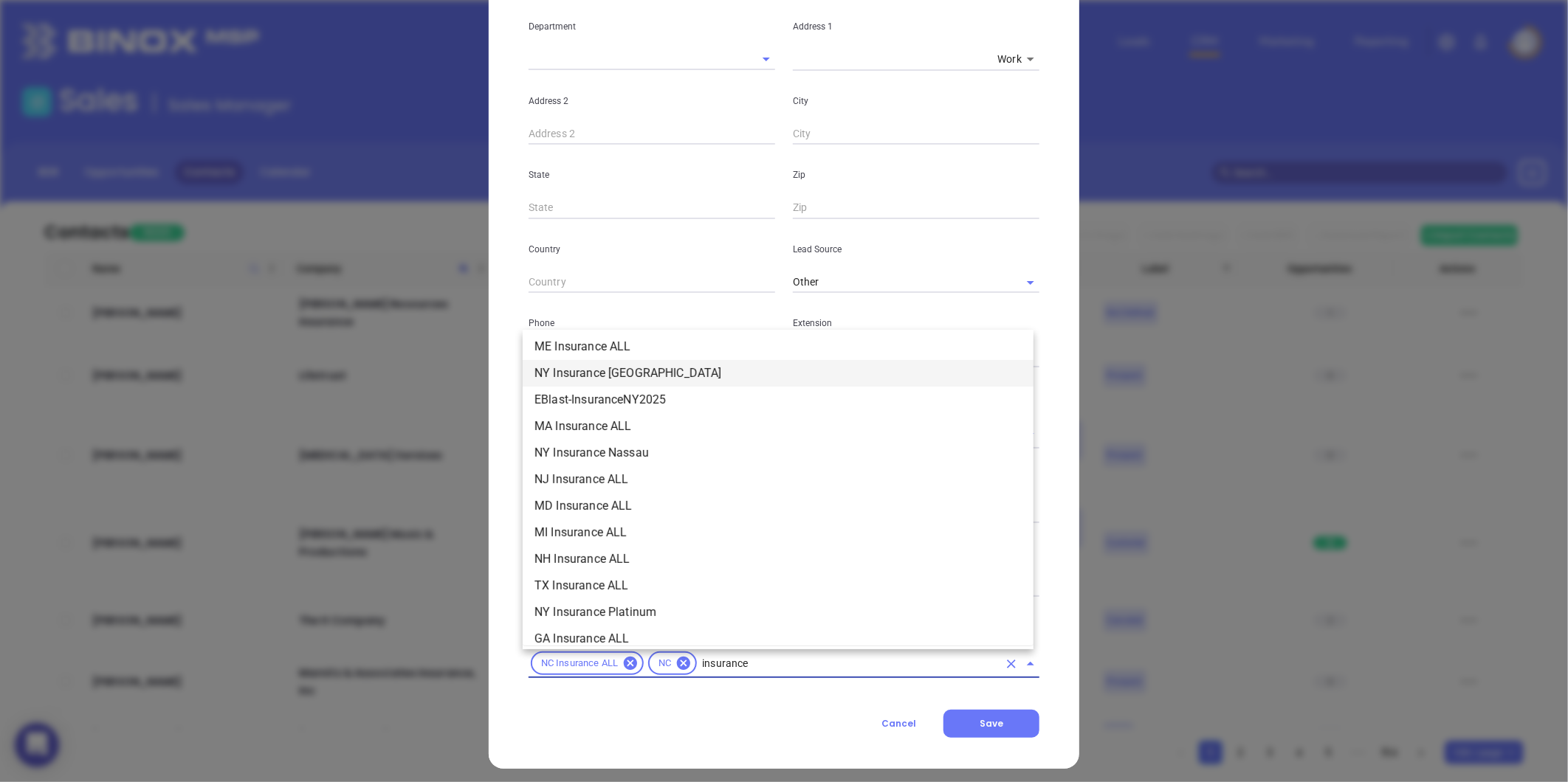
scroll to position [414, 0]
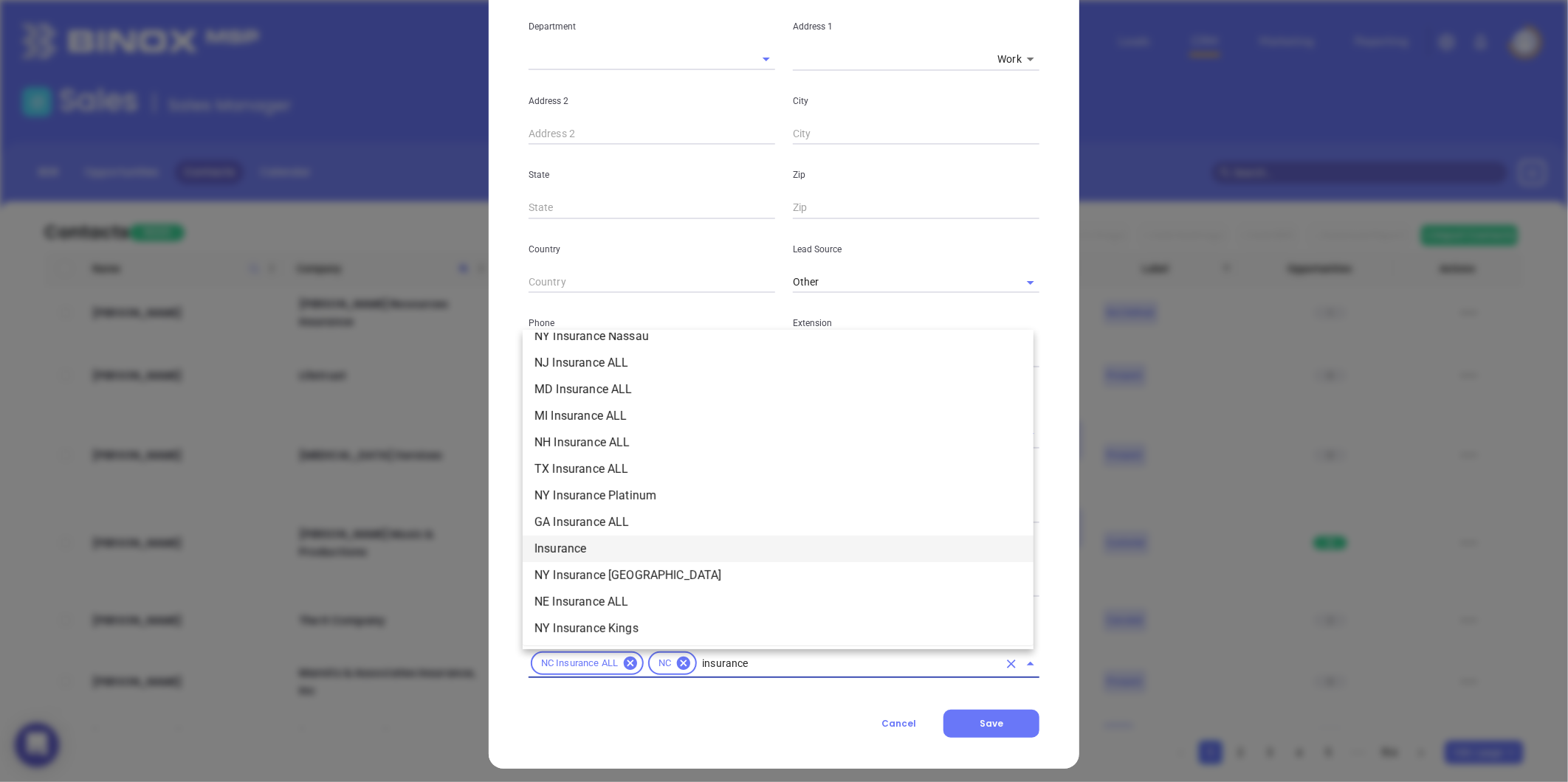
click at [579, 552] on li "Insurance" at bounding box center [778, 548] width 511 height 26
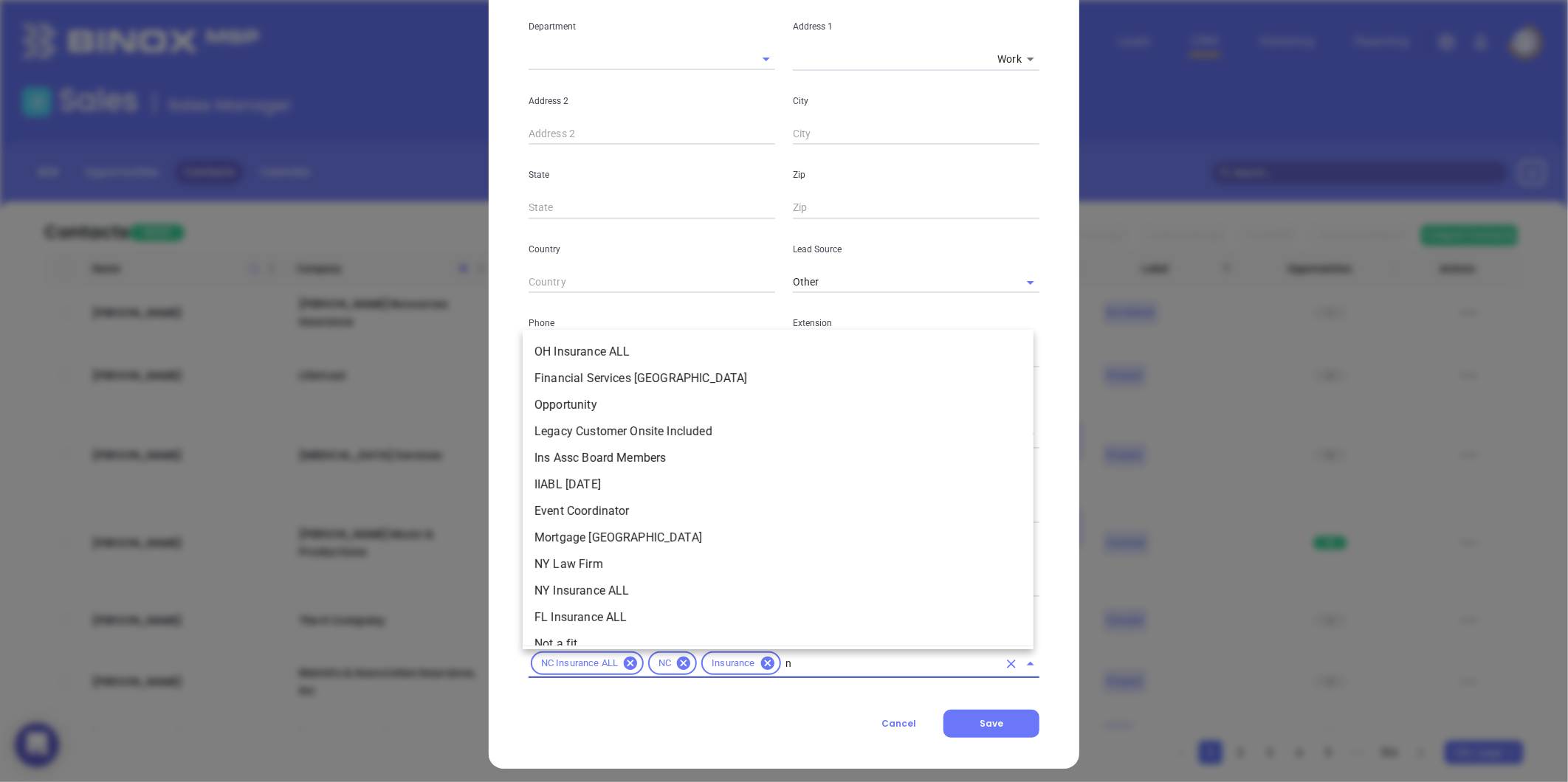
scroll to position [785, 0]
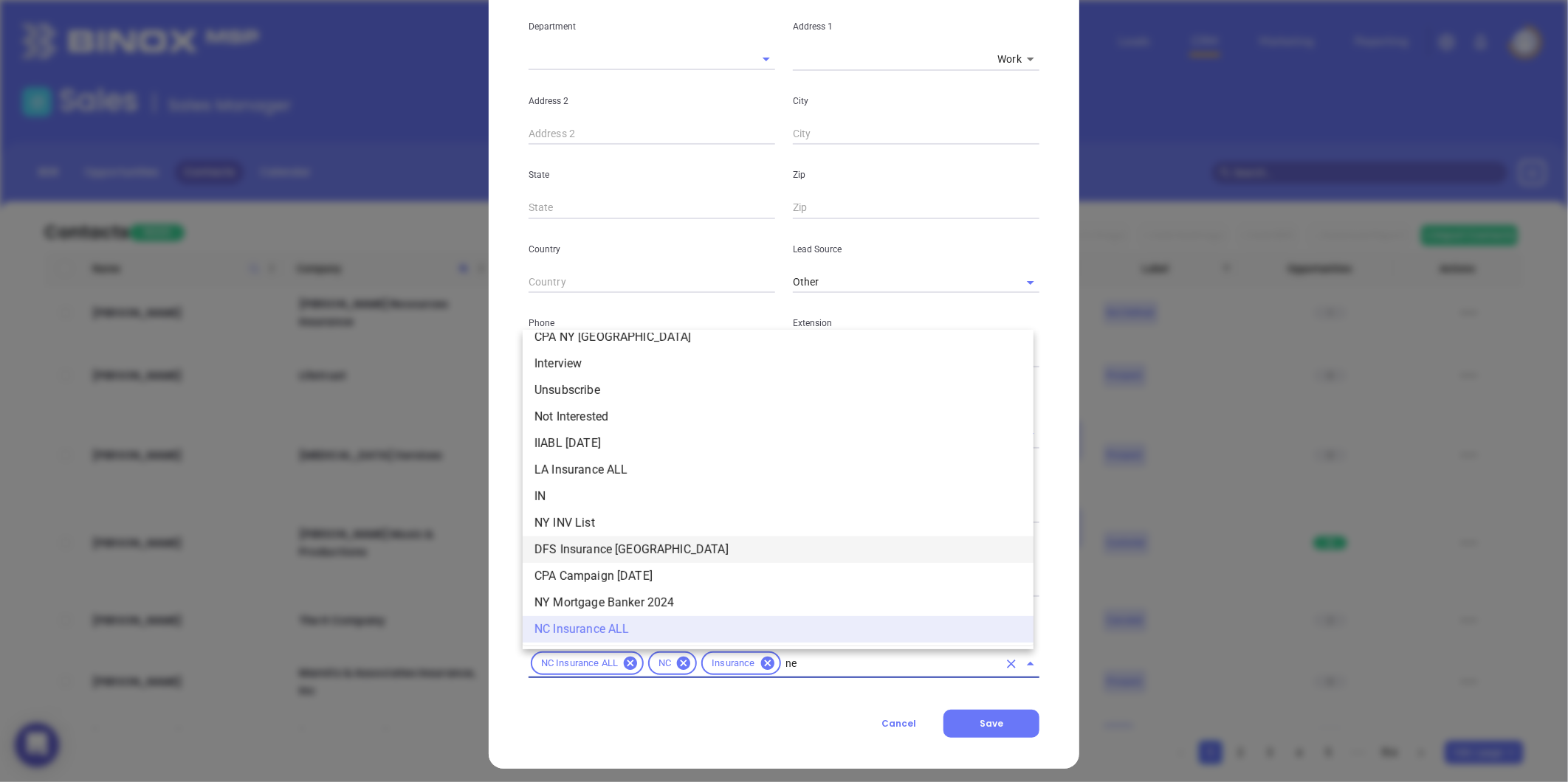
type input "new"
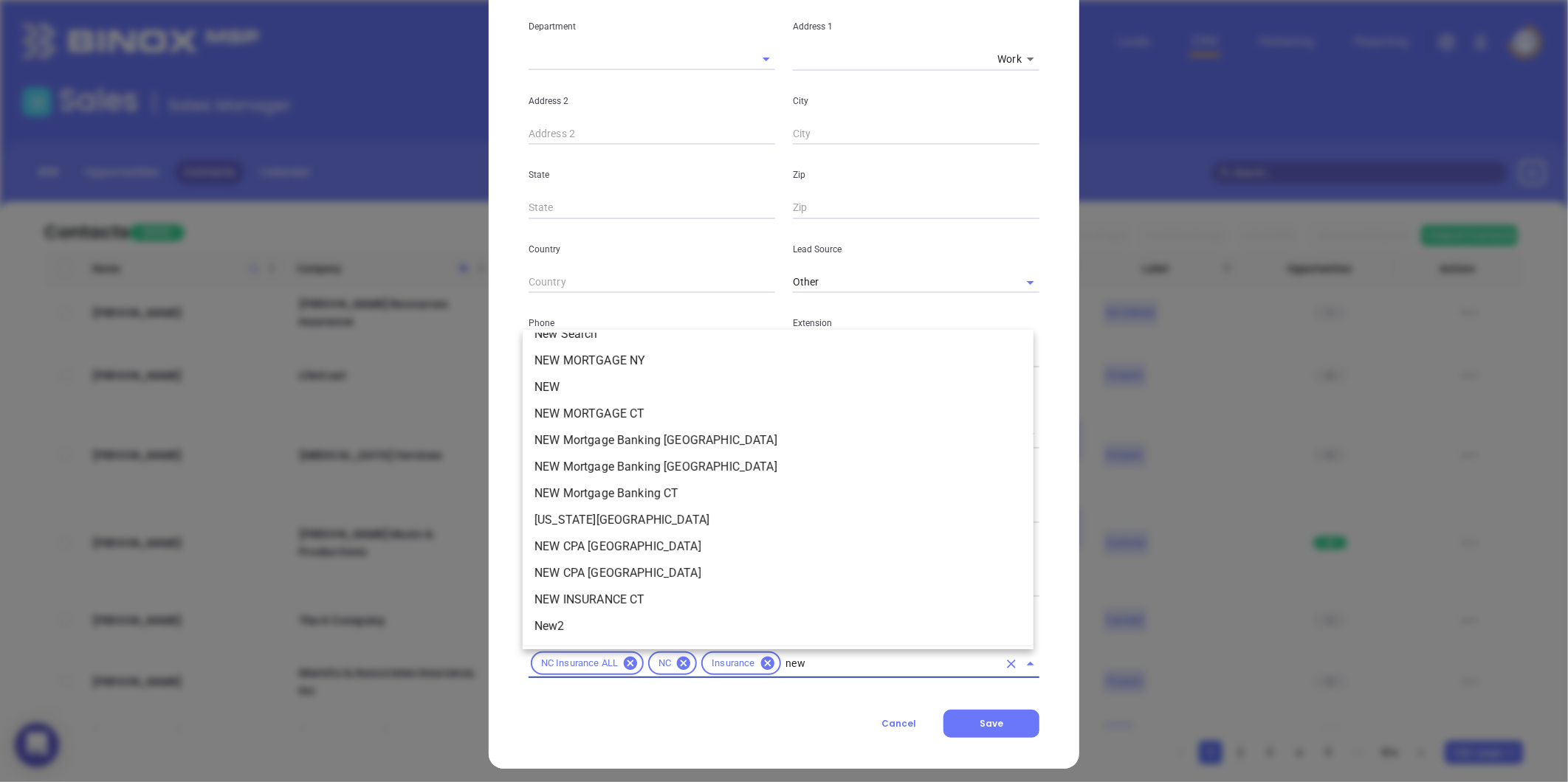
scroll to position [0, 0]
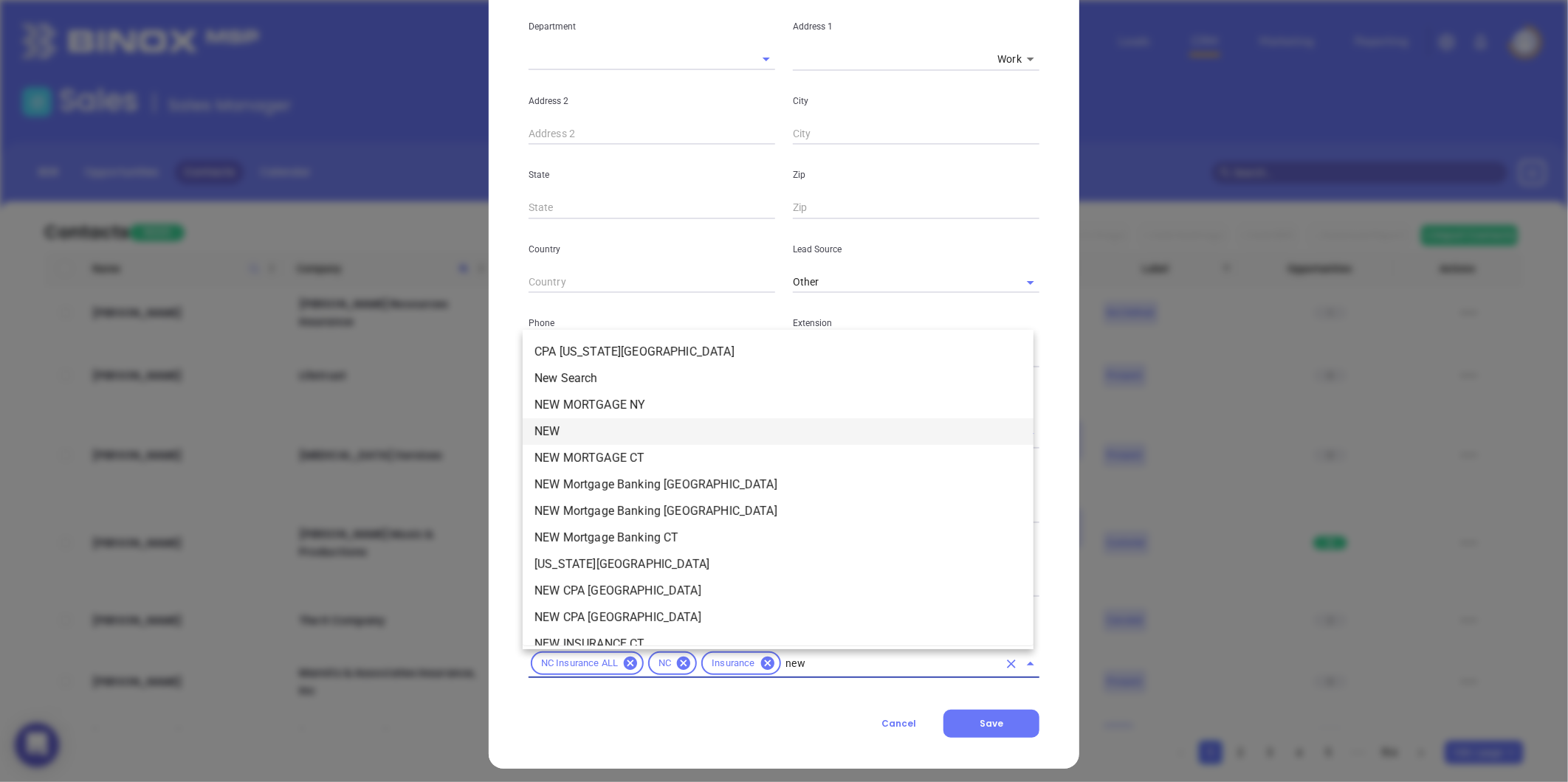
click at [569, 424] on li "NEW" at bounding box center [778, 431] width 511 height 26
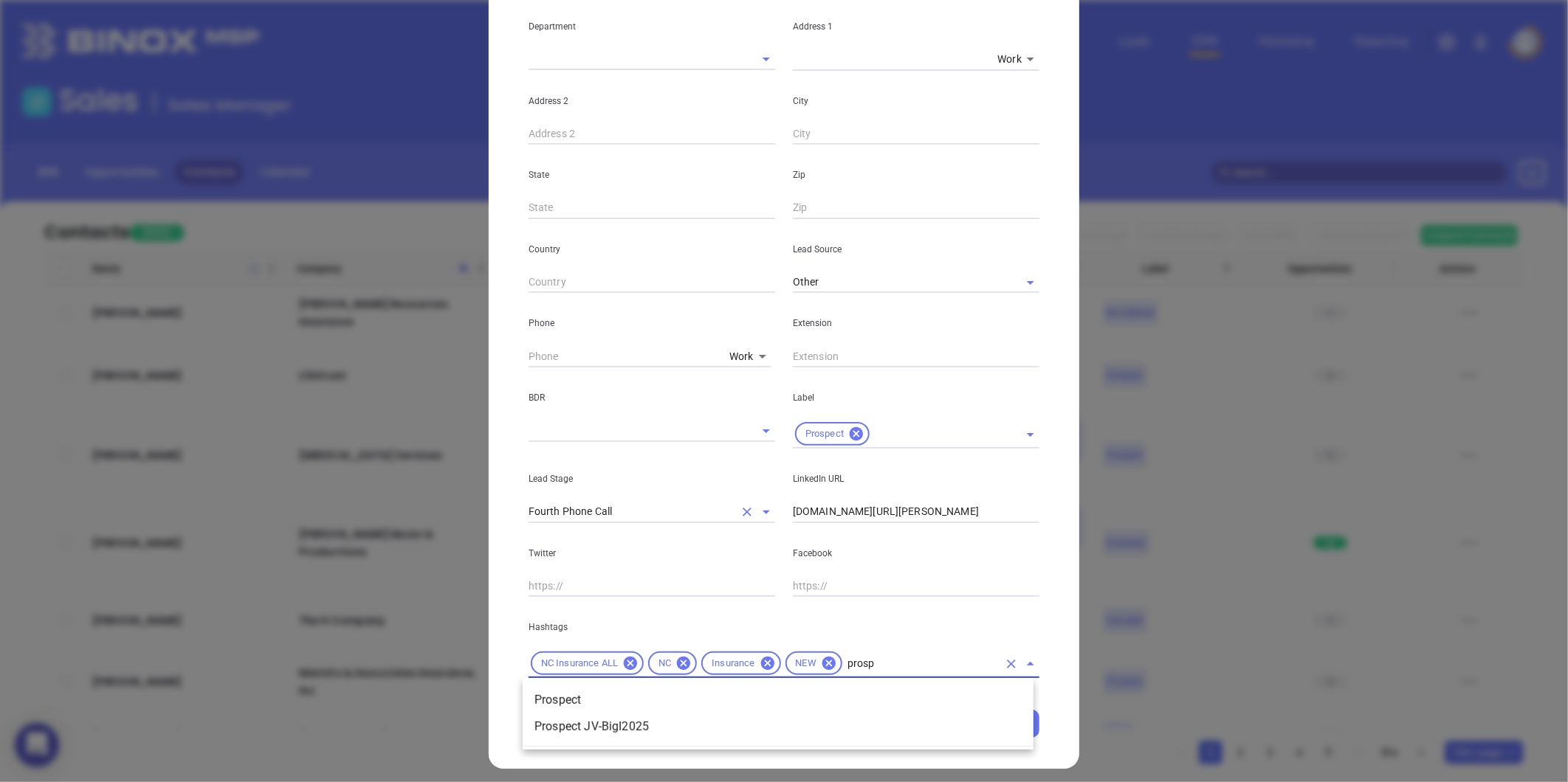
type input "prospe"
click at [581, 691] on li "Prospect" at bounding box center [778, 700] width 511 height 26
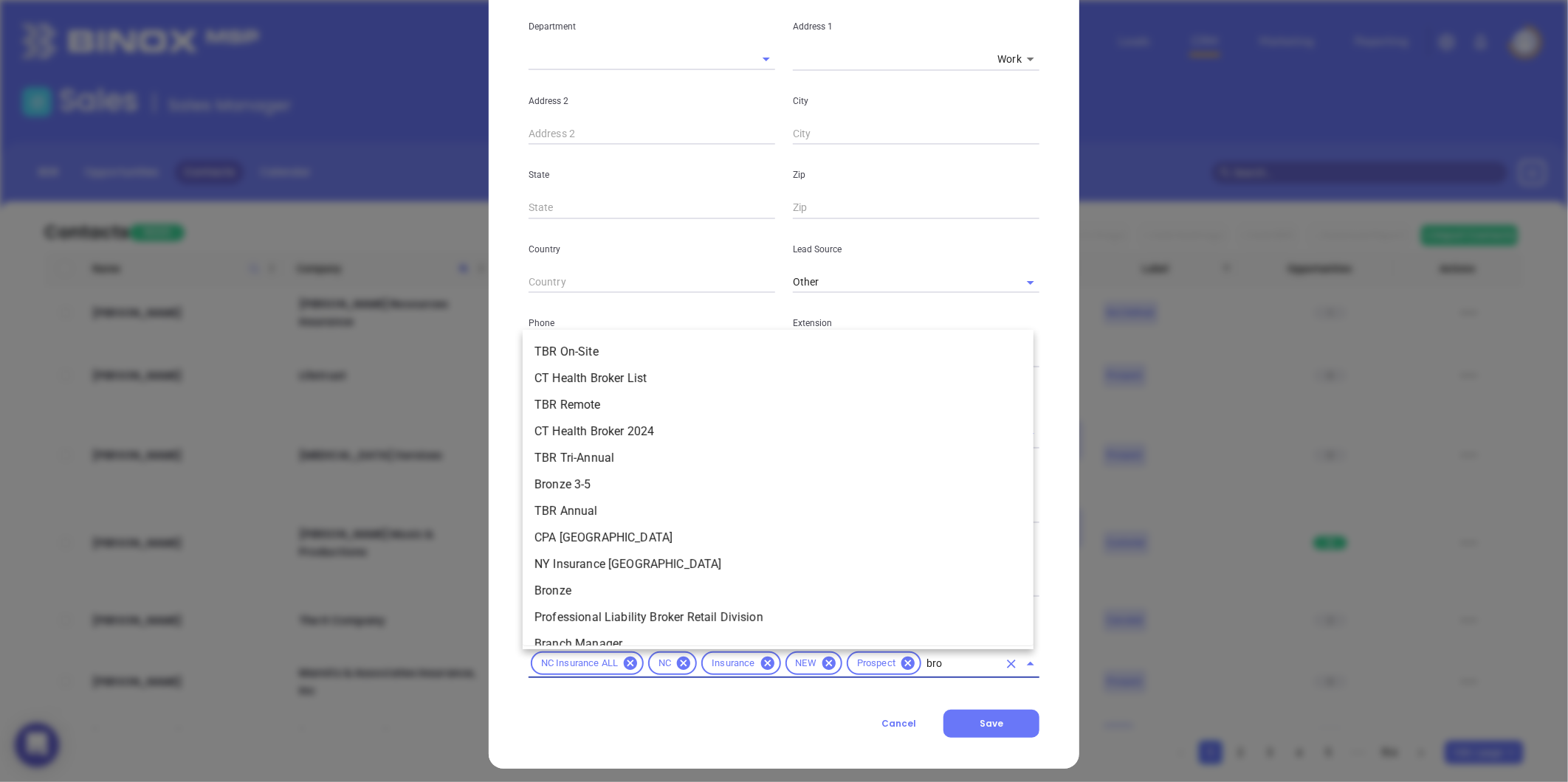
type input "bron"
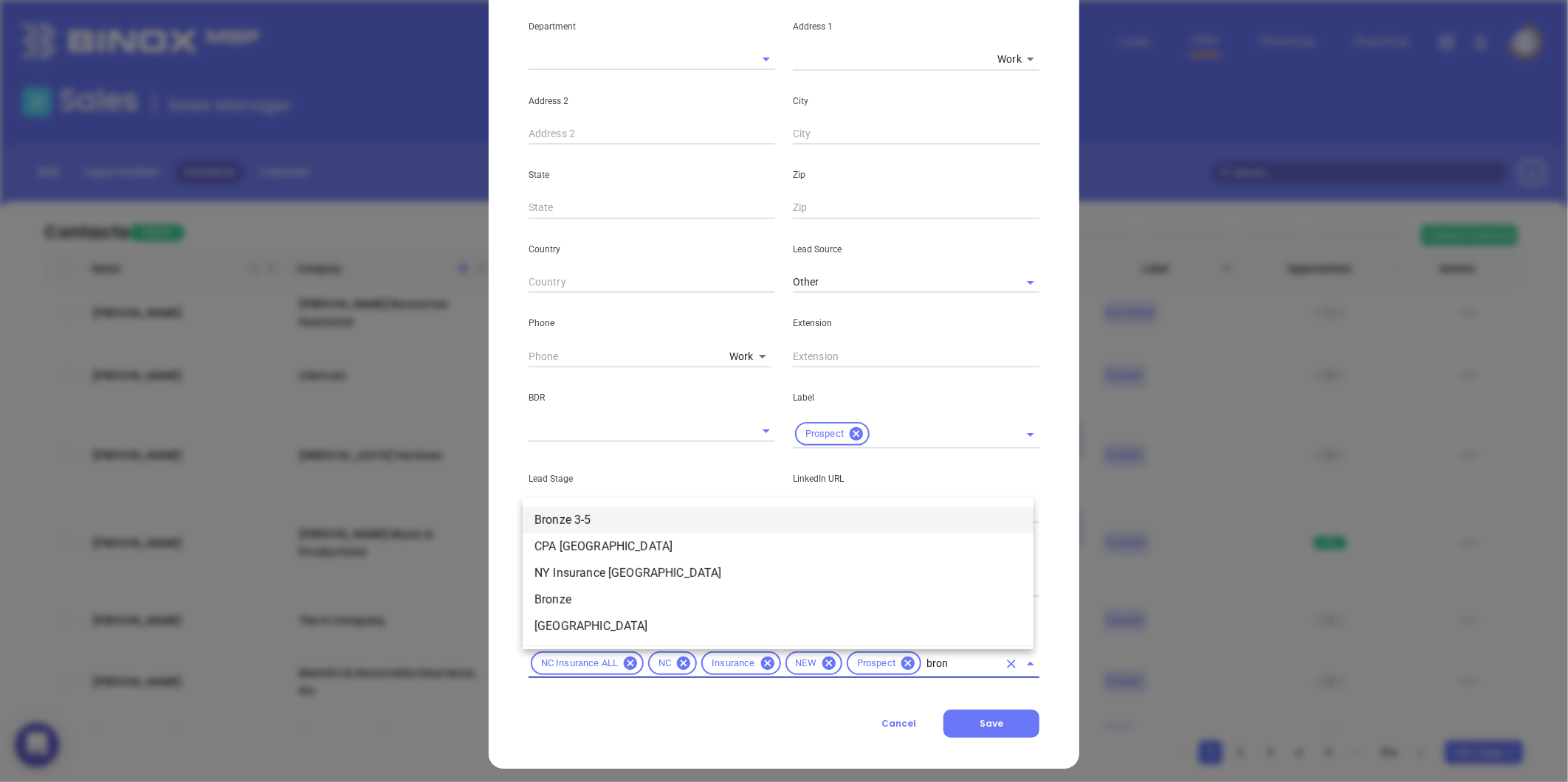
click at [583, 526] on li "Bronze 3-5" at bounding box center [778, 520] width 511 height 26
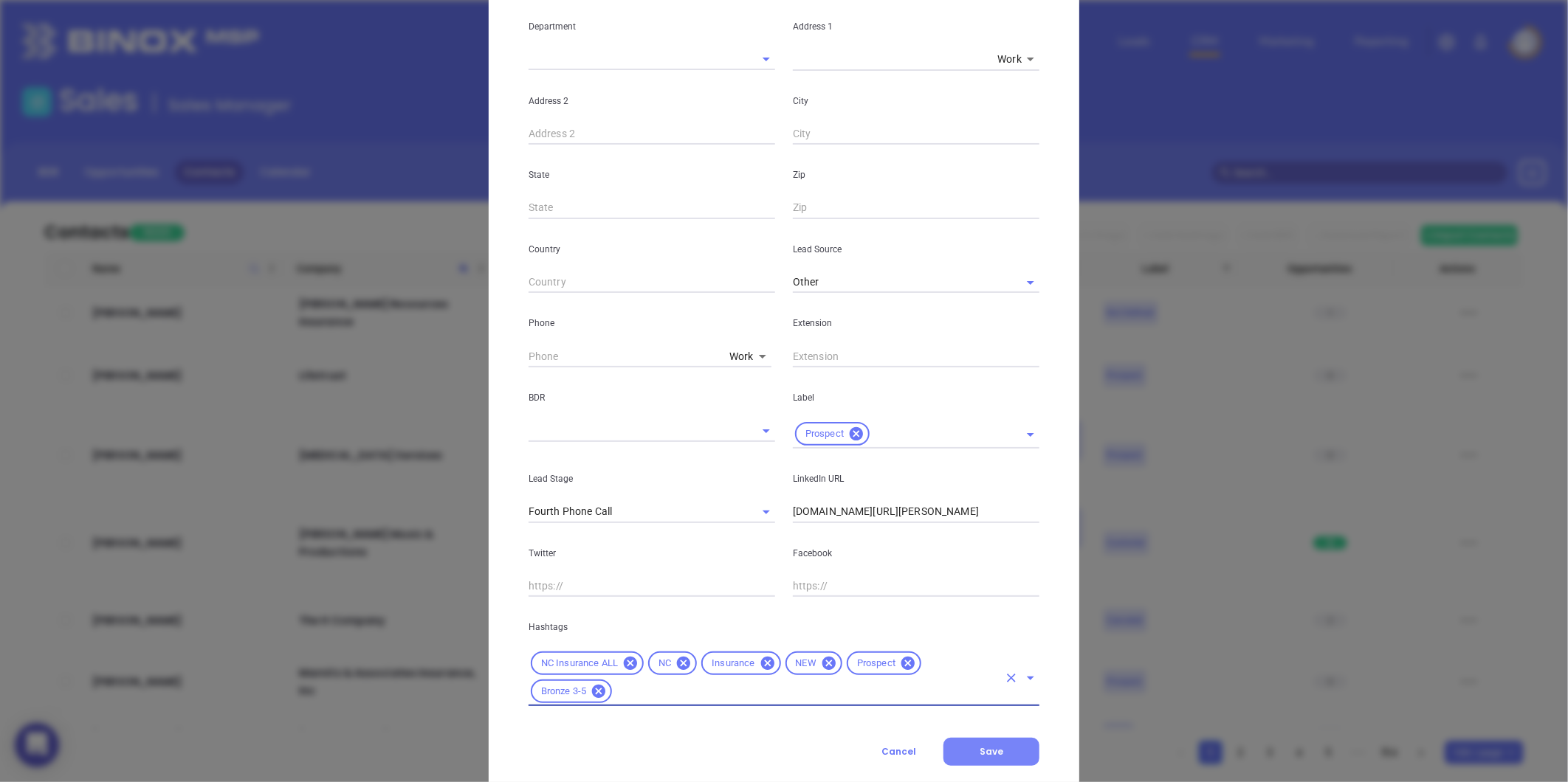
click at [957, 751] on button "Save" at bounding box center [992, 751] width 96 height 28
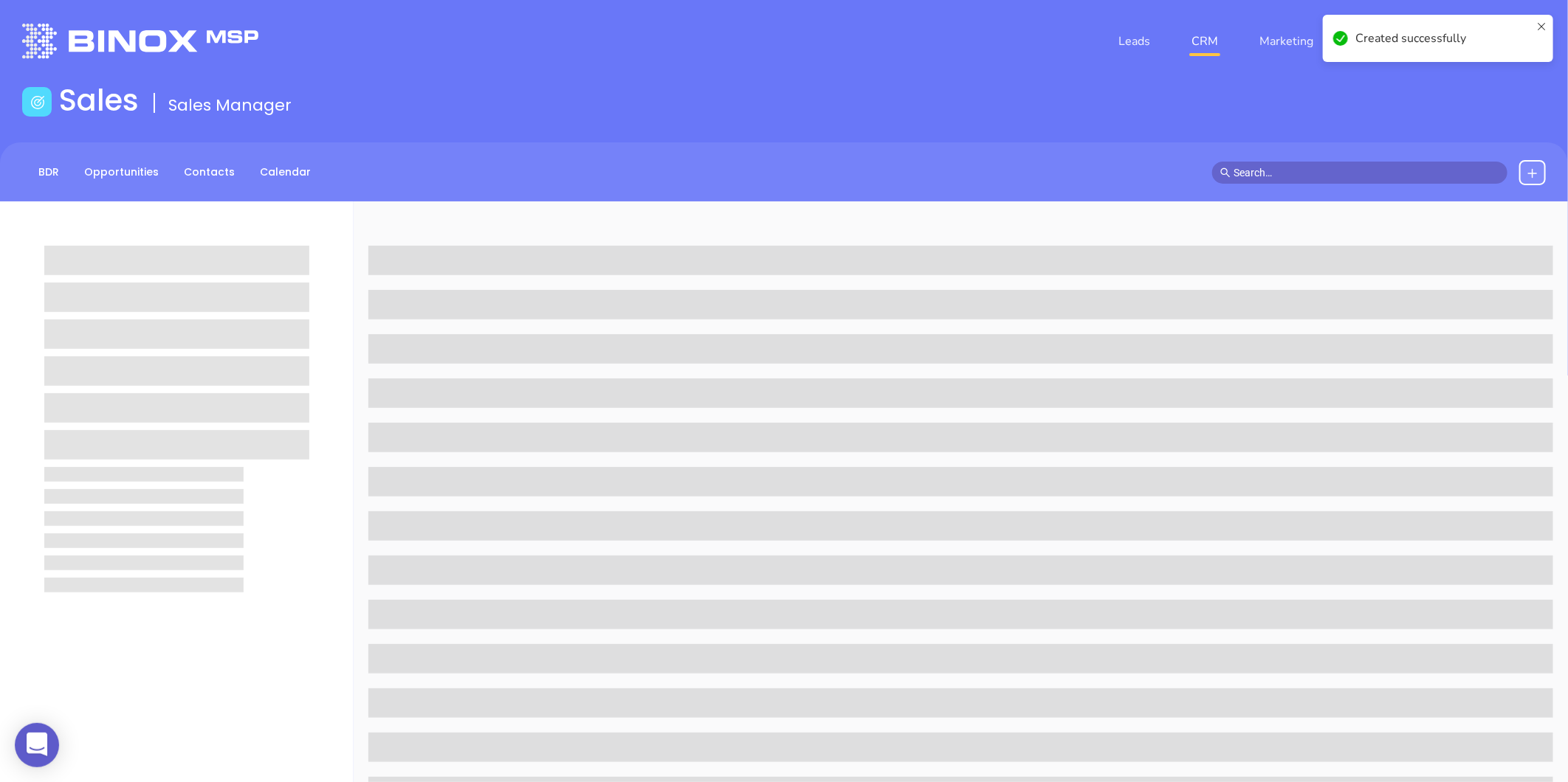
drag, startPoint x: 957, startPoint y: 751, endPoint x: 969, endPoint y: 823, distance: 73.0
click at [969, 781] on html "0 Leads CRM Marketing Reporting Financial Leads Leads Sales Sales Manager BDR O…" at bounding box center [784, 391] width 1568 height 782
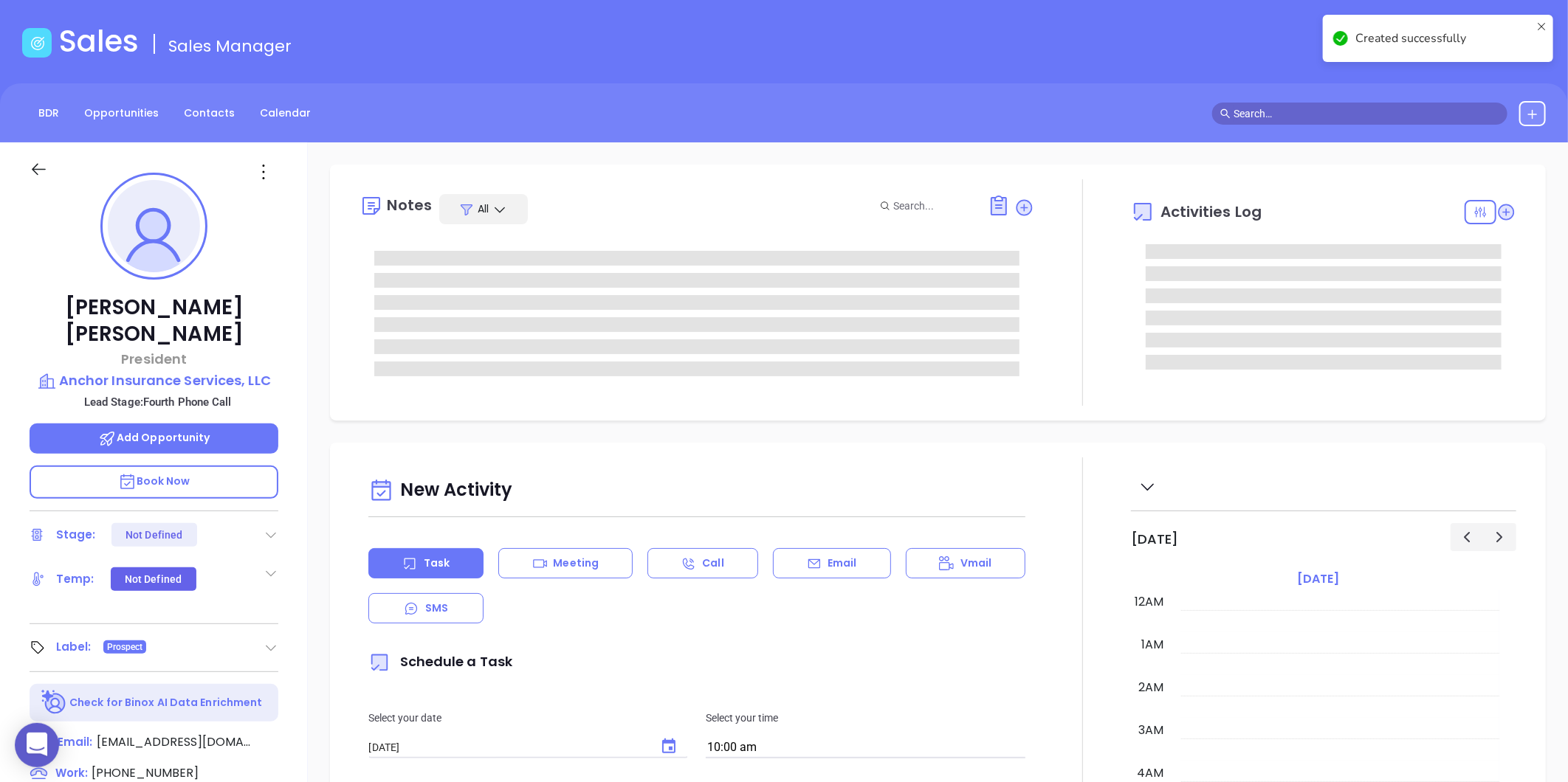
scroll to position [429, 0]
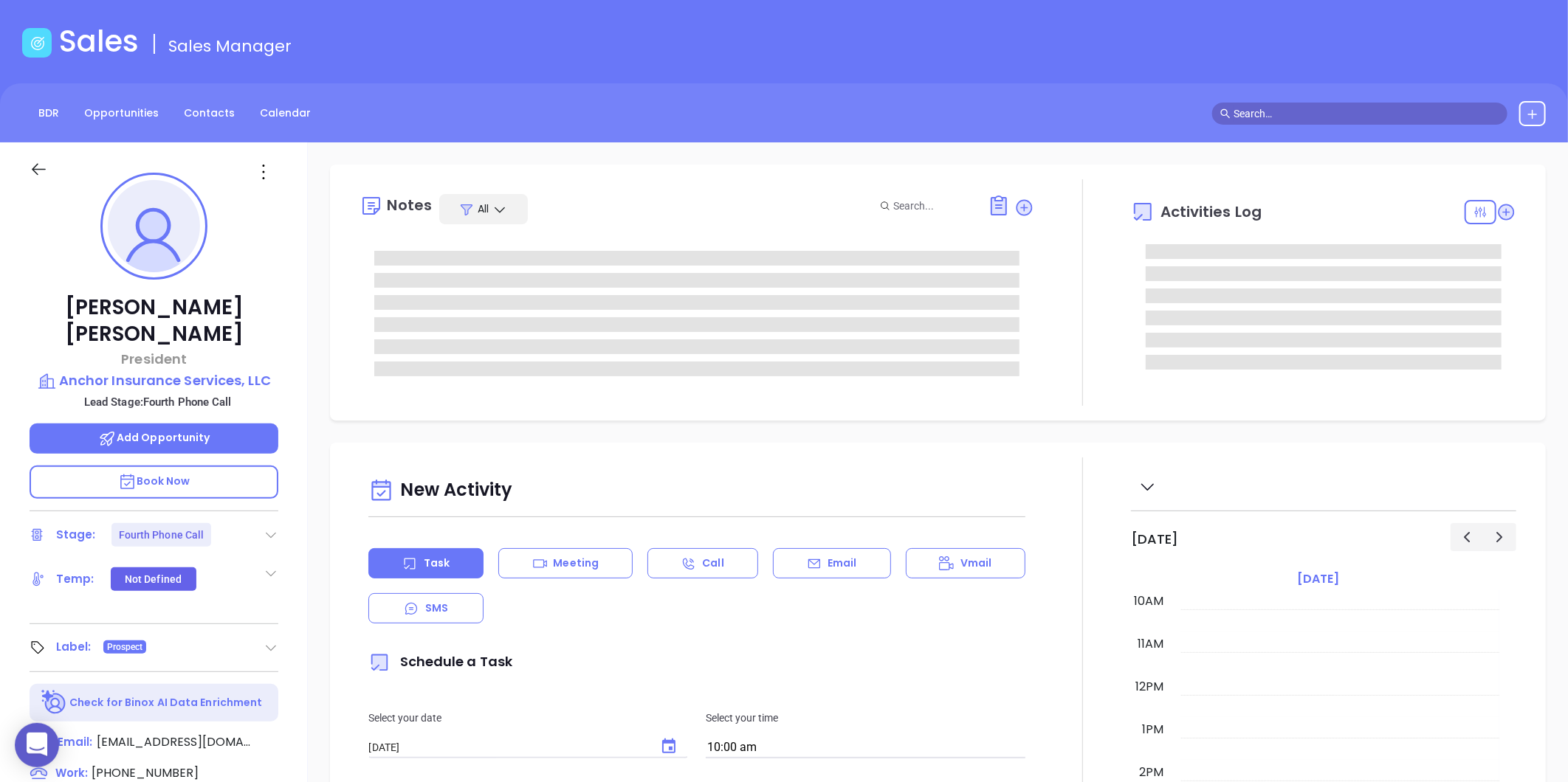
type input "[PERSON_NAME]"
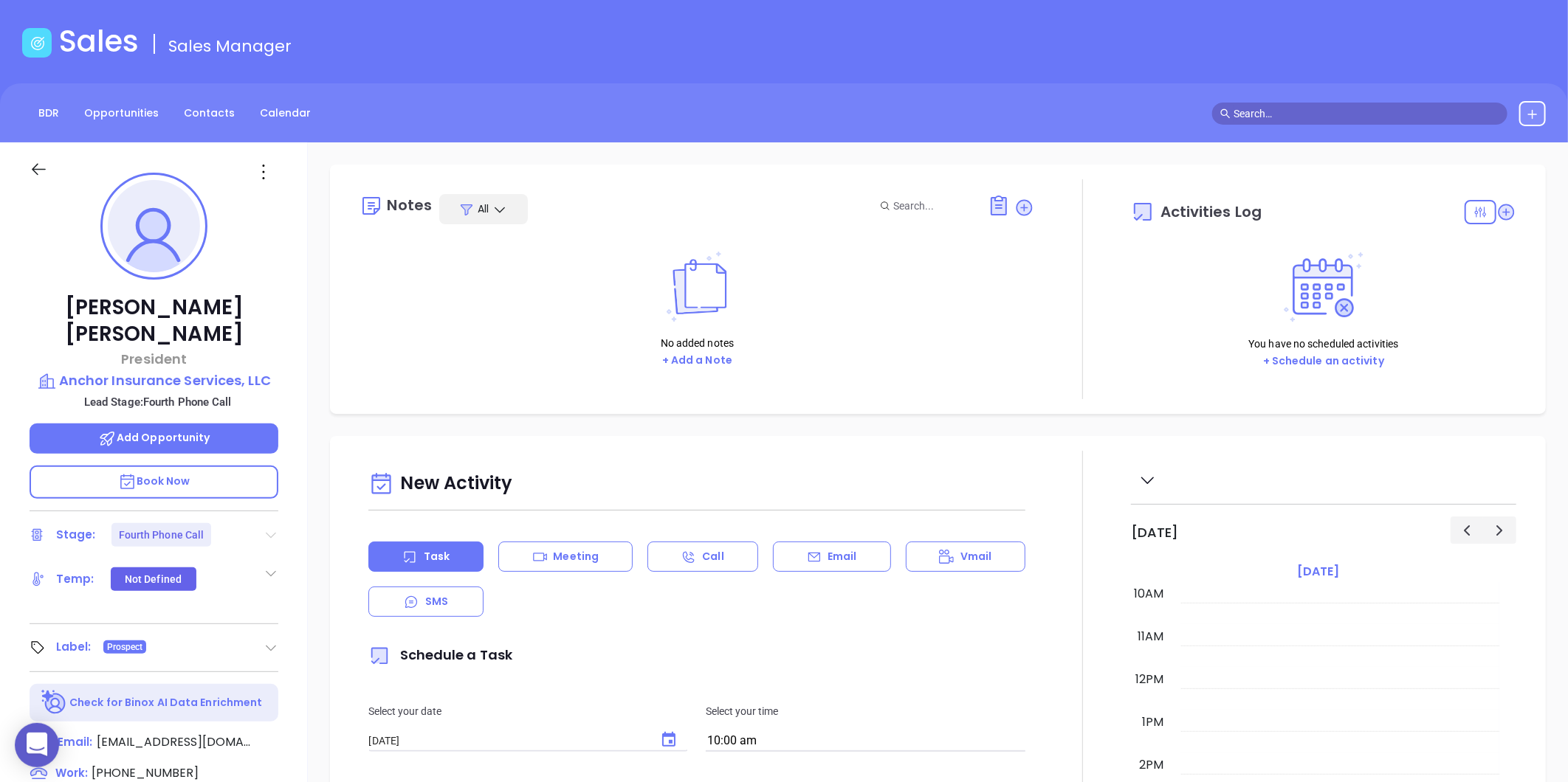
click at [270, 532] on icon at bounding box center [272, 535] width 11 height 6
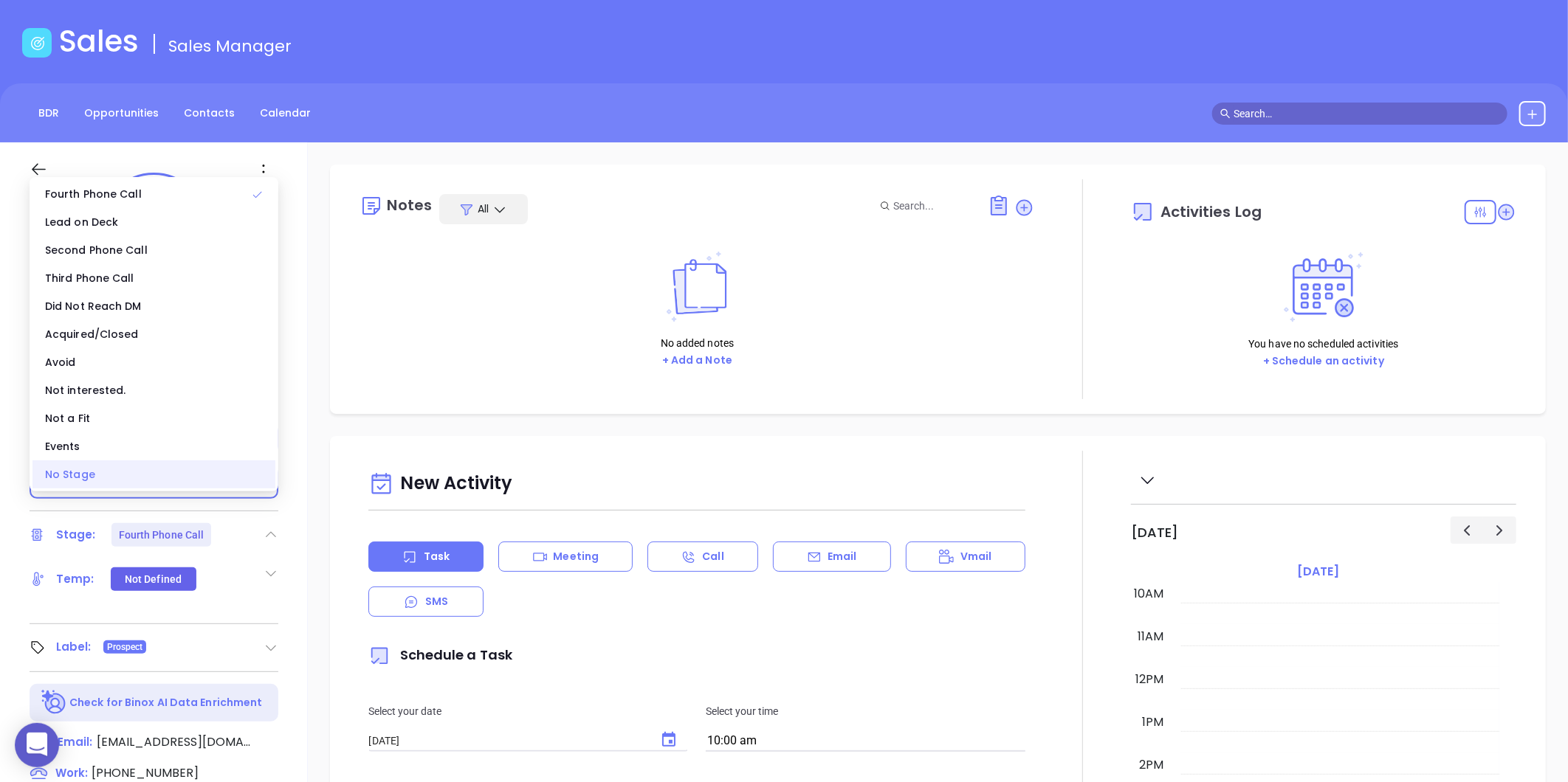
click at [149, 481] on div "No Stage" at bounding box center [154, 474] width 243 height 28
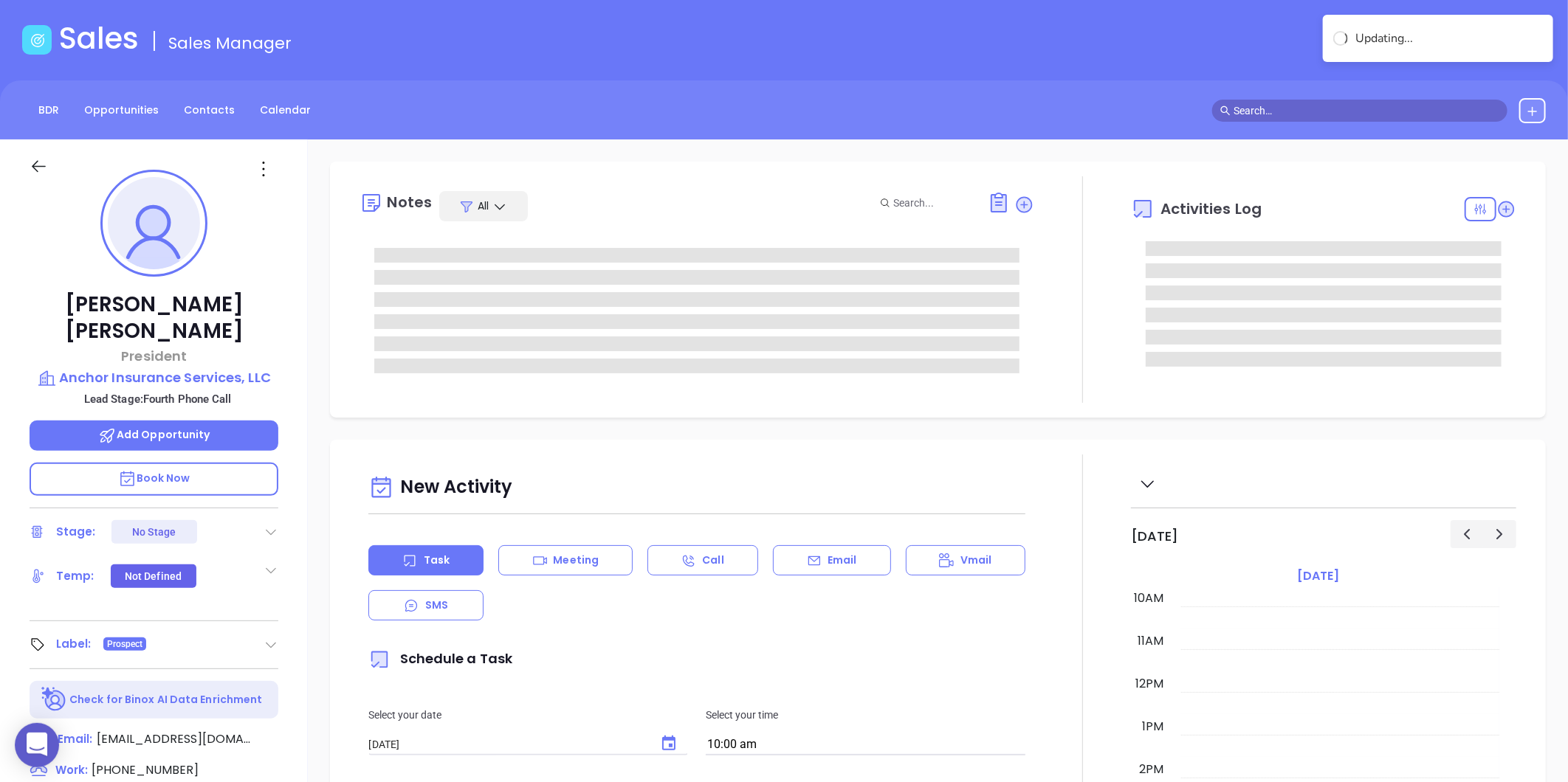
scroll to position [0, 0]
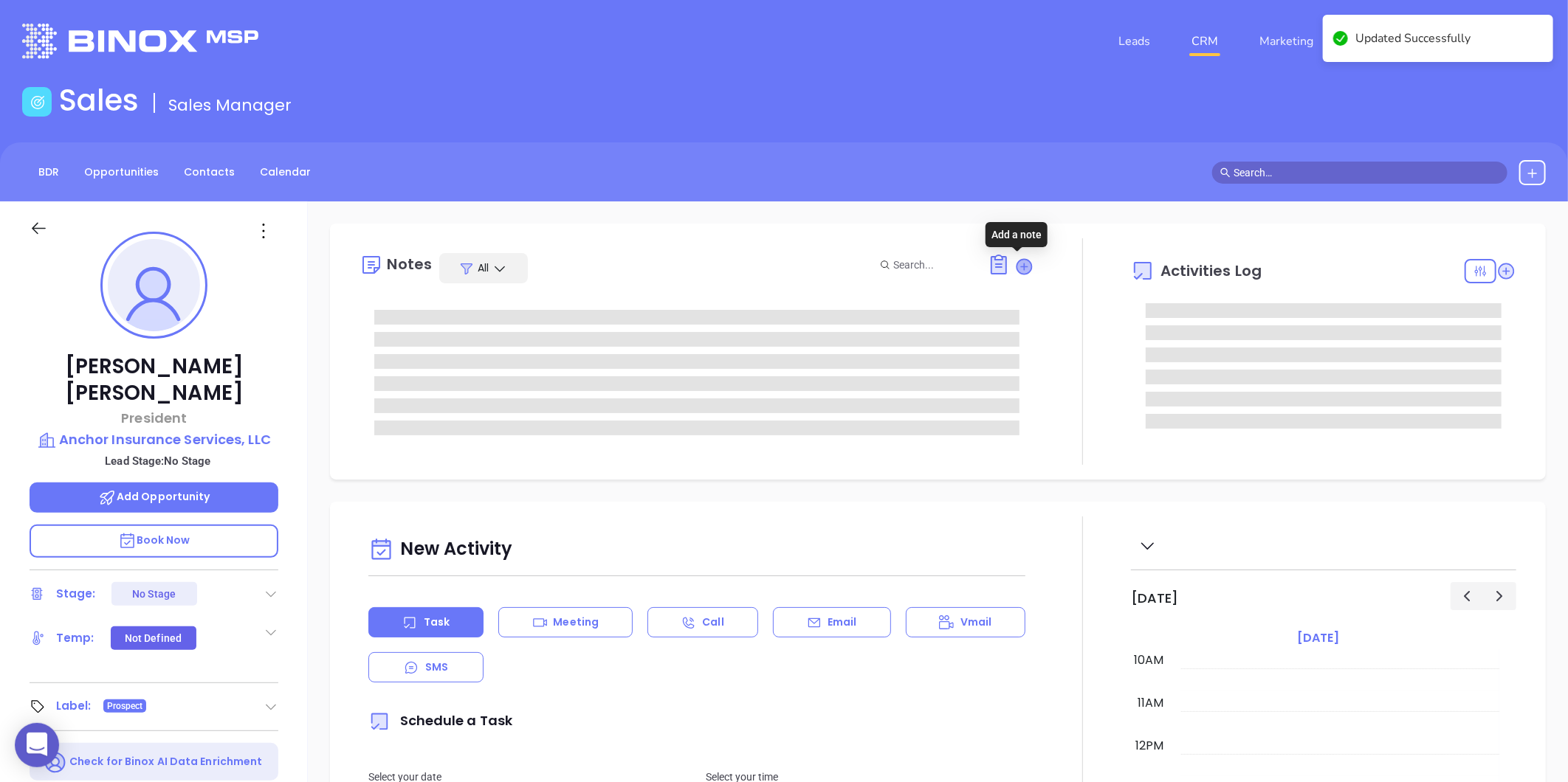
click at [1020, 262] on icon at bounding box center [1025, 266] width 15 height 15
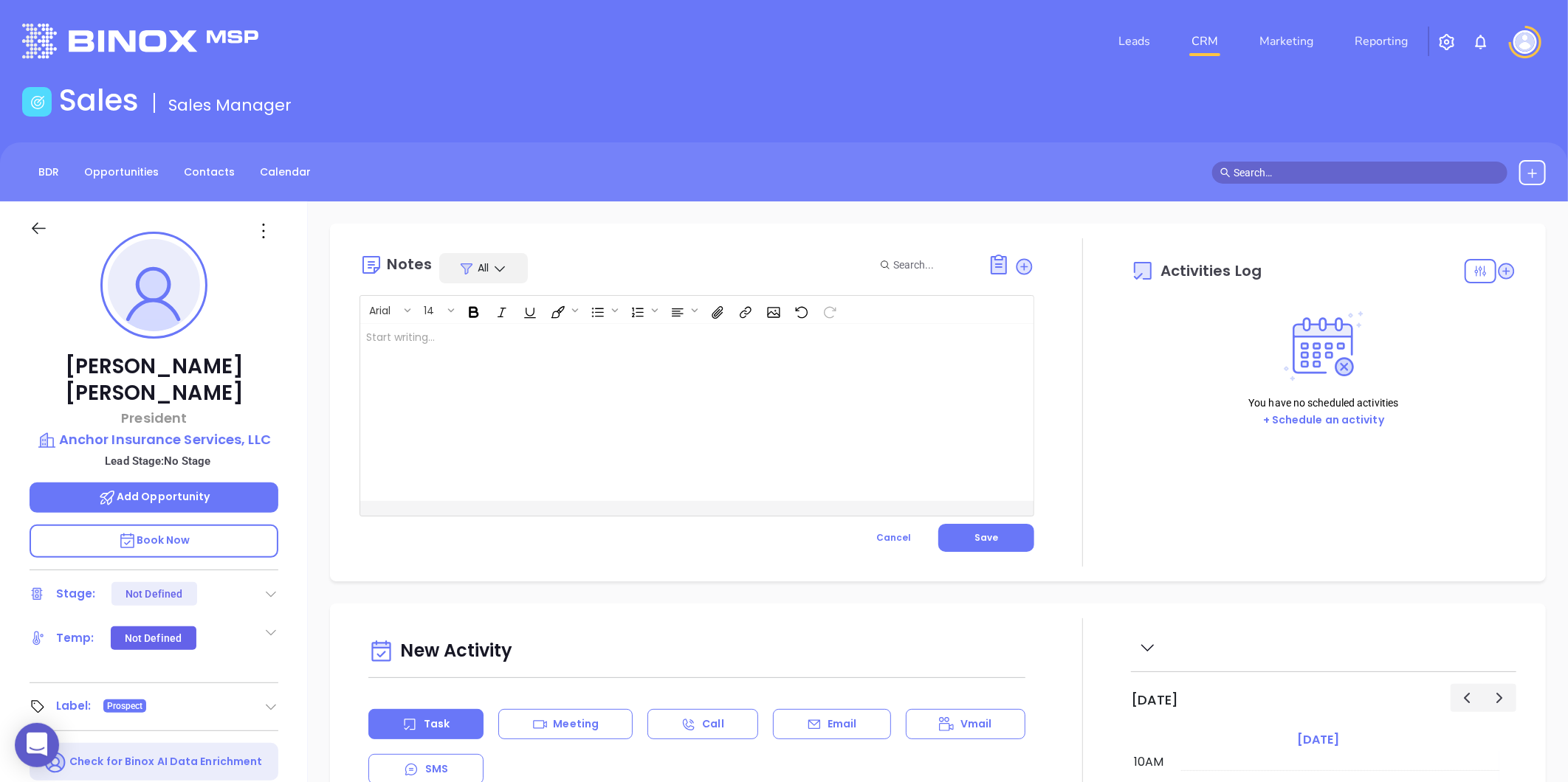
click at [525, 415] on div at bounding box center [673, 412] width 626 height 177
click at [948, 528] on button "Save" at bounding box center [987, 538] width 96 height 28
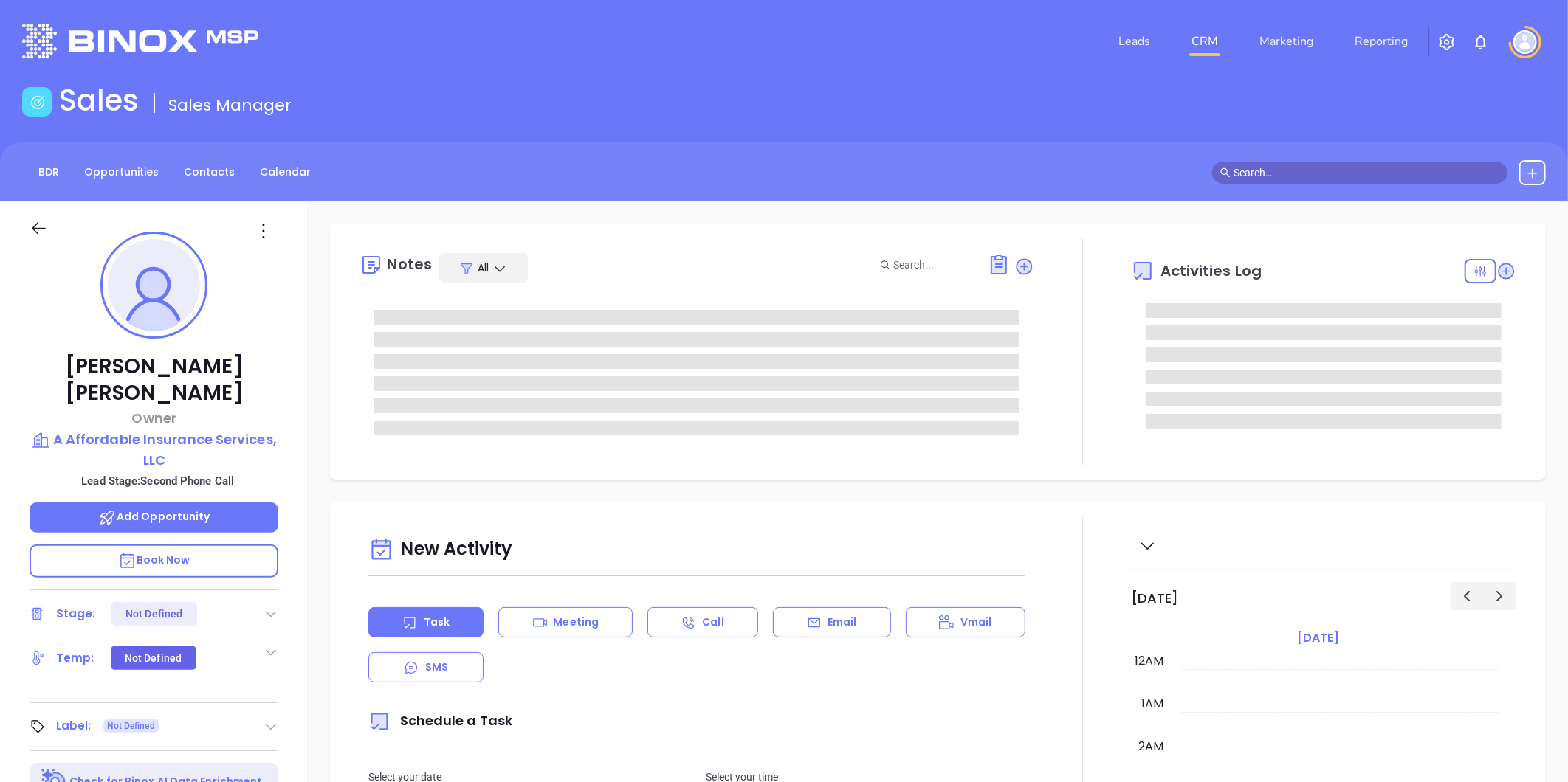
scroll to position [429, 0]
click at [275, 607] on icon at bounding box center [271, 614] width 15 height 15
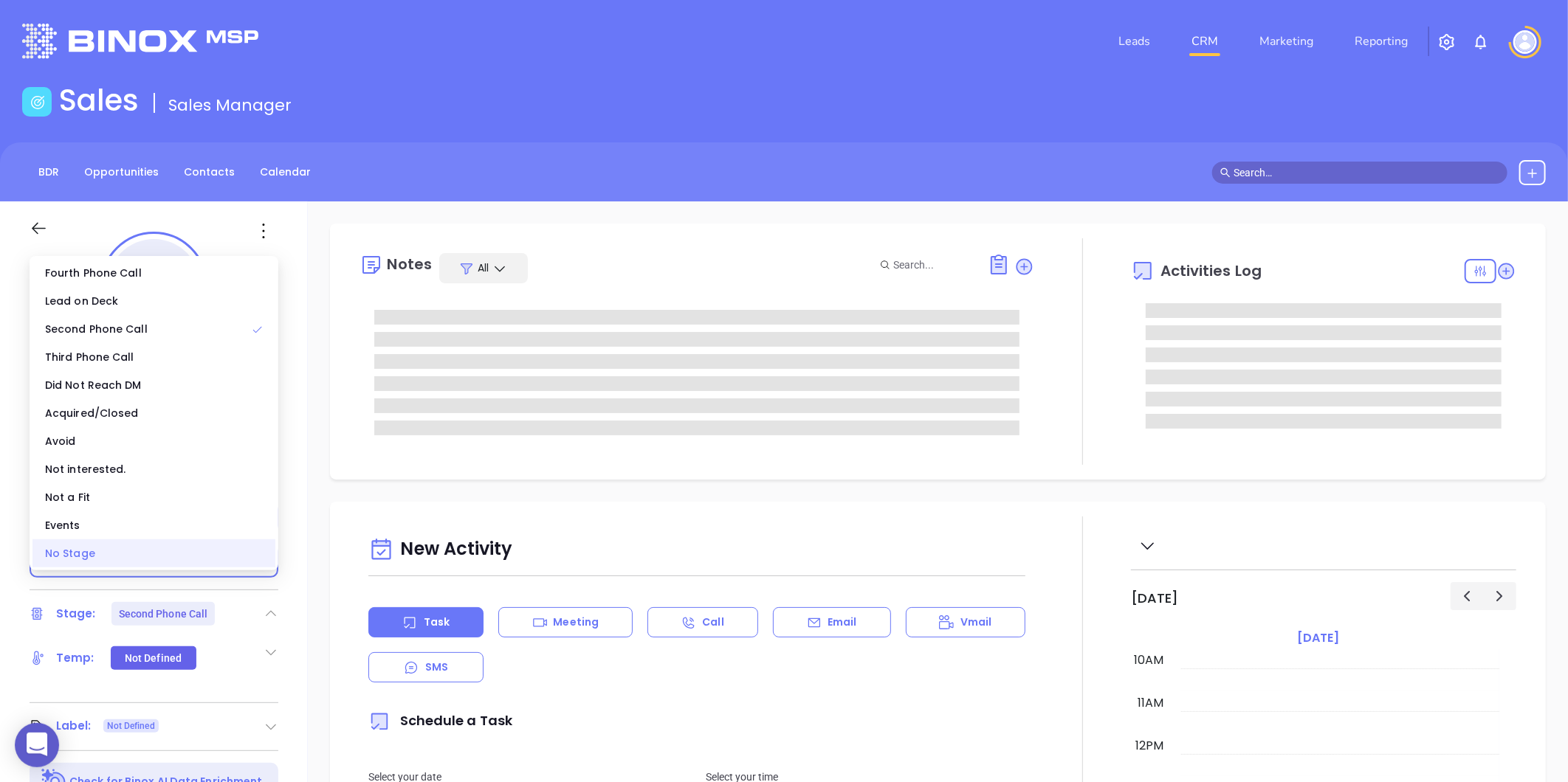
click at [67, 559] on div "No Stage" at bounding box center [154, 553] width 243 height 28
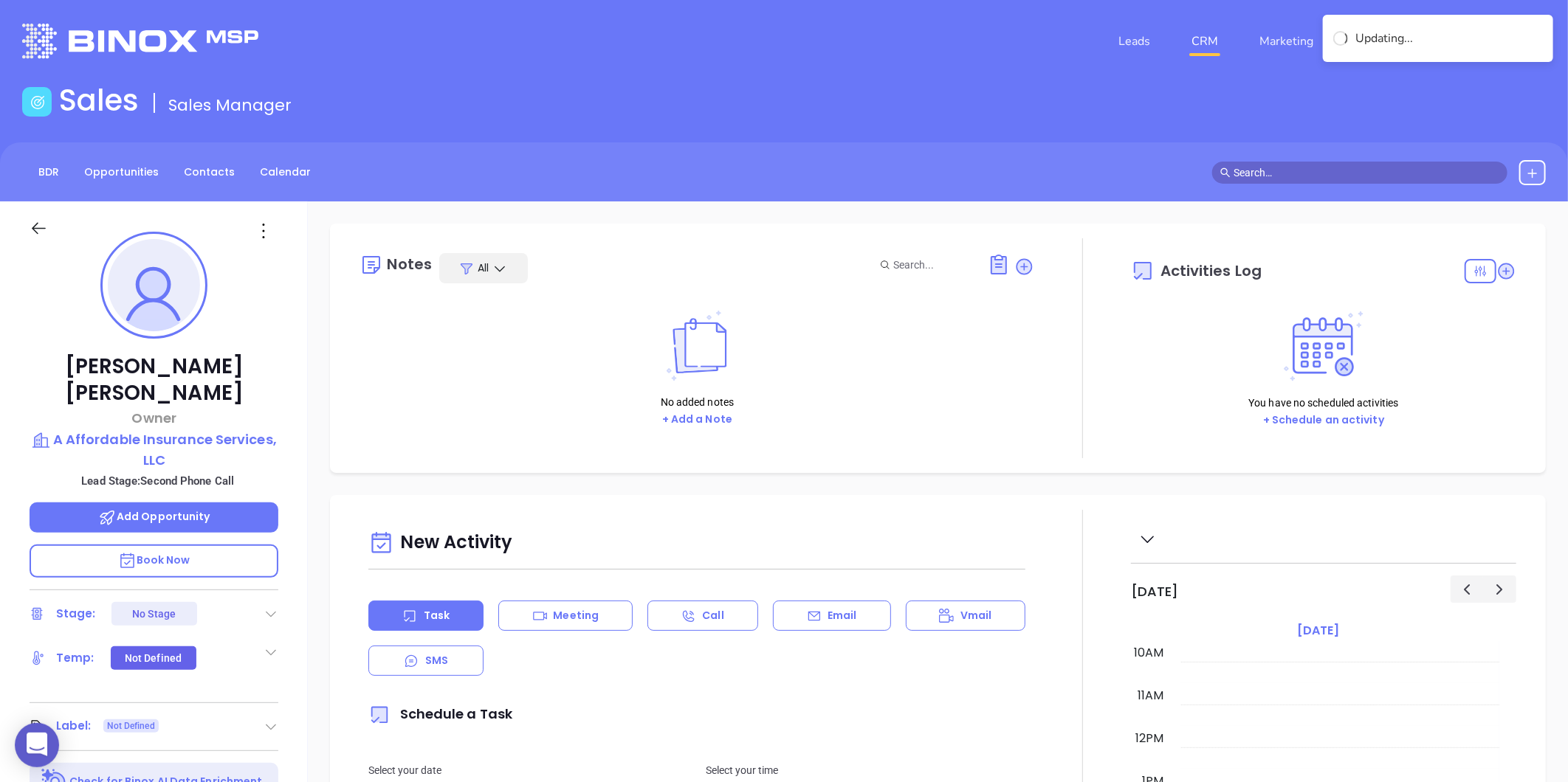
type input "Gissela Vargas"
click at [267, 719] on icon at bounding box center [271, 727] width 15 height 15
click at [192, 757] on div "Prospect" at bounding box center [206, 768] width 43 height 23
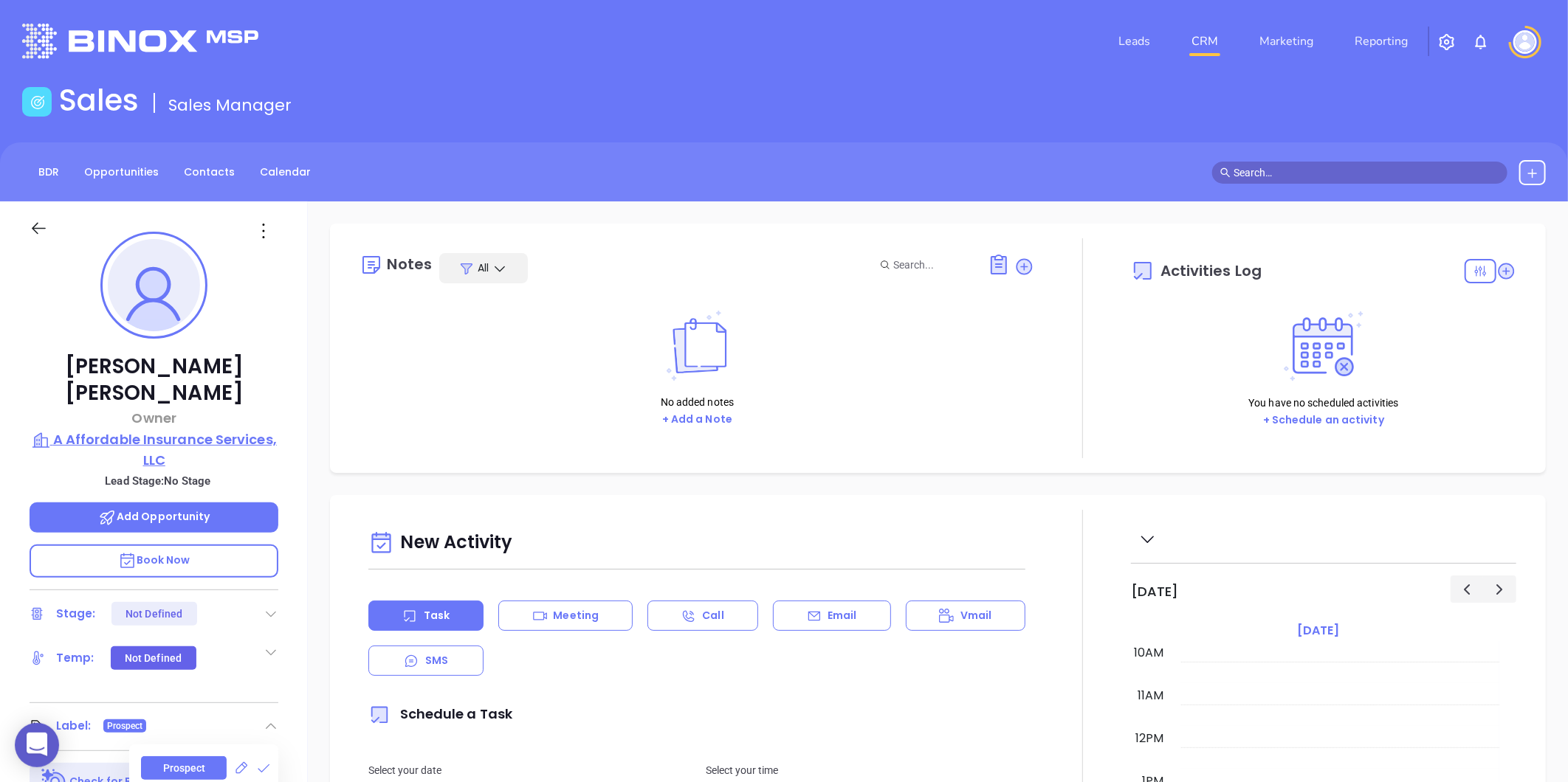
click at [137, 430] on p "A Affordable Insurance Services, LLC" at bounding box center [154, 450] width 249 height 40
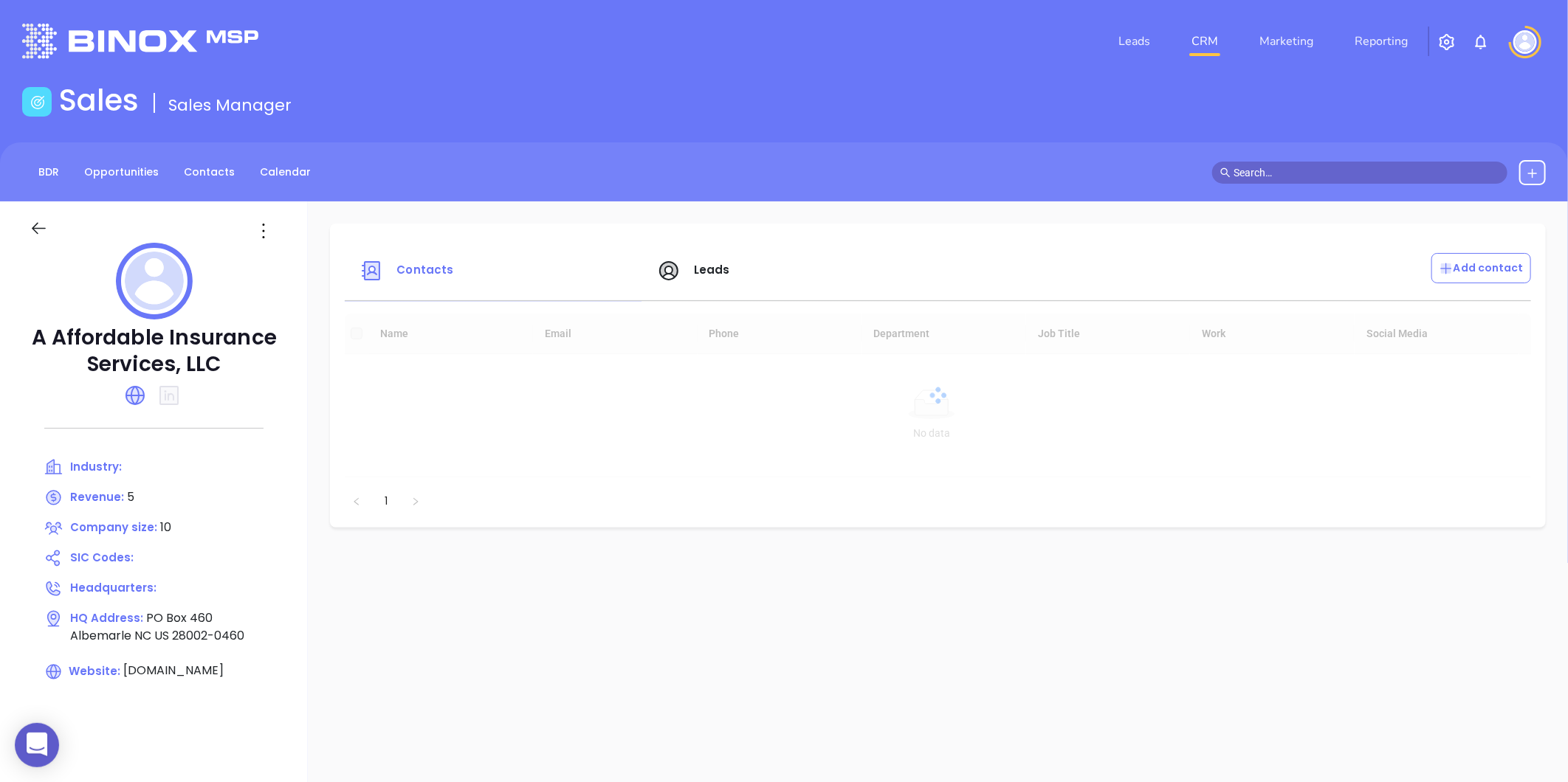
click at [263, 232] on icon at bounding box center [263, 230] width 23 height 23
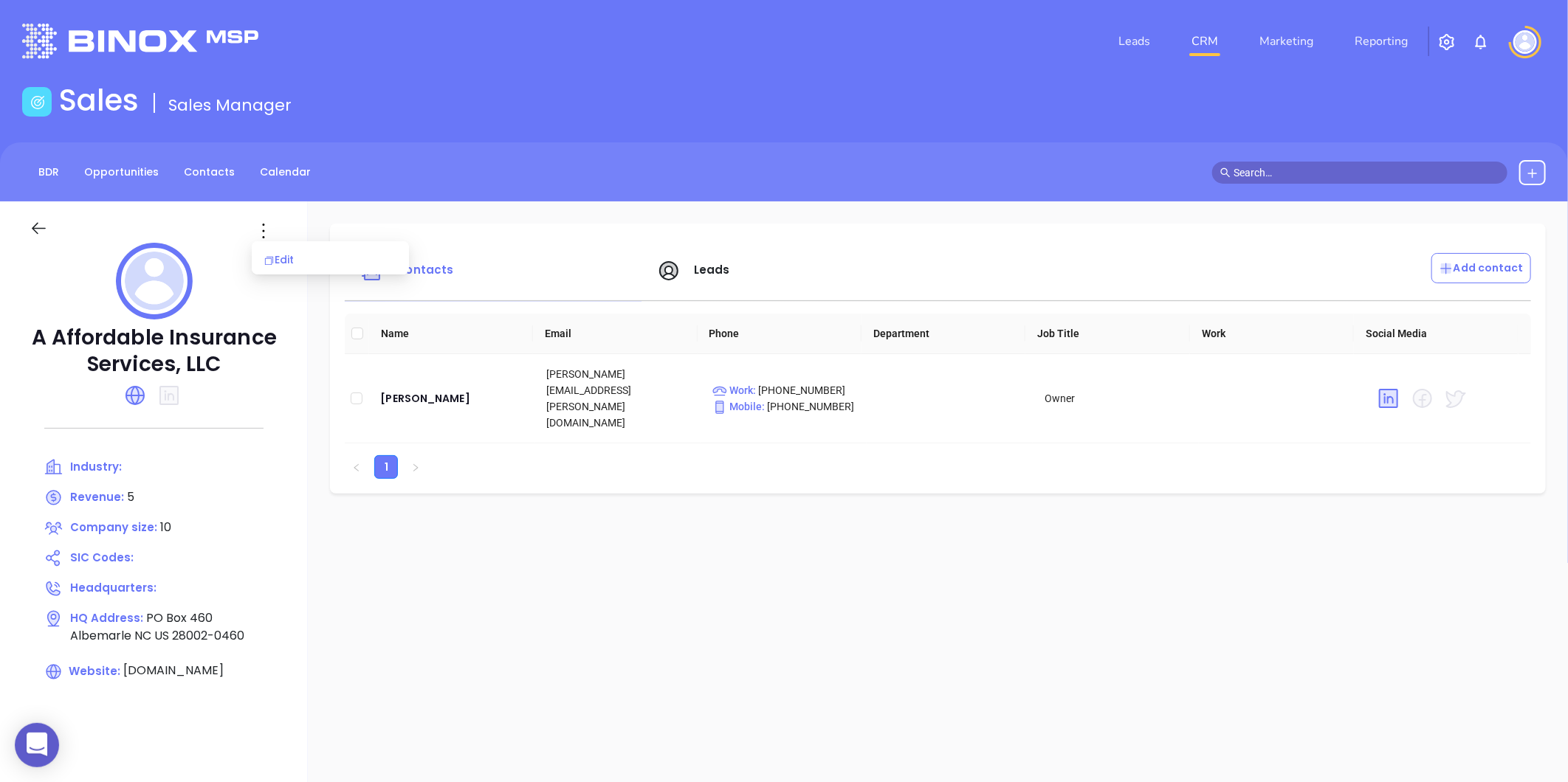
click at [296, 253] on div "Edit" at bounding box center [330, 260] width 134 height 16
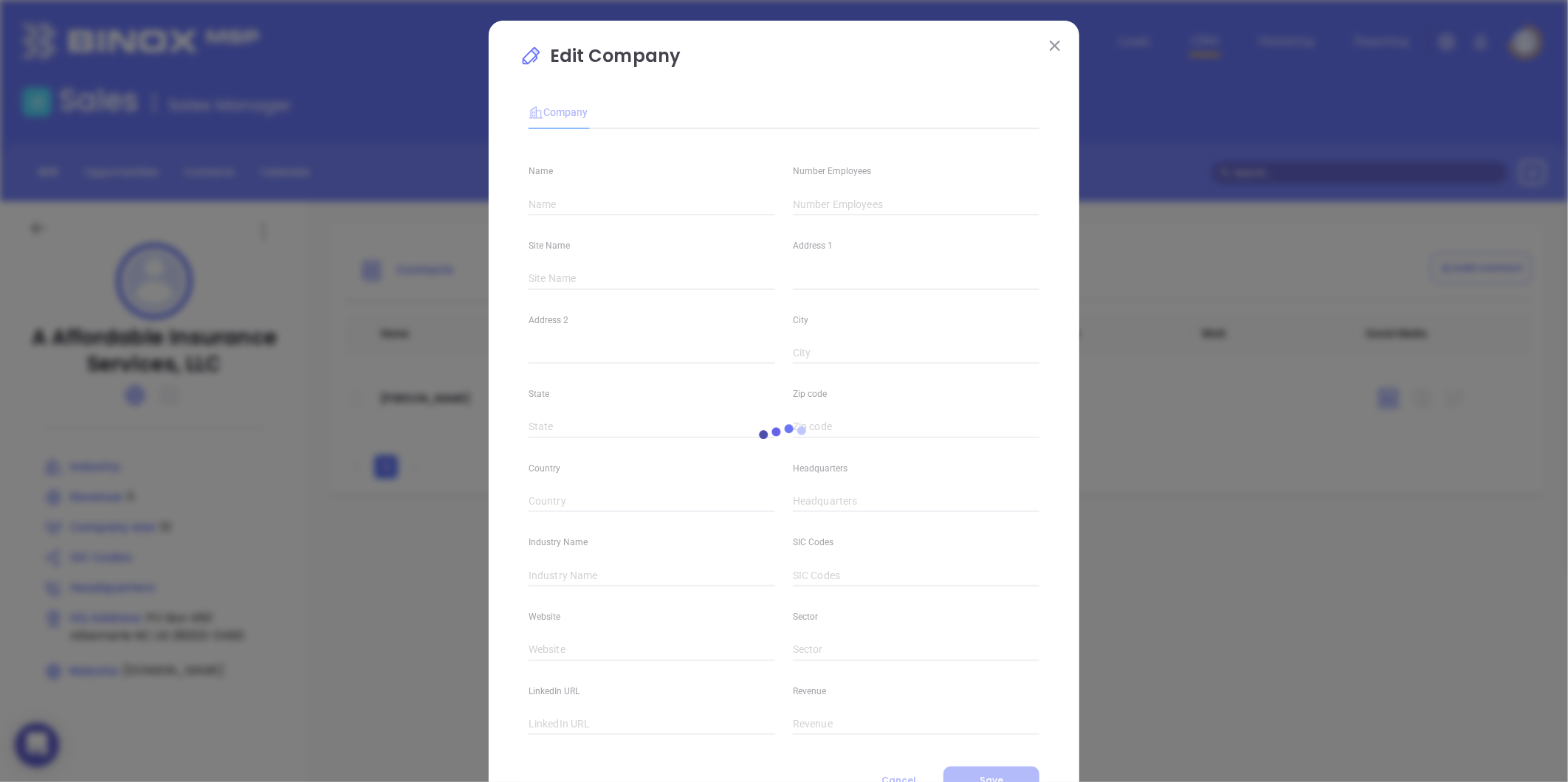
type input "A Affordable Insurance Services, LLC"
type input "10"
type input "[DOMAIN_NAME]"
type input "5"
drag, startPoint x: 807, startPoint y: 207, endPoint x: 657, endPoint y: 246, distance: 155.0
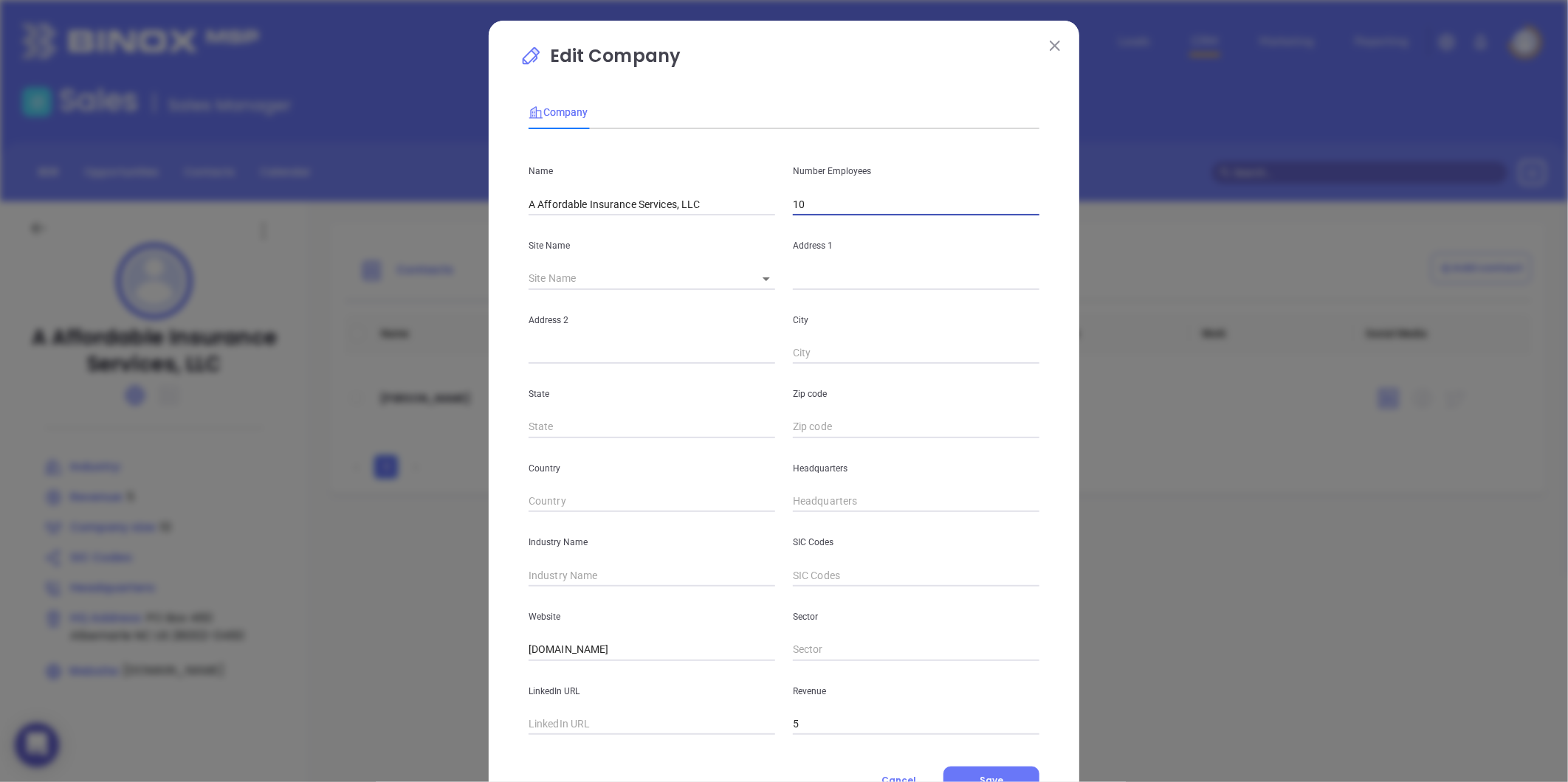
click at [658, 246] on div "Name A Affordable Insurance Services, LLC Number Employees 10 Site Name ​ Addre…" at bounding box center [784, 438] width 511 height 594
type input "3"
click at [622, 341] on div "Address 2" at bounding box center [652, 327] width 264 height 74
click at [819, 277] on input "text" at bounding box center [916, 279] width 247 height 22
paste input "1305 Bird Rd. Albemarle, NC 28001"
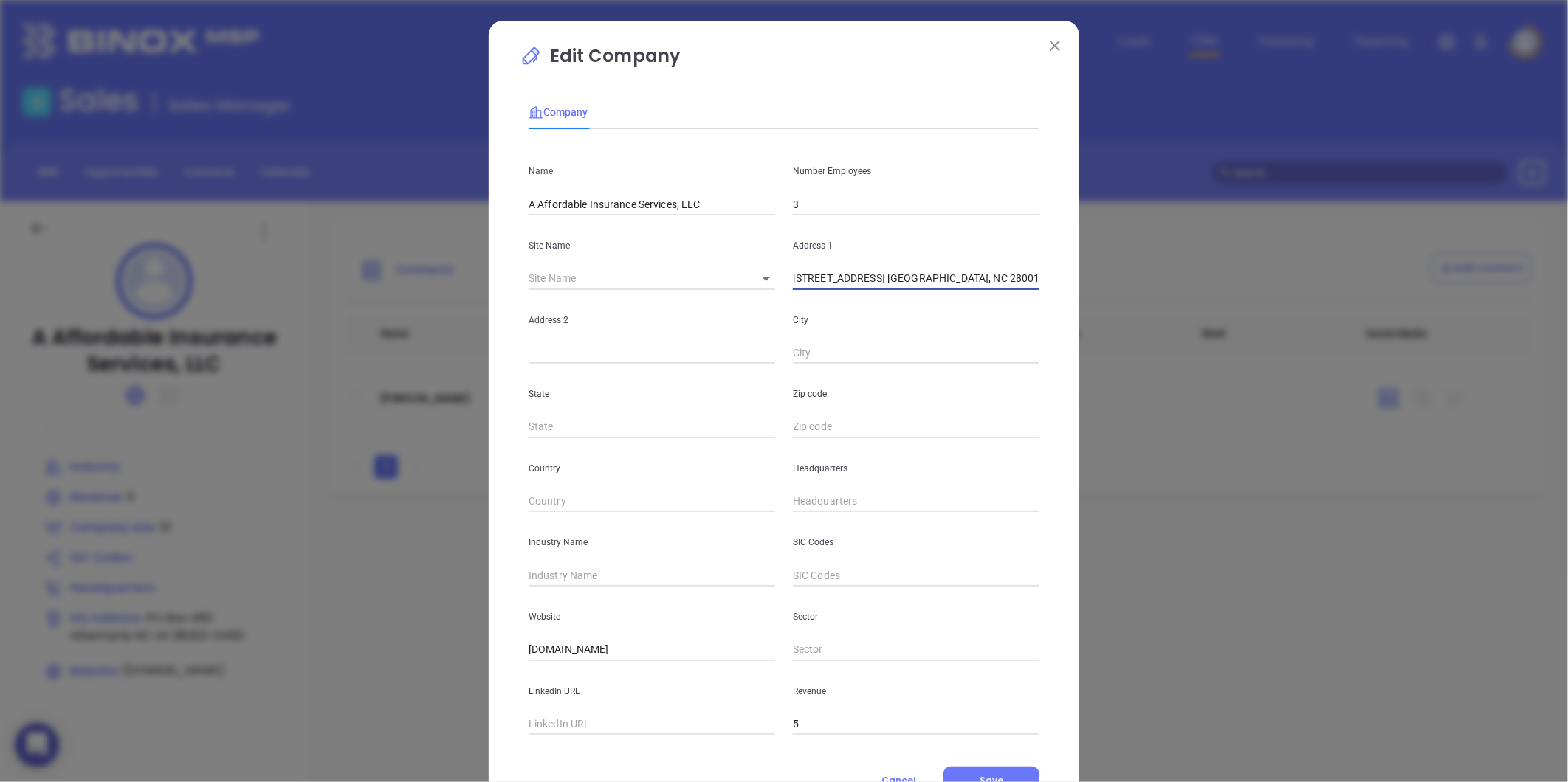
type input "1305 Bird Rd. Albemarle, NC 28001"
drag, startPoint x: 920, startPoint y: 282, endPoint x: 952, endPoint y: 284, distance: 32.1
click at [952, 284] on input "1305 Bird Rd. Albemarle, NC 28001" at bounding box center [916, 279] width 247 height 22
click at [843, 423] on input "text" at bounding box center [916, 427] width 247 height 22
paste input "28001"
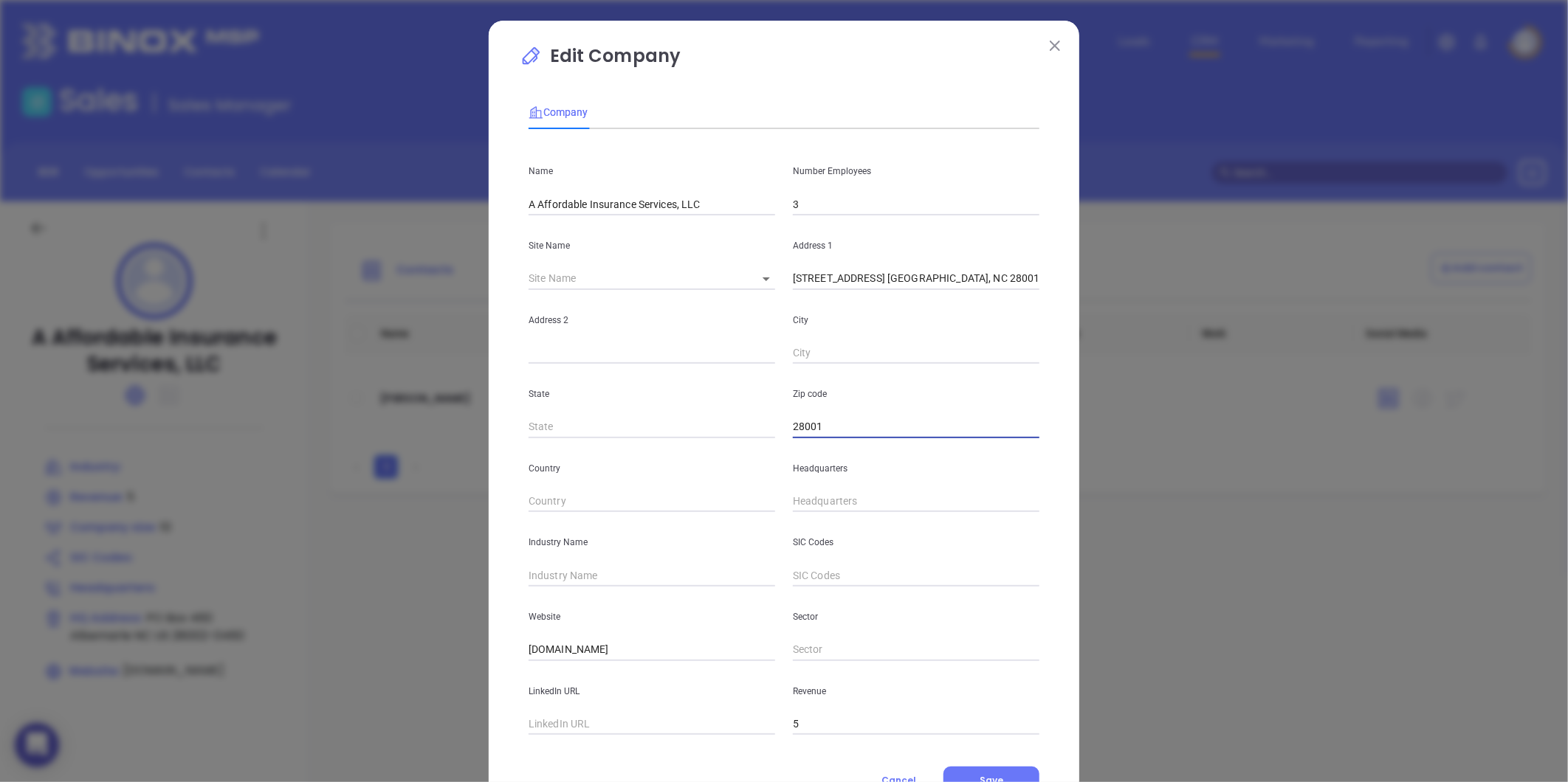
type input "28001"
click at [622, 423] on input "text" at bounding box center [652, 427] width 247 height 22
type input "NC"
drag, startPoint x: 854, startPoint y: 277, endPoint x: 898, endPoint y: 290, distance: 45.9
click at [898, 290] on div "Name A Affordable Insurance Services, LLC Number Employees 3 Site Name ​ Addres…" at bounding box center [784, 438] width 511 height 594
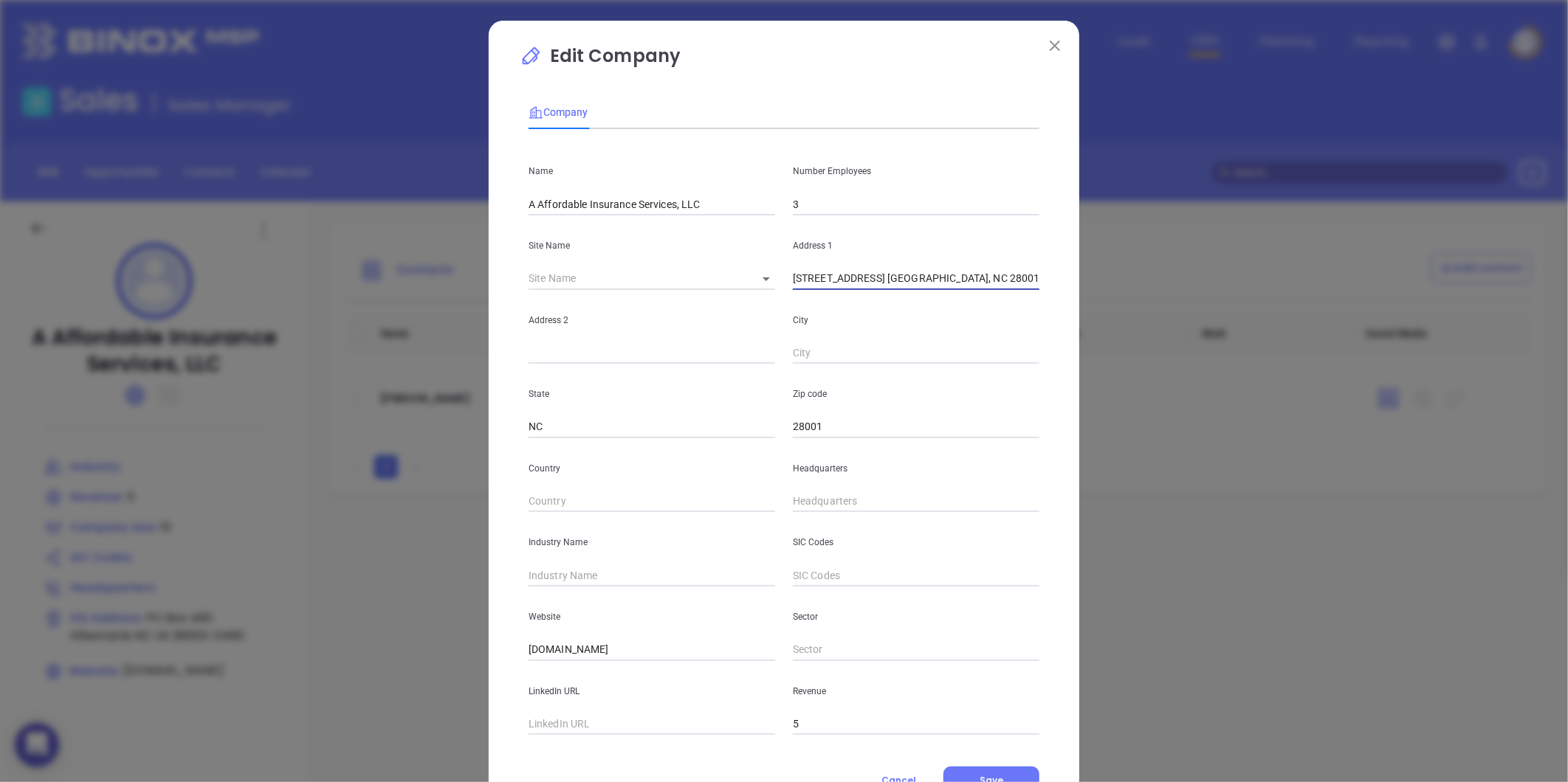
click at [822, 349] on input "text" at bounding box center [916, 354] width 247 height 22
paste input "Albemarle"
type input "Albemarle"
drag, startPoint x: 852, startPoint y: 281, endPoint x: 965, endPoint y: 292, distance: 113.5
click at [965, 292] on div "Name A Affordable Insurance Services, LLC Number Employees 3 Site Name ​ Addres…" at bounding box center [784, 438] width 511 height 594
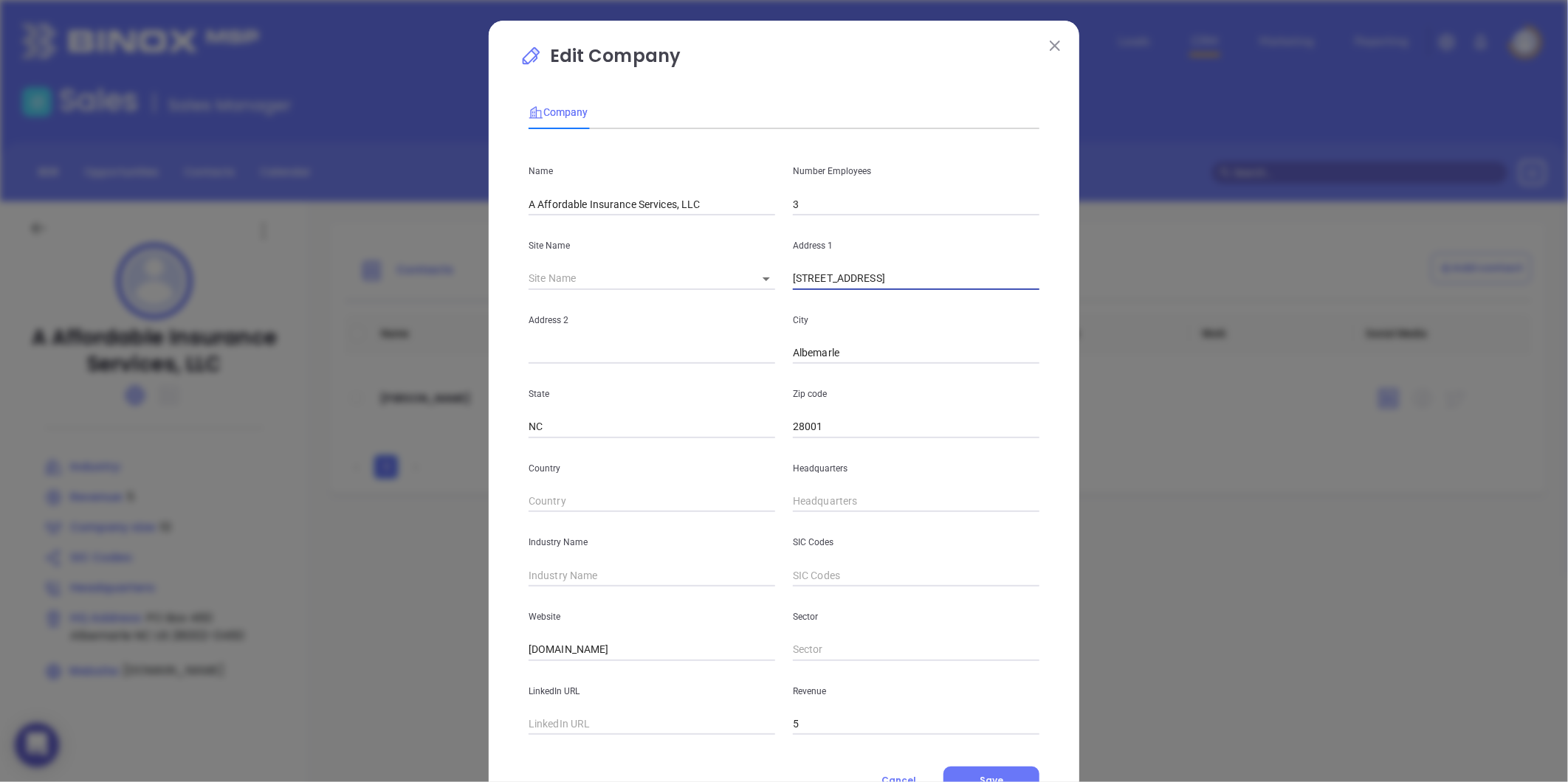
type input "1305 Bird Rd."
type input "( ) -"
click at [814, 496] on input "( ) -" at bounding box center [916, 502] width 247 height 22
paste input "704) 986-2222"
type input "(704) 986-2222"
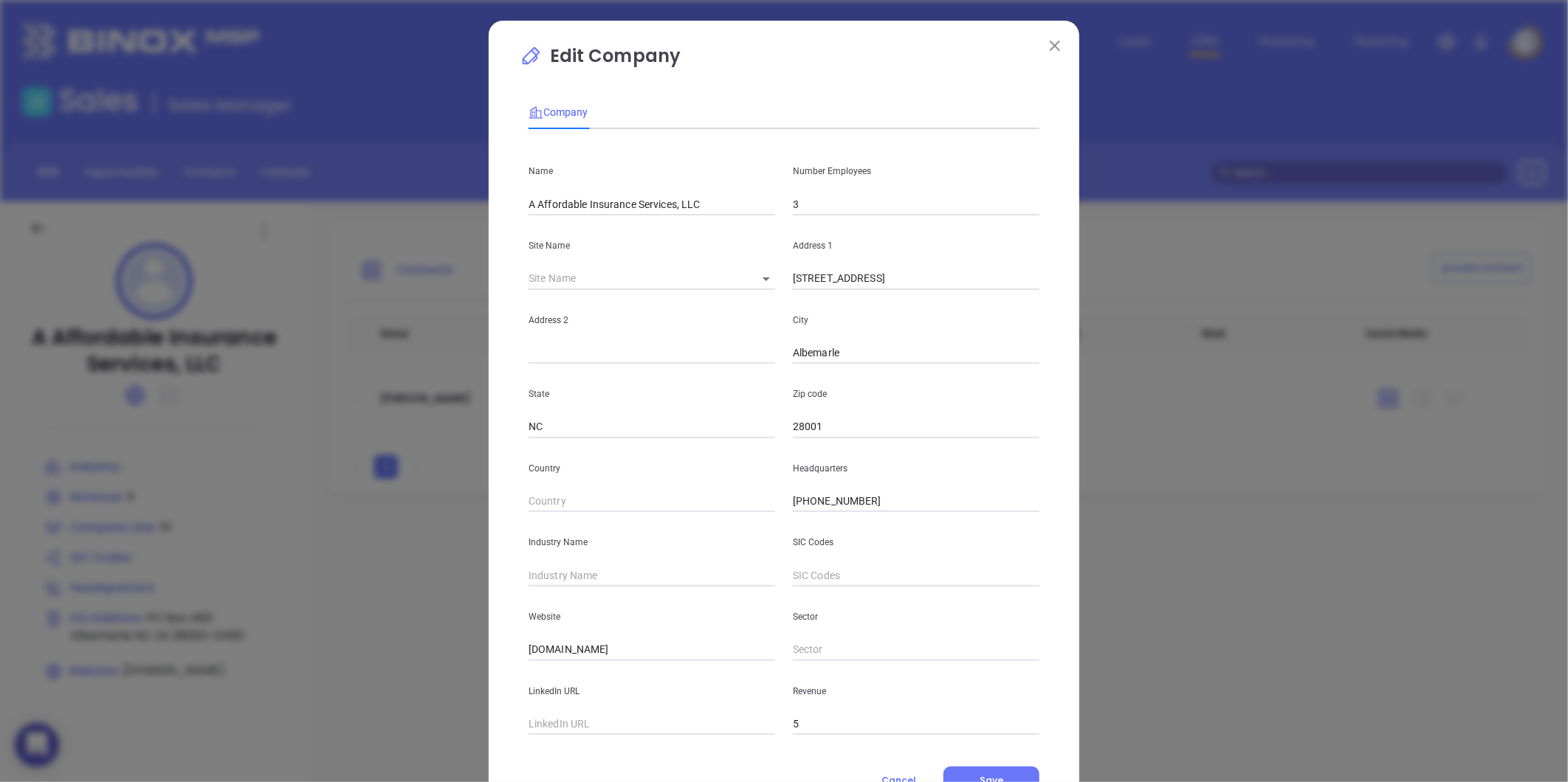
click at [636, 571] on input "text" at bounding box center [652, 576] width 247 height 22
type input "Insurance"
drag, startPoint x: 593, startPoint y: 645, endPoint x: 479, endPoint y: 646, distance: 114.0
click at [521, 646] on div "Website ncaais.com" at bounding box center [652, 623] width 264 height 74
paste input "http://www.ncaais.com/"
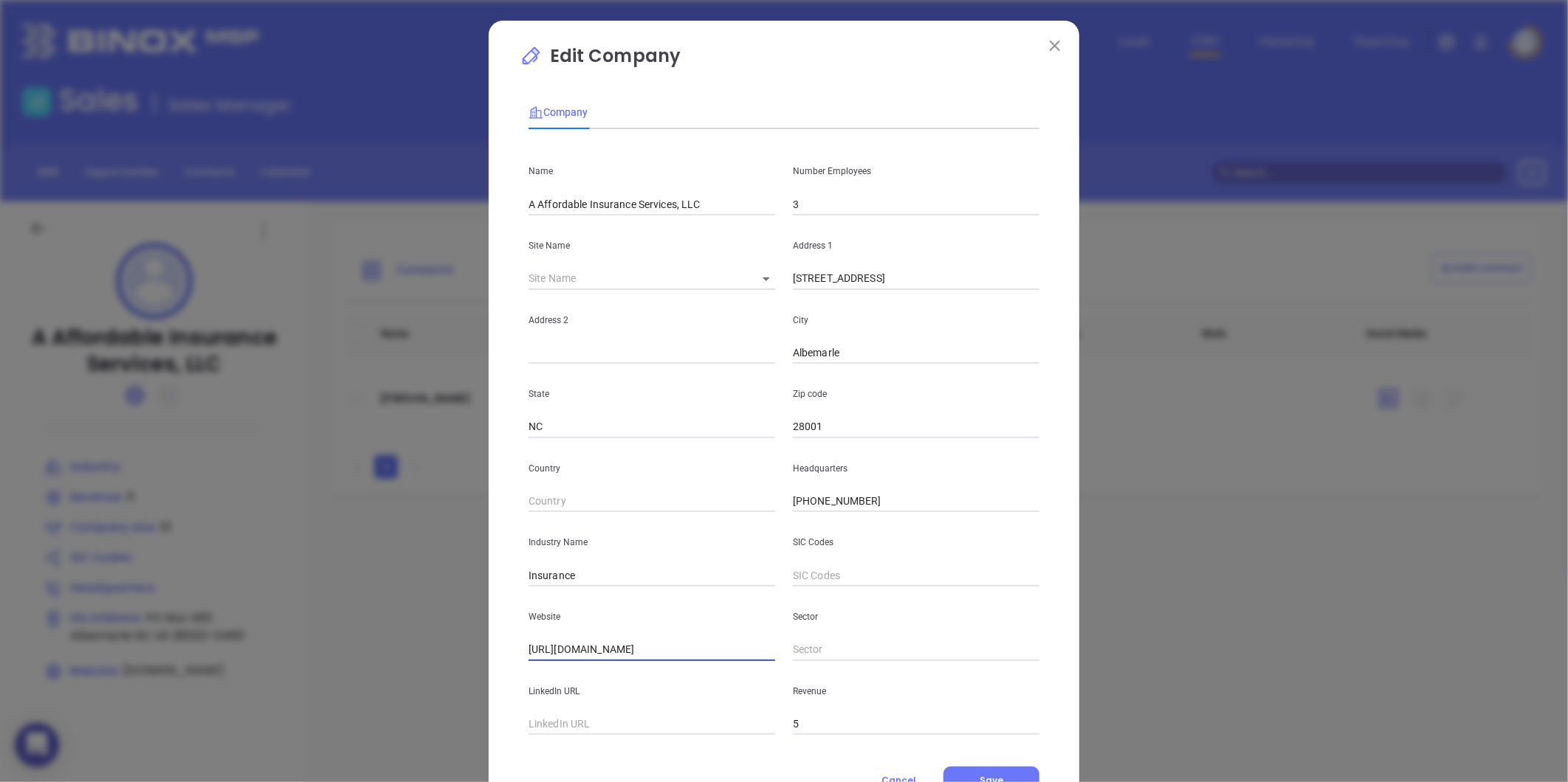
scroll to position [64, 0]
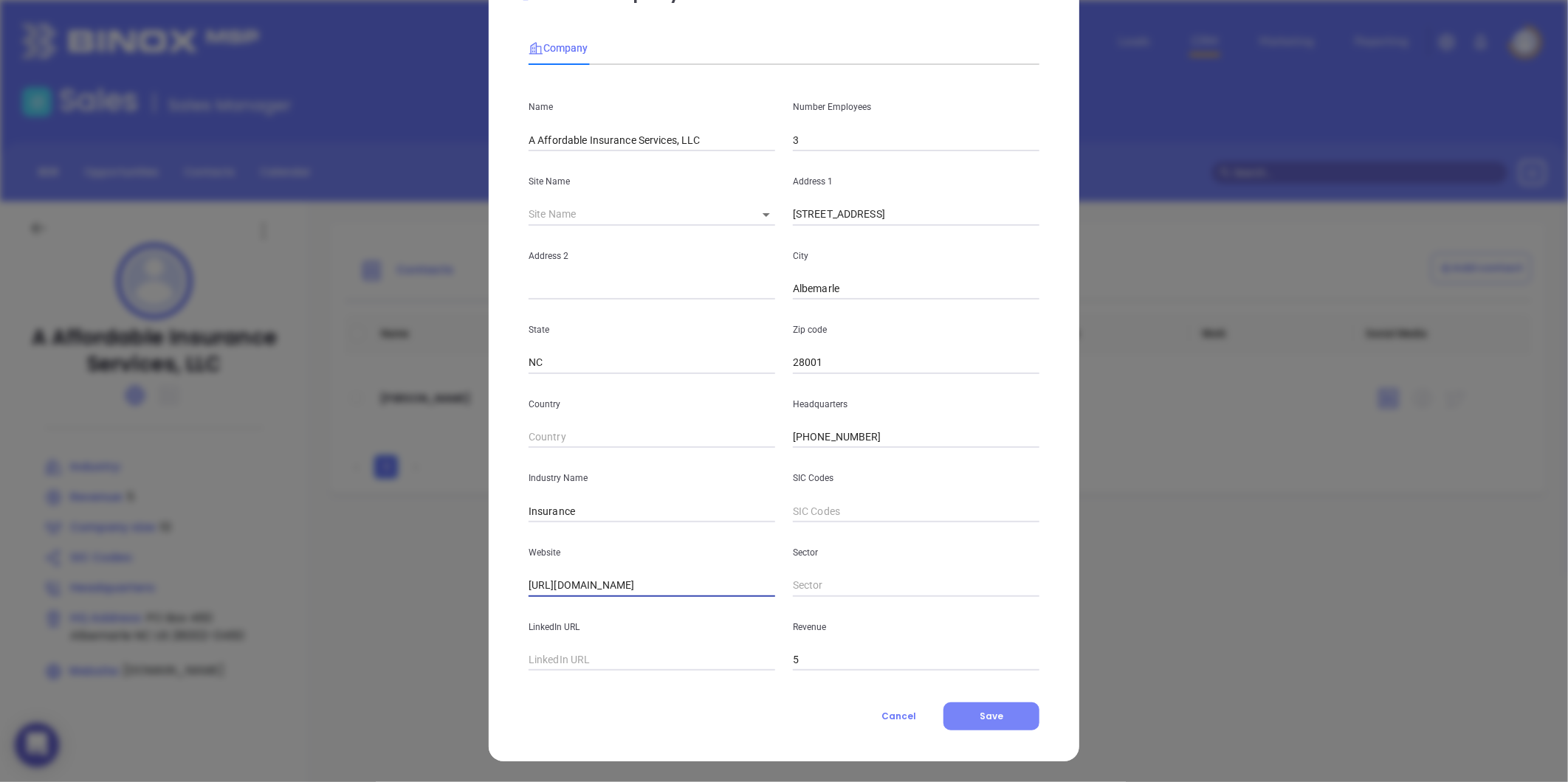
type input "http://www.ncaais.com/"
click at [966, 713] on button "Save" at bounding box center [992, 716] width 96 height 28
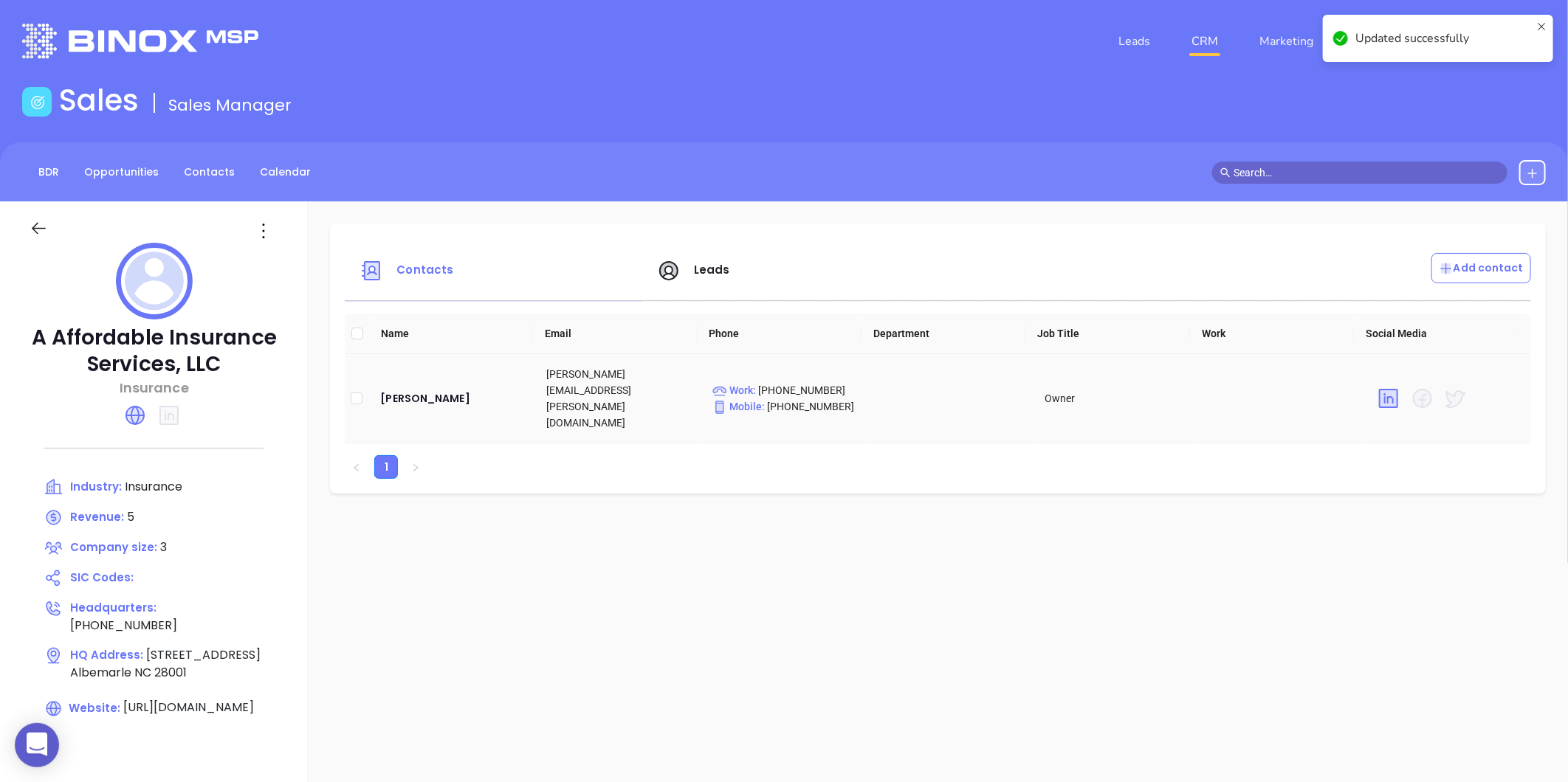
click at [421, 372] on td "Brad Bibb" at bounding box center [451, 398] width 166 height 89
click at [424, 390] on div "Brad Bibb" at bounding box center [452, 399] width 143 height 18
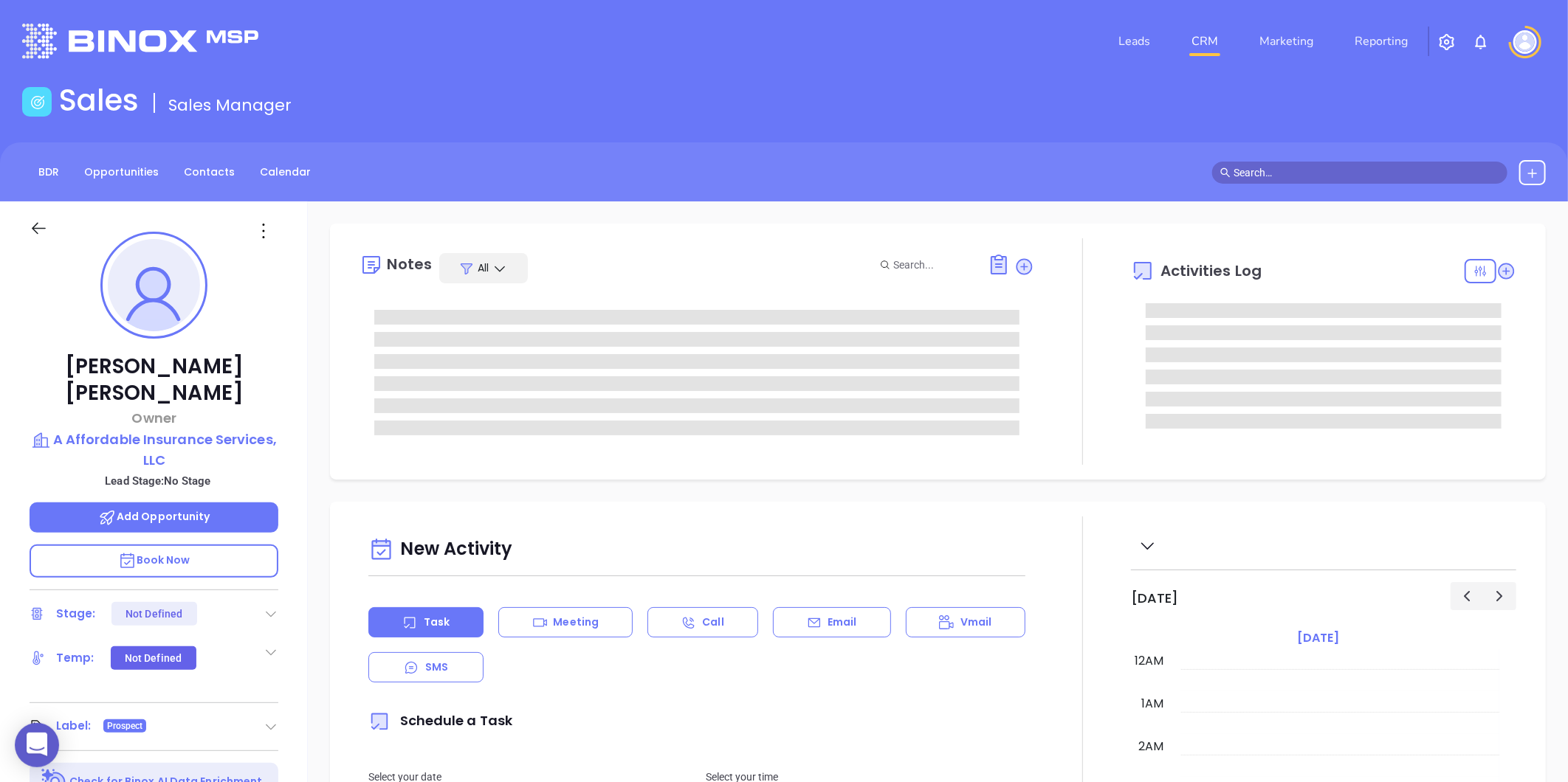
type input "08/13/2025"
type input "Gissela Vargas"
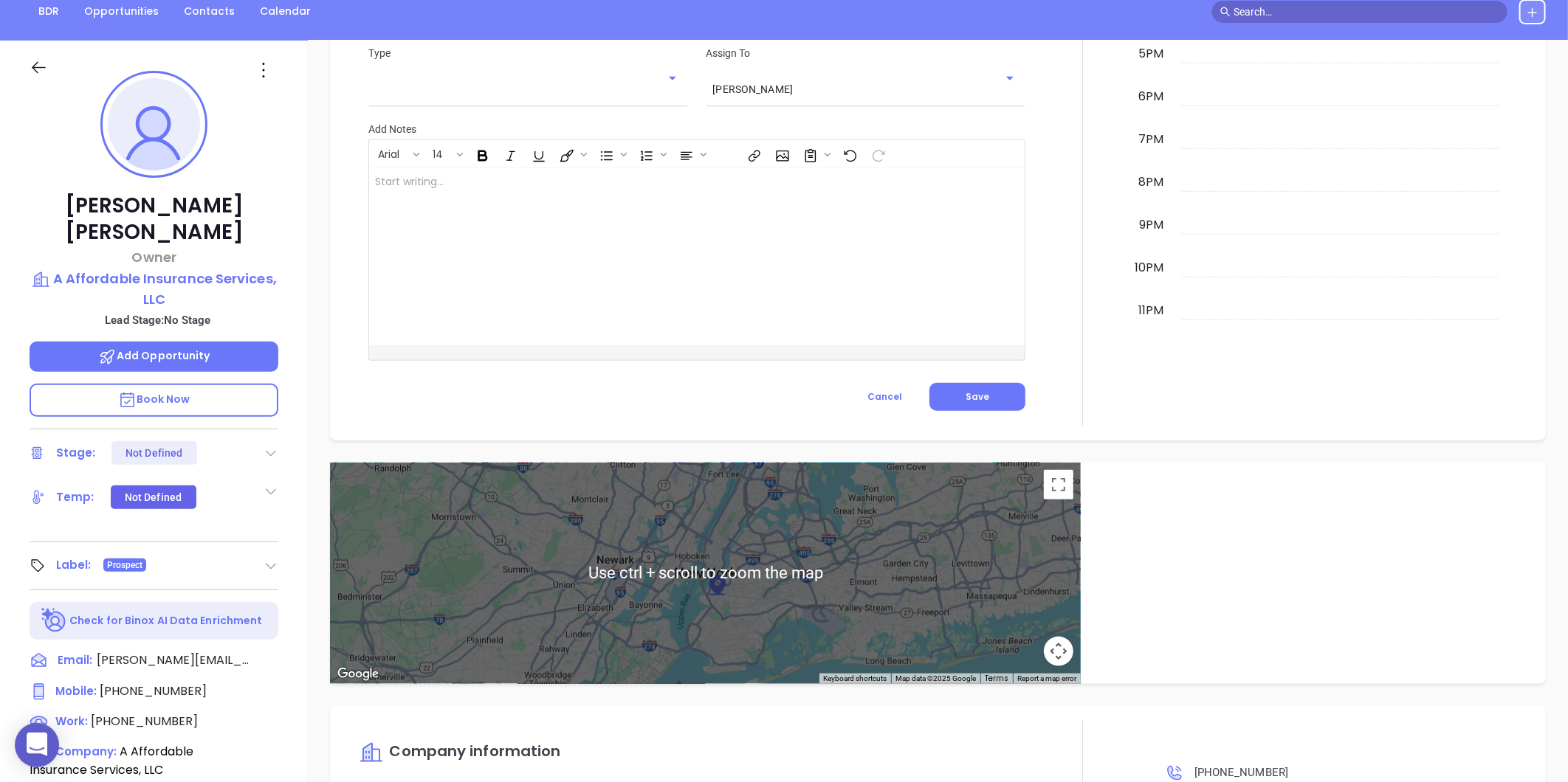
scroll to position [124, 0]
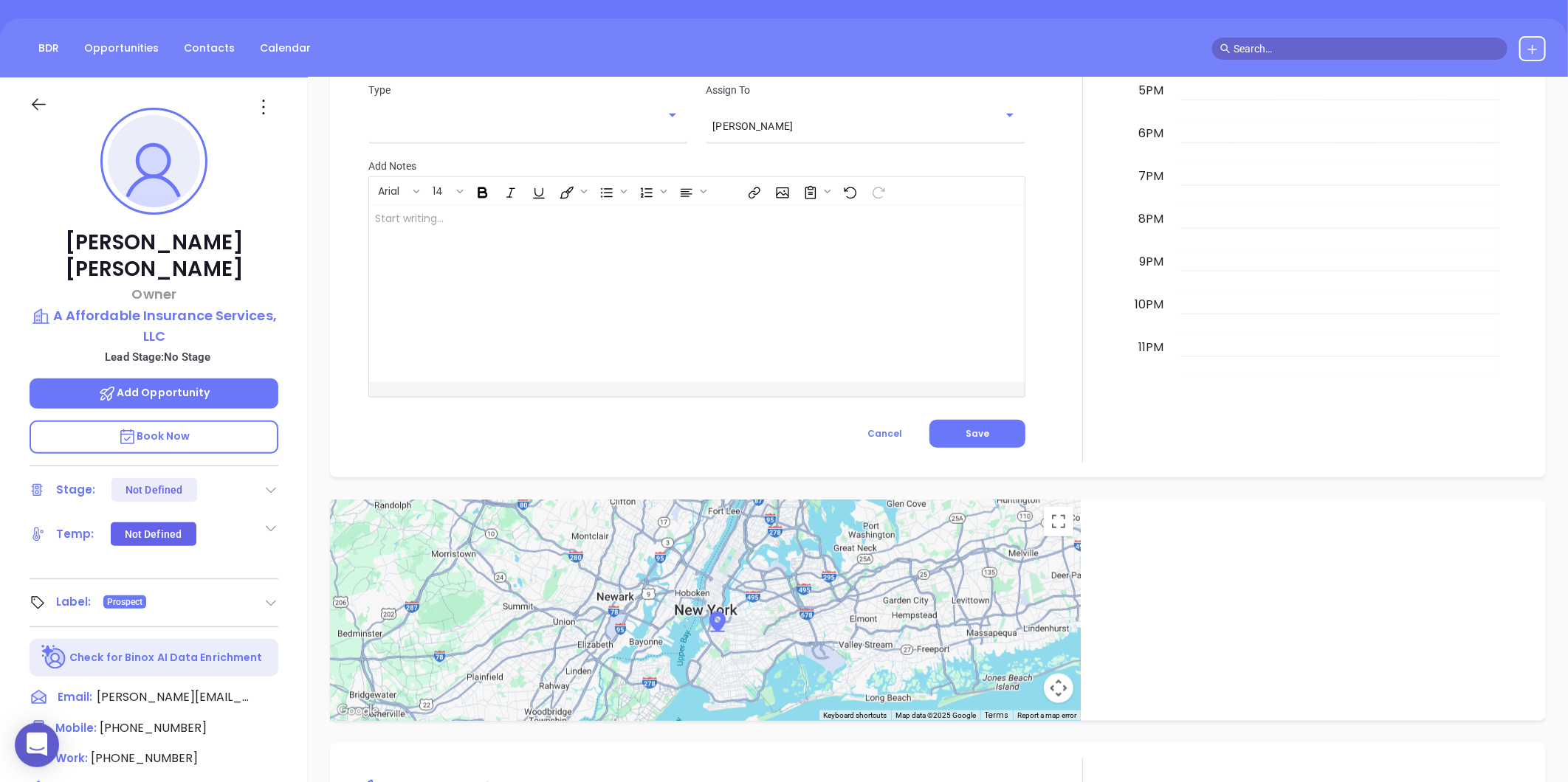
click at [260, 89] on div at bounding box center [154, 103] width 266 height 52
click at [259, 105] on icon at bounding box center [263, 106] width 23 height 23
click at [287, 262] on div "Edit" at bounding box center [335, 265] width 145 height 16
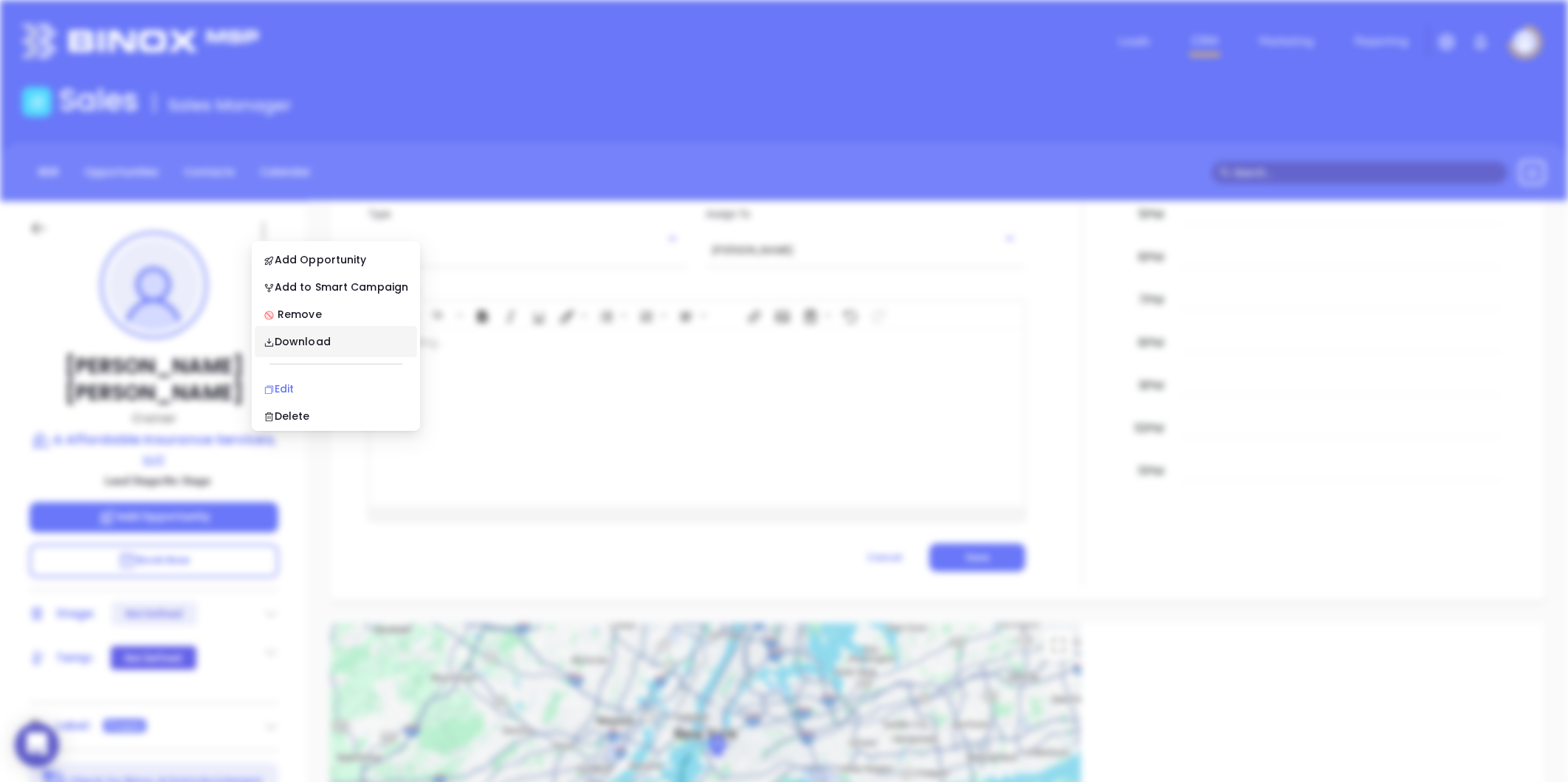
scroll to position [0, 0]
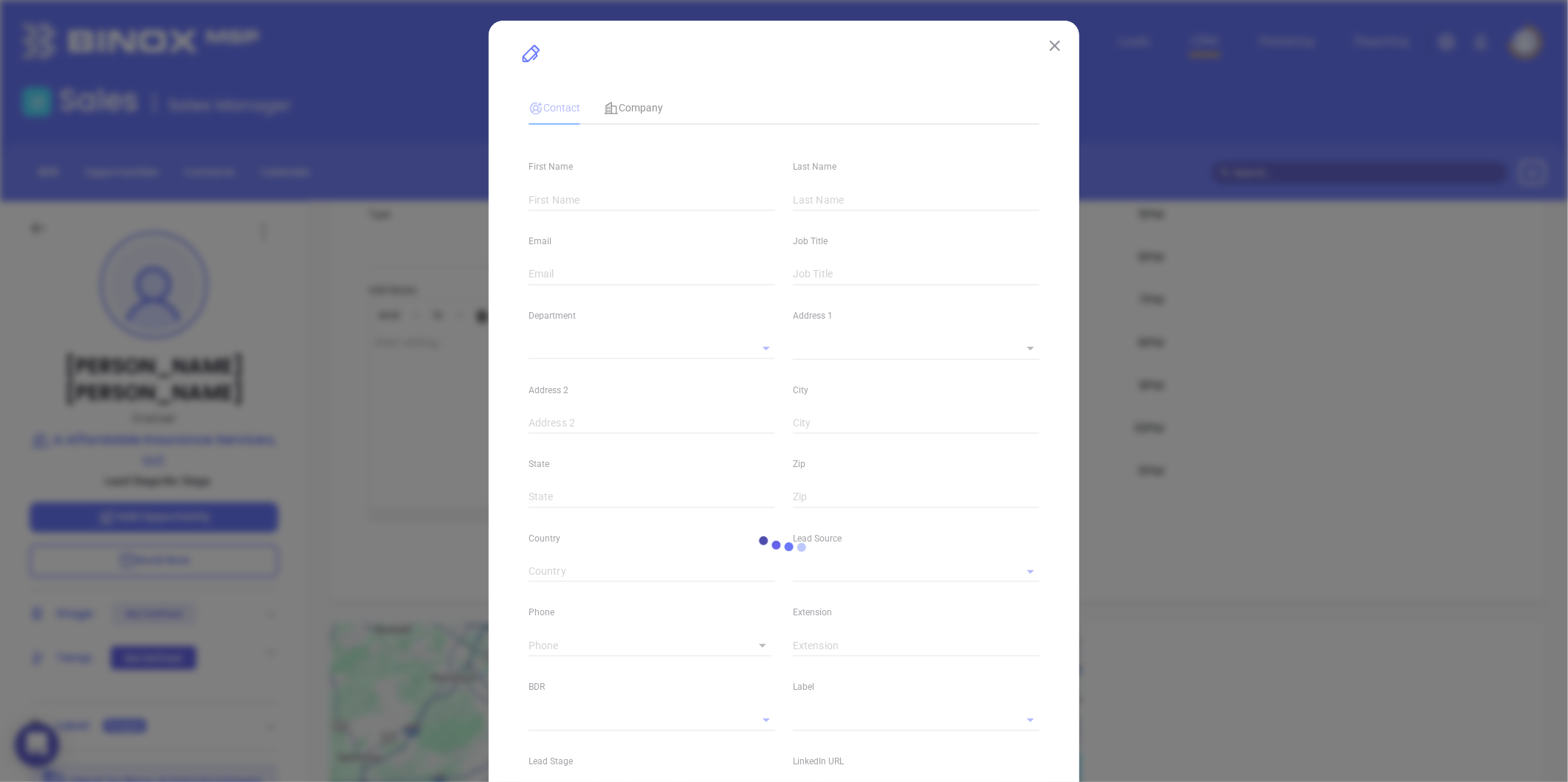
type input "Brad"
type input "Bibb"
type input "brad.bibb@ncaais.com"
type input "Owner"
type textarea "1305 Bird Rd."
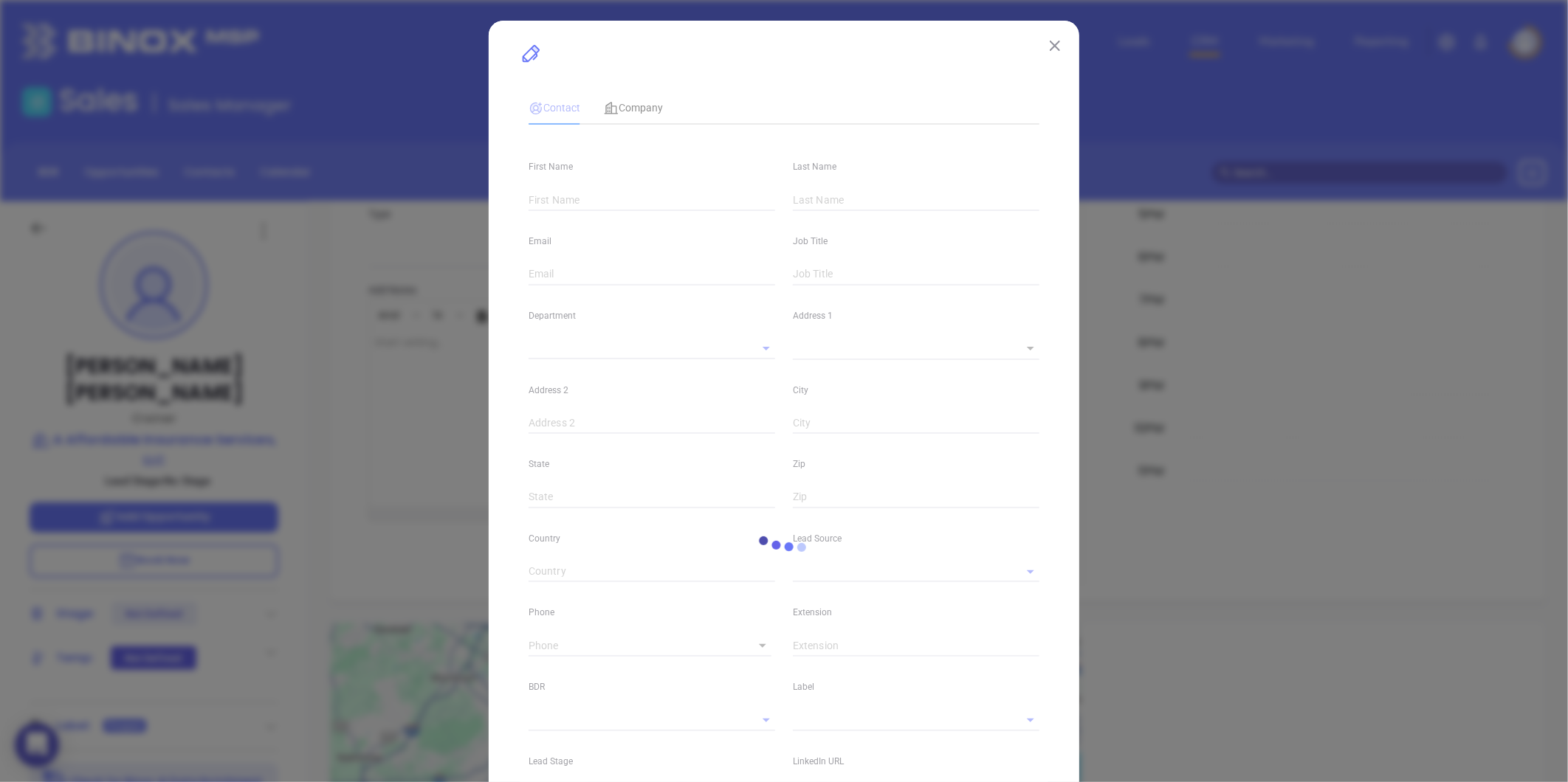
type input "1"
type input "Albemarle"
type input "NC"
type input "28001"
type input "linkedin.com/in/brad-bibb-50a7b323"
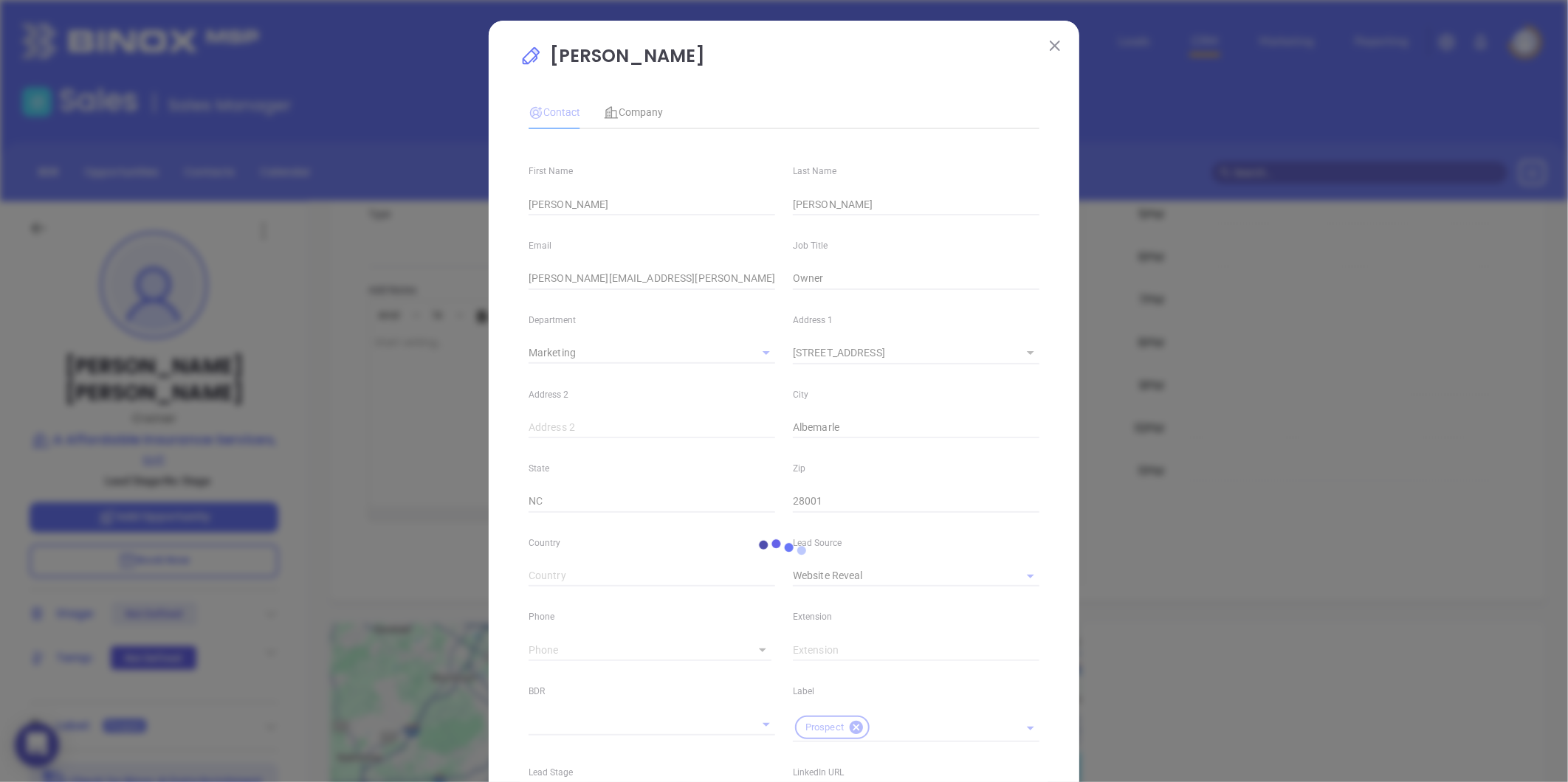
type input "Marketing"
type input "Website Reveal"
type input "undefined undefined"
type input "(704) 986-2222"
type input "1"
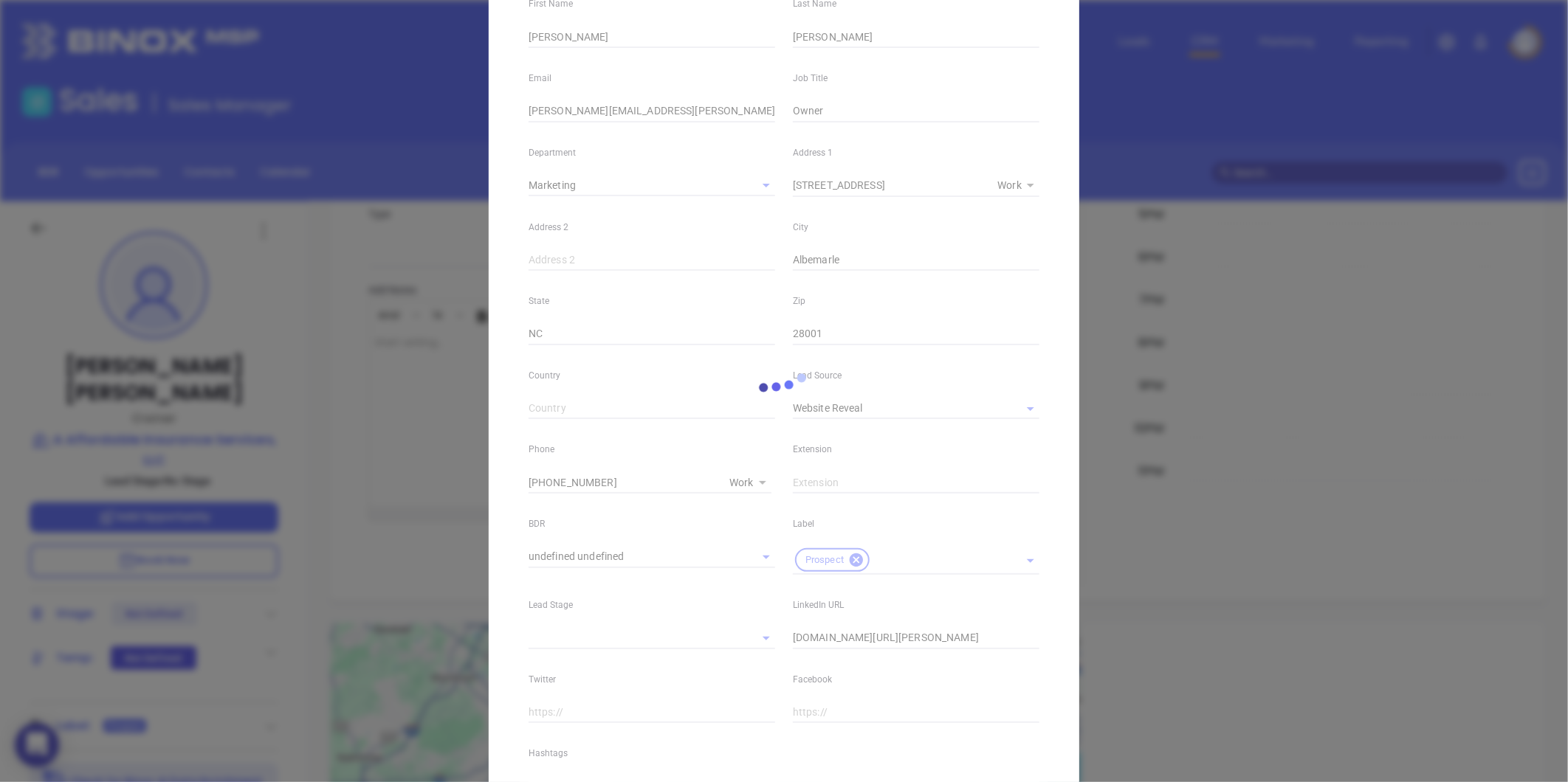
scroll to position [294, 0]
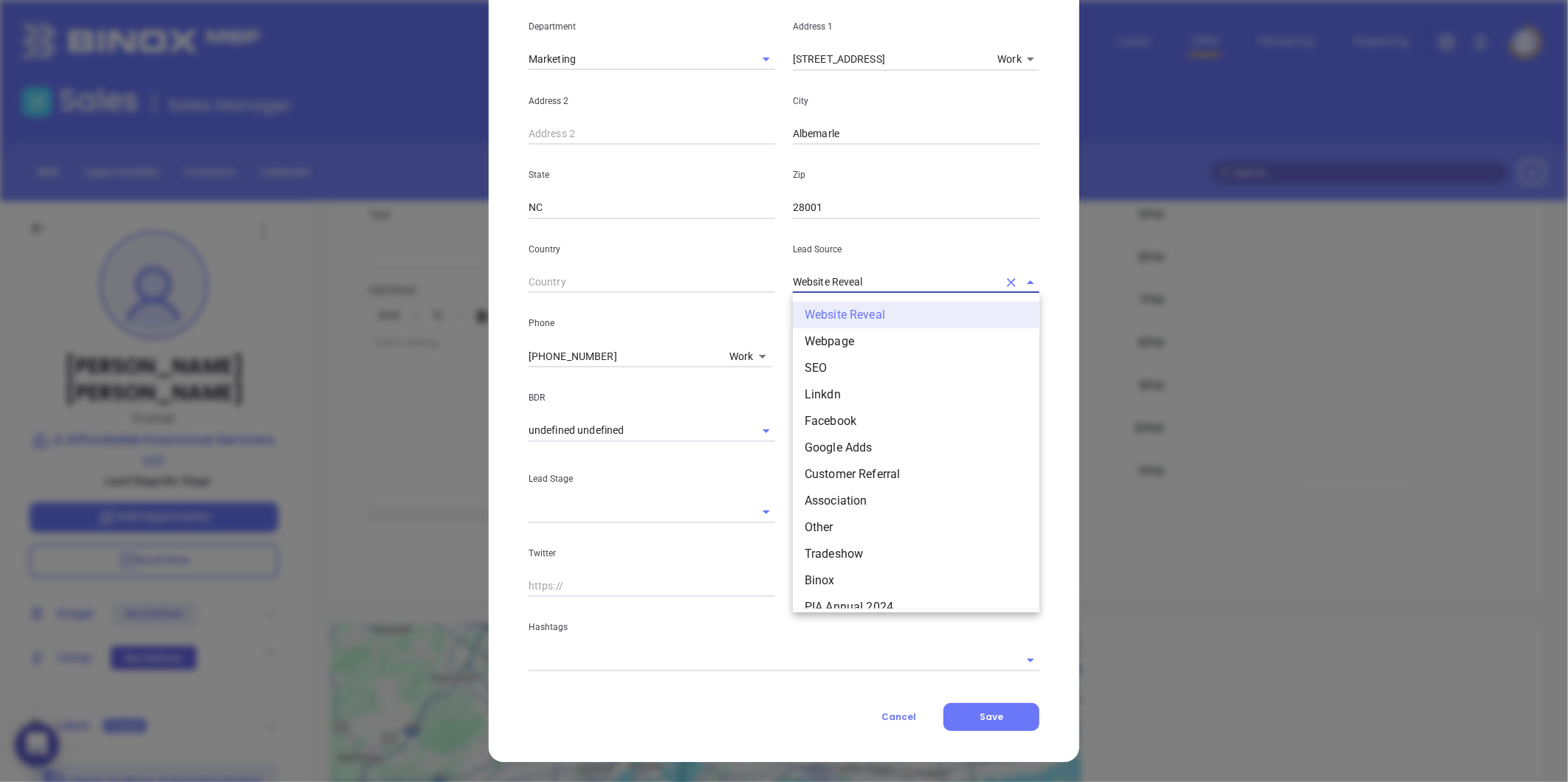
drag, startPoint x: 880, startPoint y: 280, endPoint x: 617, endPoint y: 301, distance: 263.8
click at [616, 301] on div "First Name Brad Last Name Bibb Email brad.bibb@ncaais.com Job Title Owner Depar…" at bounding box center [784, 259] width 511 height 824
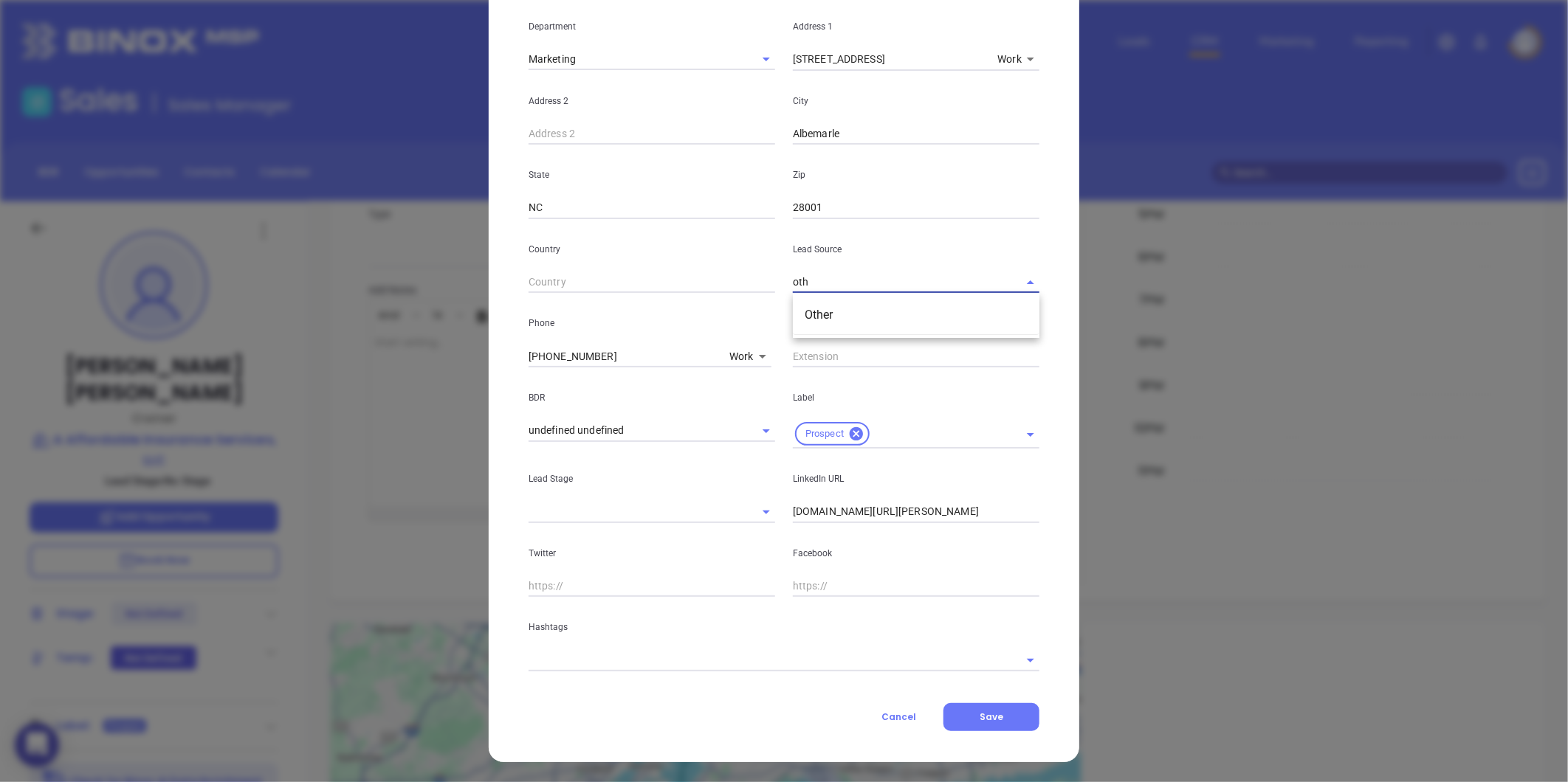
click at [803, 328] on ul "Other" at bounding box center [916, 315] width 247 height 38
click at [804, 317] on li "Other" at bounding box center [916, 314] width 247 height 26
type input "Other"
click at [793, 511] on input "linkedin.com/in/brad-bibb-50a7b323" at bounding box center [916, 512] width 247 height 22
type input "www.linkedin.com/in/brad-bibb-50a7b323"
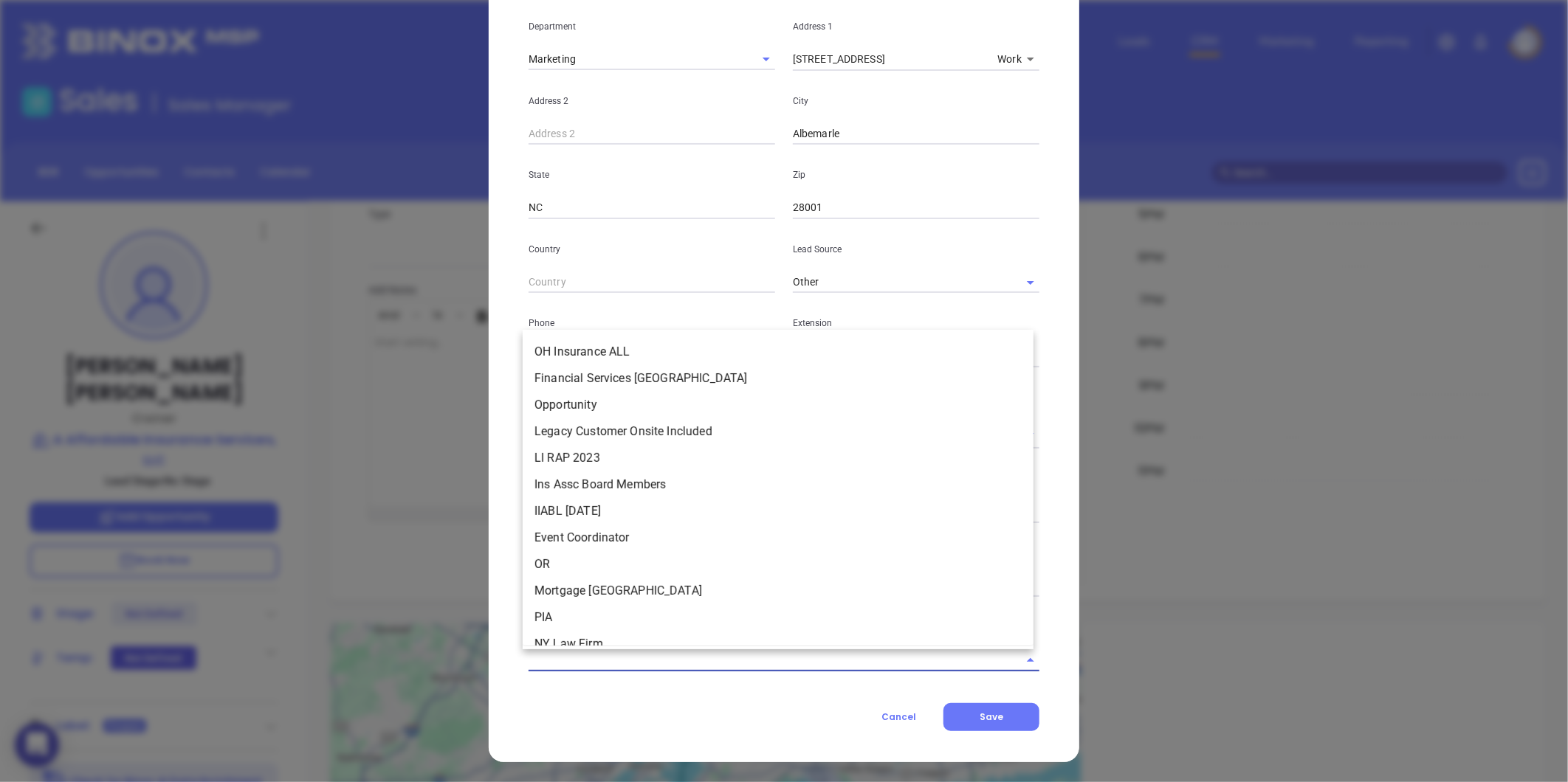
click at [611, 650] on input "text" at bounding box center [764, 660] width 470 height 22
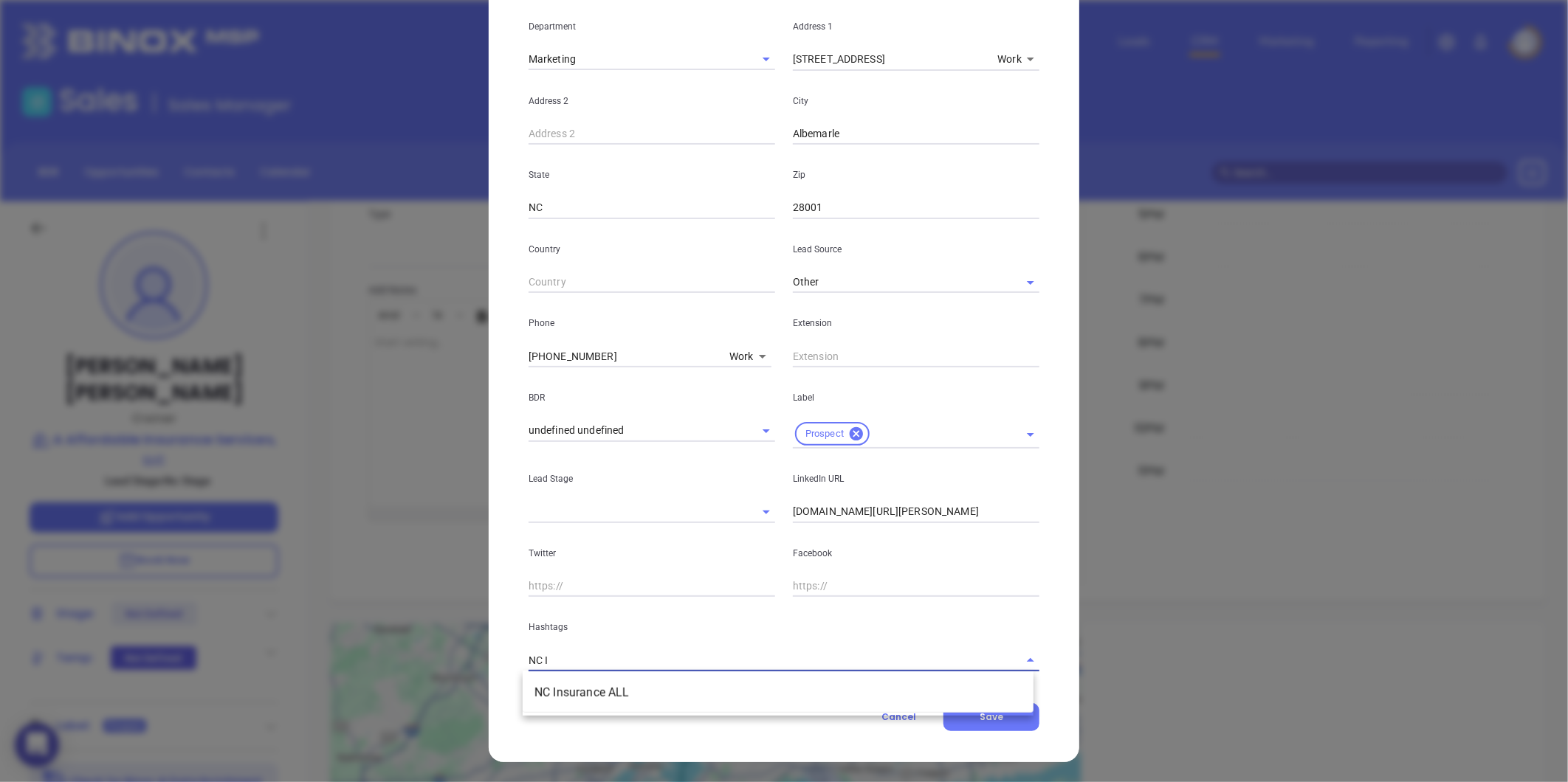
type input "NC IN"
click at [581, 697] on li "NC Insurance ALL" at bounding box center [778, 692] width 511 height 26
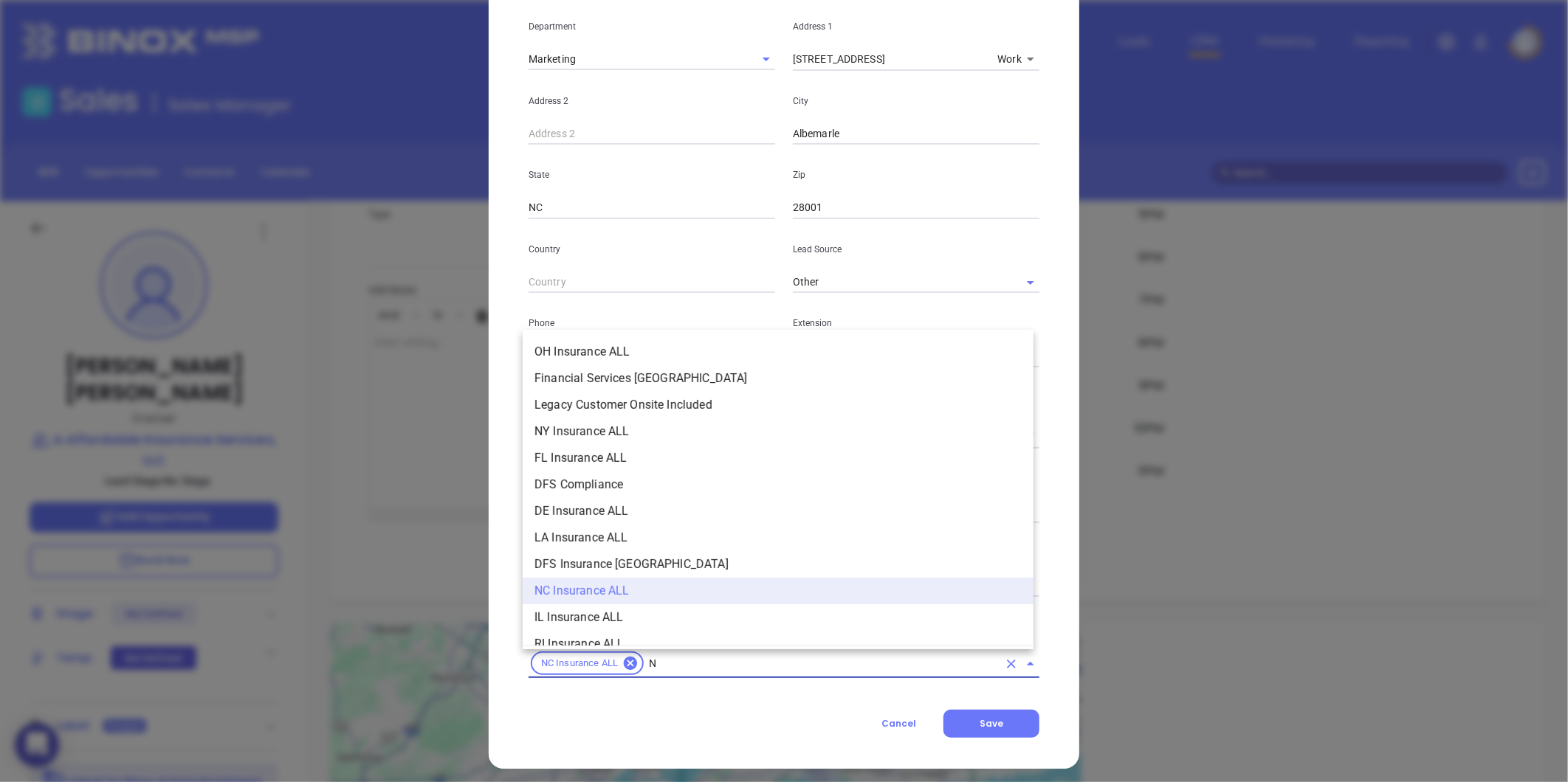
type input "NC"
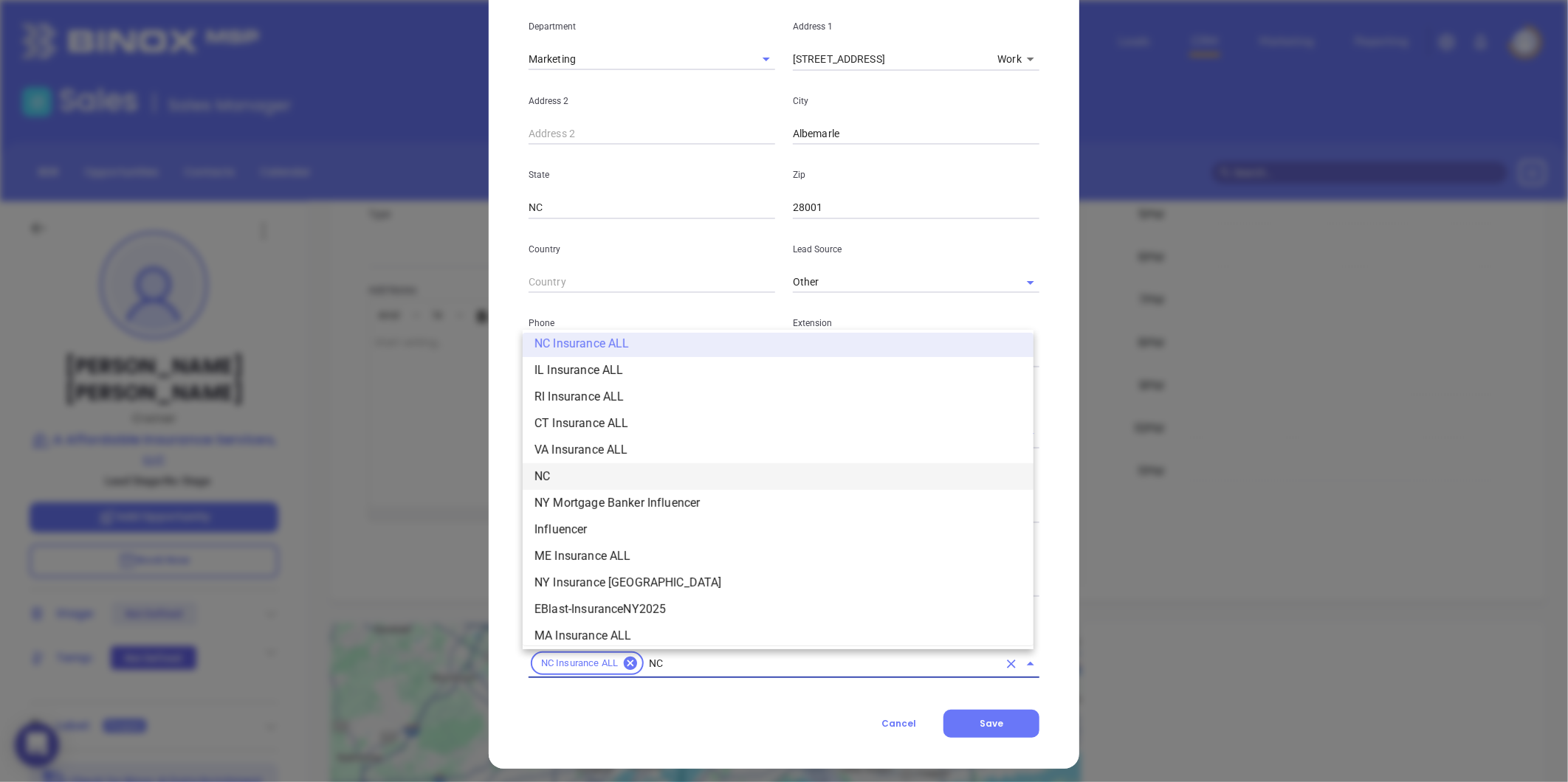
click at [583, 474] on li "NC" at bounding box center [778, 476] width 511 height 26
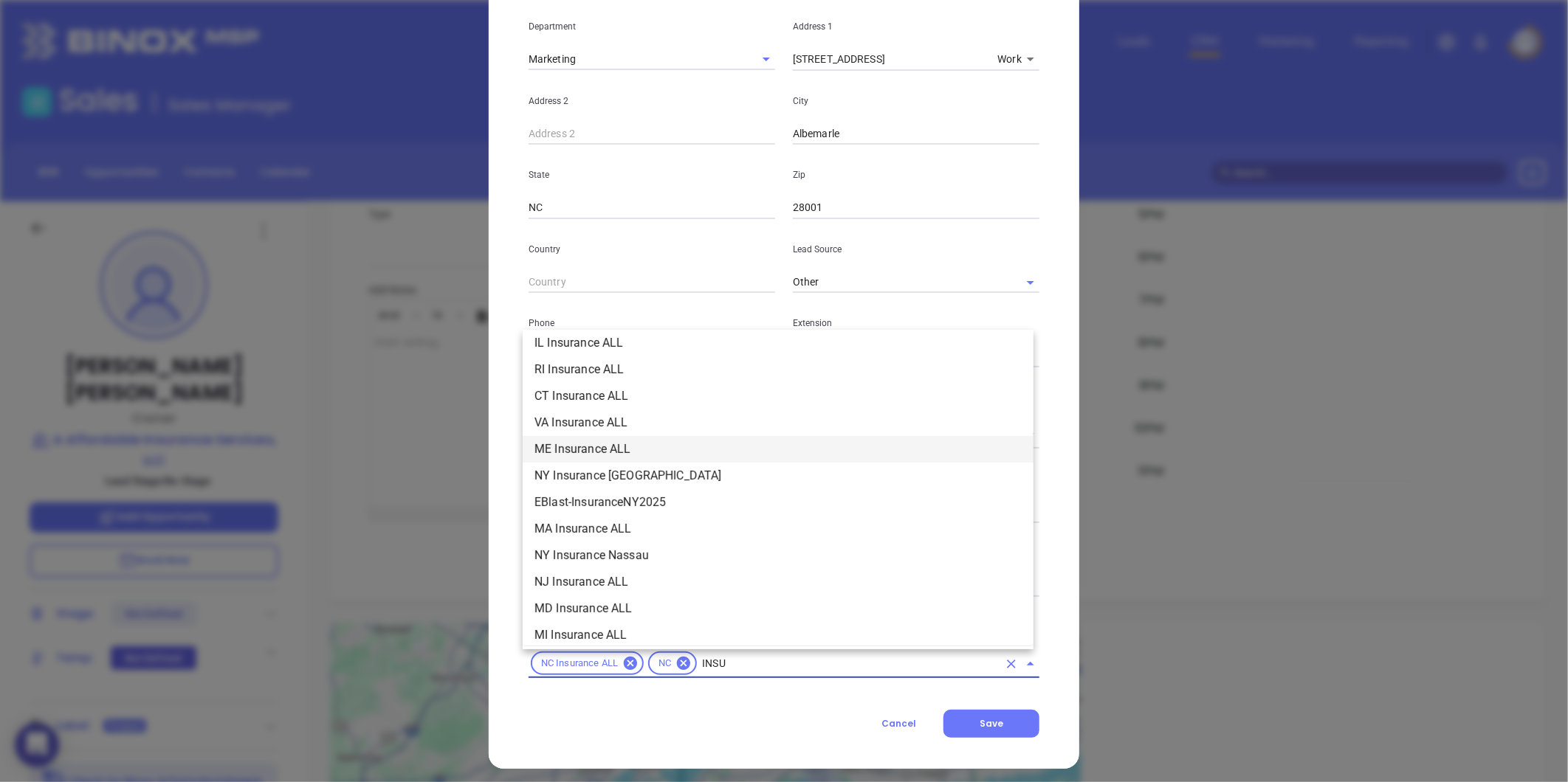
scroll to position [167, 0]
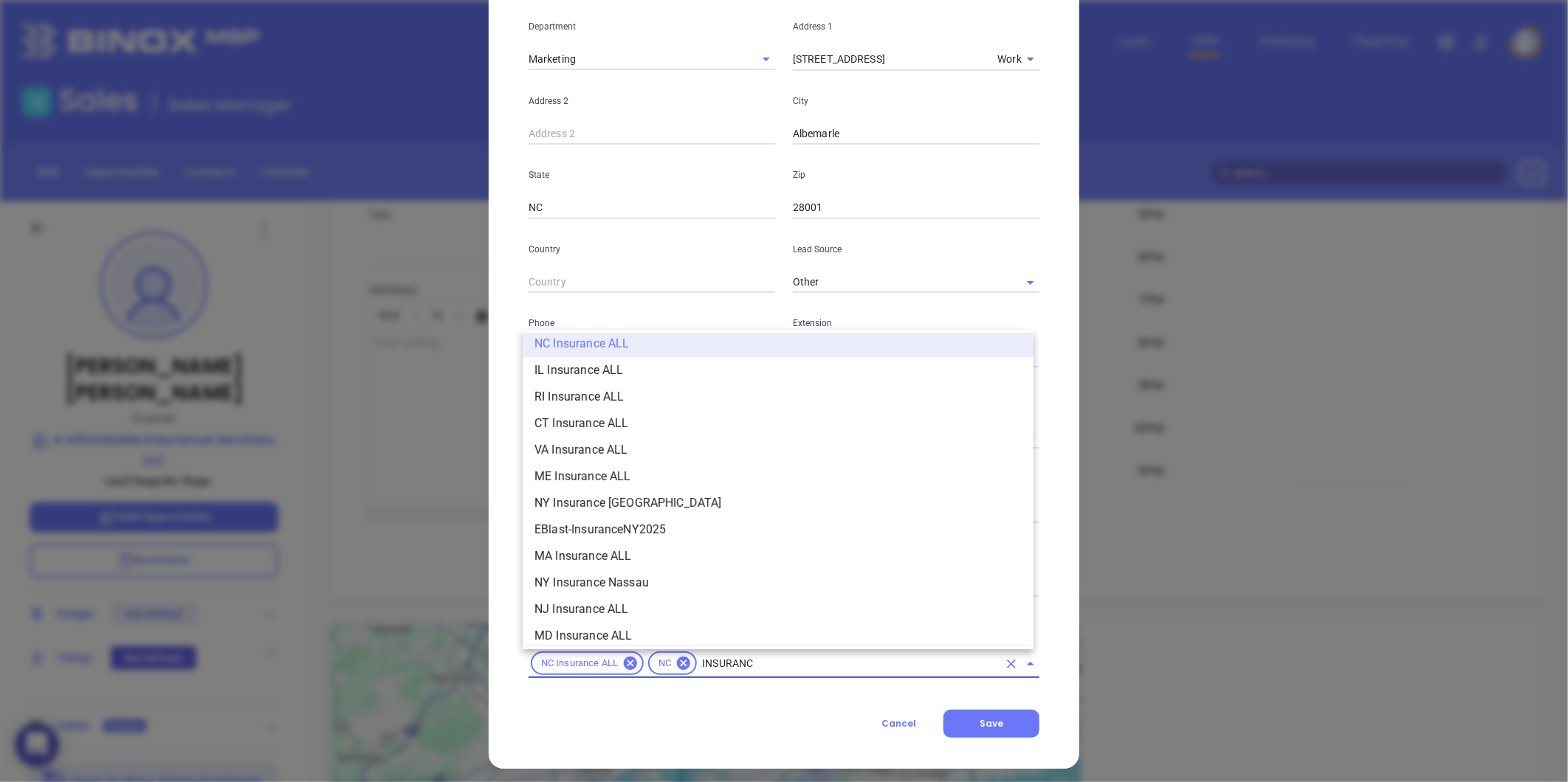
type input "INSURANCE"
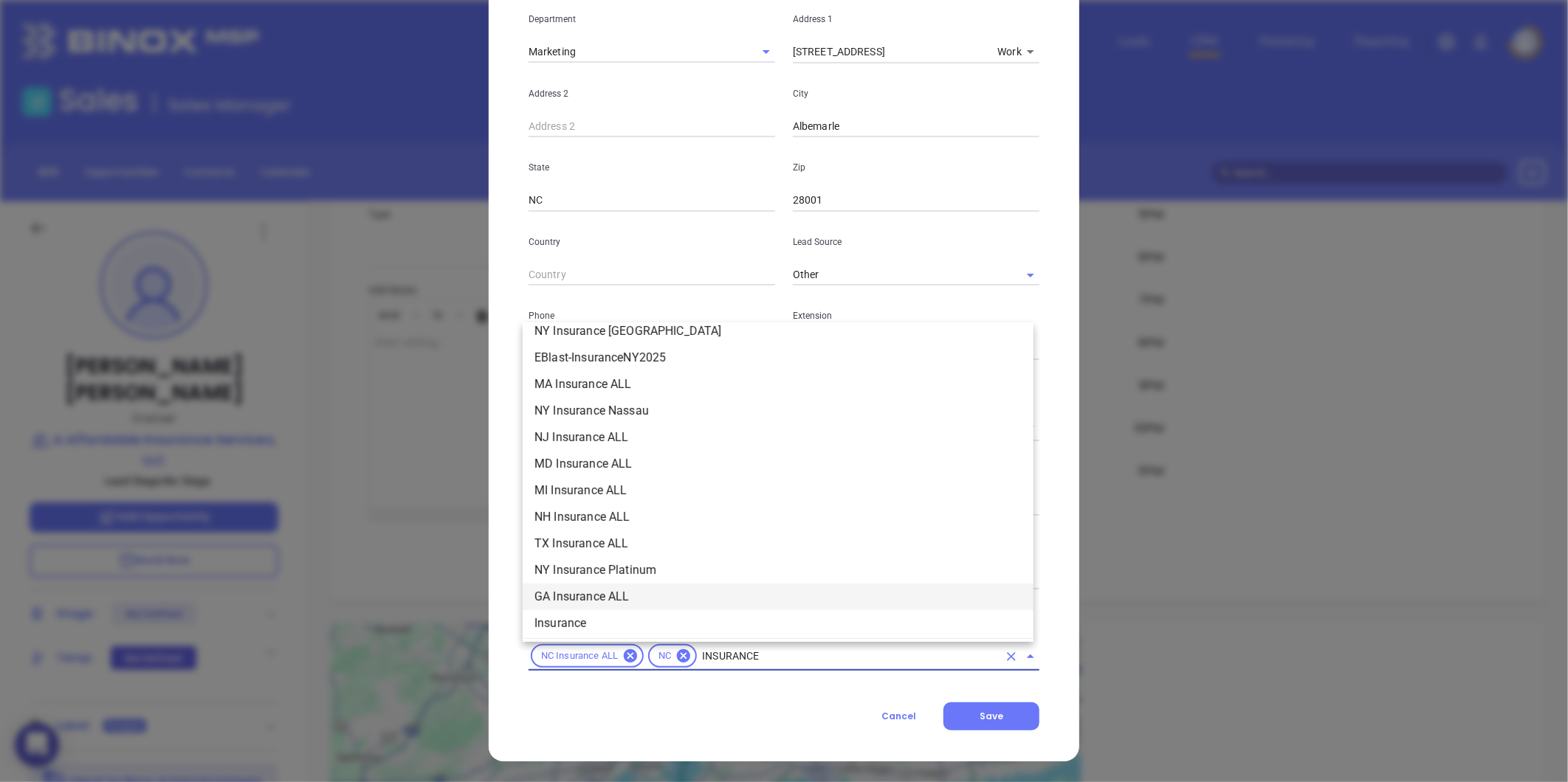
scroll to position [414, 0]
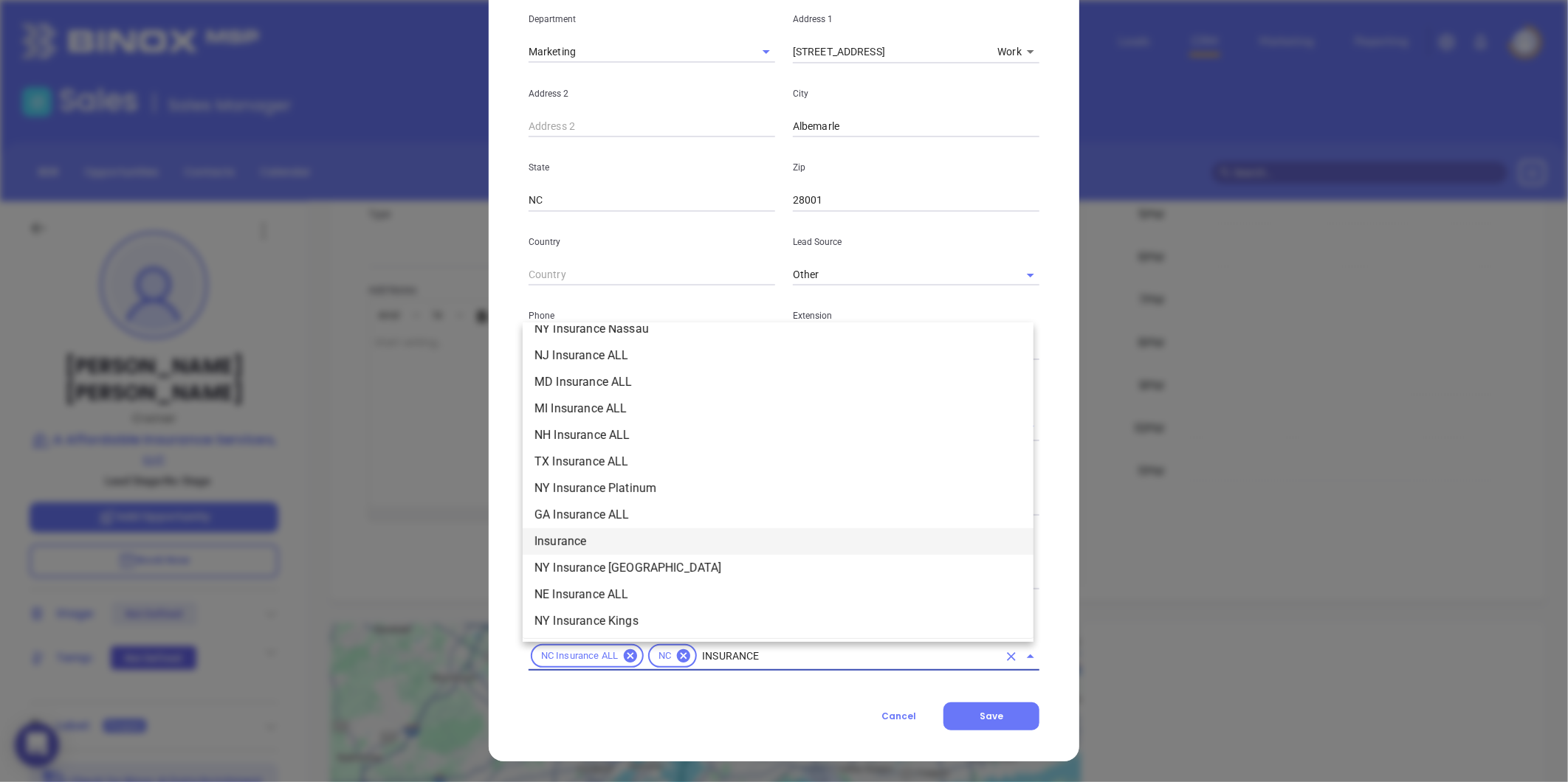
click at [589, 529] on li "Insurance" at bounding box center [778, 541] width 511 height 26
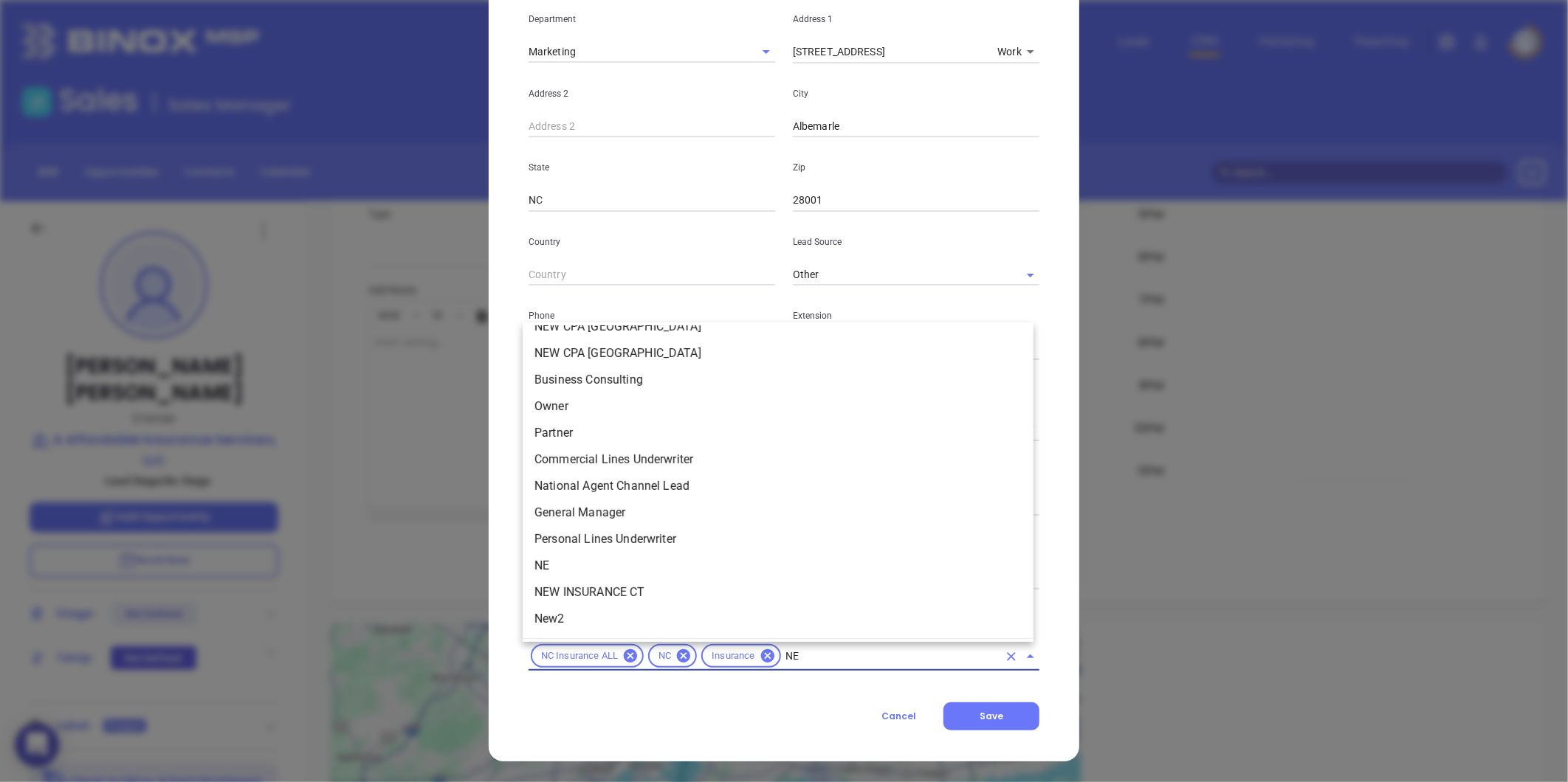
scroll to position [0, 0]
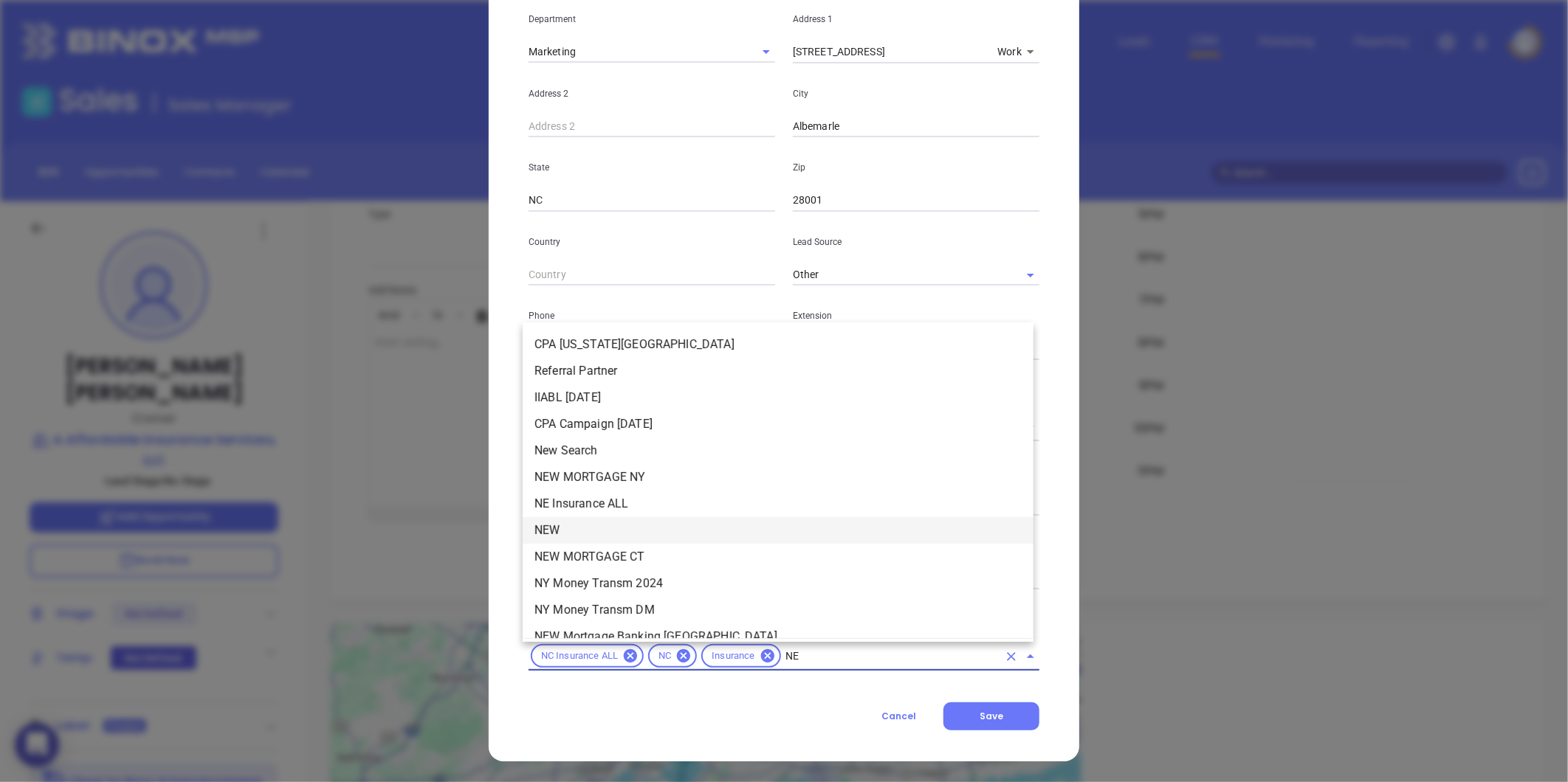
type input "NEW"
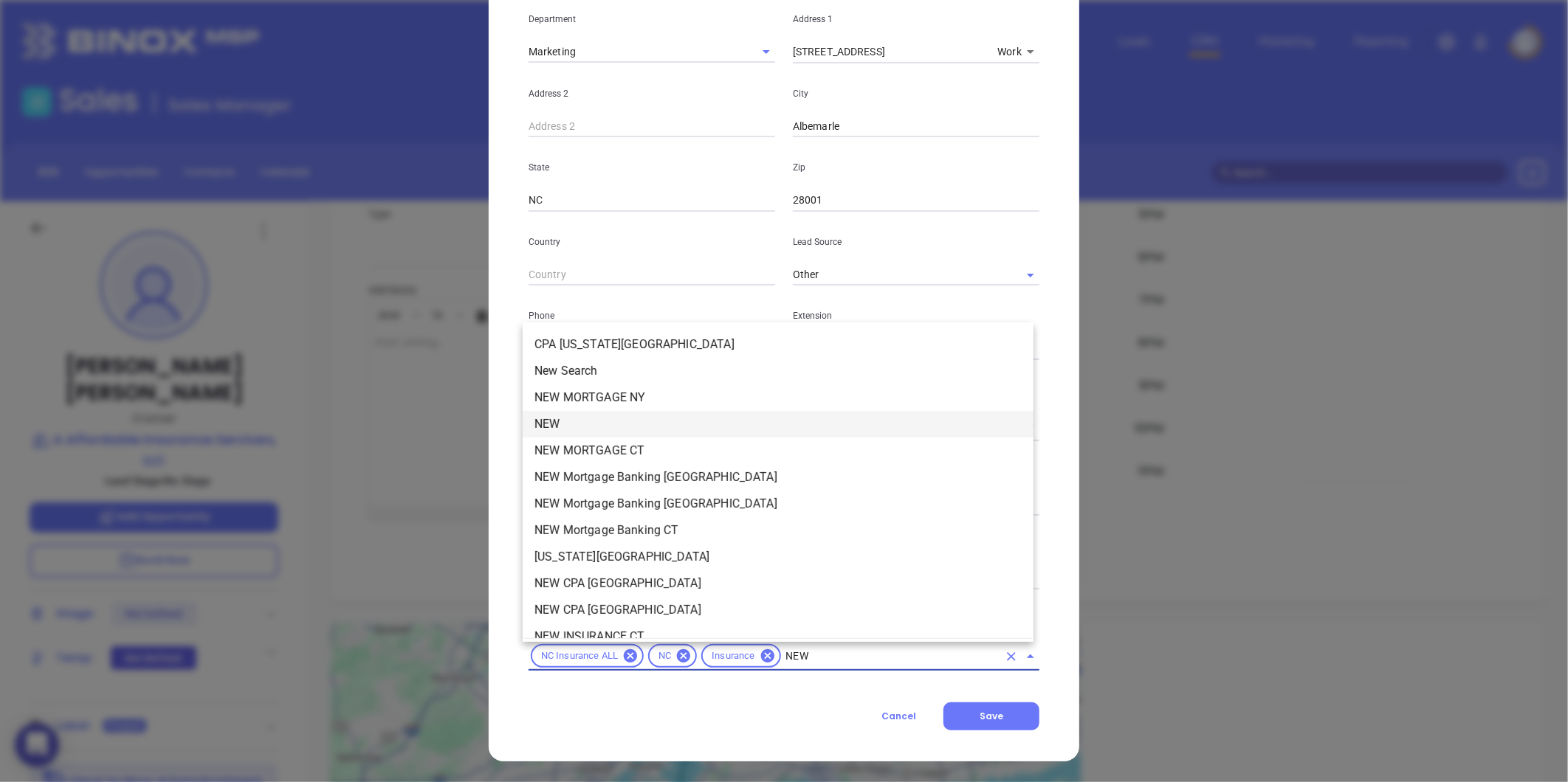
click at [551, 425] on li "NEW" at bounding box center [778, 424] width 511 height 26
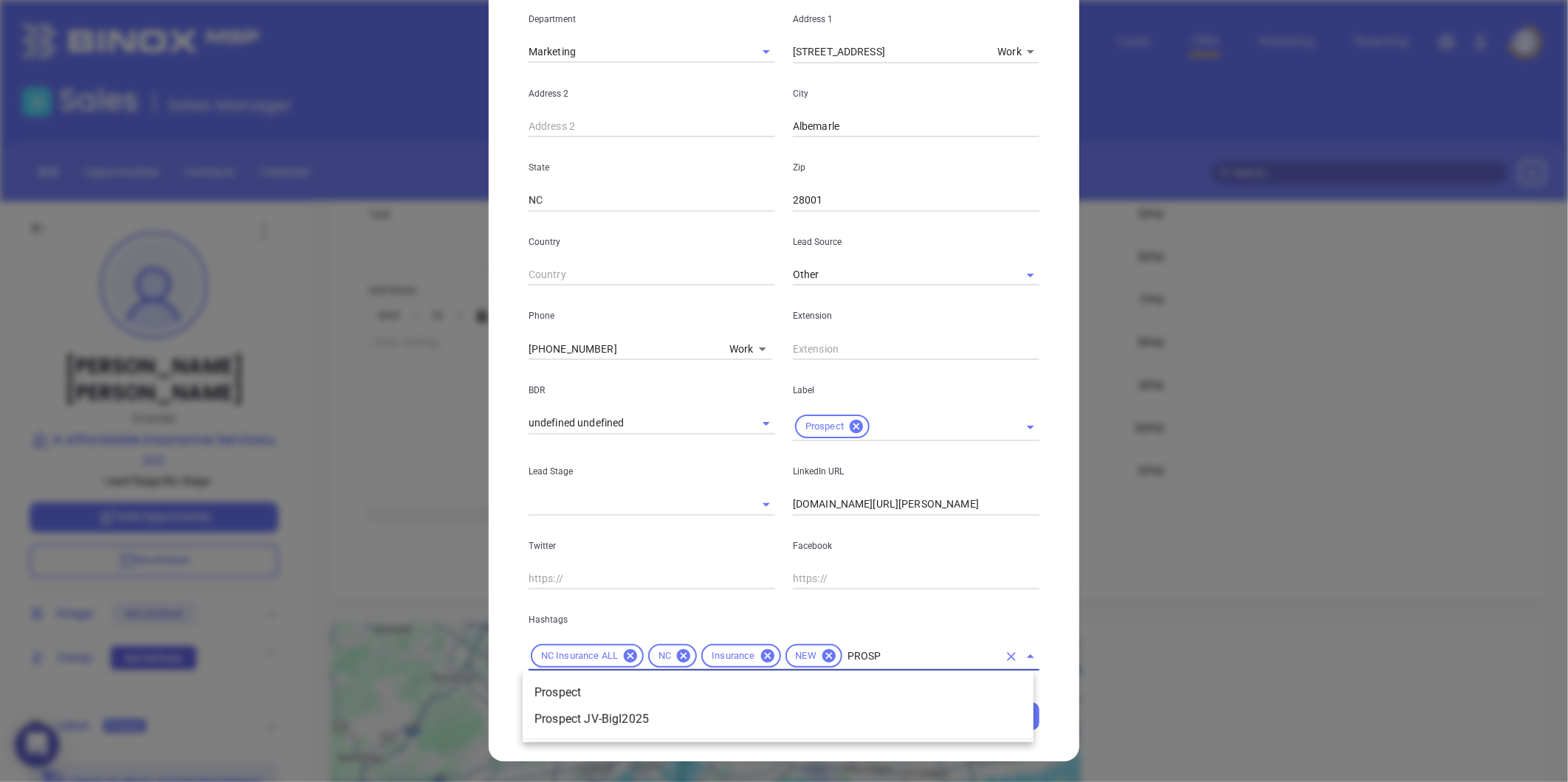
type input "PROSPE"
click at [624, 694] on li "Prospect" at bounding box center [778, 692] width 511 height 26
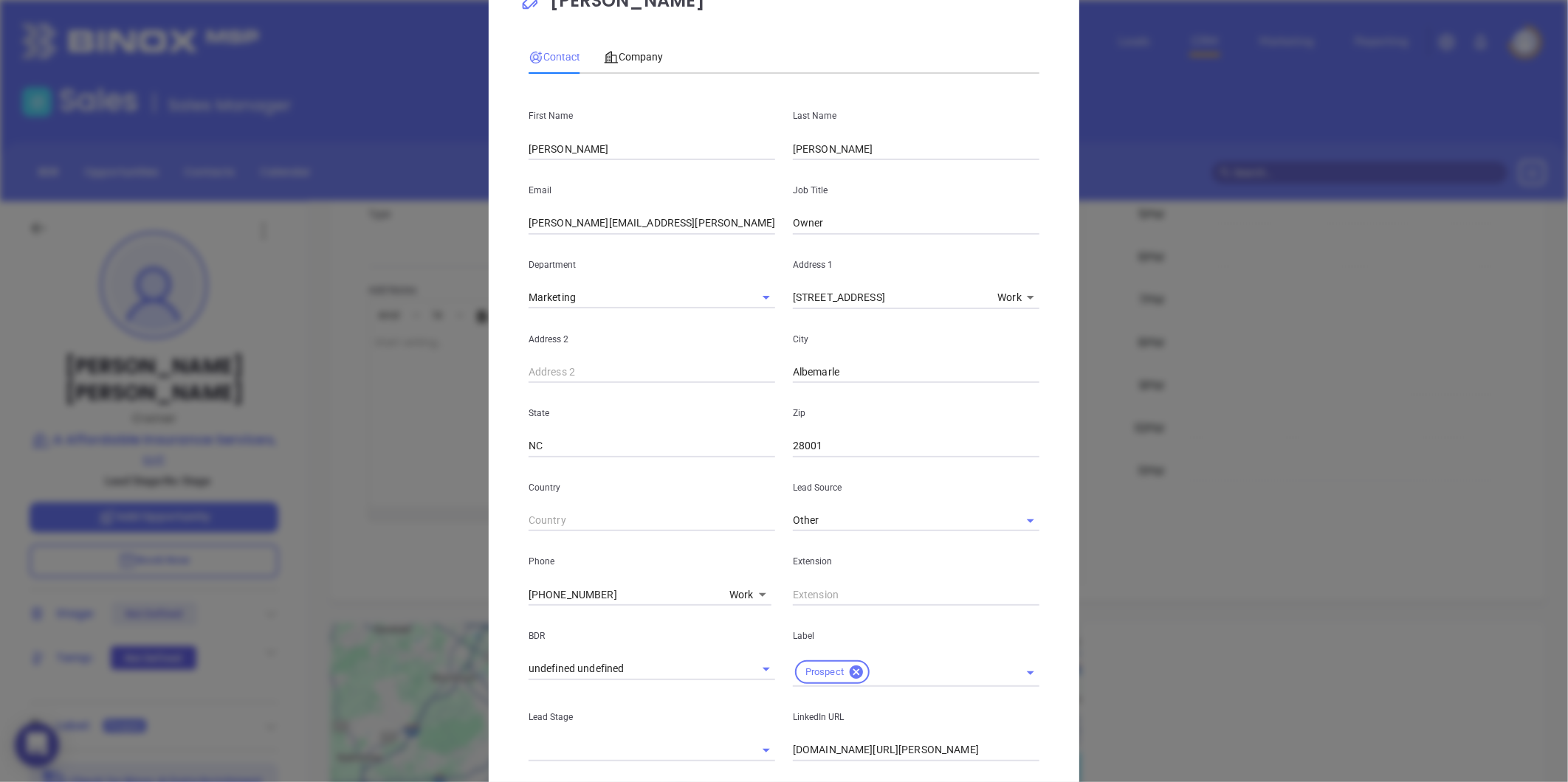
scroll to position [219, 0]
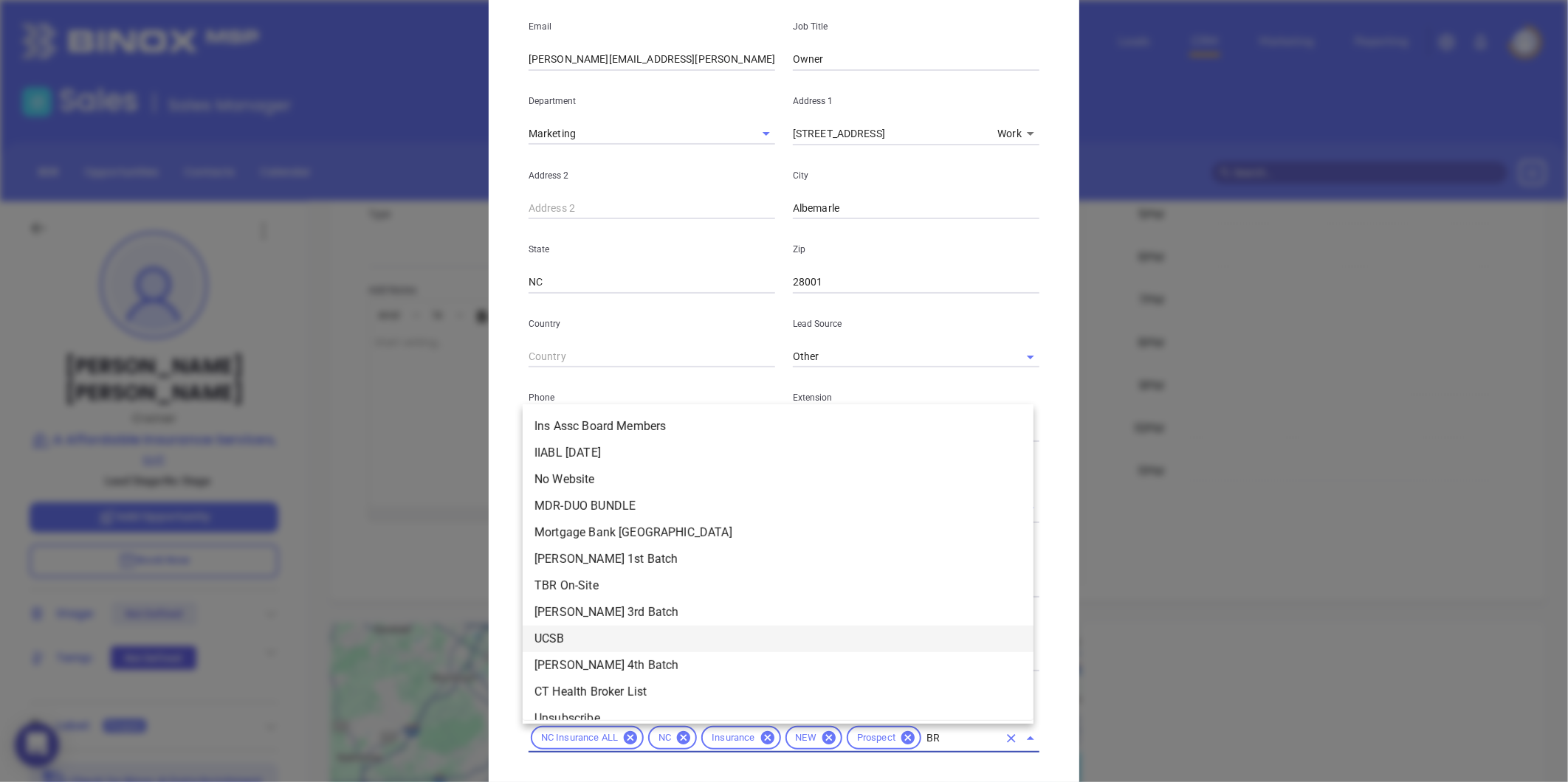
type input "BRO"
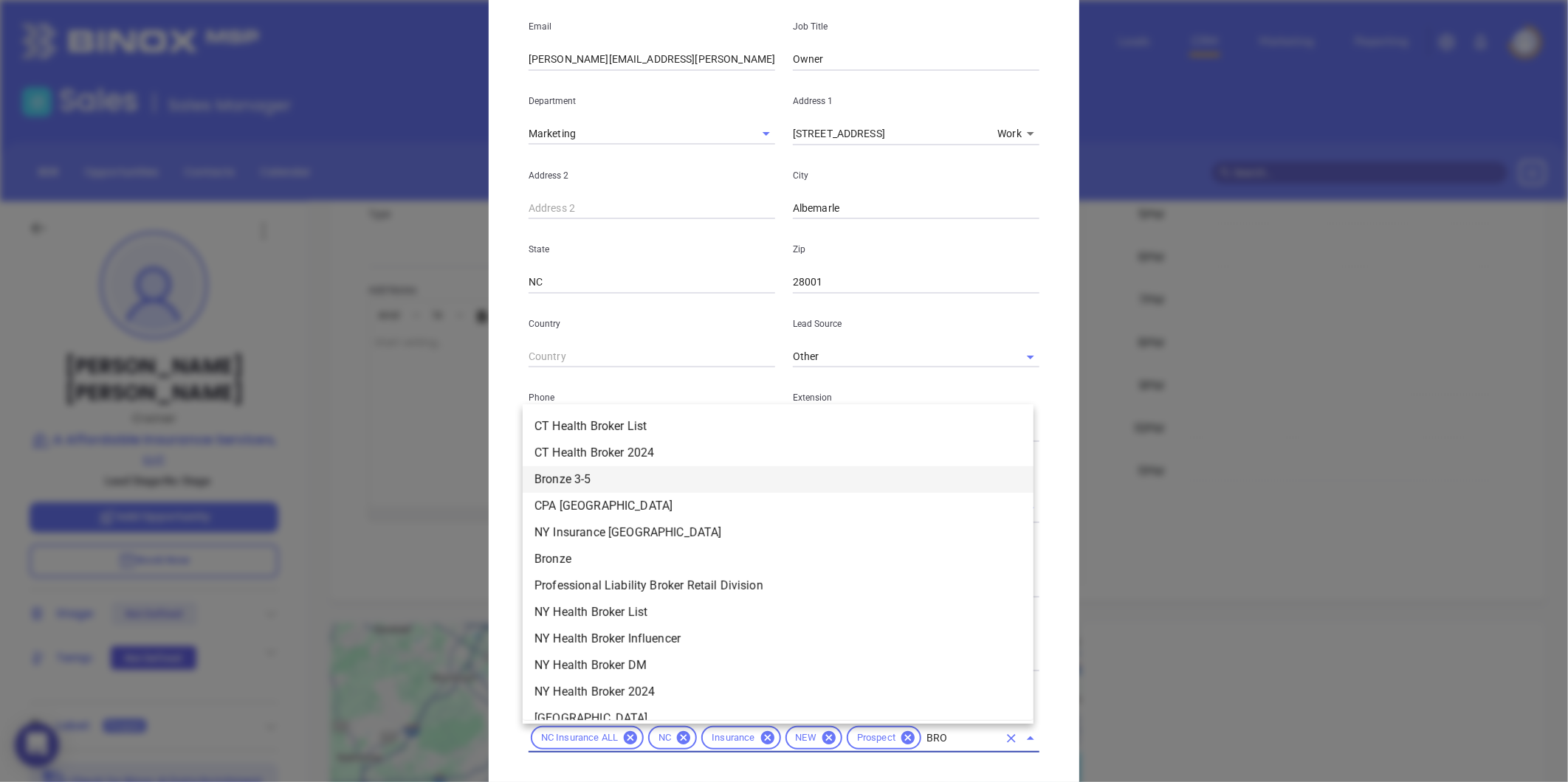
click at [564, 488] on li "Bronze 3-5" at bounding box center [778, 479] width 511 height 26
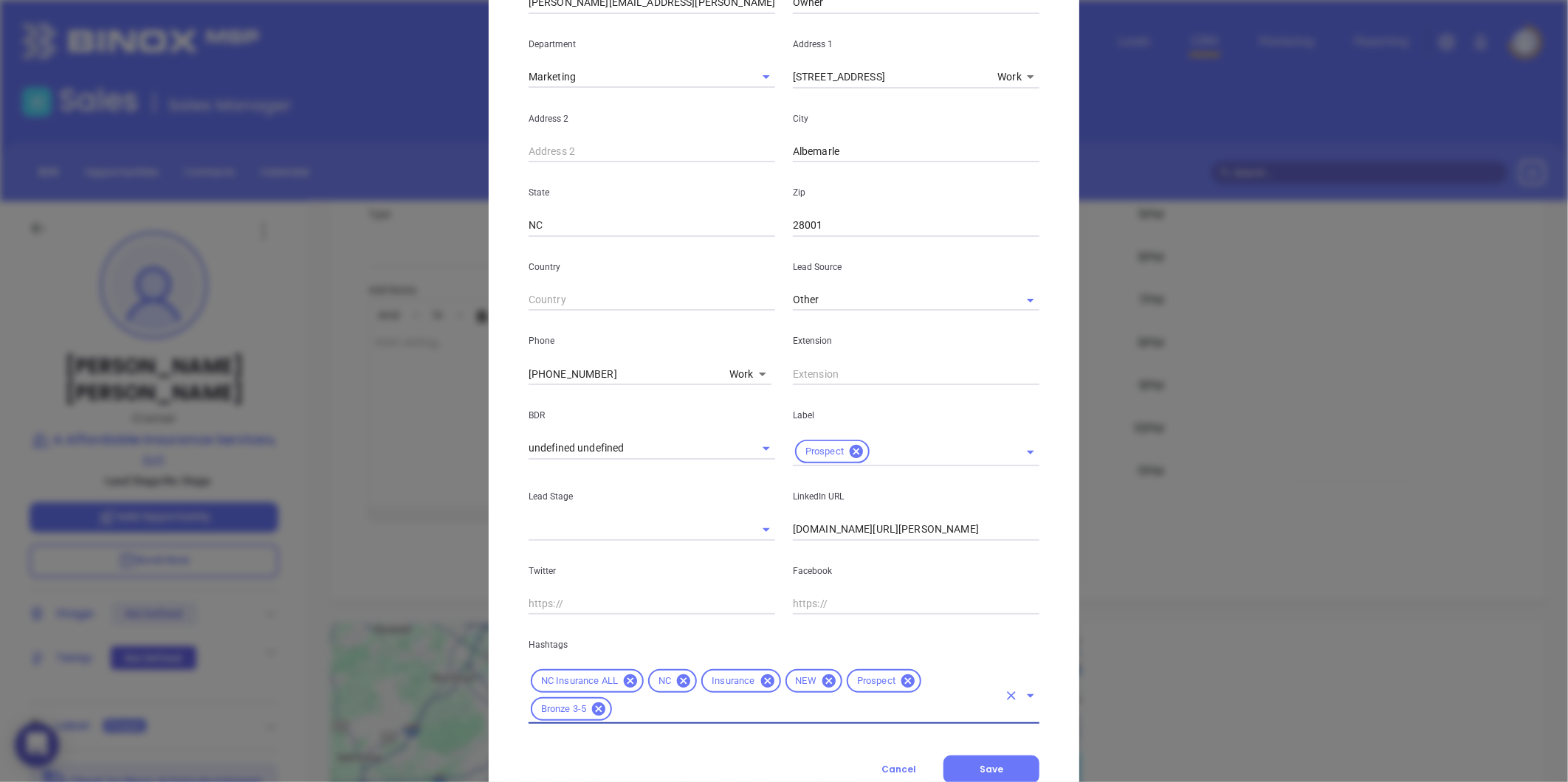
scroll to position [329, 0]
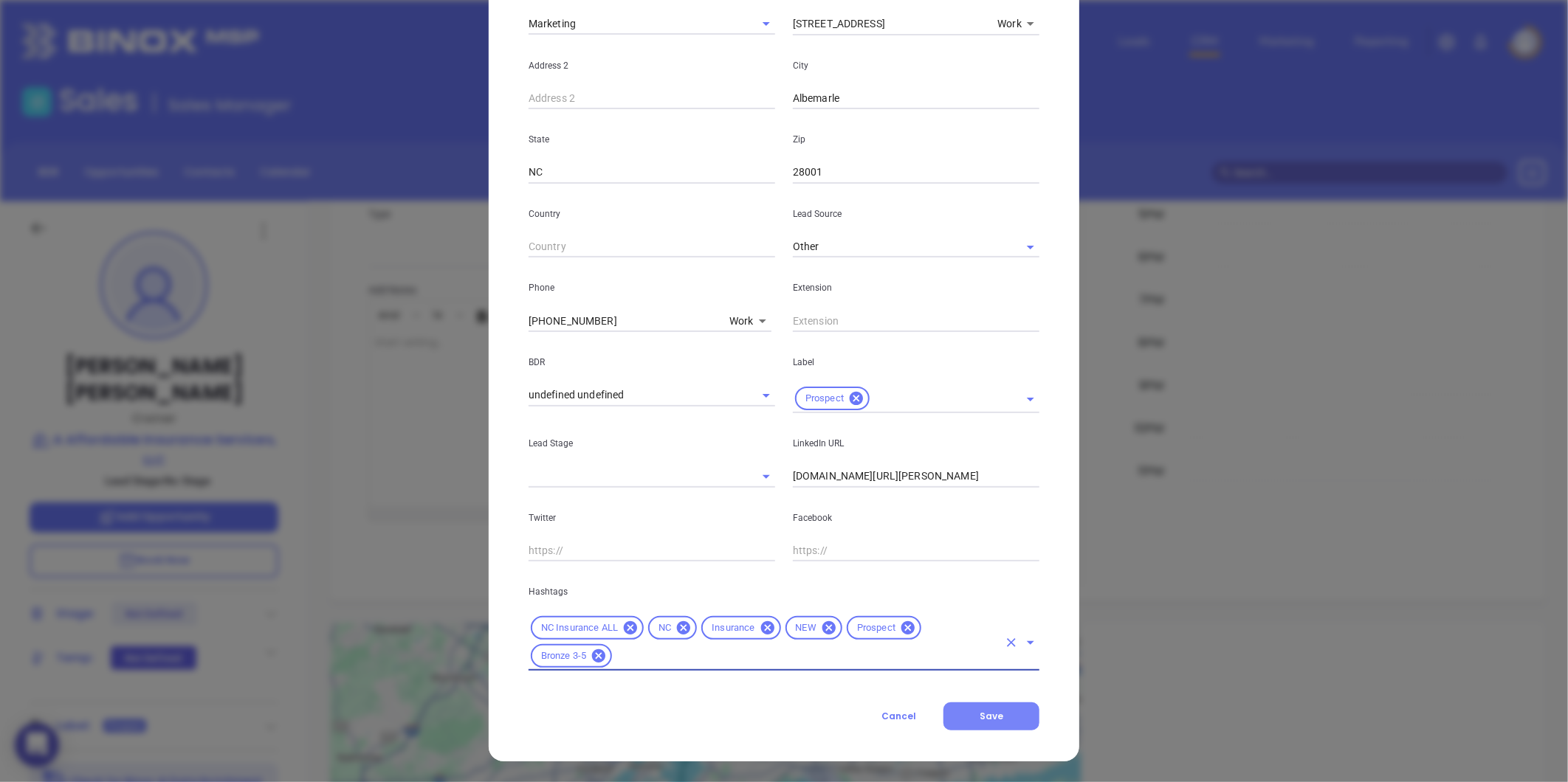
click at [968, 709] on button "Save" at bounding box center [992, 716] width 96 height 28
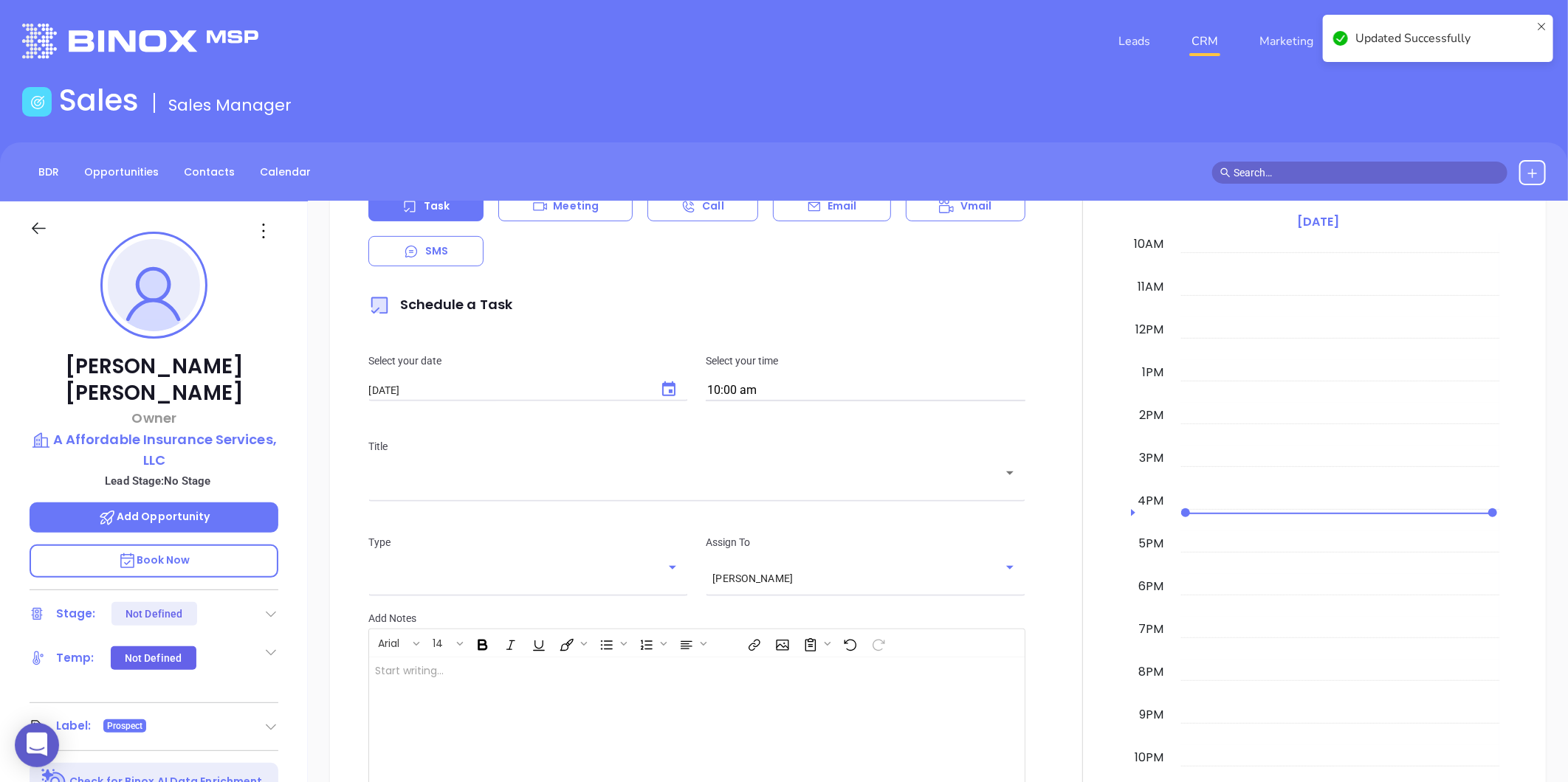
scroll to position [0, 0]
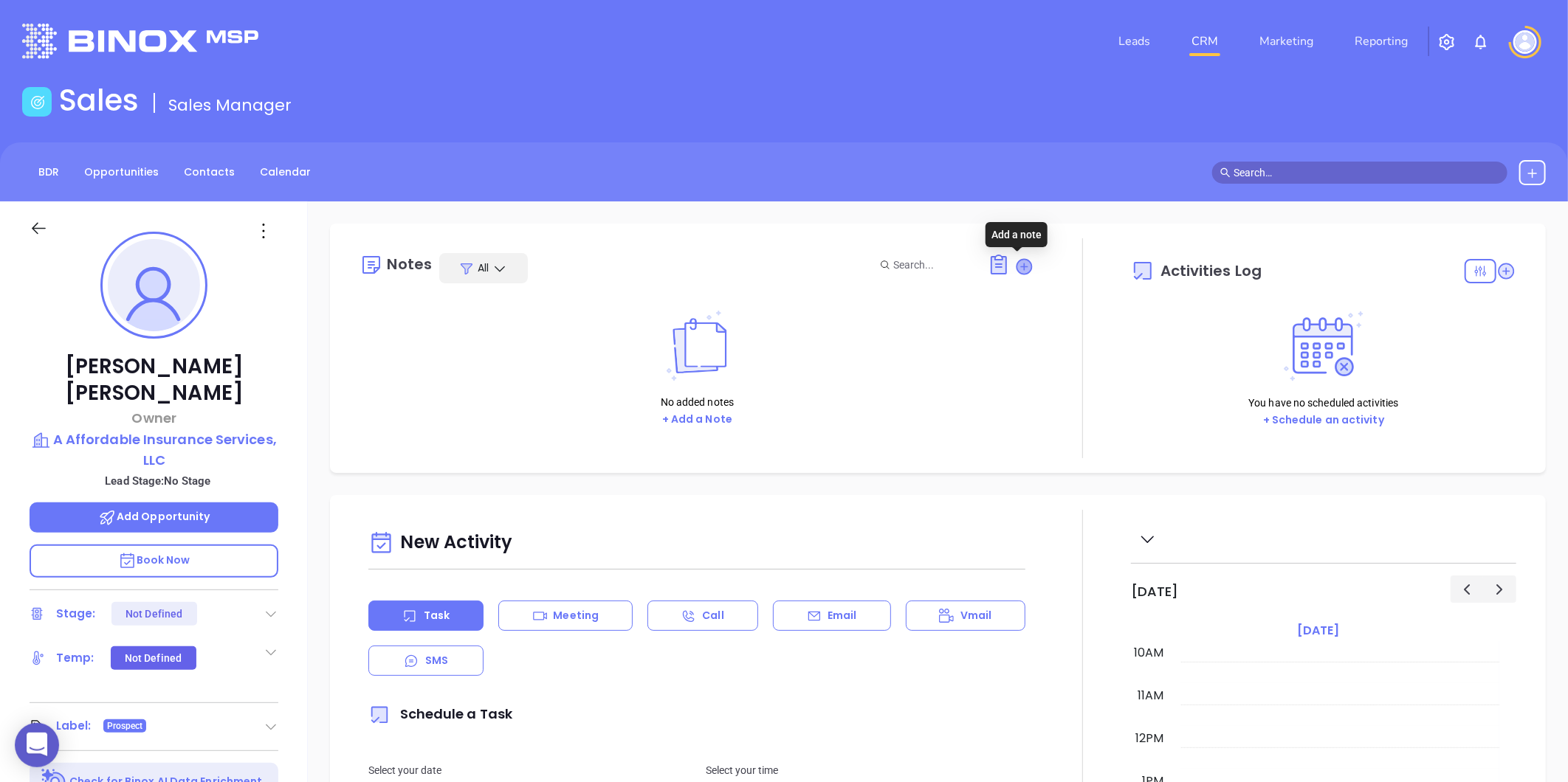
click at [1017, 268] on icon at bounding box center [1025, 266] width 15 height 15
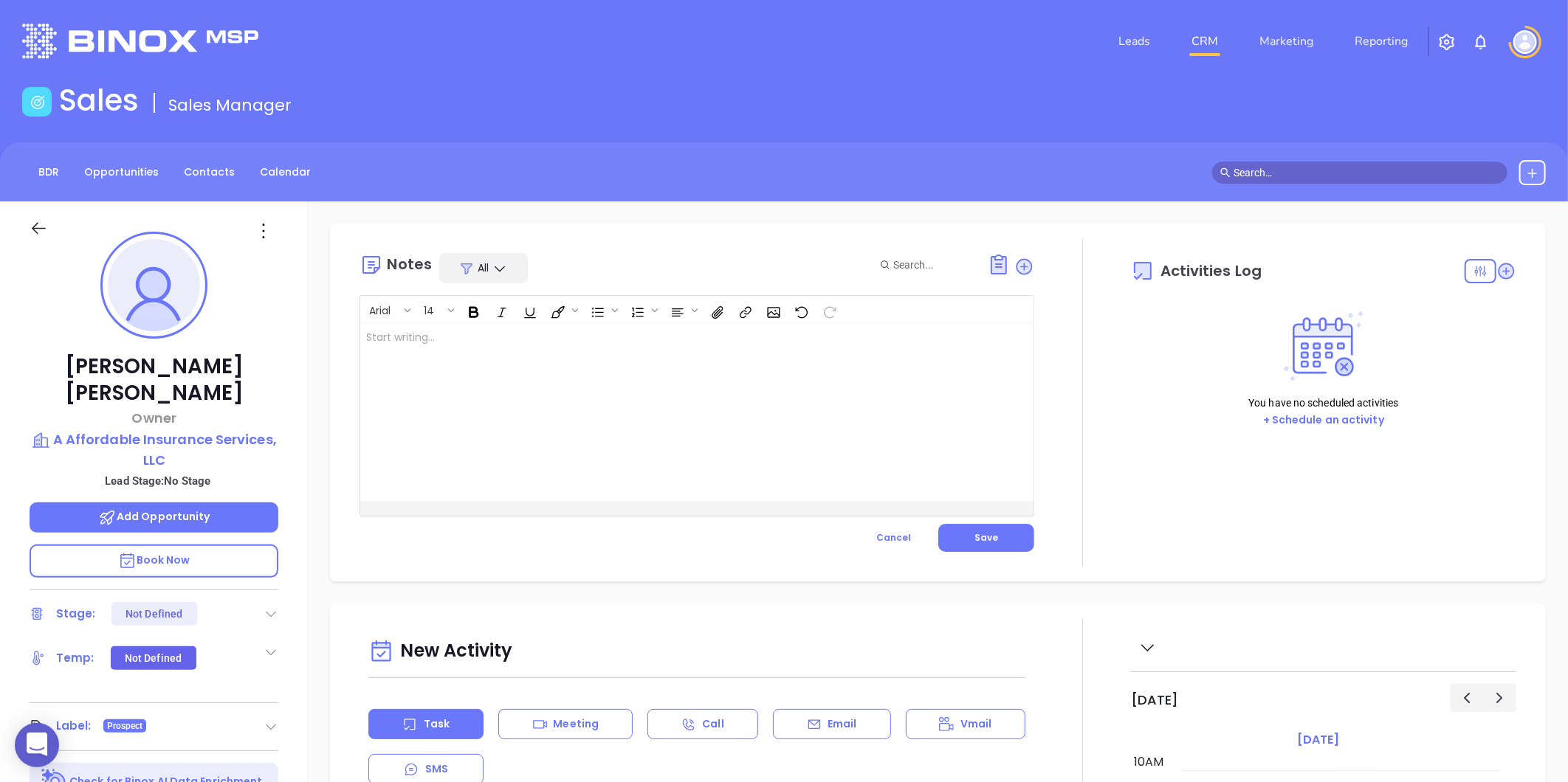
click at [429, 409] on div at bounding box center [673, 412] width 626 height 177
click at [995, 525] on button "Save" at bounding box center [987, 538] width 96 height 28
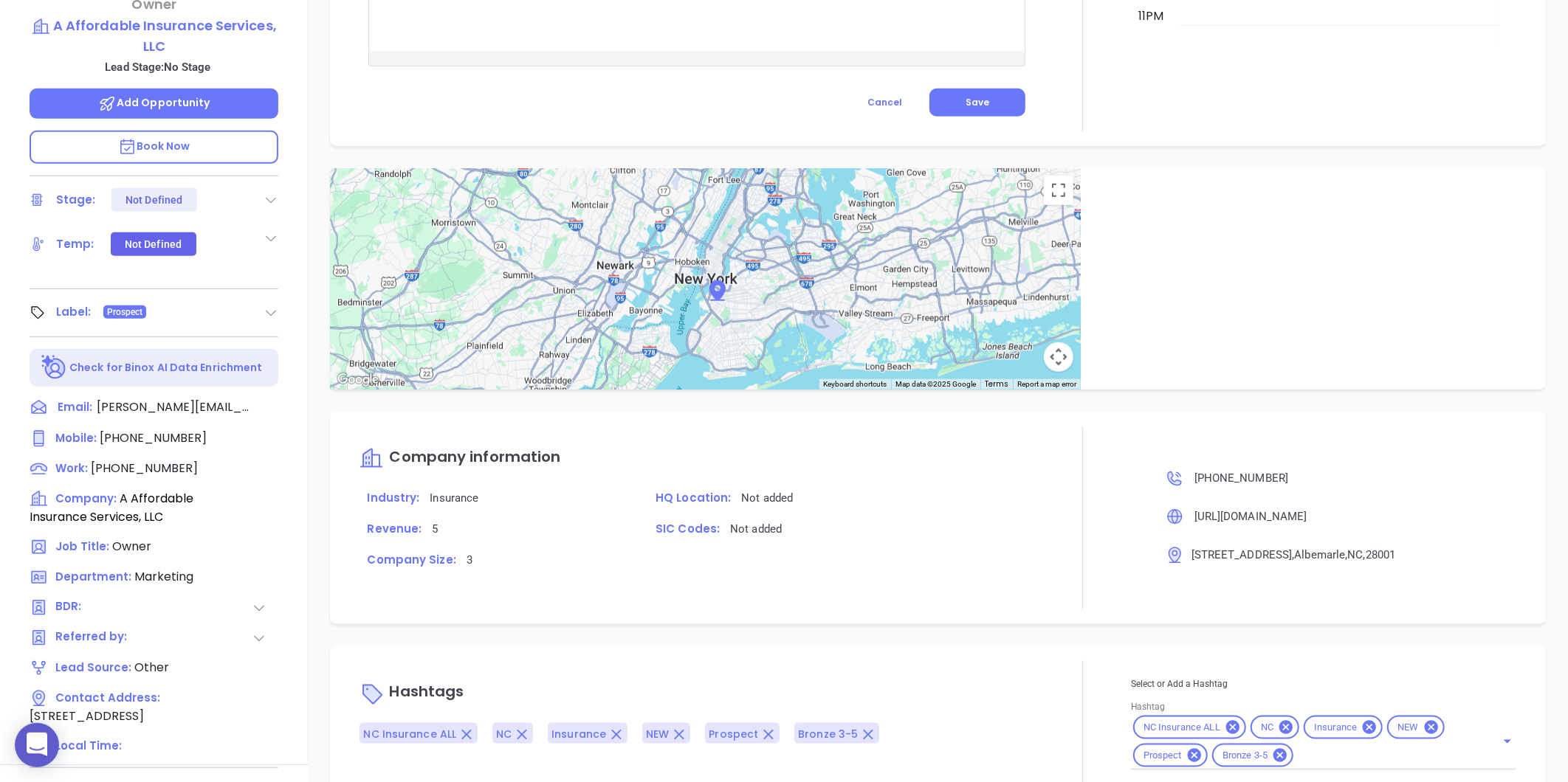
scroll to position [452, 0]
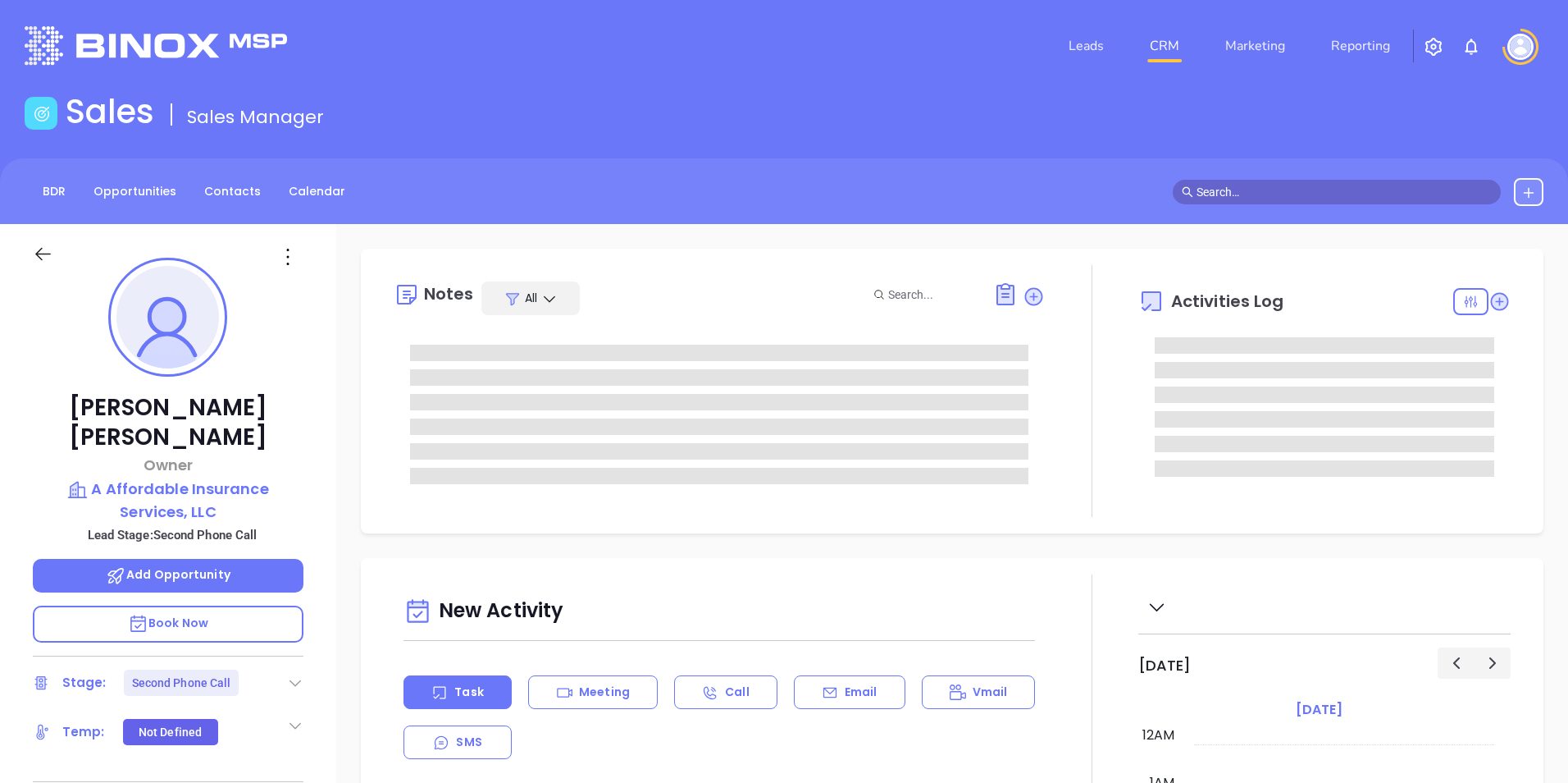
type input "[PERSON_NAME]"
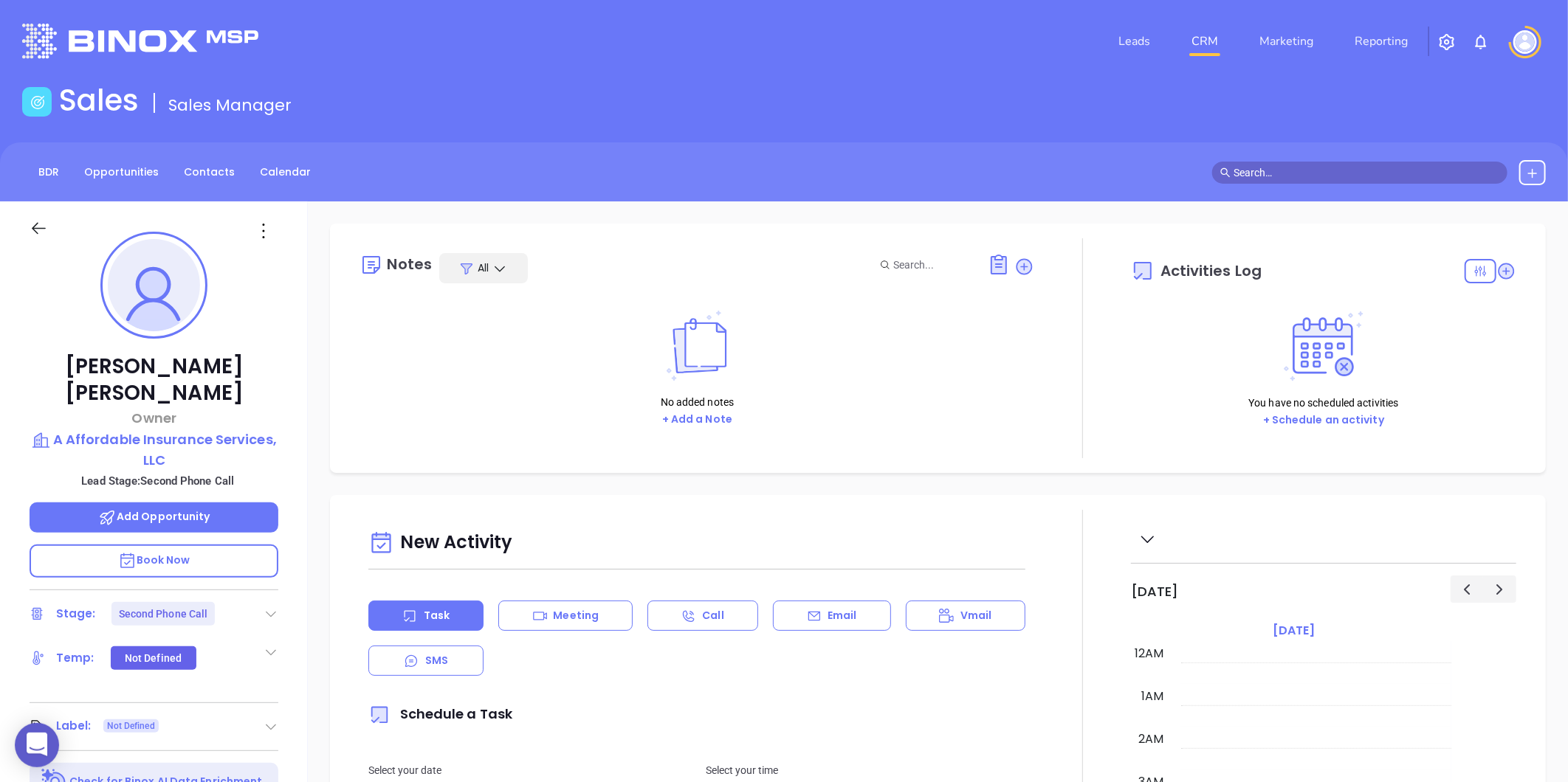
scroll to position [429, 0]
click at [196, 180] on link "Contacts" at bounding box center [209, 172] width 69 height 24
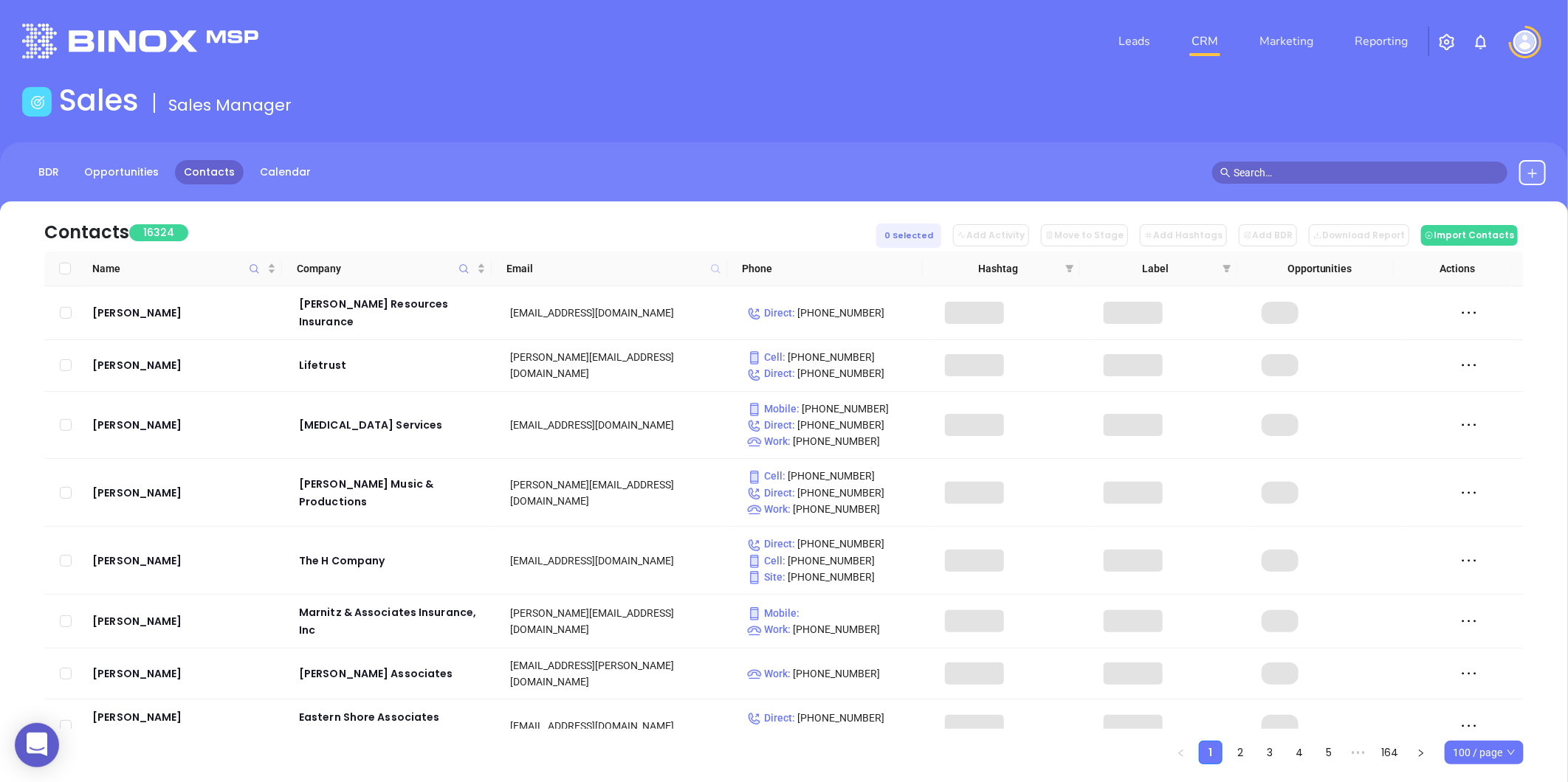
click at [711, 268] on icon at bounding box center [716, 268] width 9 height 9
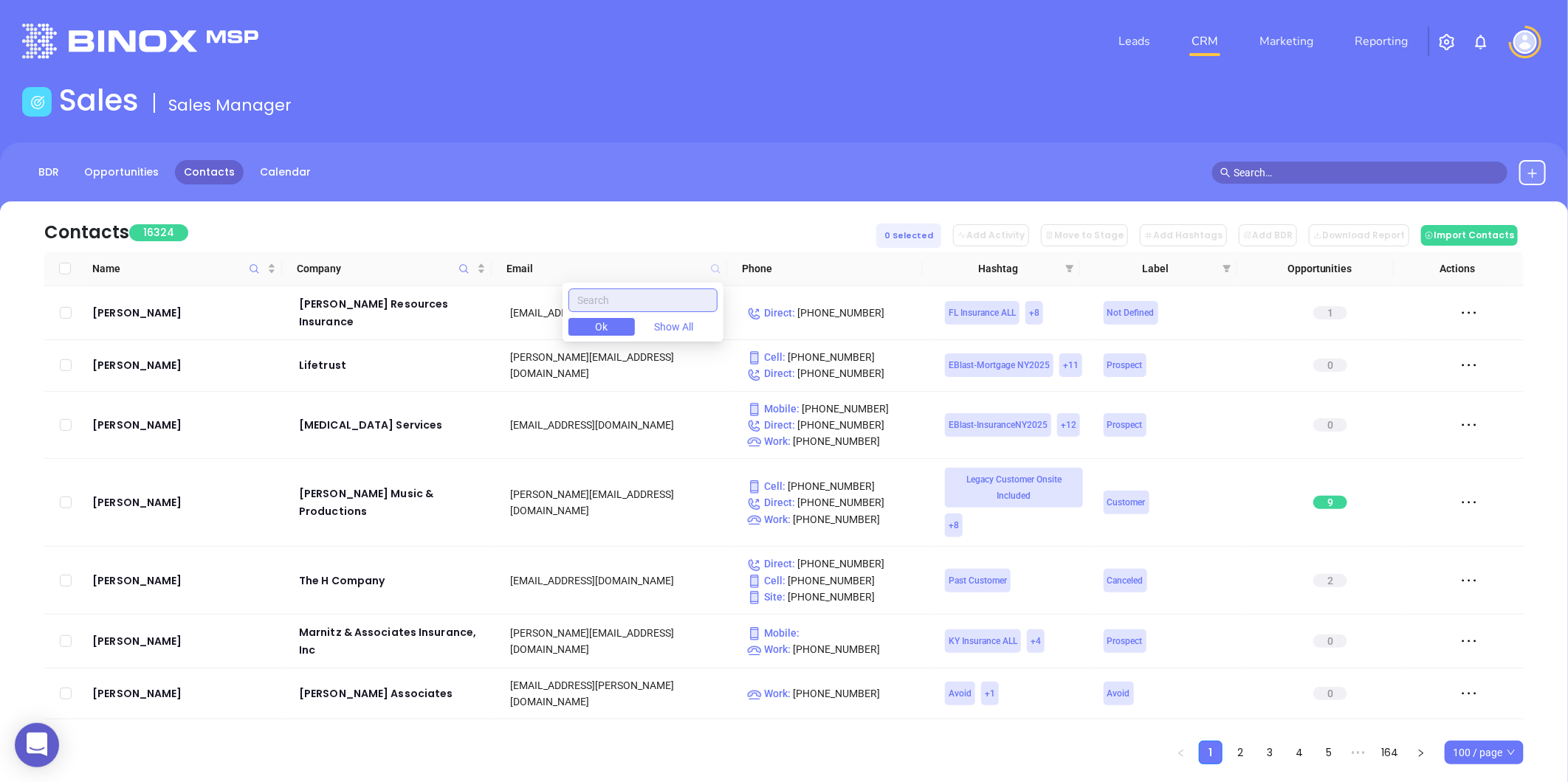
paste input "[PERSON_NAME] Insurance Center"
type input "[PERSON_NAME] Insurance Center"
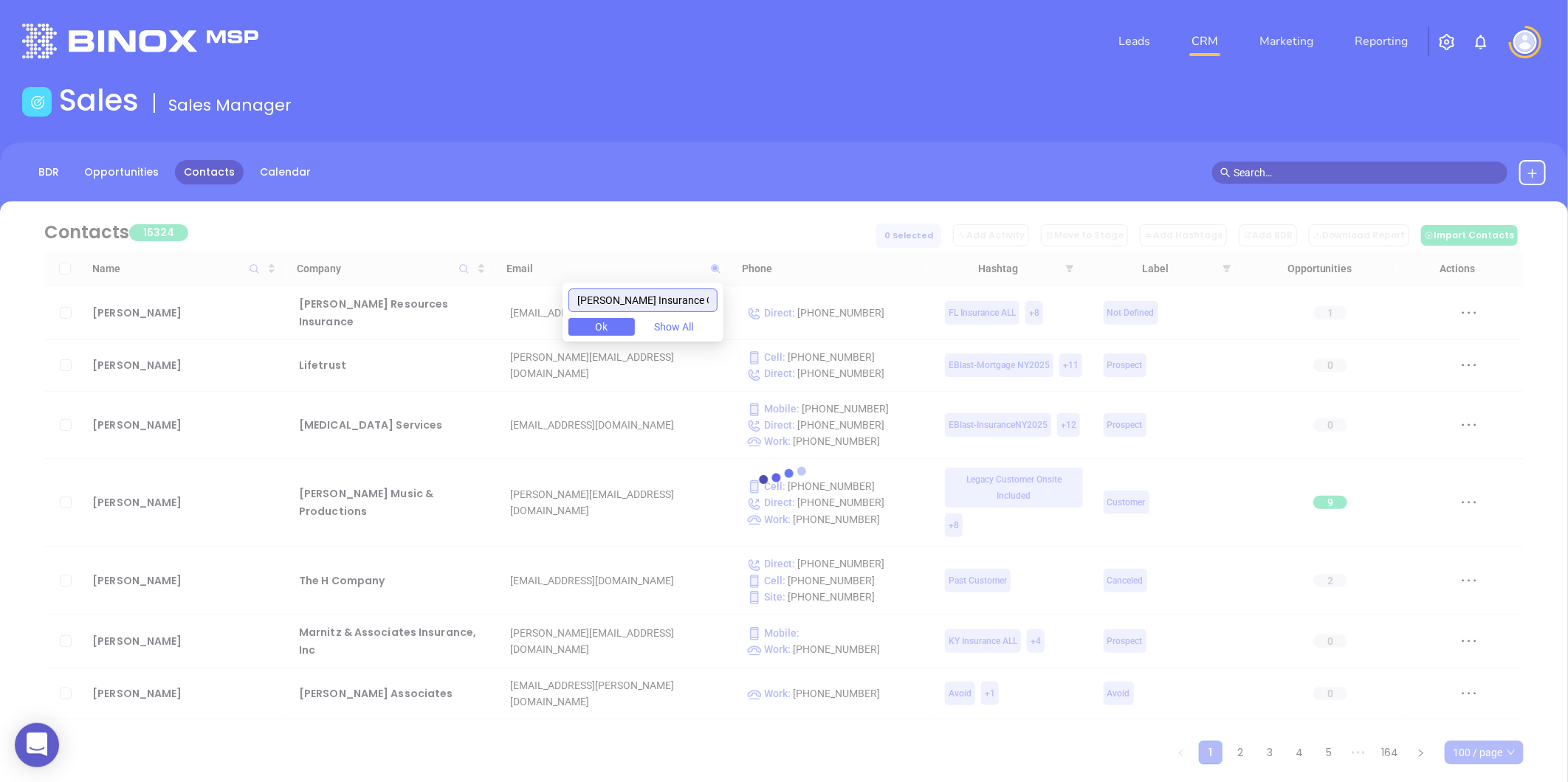
drag, startPoint x: 710, startPoint y: 289, endPoint x: 570, endPoint y: 303, distance: 140.7
click at [570, 303] on body "0 Leads CRM Marketing Reporting Financial Leads Leads Sales Sales Manager BDR O…" at bounding box center [784, 391] width 1568 height 782
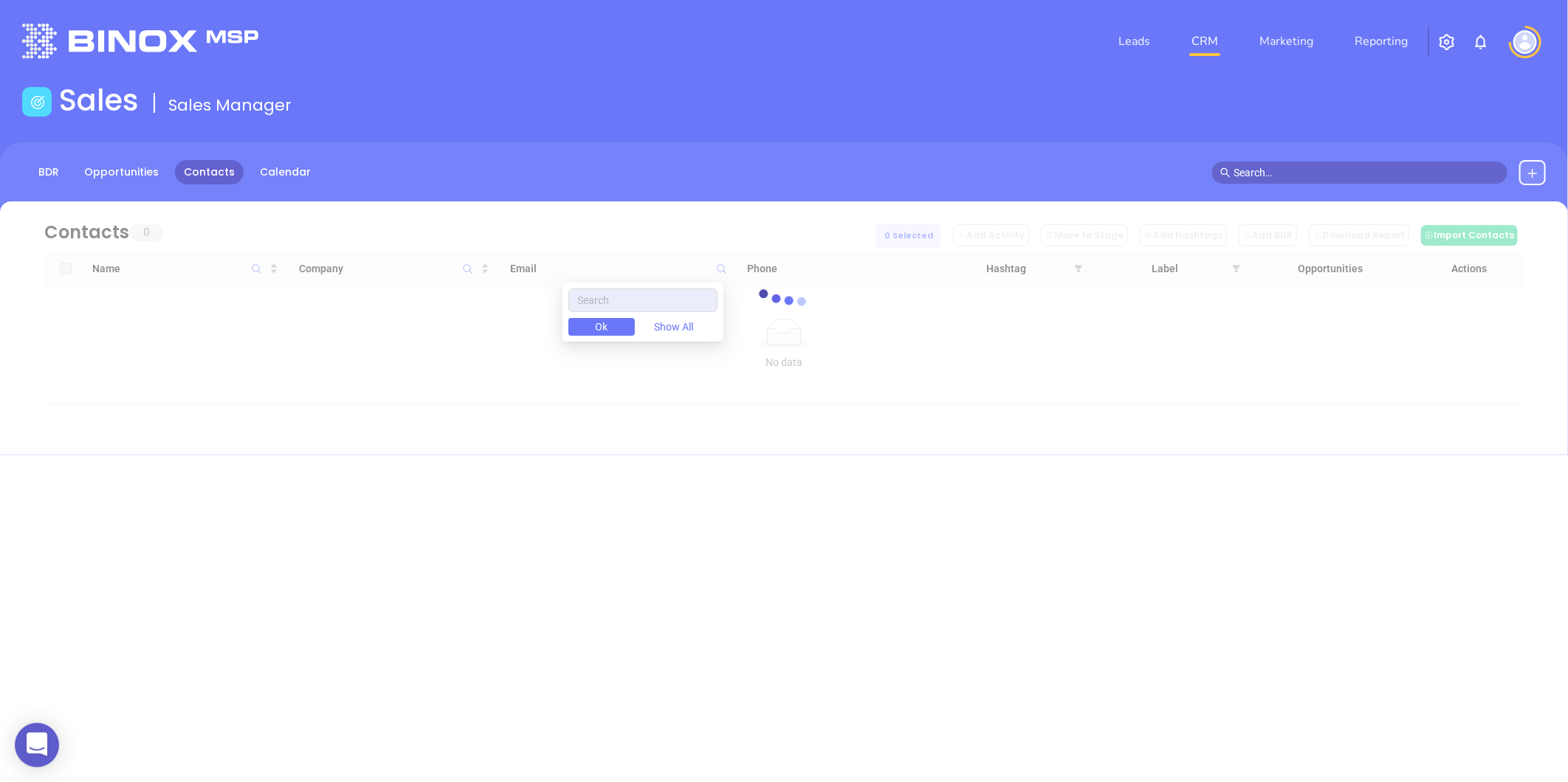
click at [467, 266] on div at bounding box center [784, 303] width 1524 height 111
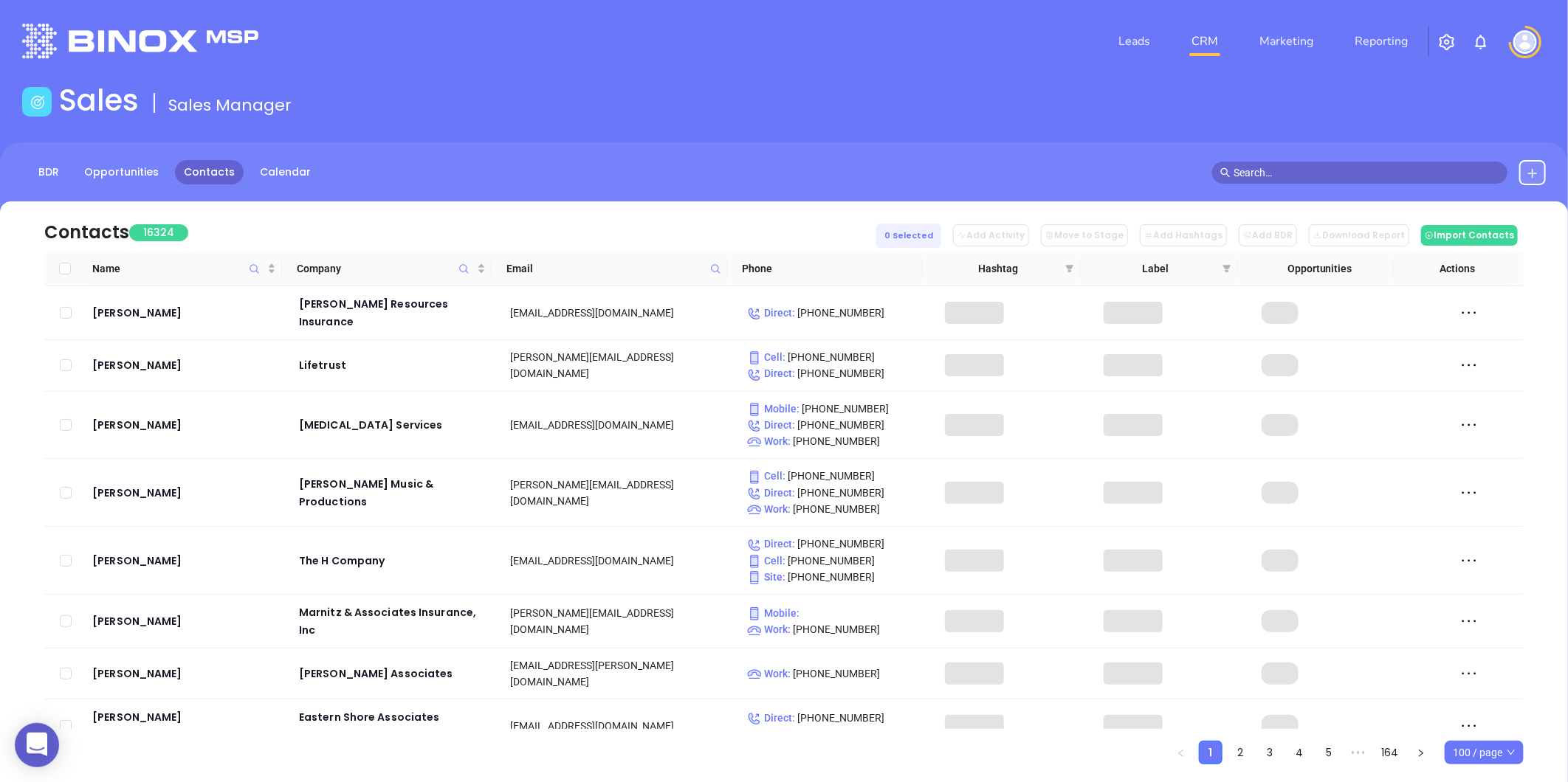
click at [464, 269] on icon "Company" at bounding box center [464, 268] width 11 height 11
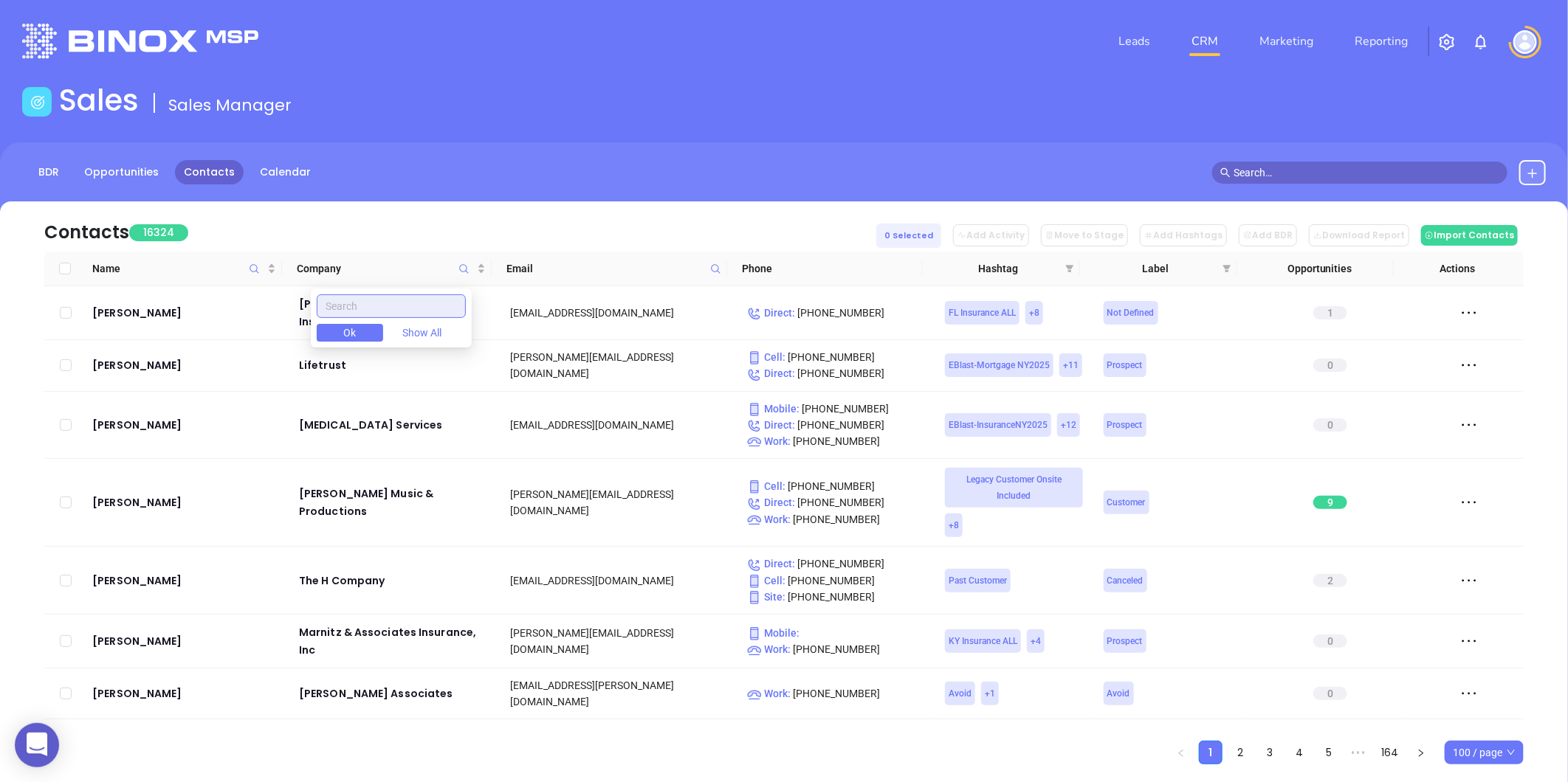
paste input "[PERSON_NAME] Insurance Center"
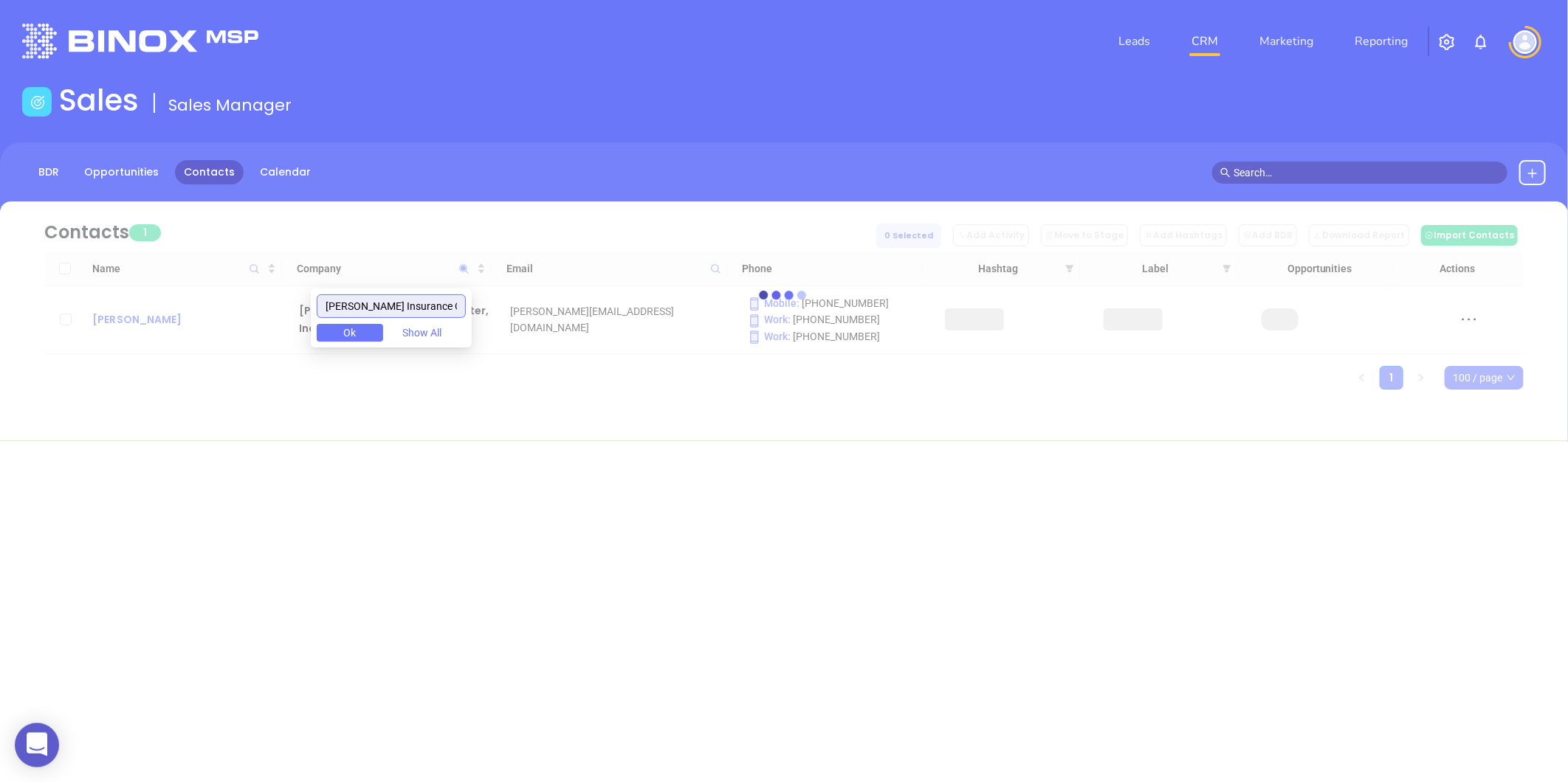
type input "[PERSON_NAME] Insurance Cent"
click at [98, 326] on div at bounding box center [784, 295] width 1524 height 111
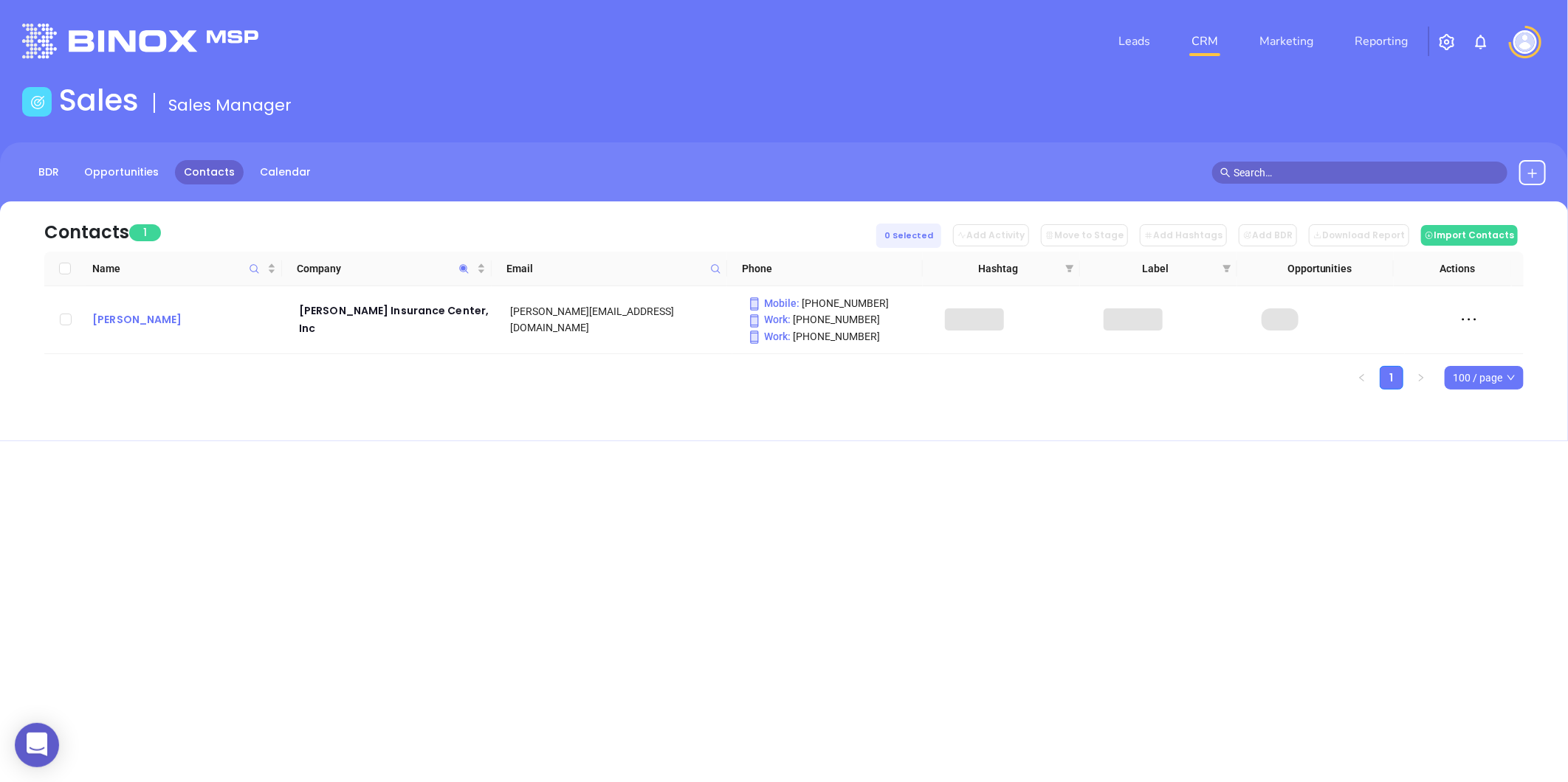
click at [100, 326] on div "[PERSON_NAME]" at bounding box center [185, 319] width 186 height 18
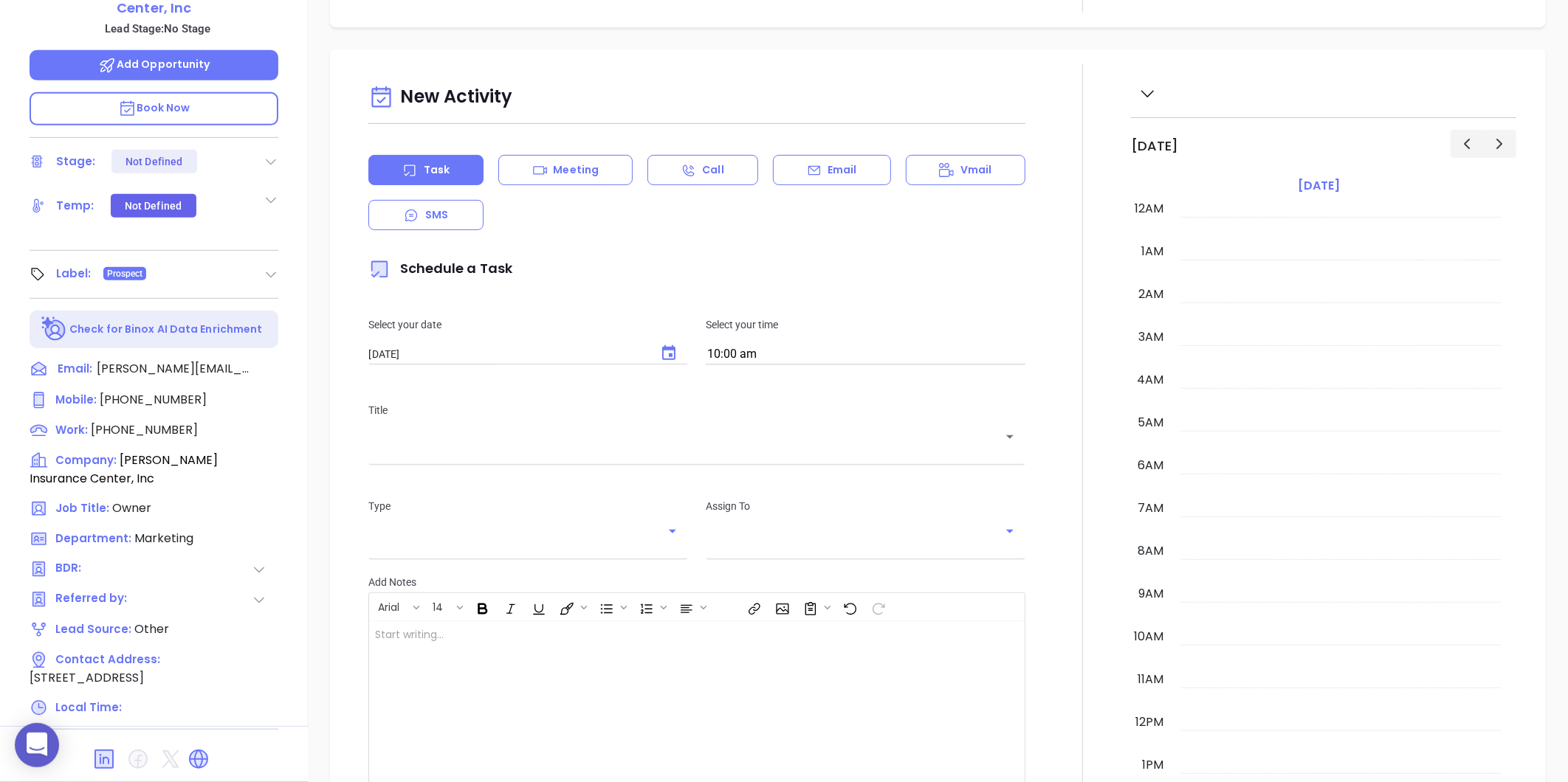
scroll to position [429, 0]
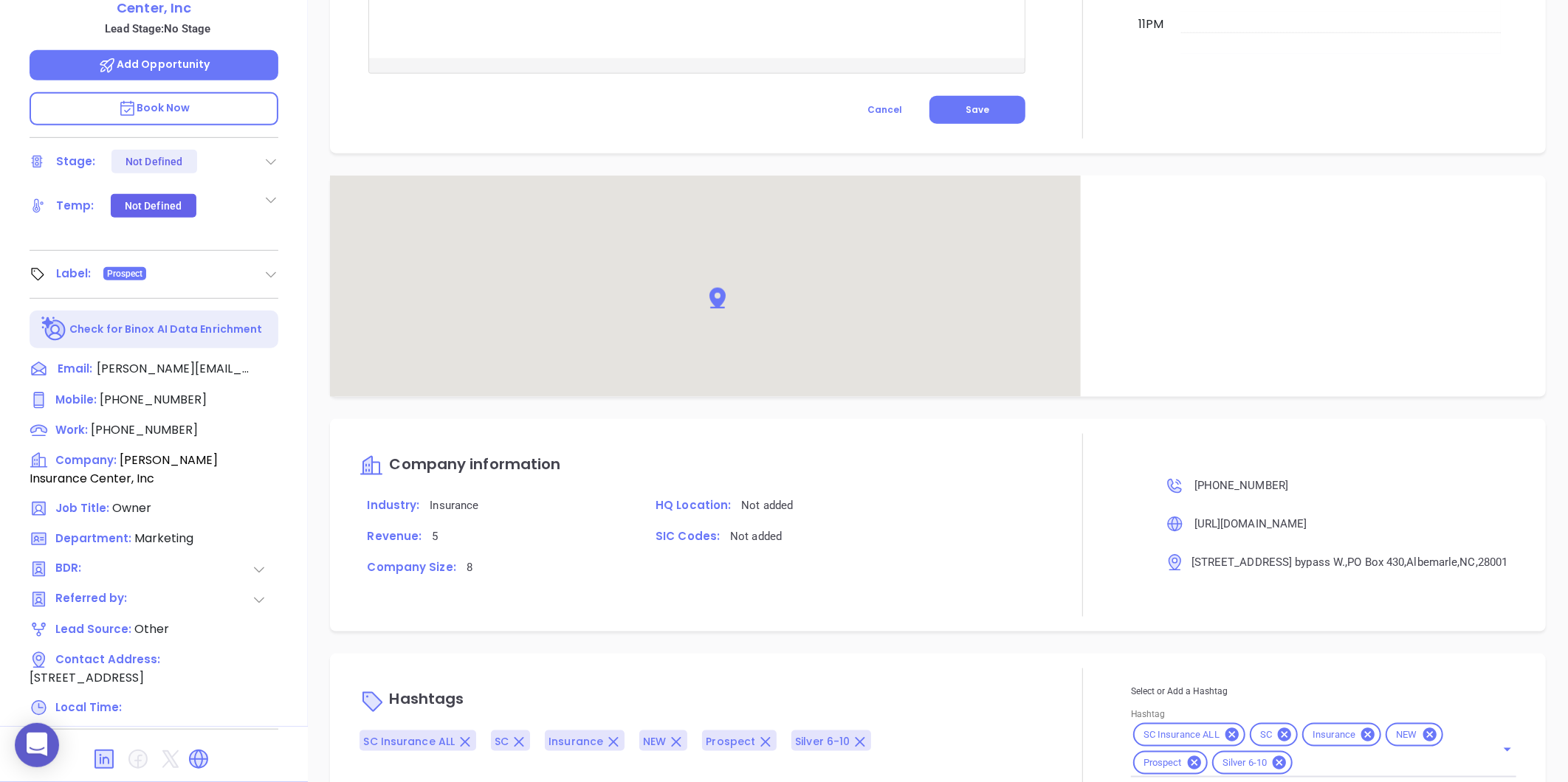
type input "[PERSON_NAME]"
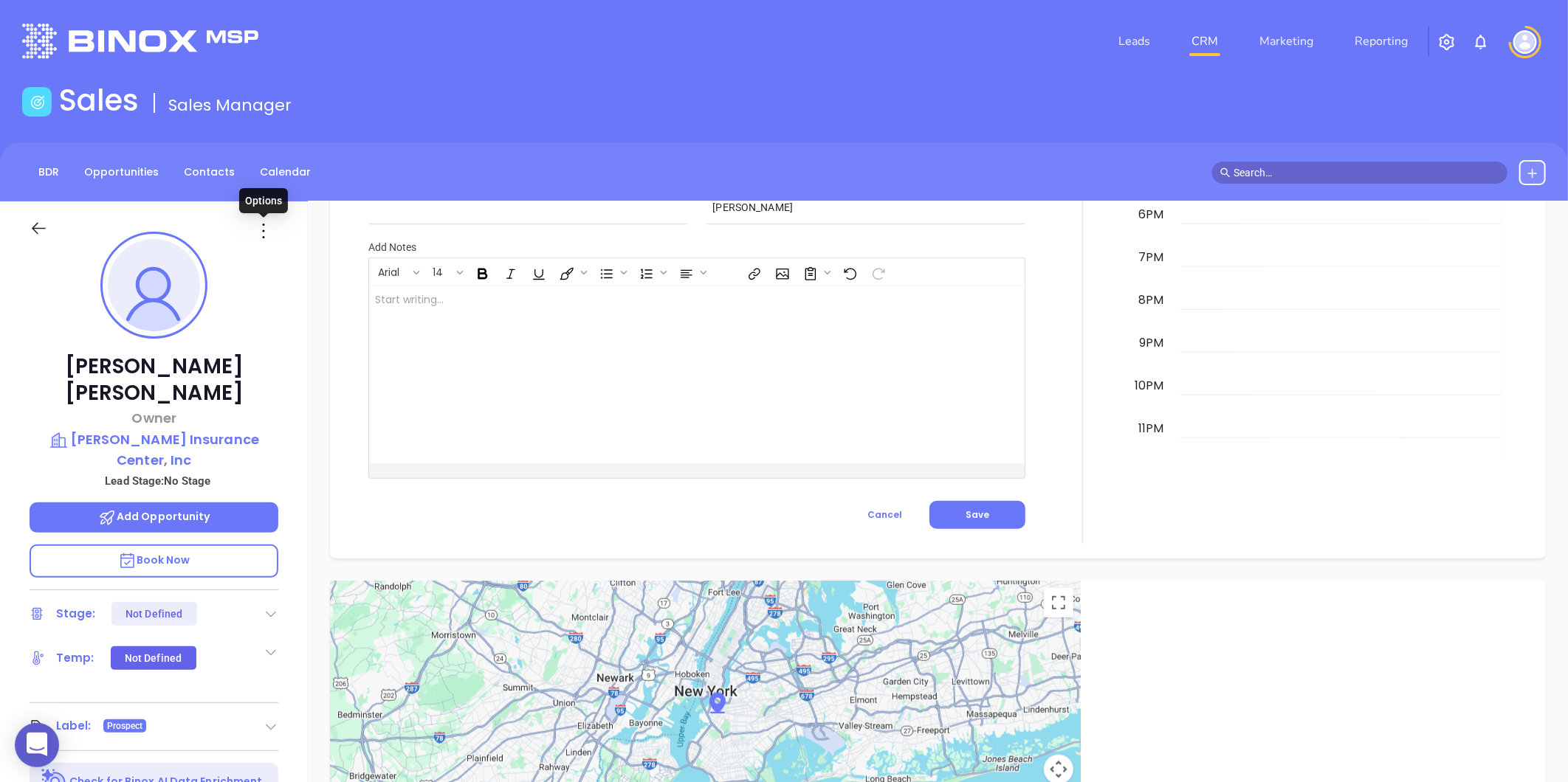
scroll to position [703, 0]
click at [269, 237] on icon at bounding box center [263, 230] width 23 height 23
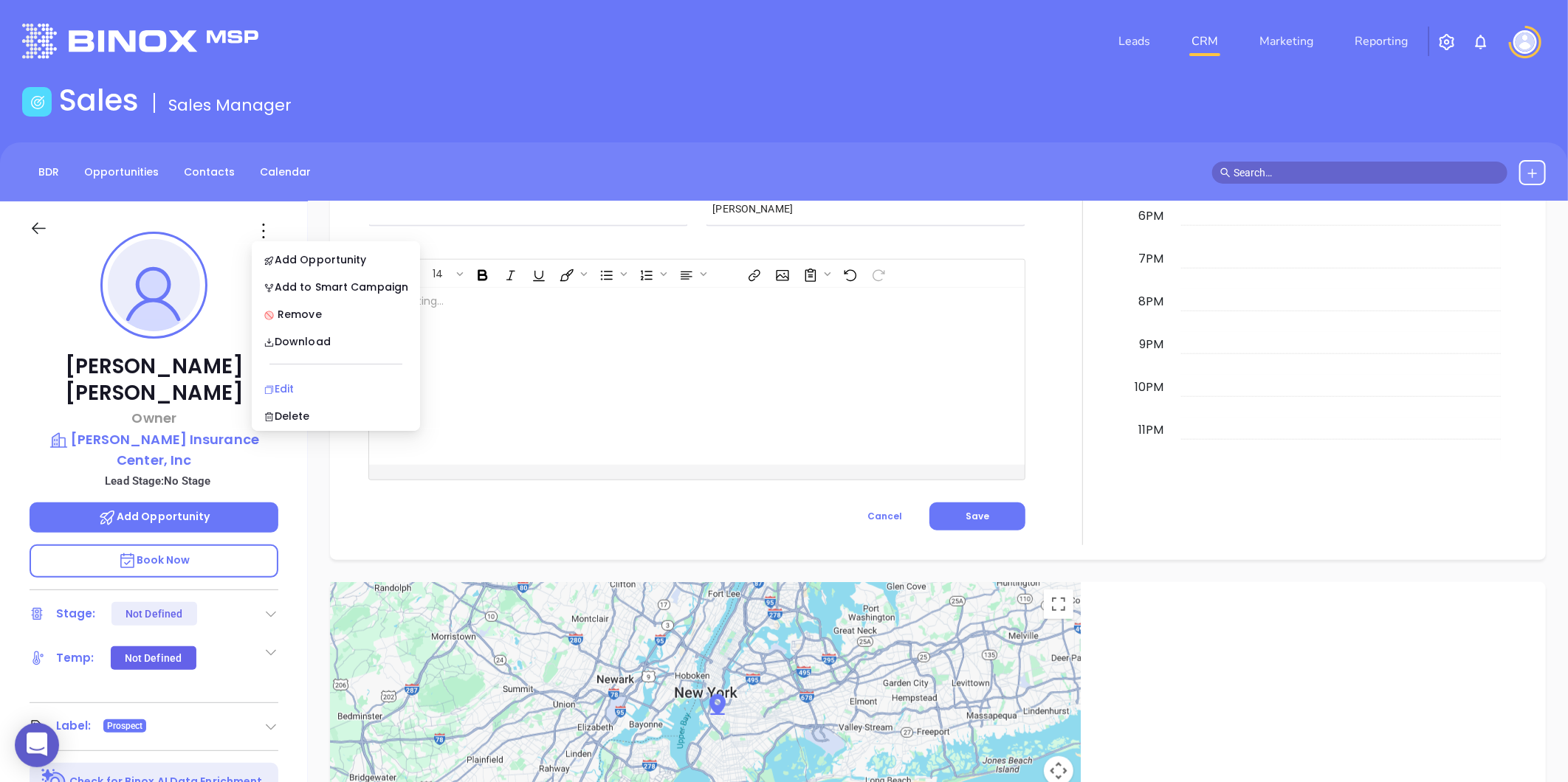
click at [269, 381] on div "Edit" at bounding box center [335, 389] width 145 height 16
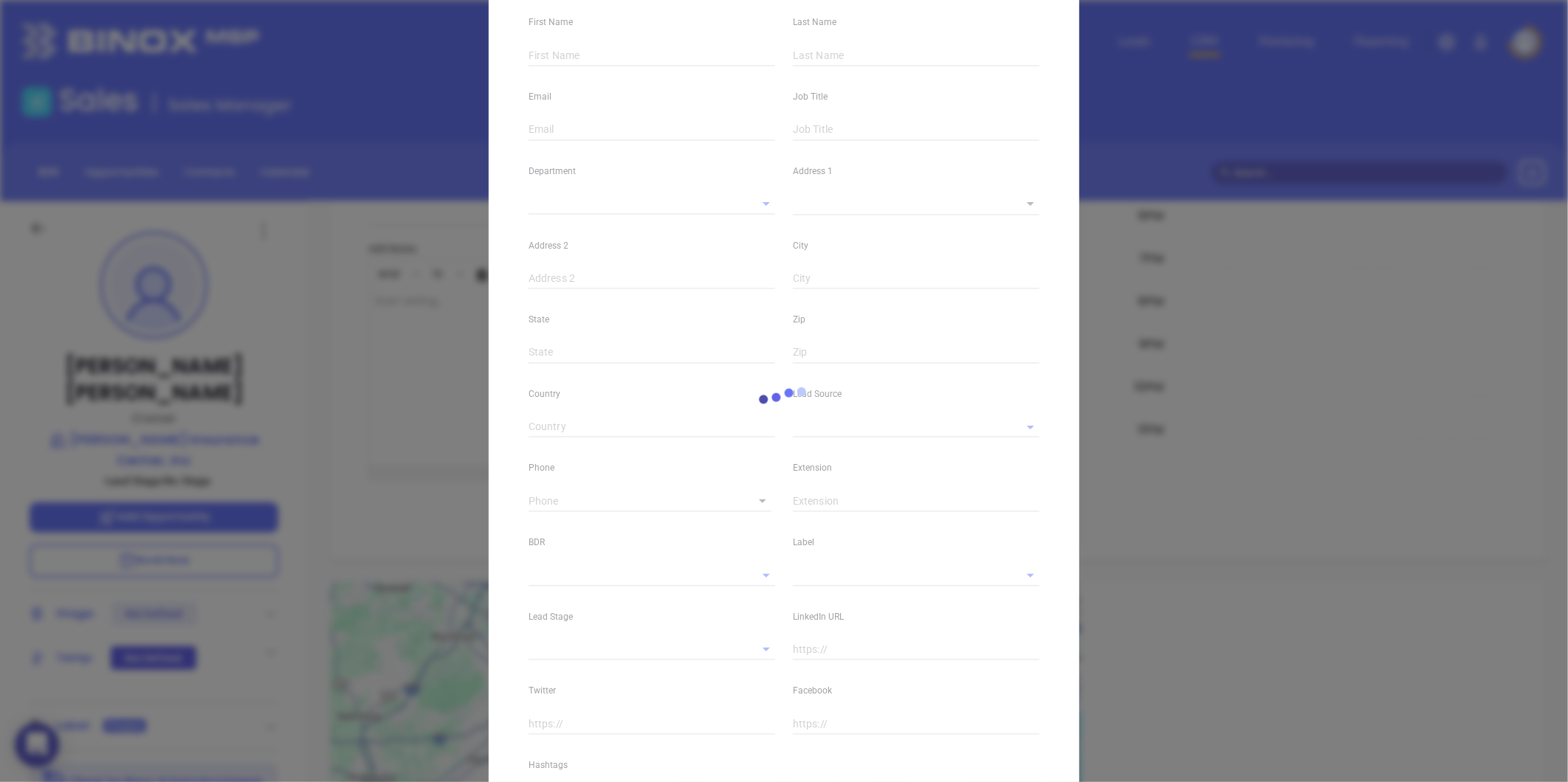
scroll to position [283, 0]
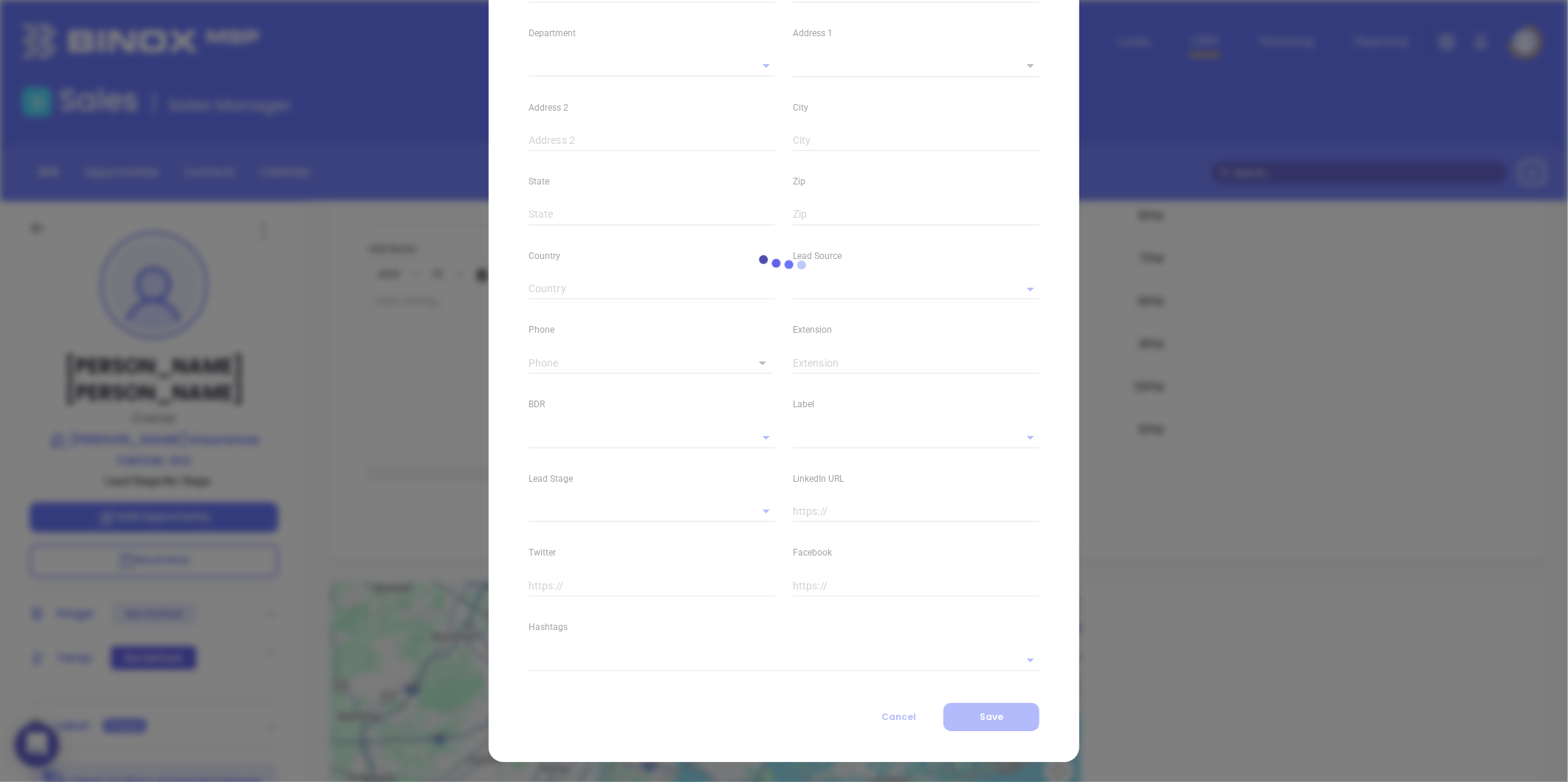
type input "[PERSON_NAME]"
type input "[PERSON_NAME][EMAIL_ADDRESS][DOMAIN_NAME]"
type input "Owner"
type textarea "[STREET_ADDRESS] bypass W."
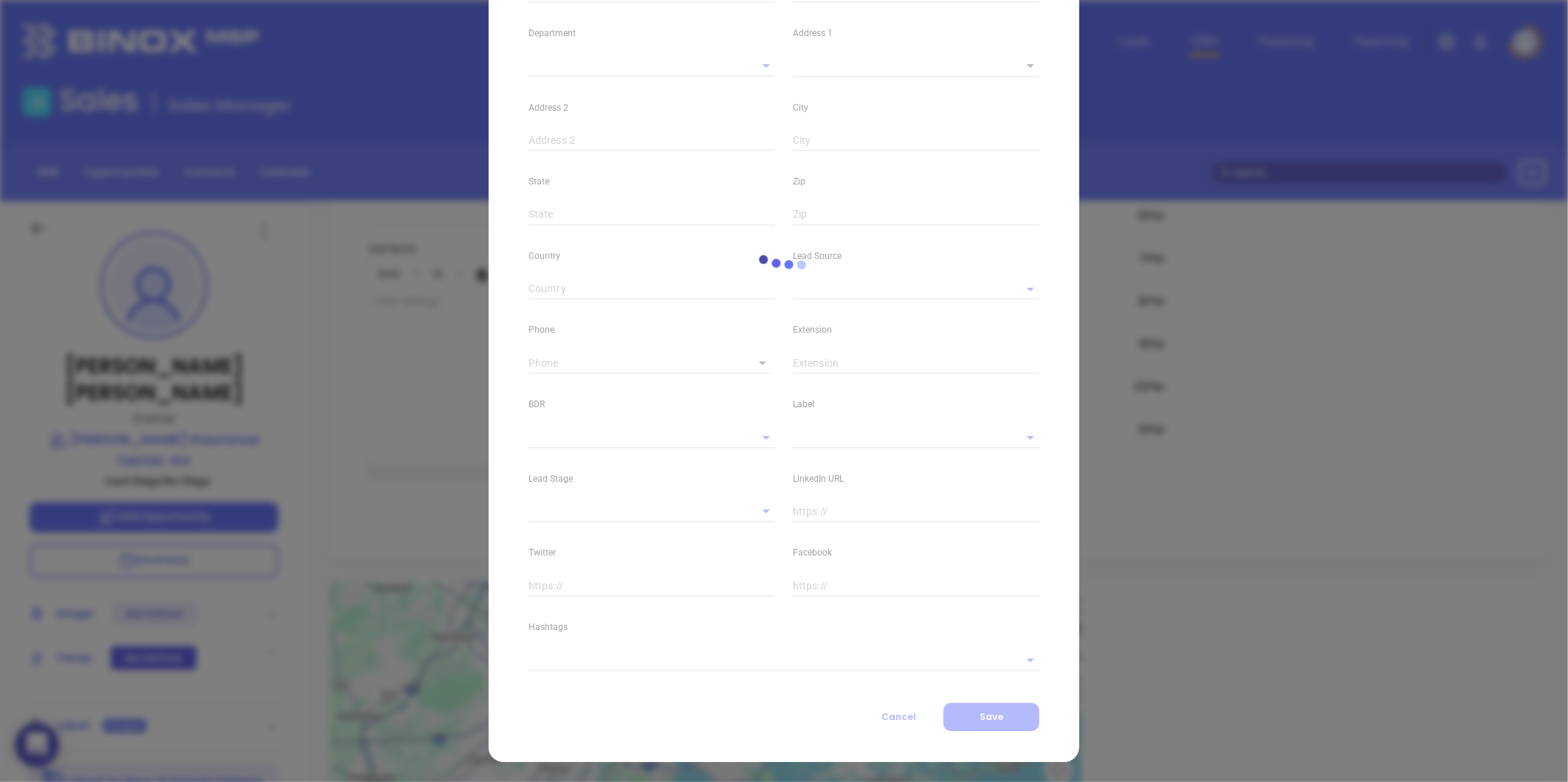
type input "1"
type input "PO Box 430"
type input "Albemarle"
type input "NC"
type input "28001"
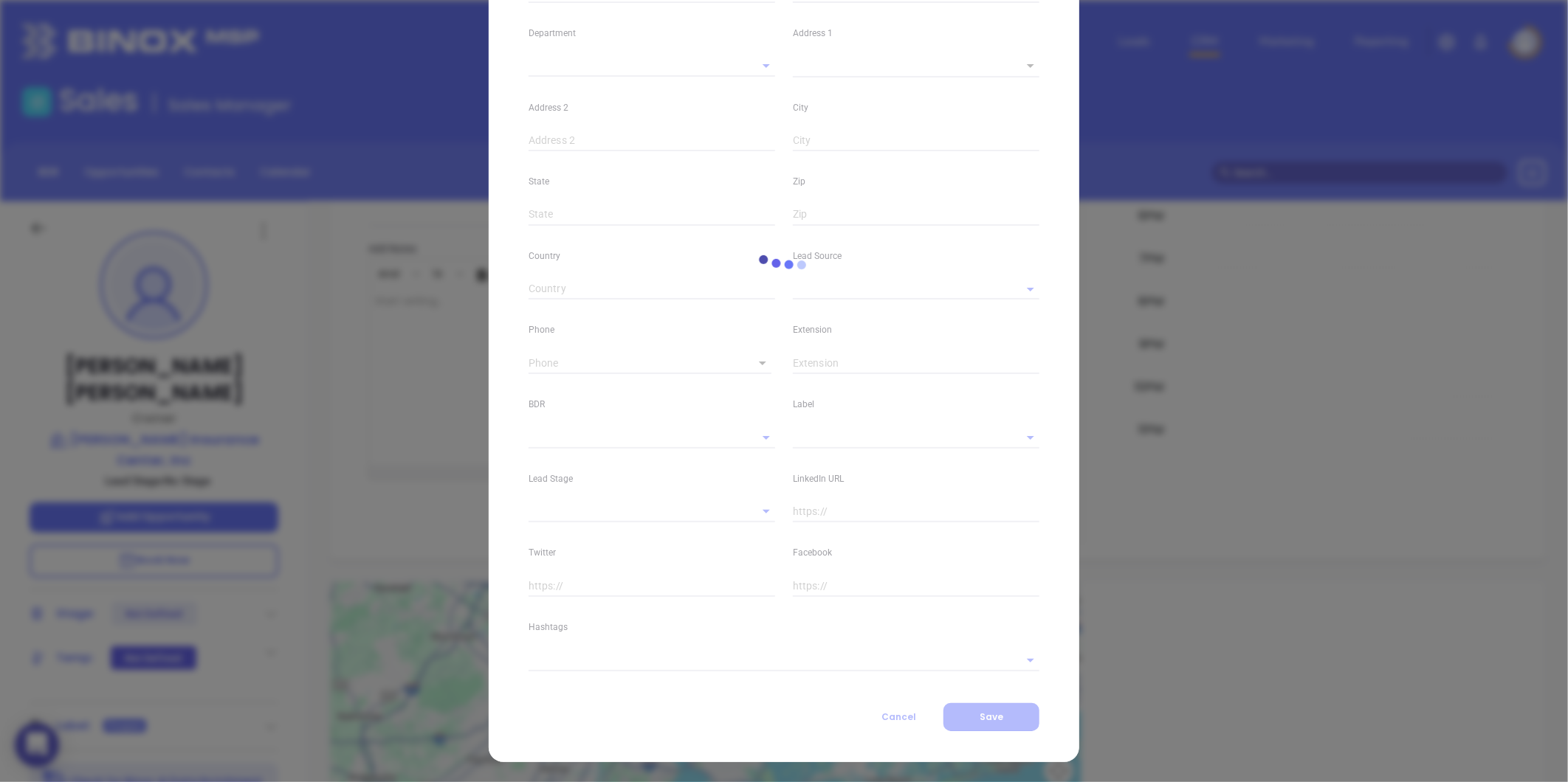
type input "www.linkedin.com/in/stan-shelton-21158961"
type input "Marketing"
type input "Other"
type input "undefined undefined"
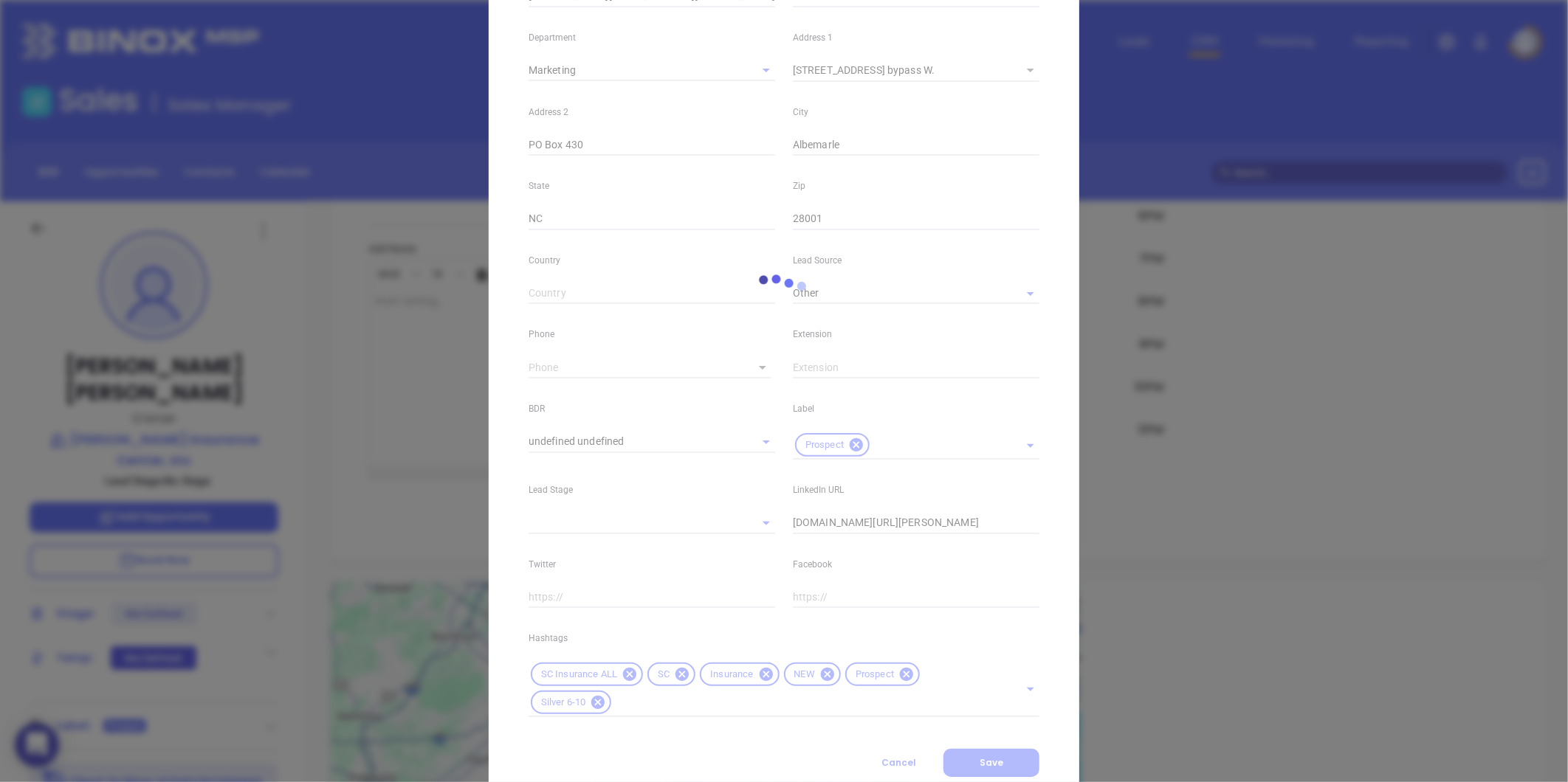
scroll to position [286, 0]
type input "(704) 463-1900"
type input "1"
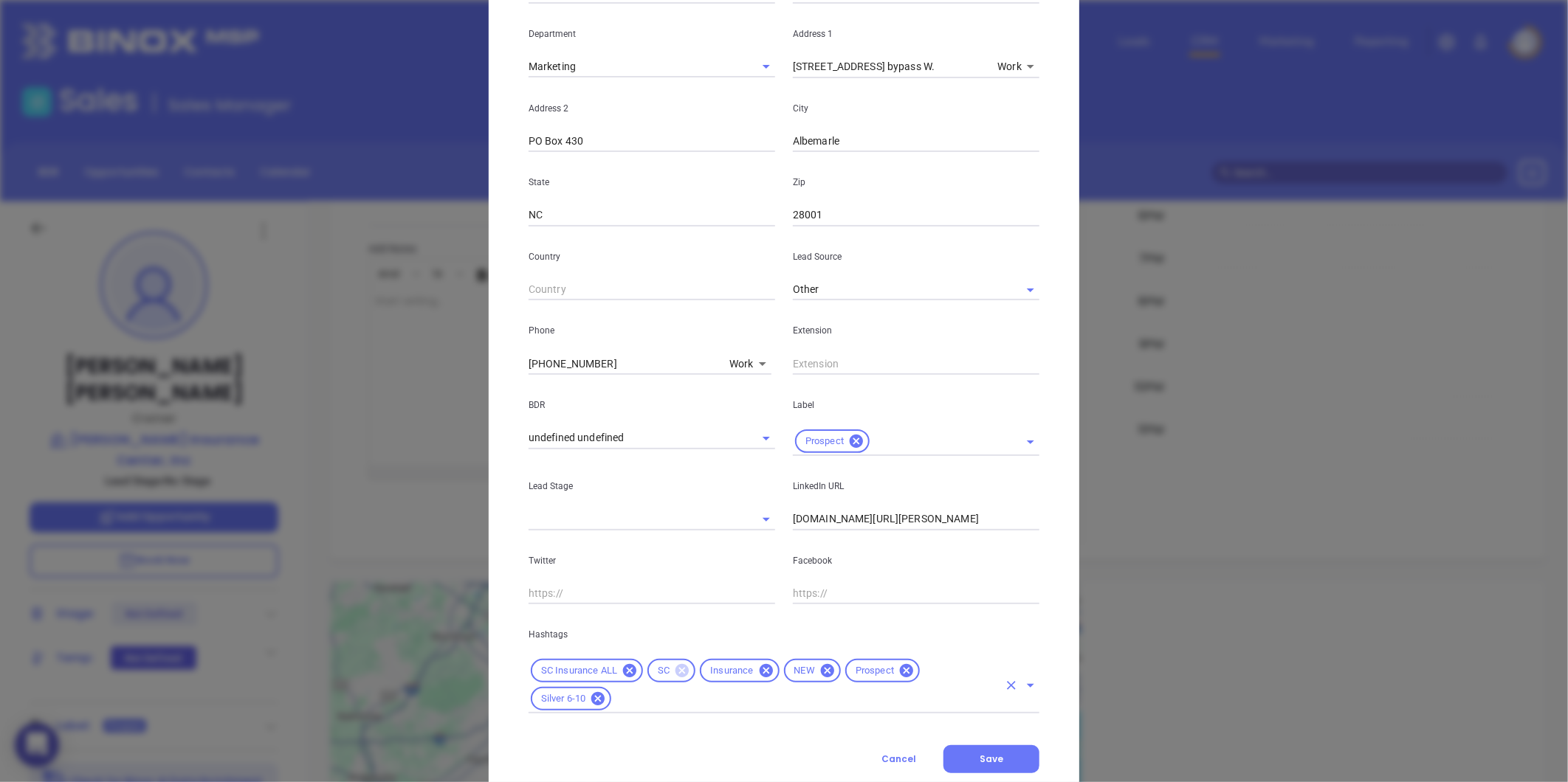
click at [675, 669] on icon at bounding box center [682, 671] width 14 height 13
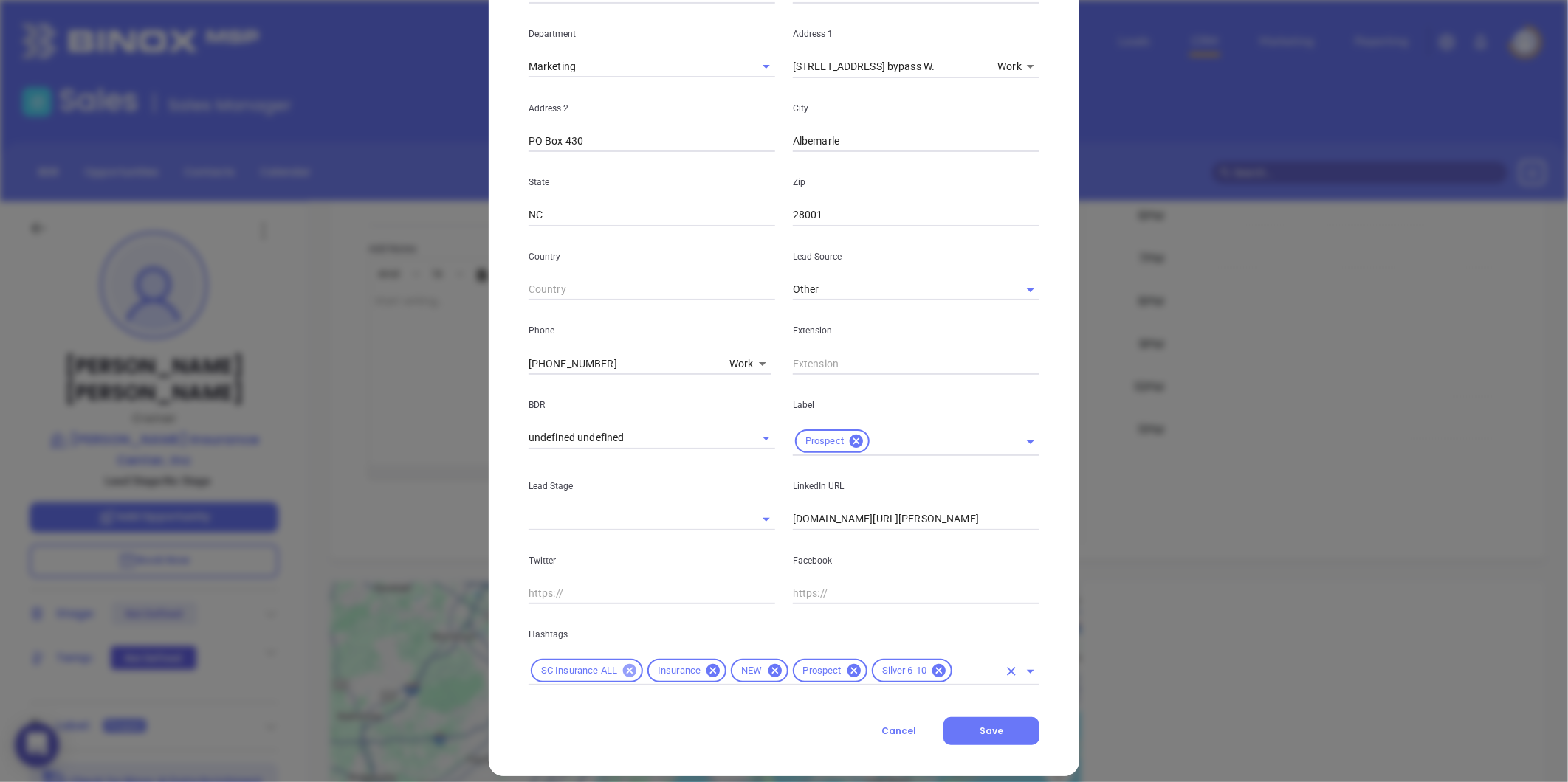
click at [631, 667] on icon at bounding box center [630, 671] width 17 height 16
click at [858, 675] on input "text" at bounding box center [918, 671] width 161 height 19
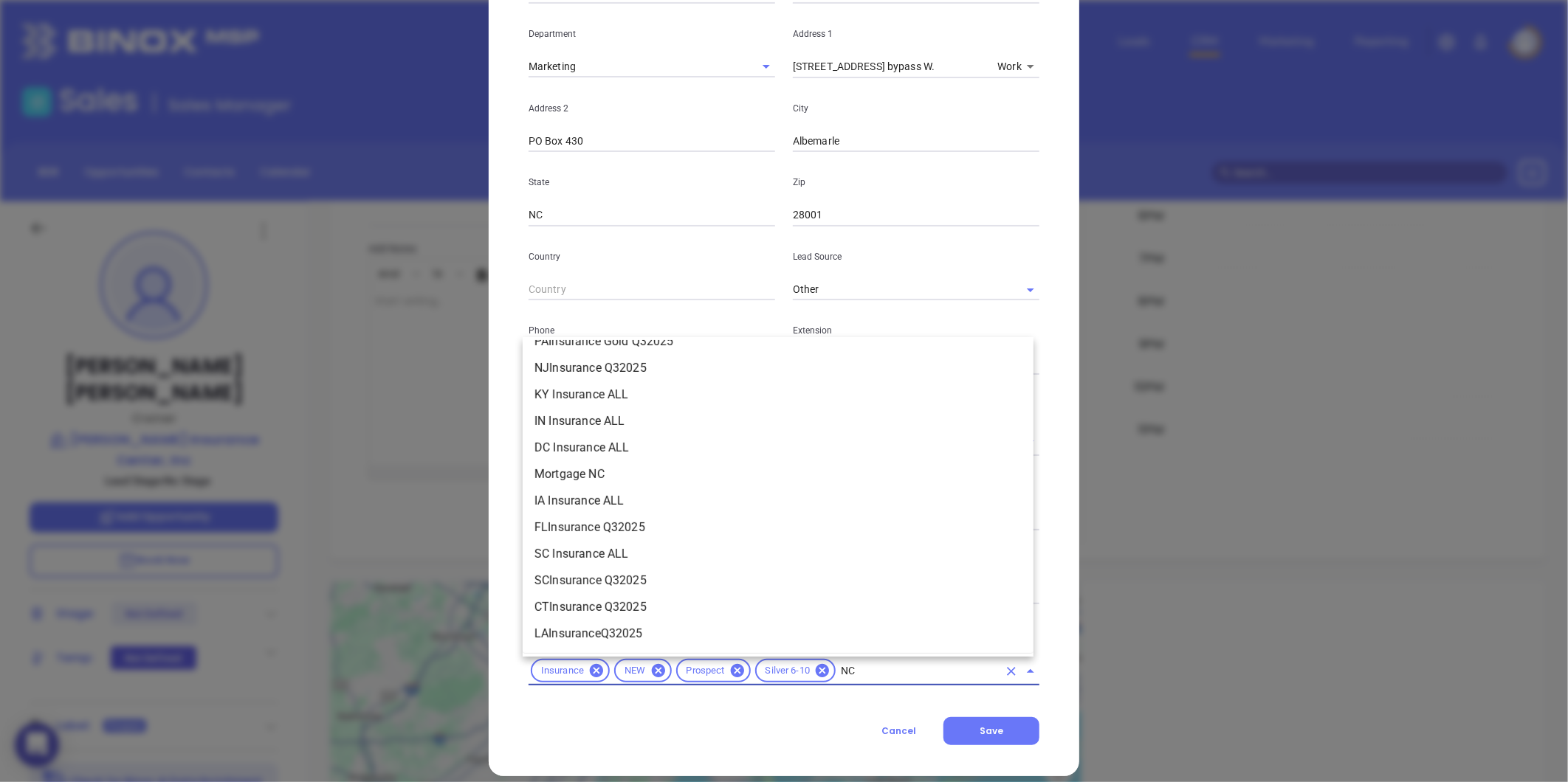
scroll to position [911, 0]
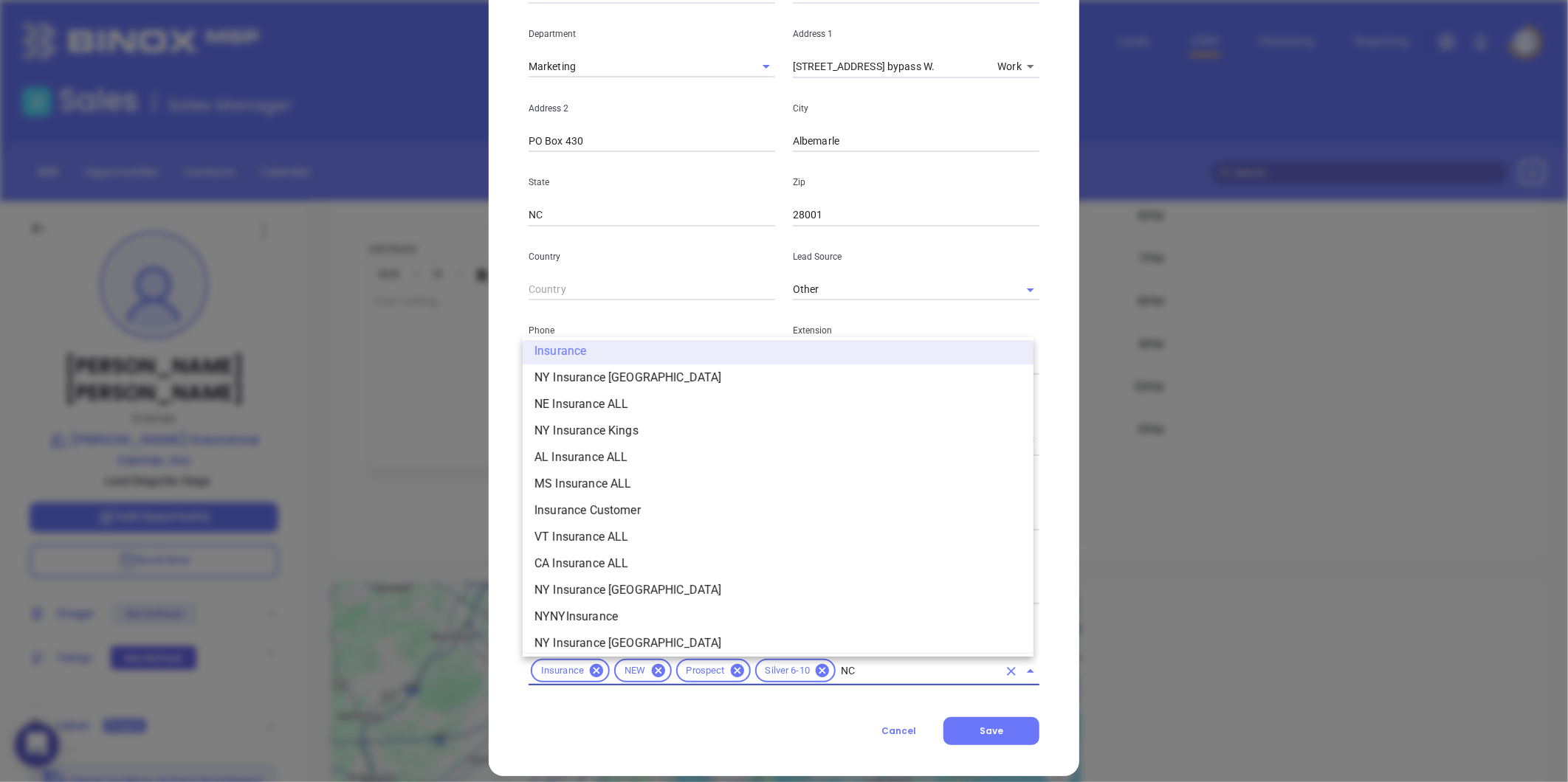
type input "NC"
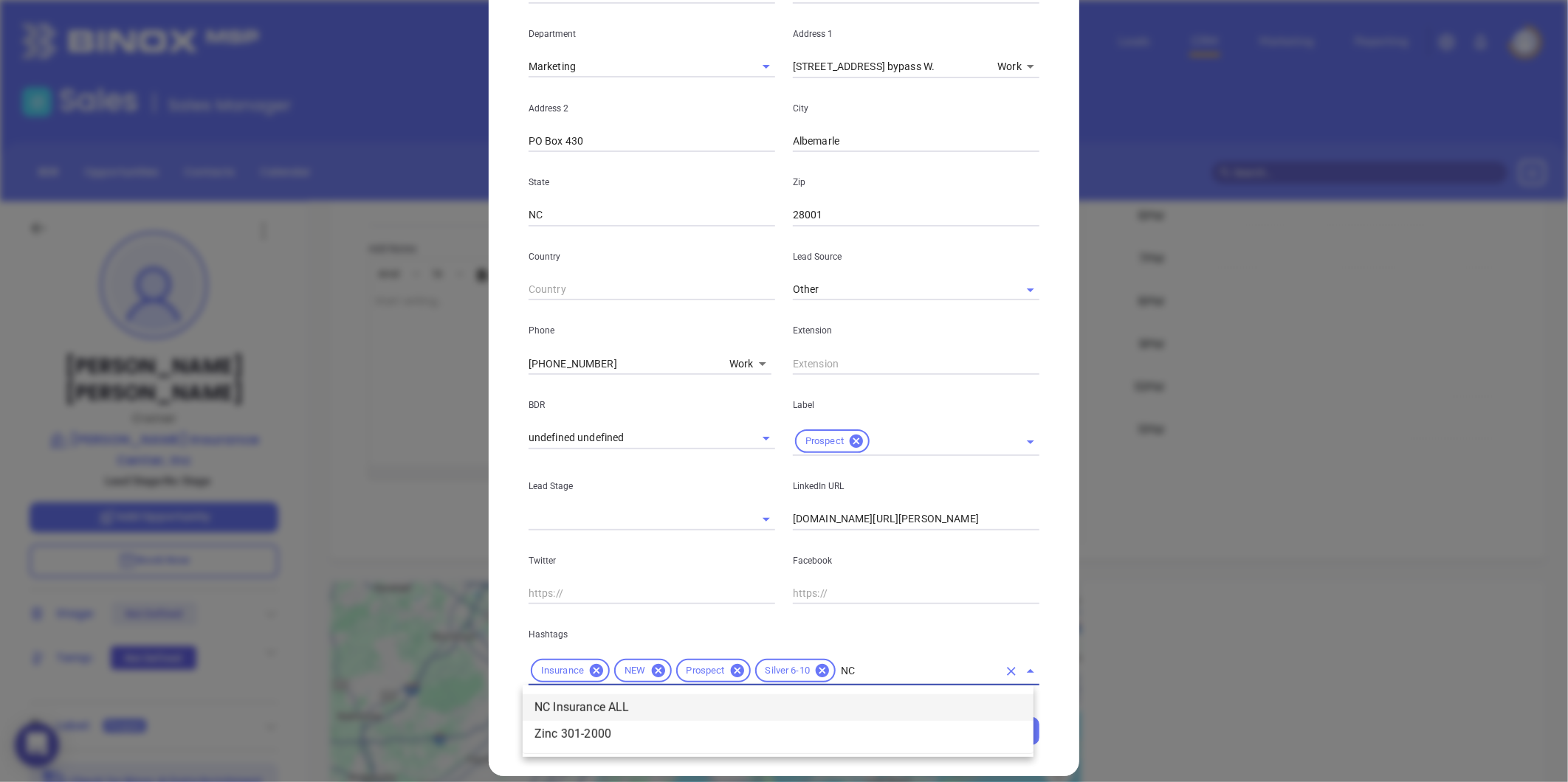
click at [801, 703] on li "NC Insurance ALL" at bounding box center [778, 707] width 511 height 26
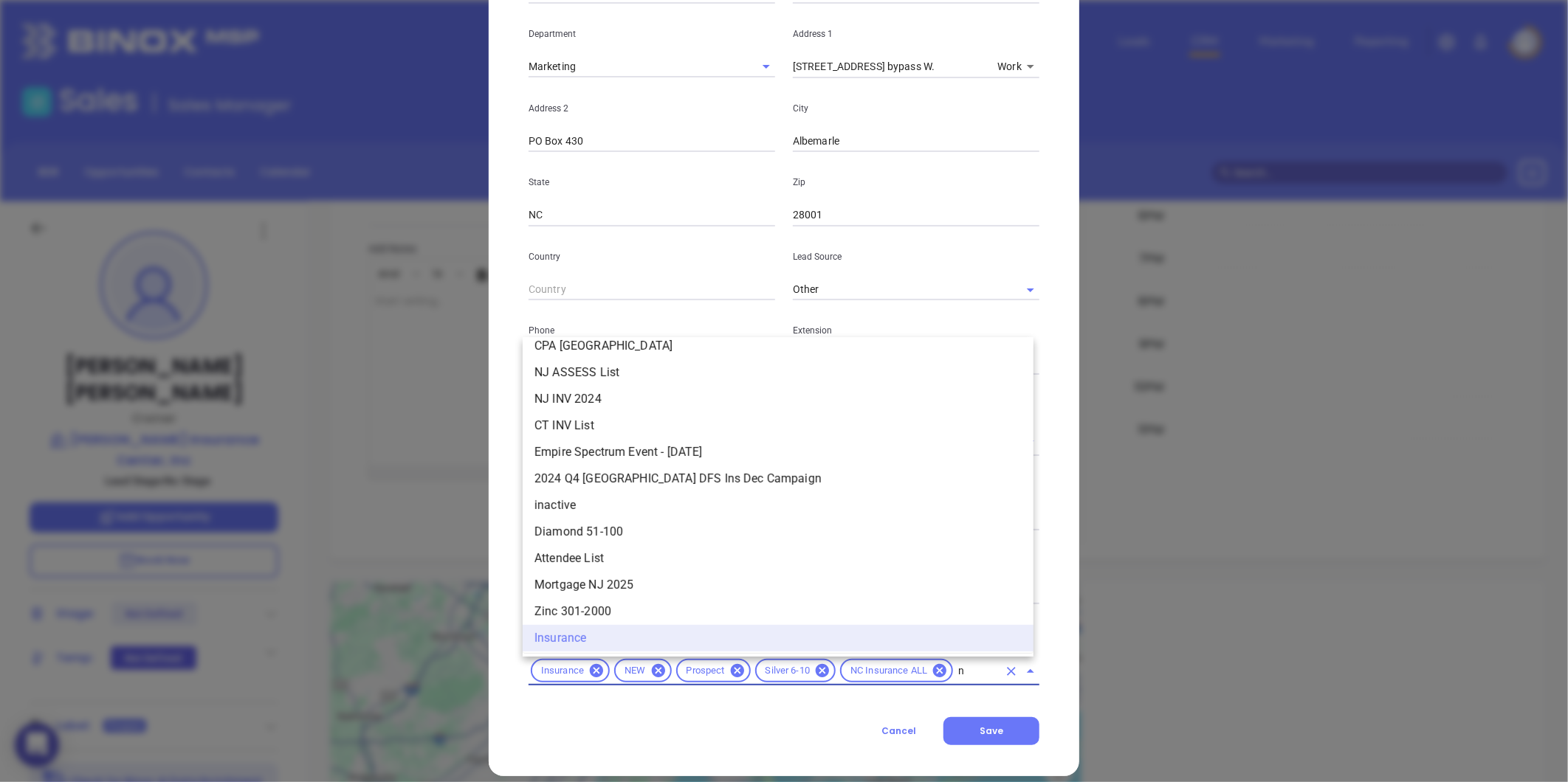
type input "nc"
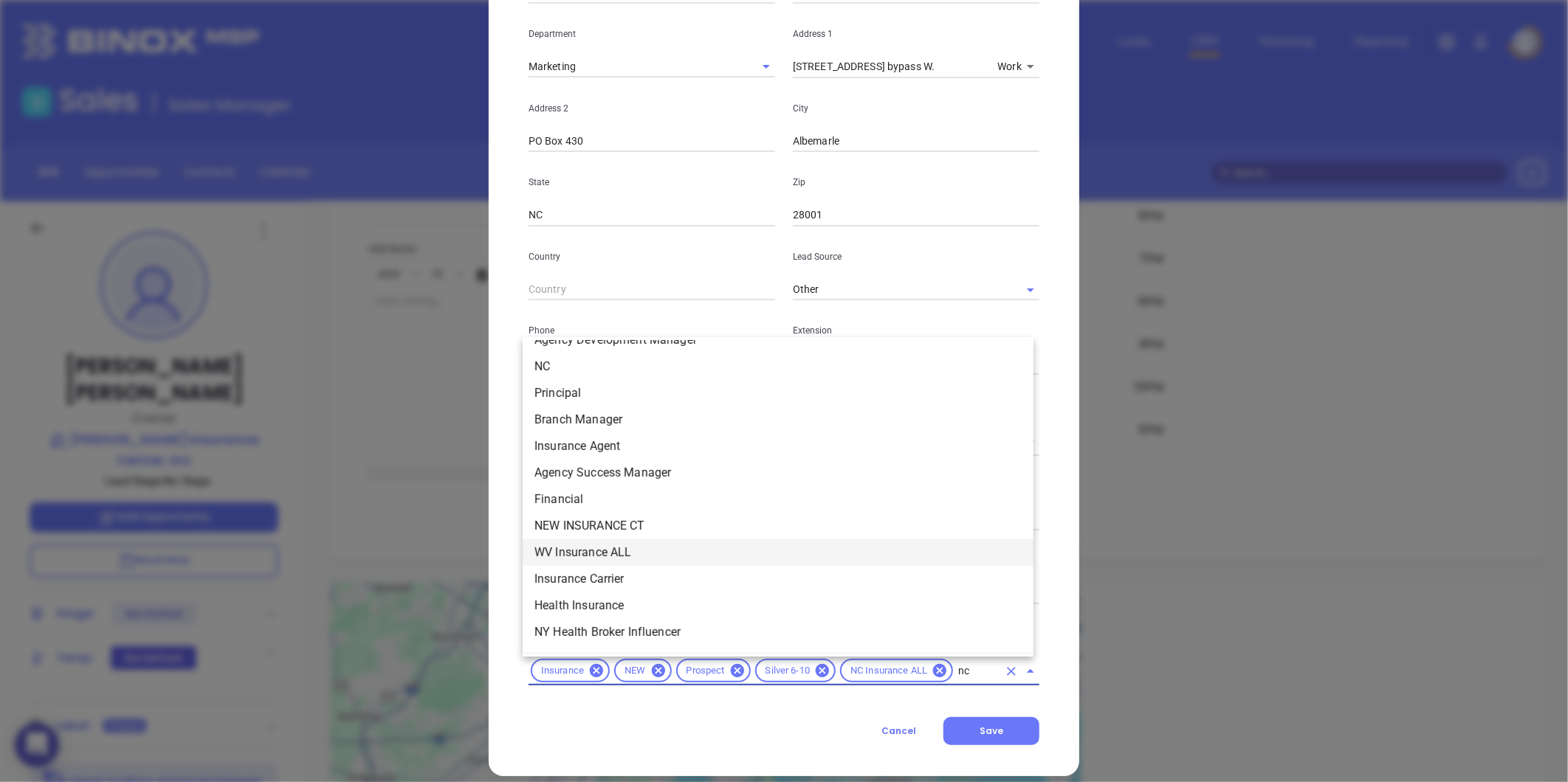
scroll to position [1567, 0]
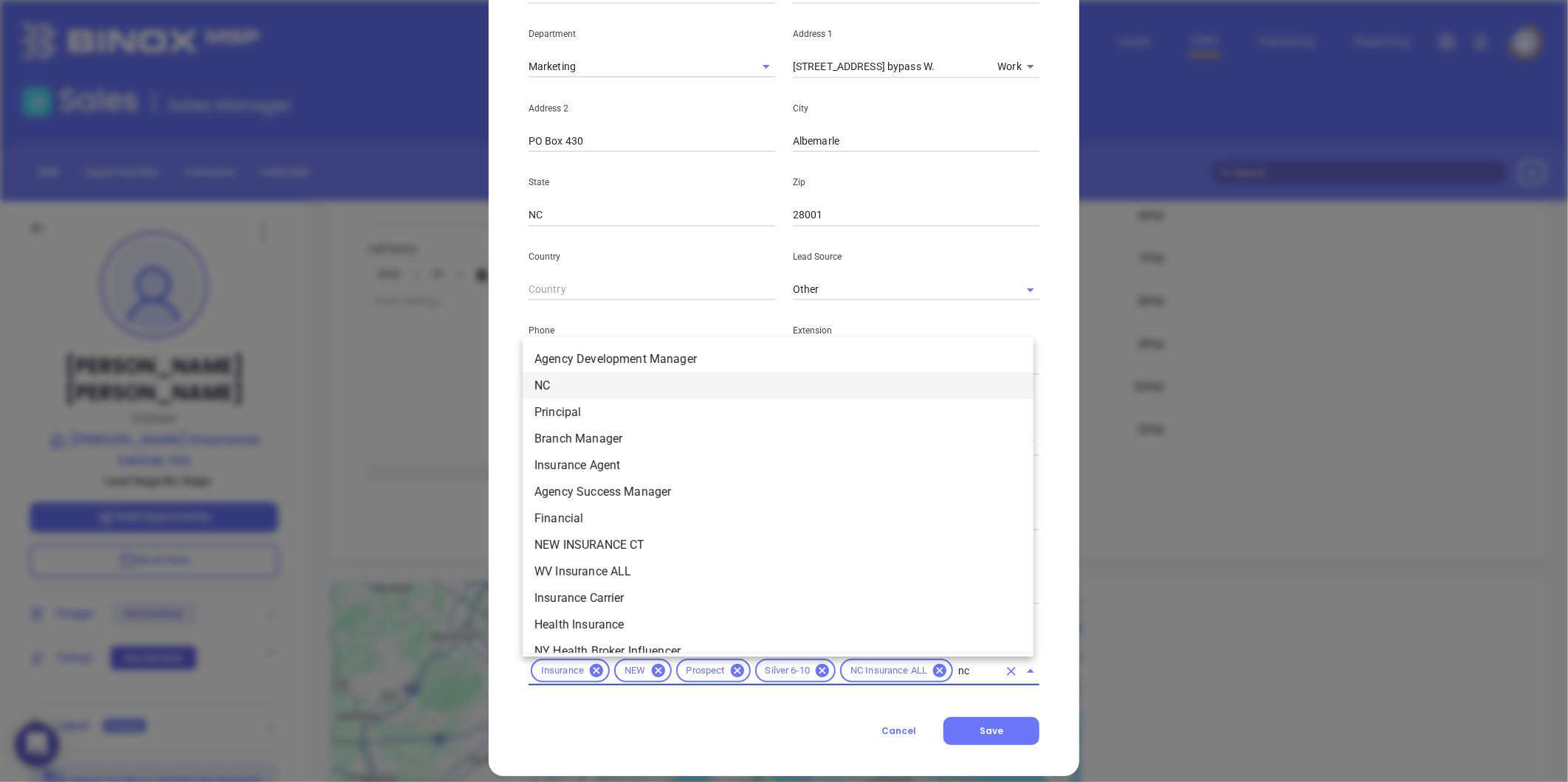
click at [564, 385] on li "NC" at bounding box center [778, 385] width 511 height 26
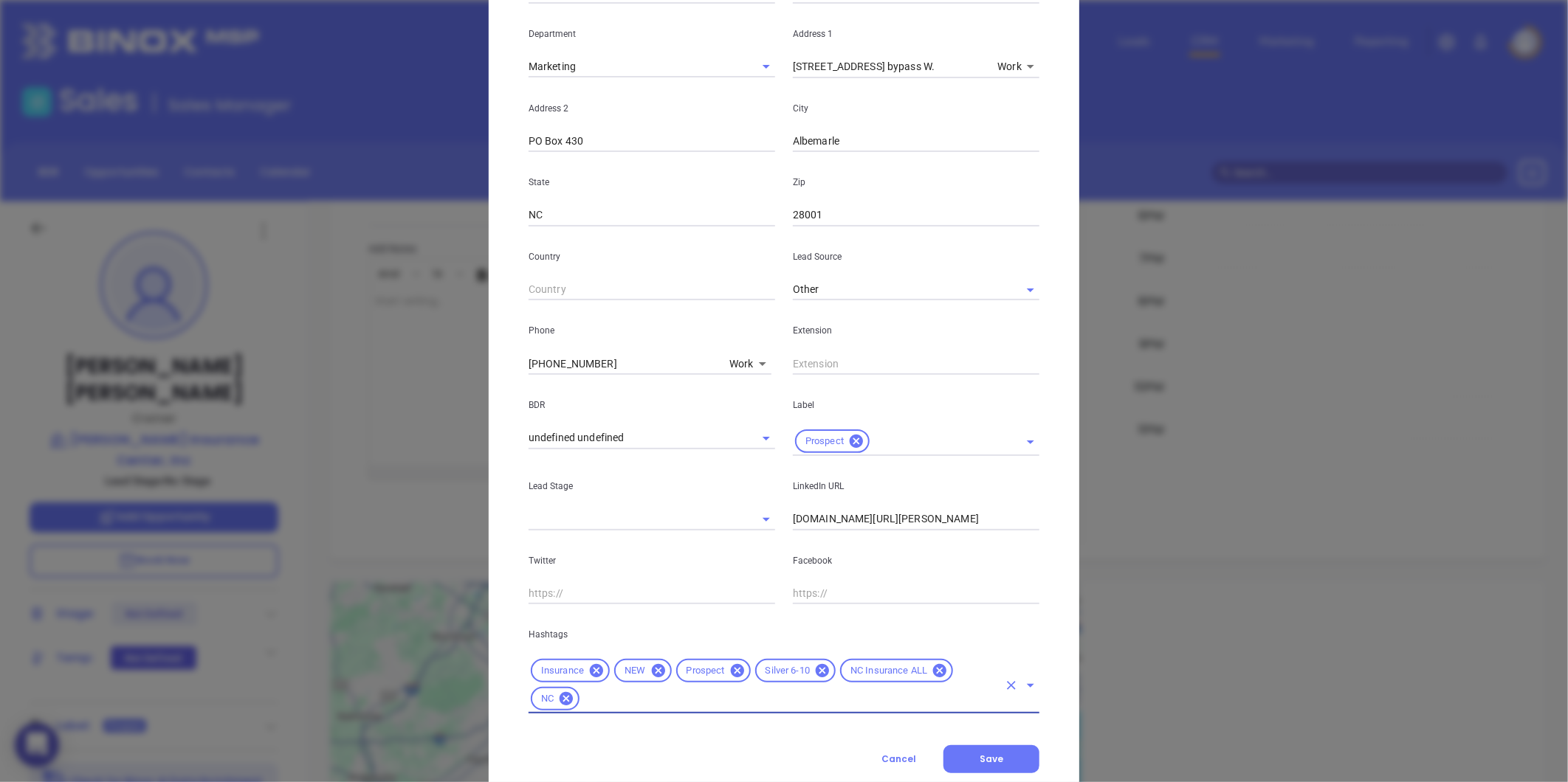
click at [978, 703] on div "Stan Shelton Contact Company First Name Stan Last Name Shelton Email stan@stans…" at bounding box center [783, 269] width 590 height 1070
drag, startPoint x: 978, startPoint y: 778, endPoint x: 977, endPoint y: 759, distance: 19.0
click at [980, 703] on span "Save" at bounding box center [991, 759] width 23 height 13
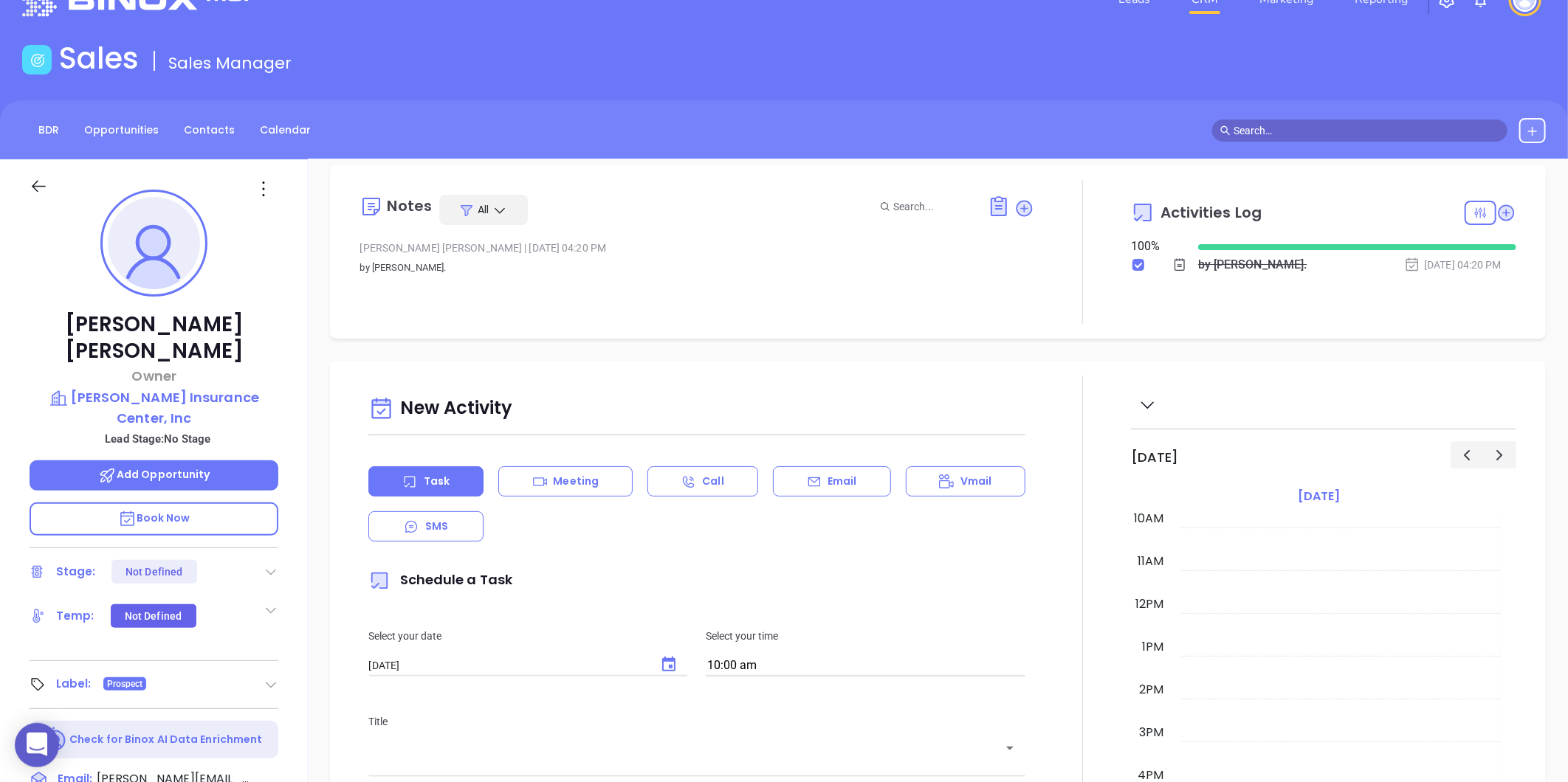
scroll to position [0, 0]
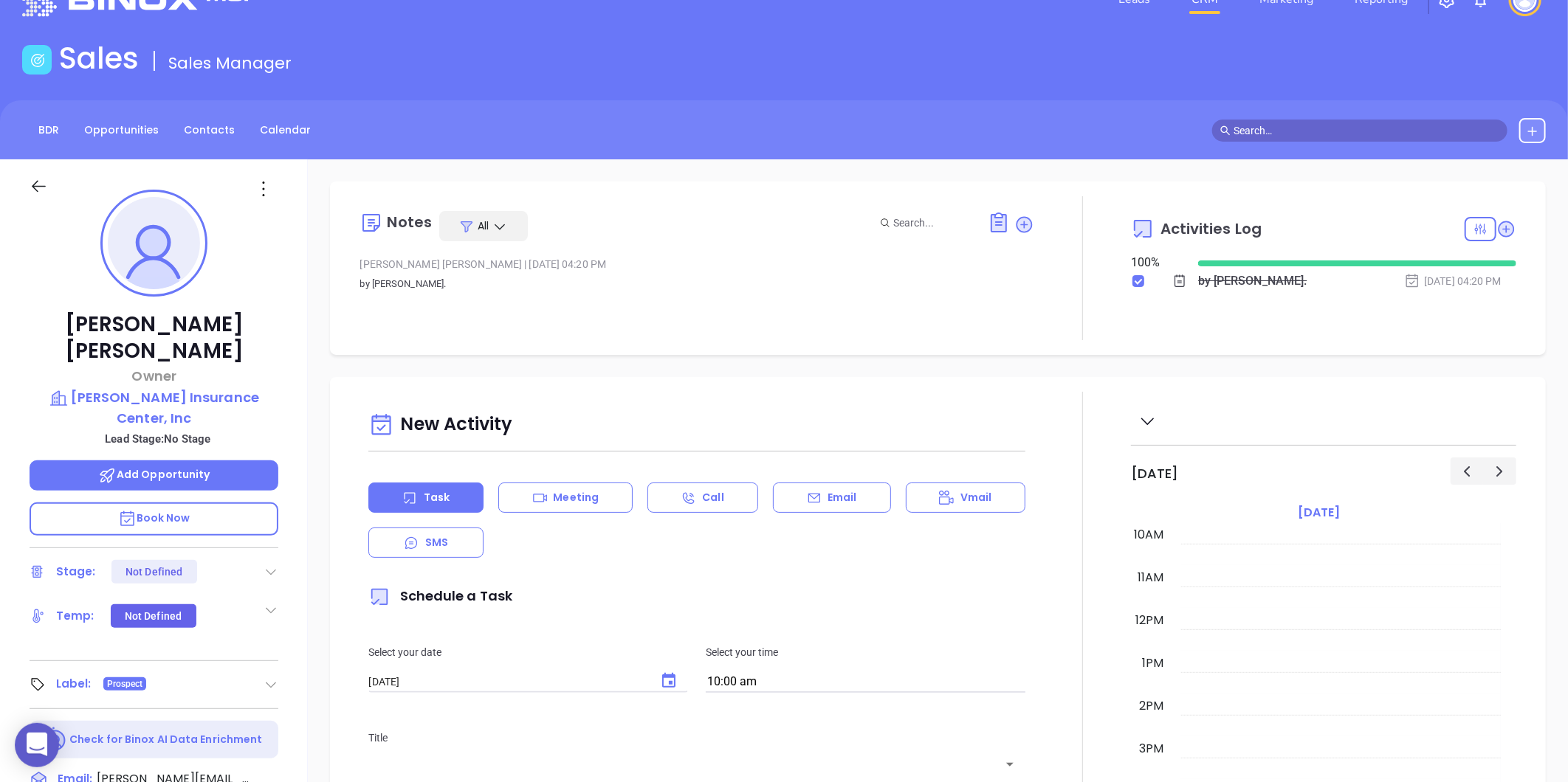
click at [209, 145] on div "BDR Opportunities Contacts Calendar" at bounding box center [784, 130] width 1568 height 59
click at [204, 127] on link "Contacts" at bounding box center [209, 130] width 69 height 24
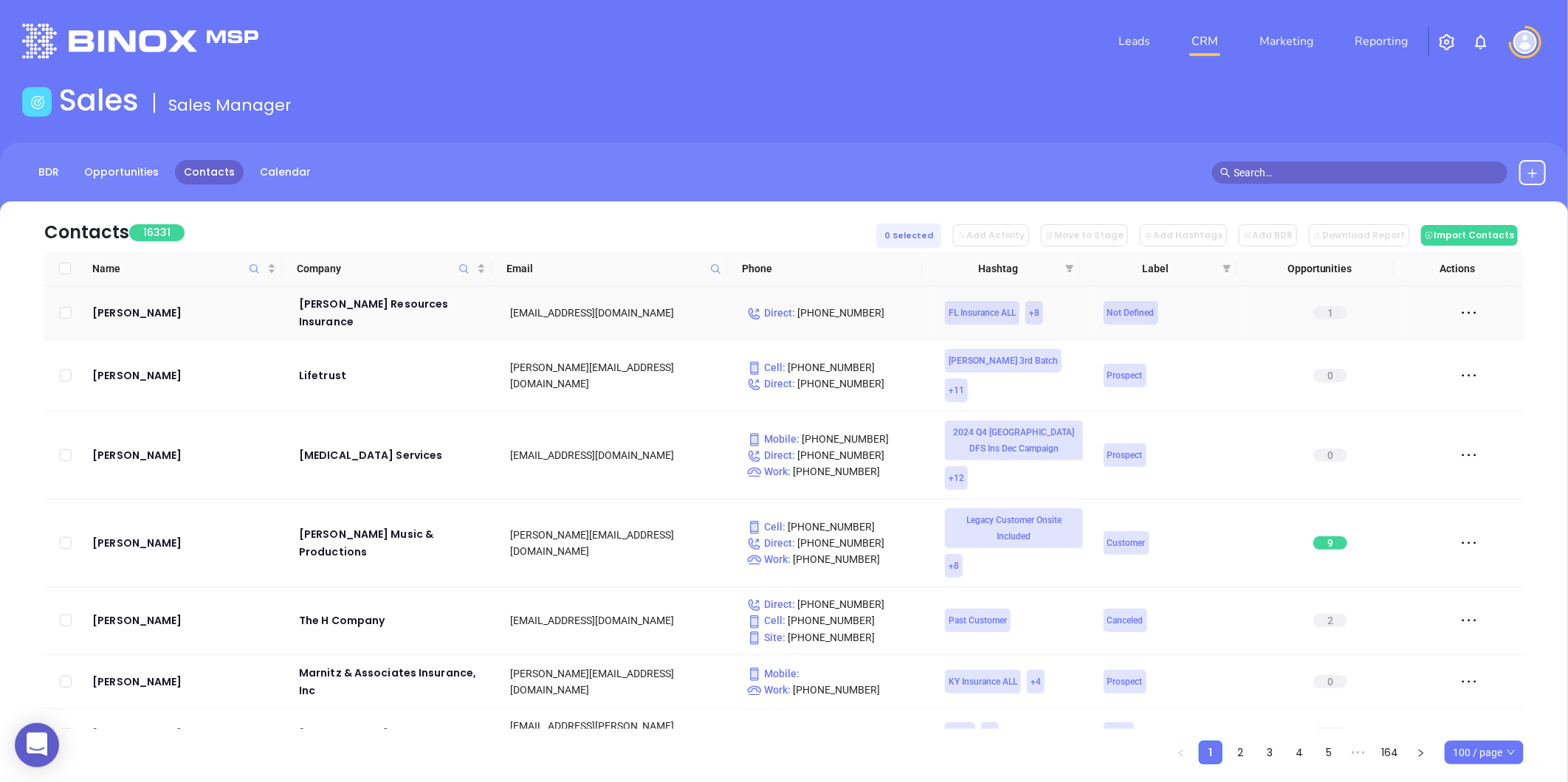
click at [716, 268] on icon at bounding box center [716, 268] width 11 height 11
paste input "bestinsurancearound.com"
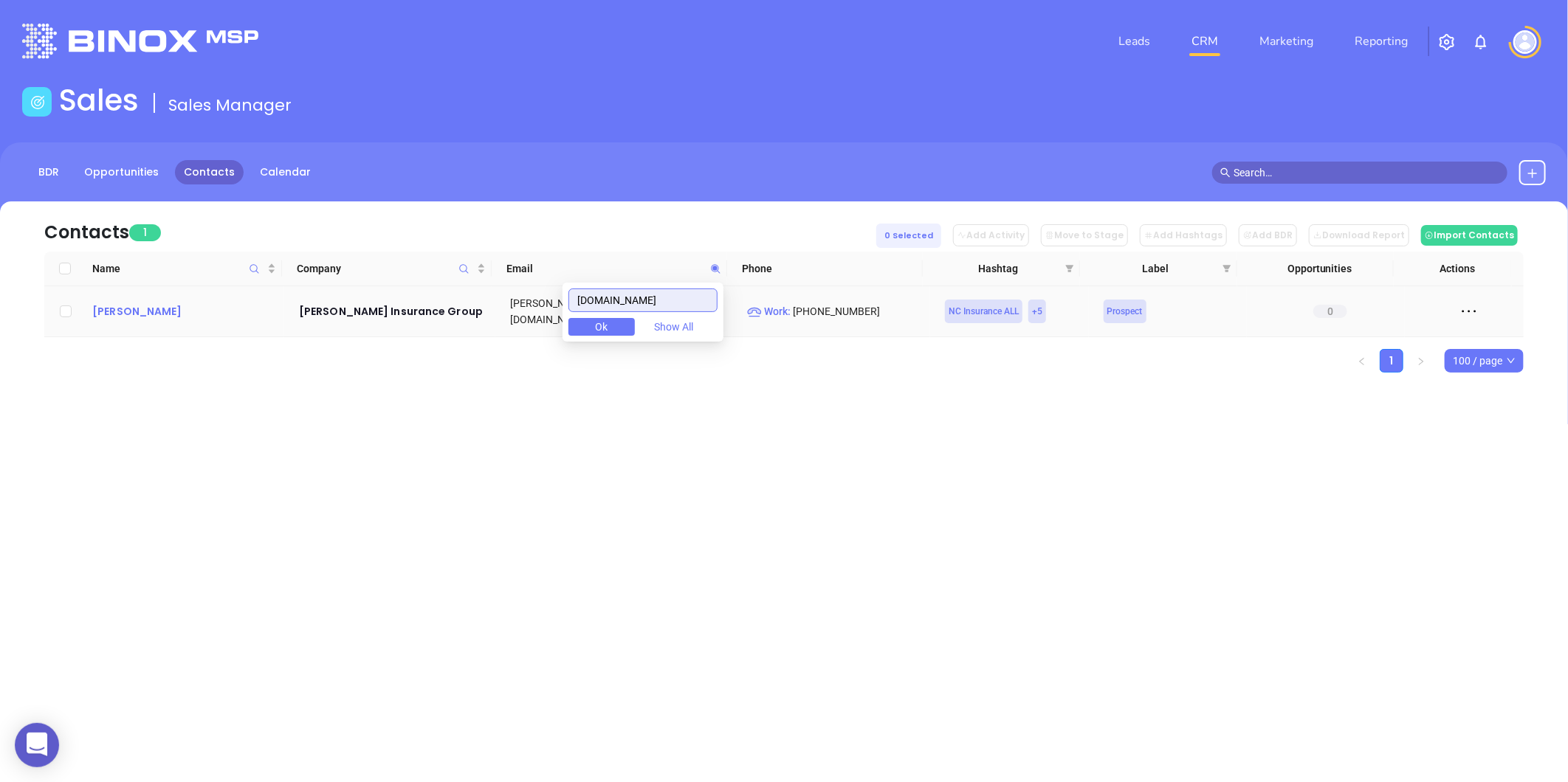
type input "bestinsurancearound.com"
click at [176, 305] on div "Marlow Campbell" at bounding box center [185, 311] width 186 height 18
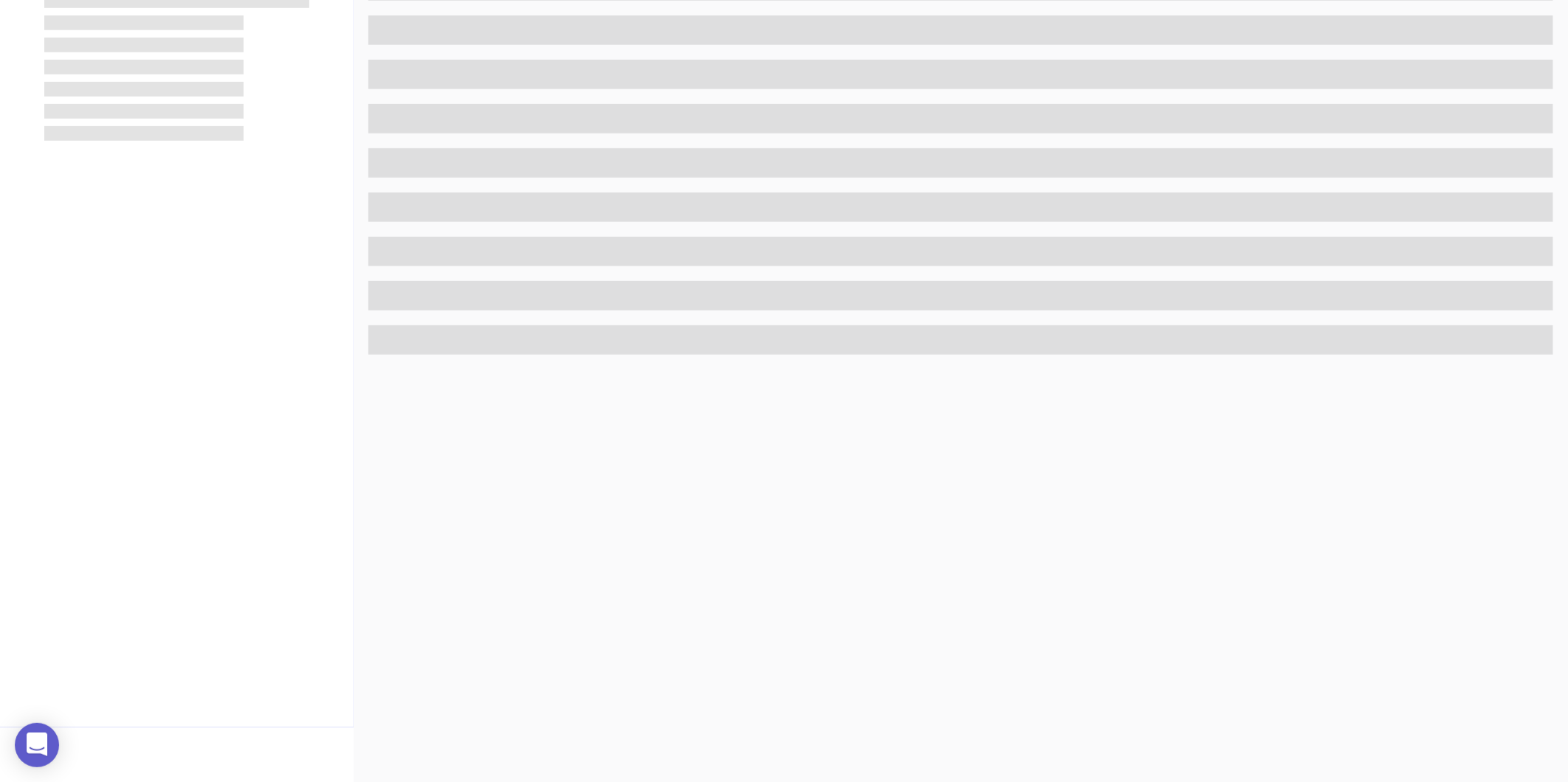
scroll to position [452, 0]
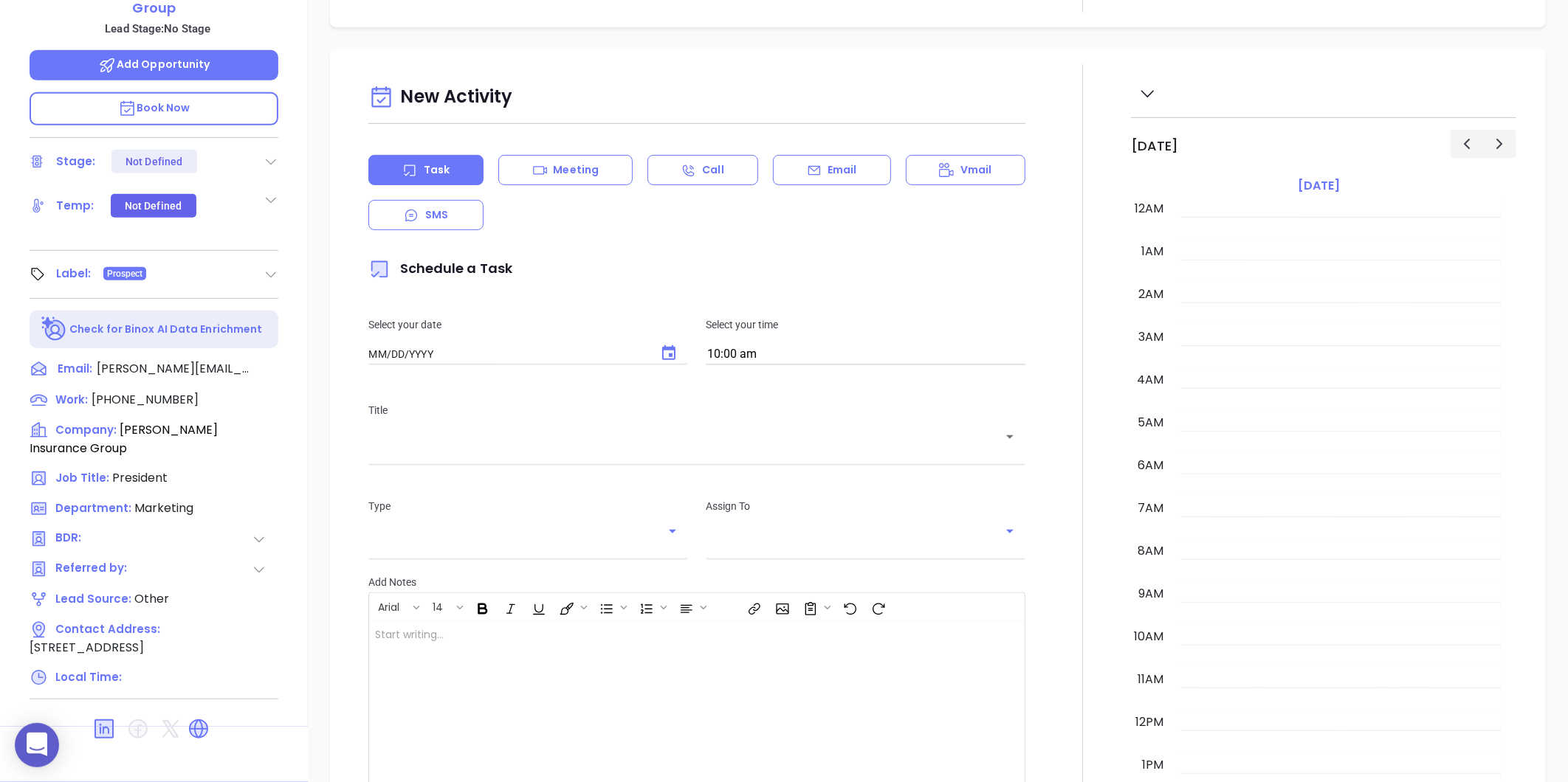
type input "[DATE]"
click at [187, 703] on icon at bounding box center [198, 728] width 23 height 23
type input "[PERSON_NAME]"
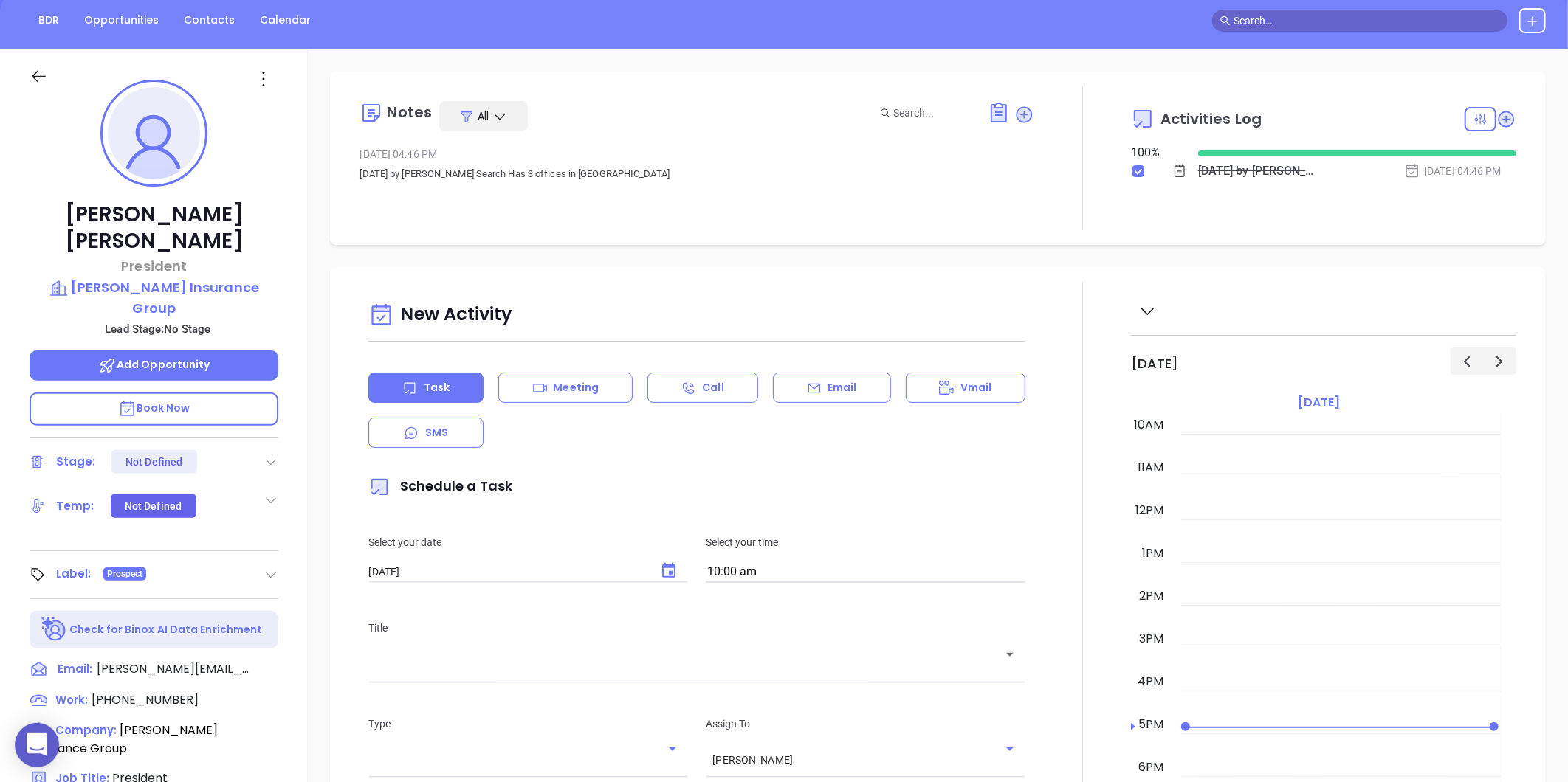
scroll to position [42, 0]
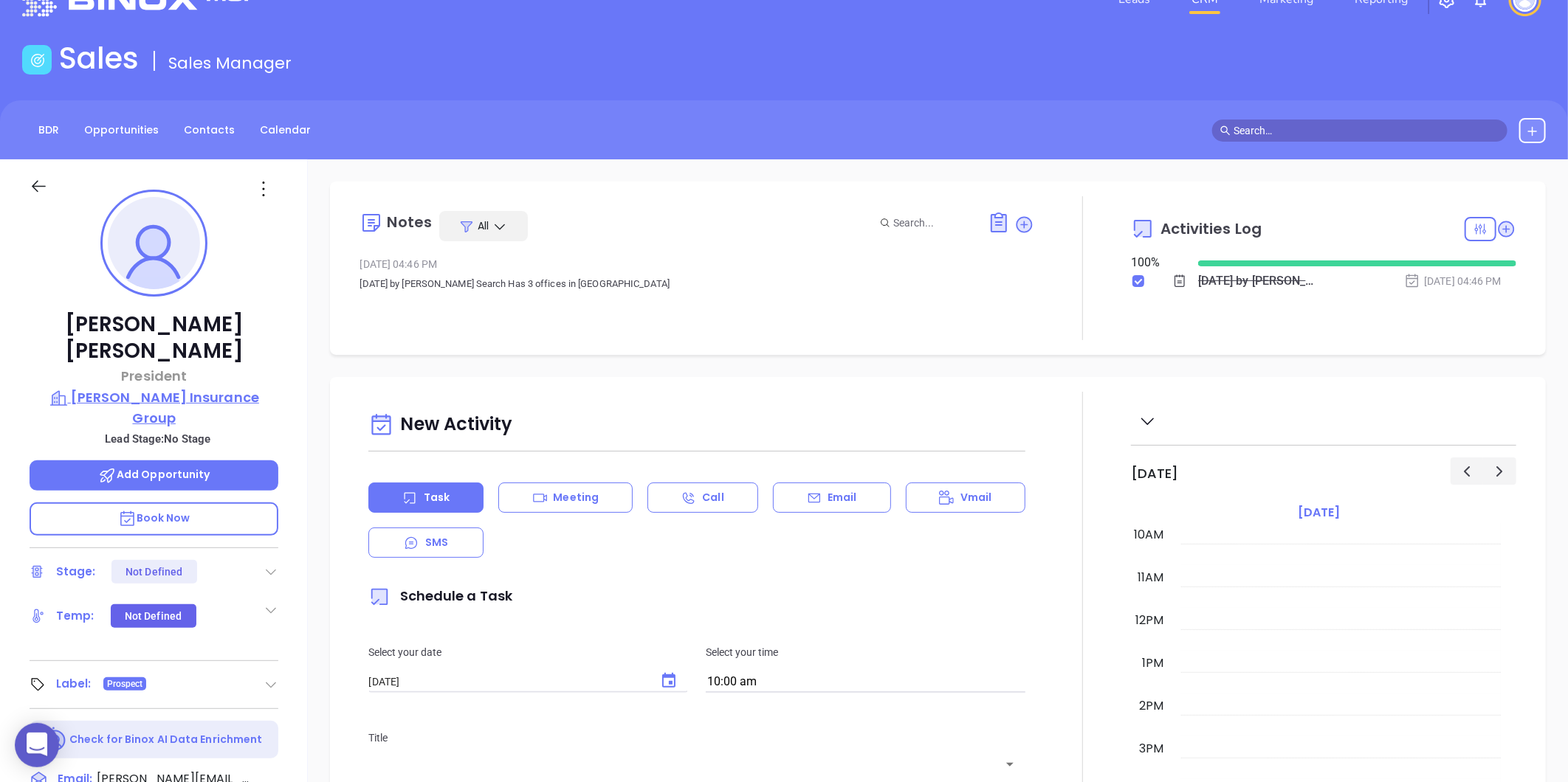
click at [149, 388] on p "[PERSON_NAME] Insurance Group" at bounding box center [154, 408] width 249 height 40
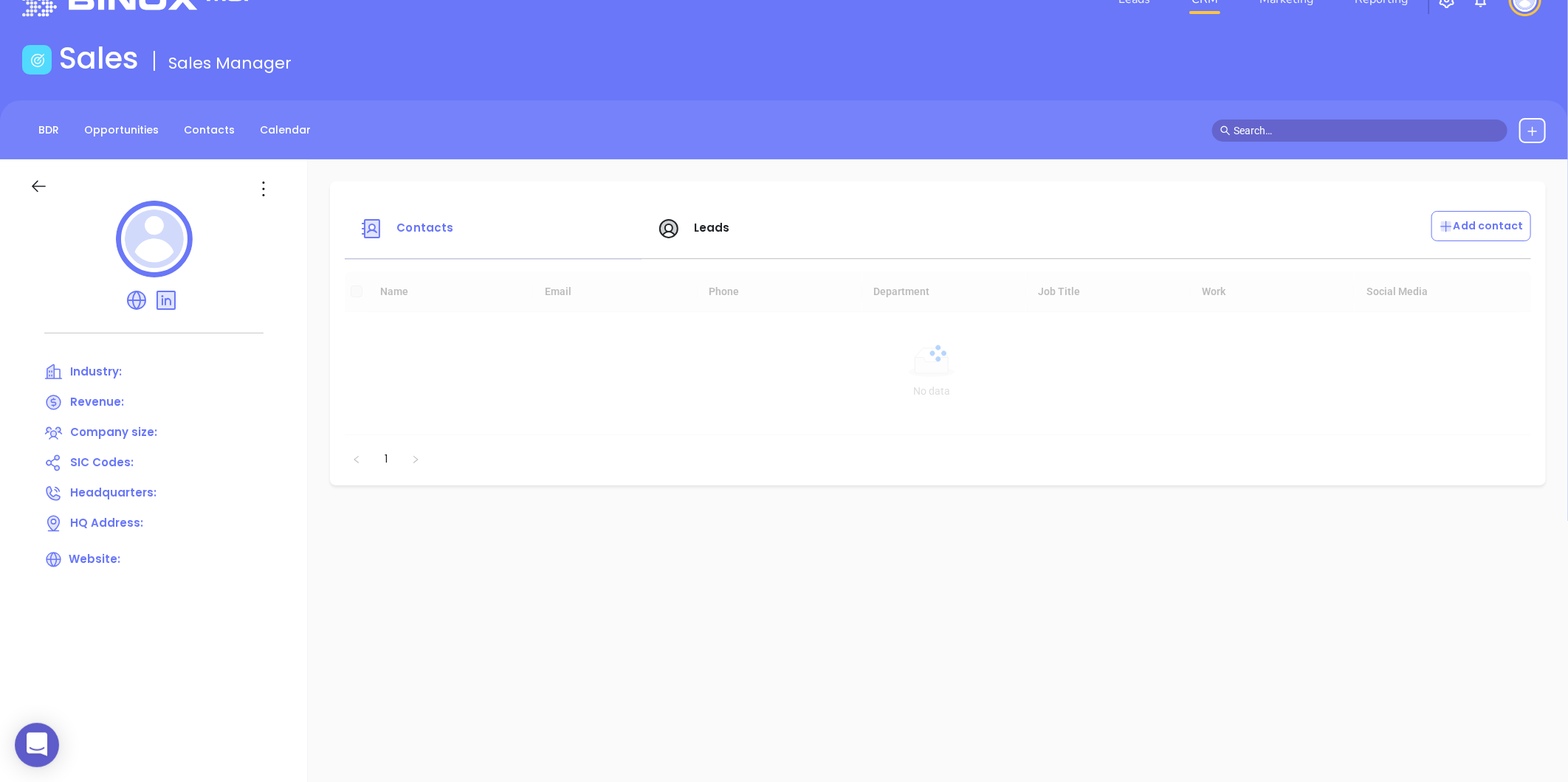
click at [263, 193] on icon at bounding box center [263, 188] width 23 height 23
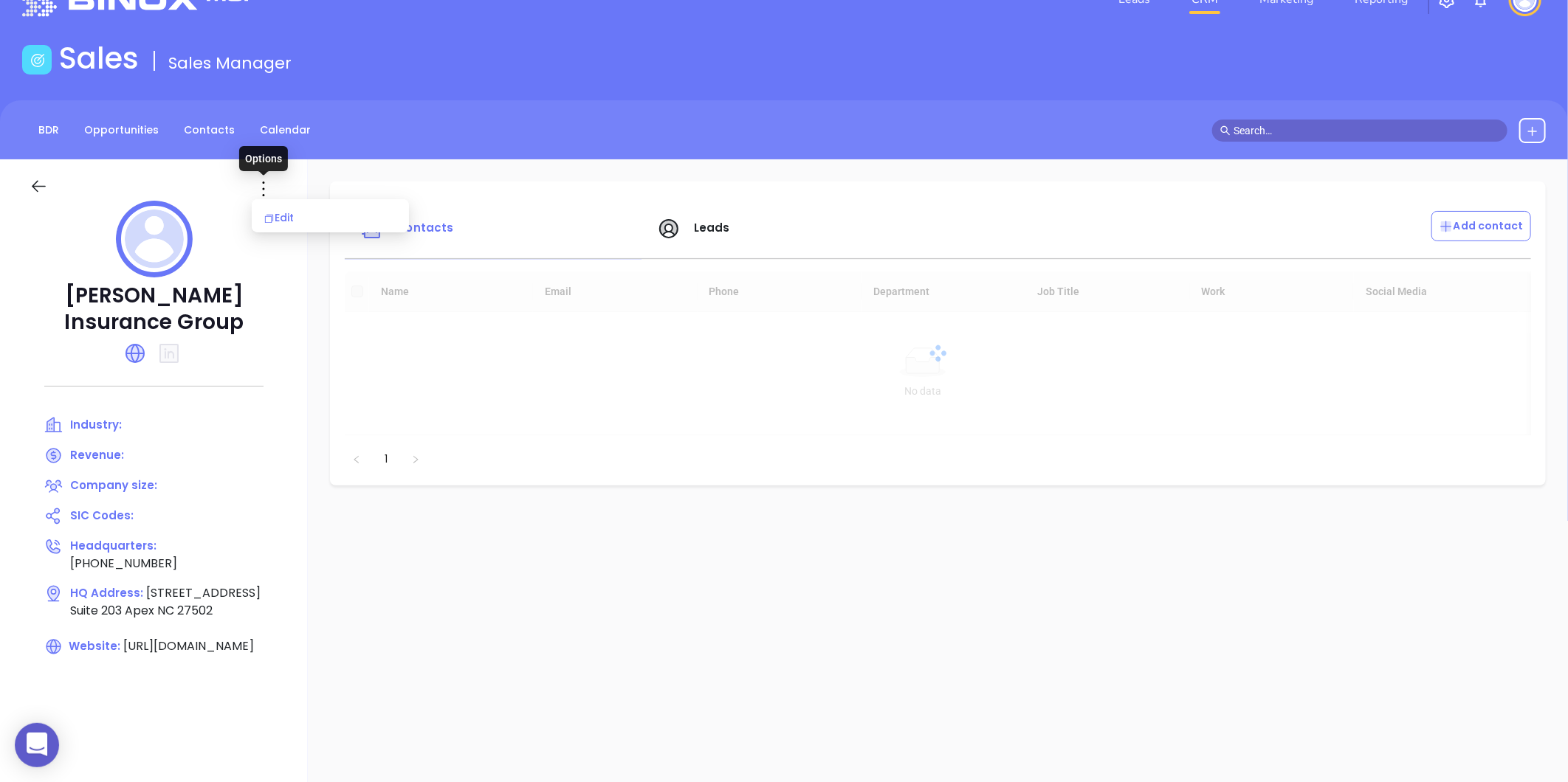
click at [277, 207] on li "Edit" at bounding box center [330, 217] width 152 height 31
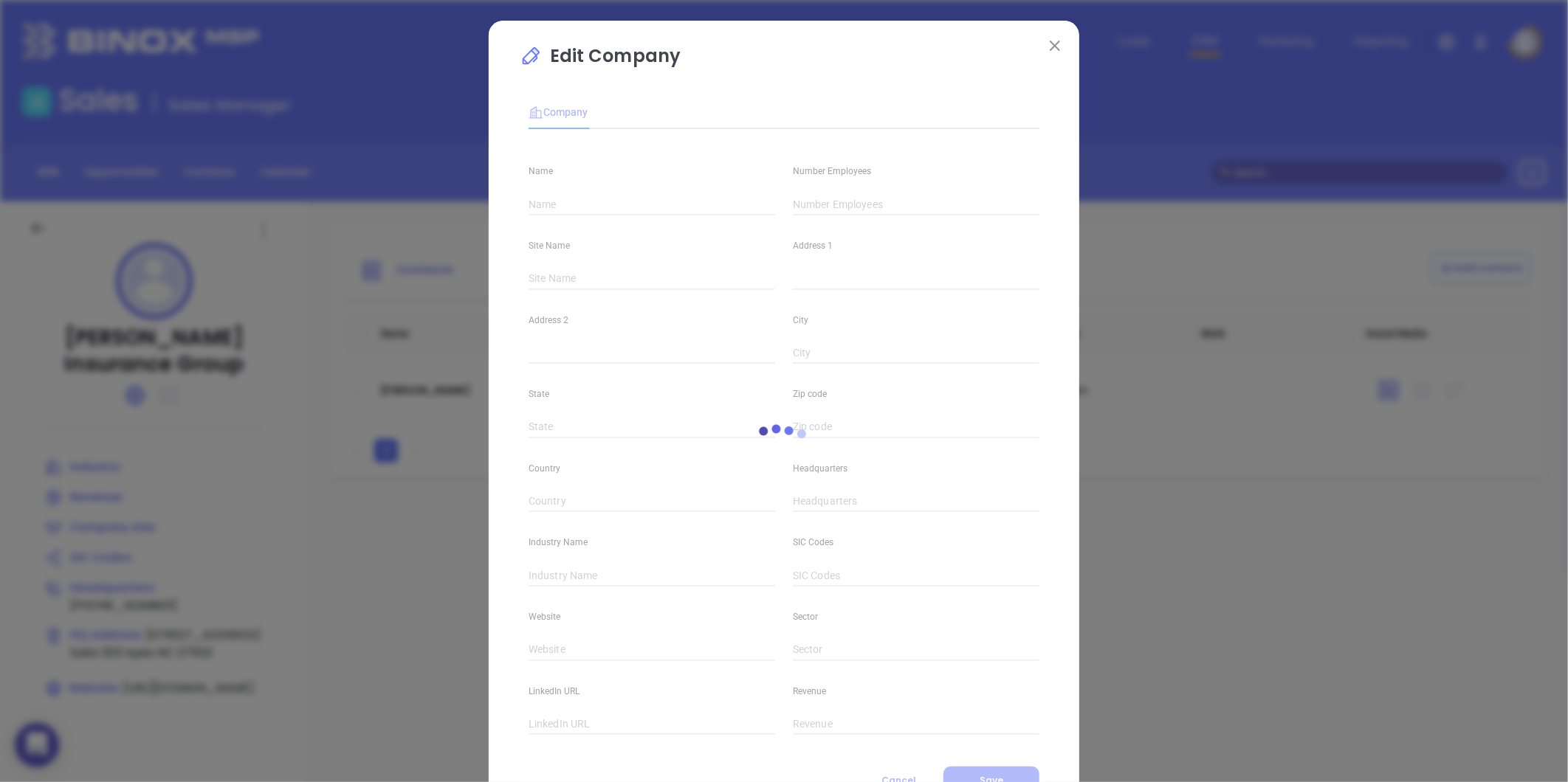
type input "[PERSON_NAME] Insurance Group"
type input "[PHONE_NUMBER]"
type input "[URL][DOMAIN_NAME]"
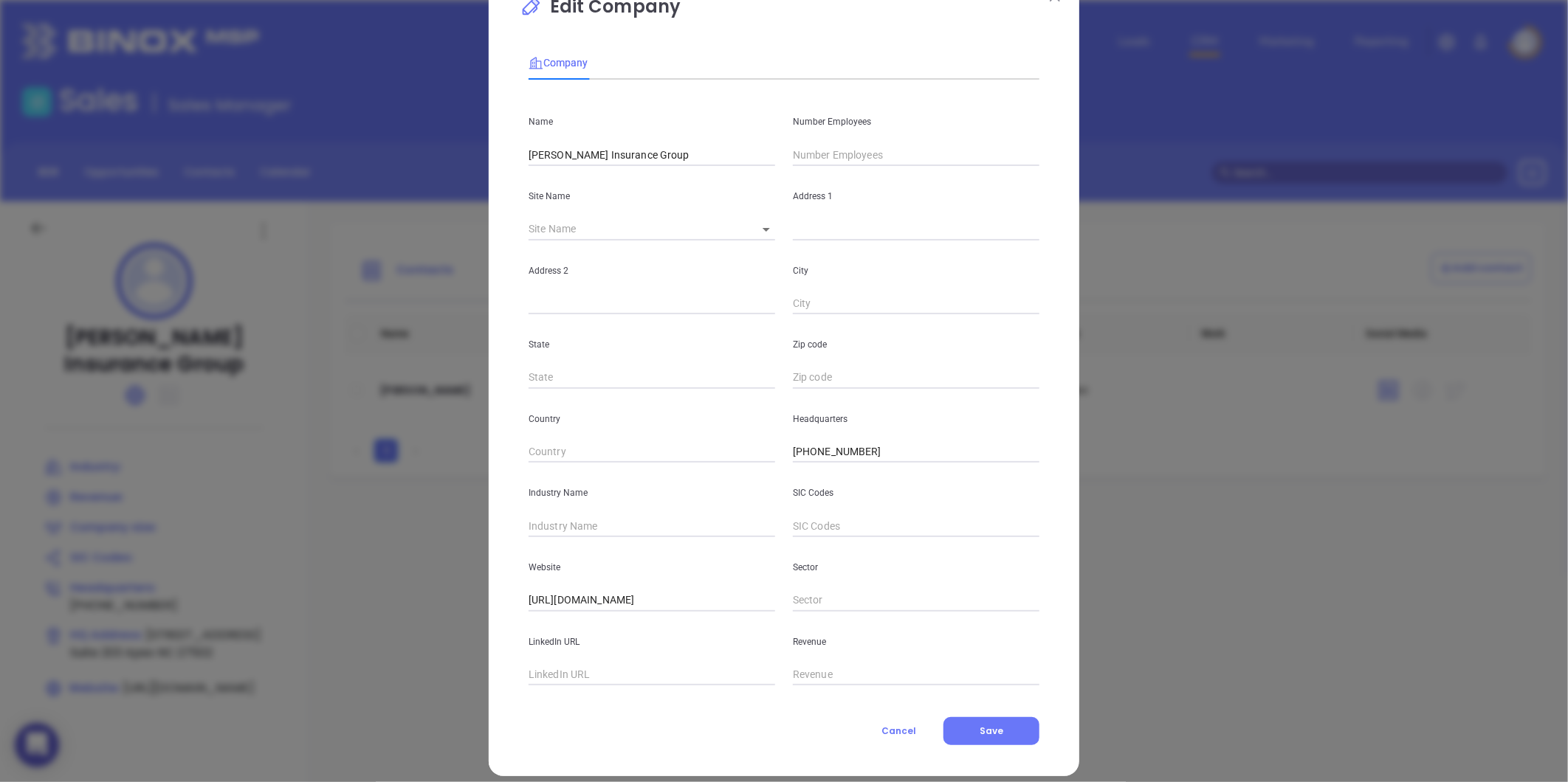
scroll to position [64, 0]
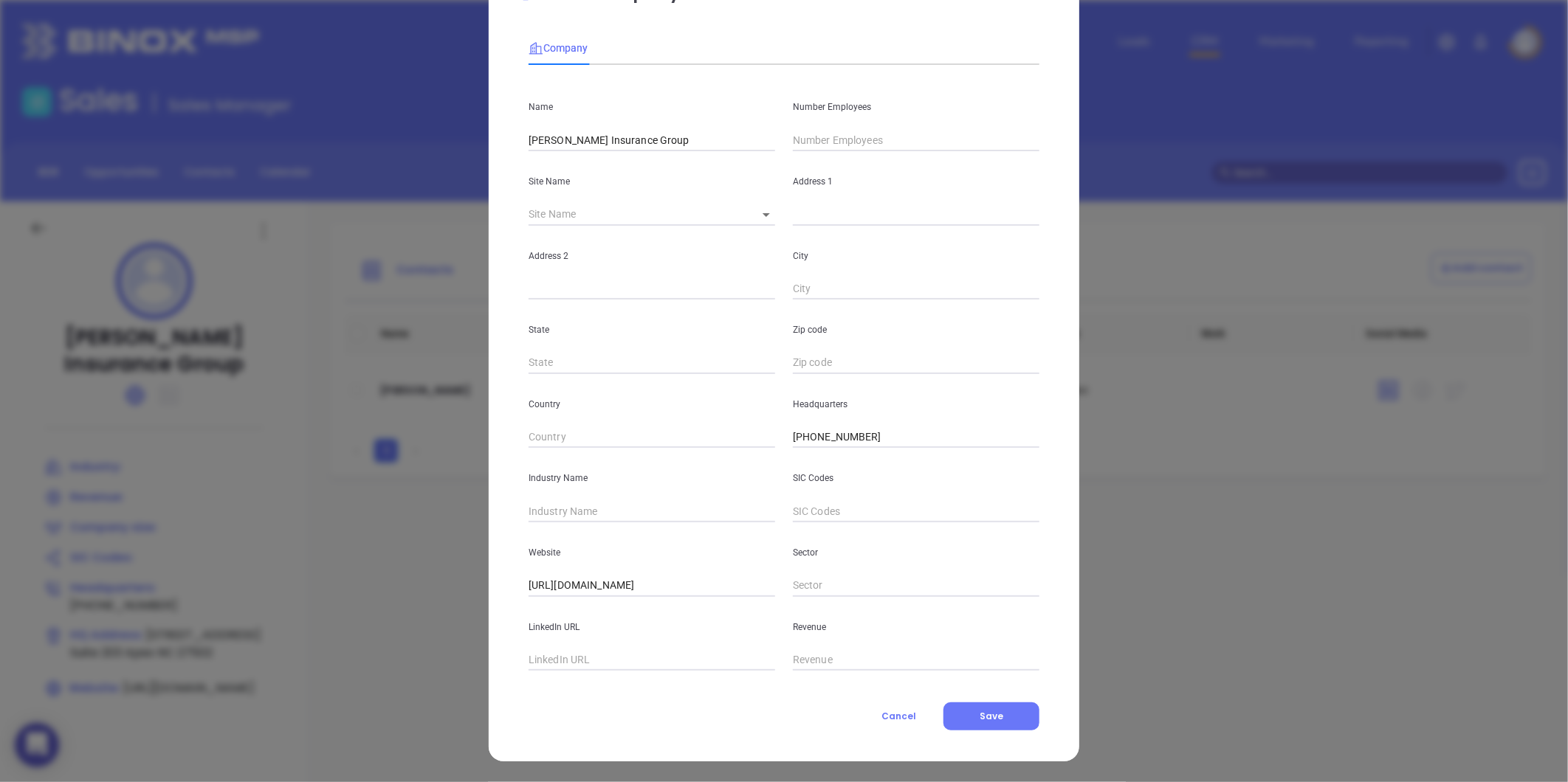
click at [885, 135] on input "text" at bounding box center [916, 140] width 247 height 22
type input "9"
click at [562, 517] on input "text" at bounding box center [652, 511] width 247 height 22
type input "Insurance"
click at [957, 703] on button "Save" at bounding box center [992, 716] width 96 height 28
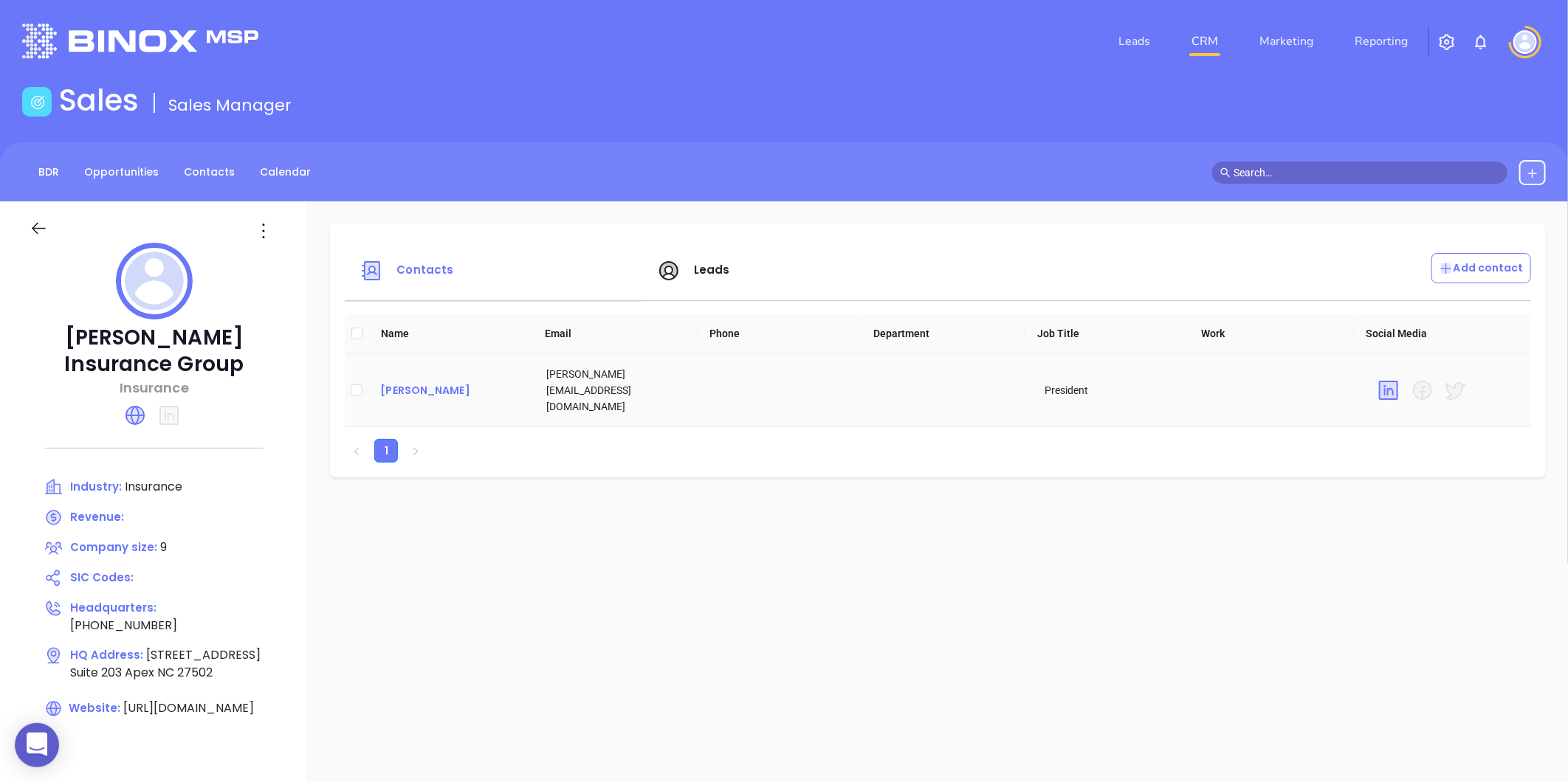
click at [438, 382] on div "Marlow Campbell" at bounding box center [452, 391] width 143 height 18
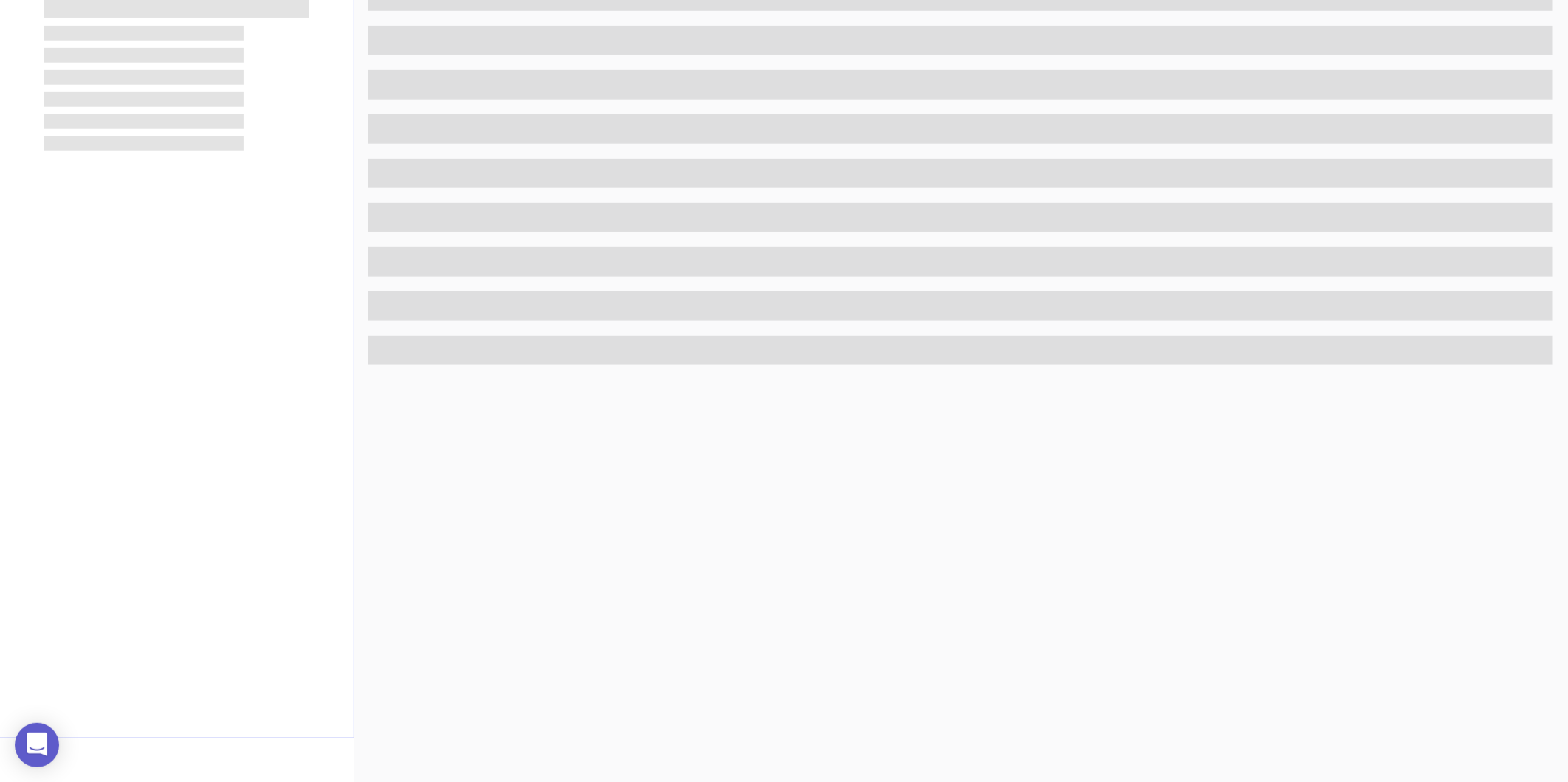
scroll to position [452, 0]
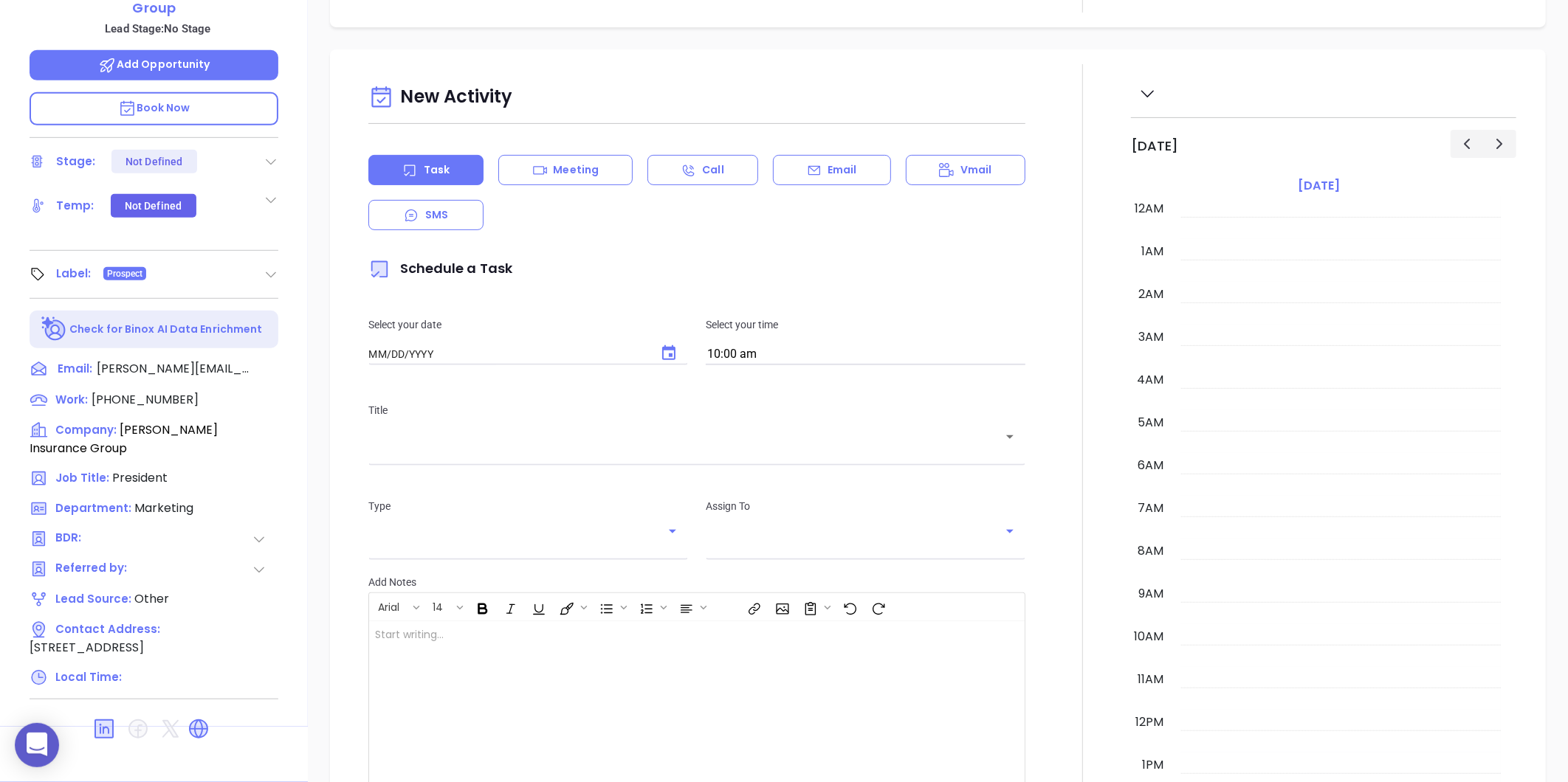
type input "[DATE]"
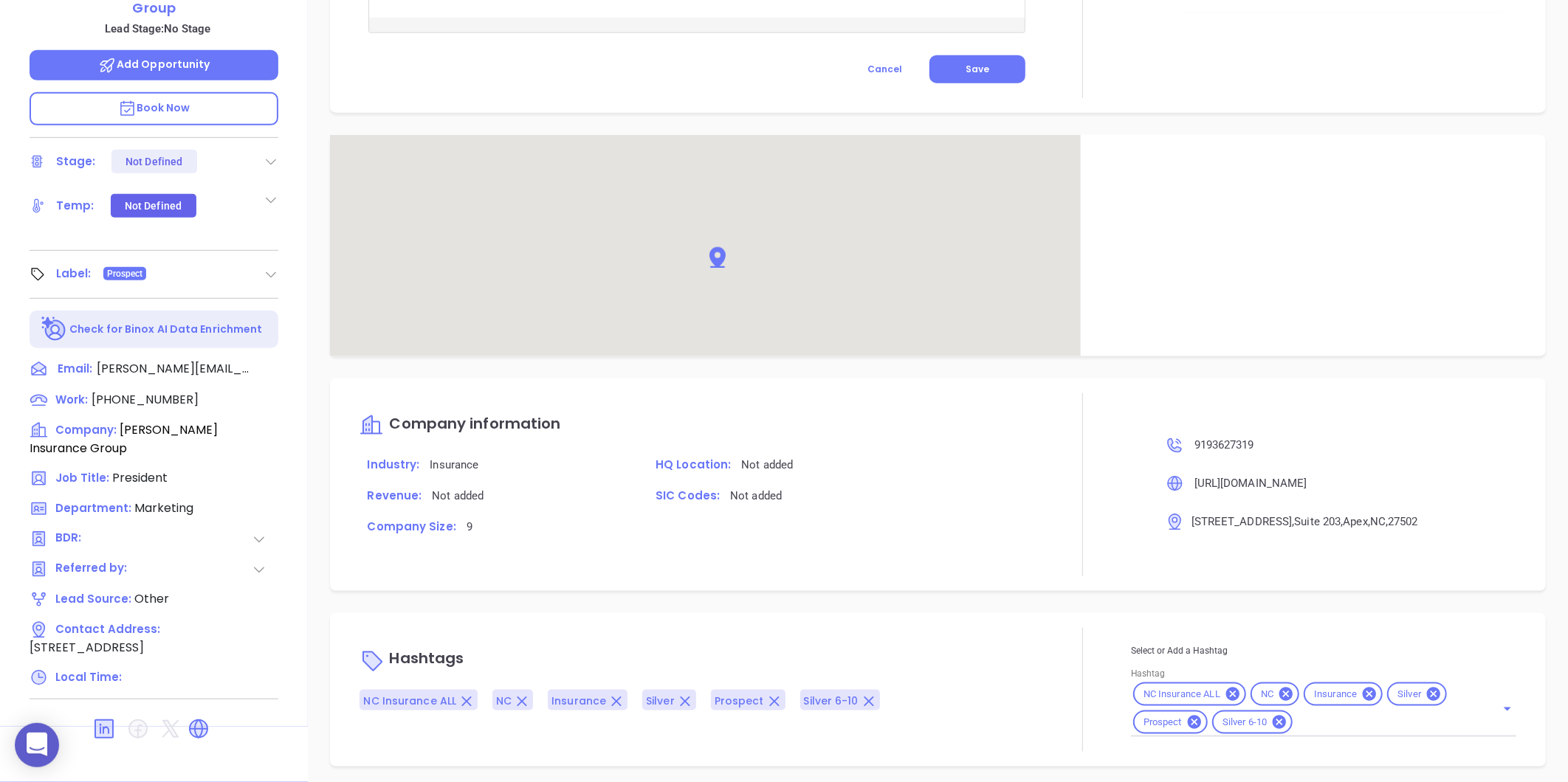
scroll to position [786, 0]
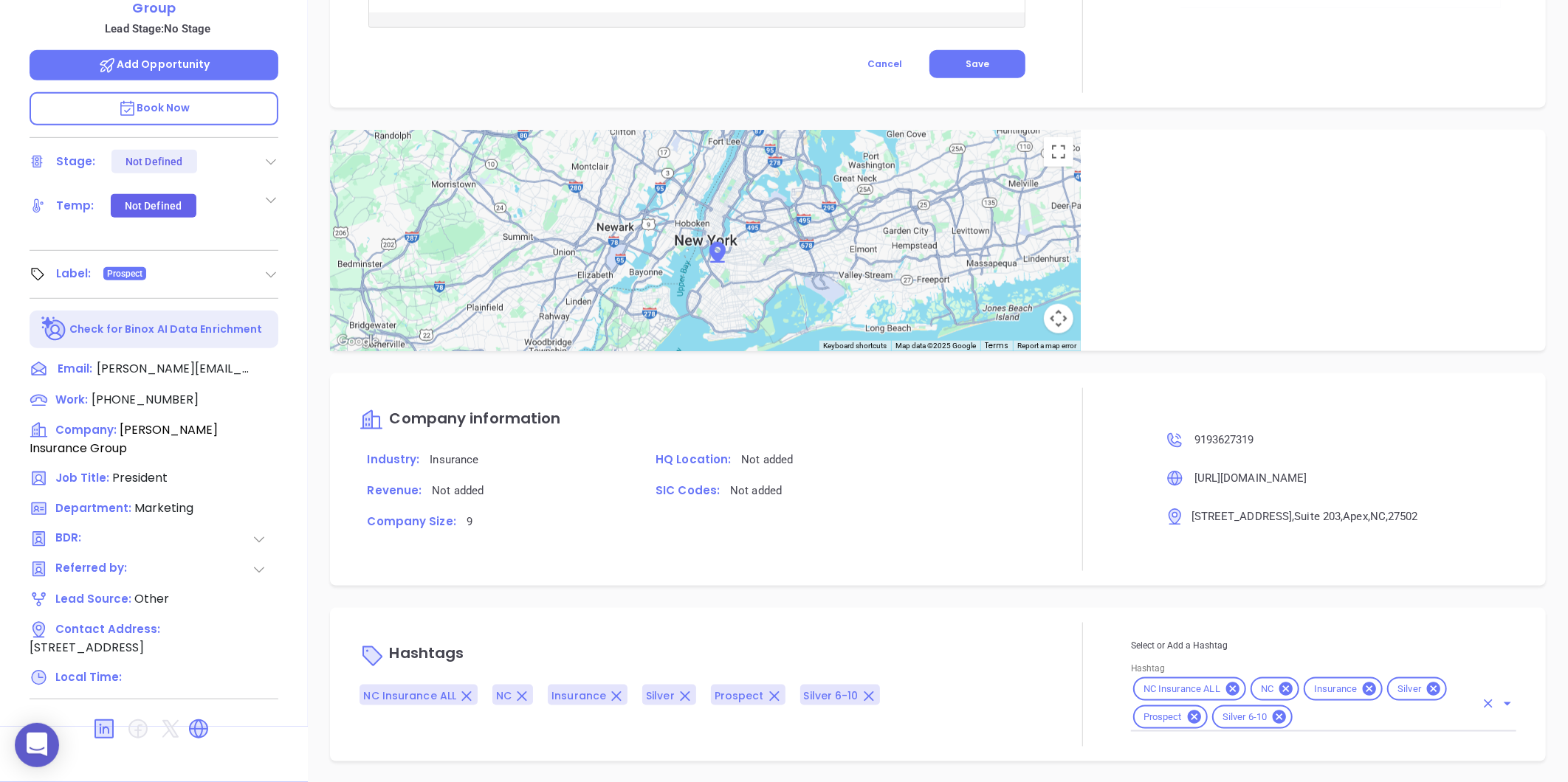
type input "[PERSON_NAME]"
click at [1410, 685] on icon at bounding box center [1434, 689] width 14 height 13
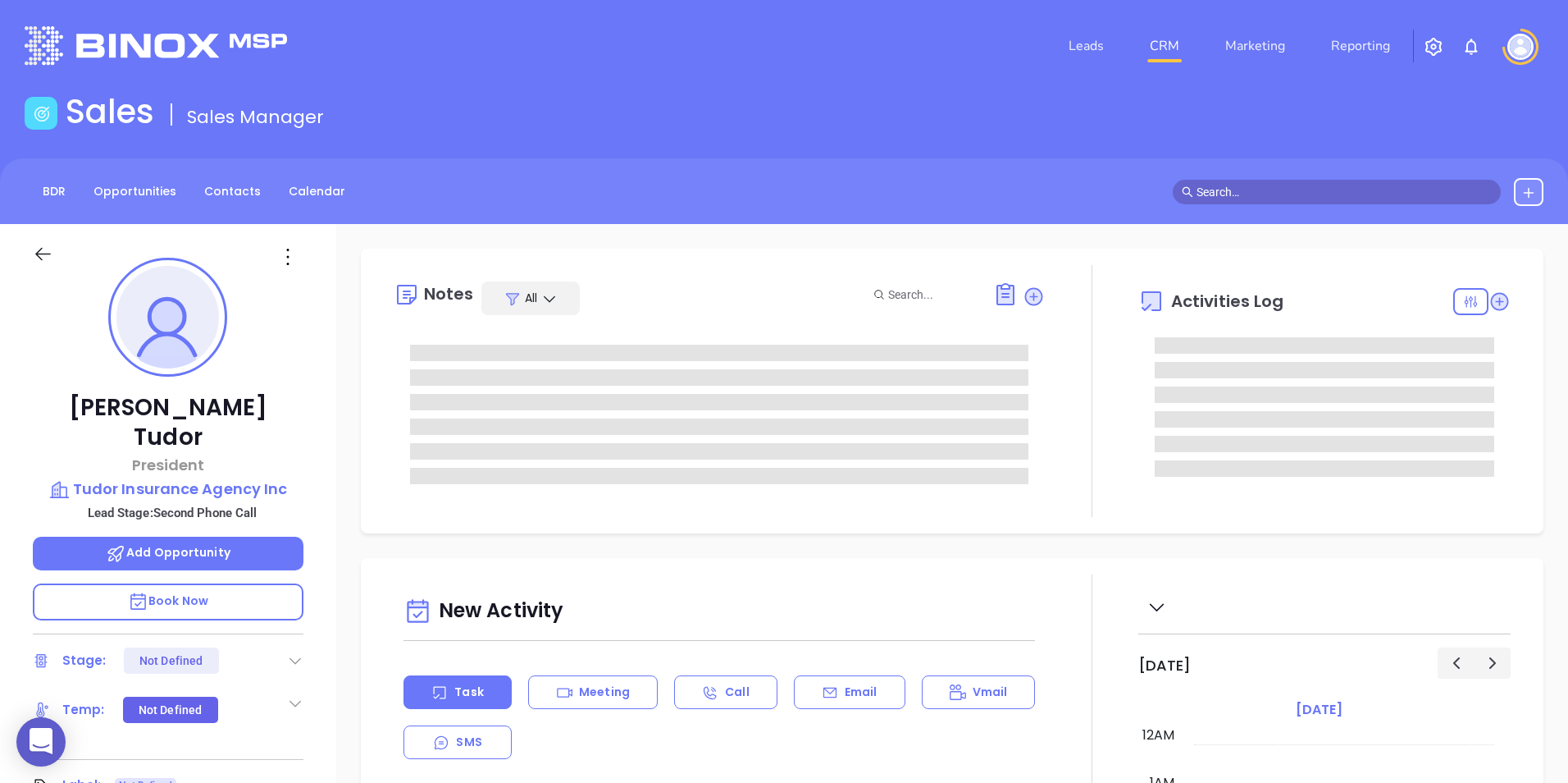
type input "[DATE]"
type input "[PERSON_NAME]"
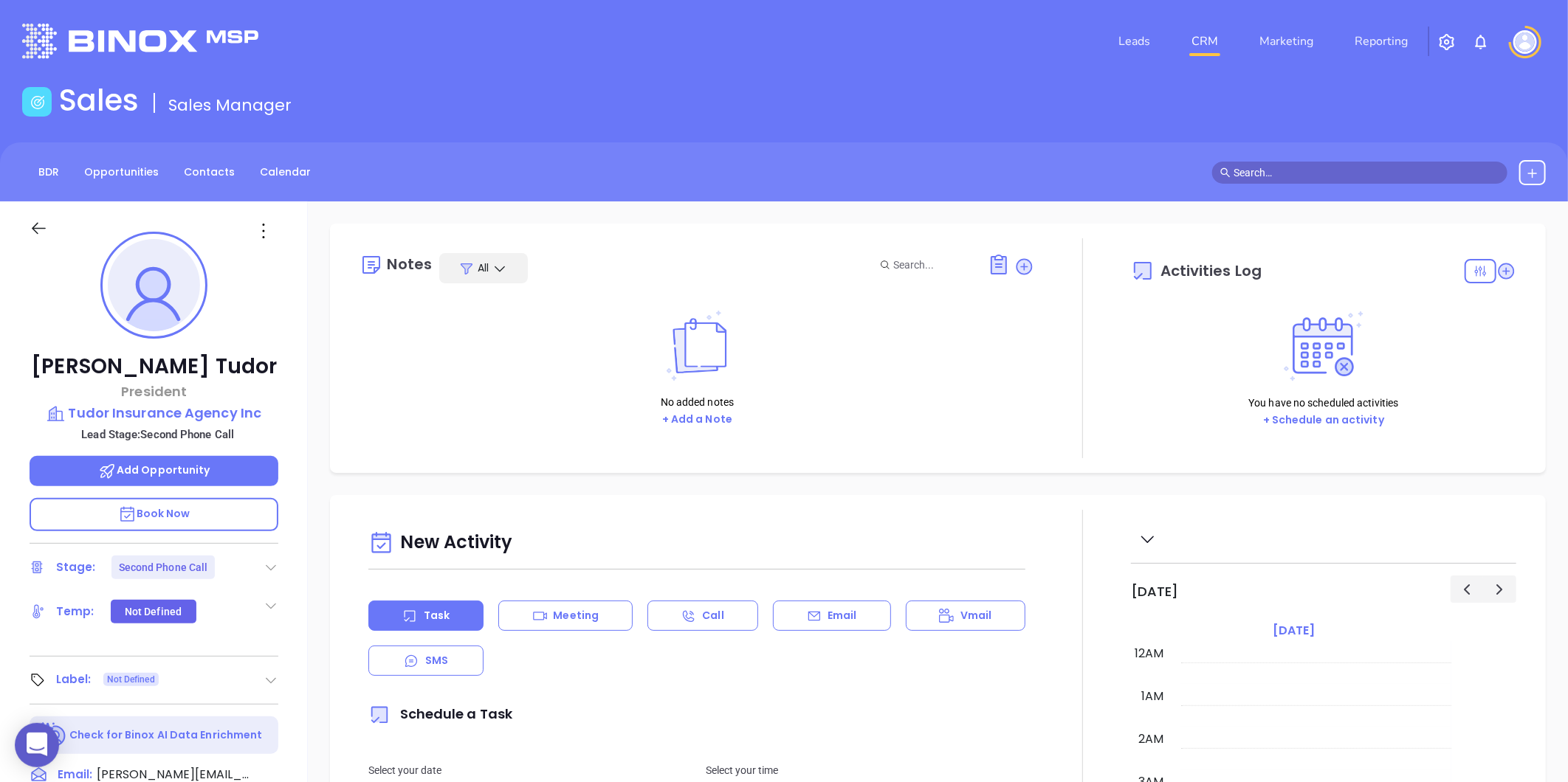
scroll to position [429, 0]
click at [266, 561] on icon at bounding box center [271, 568] width 15 height 15
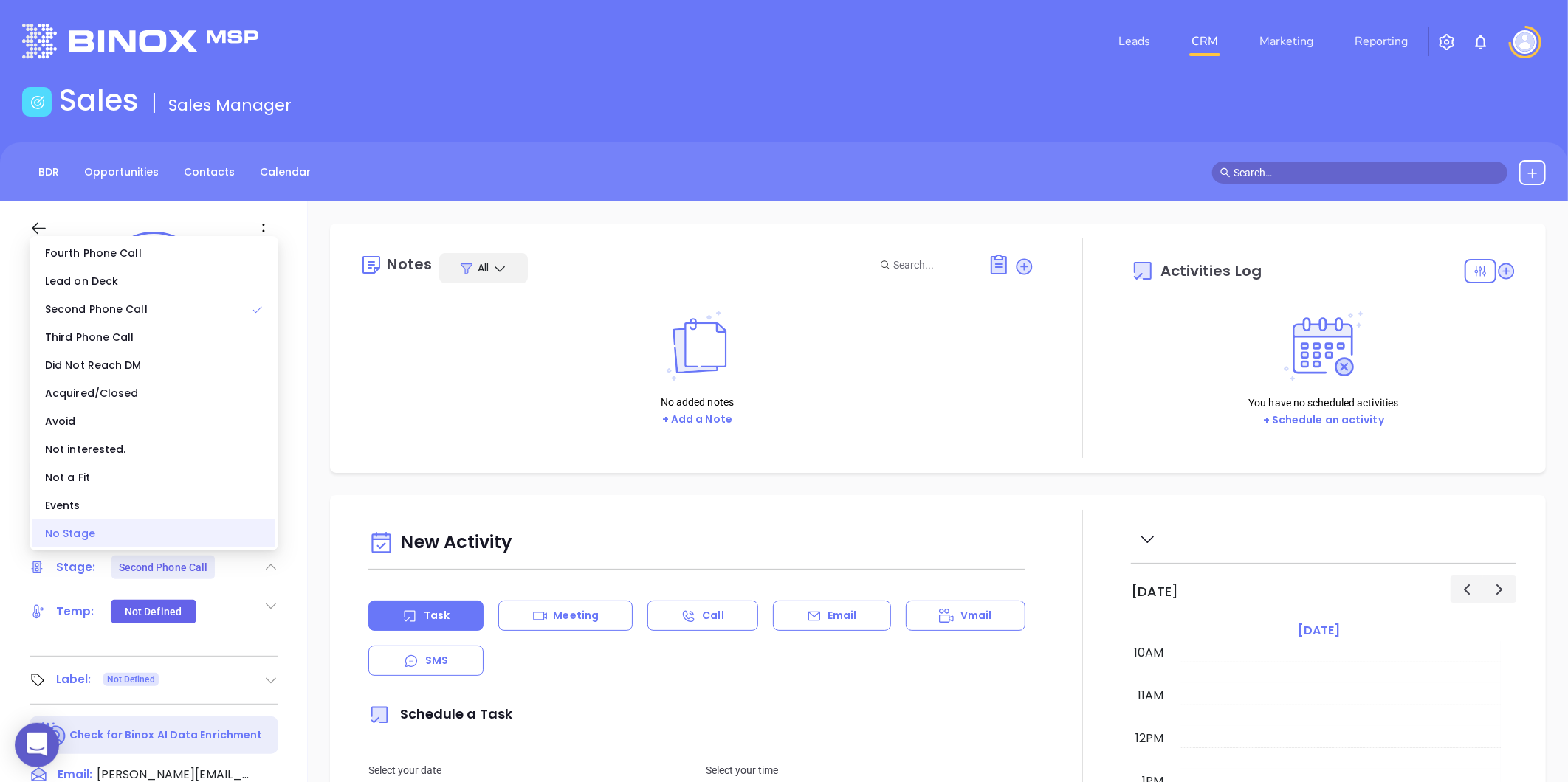
click at [86, 541] on div "No Stage" at bounding box center [154, 533] width 243 height 28
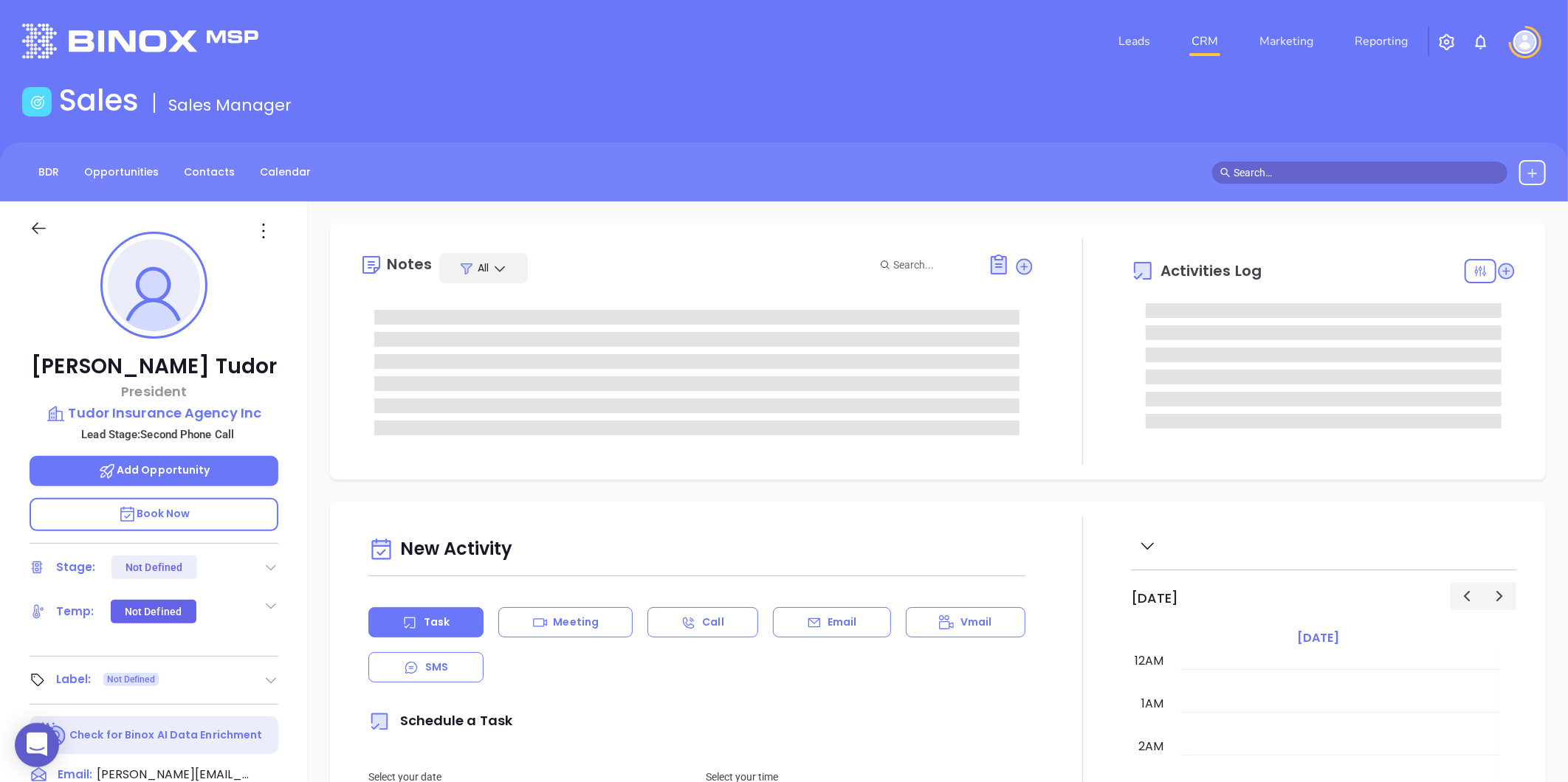
type input "[DATE]"
click at [267, 682] on icon at bounding box center [271, 680] width 15 height 15
click at [200, 713] on div "Prospect" at bounding box center [206, 721] width 43 height 23
type input "[PERSON_NAME]"
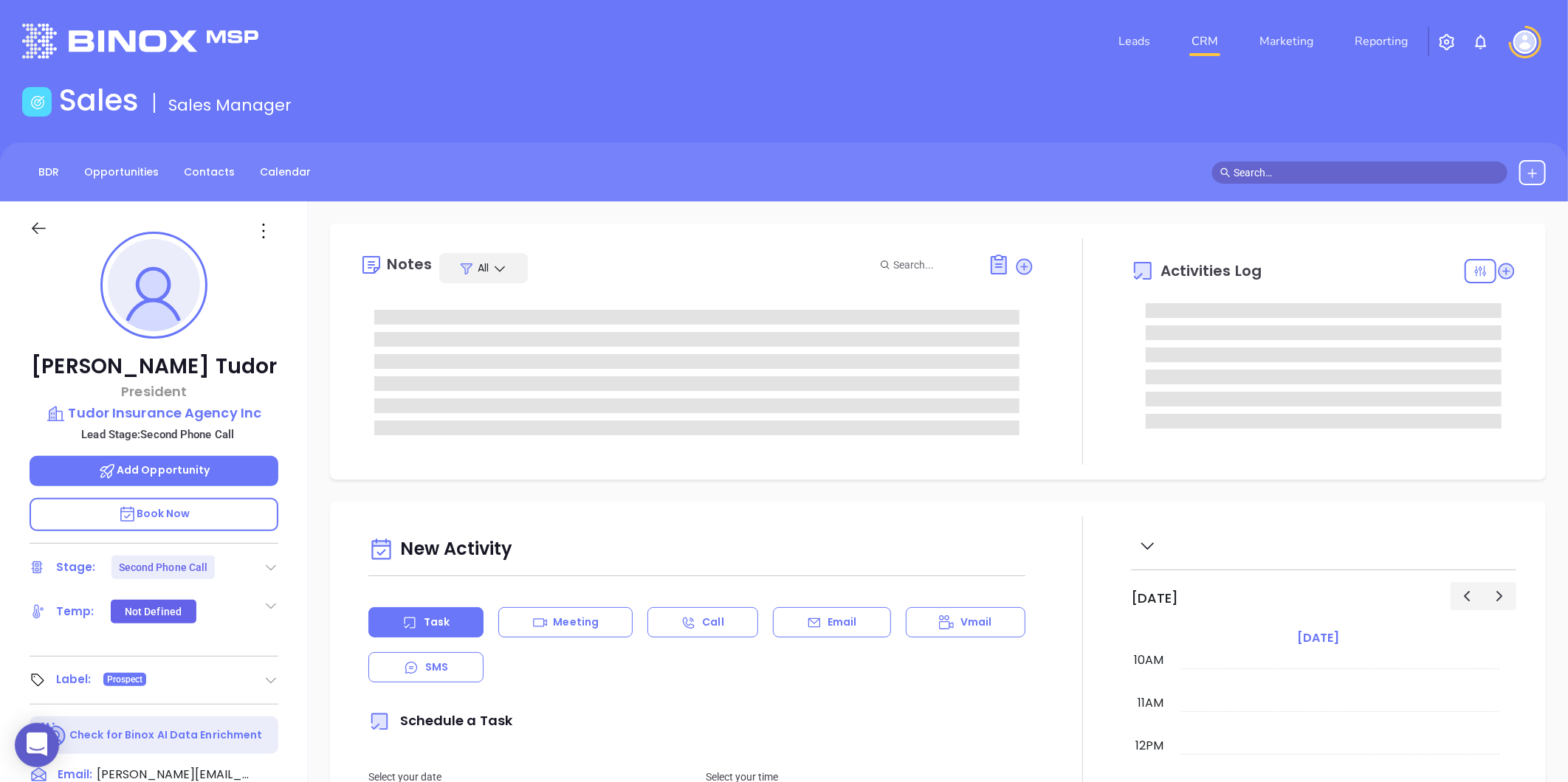
click at [267, 569] on icon at bounding box center [271, 568] width 15 height 15
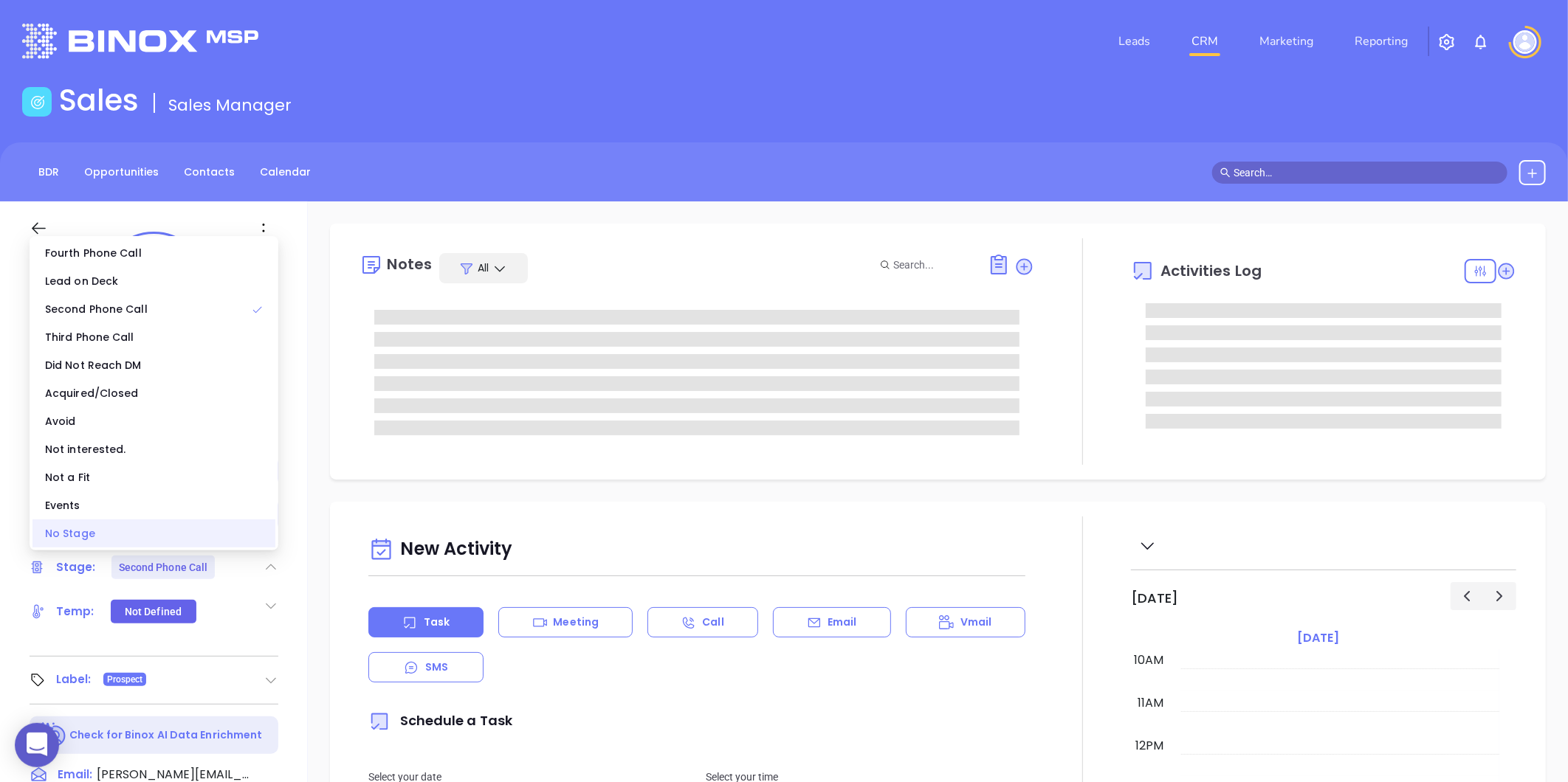
click at [107, 534] on div "No Stage" at bounding box center [154, 533] width 243 height 28
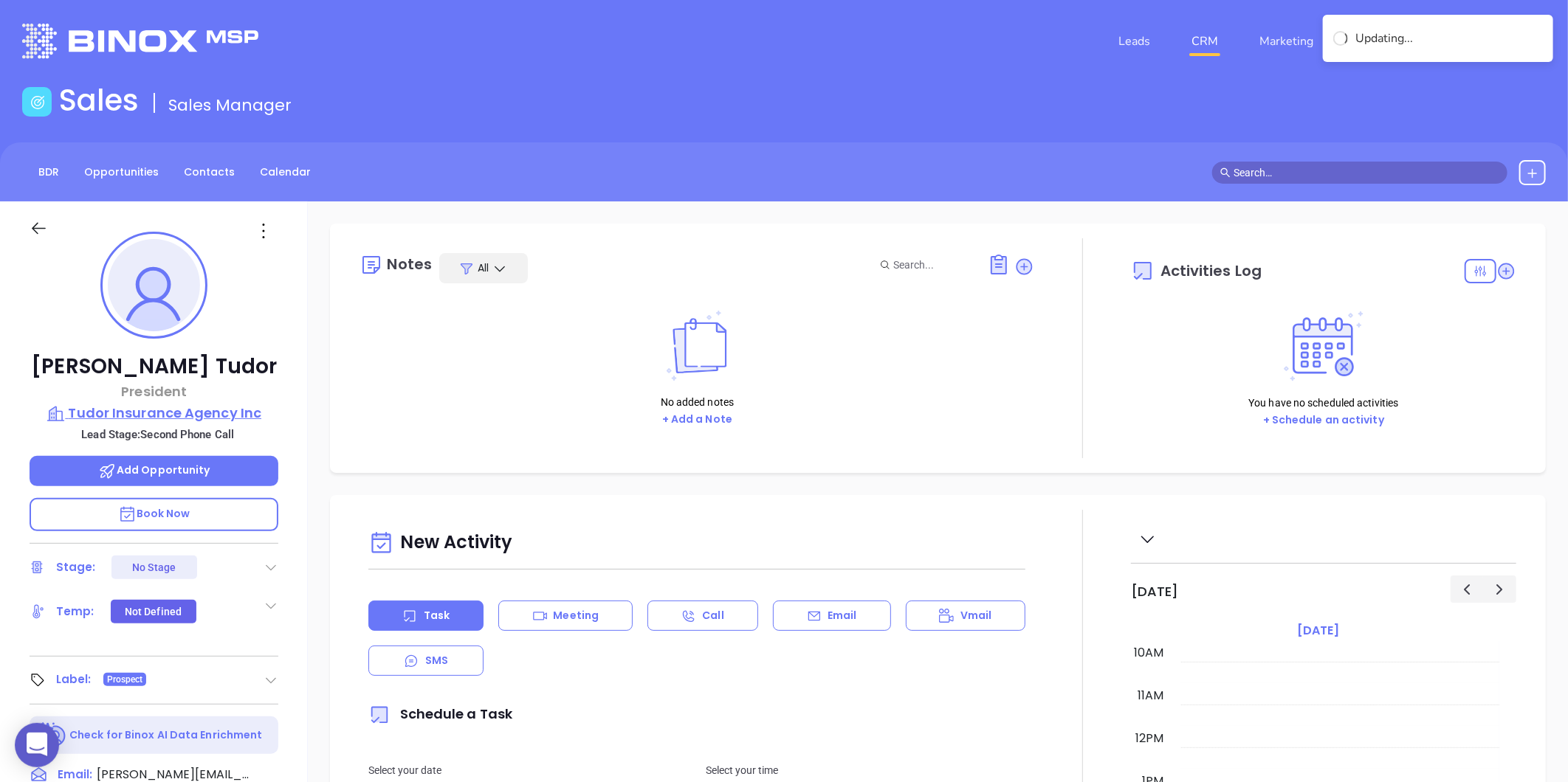
click at [161, 417] on p "Tudor Insurance Agency Inc" at bounding box center [154, 413] width 249 height 21
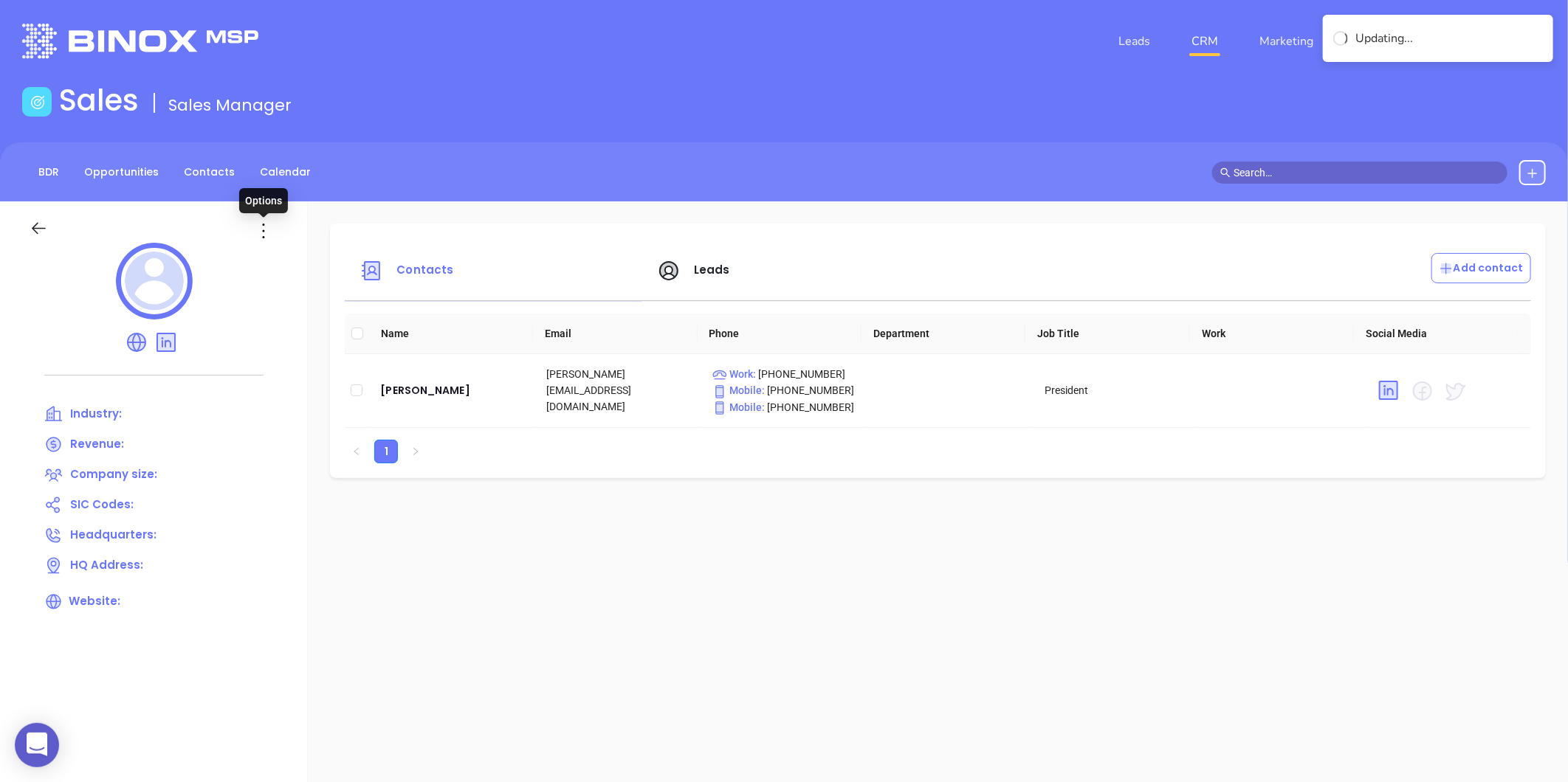
click at [254, 233] on icon at bounding box center [263, 230] width 23 height 23
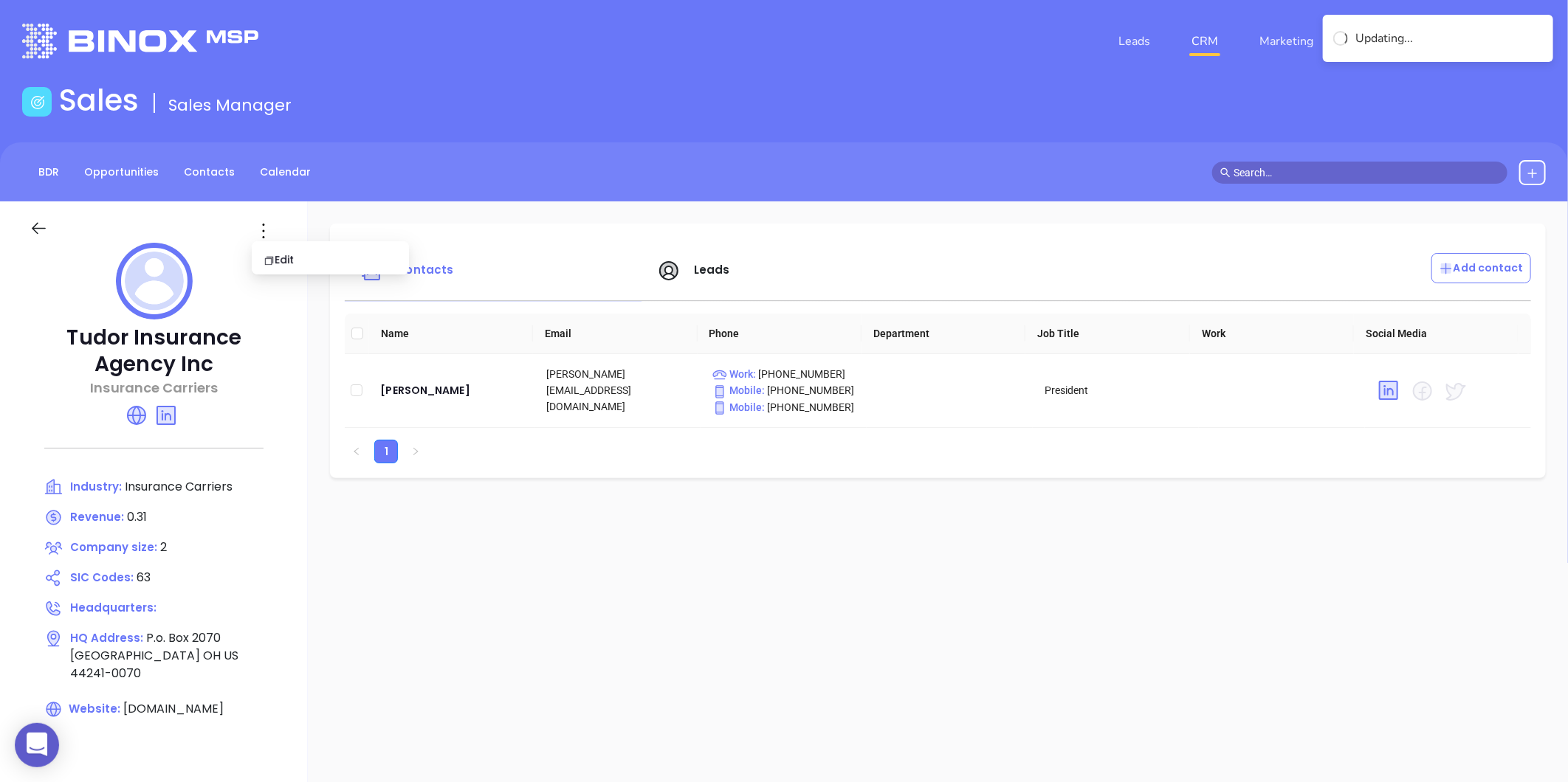
click at [278, 274] on li "Edit" at bounding box center [330, 259] width 152 height 31
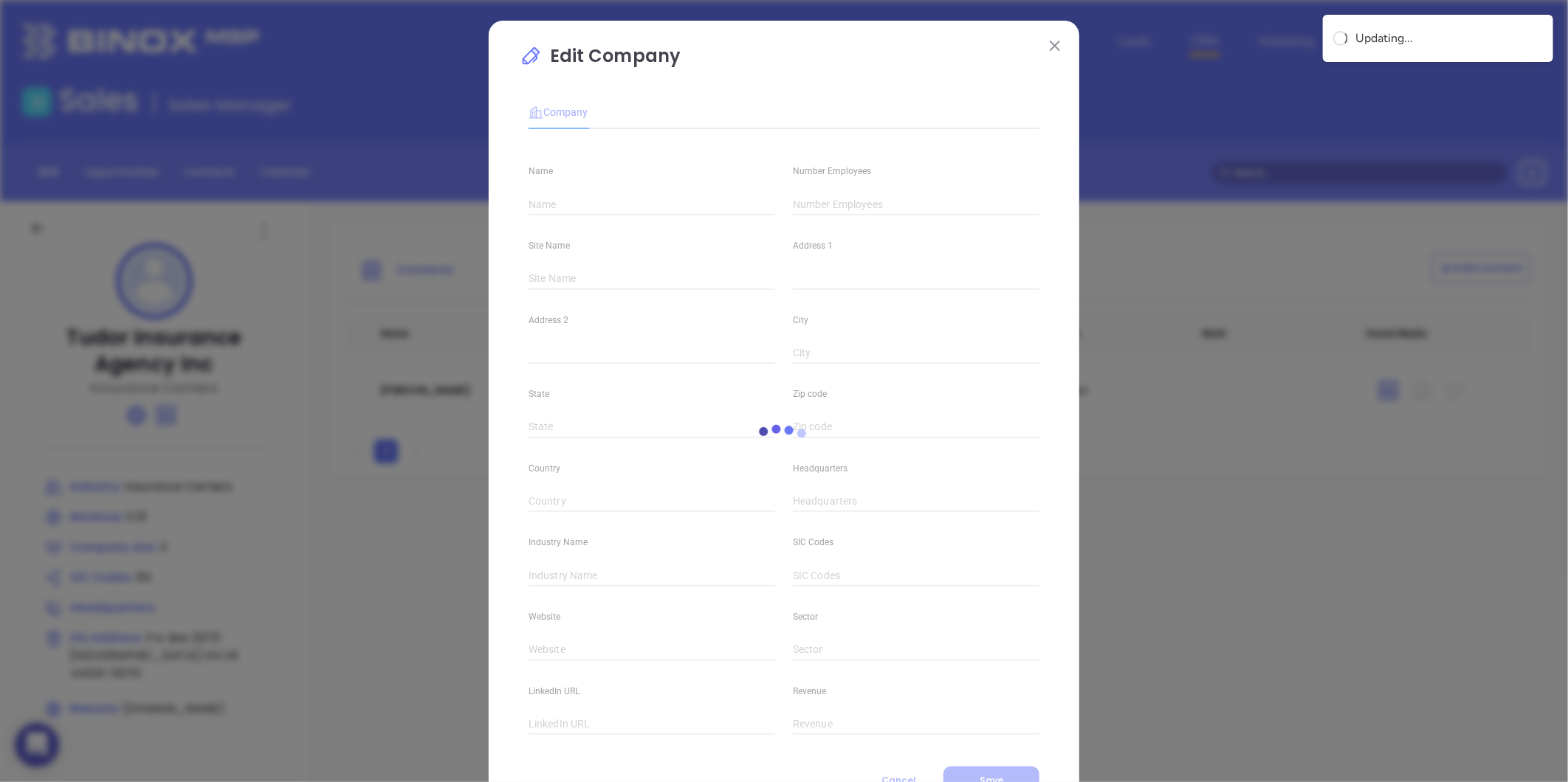
type input "Tudor Insurance Agency Inc"
type input "2"
type input "Insurance Carriers"
type input "63"
type input "tudorsinsurance.com"
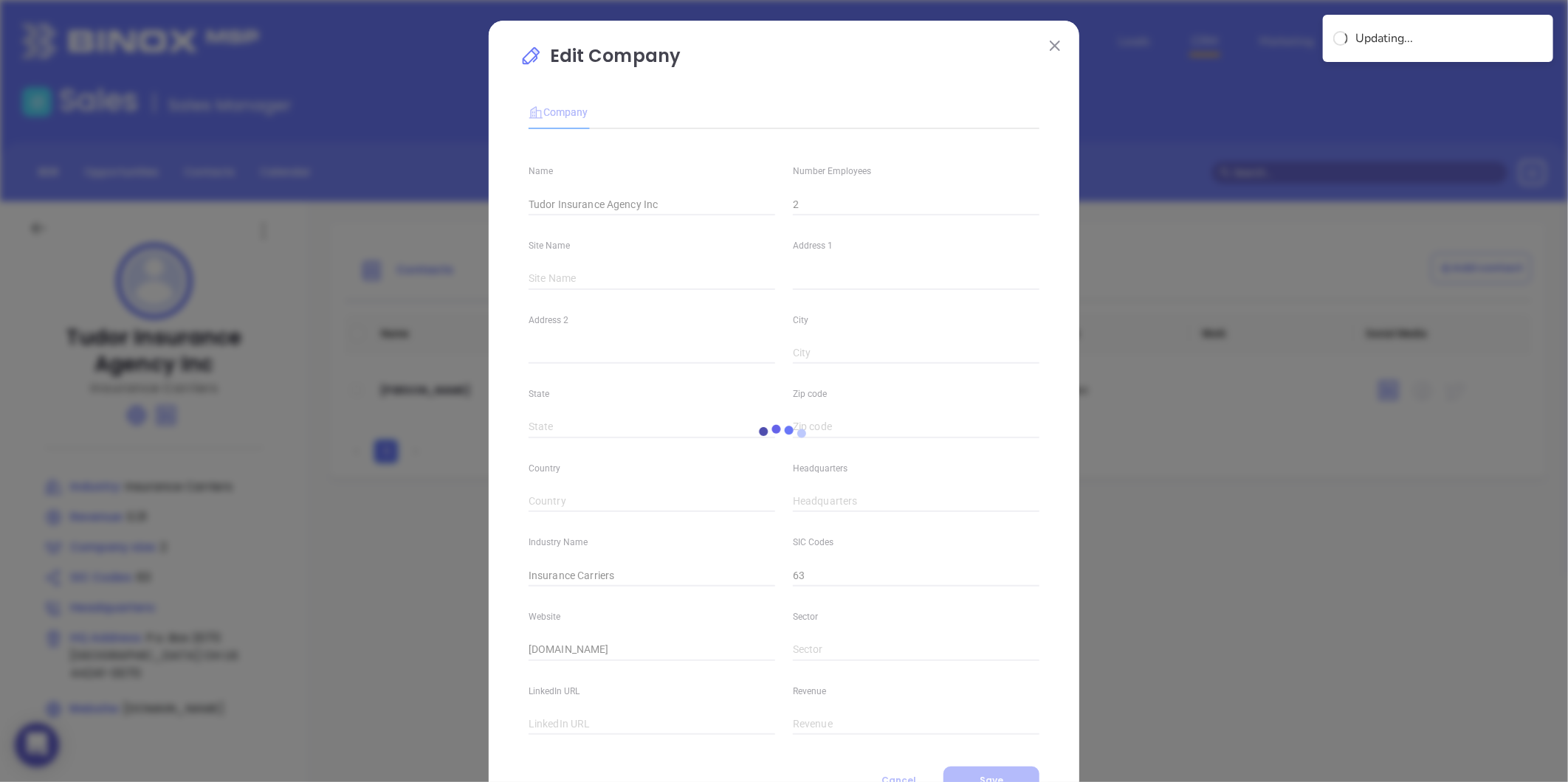
type input "Finance and Insurance"
type input "linkedin.com/company/tudor-insurance-agency-inc"
type input "0.31"
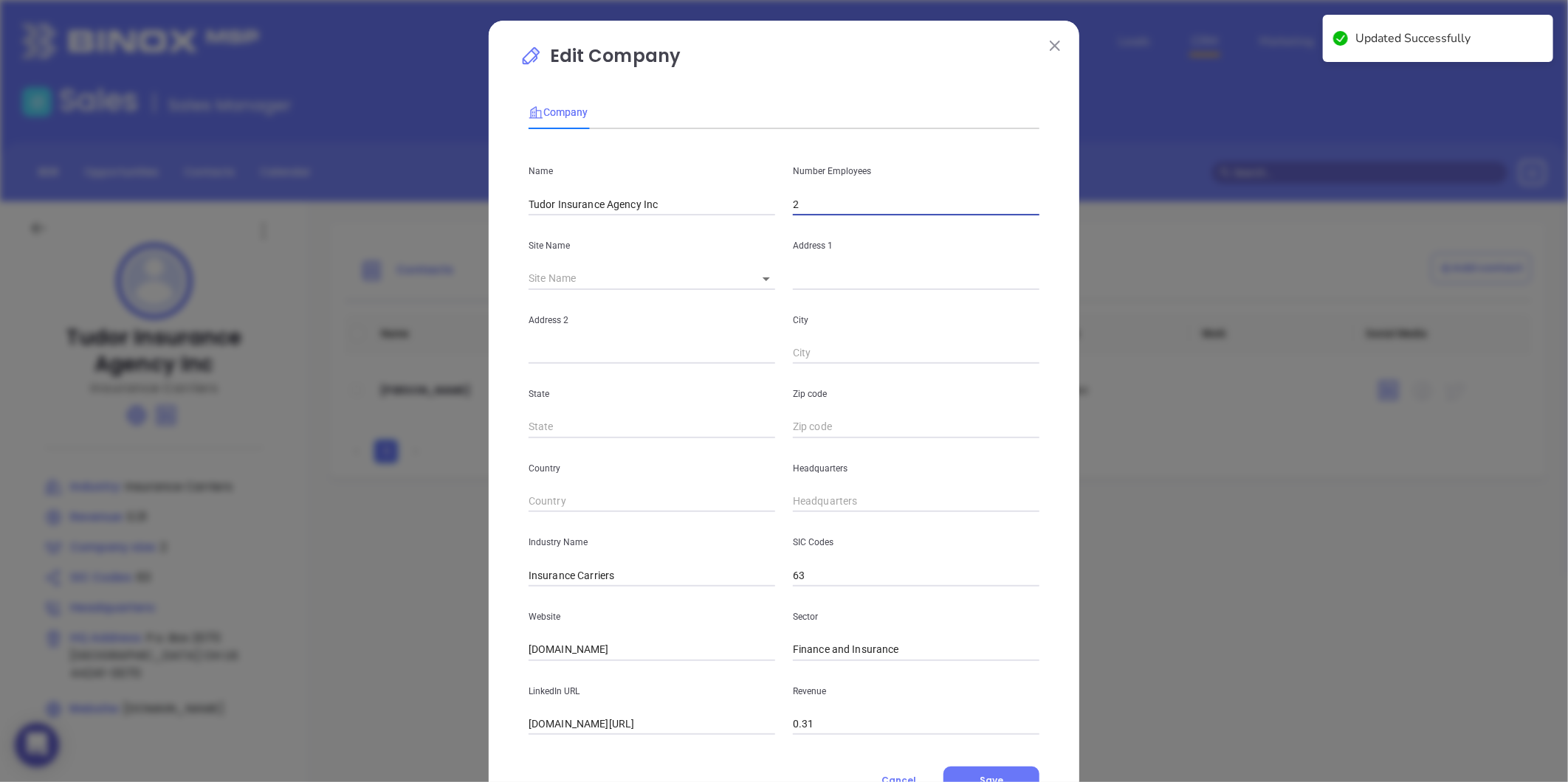
drag, startPoint x: 808, startPoint y: 209, endPoint x: 796, endPoint y: 209, distance: 12.0
click at [796, 209] on input "2" at bounding box center [916, 205] width 247 height 22
click at [763, 277] on body "0 Leads CRM Marketing Reporting Financial Leads Leads Sales Sales Manager BDR O…" at bounding box center [784, 391] width 1568 height 782
click at [767, 282] on li "Streetsboro" at bounding box center [808, 279] width 137 height 26
type input "Streetsboro"
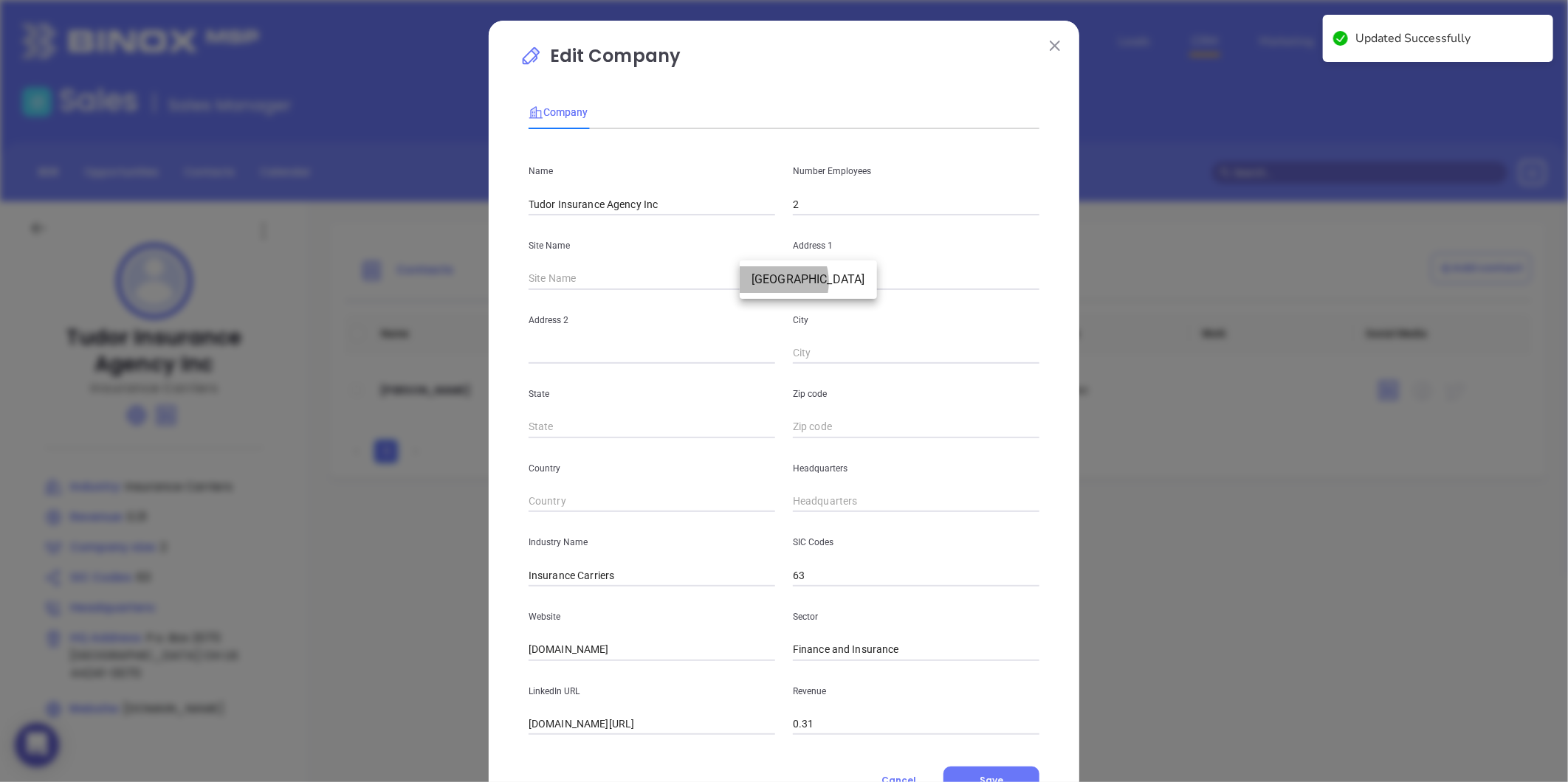
type input "P.o. Box 2070"
type input "Streetsboro"
type input "OH"
type input "44241-0070"
type input "US"
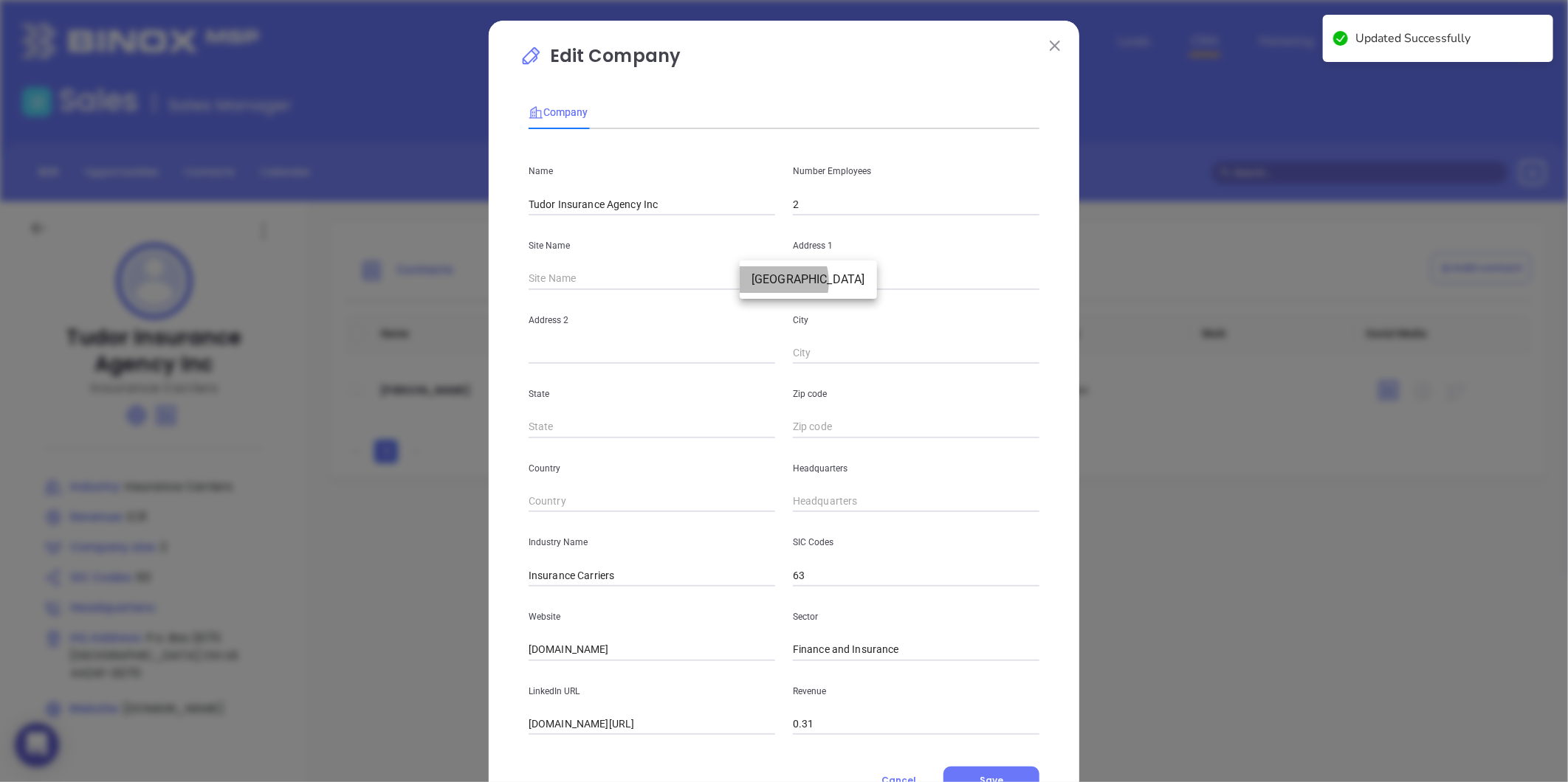
type input "124731"
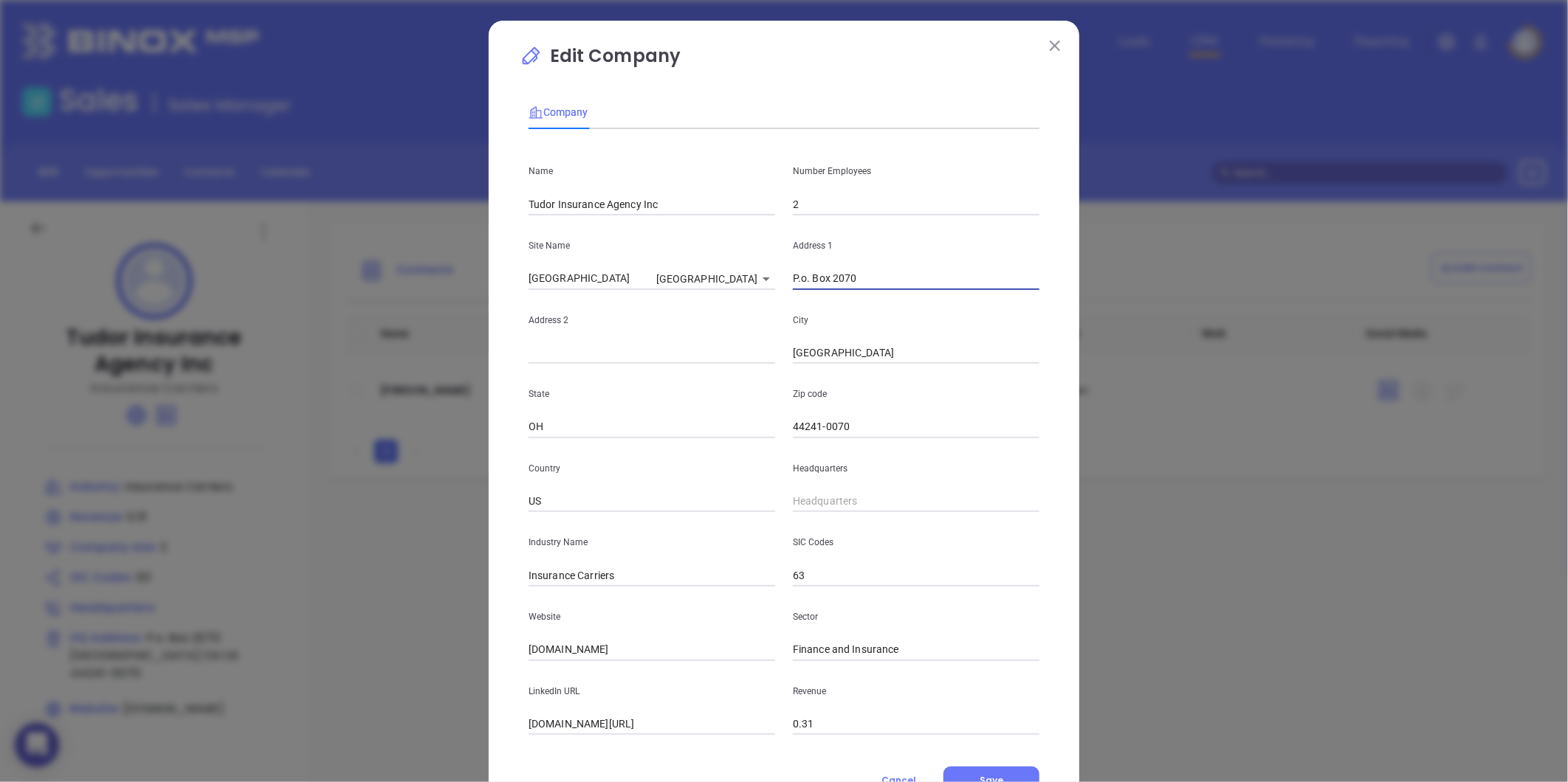
drag, startPoint x: 847, startPoint y: 284, endPoint x: 781, endPoint y: 300, distance: 67.9
click at [781, 300] on div "Name Tudor Insurance Agency Inc Number Employees 2 Site Name Streetsboro Street…" at bounding box center [784, 438] width 511 height 594
paste input "31 North Dunn Street | Angier, NC 27501"
type input "31 North Dunn Street | Angier, NC 27501"
click at [785, 199] on div "Number Employees 2" at bounding box center [916, 178] width 264 height 74
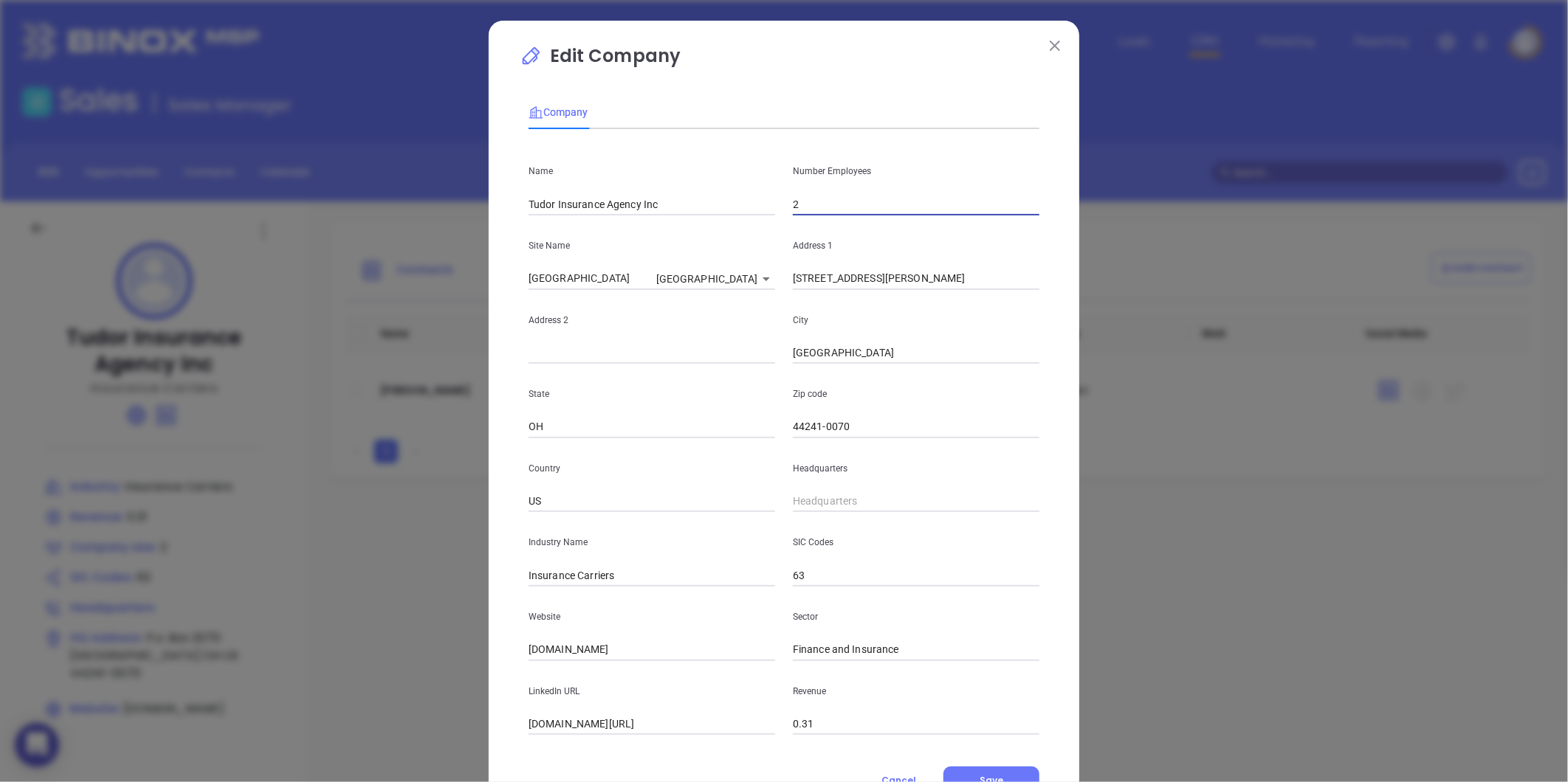
click at [799, 204] on input "2" at bounding box center [916, 205] width 247 height 22
type input "4"
type input "3"
click at [788, 296] on div "City Streetsboro" at bounding box center [916, 327] width 264 height 74
drag, startPoint x: 945, startPoint y: 278, endPoint x: 996, endPoint y: 284, distance: 51.4
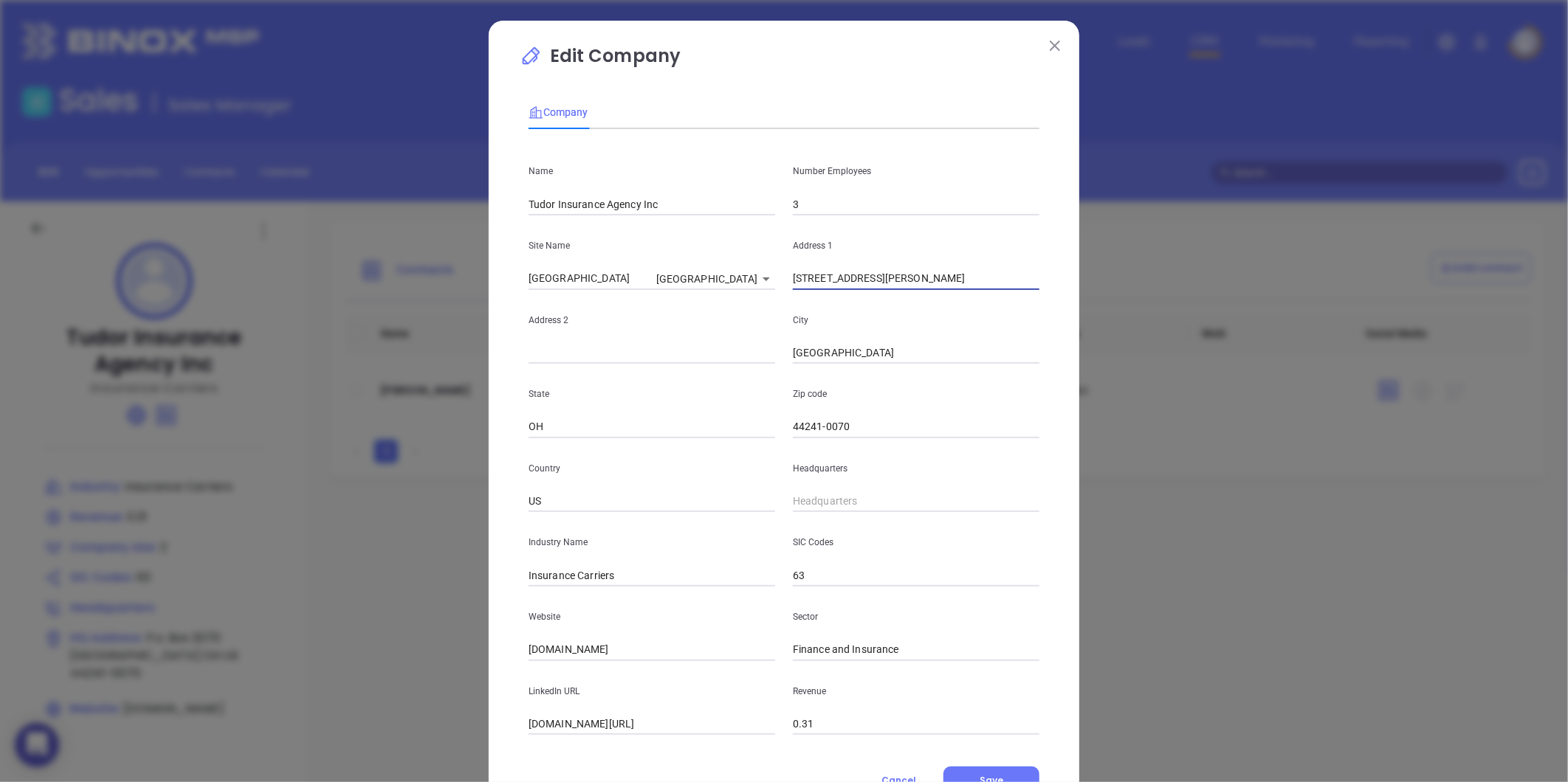
click at [996, 284] on input "31 North Dunn Street | Angier, NC 27501" at bounding box center [916, 279] width 247 height 22
drag, startPoint x: 856, startPoint y: 430, endPoint x: 758, endPoint y: 451, distance: 100.2
click at [758, 451] on div "Name Tudor Insurance Agency Inc Number Employees 3 Site Name Streetsboro Street…" at bounding box center [784, 438] width 511 height 594
paste input "27501"
type input "27501"
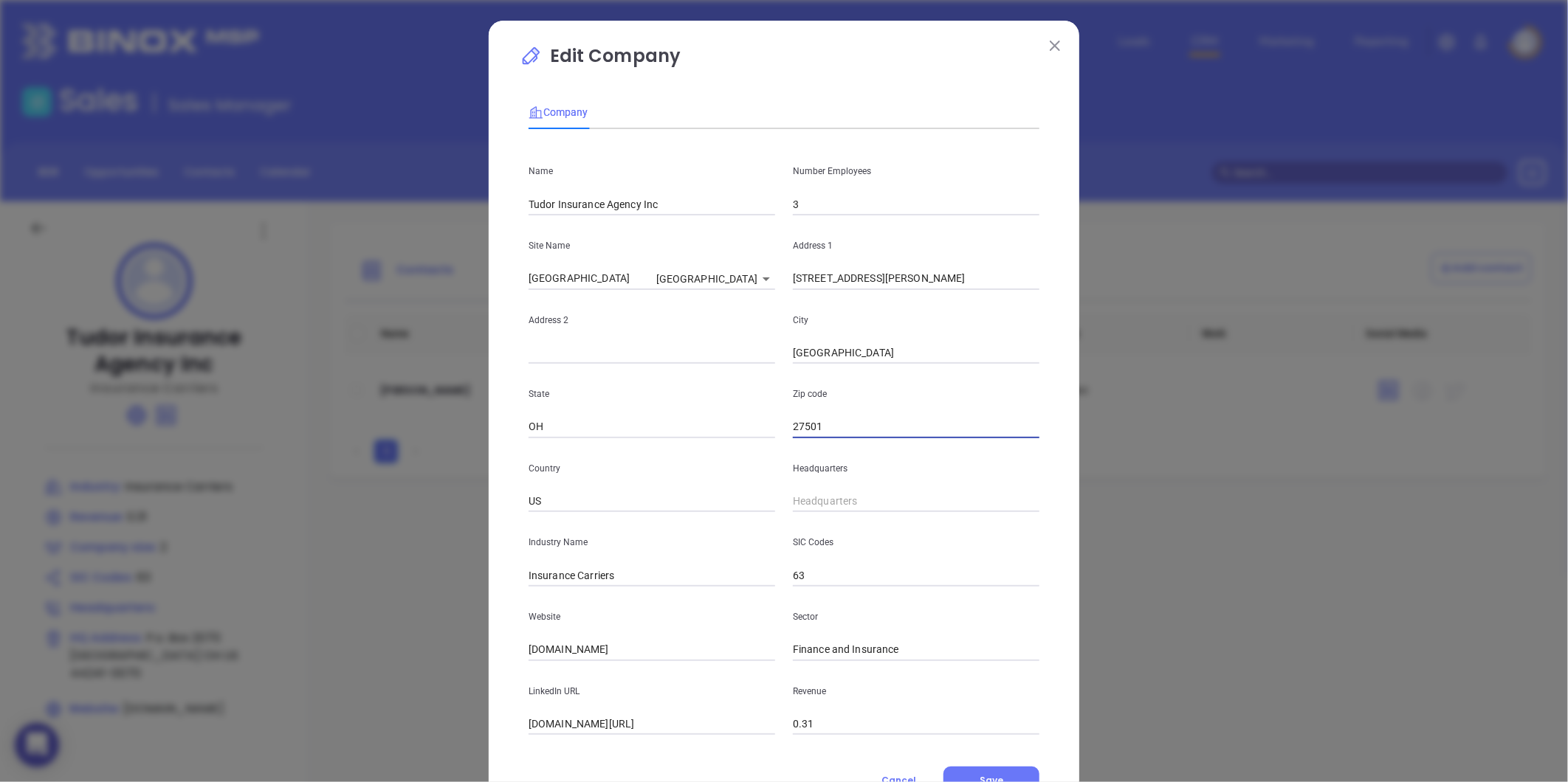
drag, startPoint x: 556, startPoint y: 432, endPoint x: 468, endPoint y: 441, distance: 88.5
click at [473, 441] on div "Edit Company Company Name Tudor Insurance Agency Inc Number Employees 3 Site Na…" at bounding box center [784, 391] width 1568 height 782
type input "NC"
drag, startPoint x: 891, startPoint y: 288, endPoint x: 912, endPoint y: 288, distance: 21.0
click at [914, 286] on input "31 North Dunn Street | Angier, NC 27501" at bounding box center [916, 279] width 247 height 22
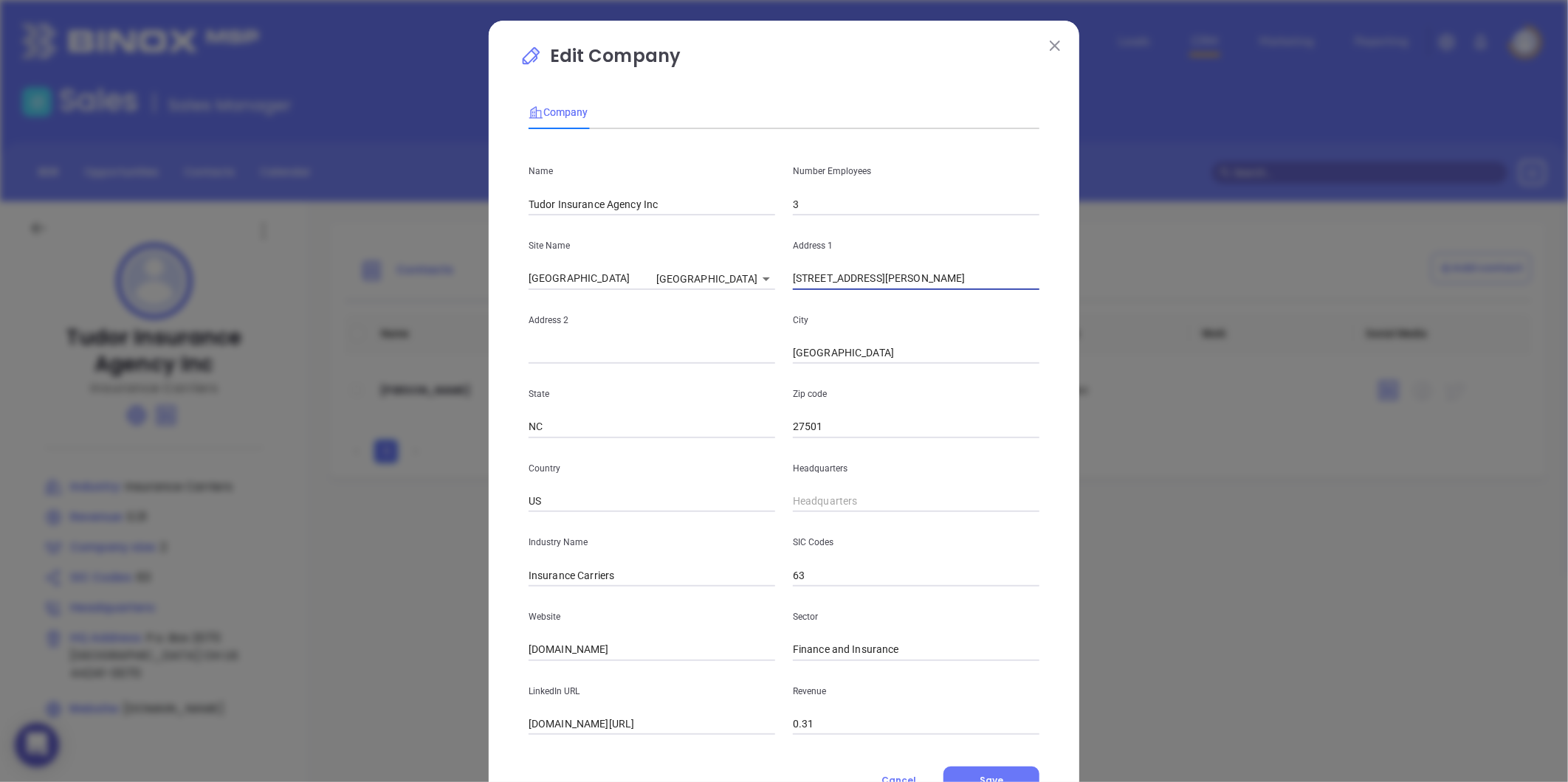
click at [899, 288] on input "31 North Dunn Street | Angier, NC 27501" at bounding box center [916, 279] width 247 height 22
click at [894, 288] on input "31 North Dunn Street | Angier, NC 27501" at bounding box center [916, 279] width 247 height 22
drag, startPoint x: 894, startPoint y: 281, endPoint x: 914, endPoint y: 286, distance: 20.6
click at [921, 281] on input "31 North Dunn Street | Angier, NC 27501" at bounding box center [916, 279] width 247 height 22
drag, startPoint x: 921, startPoint y: 281, endPoint x: 887, endPoint y: 299, distance: 38.5
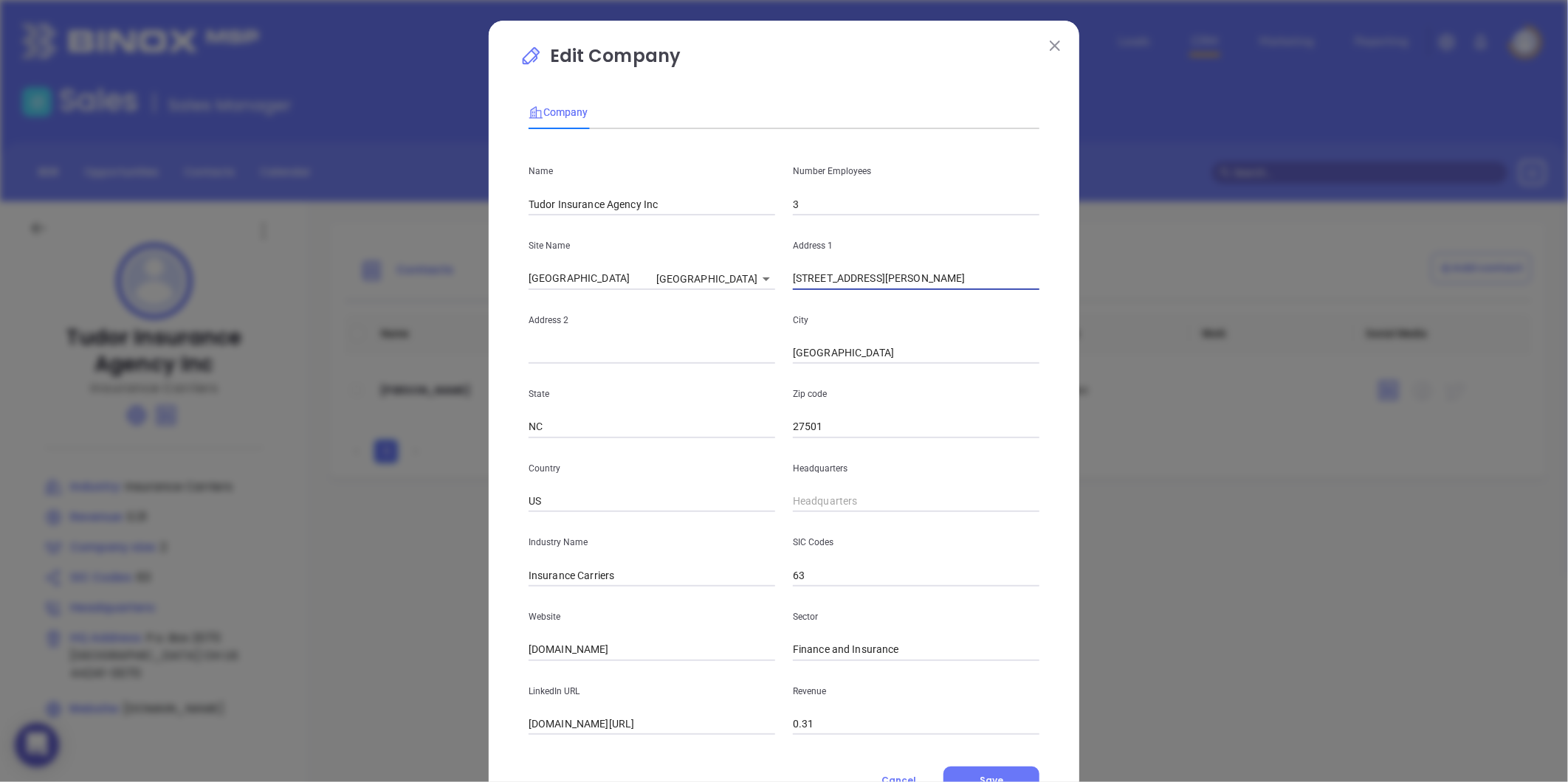
click at [887, 299] on div "Name Tudor Insurance Agency Inc Number Employees 3 Site Name Streetsboro Street…" at bounding box center [784, 438] width 511 height 594
click at [903, 285] on input "31 North Dunn Street | Angier, NC 27501" at bounding box center [916, 279] width 247 height 22
drag, startPoint x: 895, startPoint y: 284, endPoint x: 921, endPoint y: 286, distance: 26.1
click at [921, 286] on input "31 North Dunn Street | Angier, NC 27501" at bounding box center [916, 279] width 247 height 22
drag, startPoint x: 870, startPoint y: 343, endPoint x: 726, endPoint y: 374, distance: 147.3
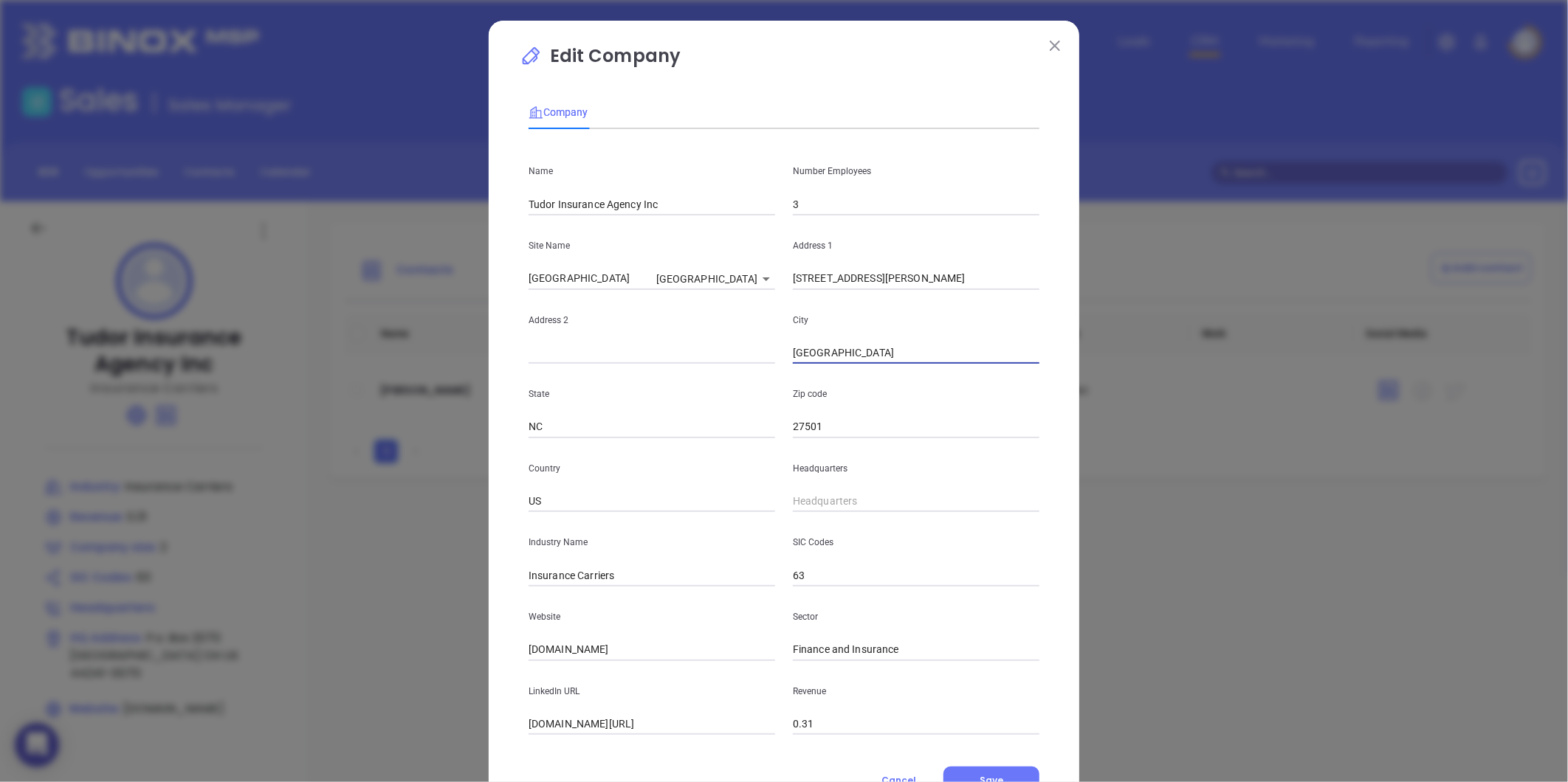
click at [728, 373] on div "Name Tudor Insurance Agency Inc Number Employees 3 Site Name Streetsboro Street…" at bounding box center [784, 438] width 511 height 594
paste input "Angier"
type input "Angier"
drag, startPoint x: 891, startPoint y: 289, endPoint x: 1073, endPoint y: 317, distance: 184.1
click at [1073, 317] on div "Edit Company Company Name Tudor Insurance Agency Inc Number Employees 3 Site Na…" at bounding box center [783, 424] width 590 height 805
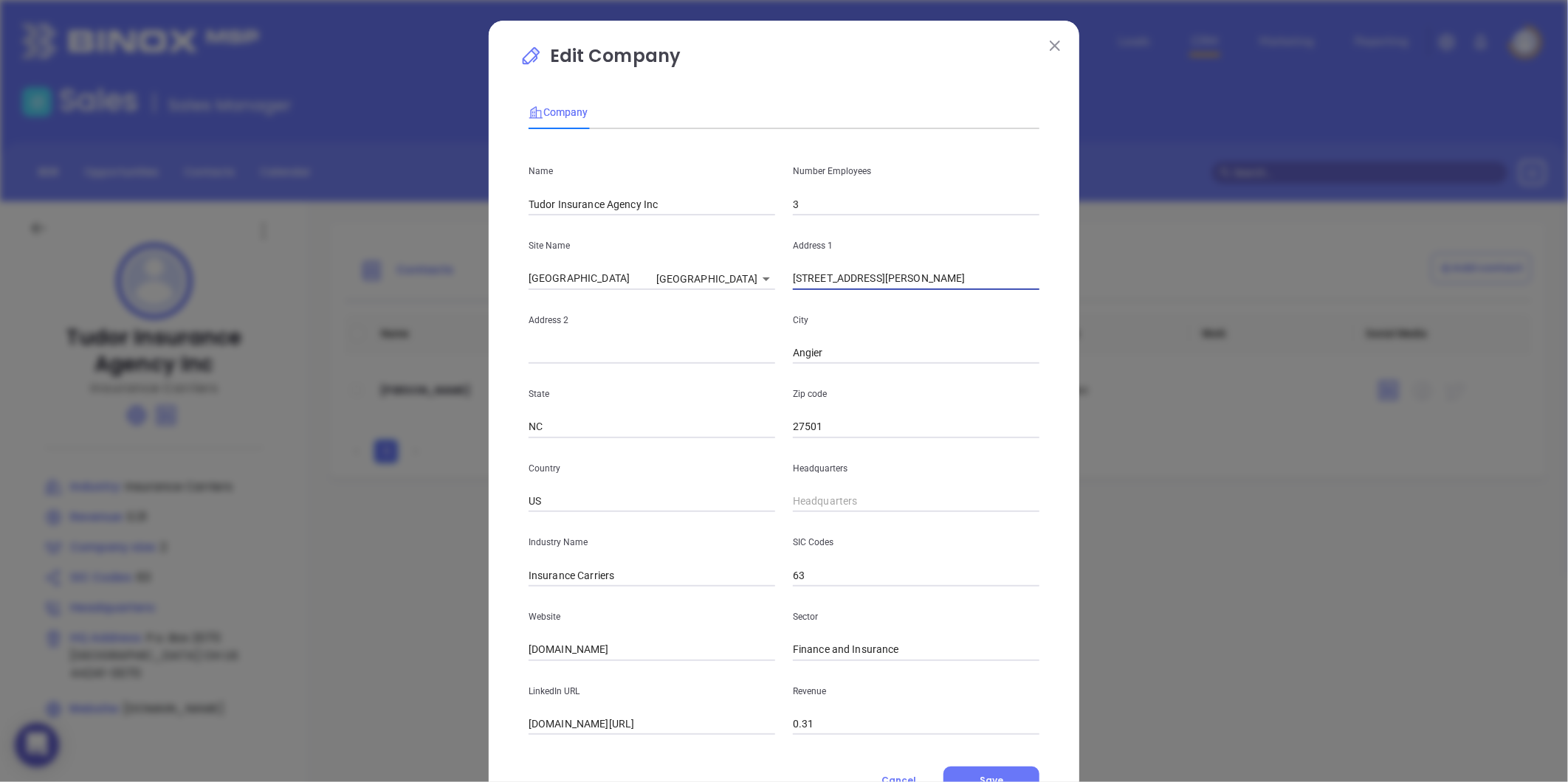
type input "31 North Dunn Street"
type input "( ) -"
click at [824, 509] on input "( ) -" at bounding box center [916, 502] width 247 height 22
type input "( ) -"
paste input "919) 639-4400"
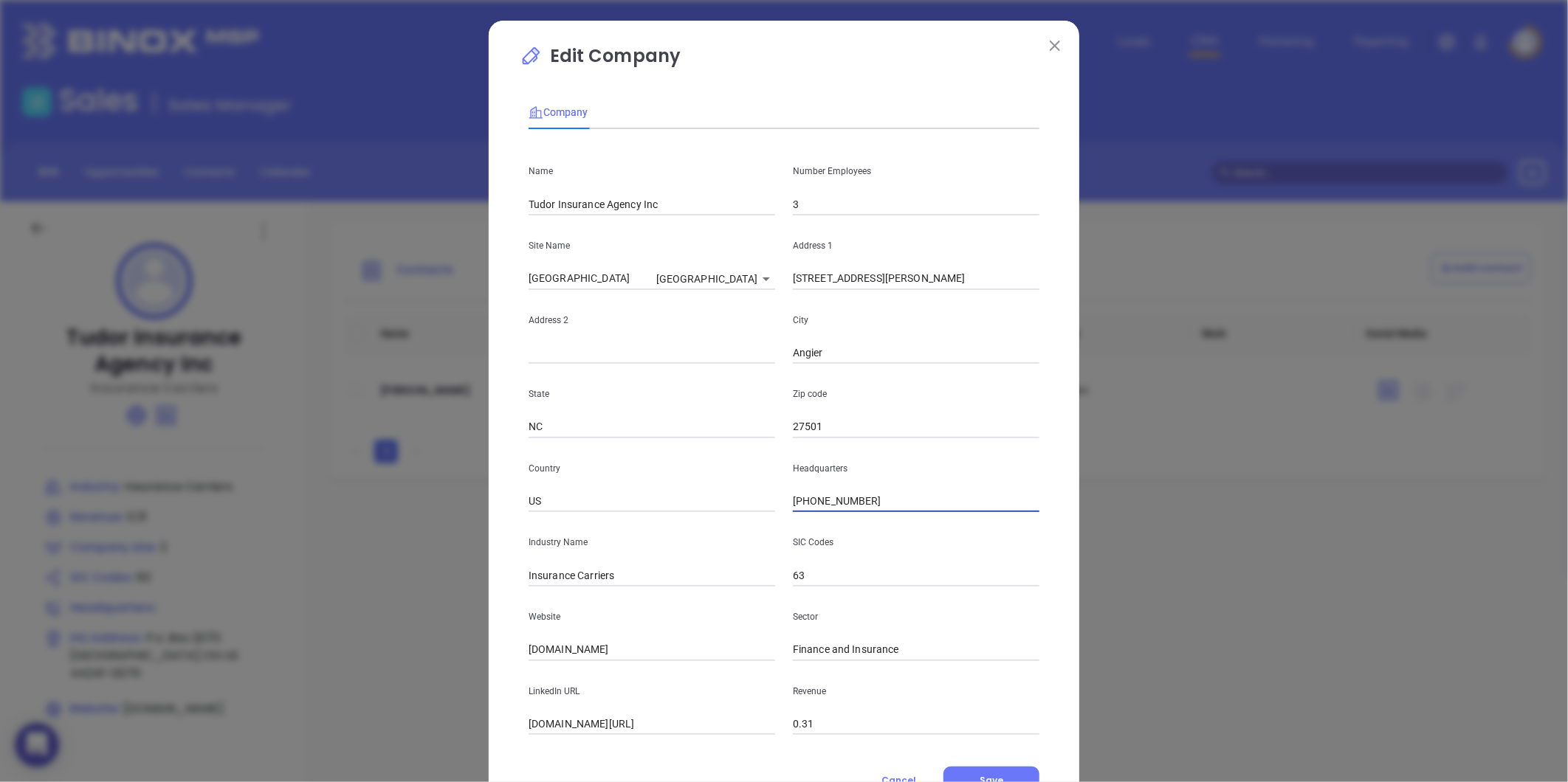
type input "(919) 639-4400"
drag, startPoint x: 615, startPoint y: 581, endPoint x: 567, endPoint y: 602, distance: 52.4
click at [567, 602] on div "Name Tudor Insurance Agency Inc Number Employees 3 Site Name Streetsboro Street…" at bounding box center [784, 438] width 511 height 594
type input "Insurance"
click at [520, 623] on div "Website tudorsinsurance.com" at bounding box center [652, 623] width 264 height 74
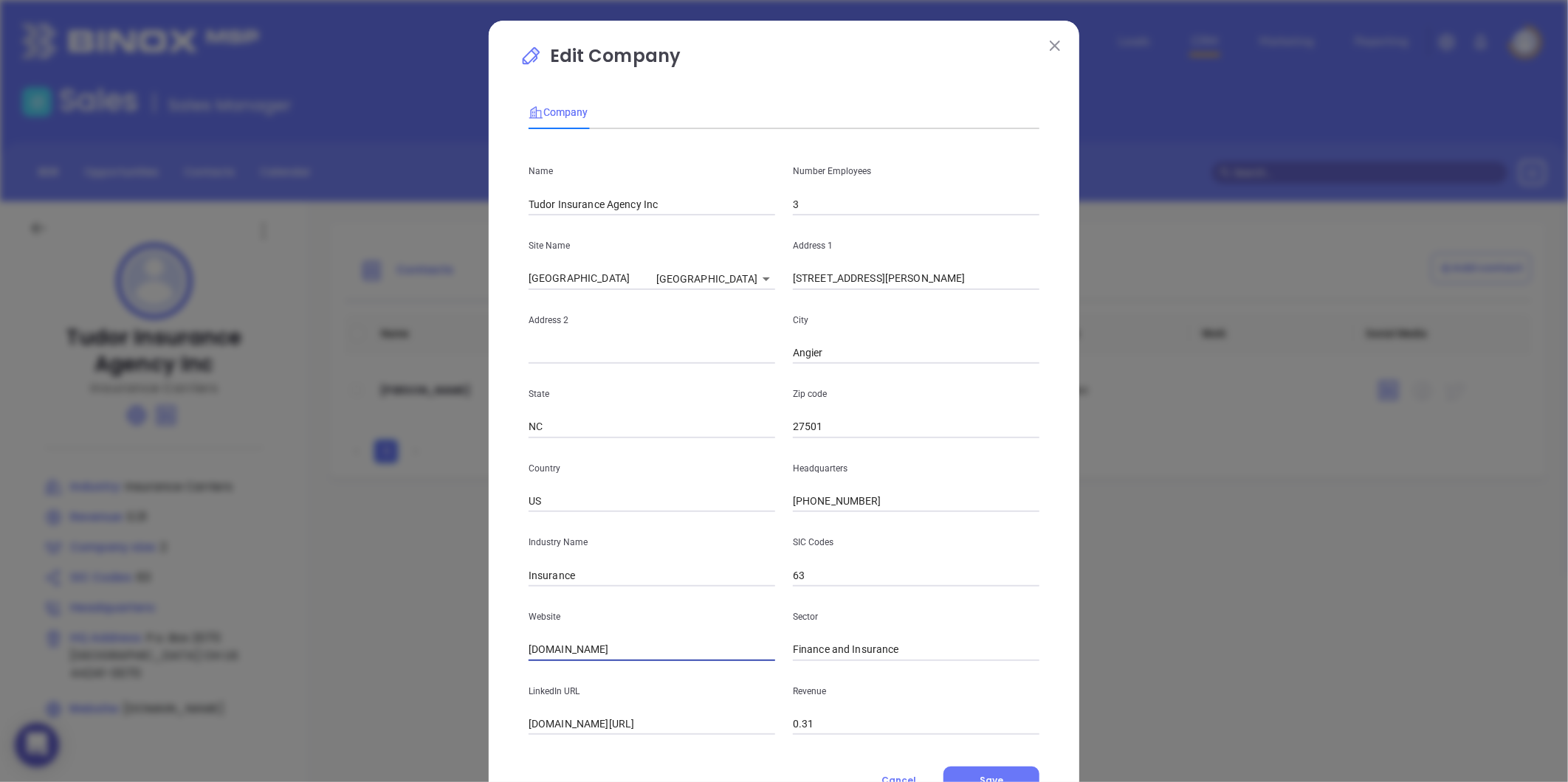
drag, startPoint x: 631, startPoint y: 652, endPoint x: 421, endPoint y: 677, distance: 211.5
click at [421, 677] on div "Edit Company Company Name Tudor Insurance Agency Inc Number Employees 3 Site Na…" at bounding box center [784, 391] width 1568 height 782
paste input "https://www.tudorsinsurance.com/"
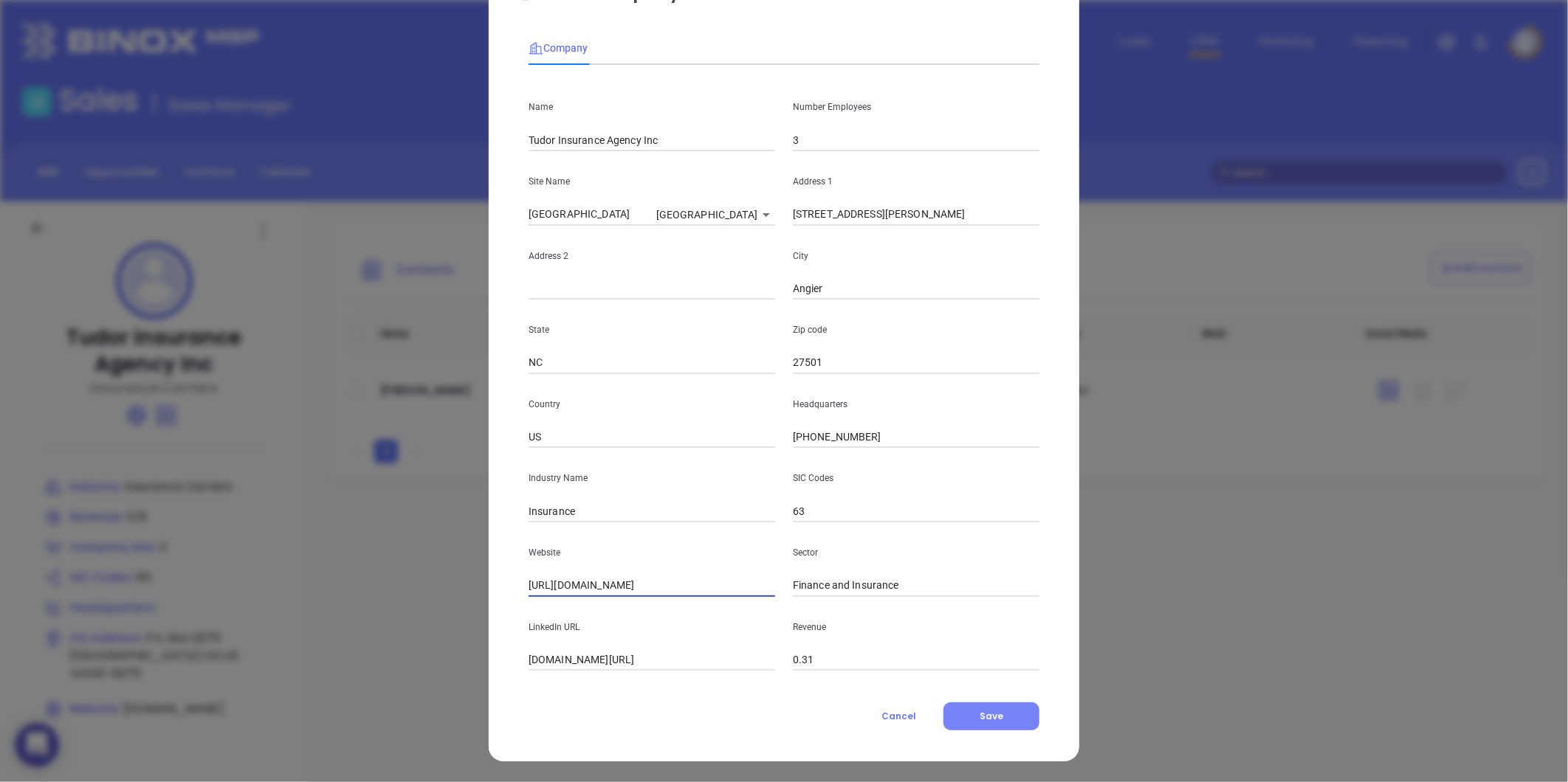
type input "https://www.tudorsinsurance.com/"
click at [984, 724] on button "Save" at bounding box center [992, 716] width 96 height 28
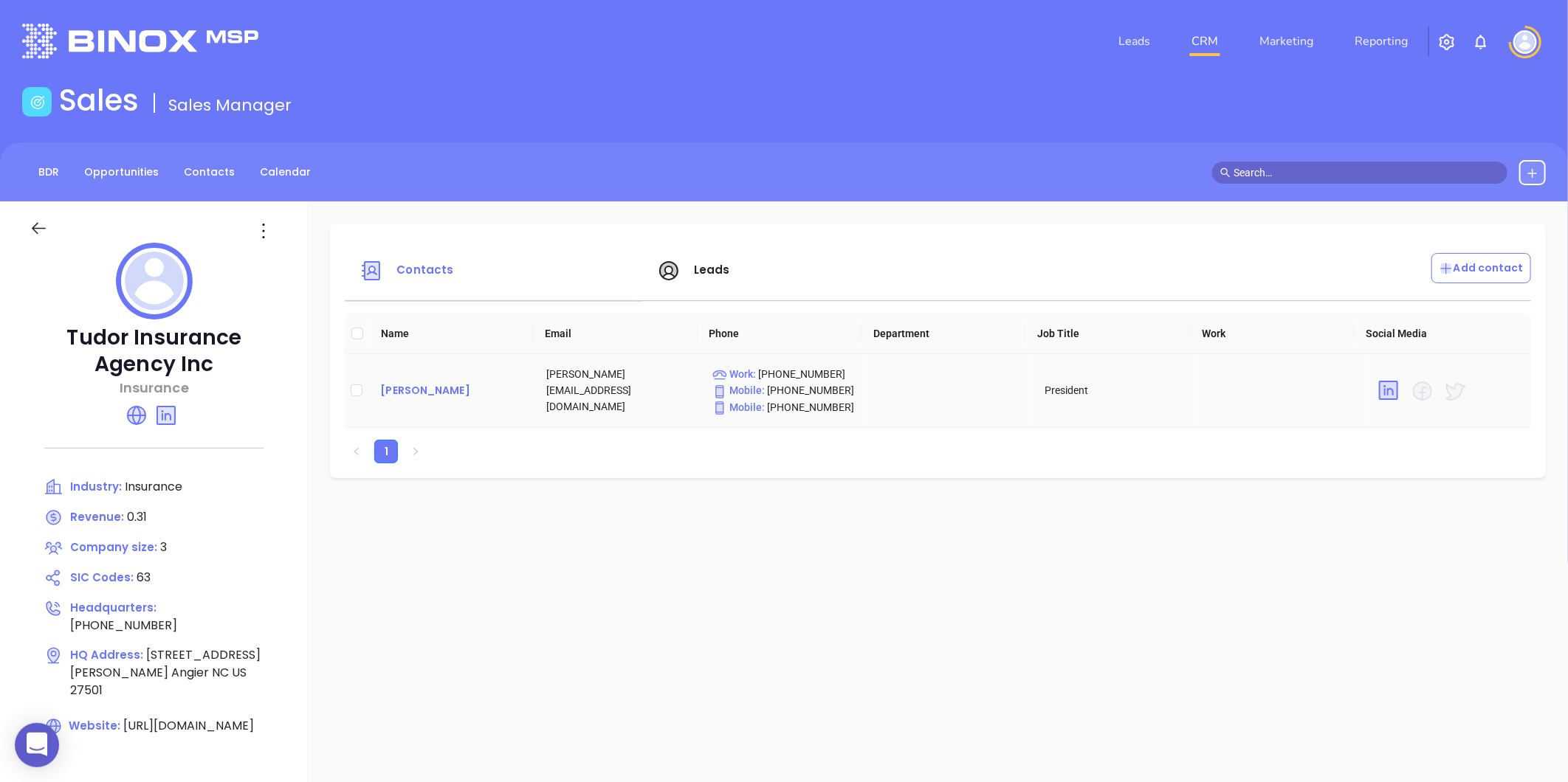
click at [412, 395] on div "Rick Tudor" at bounding box center [452, 391] width 143 height 18
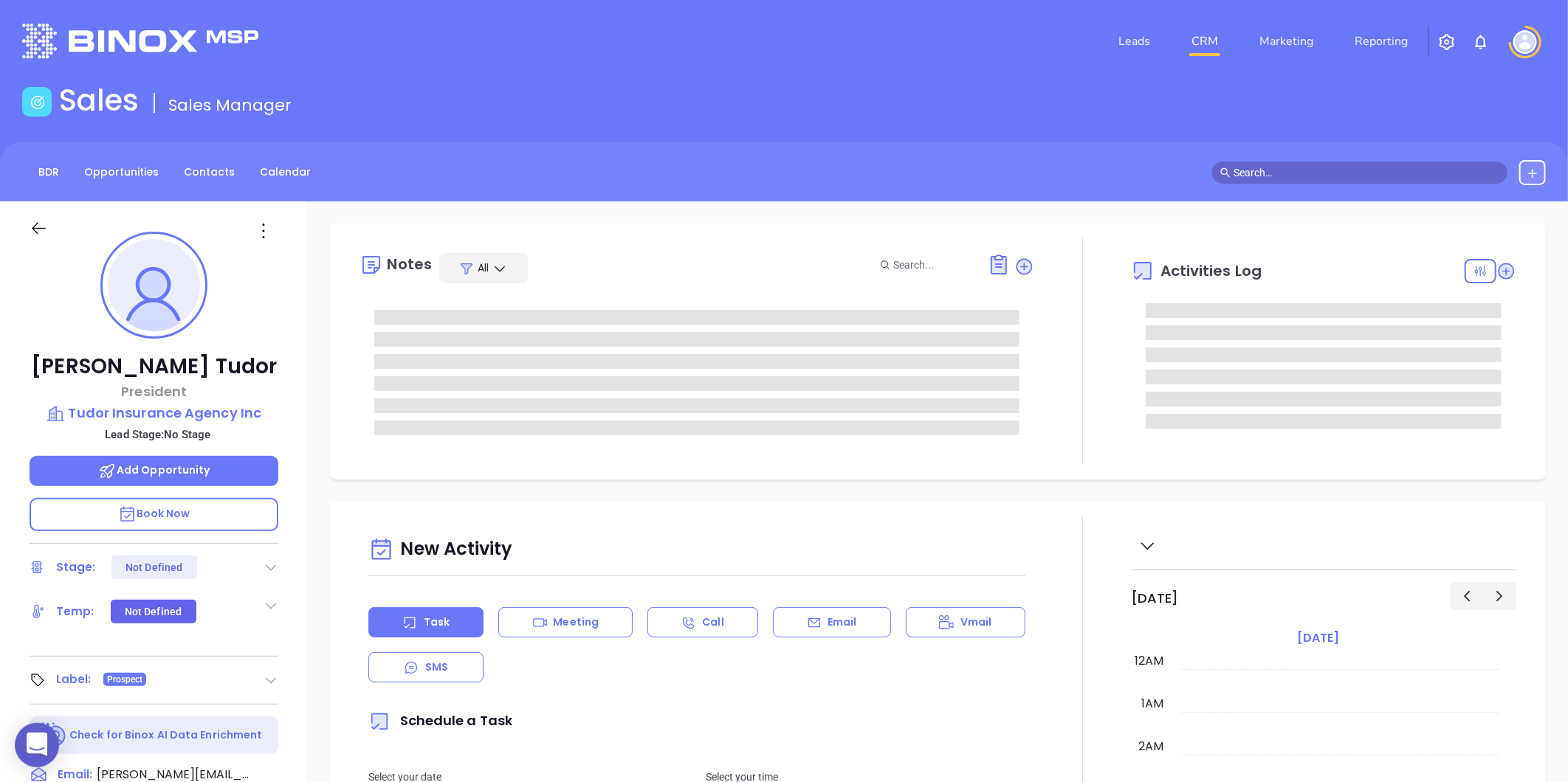
type input "[DATE]"
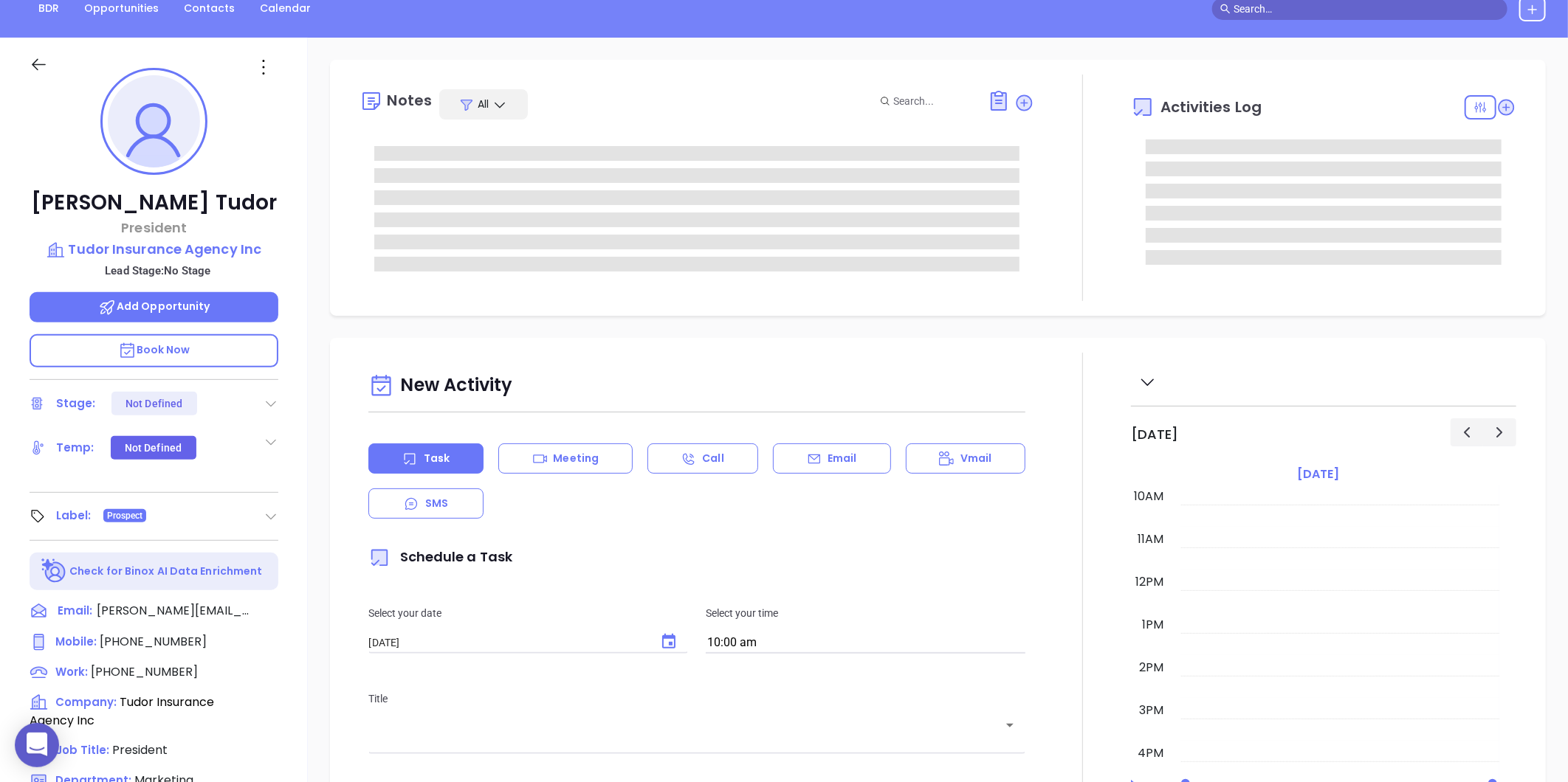
type input "[PERSON_NAME]"
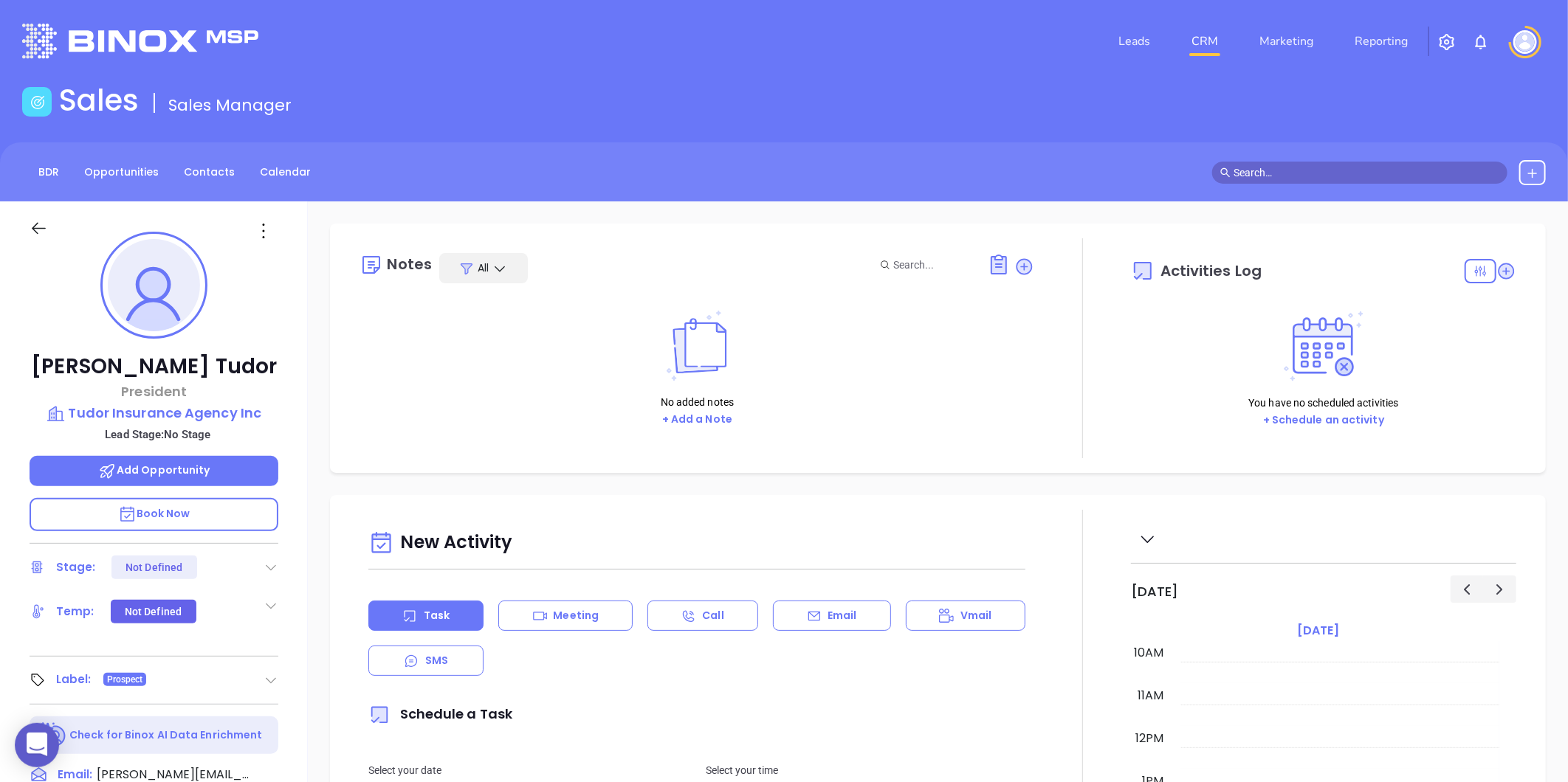
click at [263, 229] on icon at bounding box center [263, 230] width 23 height 23
click at [293, 390] on div "Edit" at bounding box center [335, 389] width 145 height 16
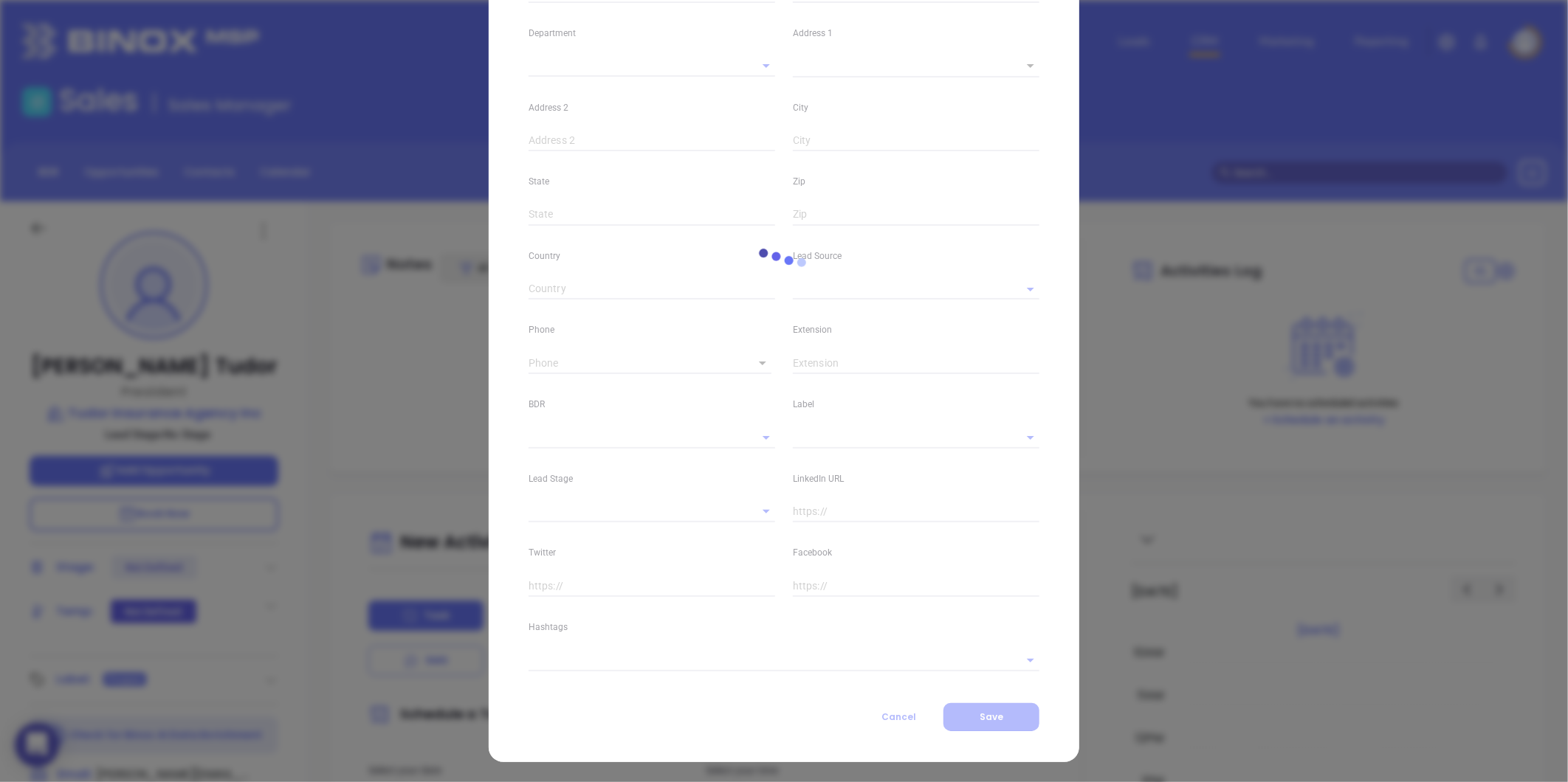
type input "Rick"
type input "Tudor"
type input "rick@tudorsinsurance.com"
type input "President"
type input "1"
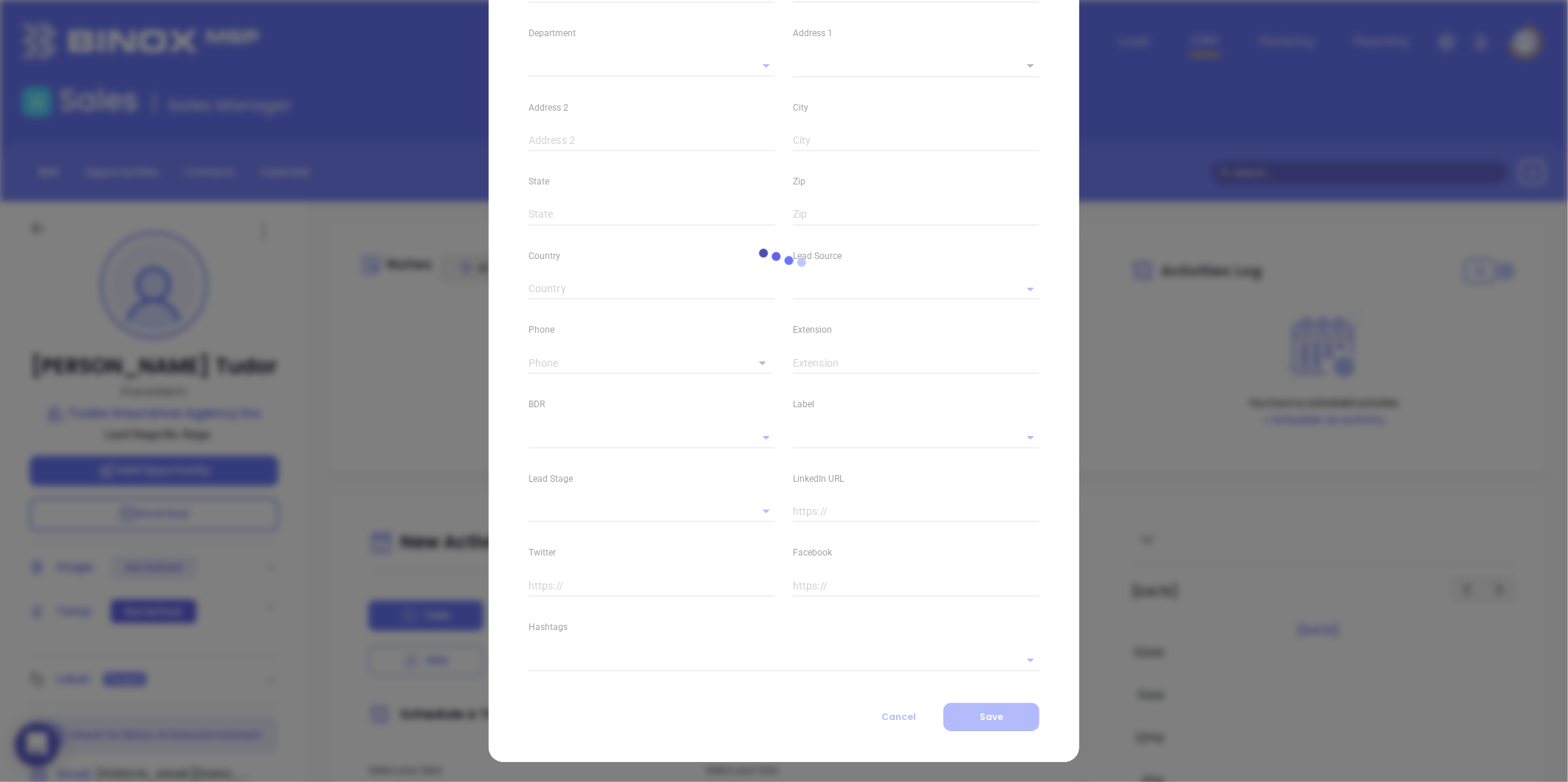
type input "linkedin.com/in/rick-tudor-5432783b"
type input "Marketing"
type input "Website Reveal"
type input "undefined undefined"
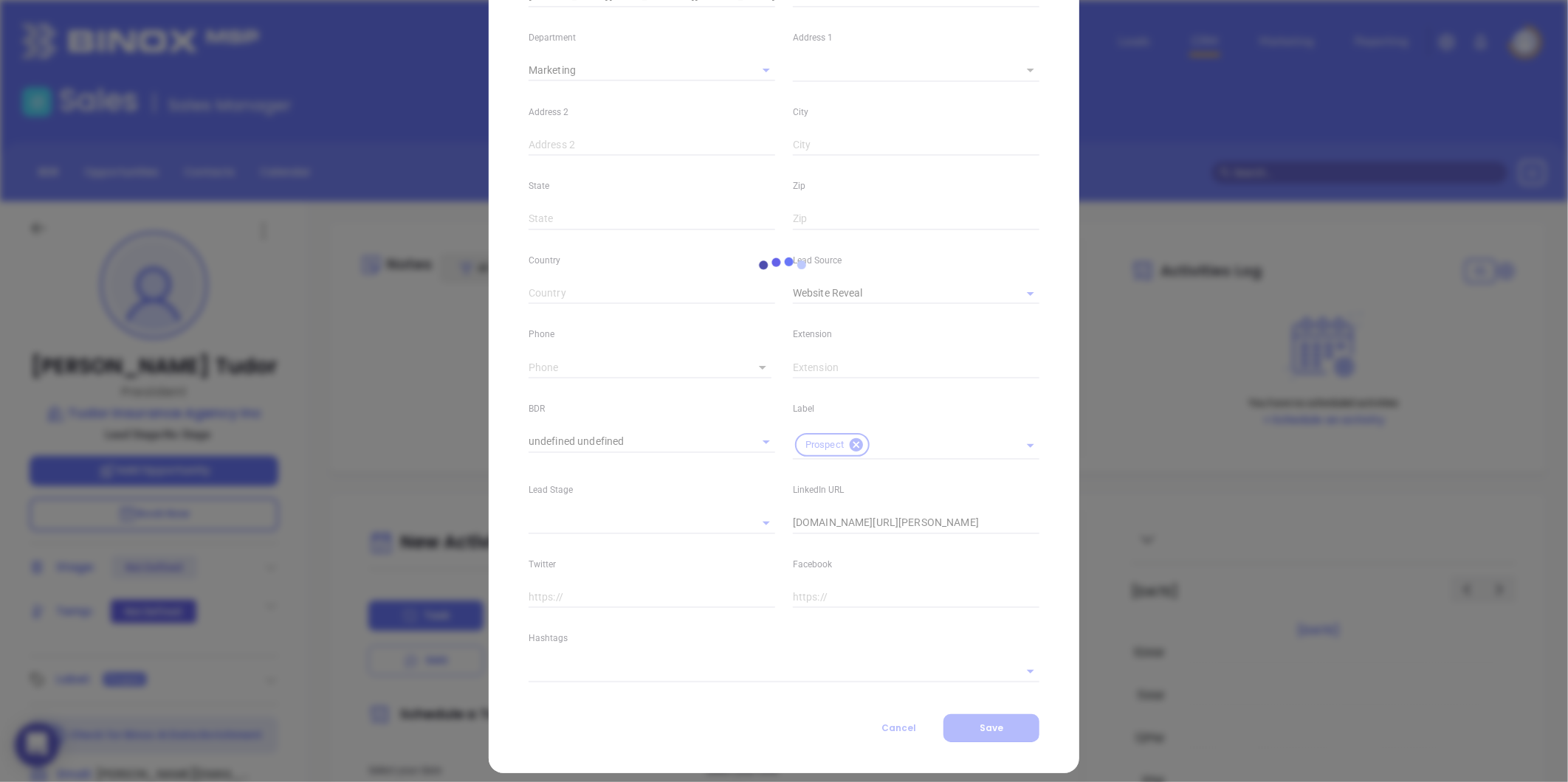
scroll to position [286, 0]
type input "(919) 639-4400"
type input "1"
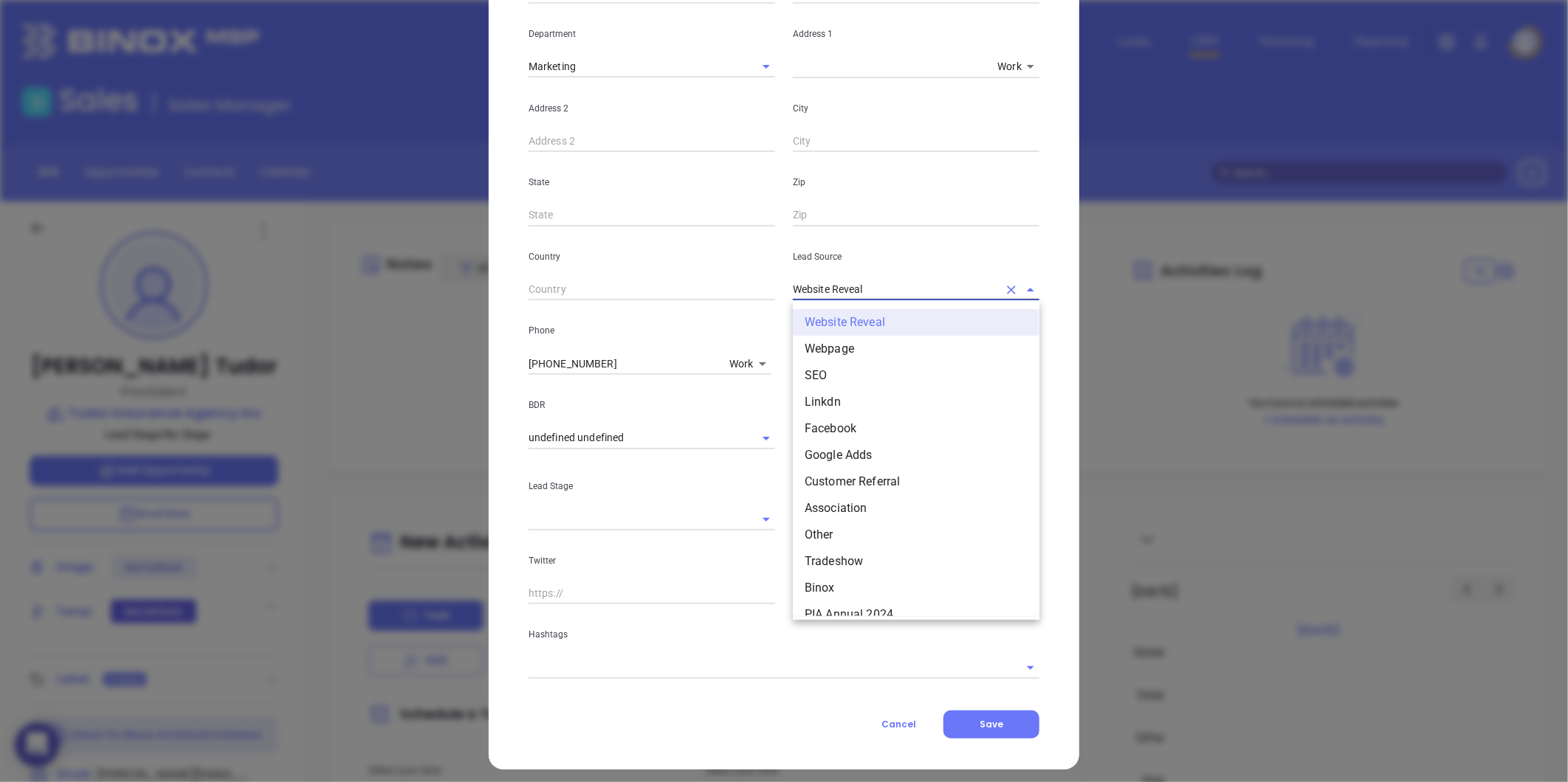
drag, startPoint x: 877, startPoint y: 285, endPoint x: 671, endPoint y: 289, distance: 206.0
click at [671, 289] on div "Country Lead Source Website Reveal Website Reveal Webpage SEO Linkdn Facebook G…" at bounding box center [784, 263] width 529 height 74
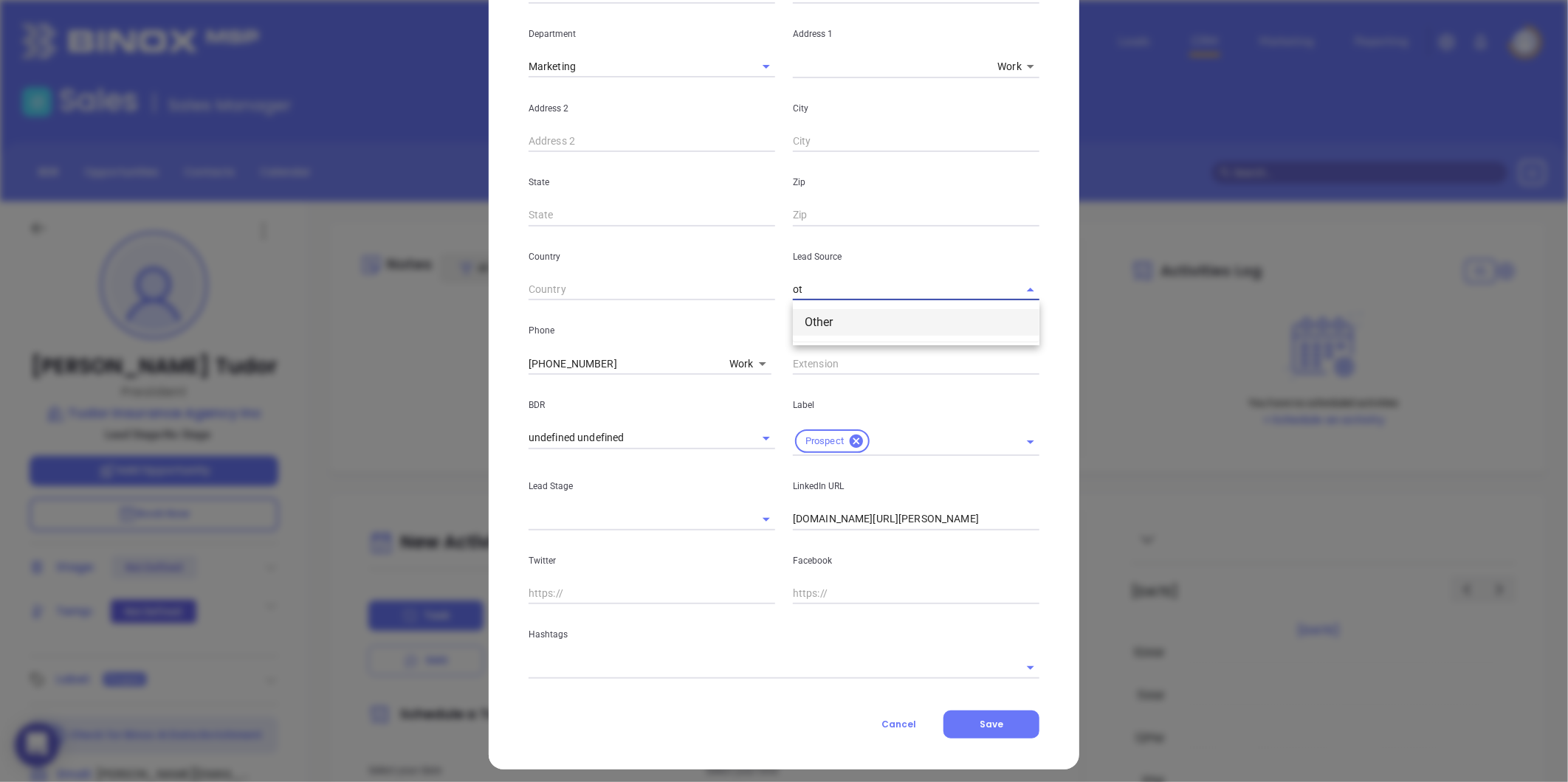
click at [829, 328] on li "Other" at bounding box center [916, 322] width 247 height 26
type input "Other"
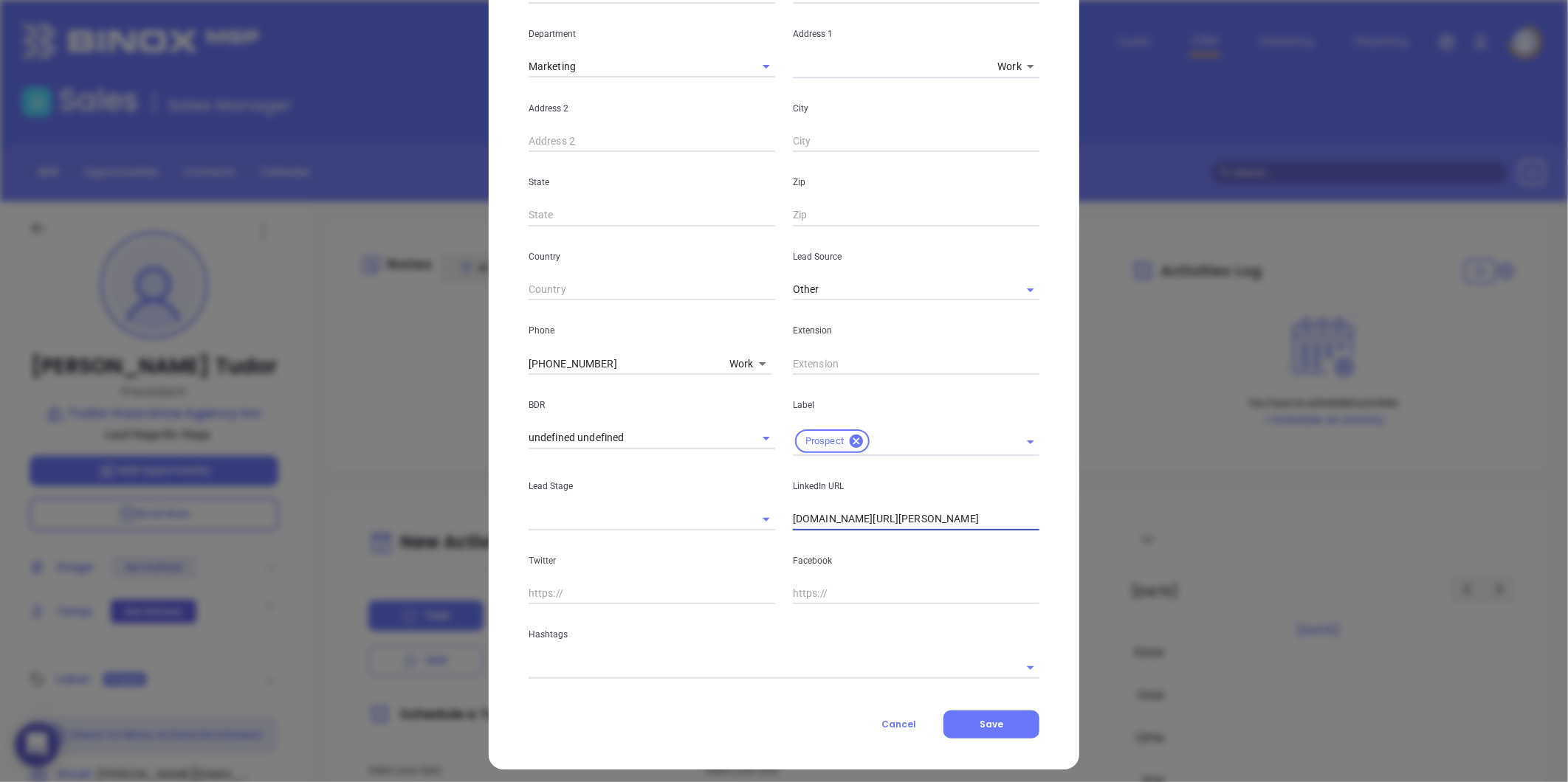
click at [793, 520] on input "linkedin.com/in/rick-tudor-5432783b" at bounding box center [916, 520] width 247 height 22
type input "www.linkedin.com/in/rick-tudor-5432783b"
click at [624, 666] on input "text" at bounding box center [764, 667] width 470 height 22
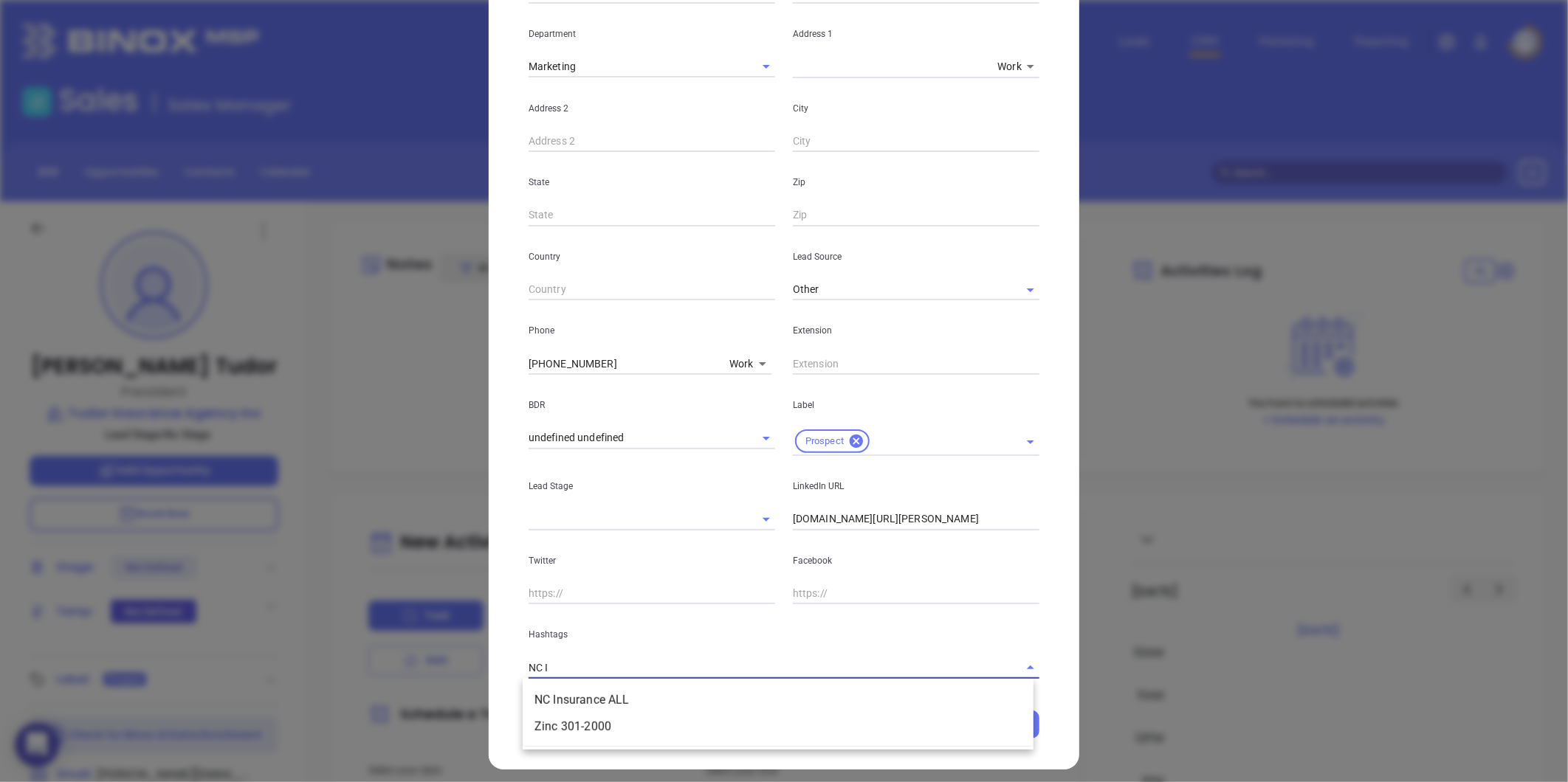
type input "NC IN"
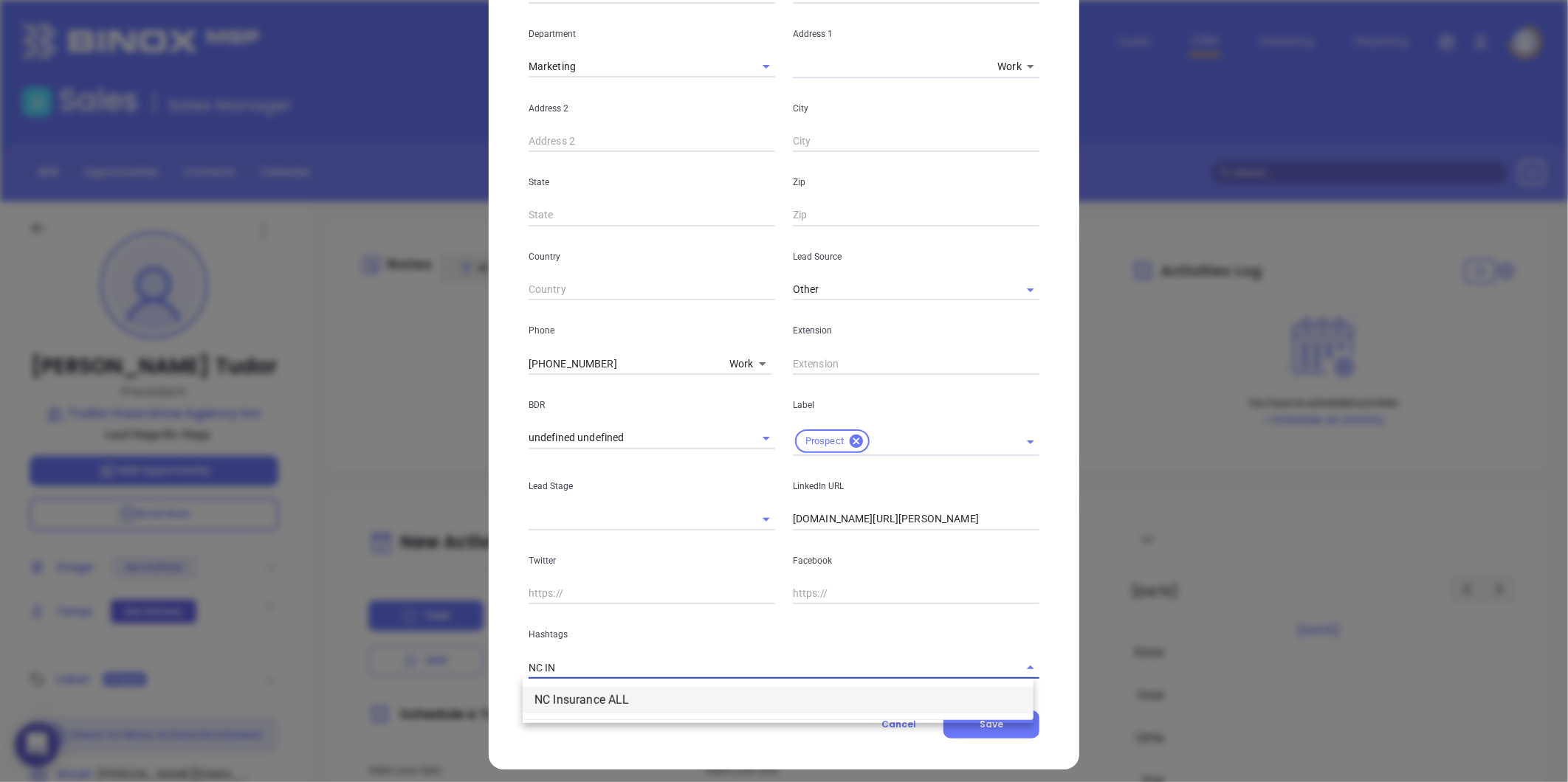
click at [618, 691] on li "NC Insurance ALL" at bounding box center [778, 700] width 511 height 26
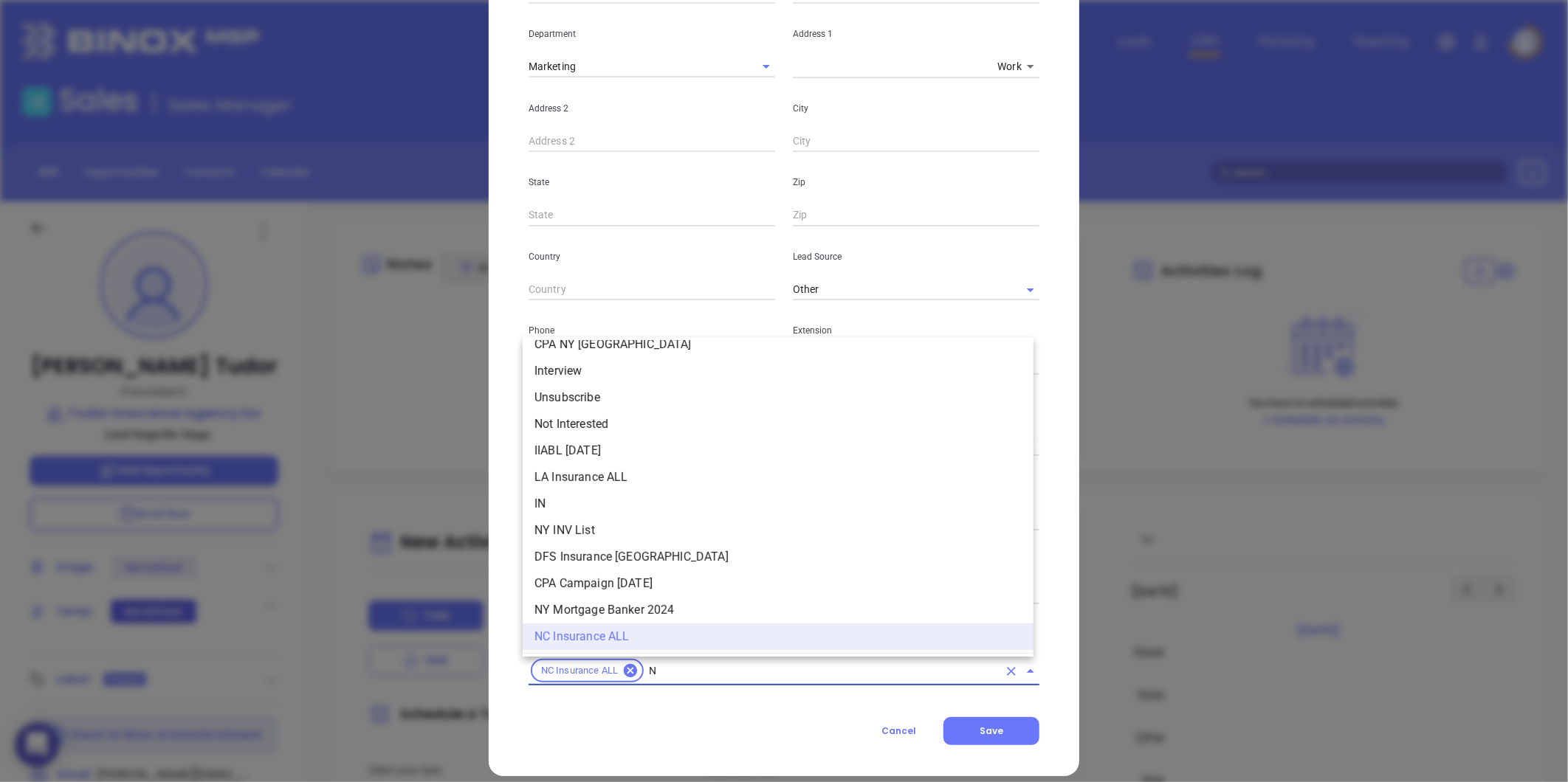
type input "NC"
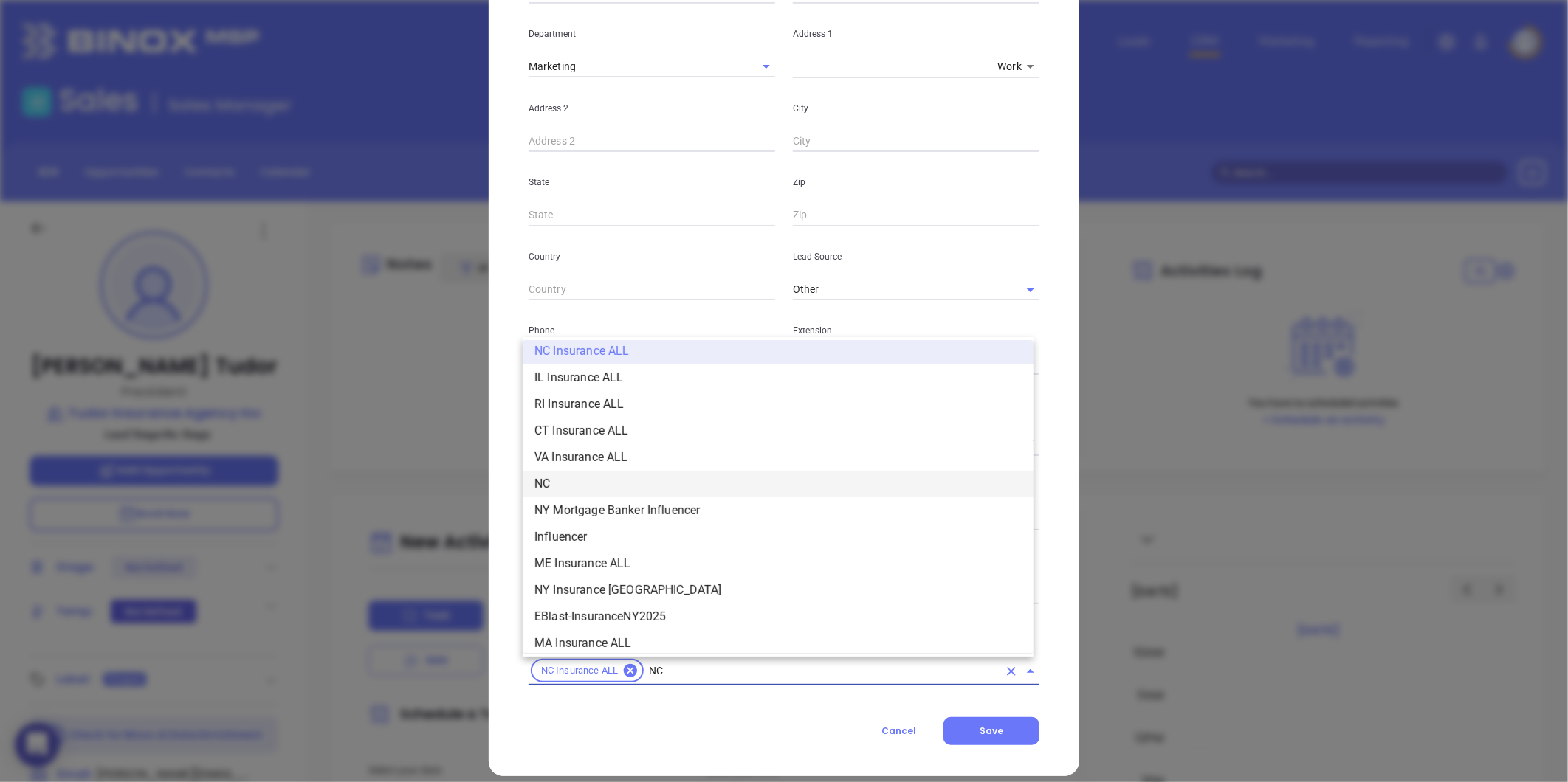
click at [561, 484] on li "NC" at bounding box center [778, 484] width 511 height 26
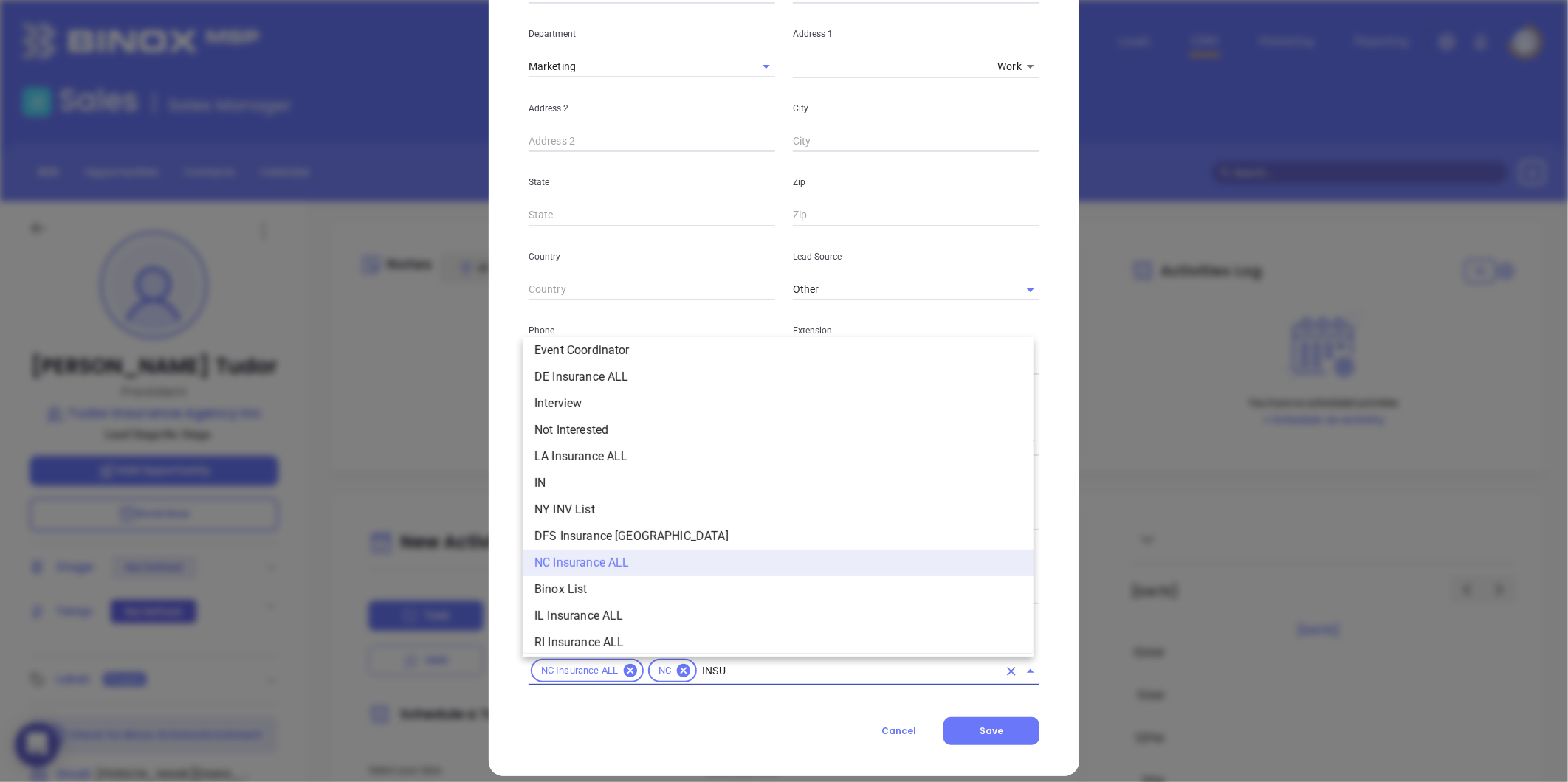
scroll to position [167, 0]
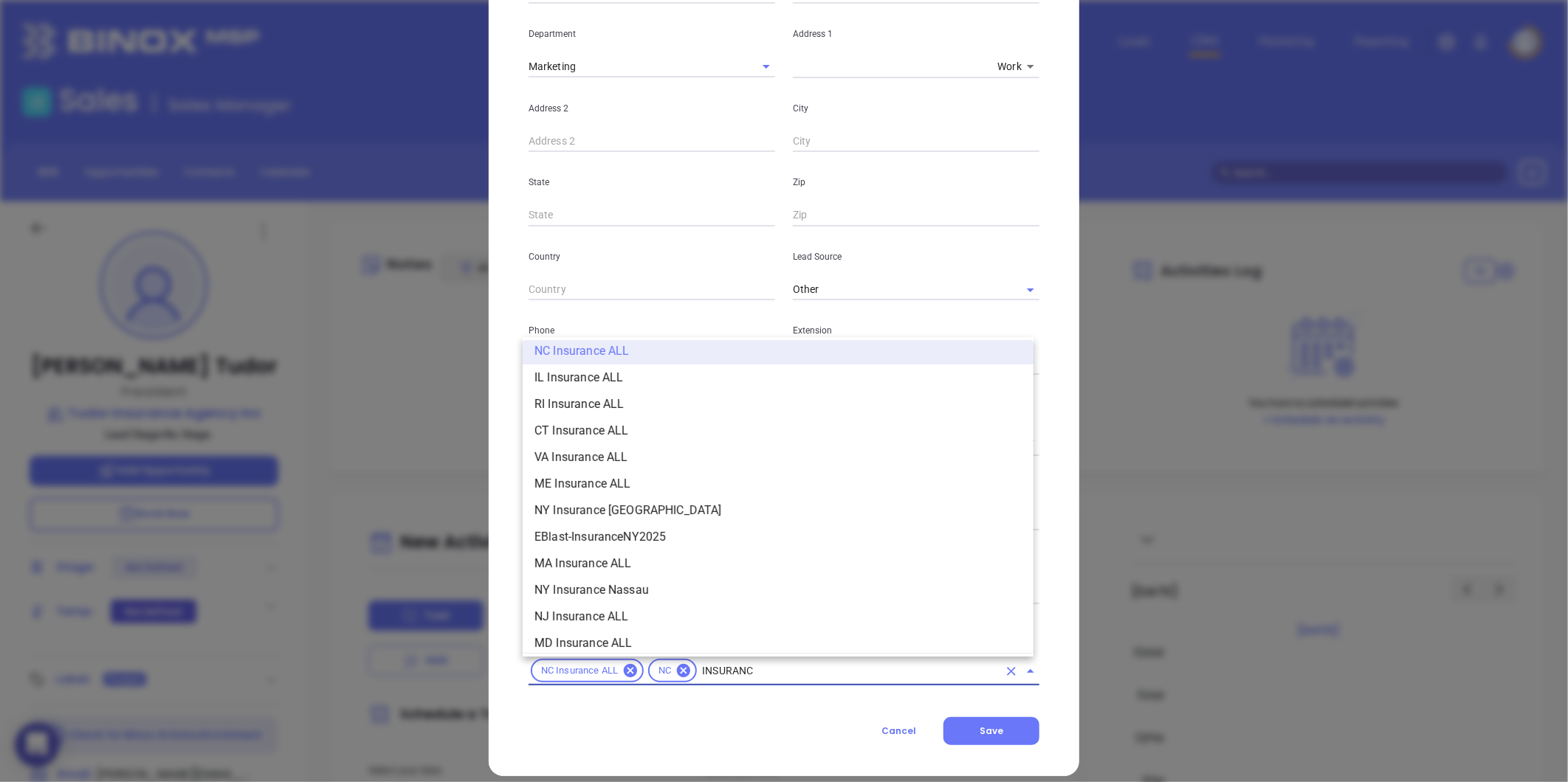
type input "INSURANCE"
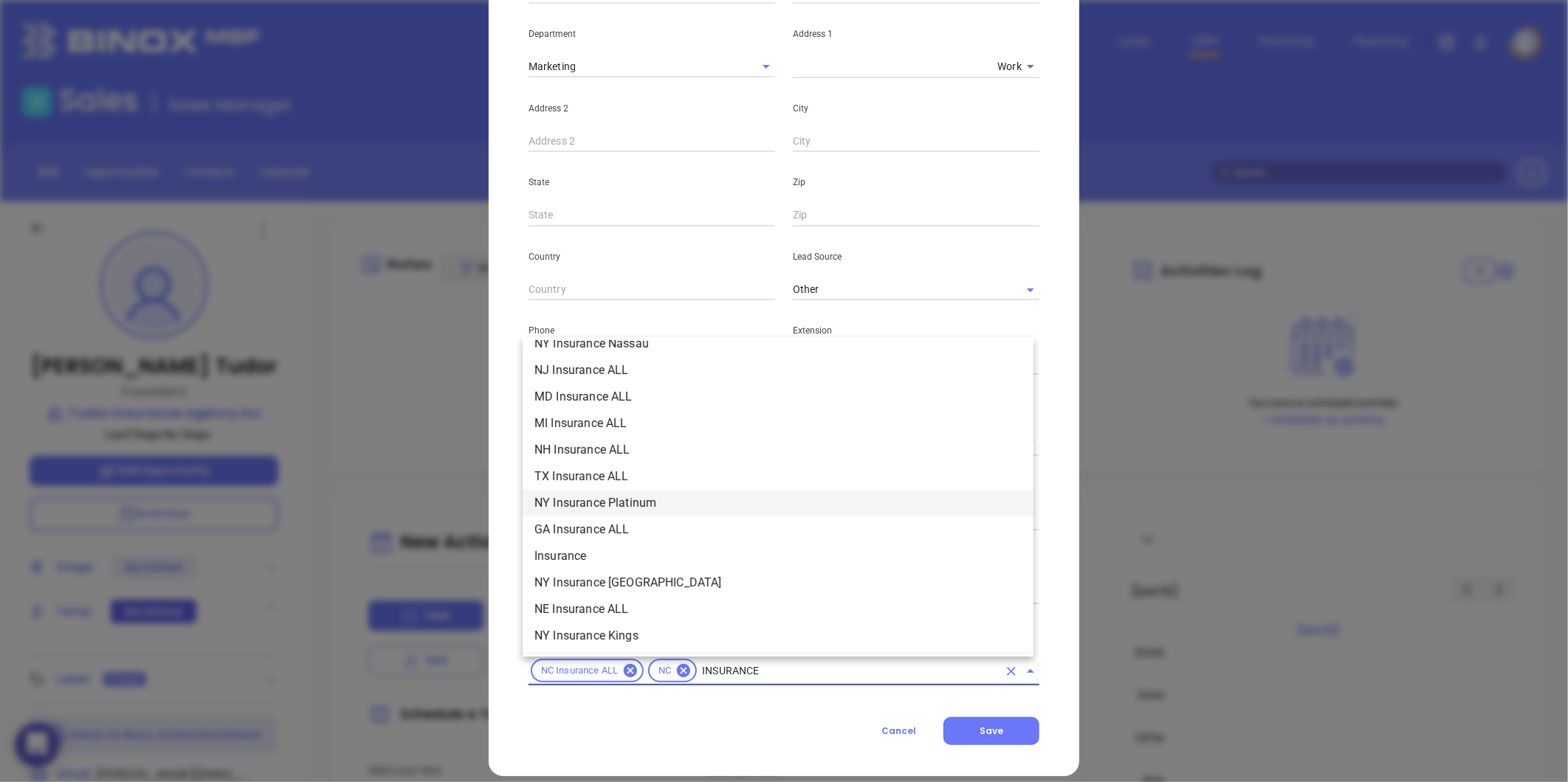
scroll to position [496, 0]
click at [590, 469] on li "Insurance" at bounding box center [778, 474] width 511 height 26
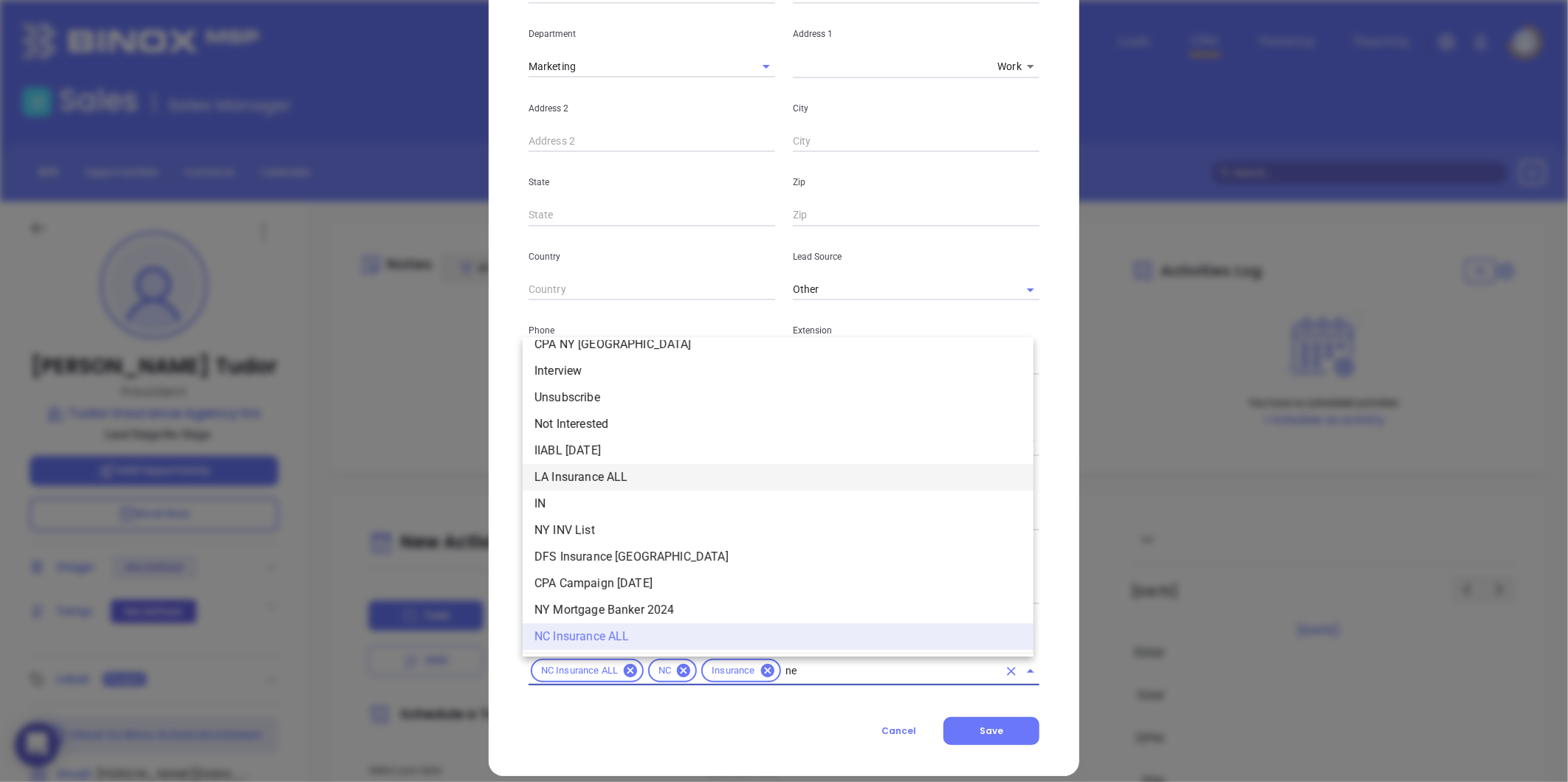
scroll to position [0, 0]
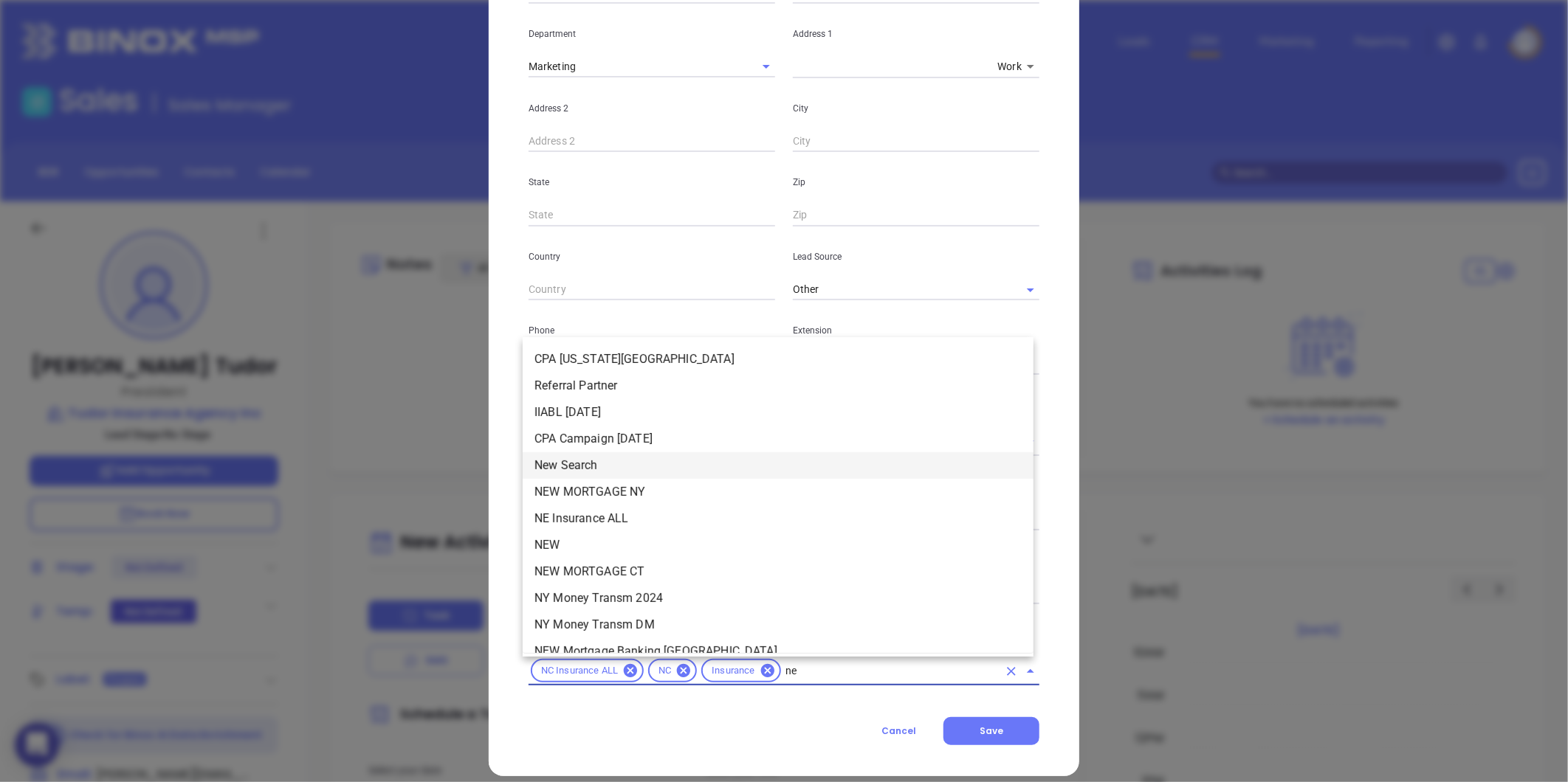
type input "new"
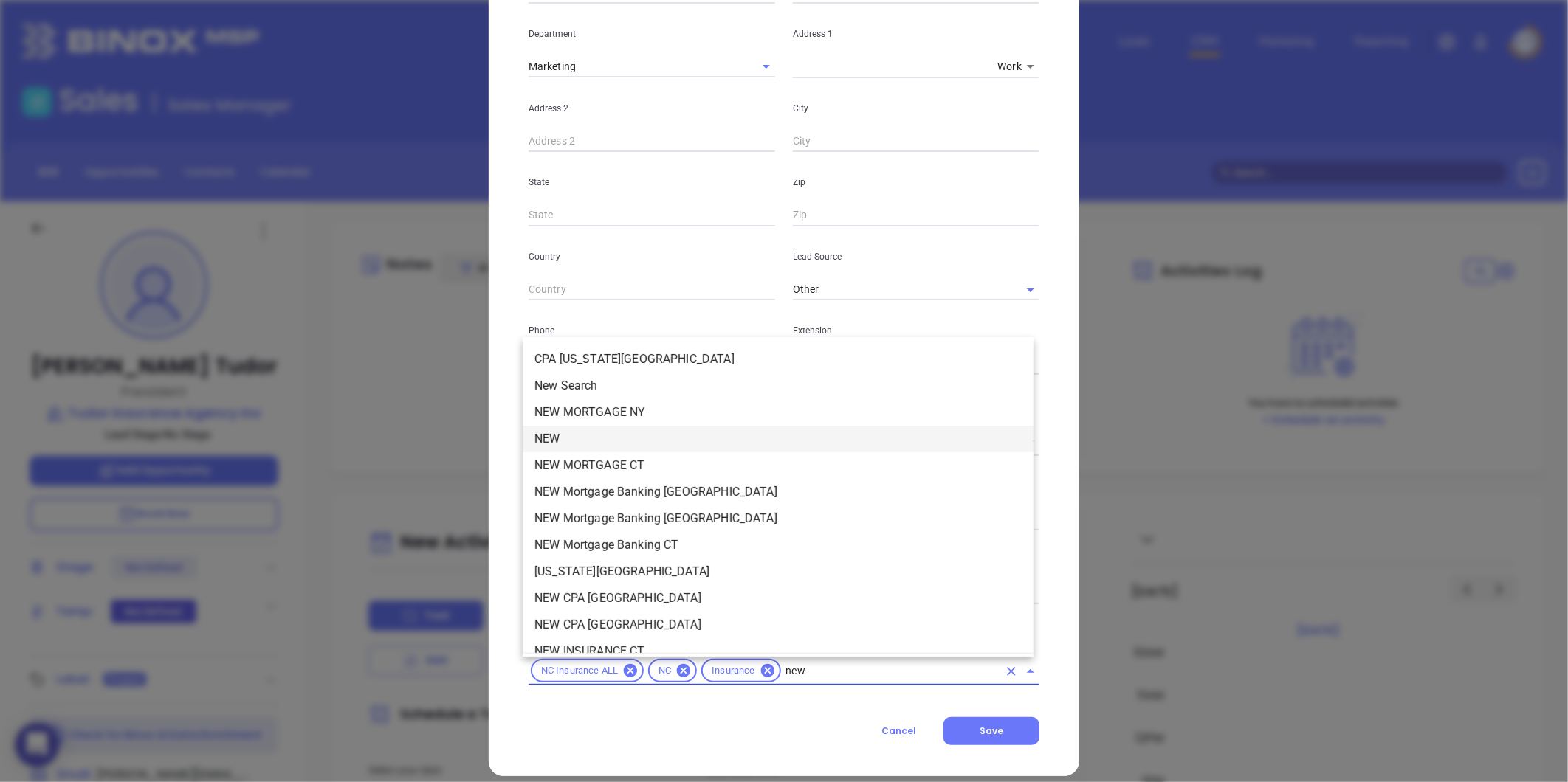
click at [572, 445] on li "NEW" at bounding box center [778, 439] width 511 height 26
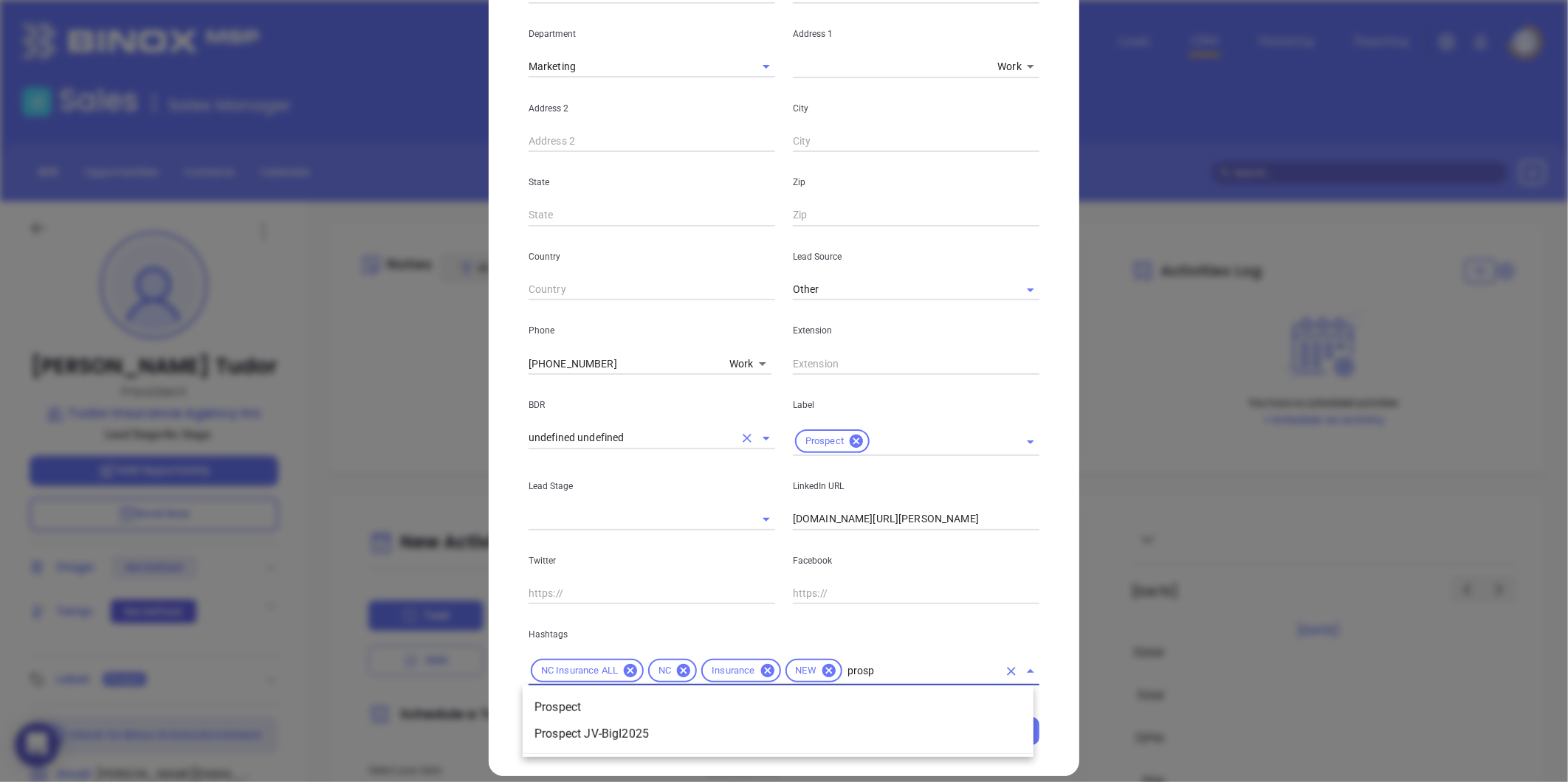
type input "prospe"
click at [572, 710] on li "Prospect" at bounding box center [778, 707] width 511 height 26
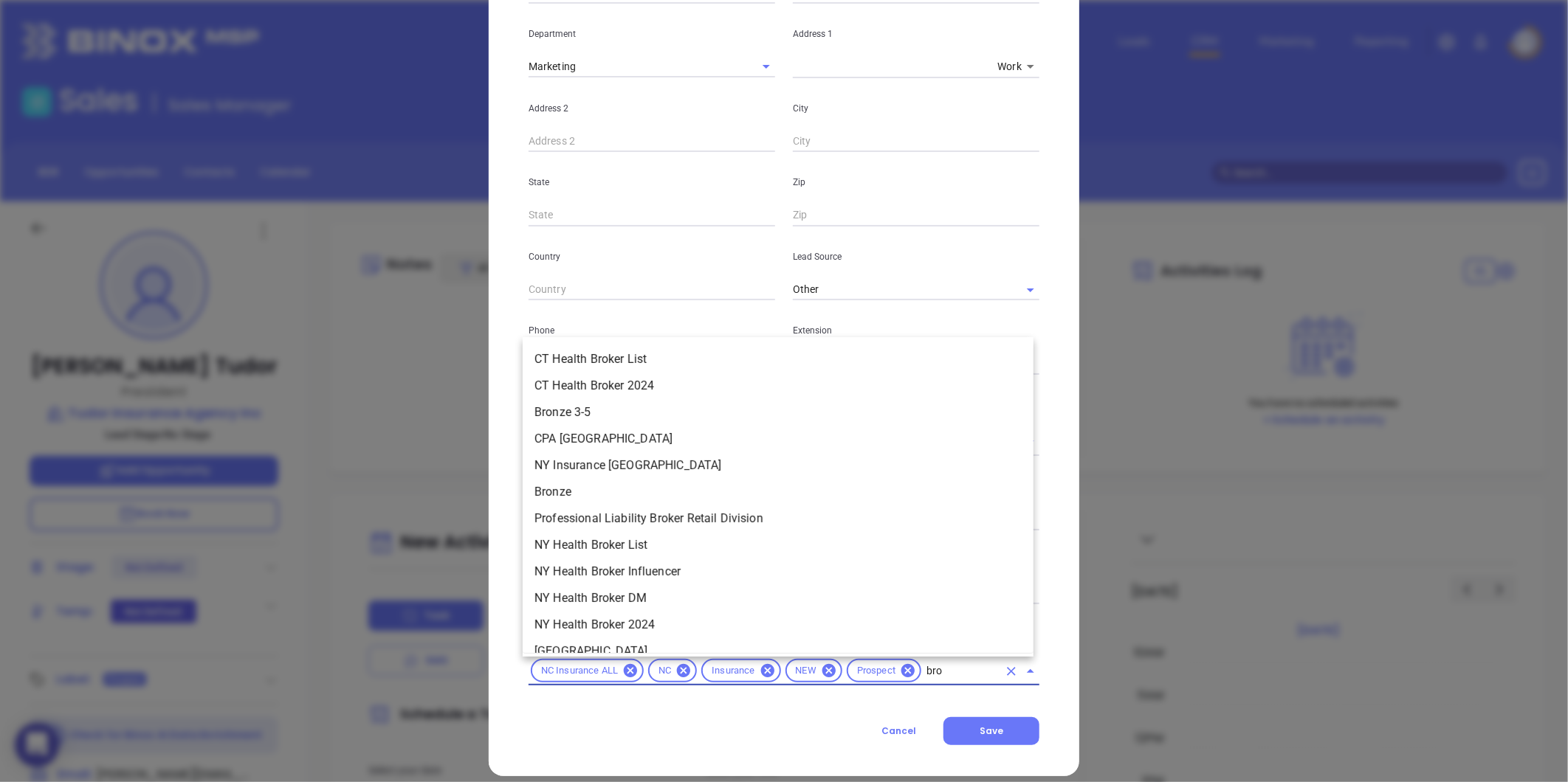
type input "bron"
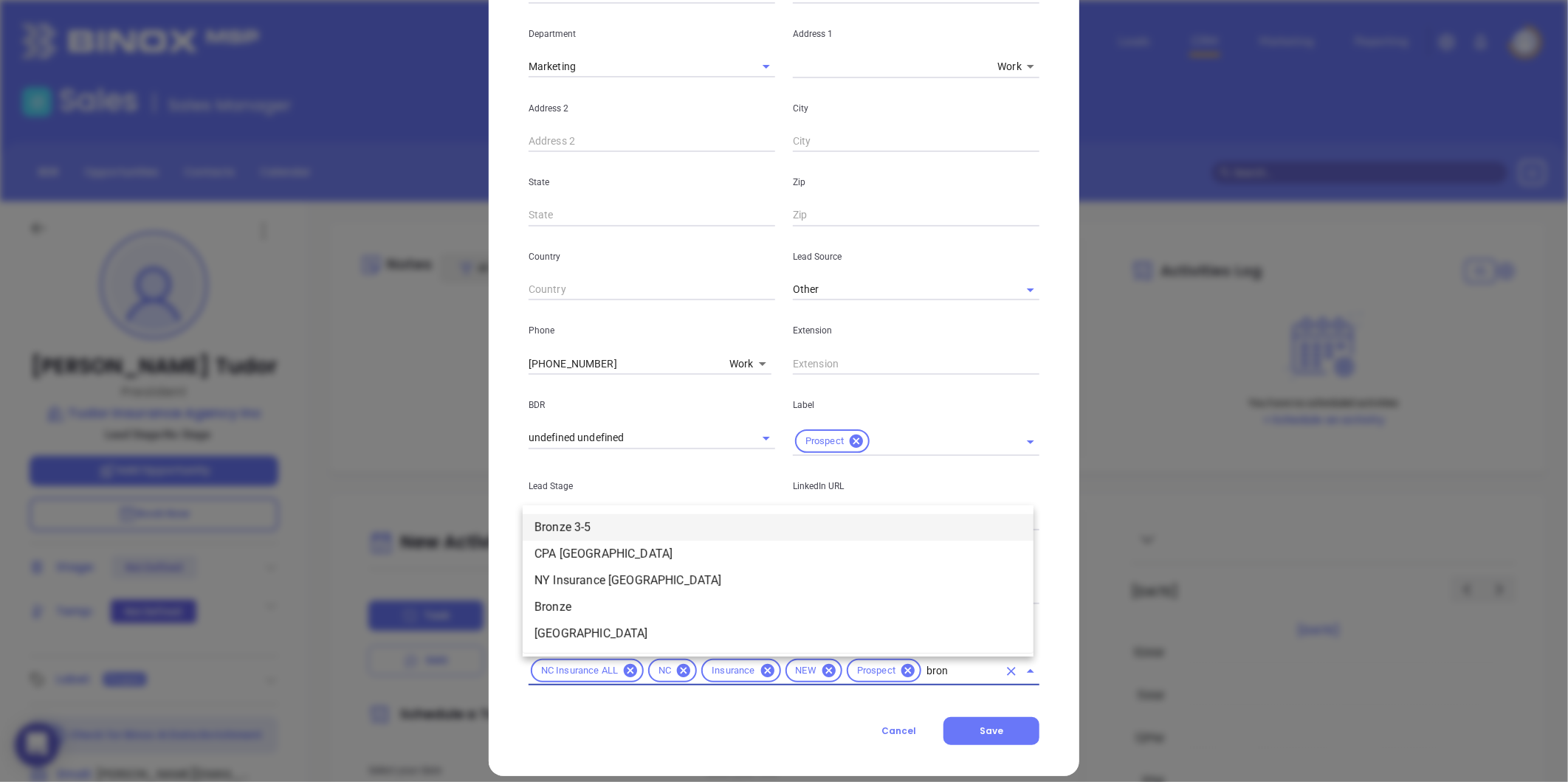
click at [569, 527] on li "Bronze 3-5" at bounding box center [778, 527] width 511 height 26
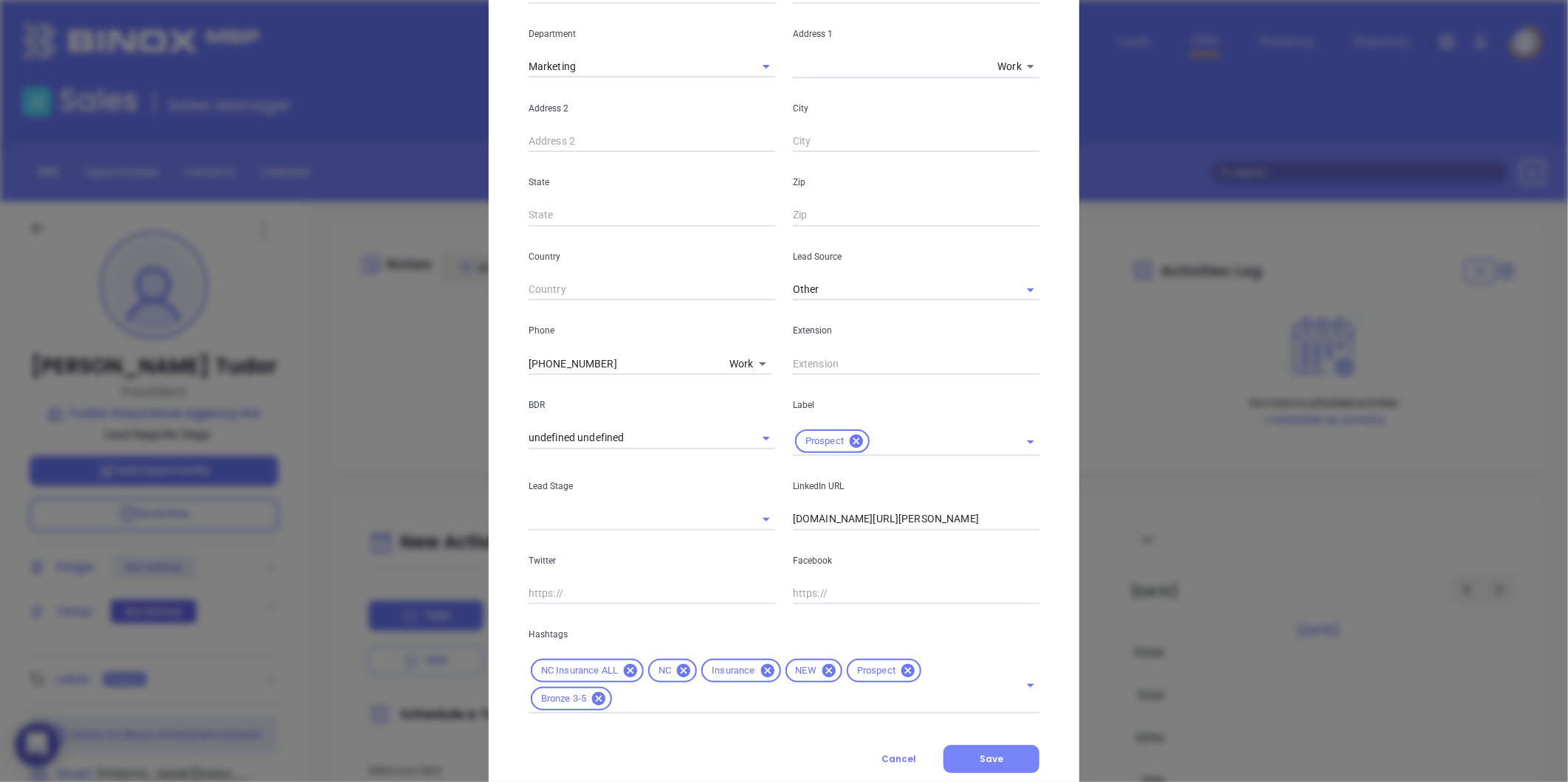
click at [1000, 745] on button "Save" at bounding box center [992, 759] width 96 height 28
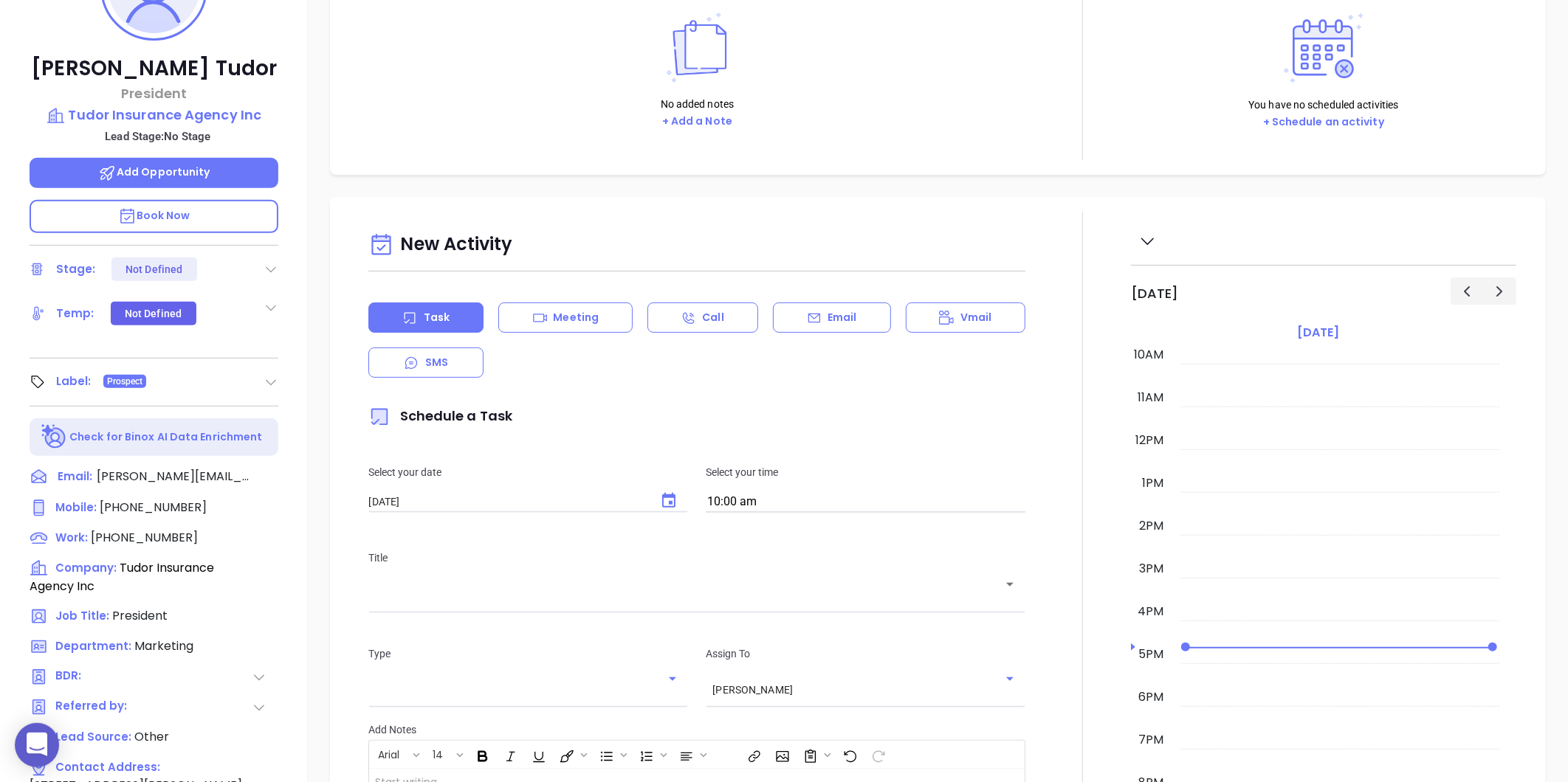
scroll to position [124, 0]
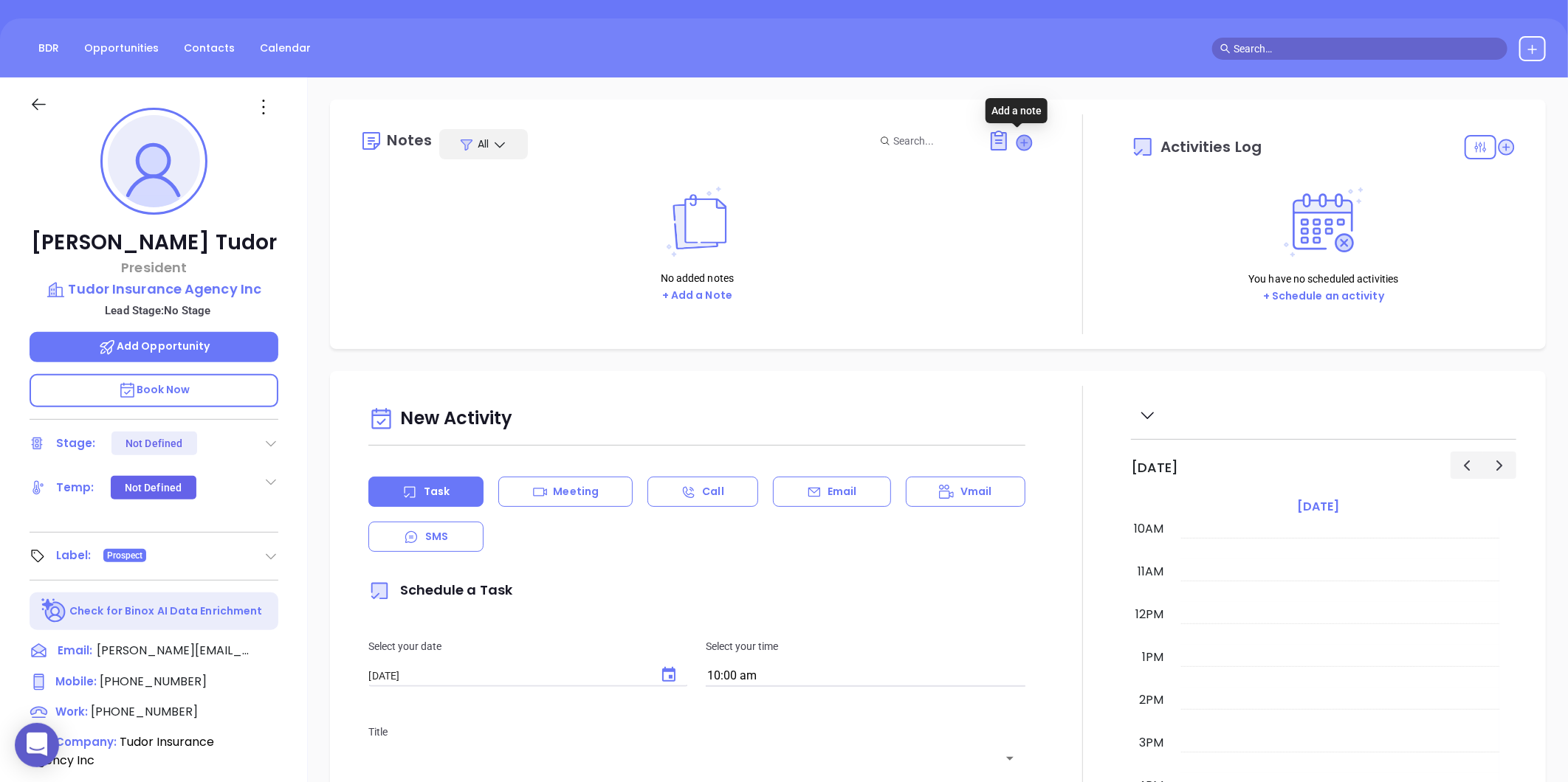
click at [1017, 143] on icon at bounding box center [1025, 142] width 15 height 15
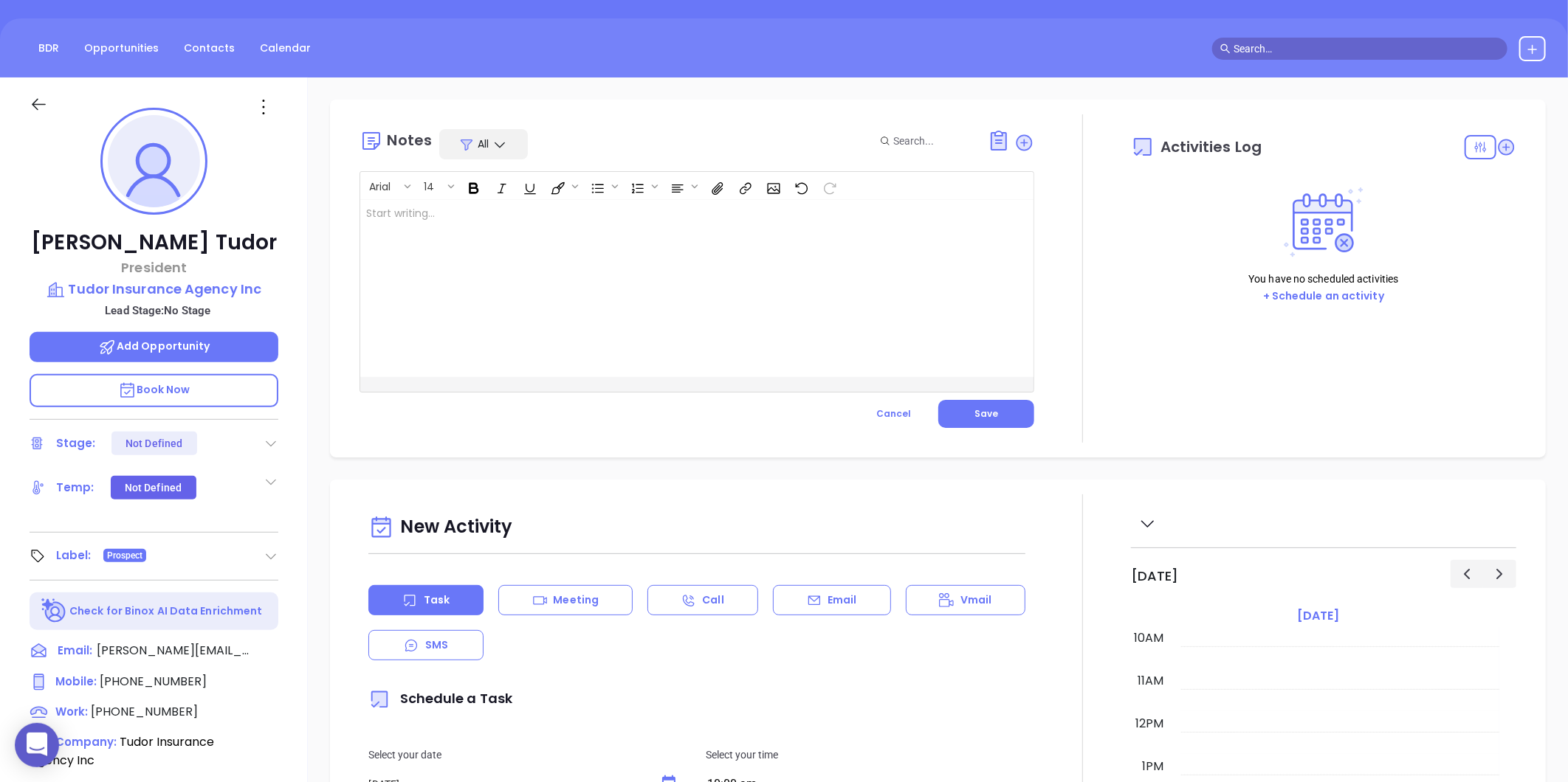
click at [475, 260] on div at bounding box center [673, 289] width 626 height 177
click at [980, 422] on button "Save" at bounding box center [987, 413] width 96 height 28
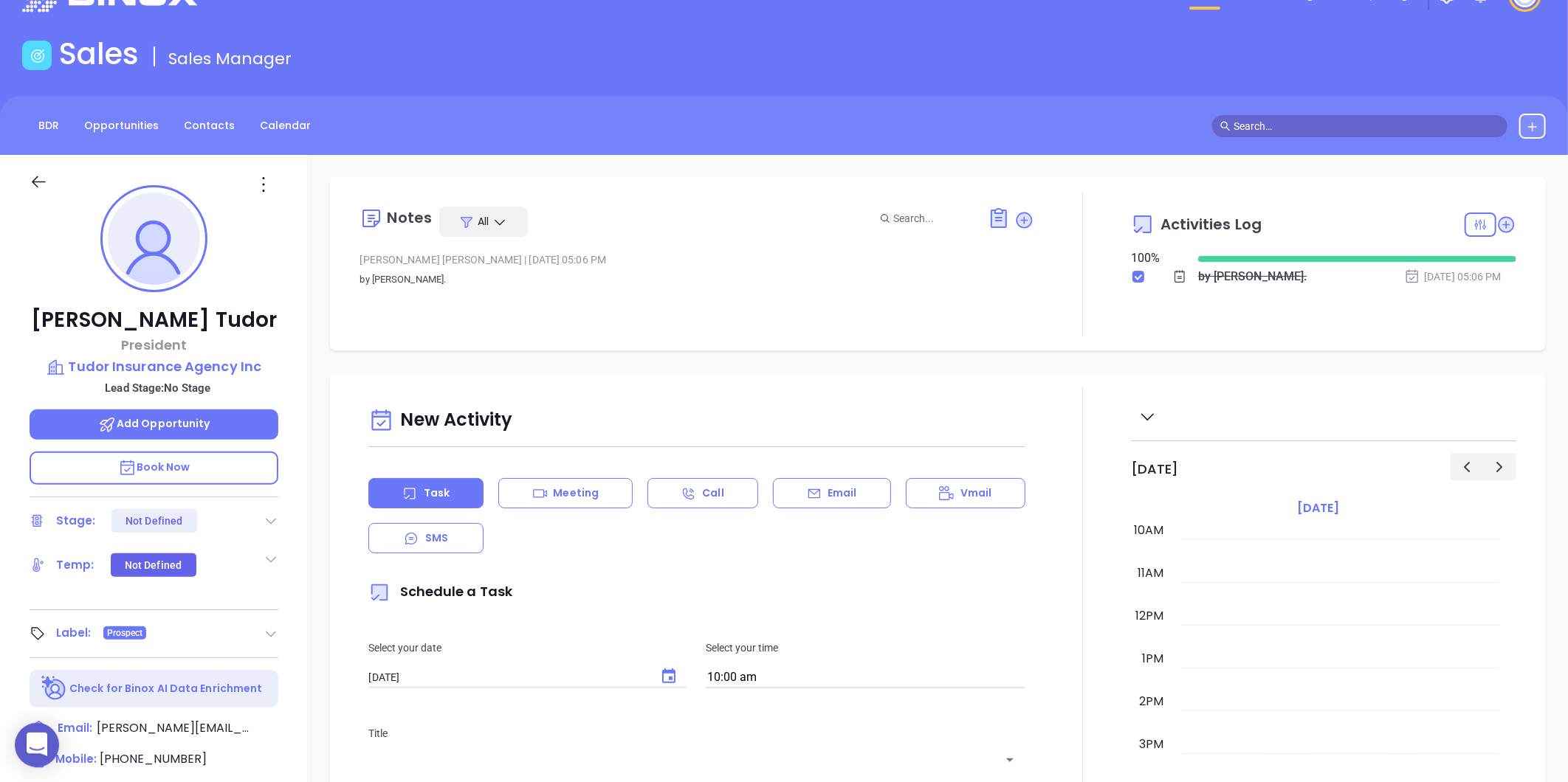
scroll to position [0, 0]
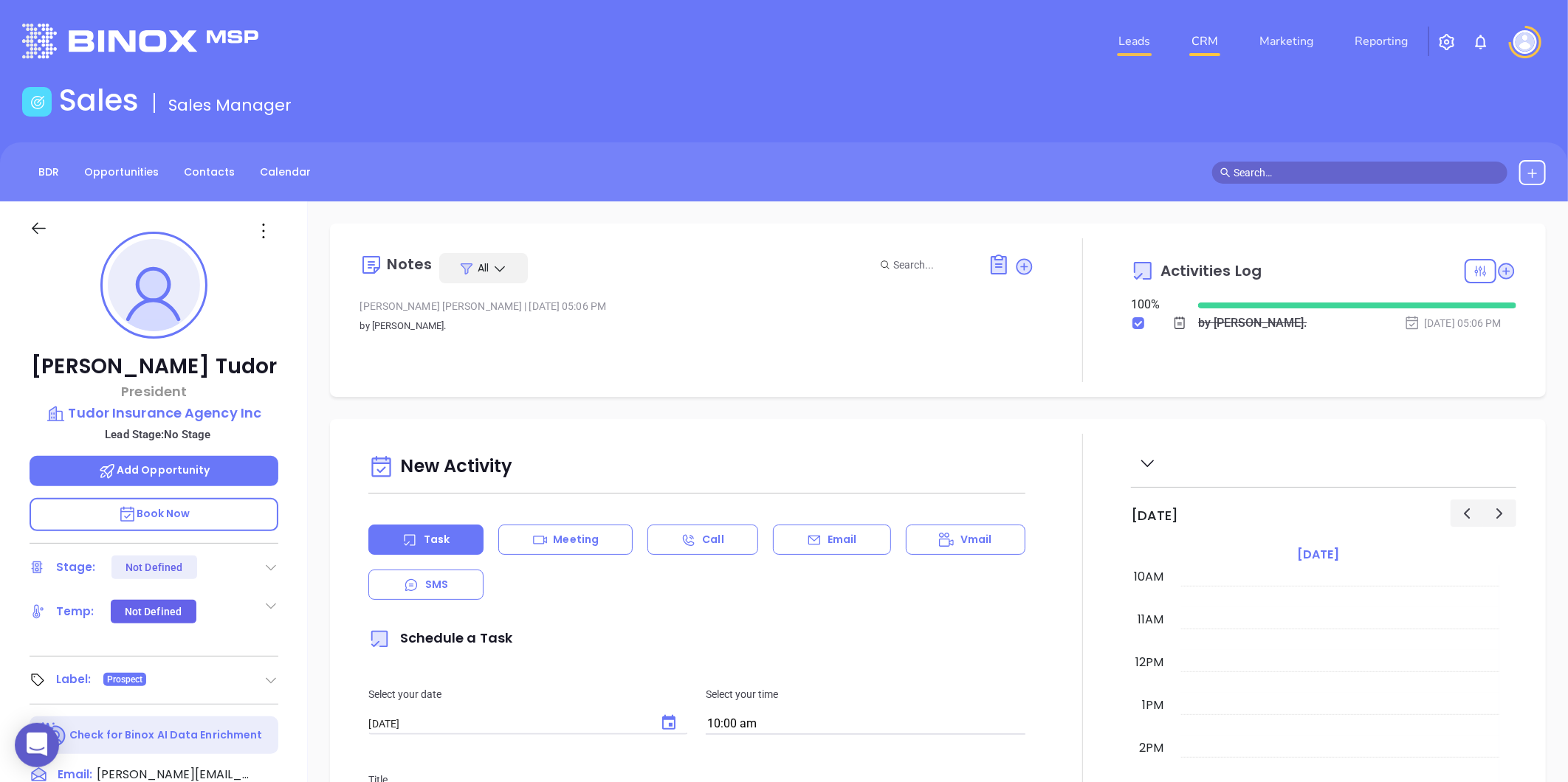
click at [1129, 37] on link "Leads" at bounding box center [1134, 40] width 44 height 29
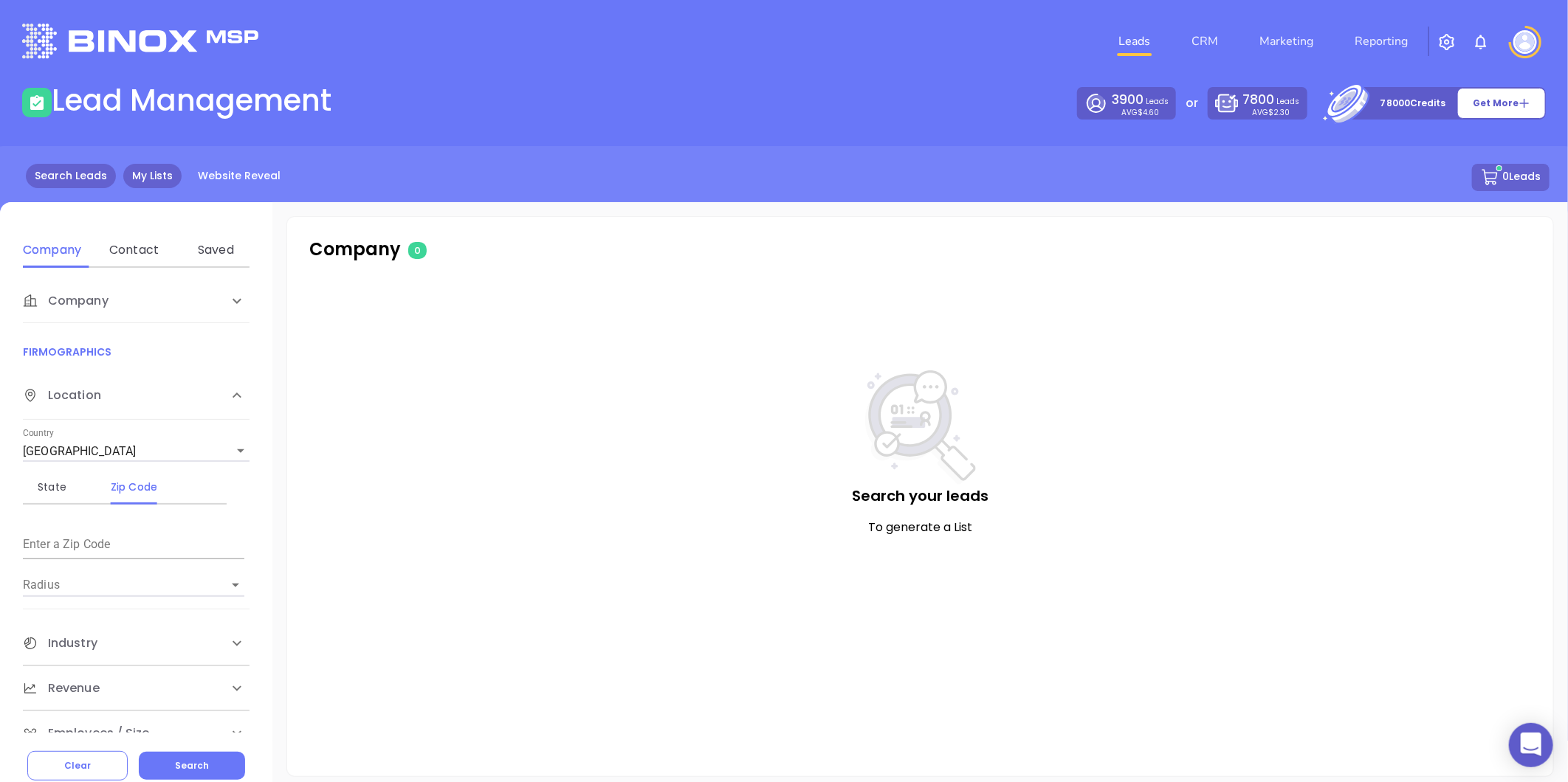
click at [134, 181] on link "My Lists" at bounding box center [152, 175] width 59 height 24
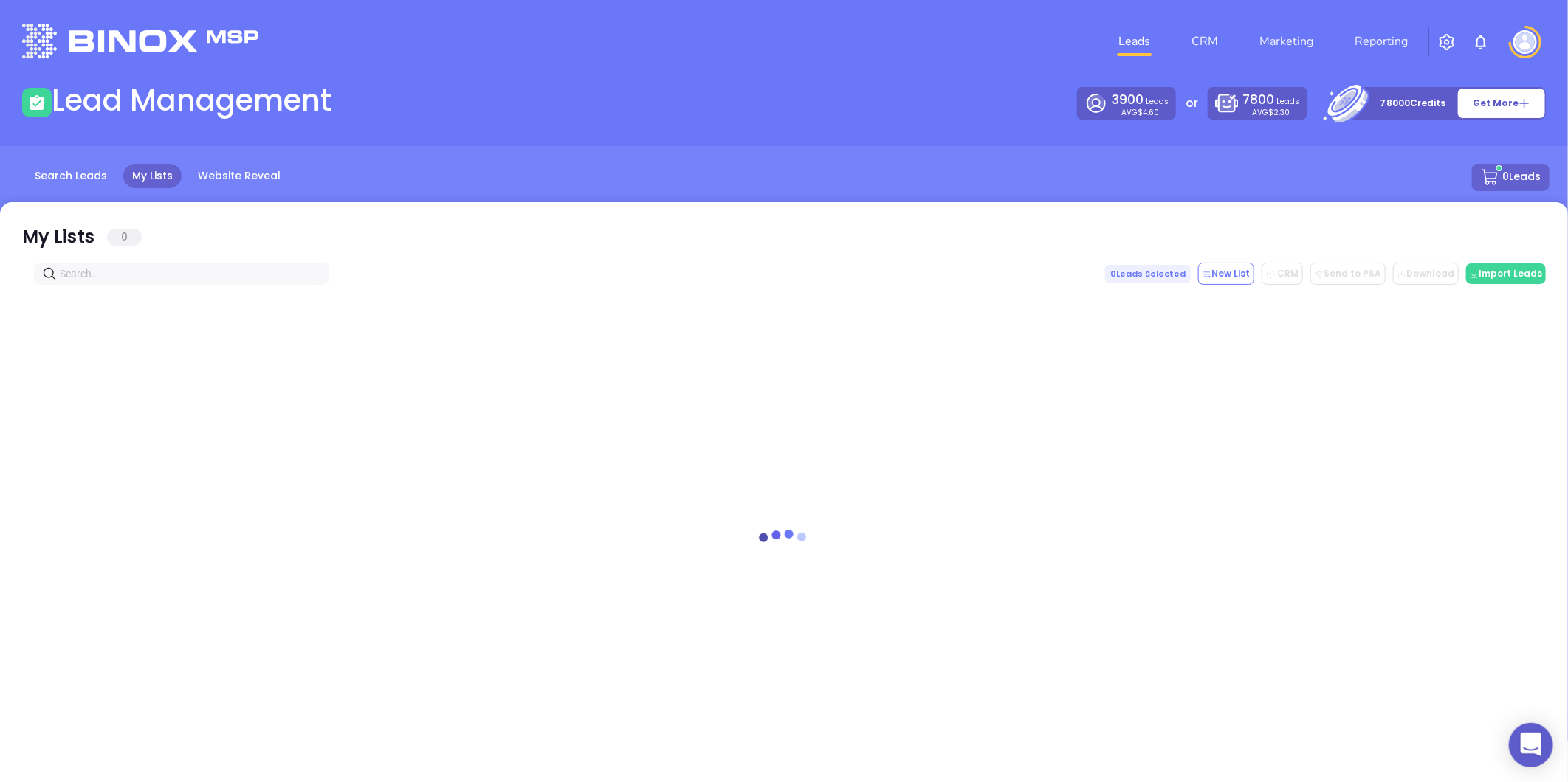
click at [120, 276] on input "text" at bounding box center [185, 274] width 250 height 16
paste input "iscfay.com"
drag, startPoint x: 120, startPoint y: 276, endPoint x: -88, endPoint y: 349, distance: 220.4
click at [0, 349] on html "0 Leads CRM Marketing Reporting Financial Leads Leads Lead Management 3900 Lead…" at bounding box center [784, 391] width 1568 height 782
type input "iscfay.com"
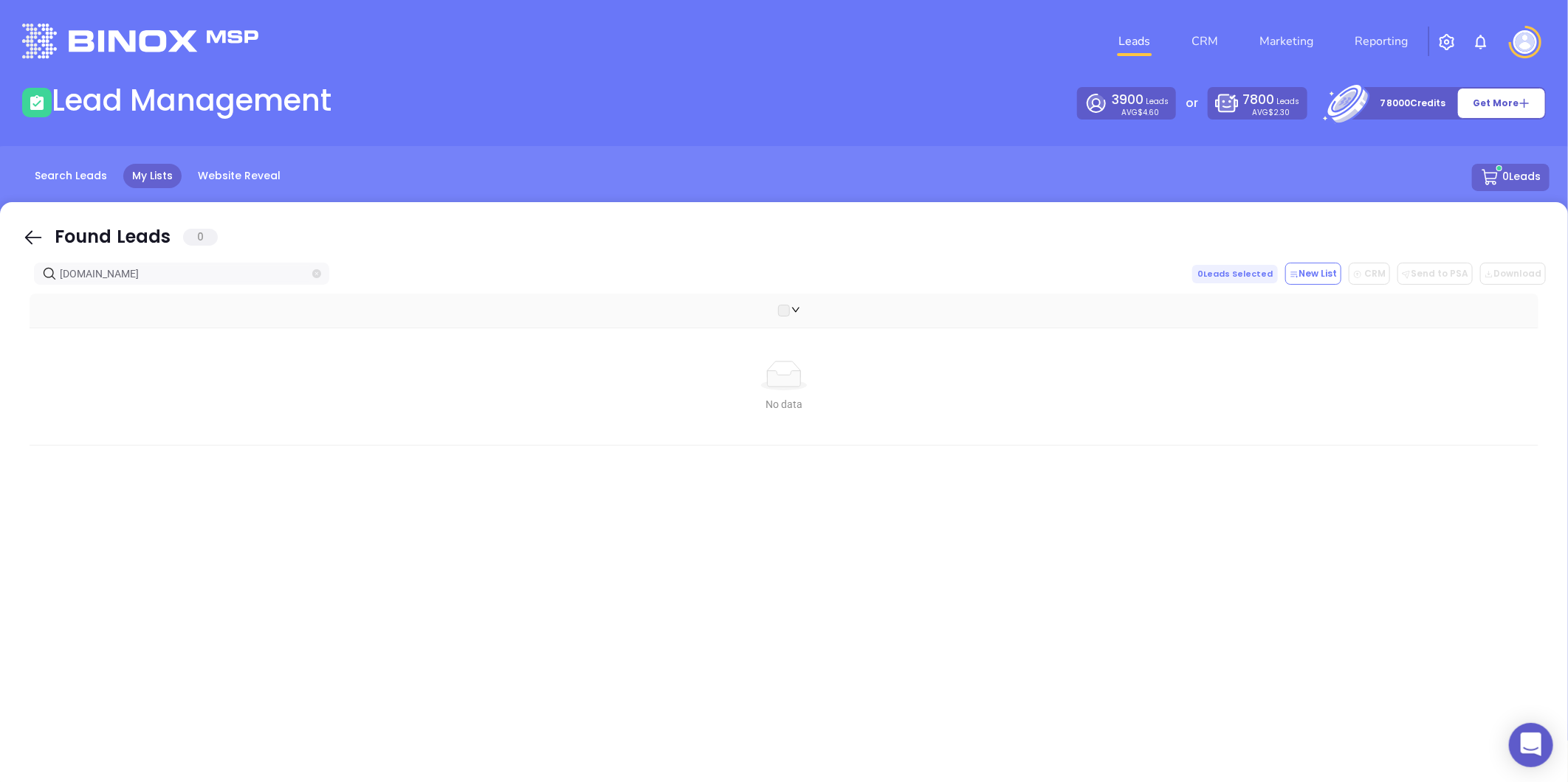
click at [315, 271] on icon "close-circle" at bounding box center [317, 274] width 9 height 9
paste input "Anchor Insurance Services"
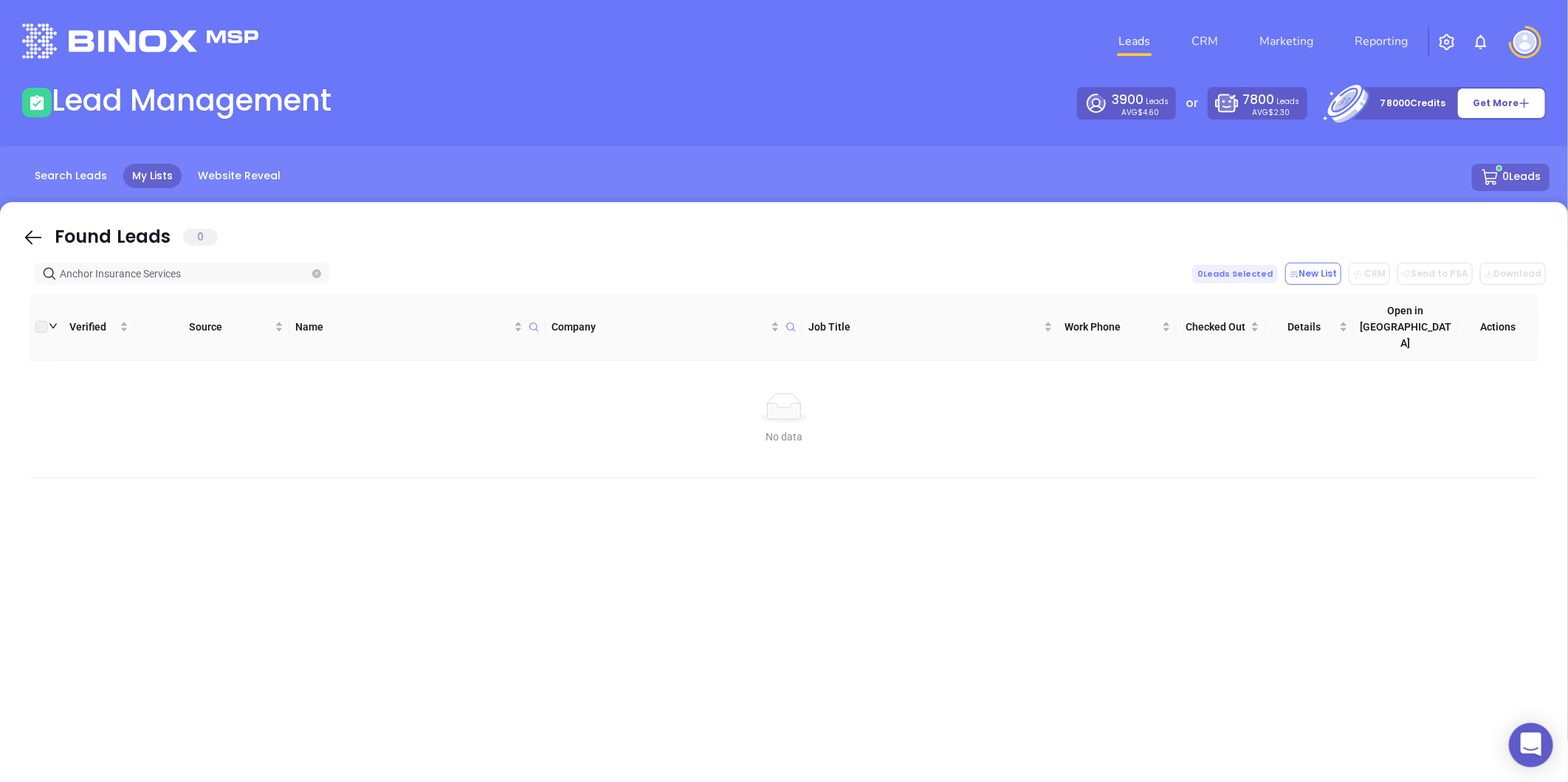
type input "Anchor Insurance Services"
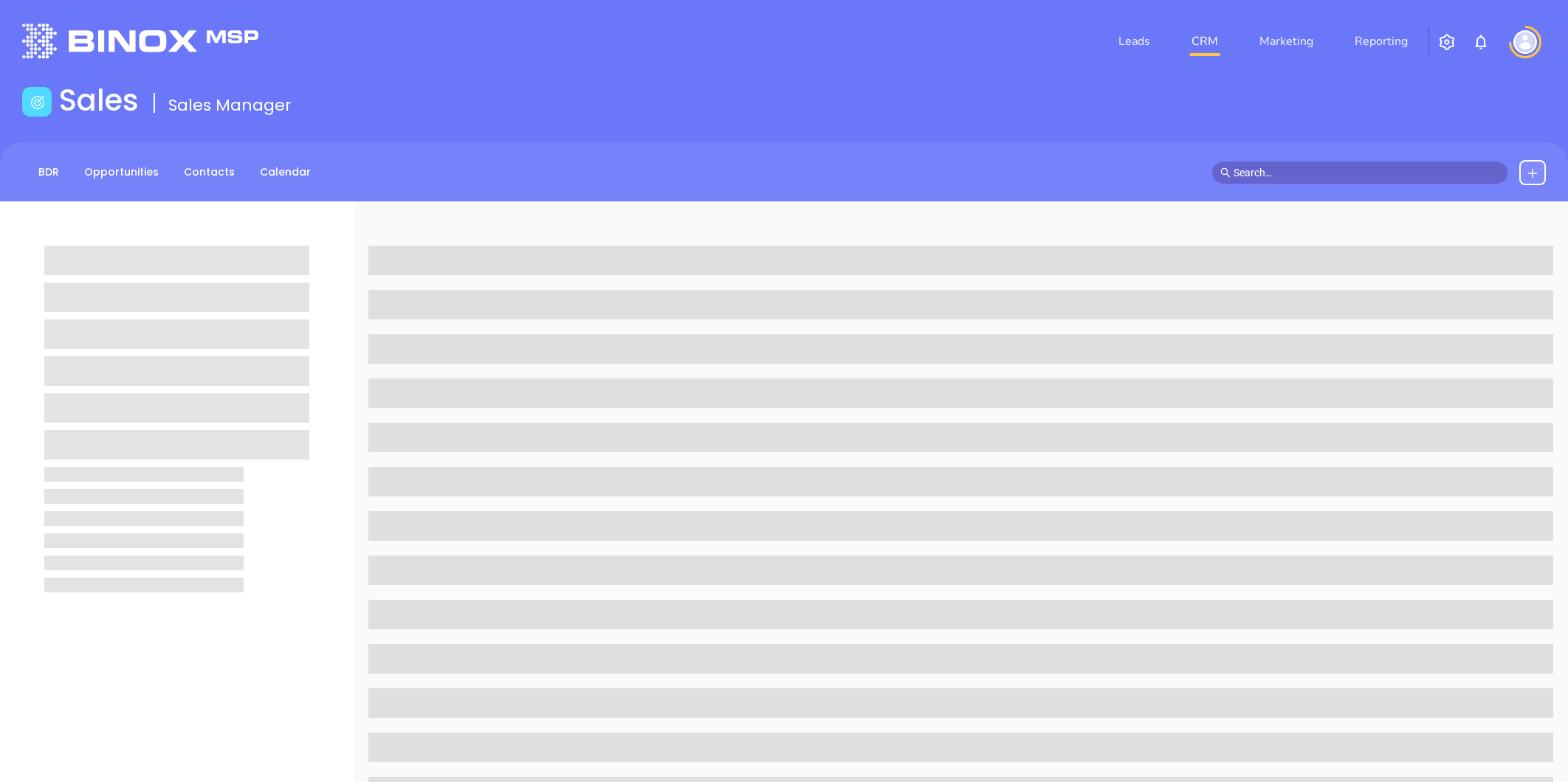
scroll to position [452, 0]
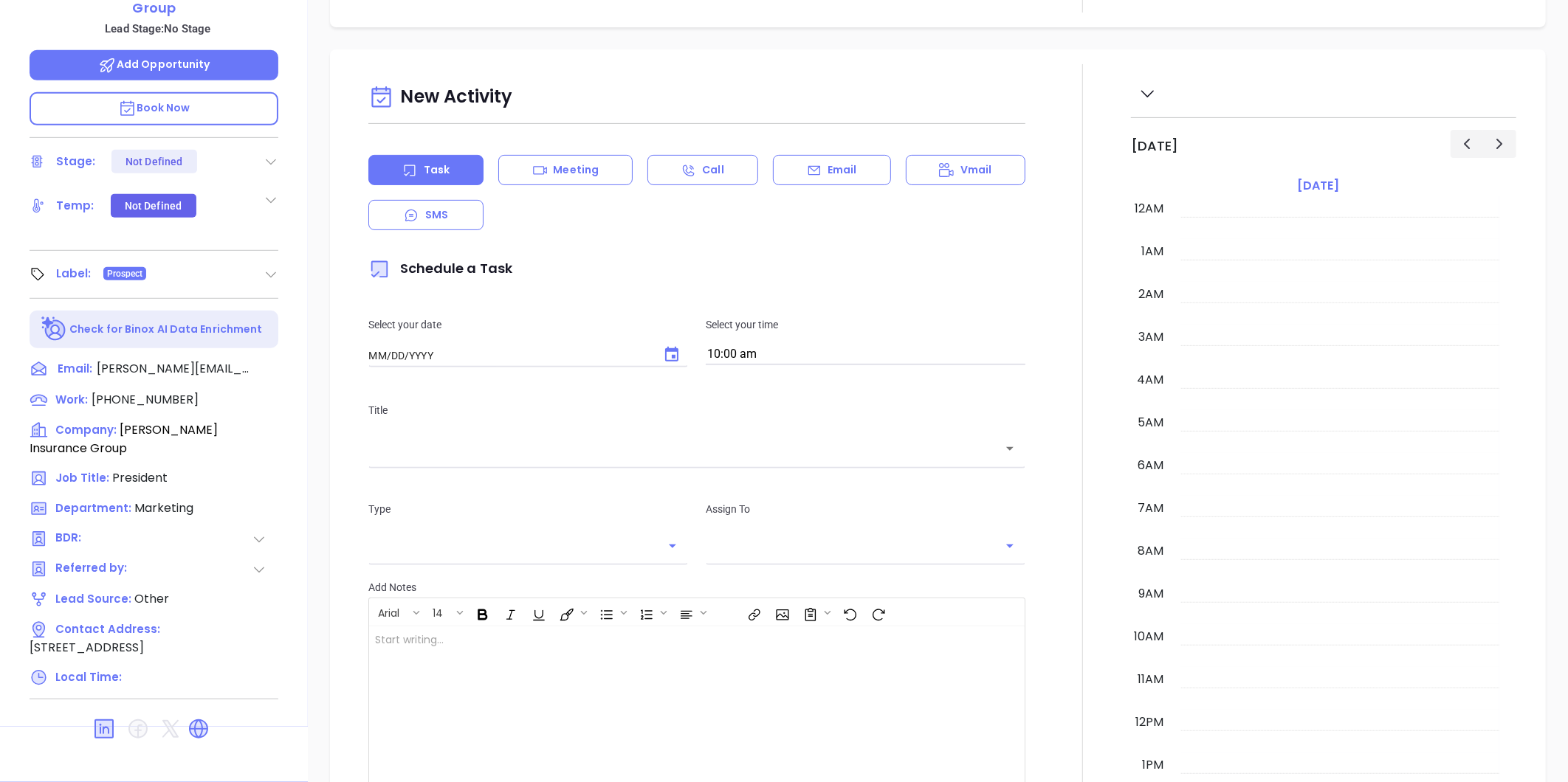
type input "[DATE]"
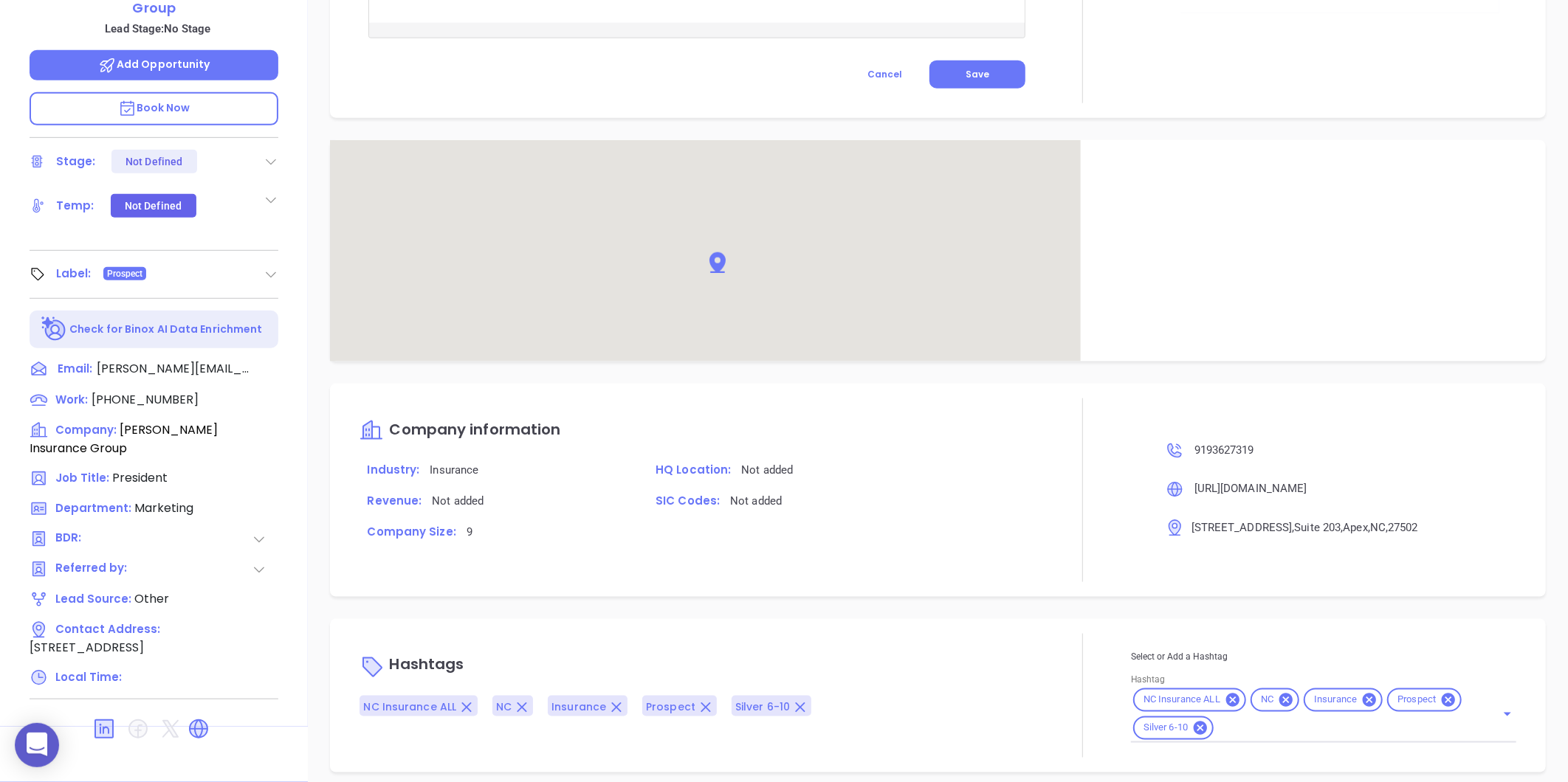
type input "[PERSON_NAME]"
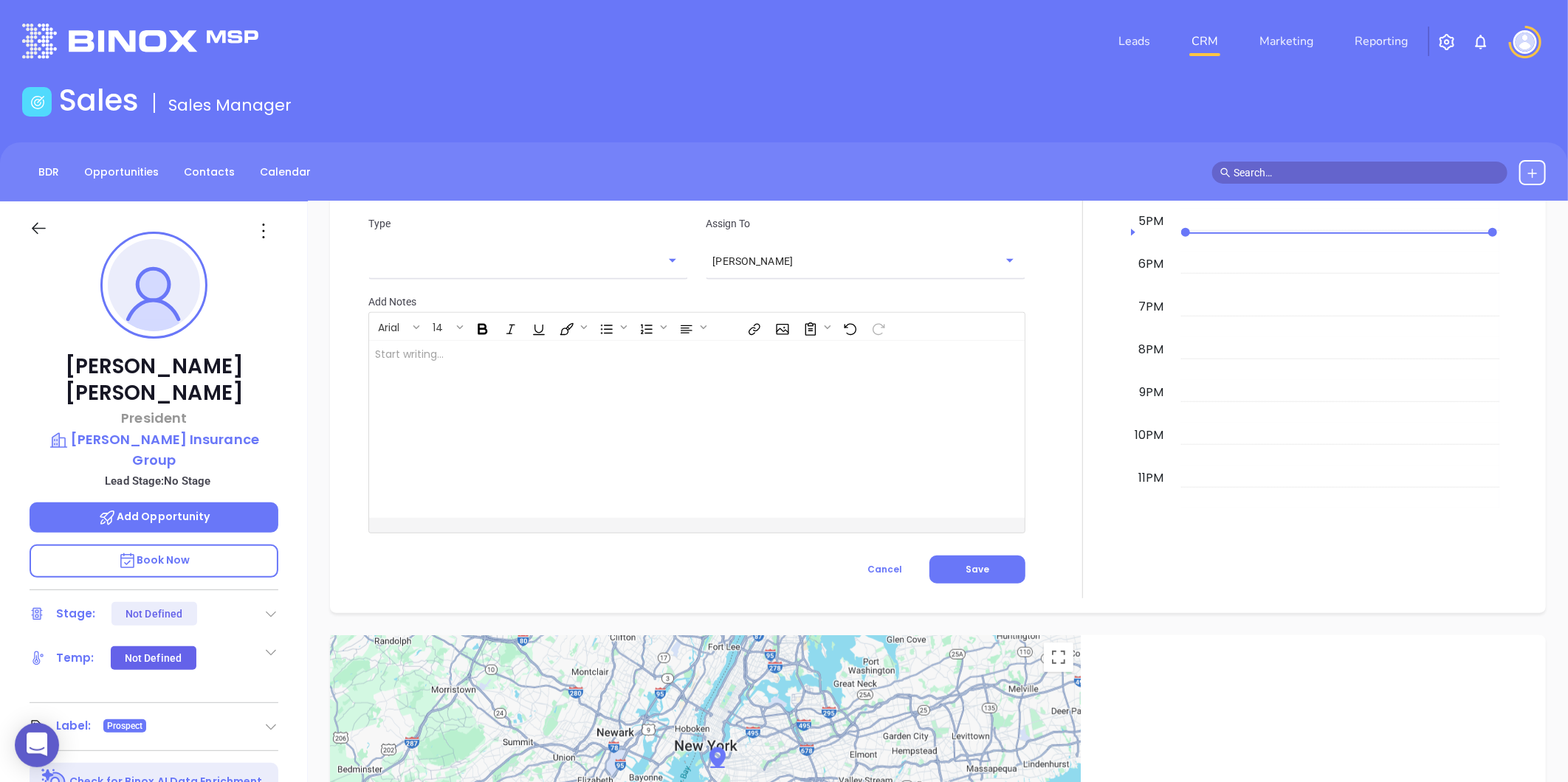
scroll to position [627, 0]
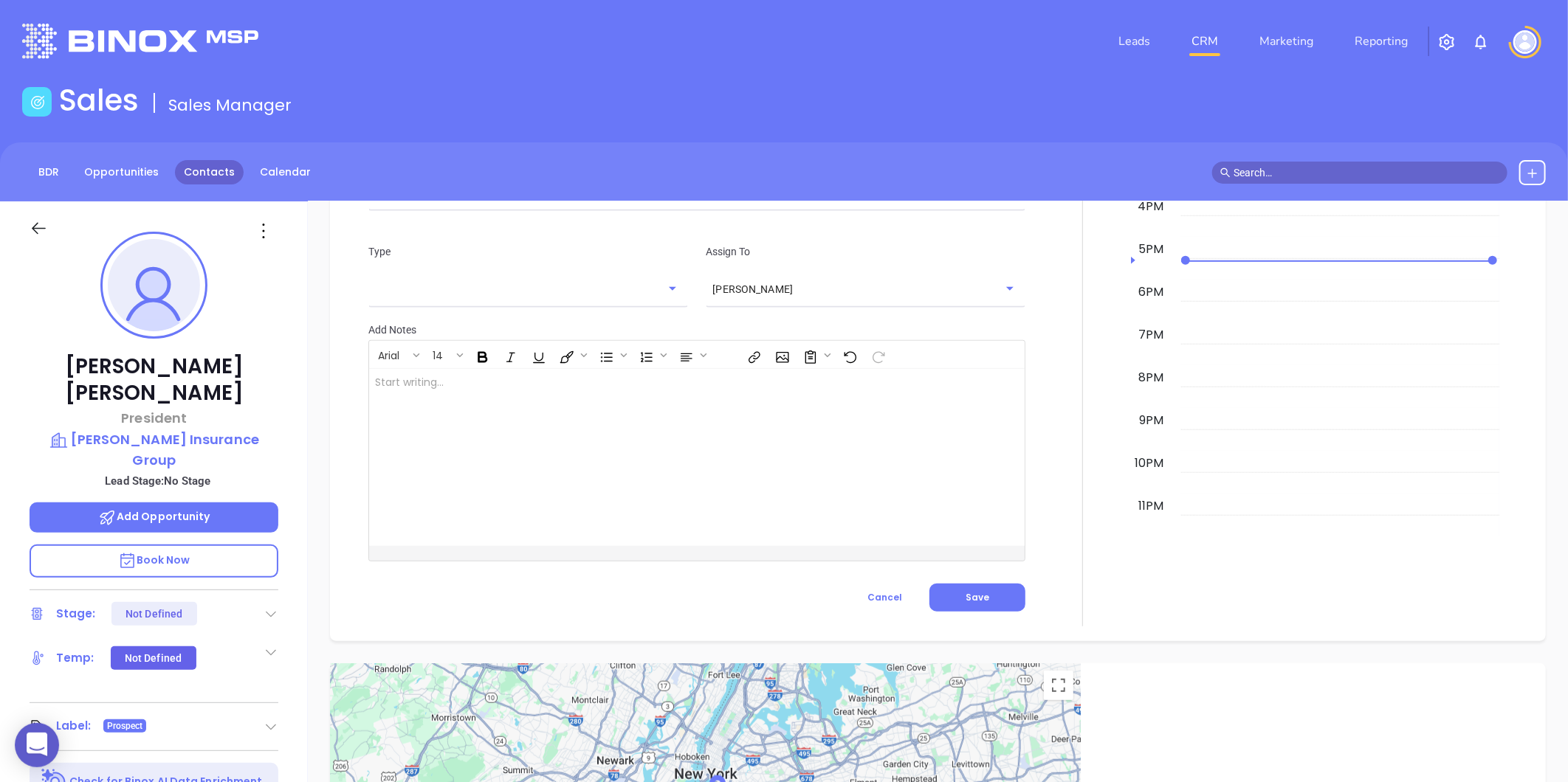
click at [227, 180] on link "Contacts" at bounding box center [209, 172] width 69 height 24
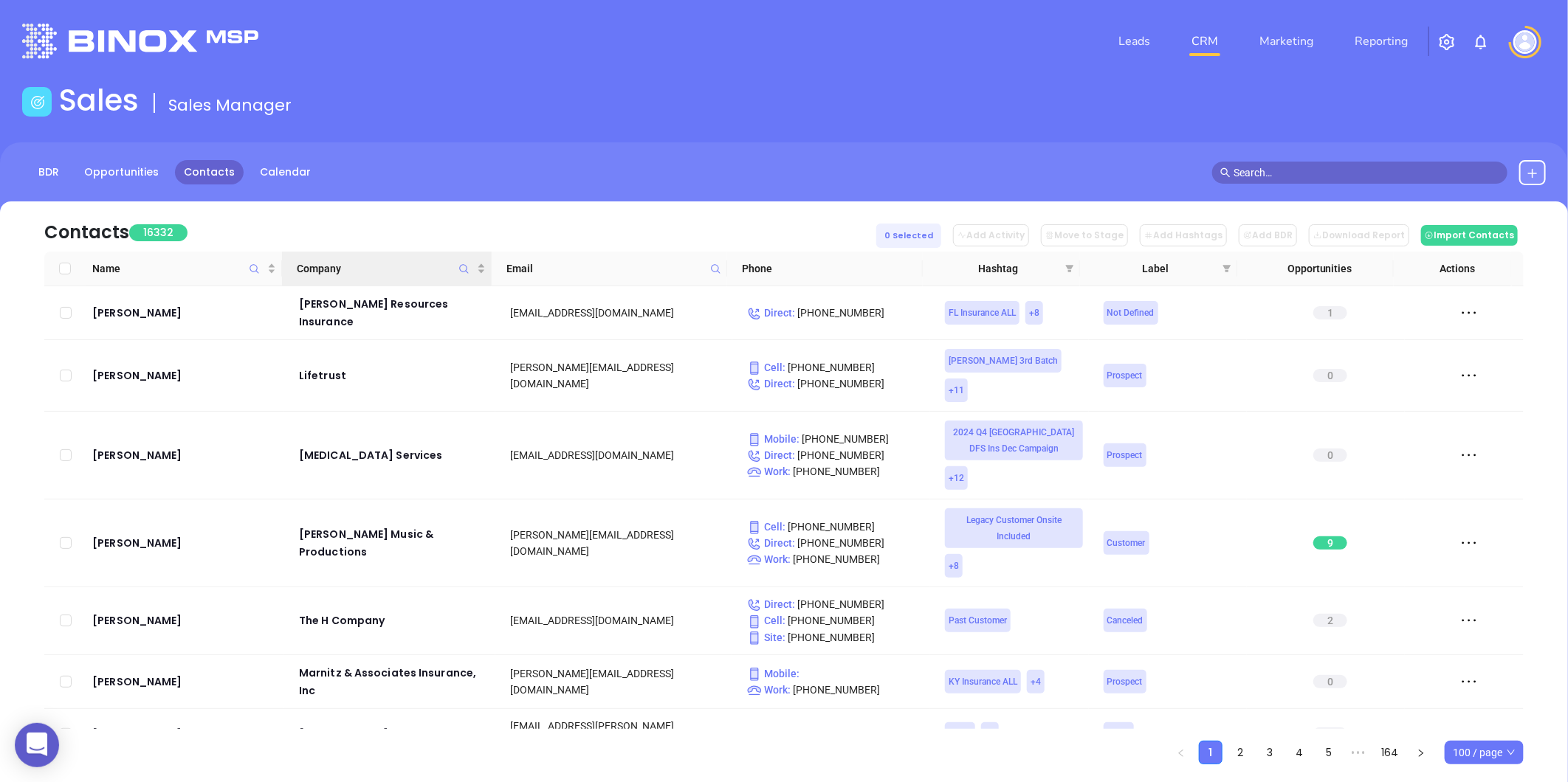
click at [466, 267] on icon "Company" at bounding box center [464, 268] width 11 height 11
paste input "Paragon Insurance"
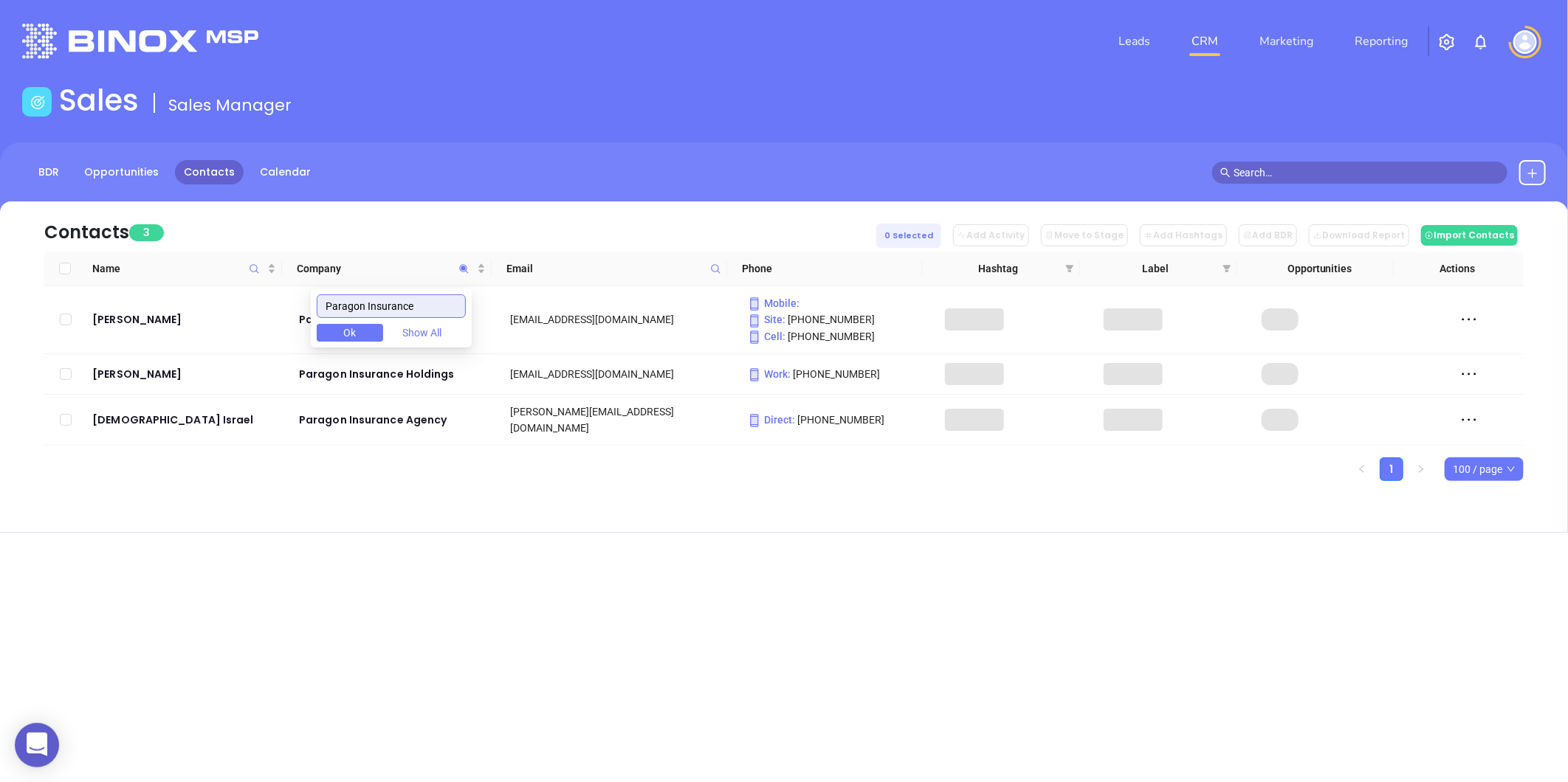
click at [338, 304] on input "Paragon Insurance" at bounding box center [391, 306] width 149 height 23
type input "Paragon Insurance"
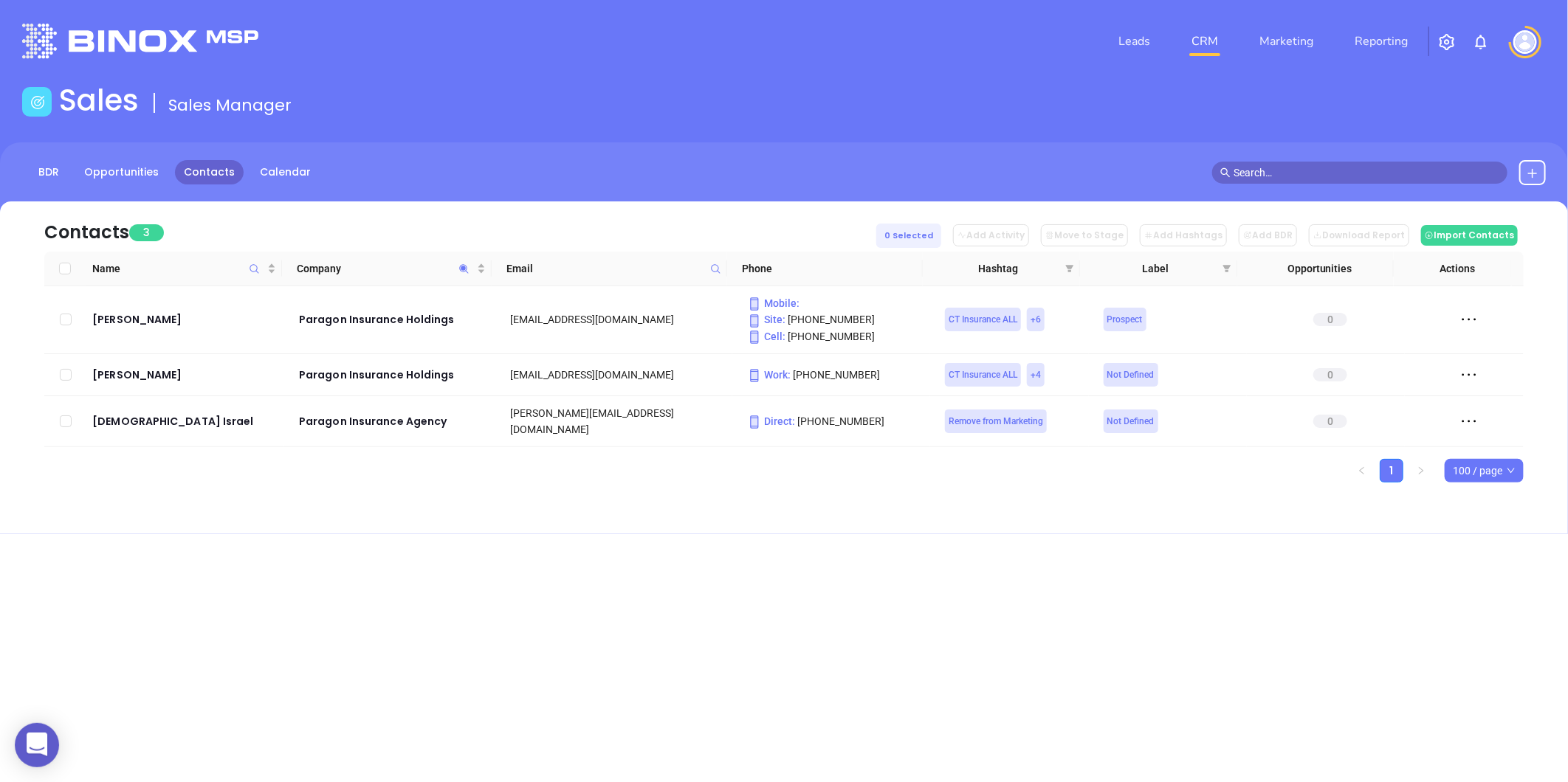
click at [404, 465] on ul "1 100 / page" at bounding box center [784, 470] width 1479 height 23
click at [1537, 164] on button at bounding box center [1532, 172] width 26 height 25
click at [1456, 208] on p "New Contact" at bounding box center [1490, 214] width 122 height 23
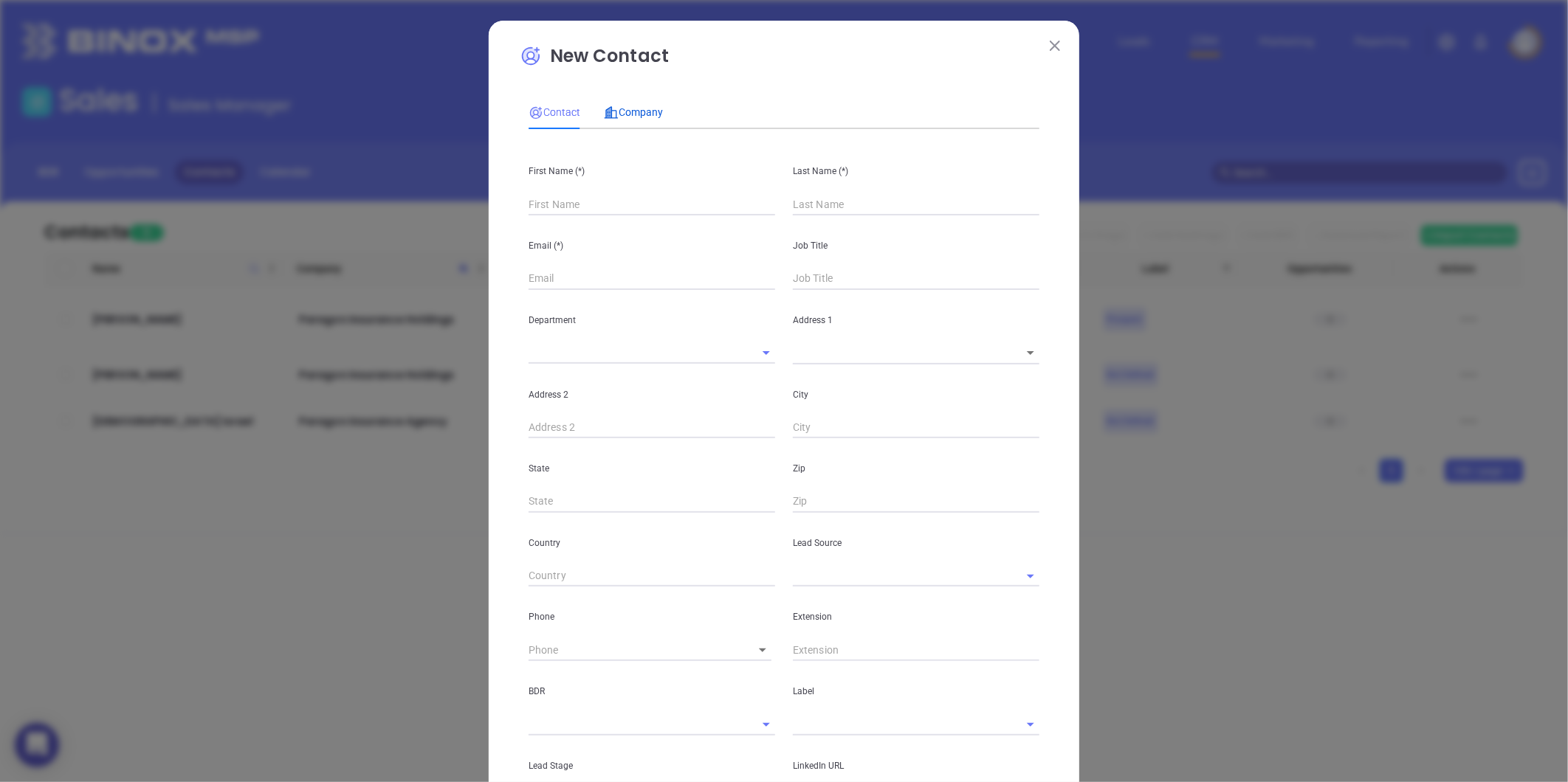
click at [606, 109] on icon at bounding box center [609, 112] width 6 height 11
click at [554, 200] on input "text" at bounding box center [632, 204] width 206 height 22
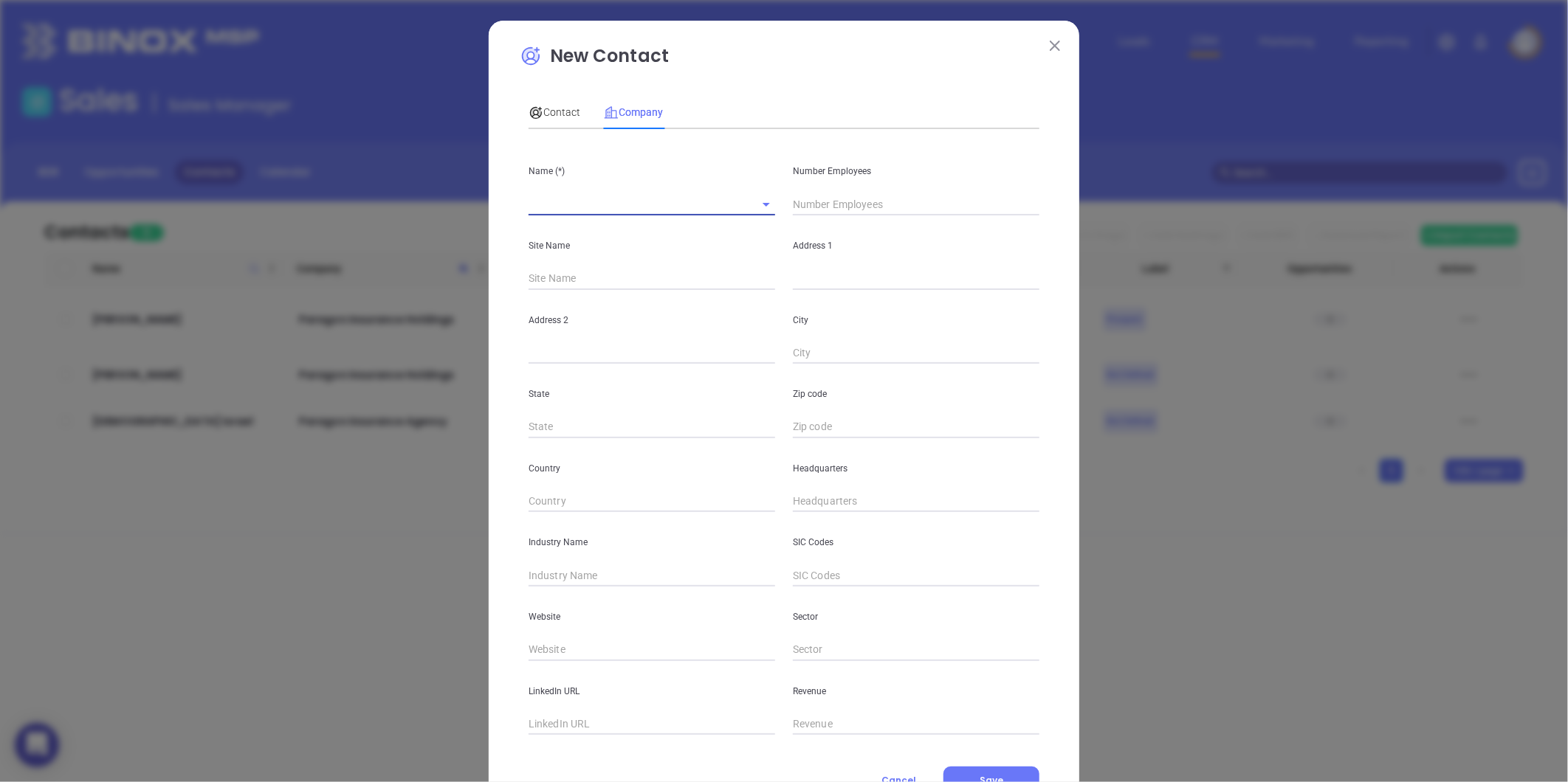
paste input "Paragon Insurance LLC"
type input "Paragon Insurance LLC"
click at [793, 194] on input "text" at bounding box center [916, 205] width 247 height 22
type input "2"
click at [835, 271] on input "text" at bounding box center [916, 279] width 247 height 22
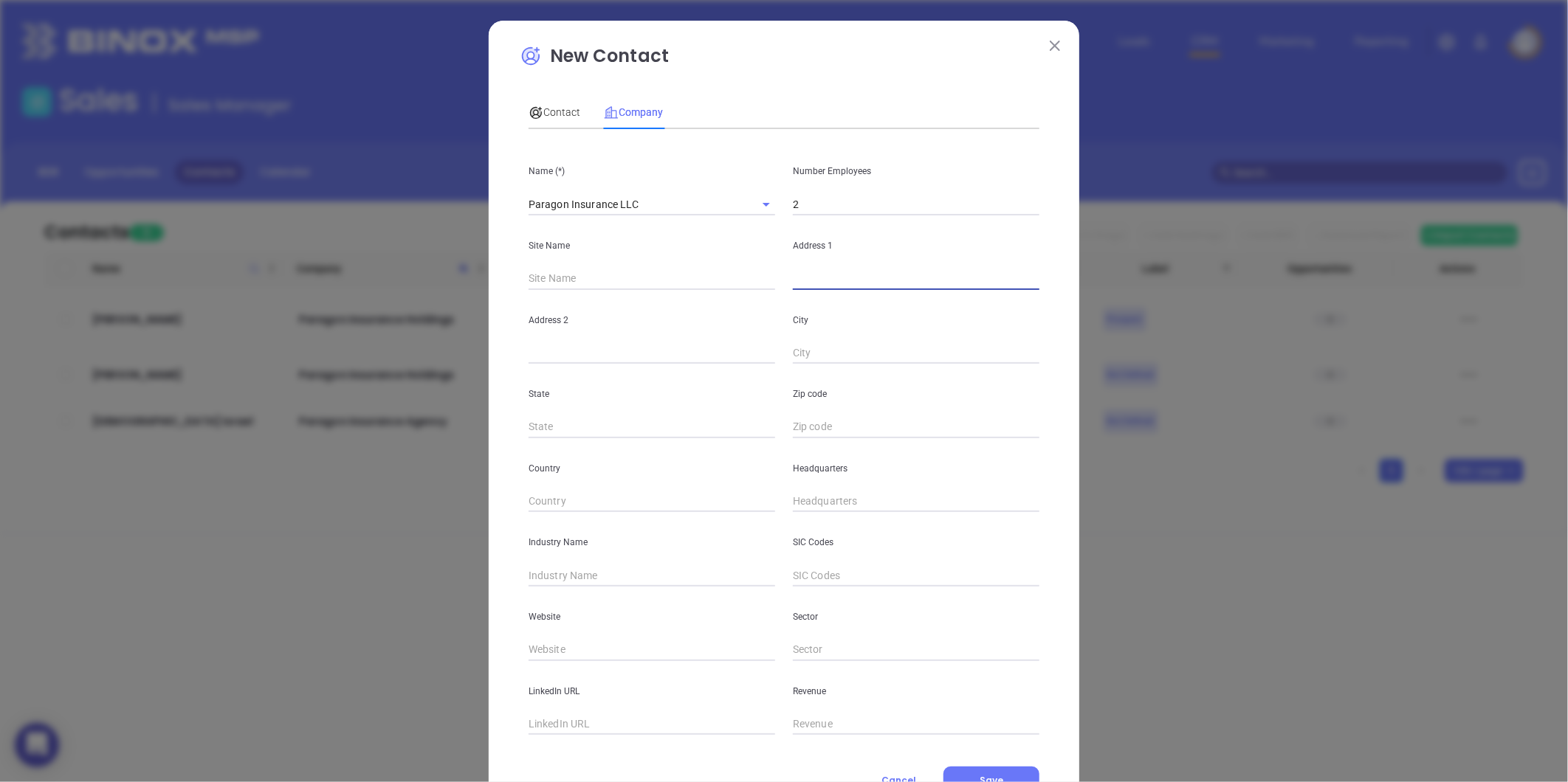
paste input "[STREET_ADDRESS][US_STATE]"
drag, startPoint x: 1004, startPoint y: 277, endPoint x: 1038, endPoint y: 276, distance: 34.0
click at [1038, 276] on div "Address [STREET_ADDRESS][US_STATE]" at bounding box center [916, 252] width 264 height 74
type input "[STREET_ADDRESS][US_STATE]"
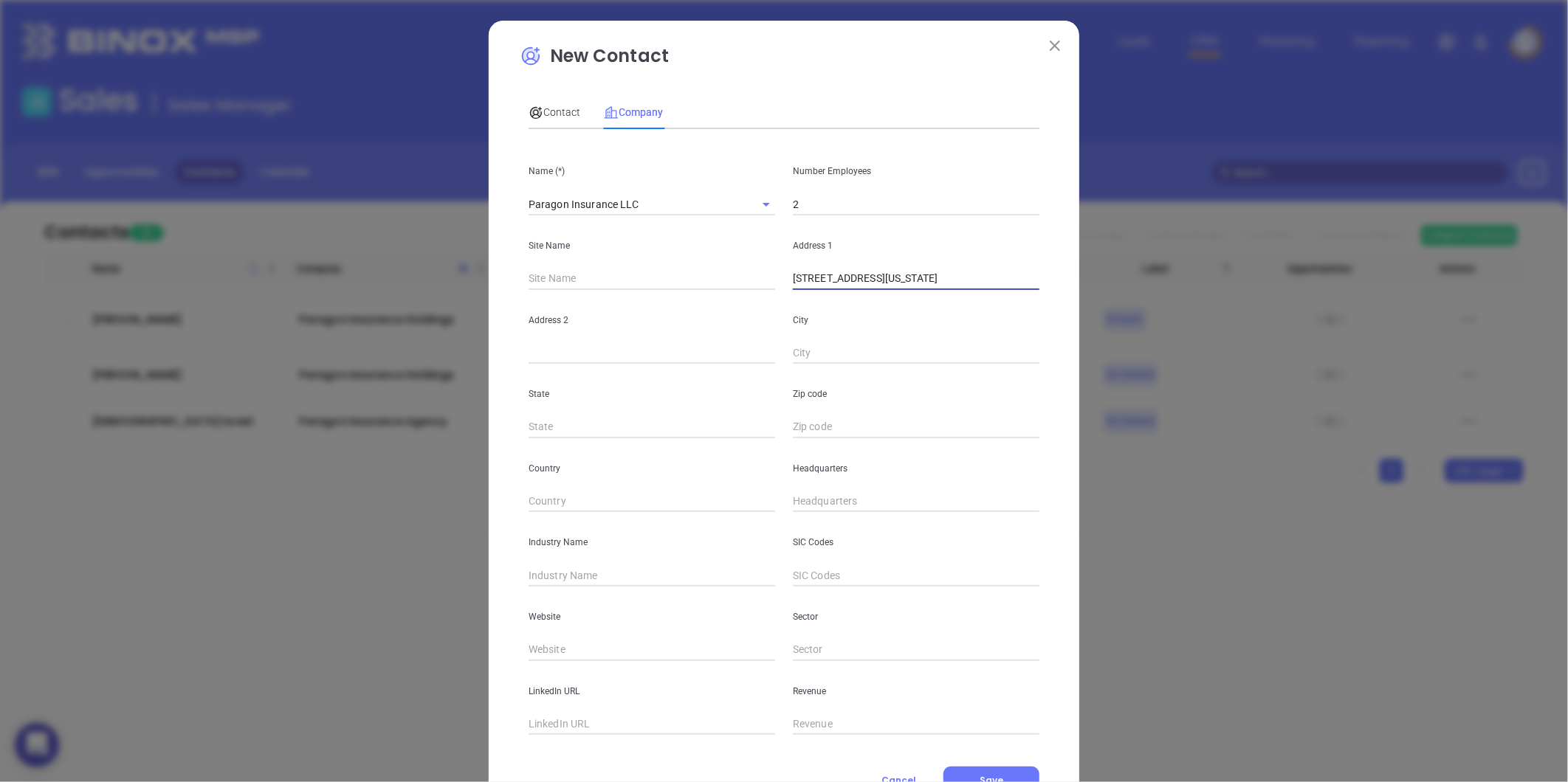
click at [822, 430] on input "text" at bounding box center [916, 427] width 247 height 22
paste input "27263"
type input "27263"
click at [547, 430] on input "text" at bounding box center [652, 427] width 247 height 22
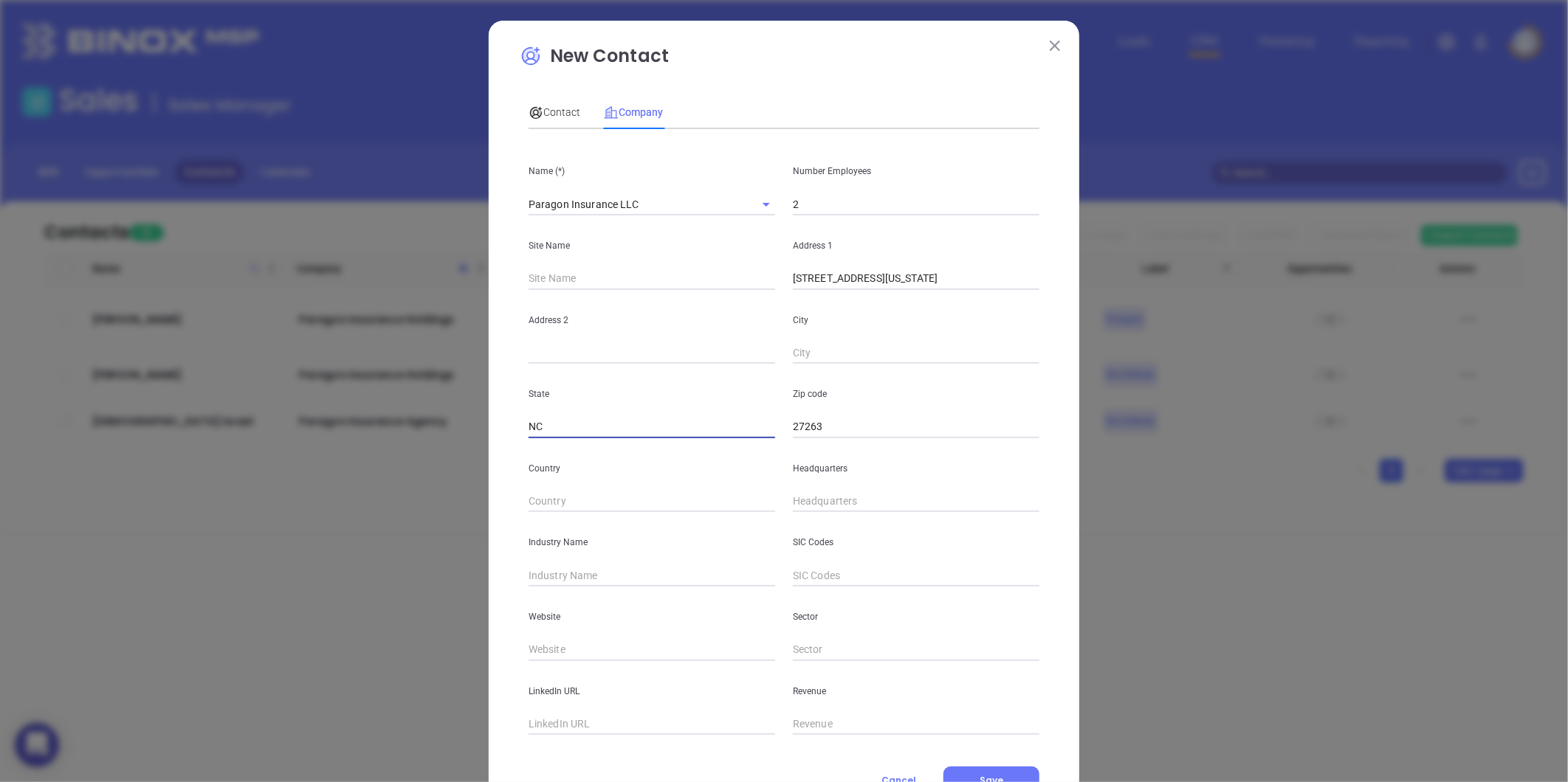
type input "NC"
drag, startPoint x: 897, startPoint y: 283, endPoint x: 935, endPoint y: 283, distance: 38.0
click at [935, 283] on input "[STREET_ADDRESS][US_STATE]" at bounding box center [916, 279] width 247 height 22
click at [816, 349] on input "text" at bounding box center [916, 354] width 247 height 22
paste input "Archdale"
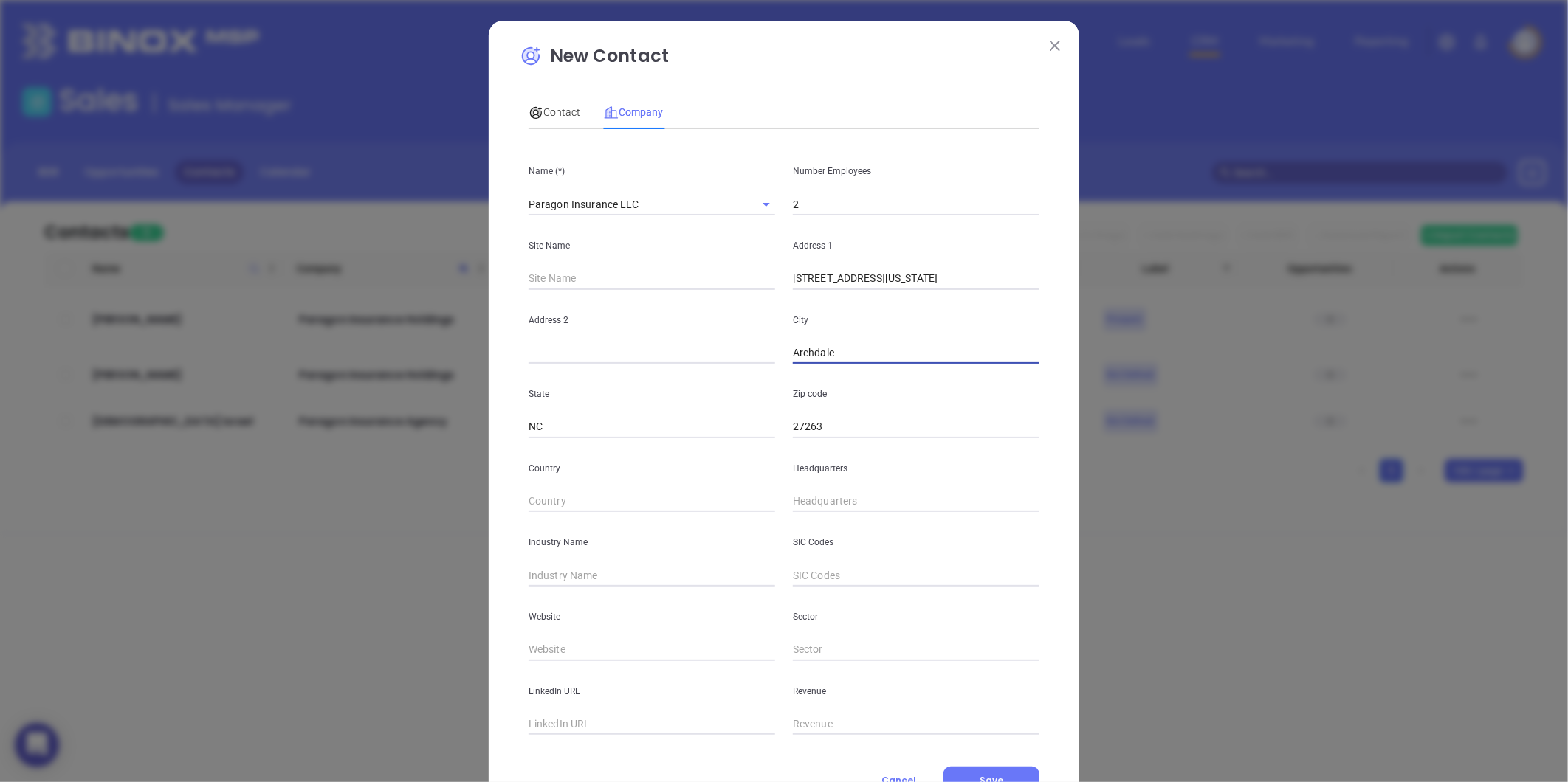
type input "Archdale"
drag, startPoint x: 891, startPoint y: 279, endPoint x: 1085, endPoint y: 254, distance: 195.6
click at [1085, 254] on div "New Contact Contact Company First Name (*) Last Name (*) Email (*) Job Title De…" at bounding box center [784, 391] width 1568 height 782
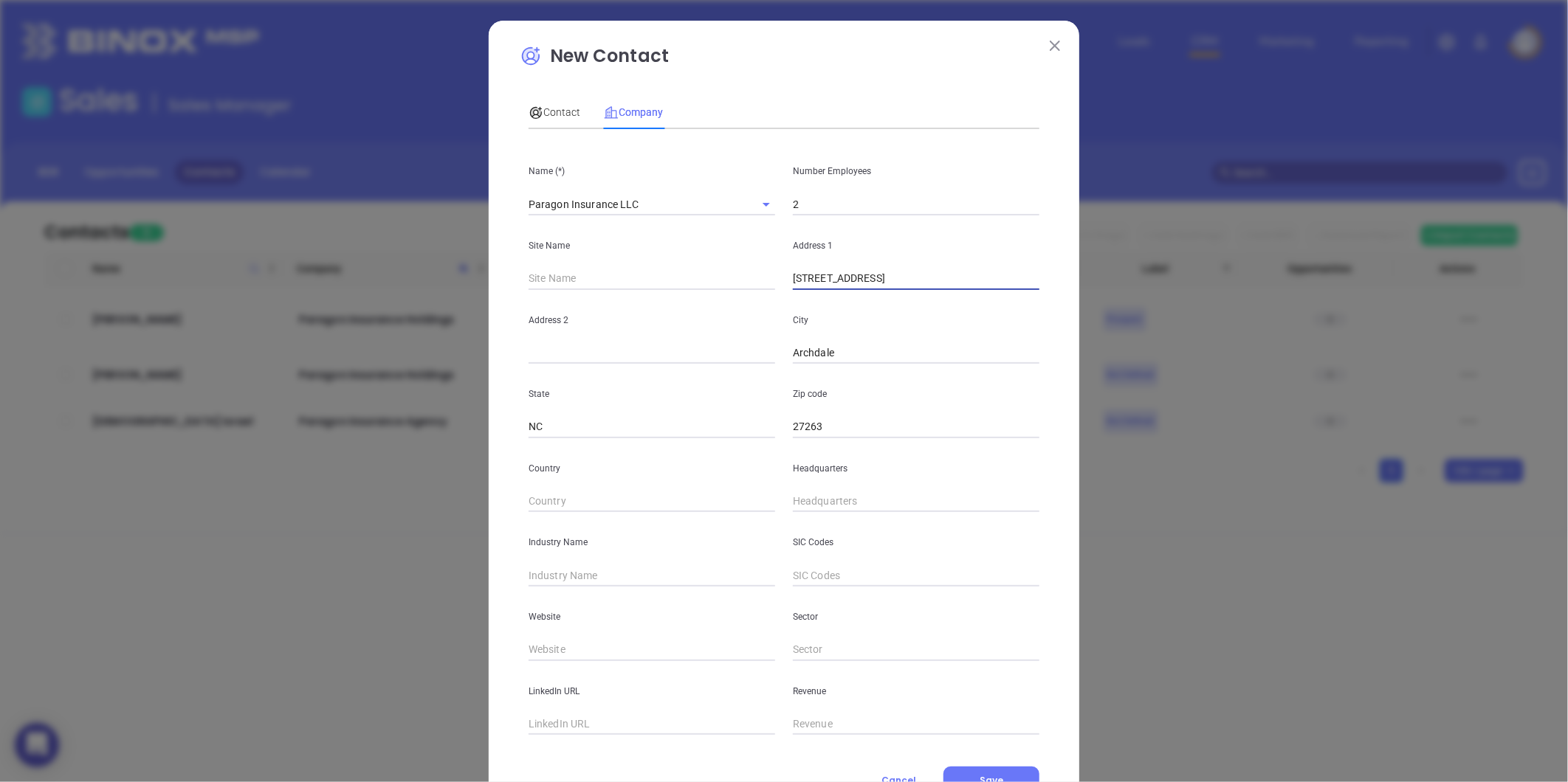
type input "[STREET_ADDRESS]"
type input "( ) -"
click at [815, 497] on input "( ) -" at bounding box center [916, 502] width 247 height 22
paste input "336) 687-9352"
type input "[PHONE_NUMBER]"
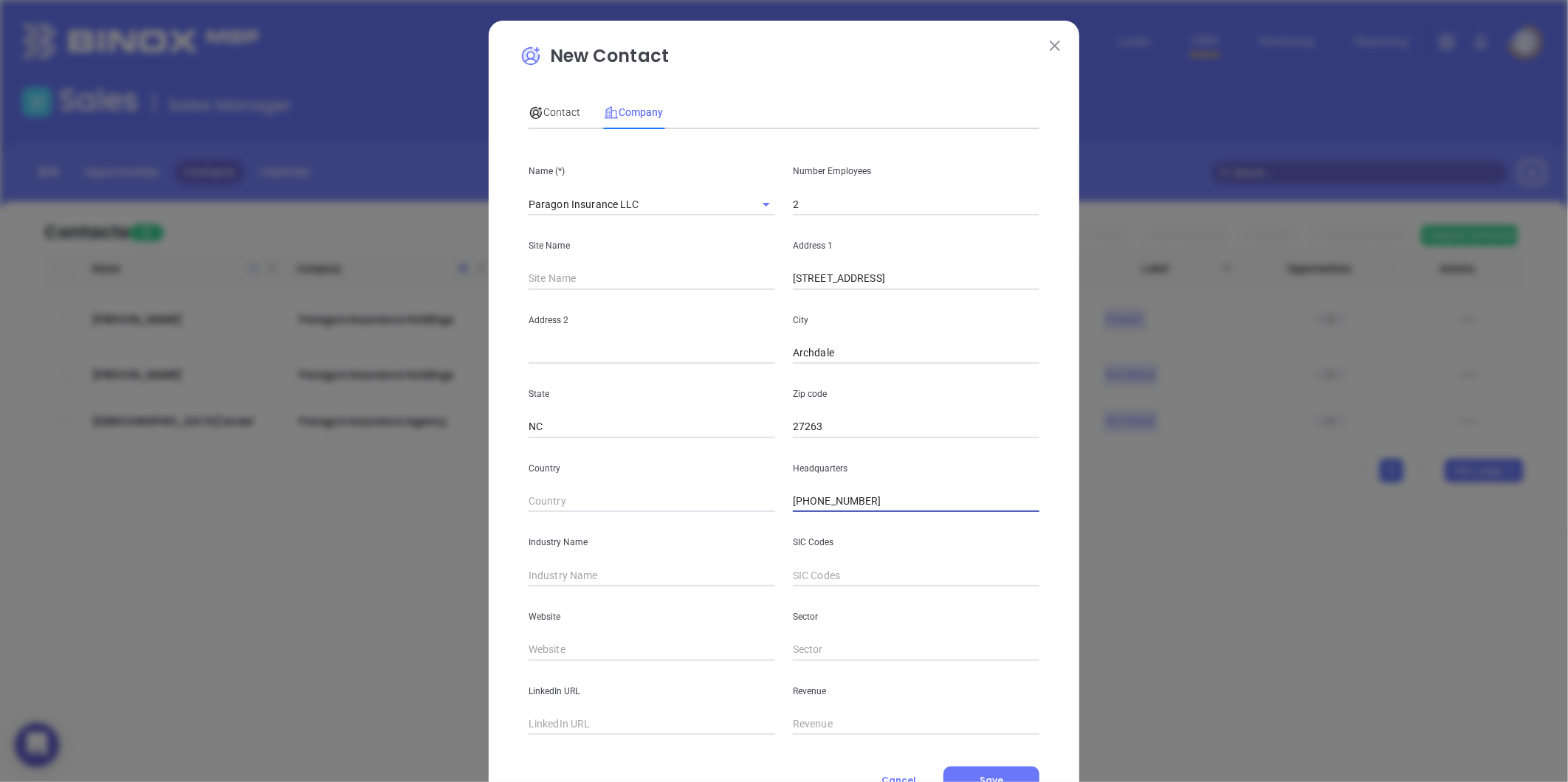
click at [554, 568] on input "text" at bounding box center [652, 576] width 247 height 22
type input "Insurance"
click at [570, 649] on input "text" at bounding box center [652, 650] width 247 height 22
paste input "[URL][DOMAIN_NAME]"
type input "[URL][DOMAIN_NAME]"
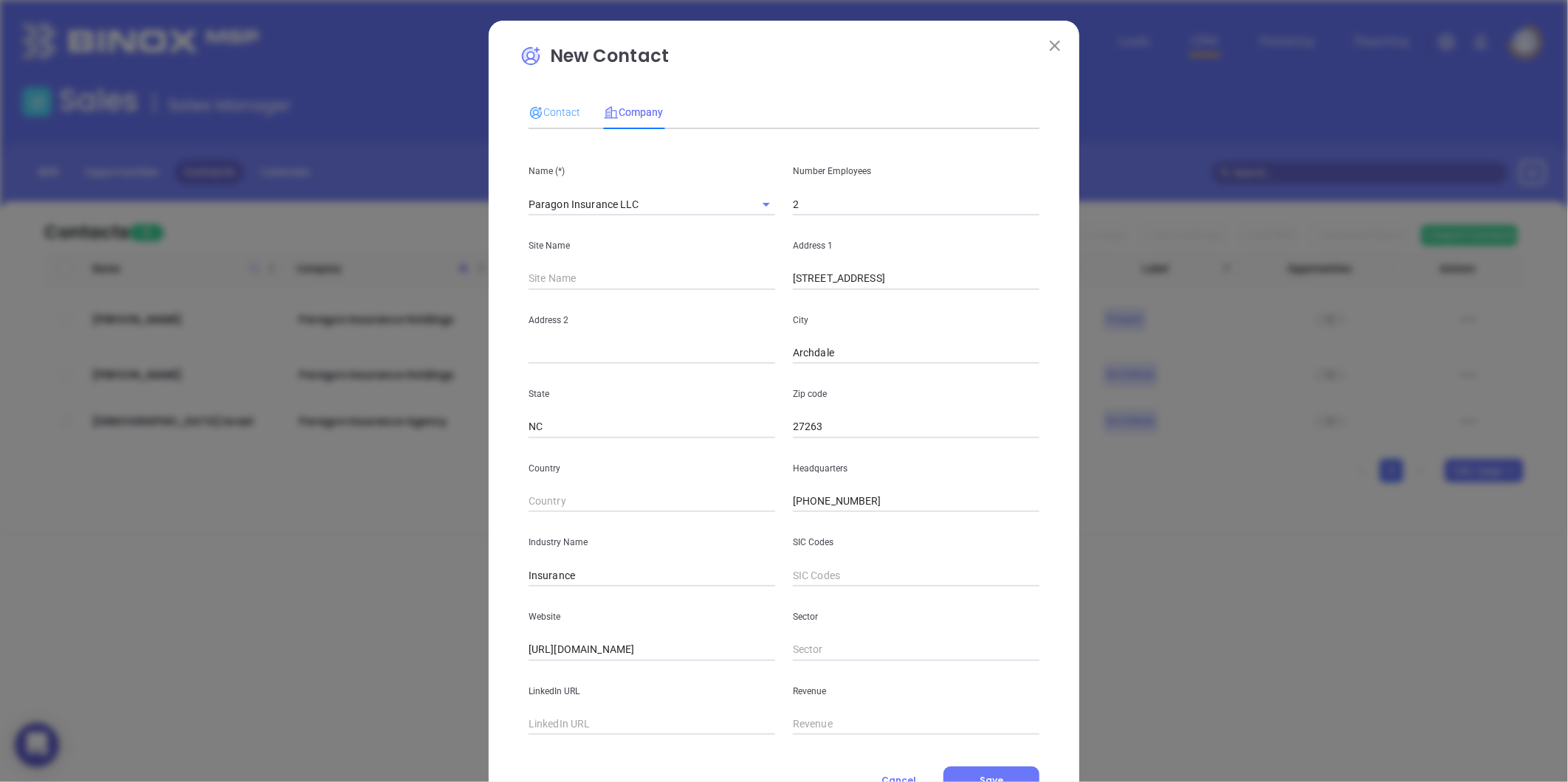
click at [563, 102] on div "Contact" at bounding box center [554, 112] width 52 height 34
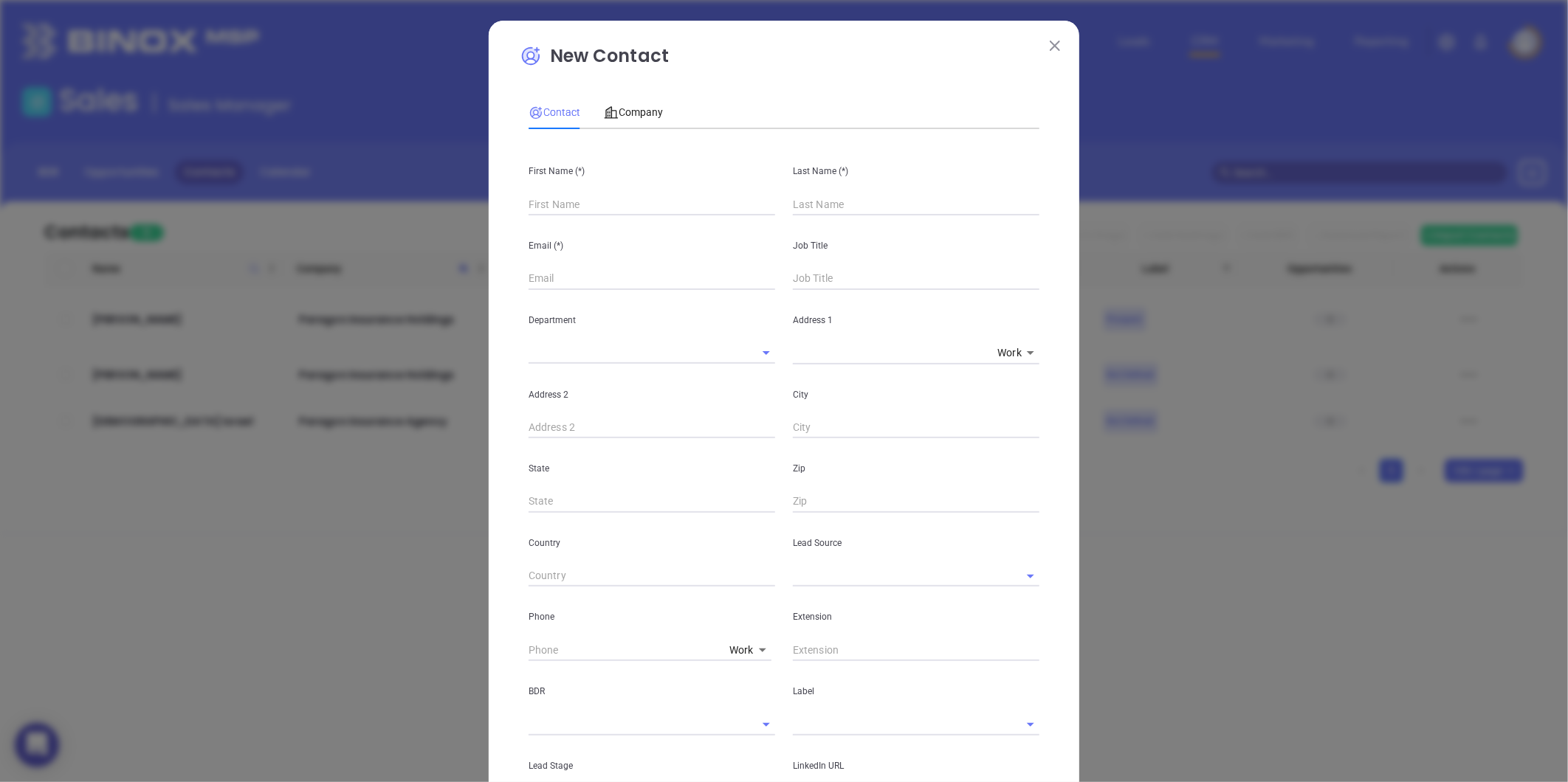
click at [554, 215] on input "text" at bounding box center [652, 205] width 247 height 22
paste input "[PERSON_NAME]"
drag, startPoint x: 560, startPoint y: 196, endPoint x: 599, endPoint y: 196, distance: 39.0
click at [599, 196] on input "[PERSON_NAME]" at bounding box center [652, 205] width 247 height 22
type input "[PERSON_NAME]"
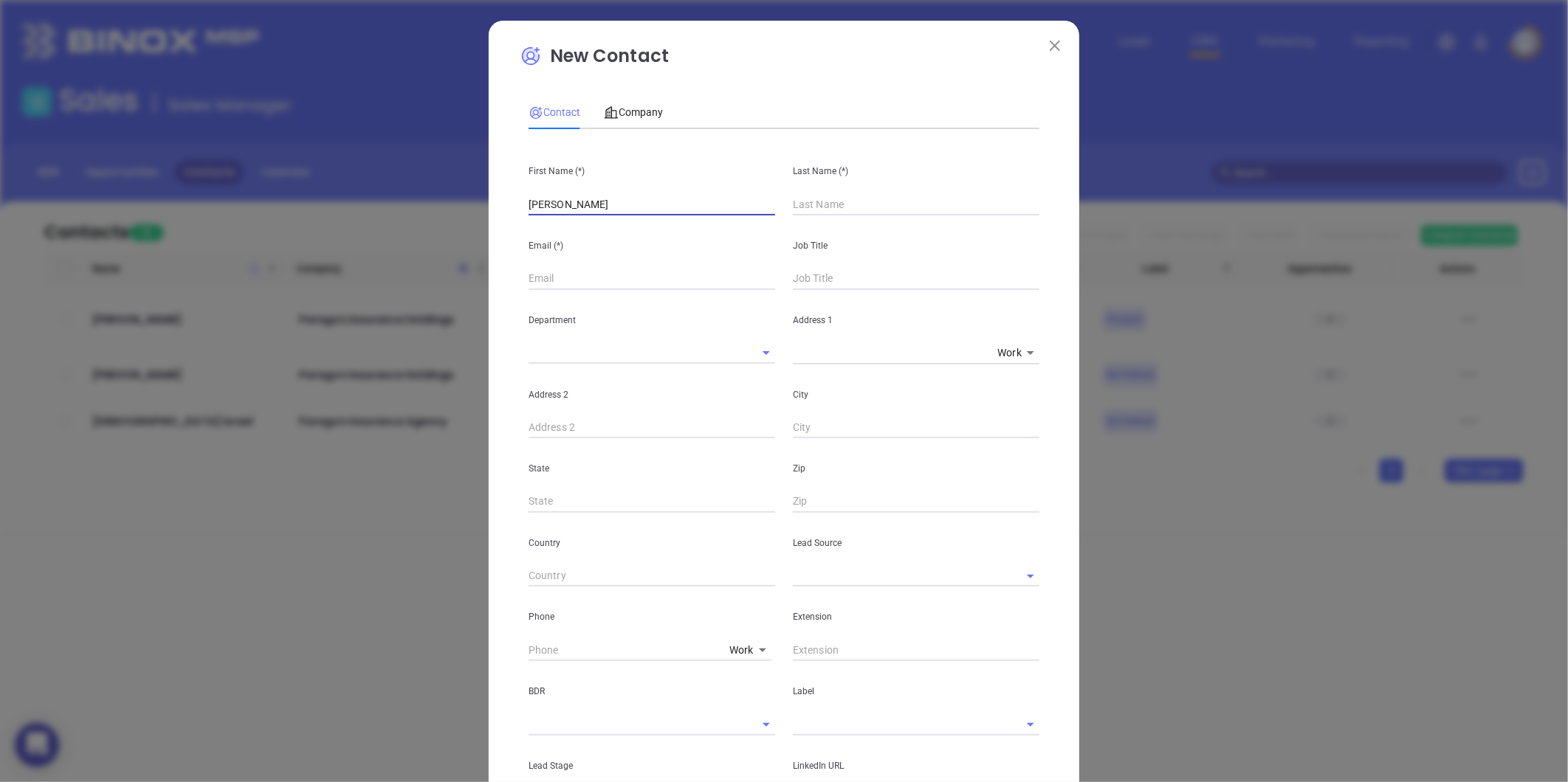
click at [805, 210] on input "text" at bounding box center [916, 205] width 247 height 22
paste input "[PERSON_NAME]"
type input "[PERSON_NAME]"
drag, startPoint x: 637, startPoint y: 211, endPoint x: 561, endPoint y: 225, distance: 77.3
click at [561, 225] on div "First Name (*) [PERSON_NAME] Last Name (*) [PERSON_NAME] (*) Job Title Departme…" at bounding box center [784, 549] width 511 height 816
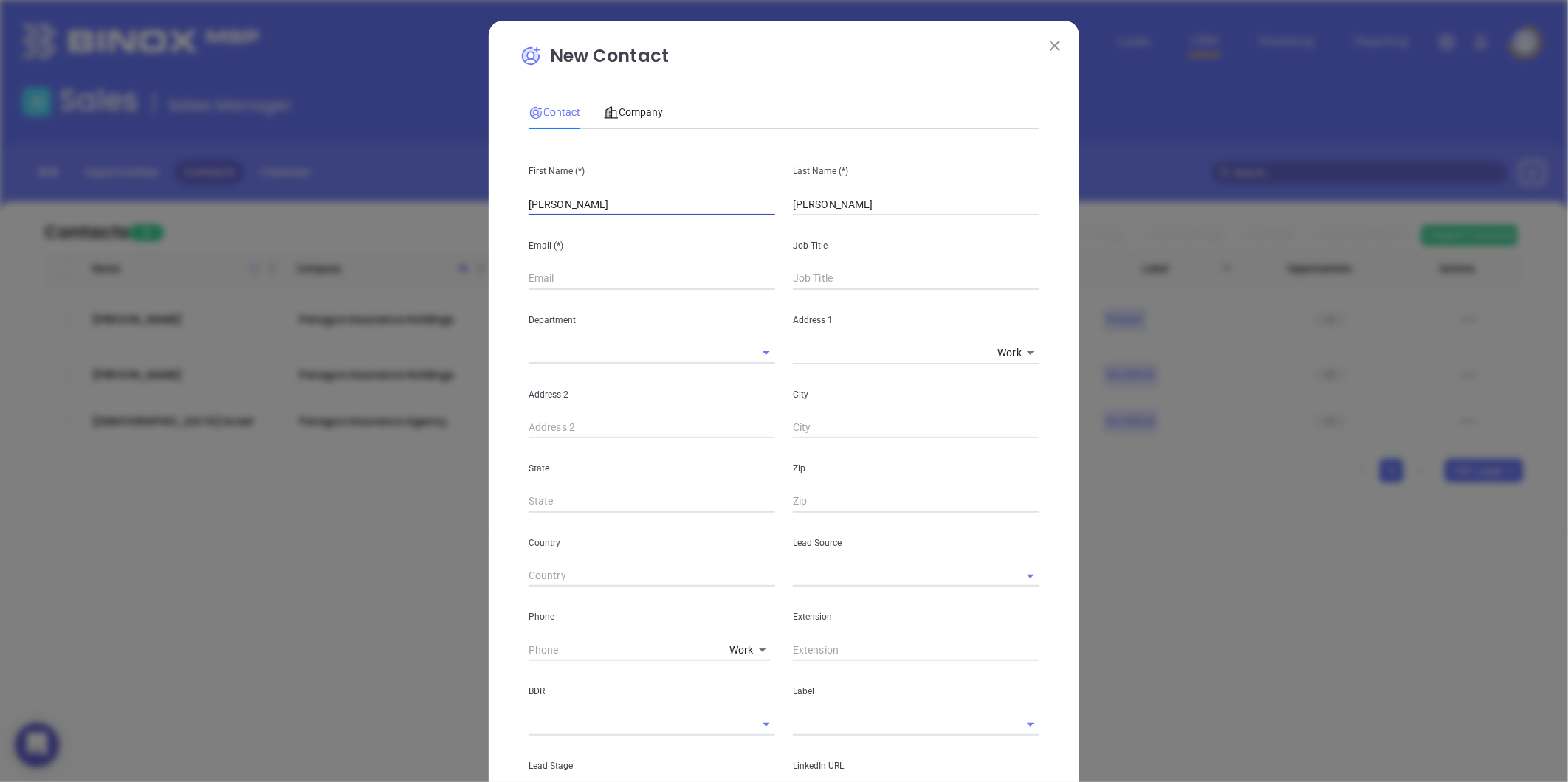
type input "[PERSON_NAME]"
click at [793, 271] on input "text" at bounding box center [916, 279] width 247 height 22
type input "General Manager"
